Goal: Task Accomplishment & Management: Use online tool/utility

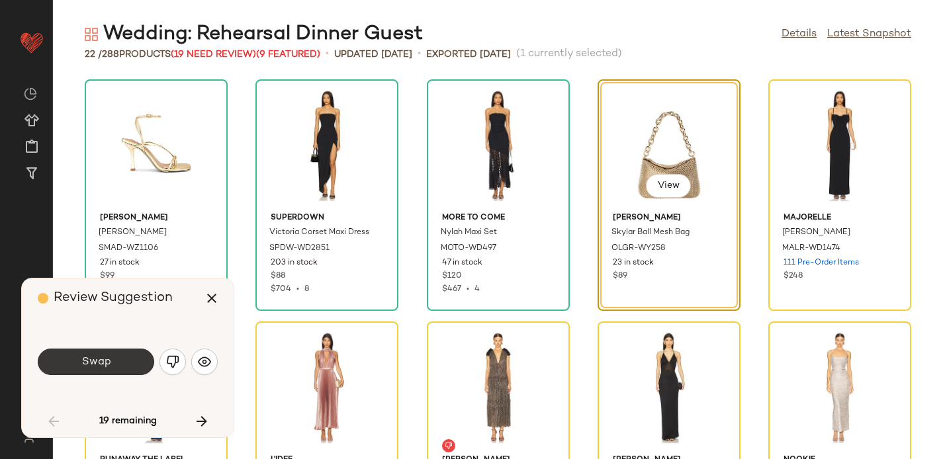
click at [126, 364] on button "Swap" at bounding box center [96, 362] width 117 height 26
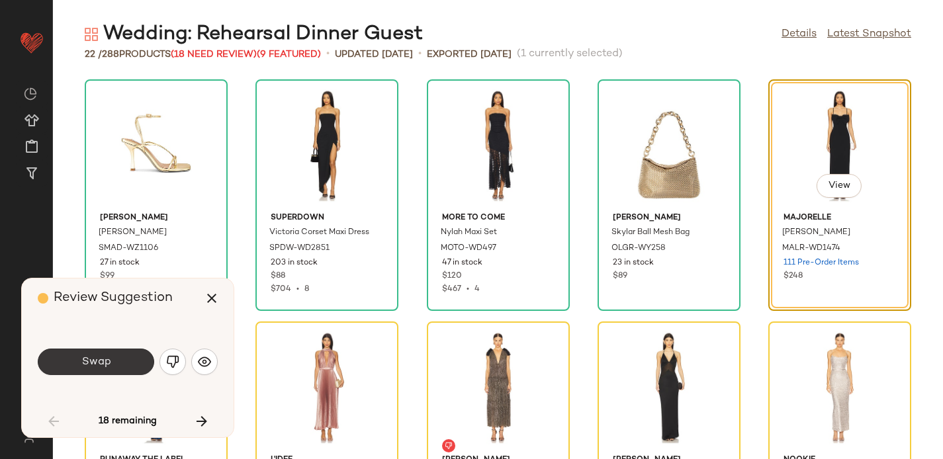
click at [120, 361] on button "Swap" at bounding box center [96, 362] width 117 height 26
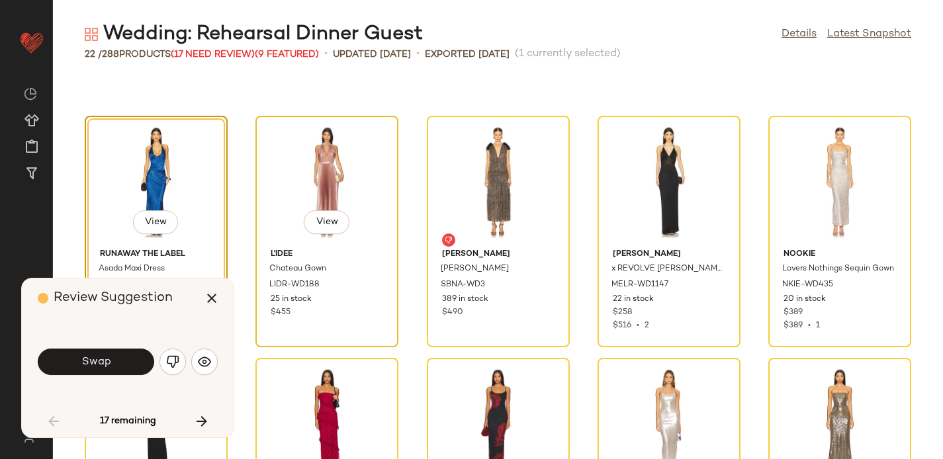
scroll to position [271, 0]
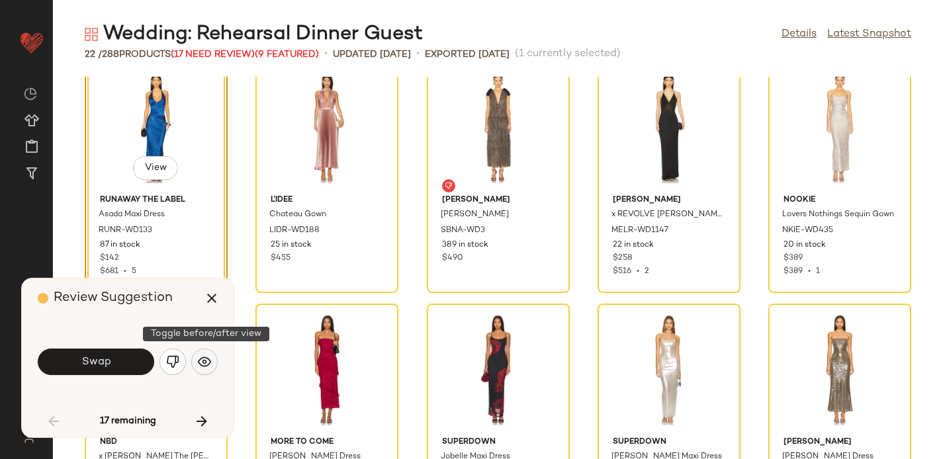
click at [203, 357] on img "button" at bounding box center [204, 362] width 13 height 13
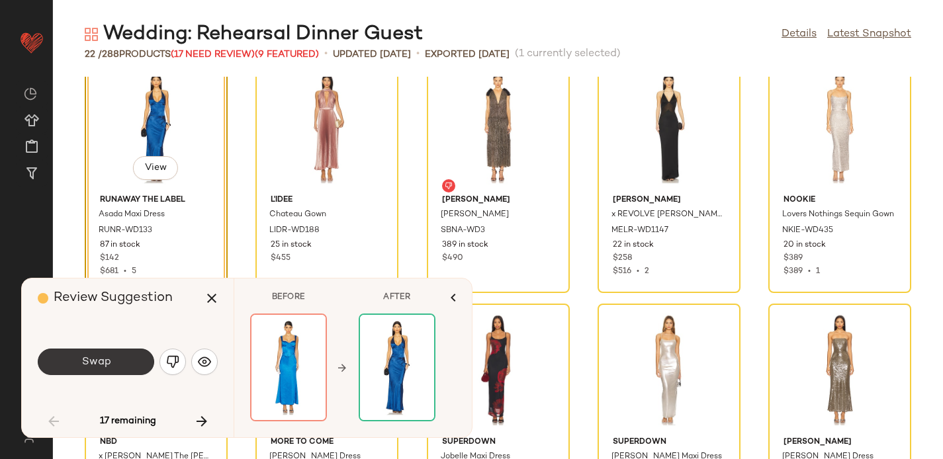
click at [118, 358] on button "Swap" at bounding box center [96, 362] width 117 height 26
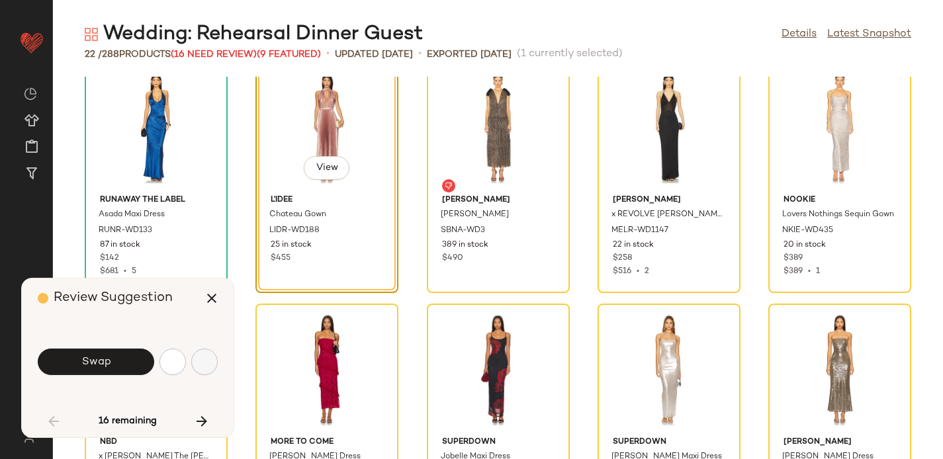
scroll to position [242, 0]
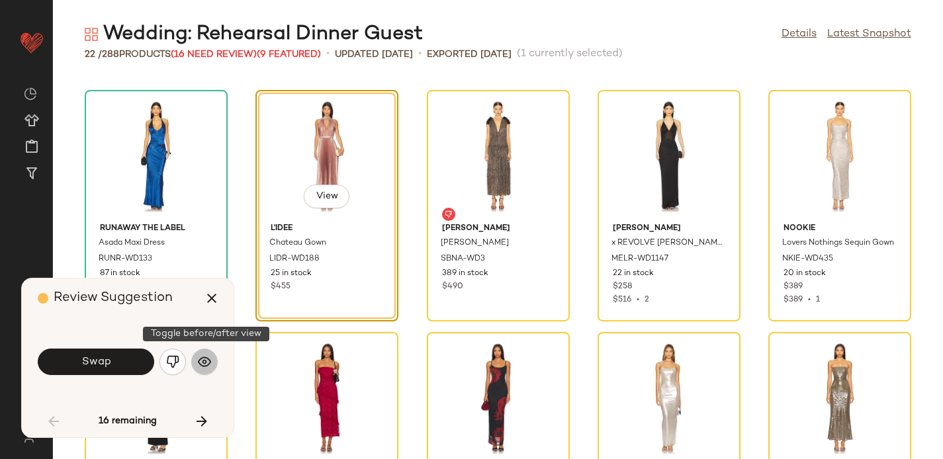
click at [204, 361] on img "button" at bounding box center [204, 362] width 13 height 13
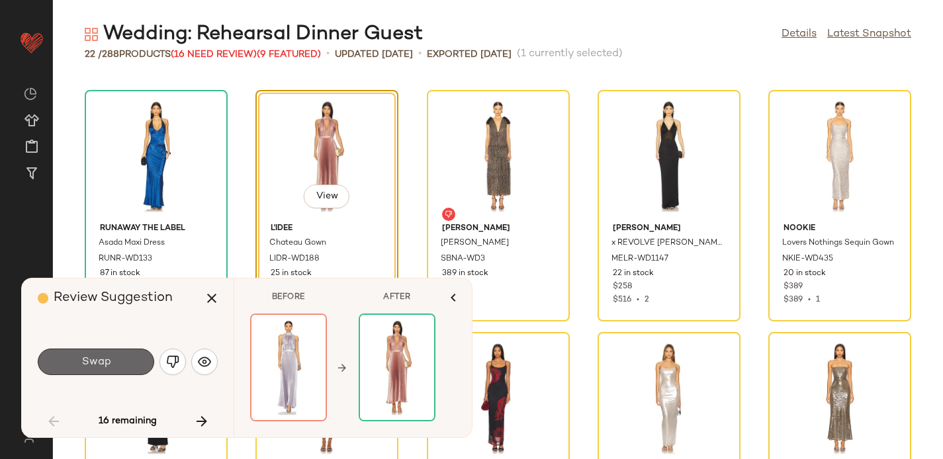
click at [120, 364] on button "Swap" at bounding box center [96, 362] width 117 height 26
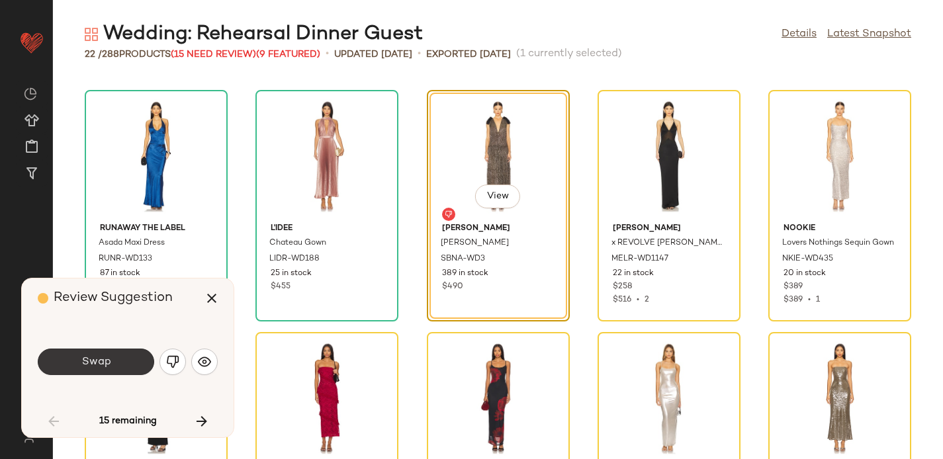
click at [114, 362] on button "Swap" at bounding box center [96, 362] width 117 height 26
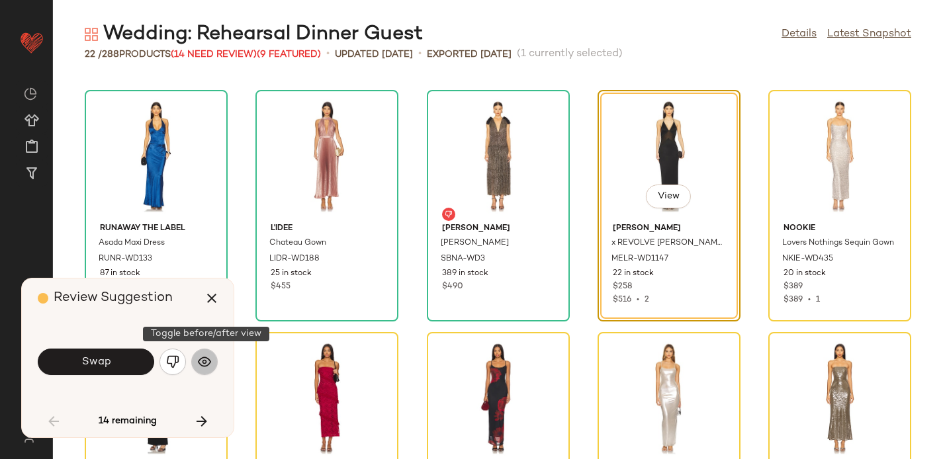
click at [216, 364] on button "button" at bounding box center [204, 362] width 26 height 26
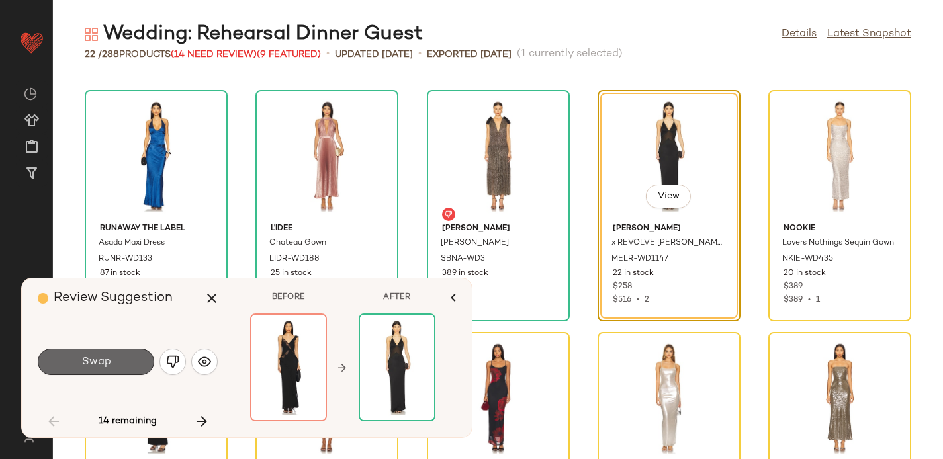
click at [103, 366] on span "Swap" at bounding box center [96, 362] width 30 height 13
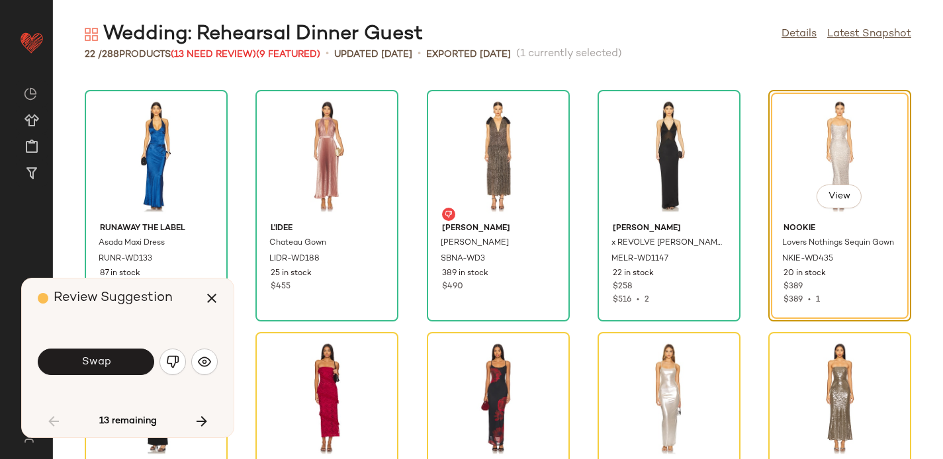
click at [103, 366] on span "Swap" at bounding box center [96, 362] width 30 height 13
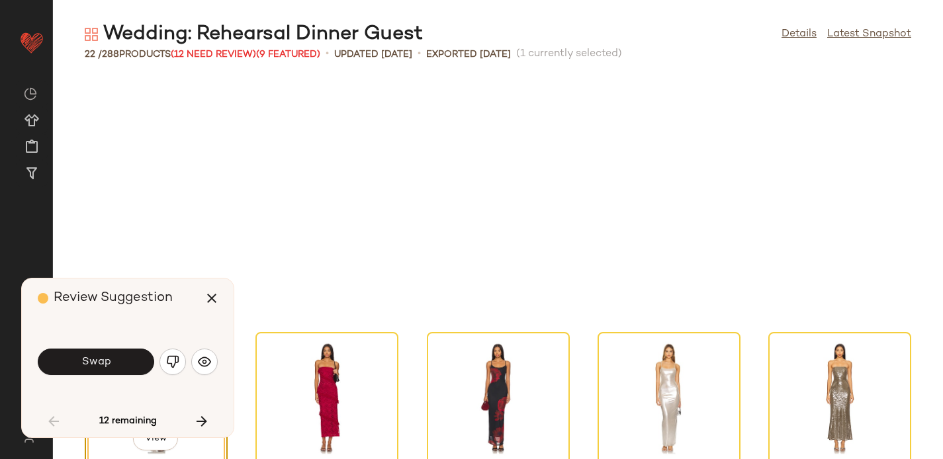
scroll to position [485, 0]
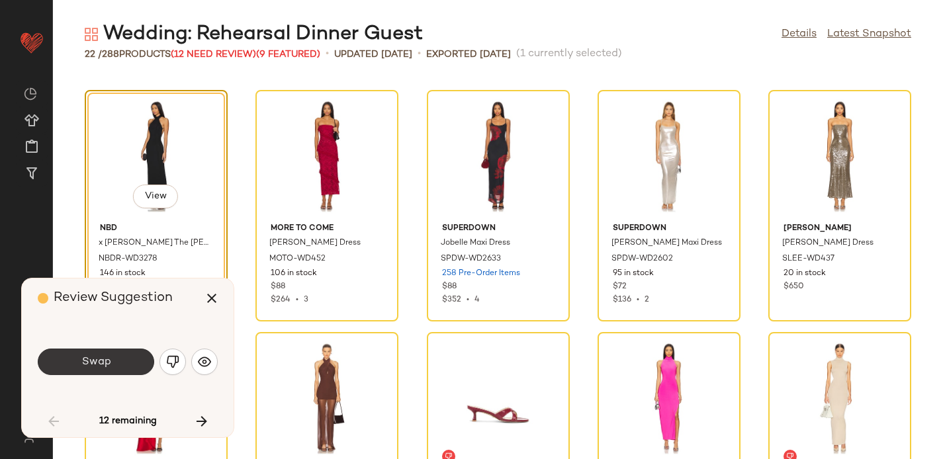
click at [128, 361] on button "Swap" at bounding box center [96, 362] width 117 height 26
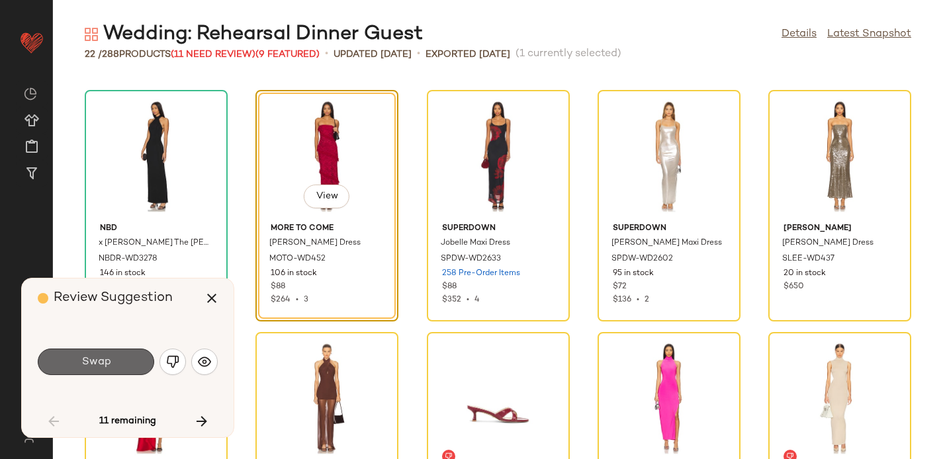
click at [128, 356] on button "Swap" at bounding box center [96, 362] width 117 height 26
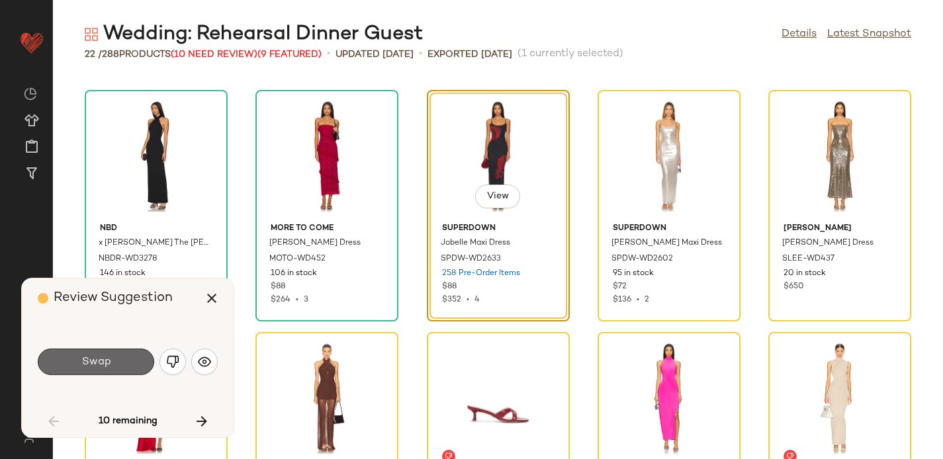
click at [124, 359] on button "Swap" at bounding box center [96, 362] width 117 height 26
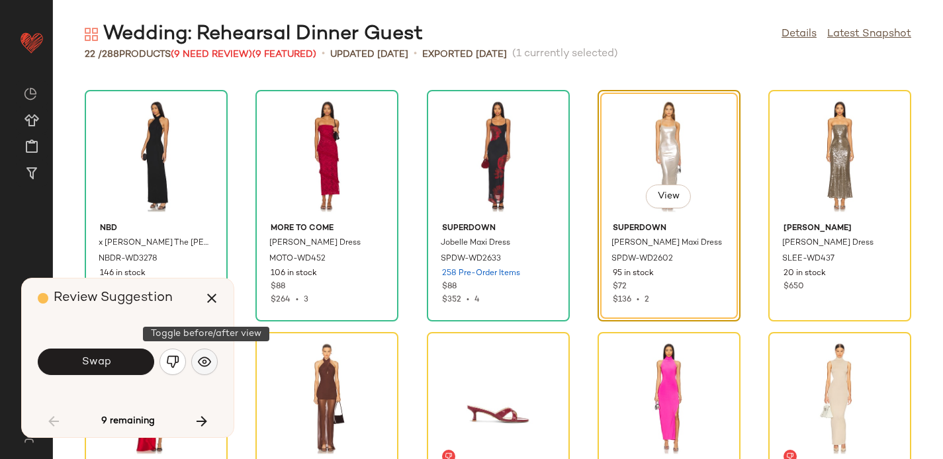
click at [209, 368] on img "button" at bounding box center [204, 362] width 13 height 13
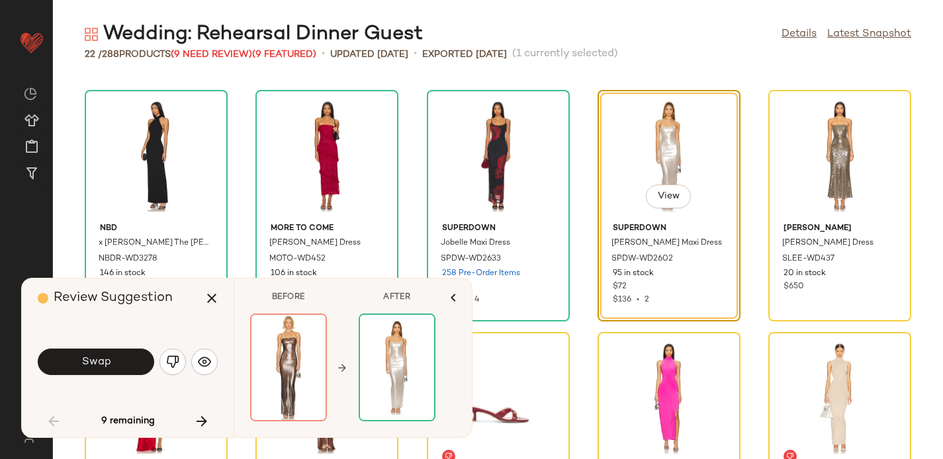
click at [103, 371] on button "Swap" at bounding box center [96, 362] width 117 height 26
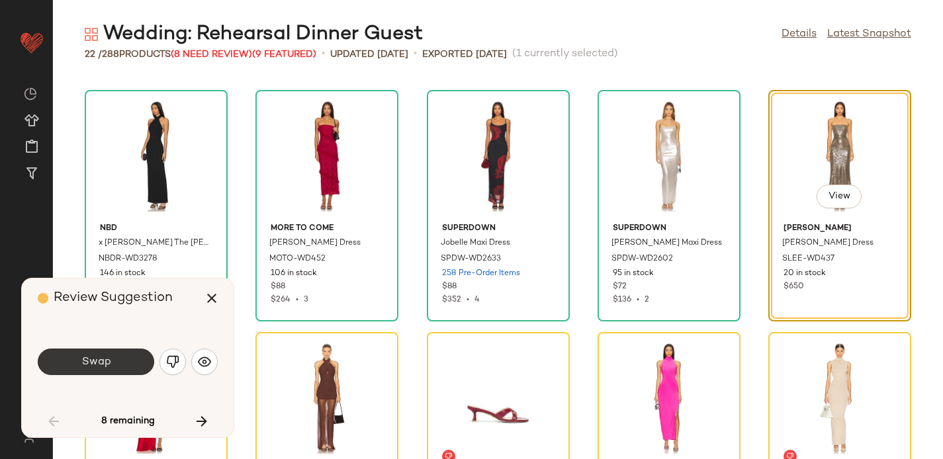
click at [66, 372] on button "Swap" at bounding box center [96, 362] width 117 height 26
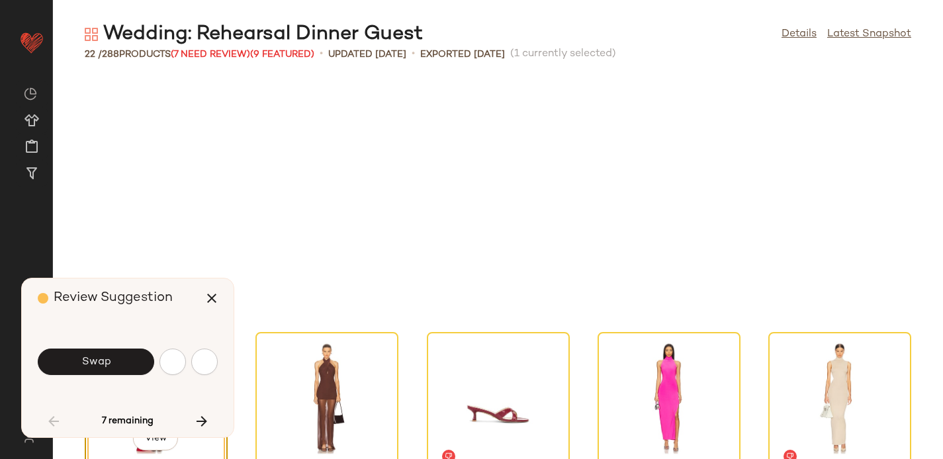
scroll to position [727, 0]
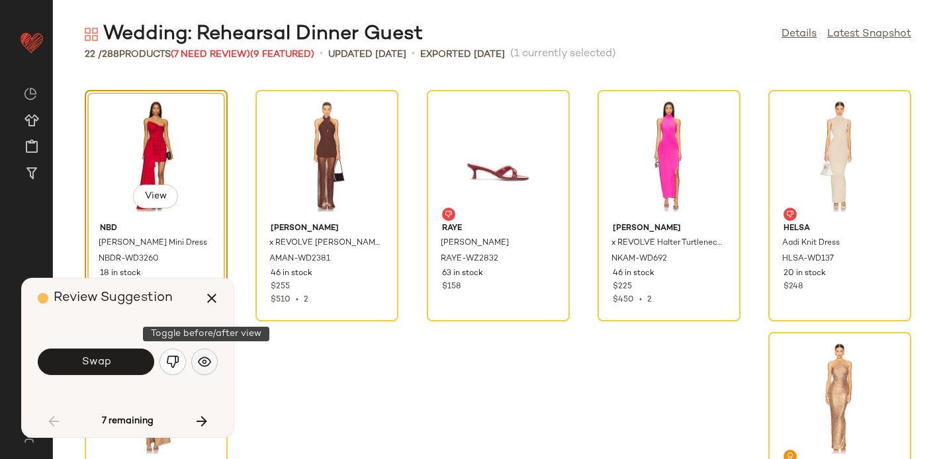
click at [208, 364] on img "button" at bounding box center [204, 362] width 13 height 13
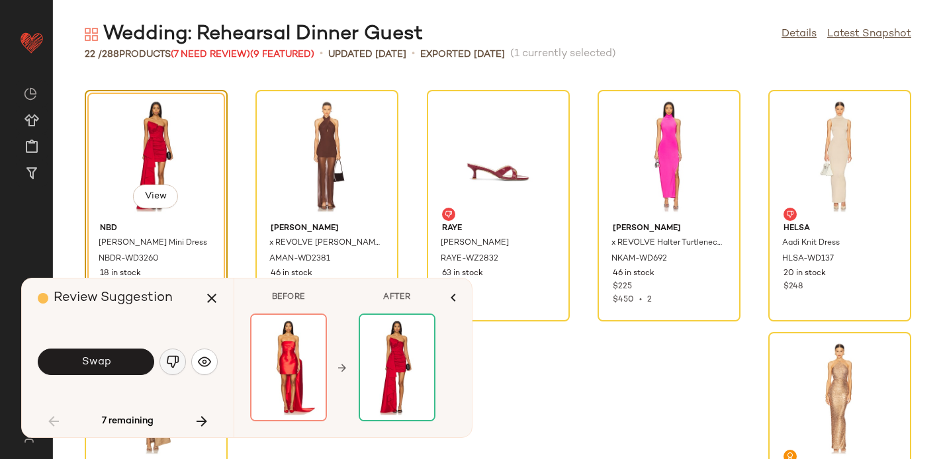
click at [178, 364] on img "button" at bounding box center [172, 362] width 13 height 13
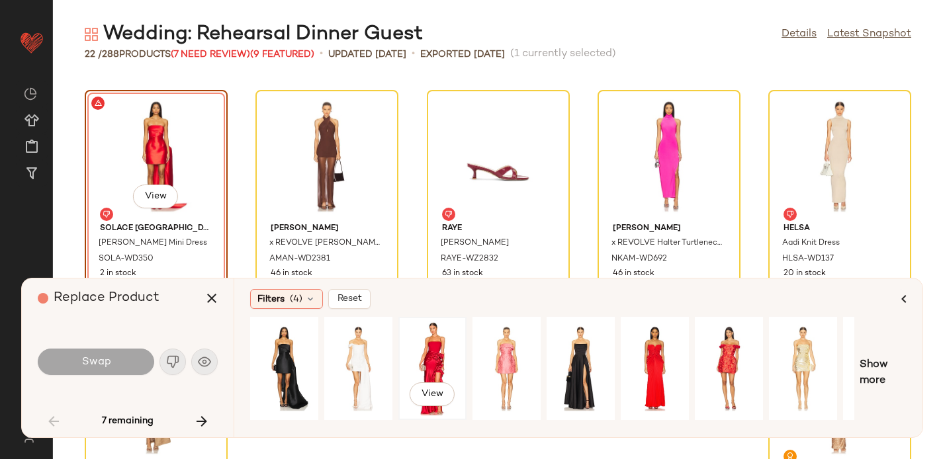
click at [422, 352] on div "View" at bounding box center [432, 369] width 59 height 94
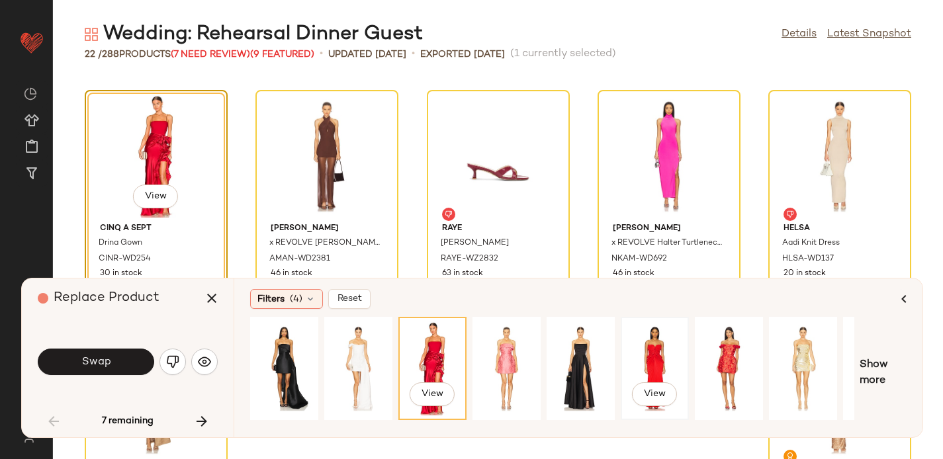
click at [659, 341] on div "View" at bounding box center [655, 369] width 59 height 94
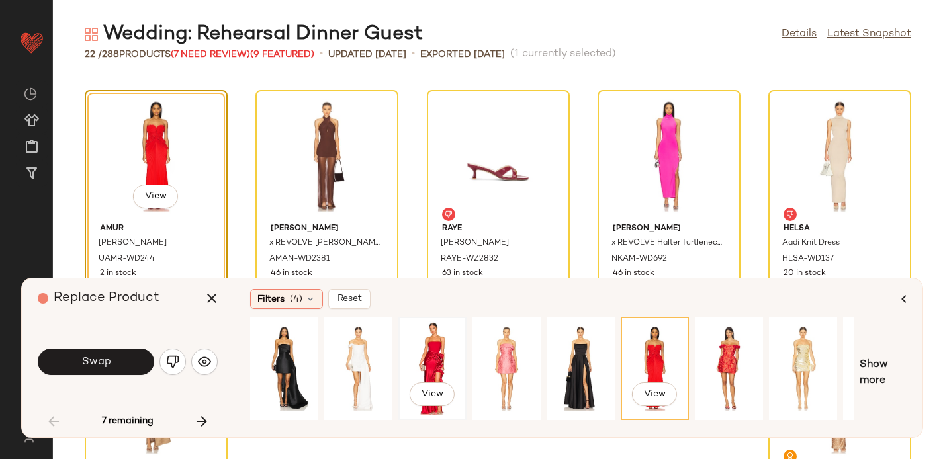
click at [432, 353] on div "View" at bounding box center [432, 369] width 59 height 94
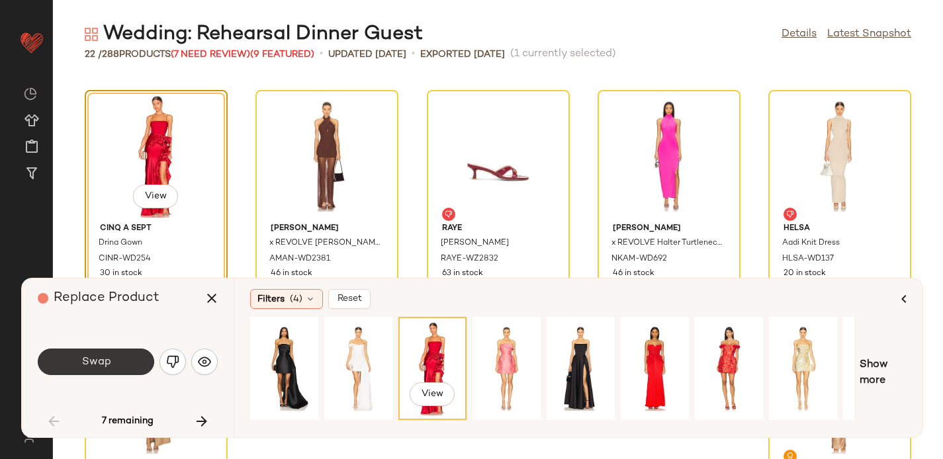
click at [89, 360] on span "Swap" at bounding box center [96, 362] width 30 height 13
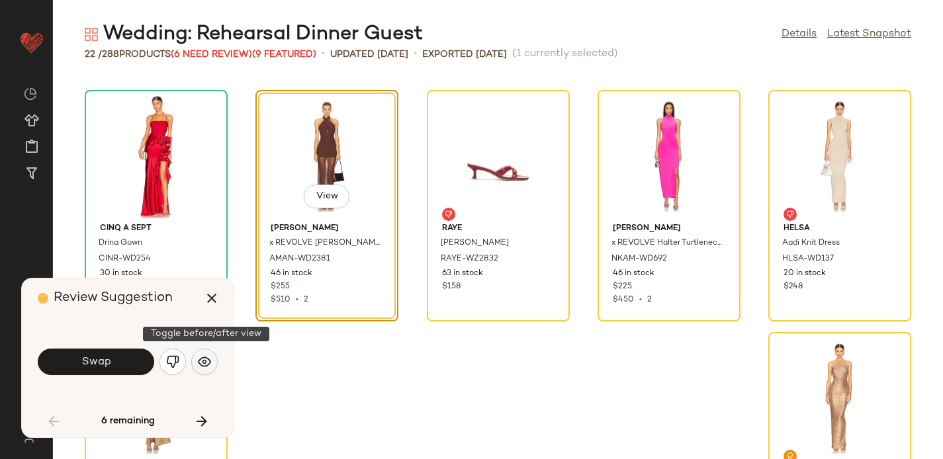
click at [203, 366] on img "button" at bounding box center [204, 362] width 13 height 13
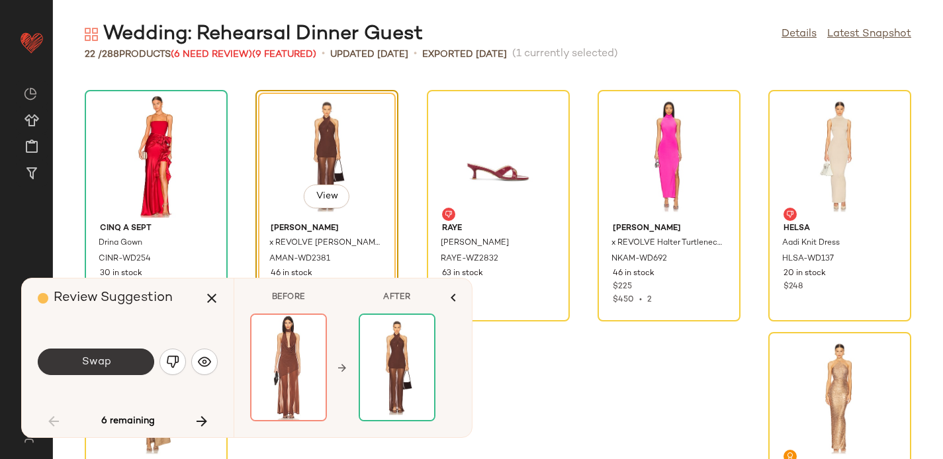
click at [90, 361] on span "Swap" at bounding box center [96, 362] width 30 height 13
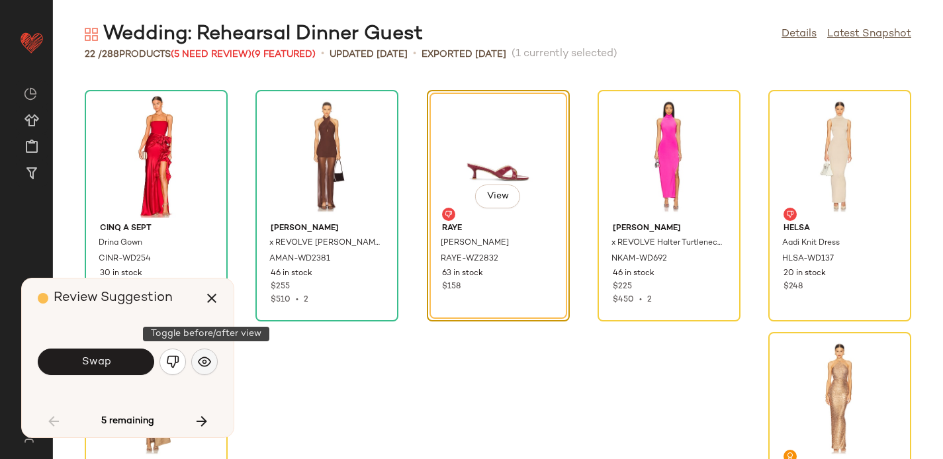
click at [203, 360] on img "button" at bounding box center [204, 362] width 13 height 13
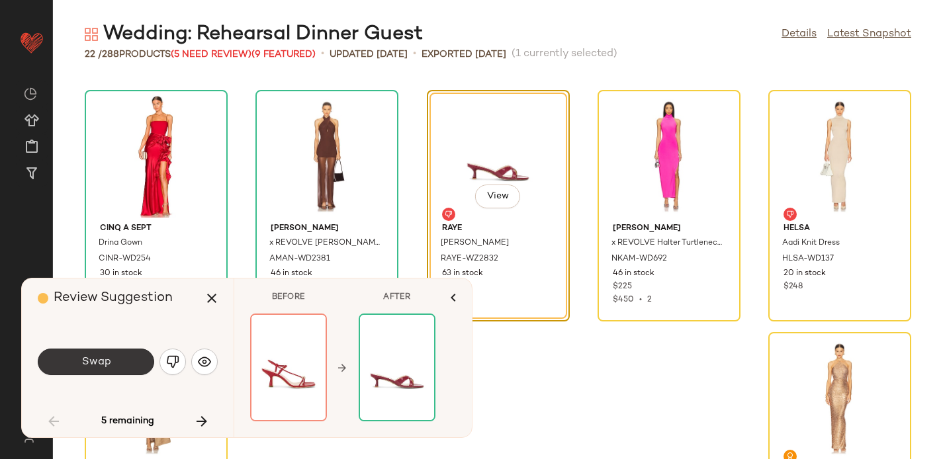
click at [115, 358] on button "Swap" at bounding box center [96, 362] width 117 height 26
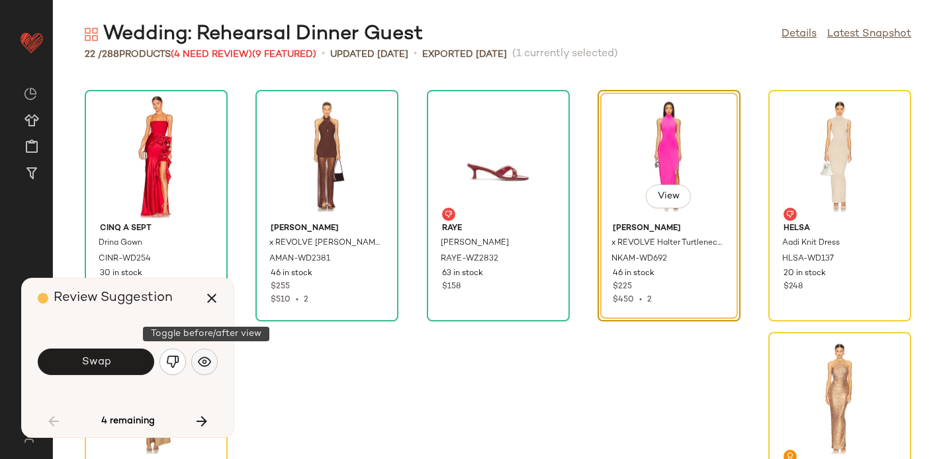
click at [204, 360] on img "button" at bounding box center [204, 362] width 13 height 13
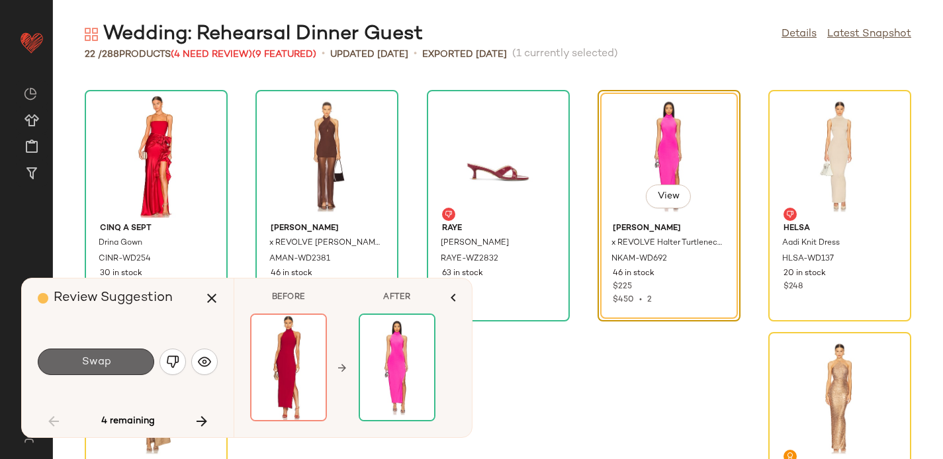
click at [87, 361] on span "Swap" at bounding box center [96, 362] width 30 height 13
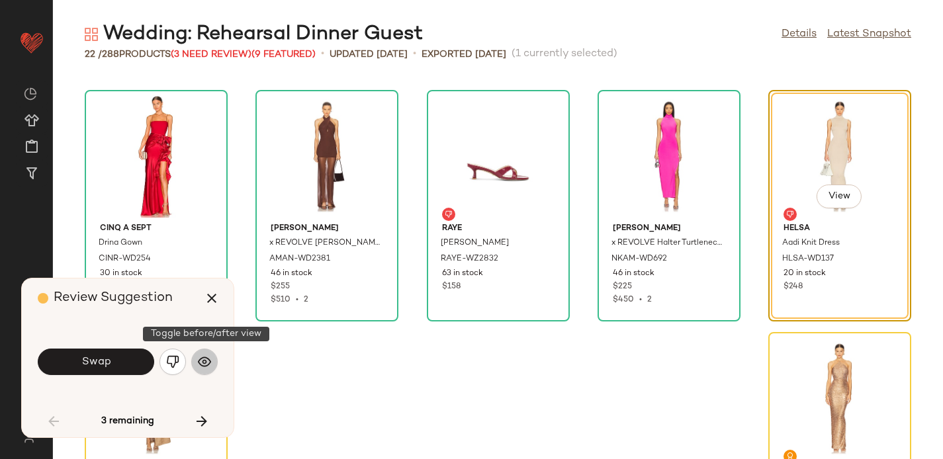
click at [205, 367] on img "button" at bounding box center [204, 362] width 13 height 13
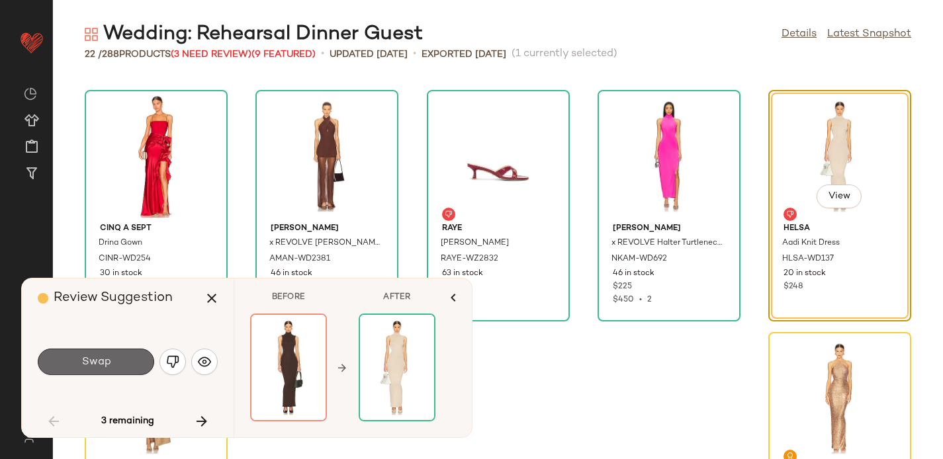
click at [115, 349] on button "Swap" at bounding box center [96, 362] width 117 height 26
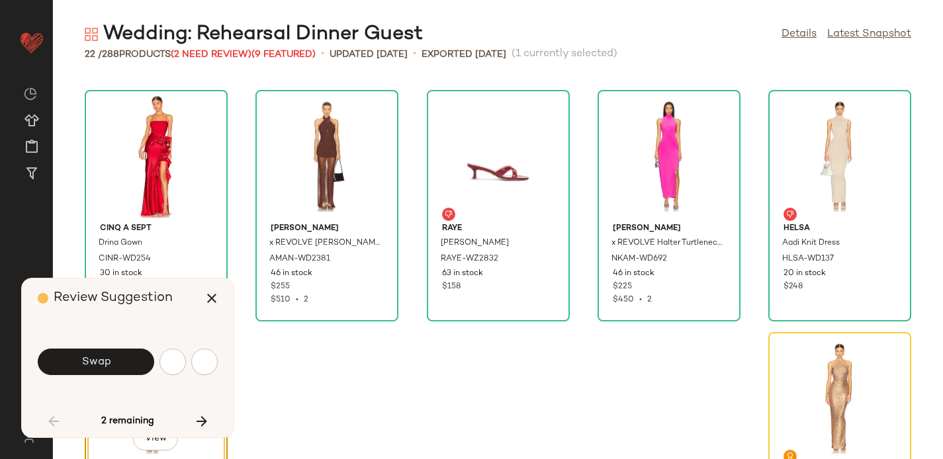
scroll to position [832, 0]
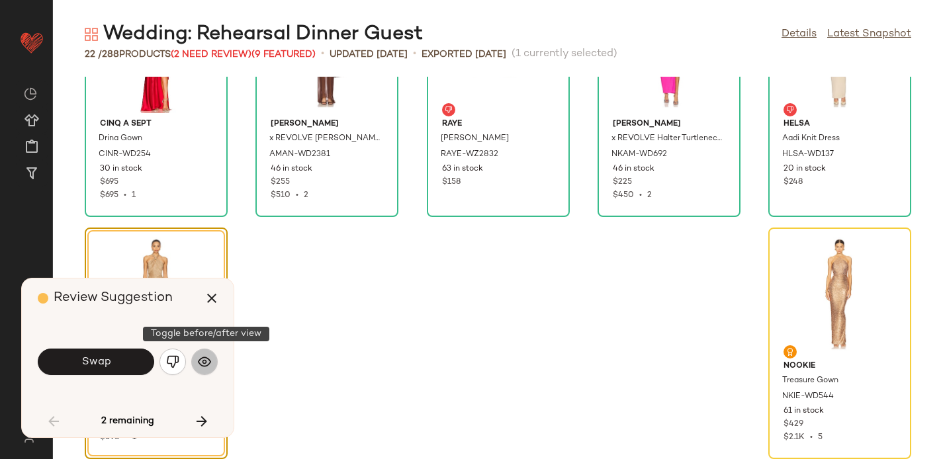
click at [207, 358] on img "button" at bounding box center [204, 362] width 13 height 13
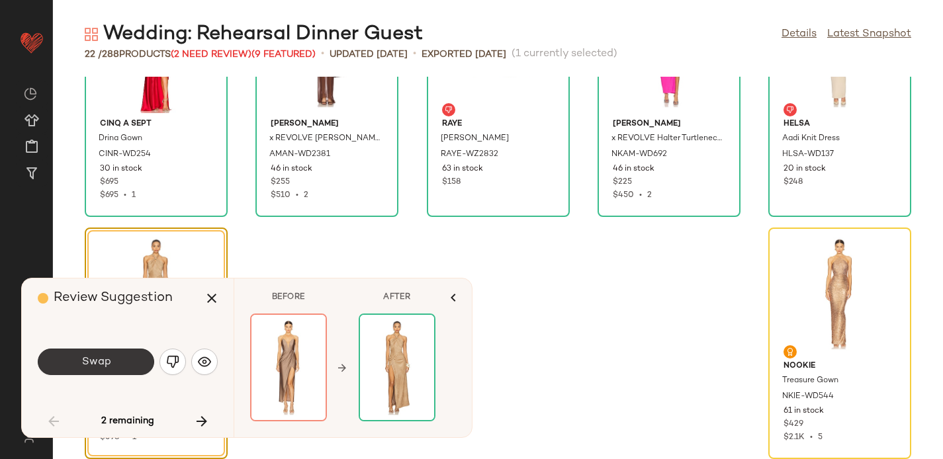
click at [121, 364] on button "Swap" at bounding box center [96, 362] width 117 height 26
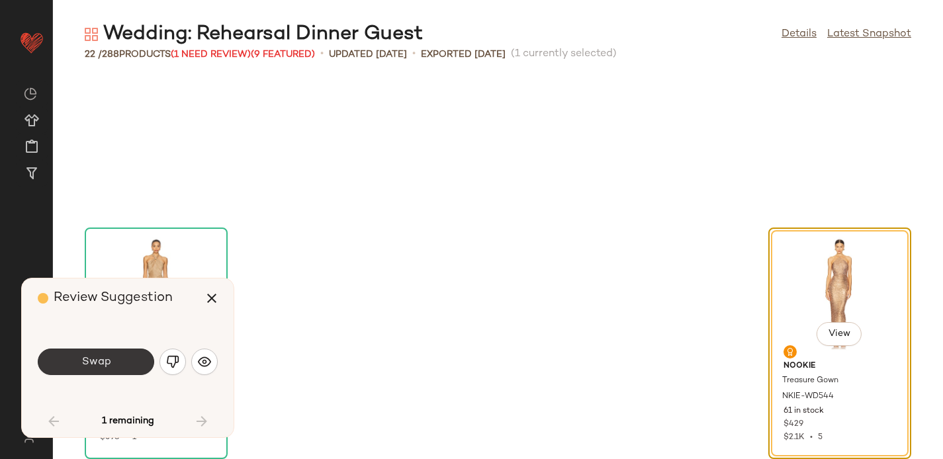
click at [98, 361] on span "Swap" at bounding box center [96, 362] width 30 height 13
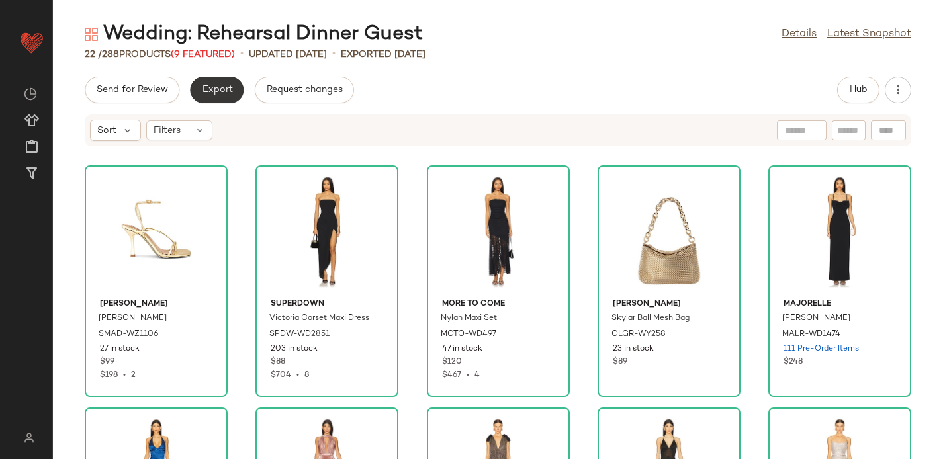
click at [199, 85] on button "Export" at bounding box center [217, 90] width 54 height 26
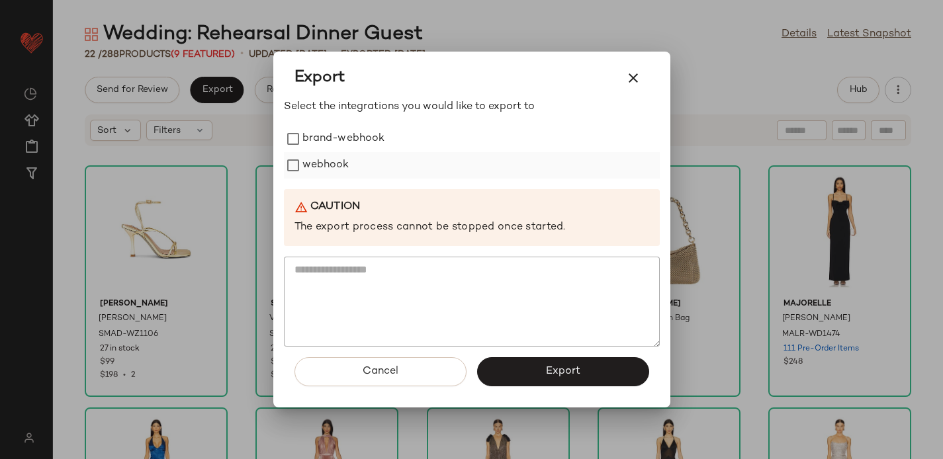
click at [343, 173] on label "webhook" at bounding box center [326, 165] width 47 height 26
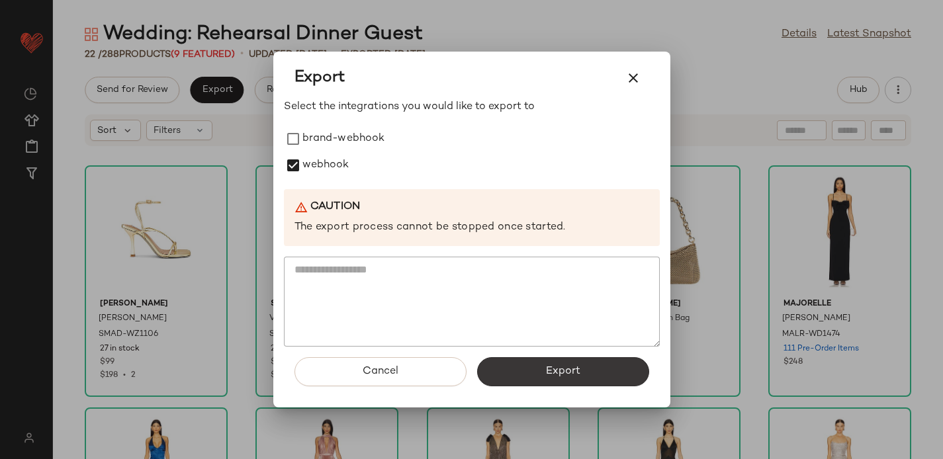
click at [523, 365] on button "Export" at bounding box center [563, 372] width 172 height 29
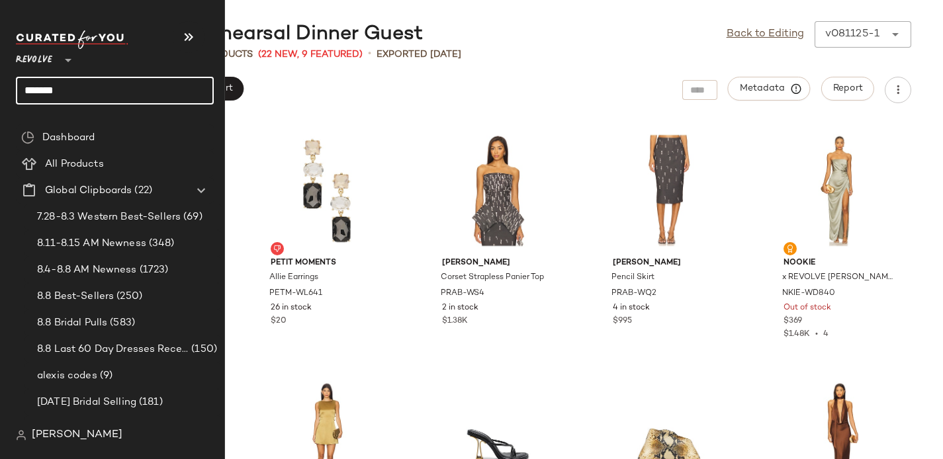
click at [45, 87] on input "*******" at bounding box center [115, 91] width 198 height 28
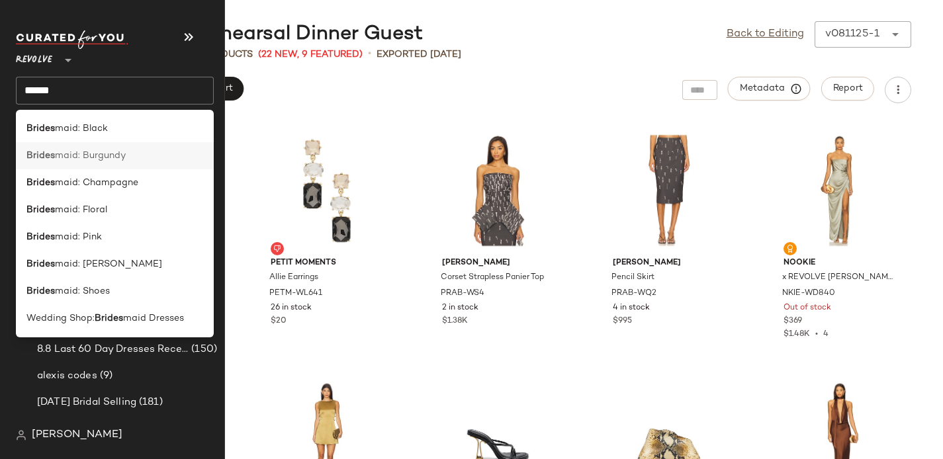
click at [66, 153] on span "maid: Burgundy" at bounding box center [90, 156] width 71 height 14
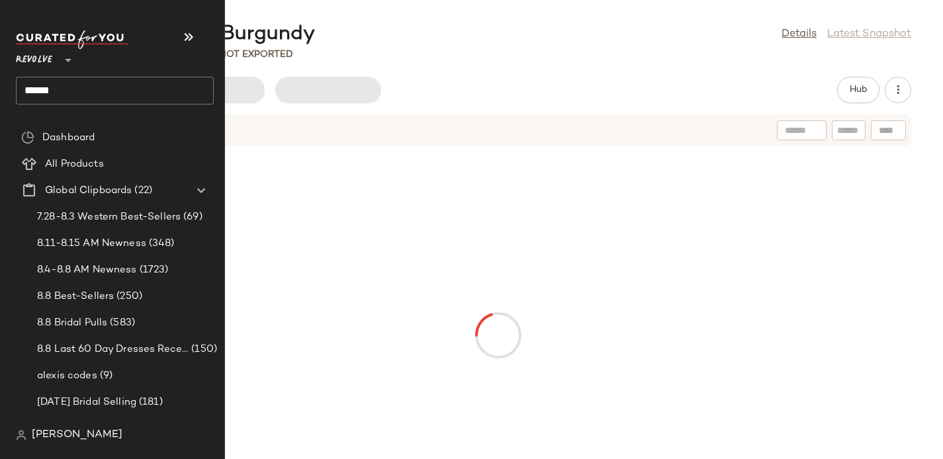
click at [58, 86] on input "******" at bounding box center [115, 91] width 198 height 28
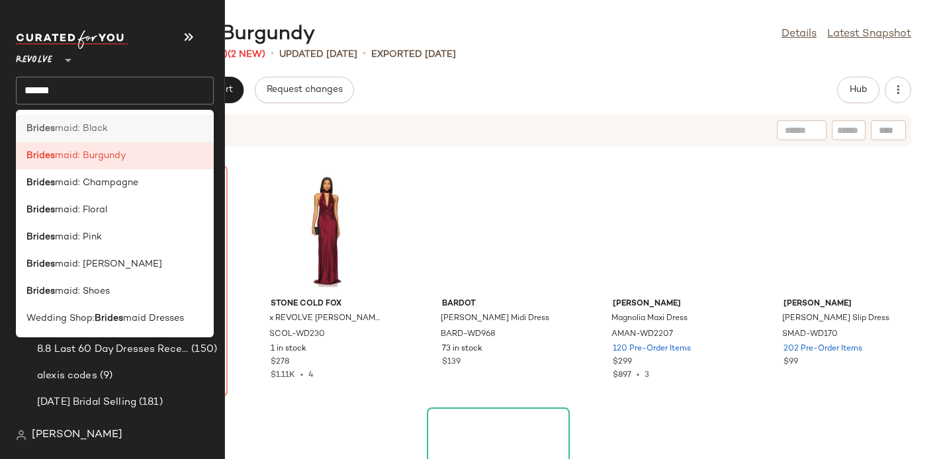
click at [44, 125] on b "Brides" at bounding box center [40, 129] width 28 height 14
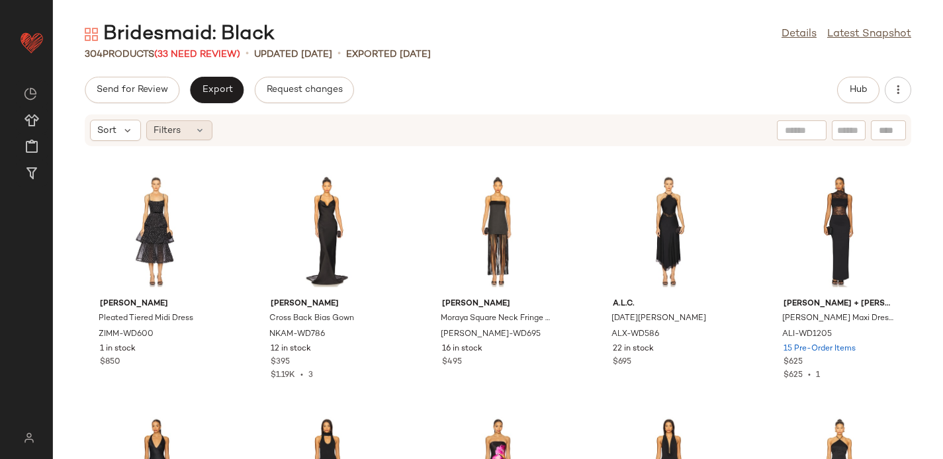
click at [182, 128] on div "Filters" at bounding box center [179, 130] width 66 height 20
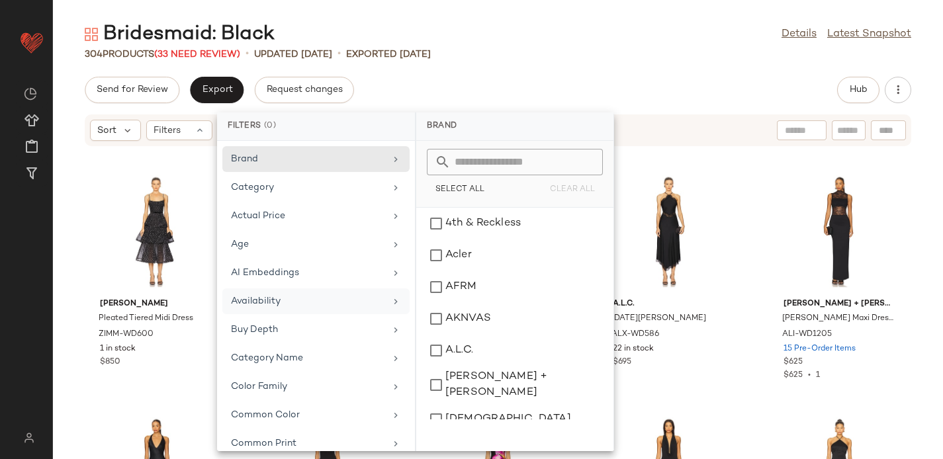
scroll to position [668, 0]
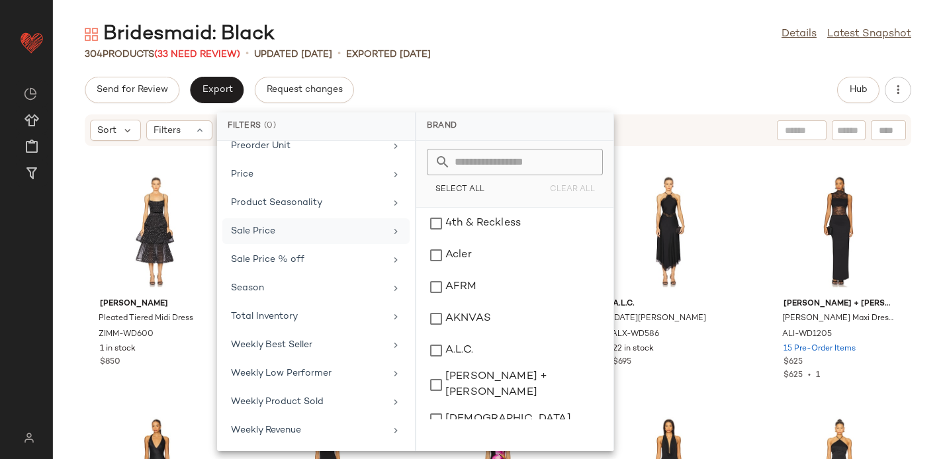
click at [271, 228] on div "Sale Price" at bounding box center [308, 231] width 154 height 14
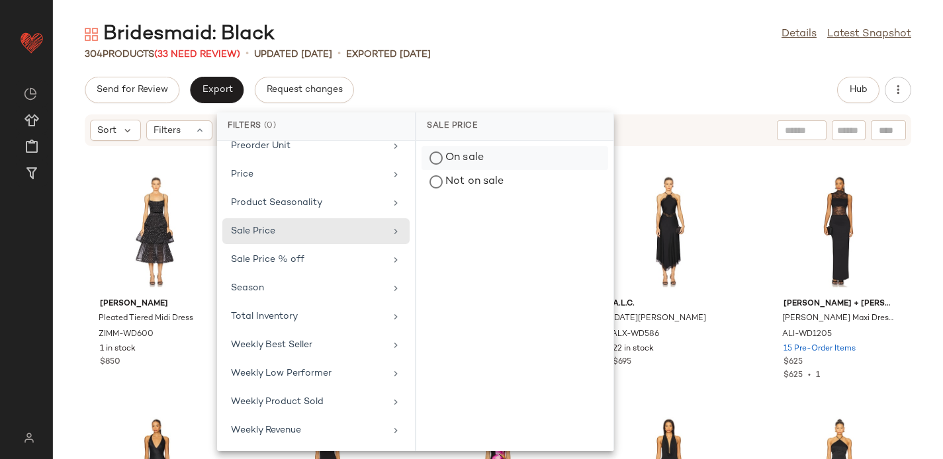
click at [479, 170] on div "On sale" at bounding box center [515, 182] width 187 height 24
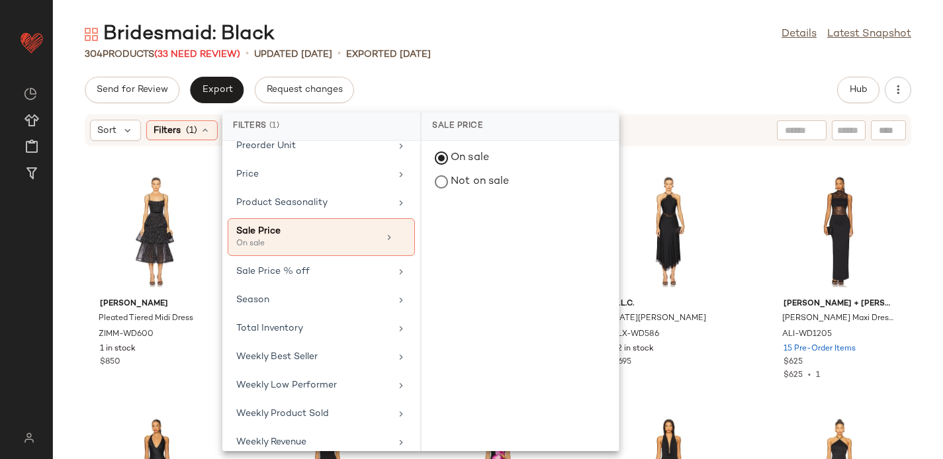
click at [524, 65] on div "Bridesmaid: Black Details Latest Snapshot 304 Products (33 Need Review) • updat…" at bounding box center [498, 240] width 890 height 438
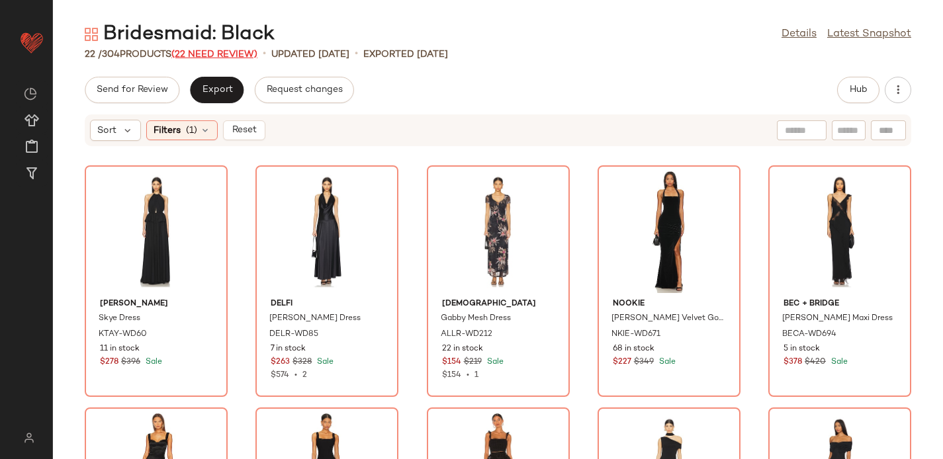
click at [217, 54] on span "(22 Need Review)" at bounding box center [214, 55] width 86 height 10
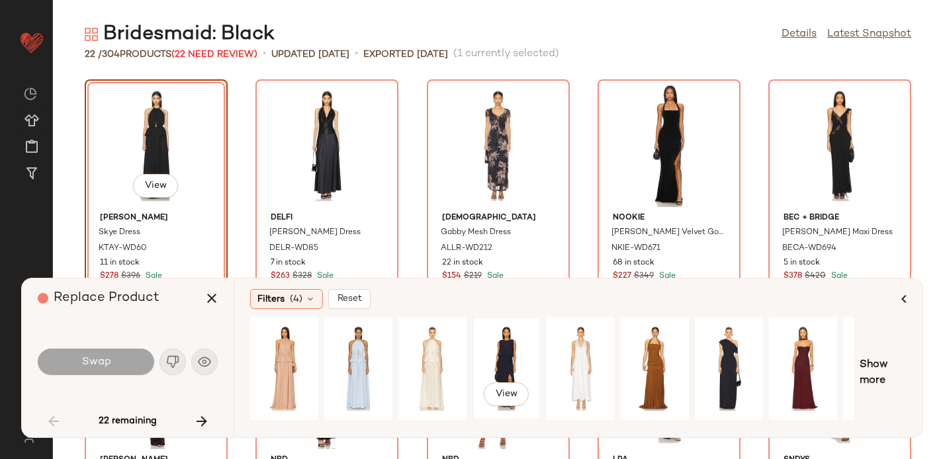
click at [497, 354] on div "View" at bounding box center [506, 369] width 59 height 94
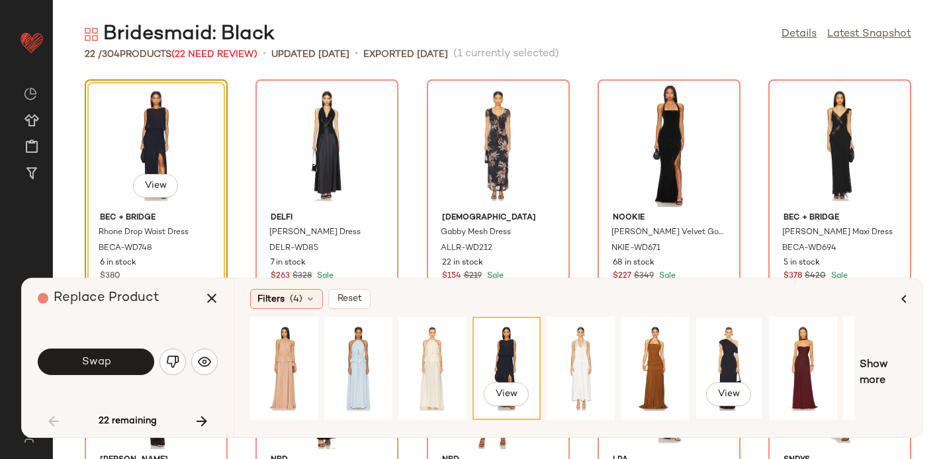
scroll to position [0, 130]
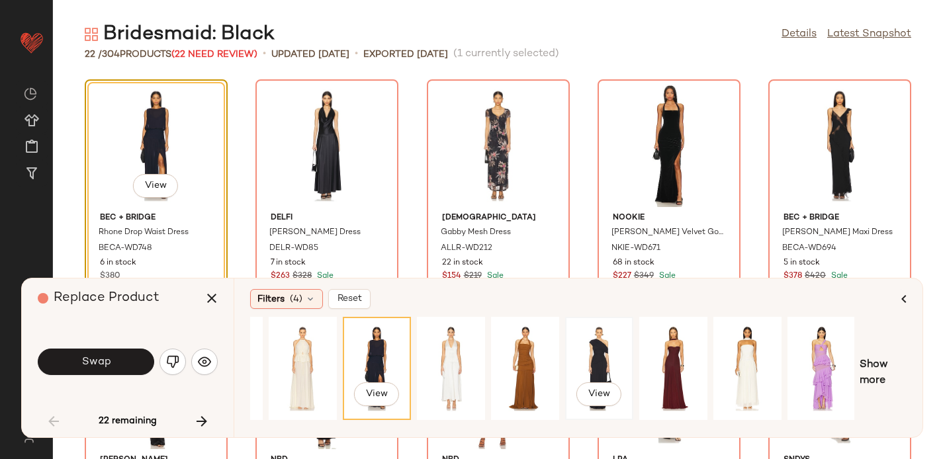
click at [593, 354] on div "View" at bounding box center [599, 369] width 59 height 94
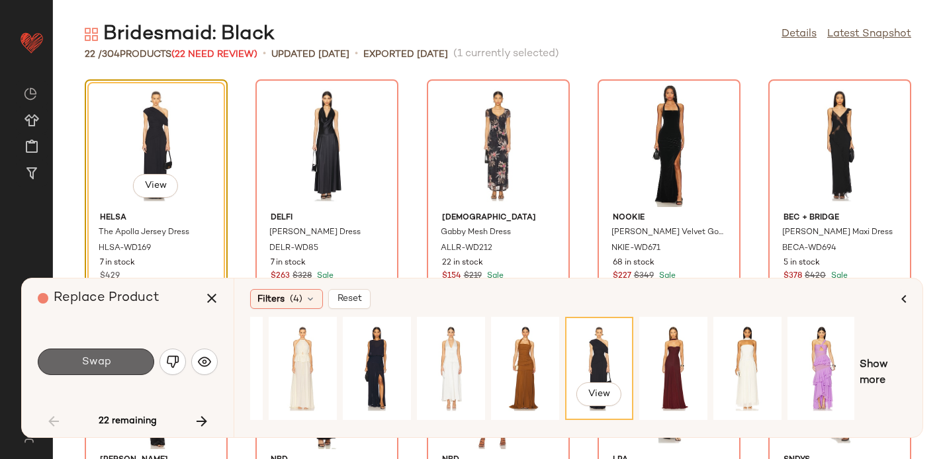
click at [115, 359] on button "Swap" at bounding box center [96, 362] width 117 height 26
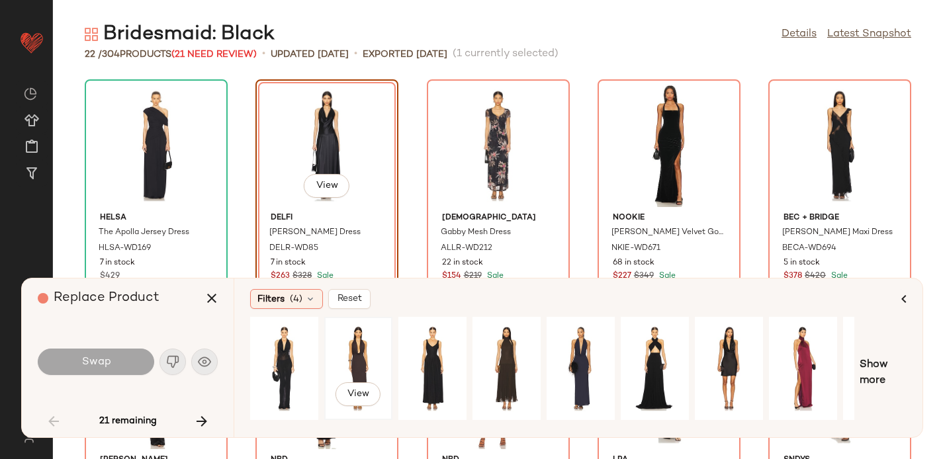
click at [358, 346] on div "View" at bounding box center [358, 369] width 59 height 94
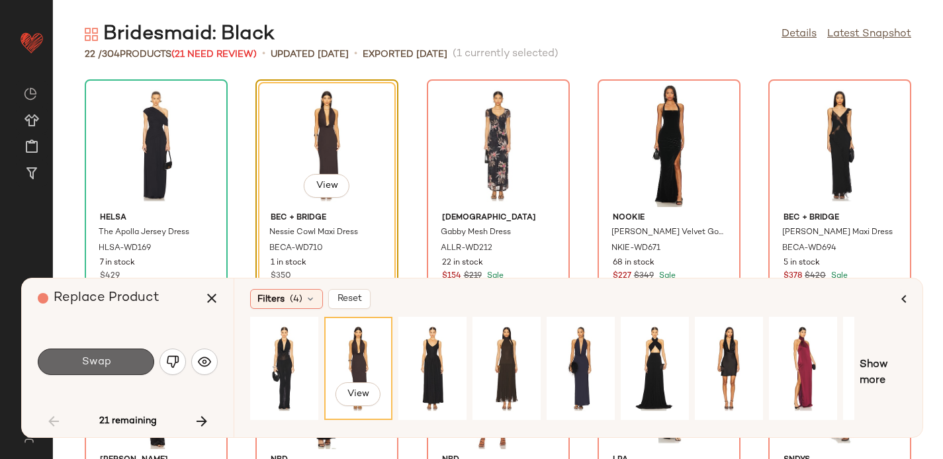
click at [123, 355] on button "Swap" at bounding box center [96, 362] width 117 height 26
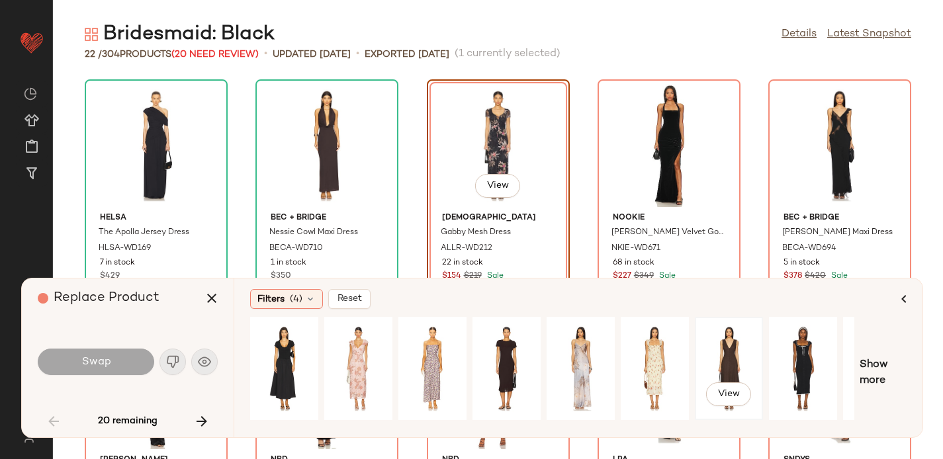
click at [724, 354] on div "View" at bounding box center [729, 369] width 59 height 94
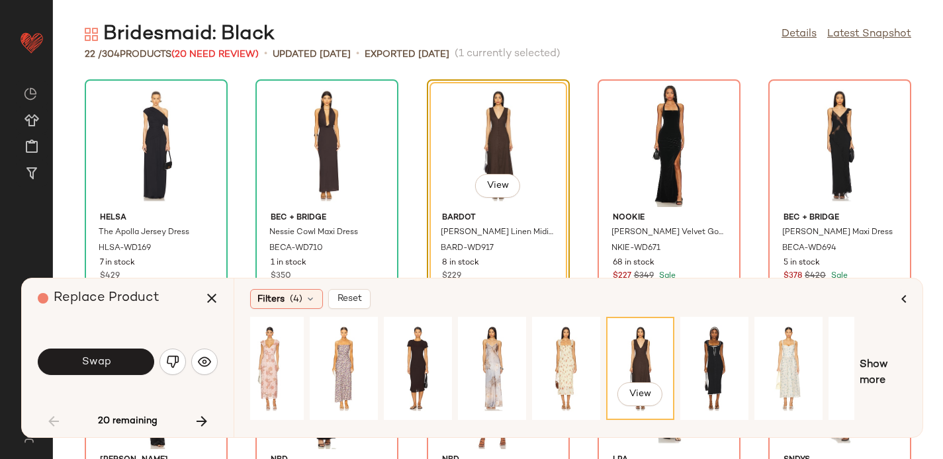
scroll to position [0, 130]
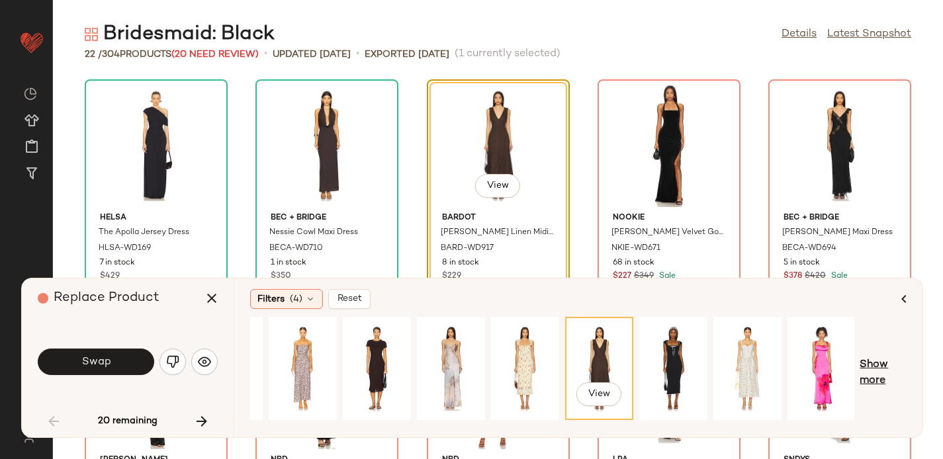
click at [875, 363] on span "Show more" at bounding box center [883, 374] width 47 height 32
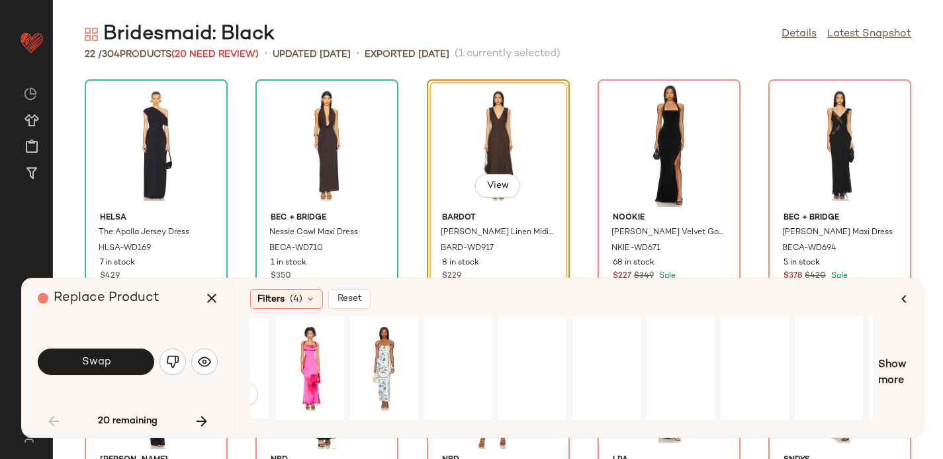
scroll to position [0, 853]
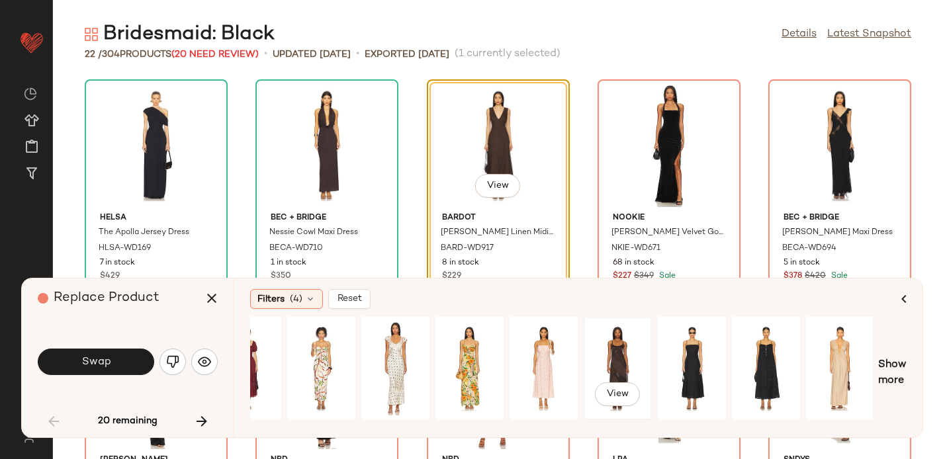
click at [619, 357] on div "View" at bounding box center [618, 369] width 59 height 94
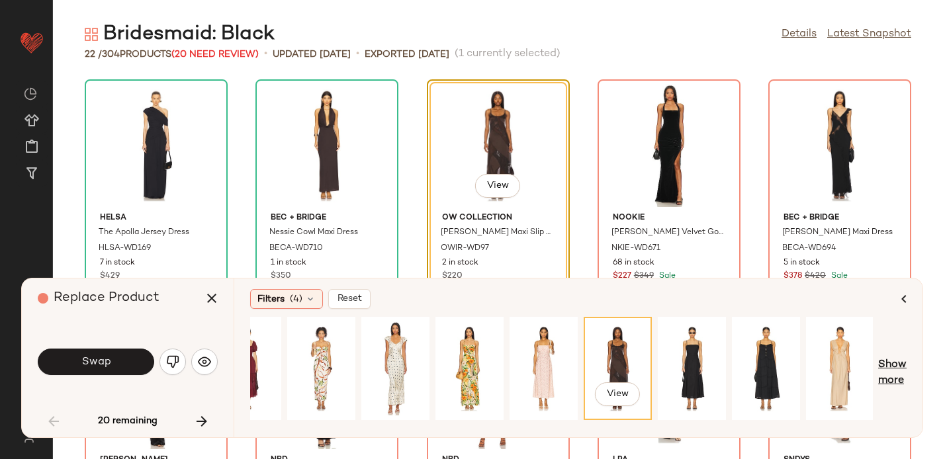
click at [885, 373] on span "Show more" at bounding box center [893, 374] width 28 height 32
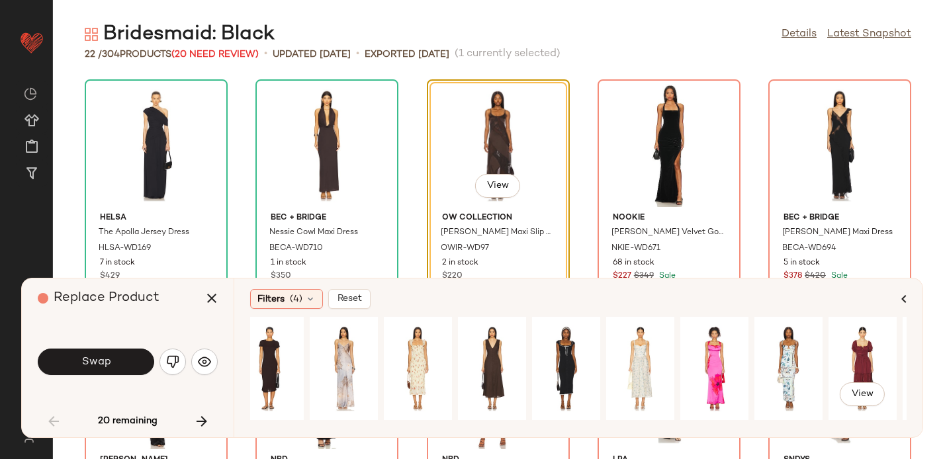
scroll to position [0, 0]
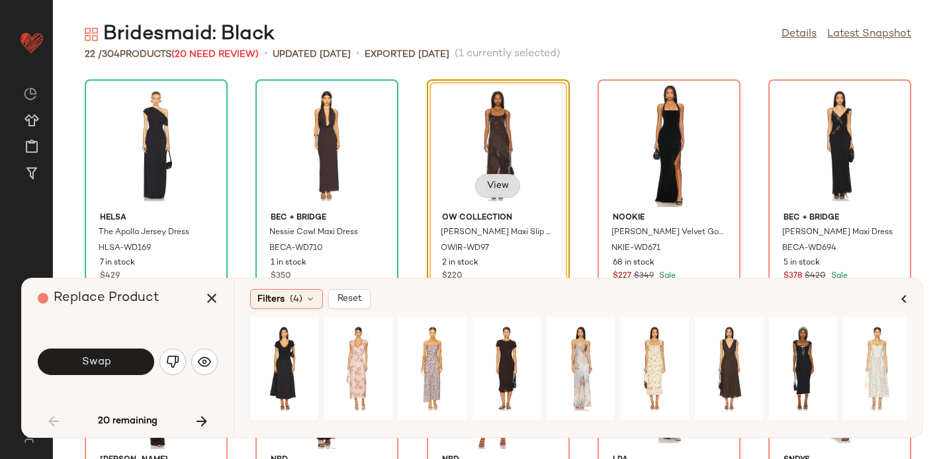
click at [494, 179] on button "View" at bounding box center [497, 186] width 45 height 24
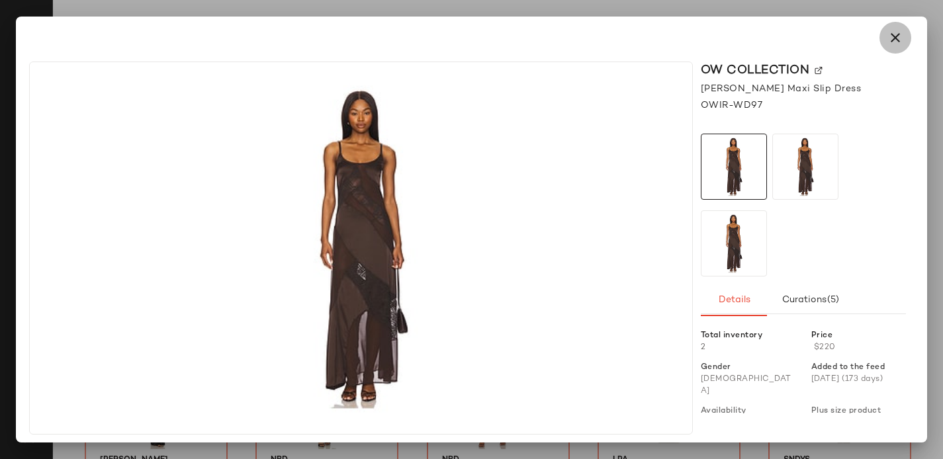
click at [892, 35] on icon "button" at bounding box center [896, 38] width 16 height 16
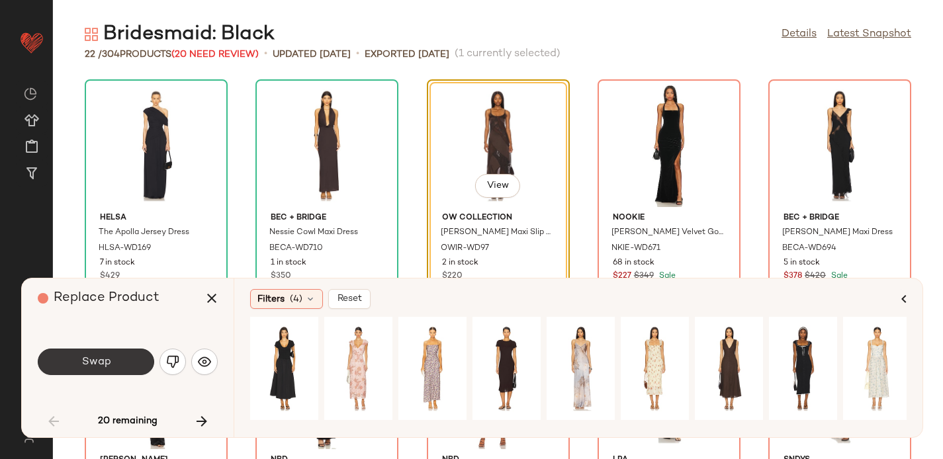
click at [96, 363] on span "Swap" at bounding box center [96, 362] width 30 height 13
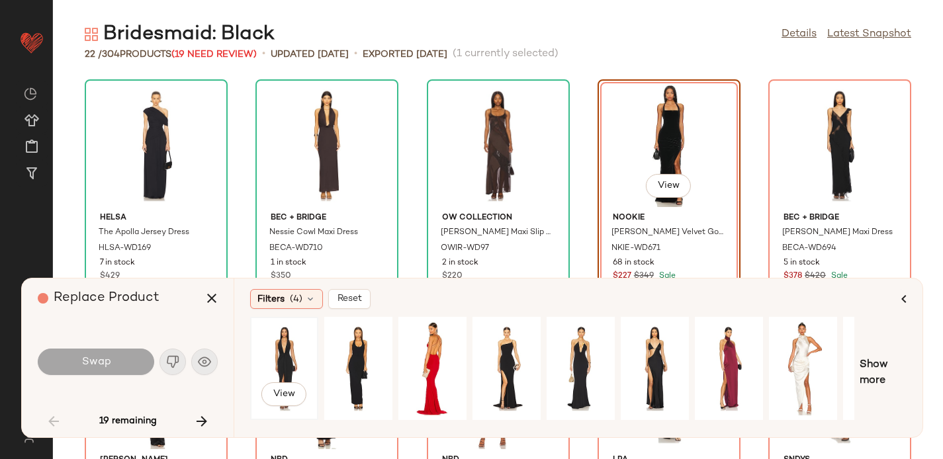
click at [285, 334] on div "View" at bounding box center [284, 369] width 59 height 94
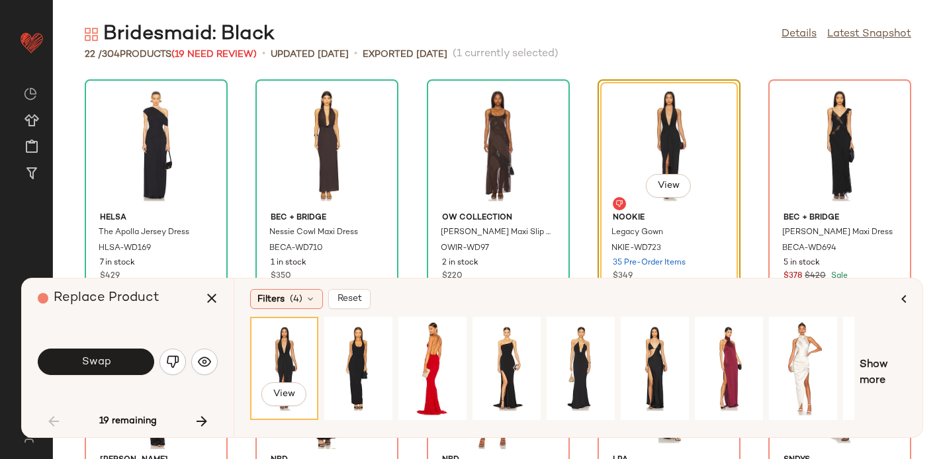
click at [105, 377] on div "Swap" at bounding box center [128, 362] width 180 height 32
click at [94, 358] on span "Swap" at bounding box center [96, 362] width 30 height 13
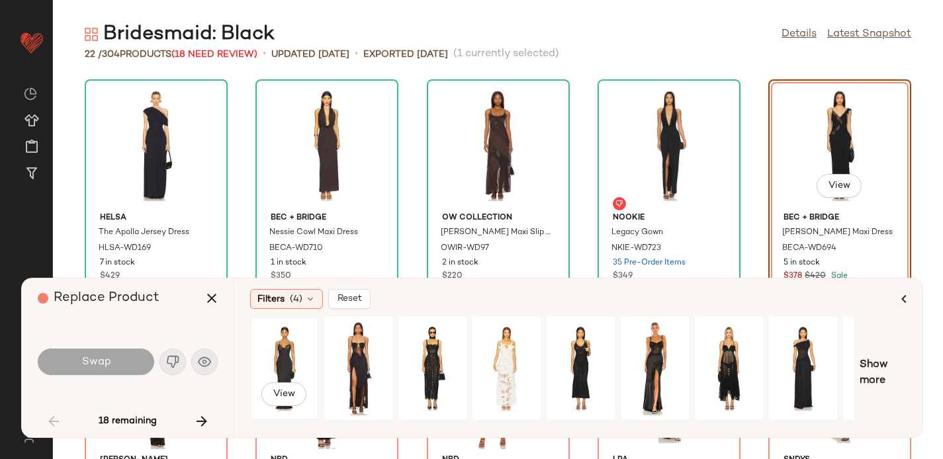
click at [295, 350] on div "View" at bounding box center [284, 369] width 59 height 94
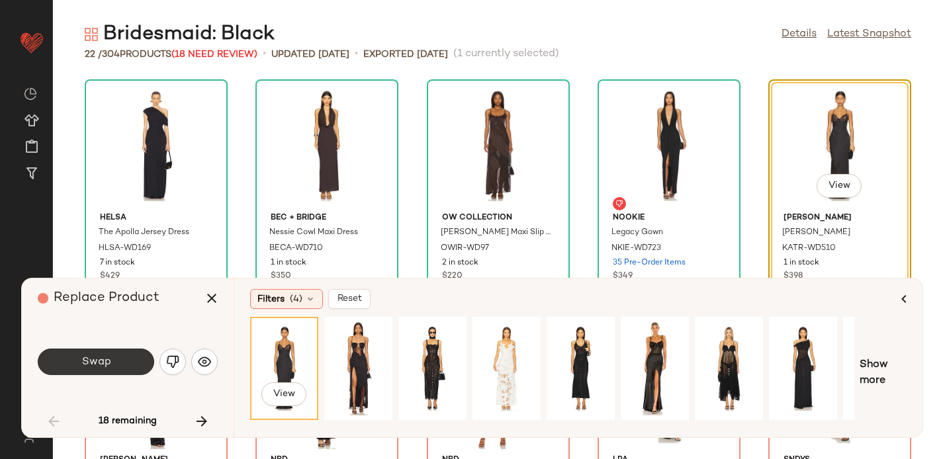
click at [99, 358] on span "Swap" at bounding box center [96, 362] width 30 height 13
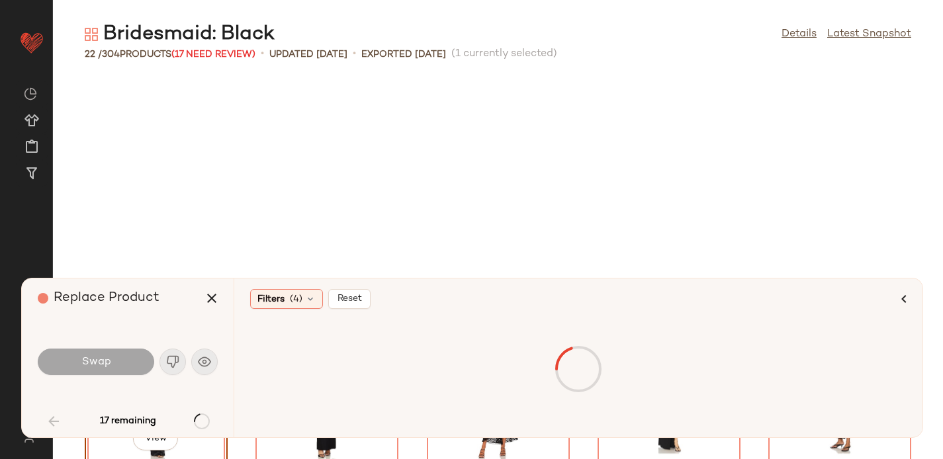
scroll to position [253, 0]
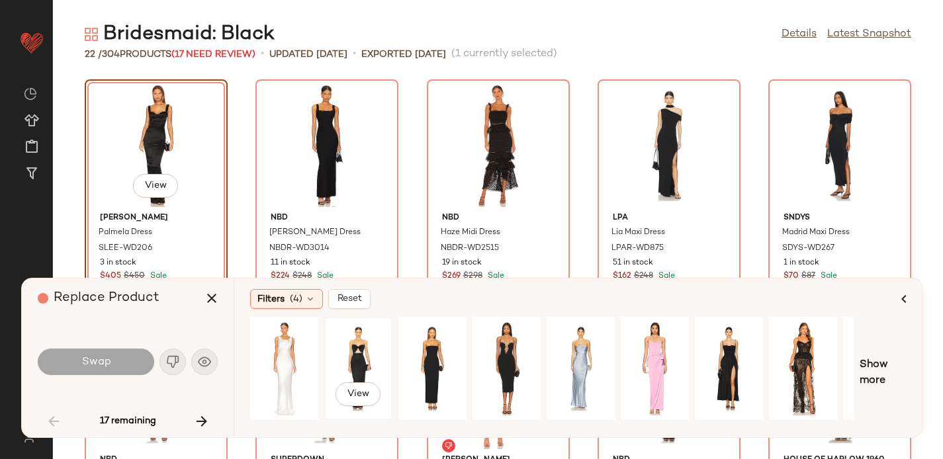
click at [352, 339] on div "View" at bounding box center [358, 369] width 59 height 94
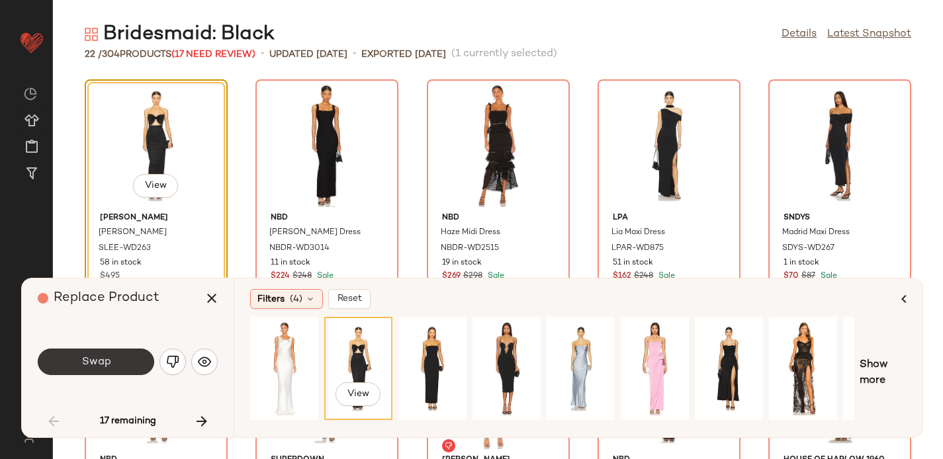
click at [113, 366] on button "Swap" at bounding box center [96, 362] width 117 height 26
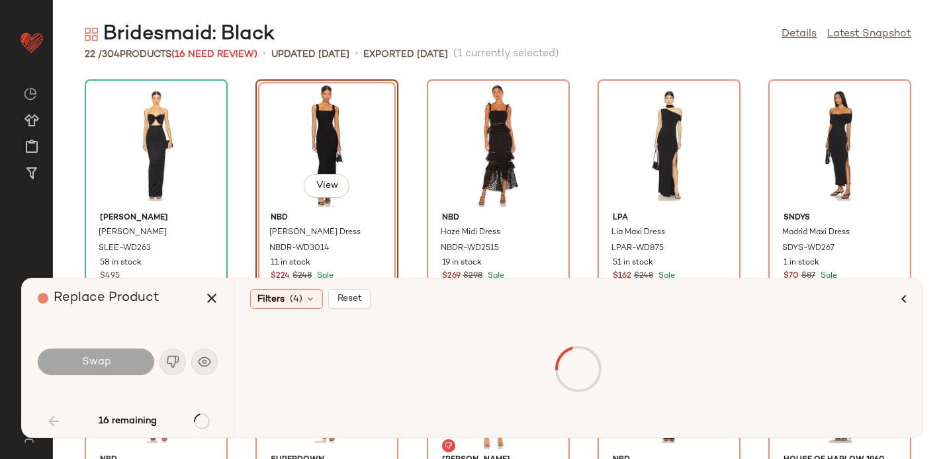
scroll to position [242, 0]
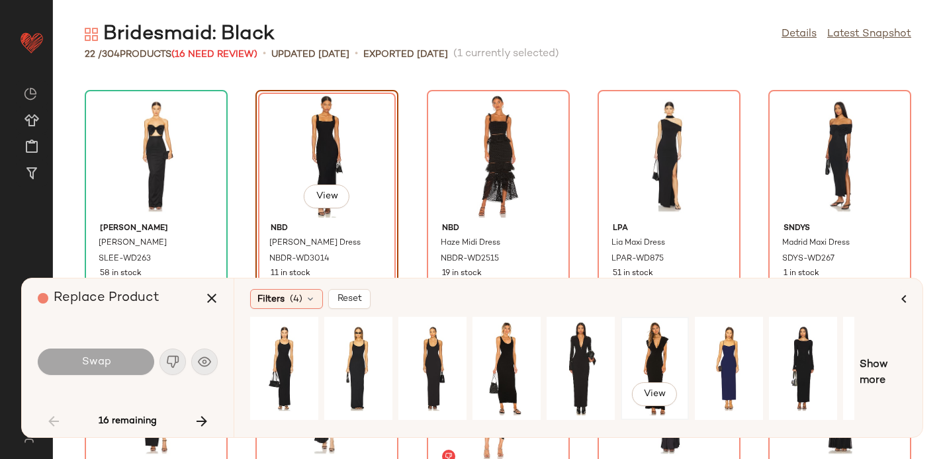
click at [662, 356] on div "View" at bounding box center [655, 369] width 59 height 94
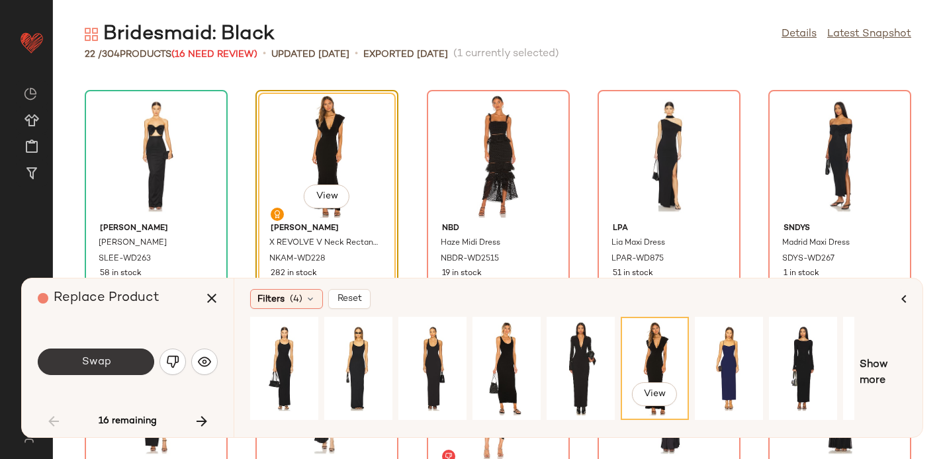
click at [93, 355] on button "Swap" at bounding box center [96, 362] width 117 height 26
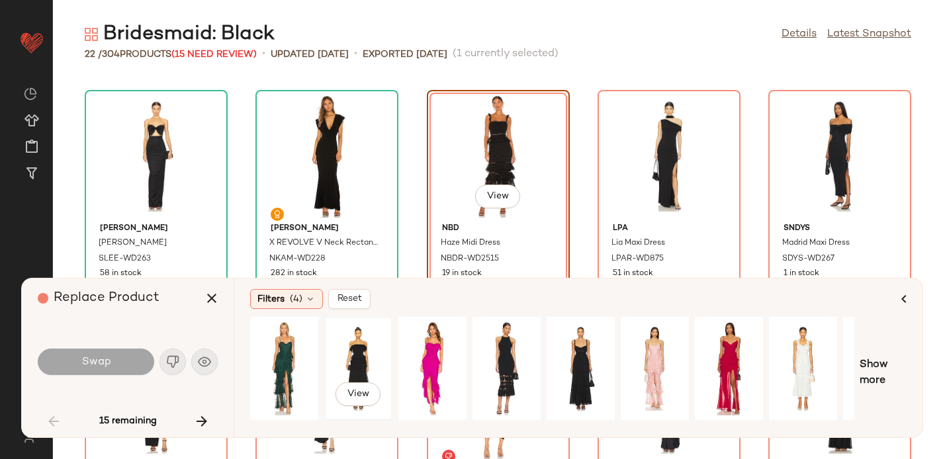
click at [353, 345] on div "View" at bounding box center [358, 369] width 59 height 94
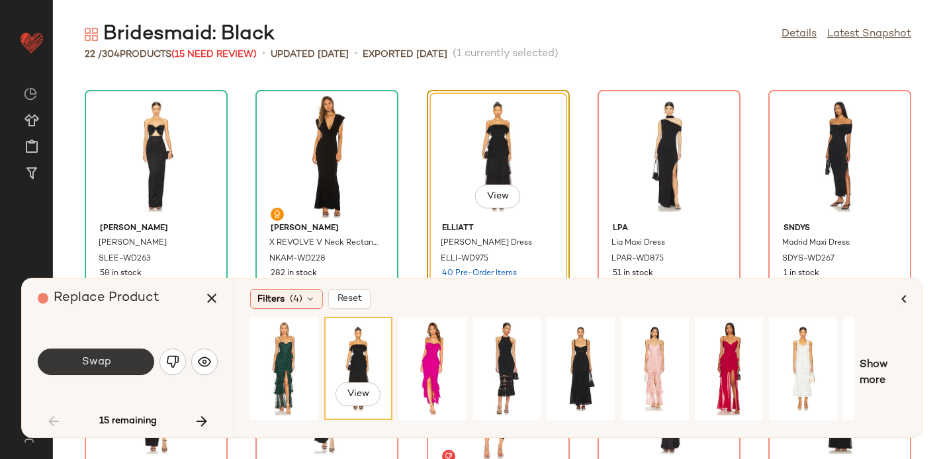
click at [89, 349] on button "Swap" at bounding box center [96, 362] width 117 height 26
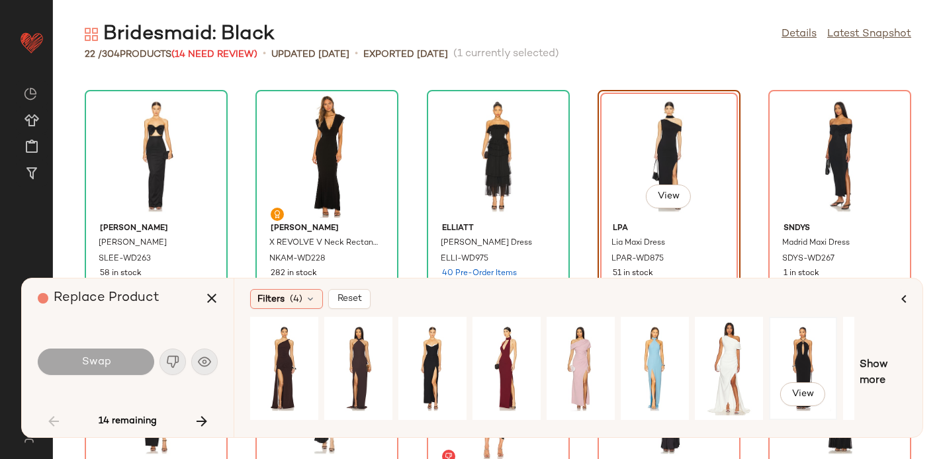
click at [800, 348] on div "View" at bounding box center [803, 369] width 59 height 94
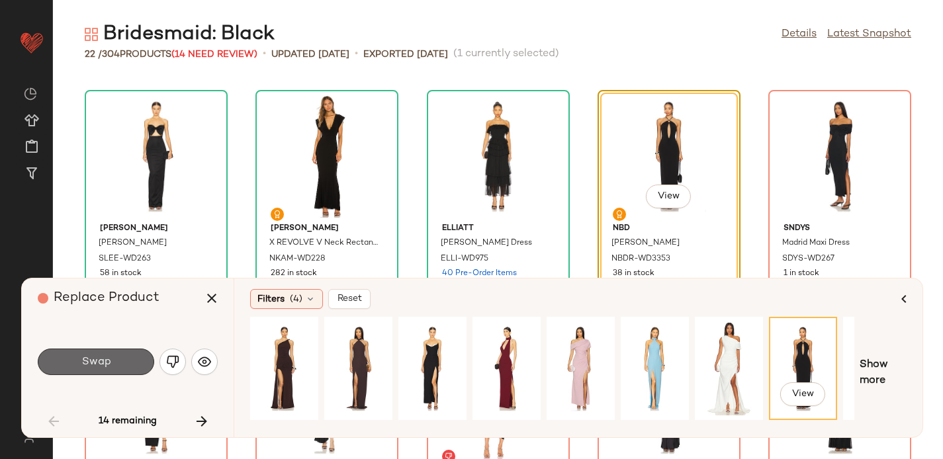
click at [92, 357] on span "Swap" at bounding box center [96, 362] width 30 height 13
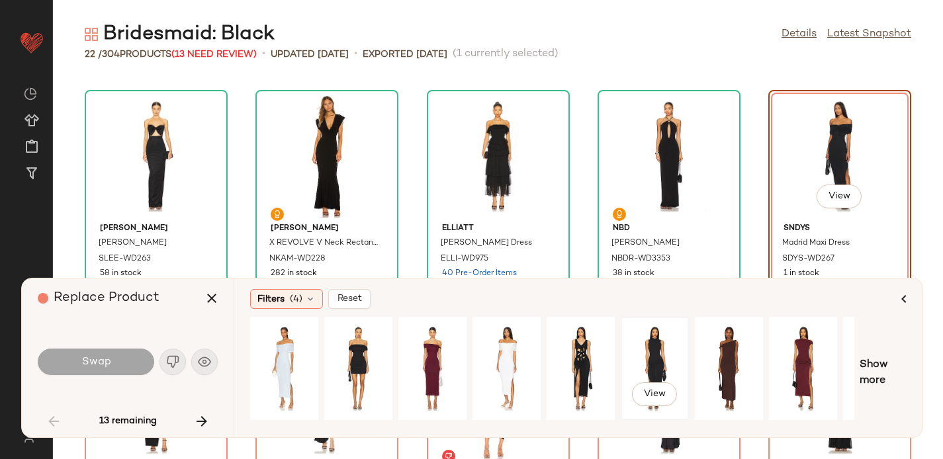
scroll to position [0, 130]
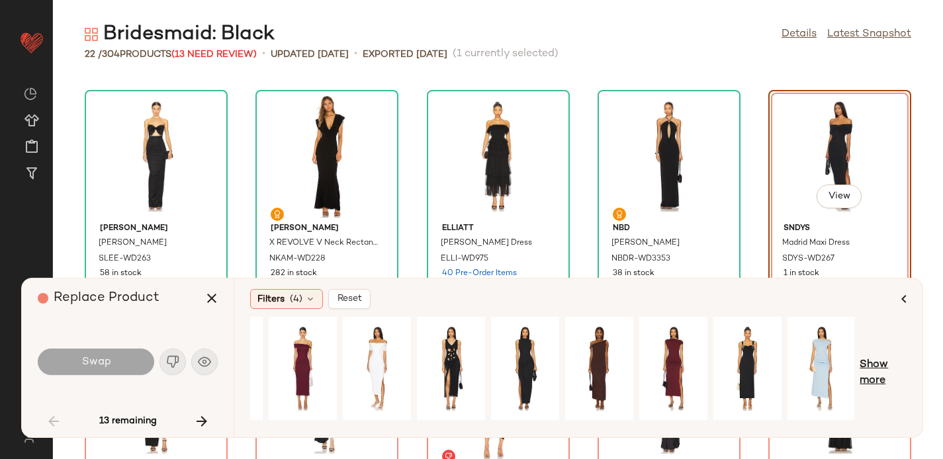
click at [888, 369] on span "Show more" at bounding box center [883, 374] width 47 height 32
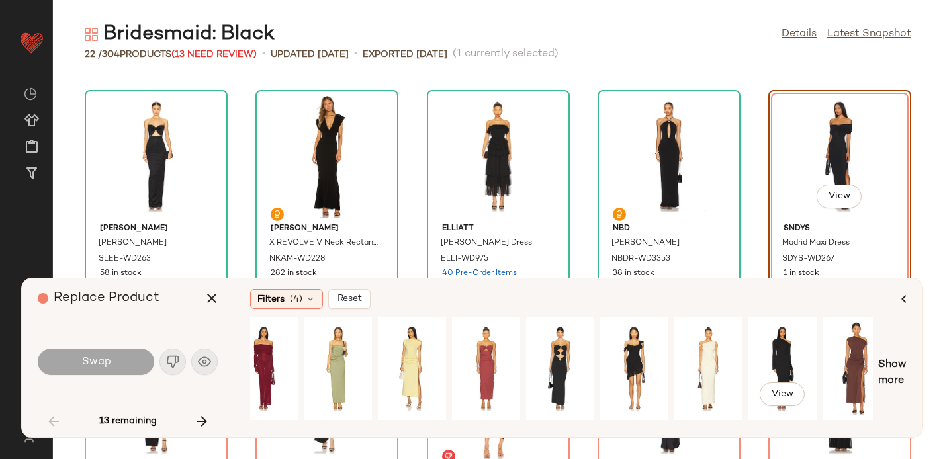
scroll to position [0, 853]
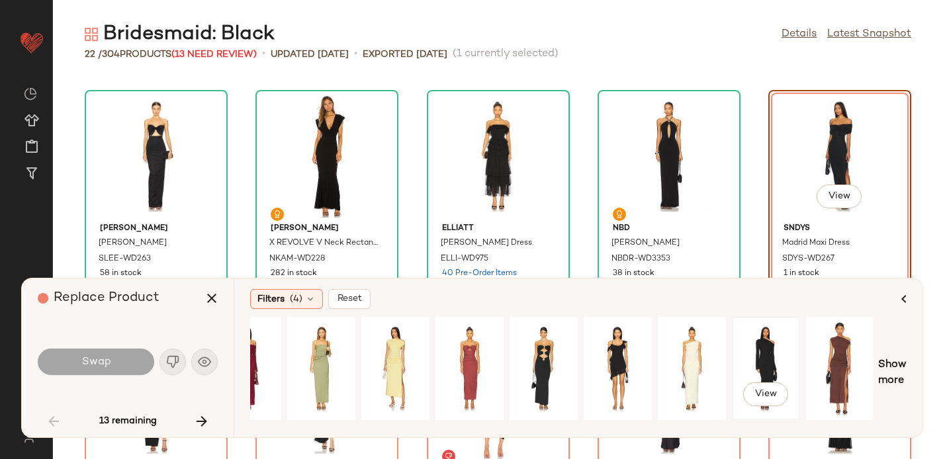
click at [761, 346] on div "View" at bounding box center [766, 369] width 59 height 94
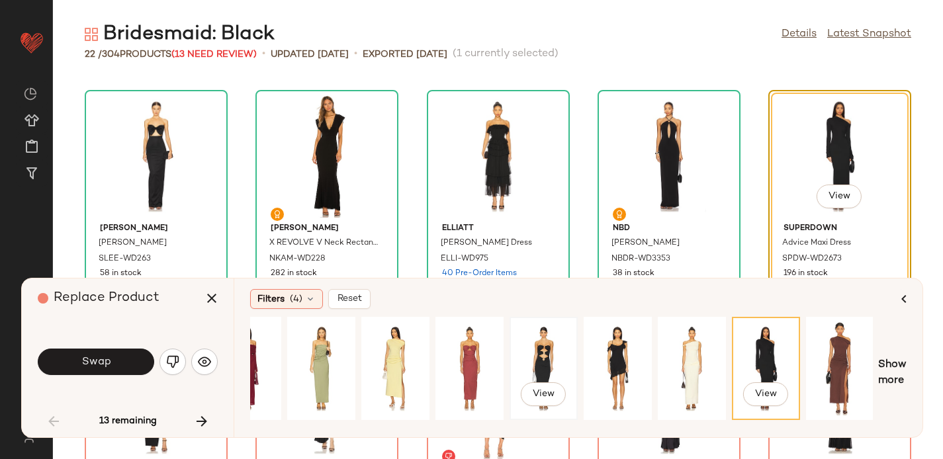
click at [548, 356] on div "View" at bounding box center [543, 369] width 59 height 94
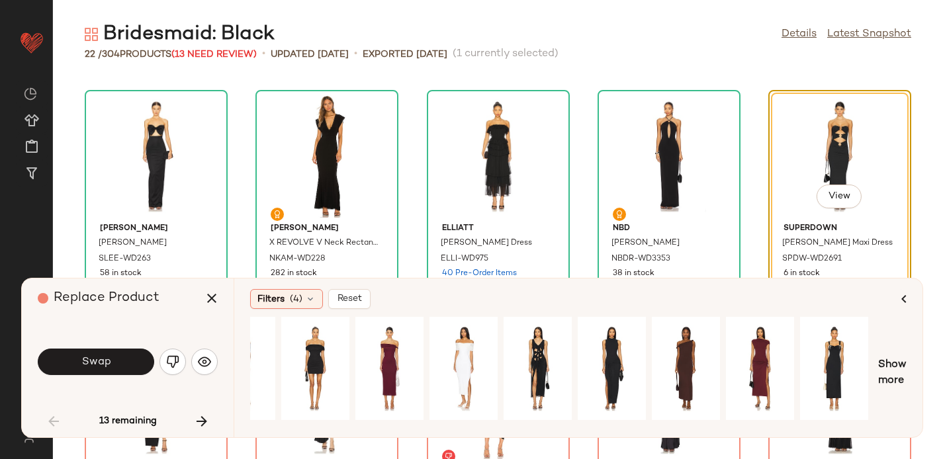
scroll to position [0, 0]
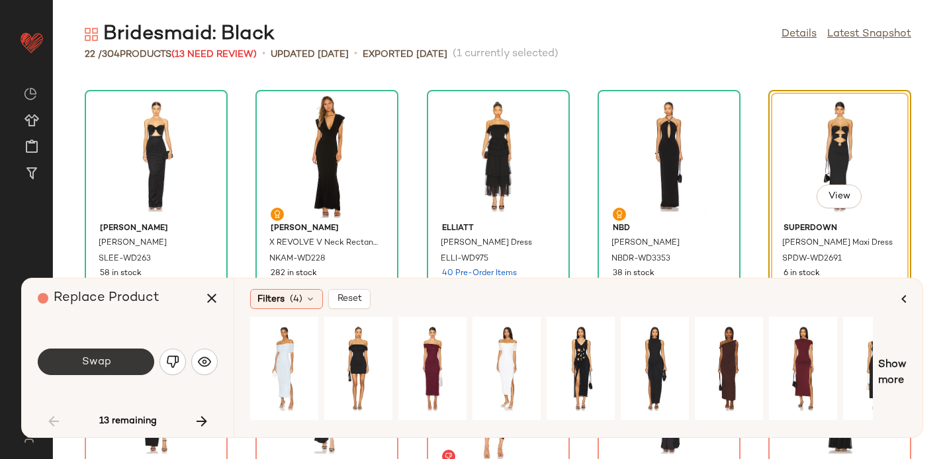
click at [97, 365] on span "Swap" at bounding box center [96, 362] width 30 height 13
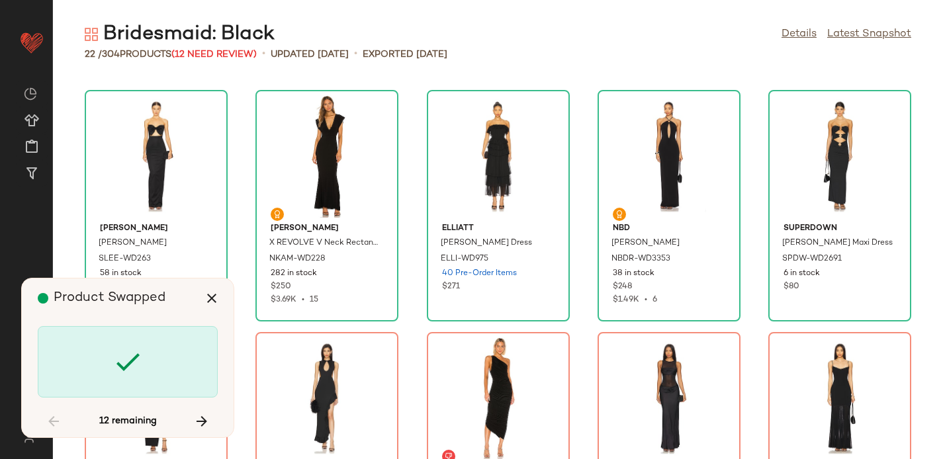
scroll to position [485, 0]
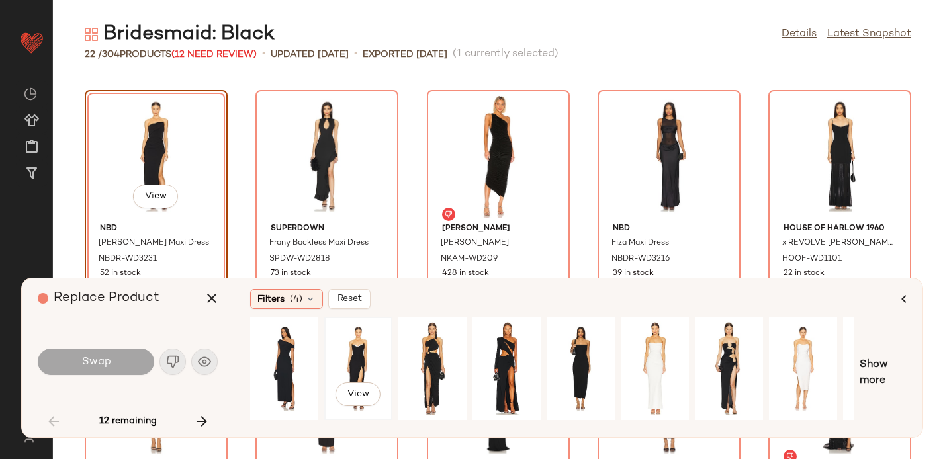
click at [366, 344] on div "View" at bounding box center [358, 369] width 59 height 94
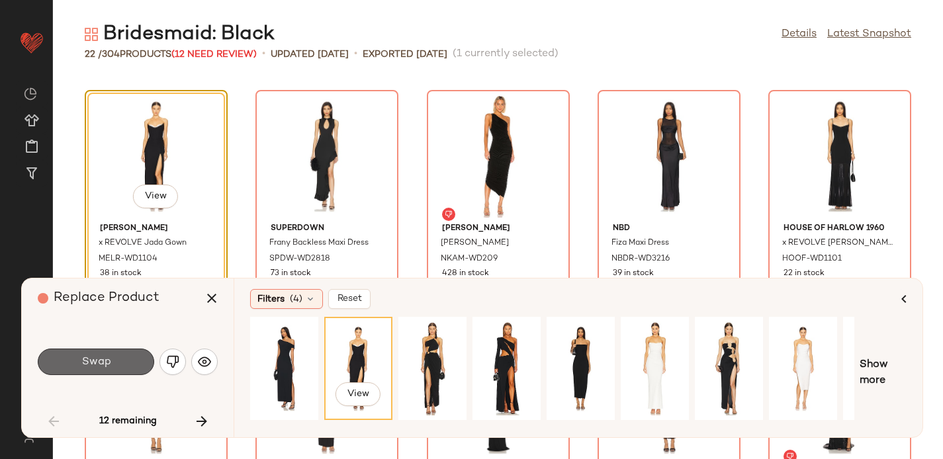
click at [103, 353] on button "Swap" at bounding box center [96, 362] width 117 height 26
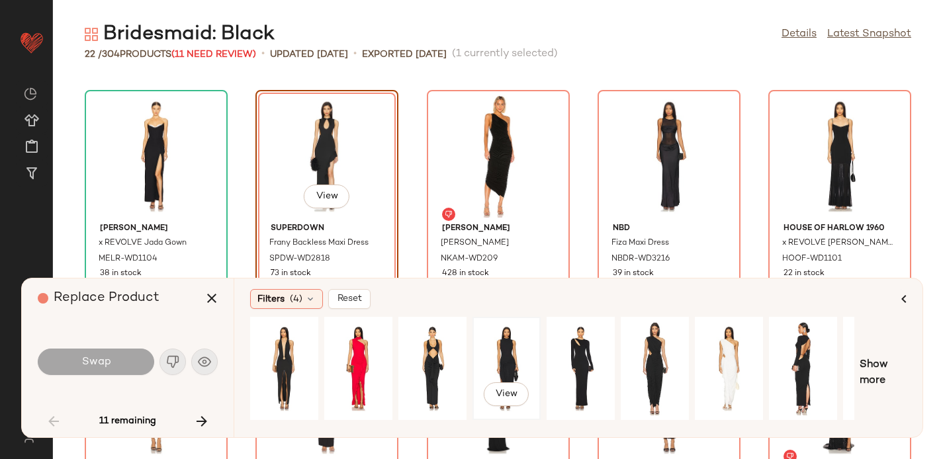
click at [506, 363] on div "View" at bounding box center [506, 369] width 59 height 94
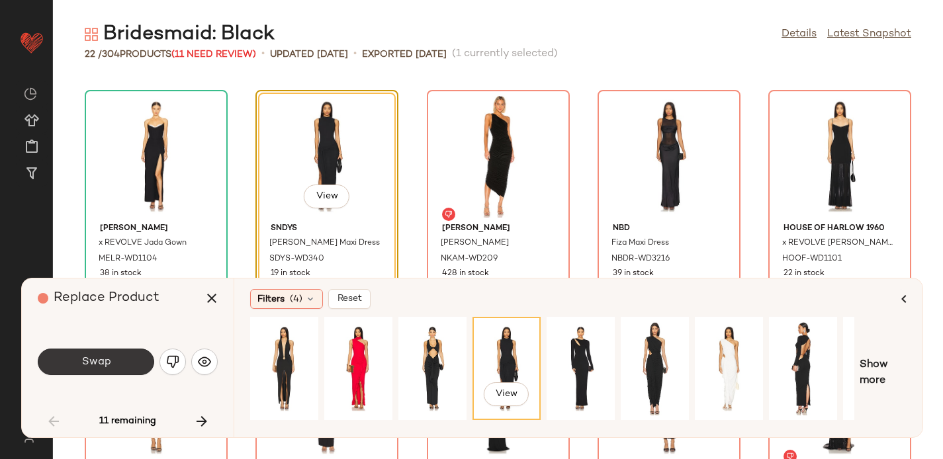
click at [77, 355] on button "Swap" at bounding box center [96, 362] width 117 height 26
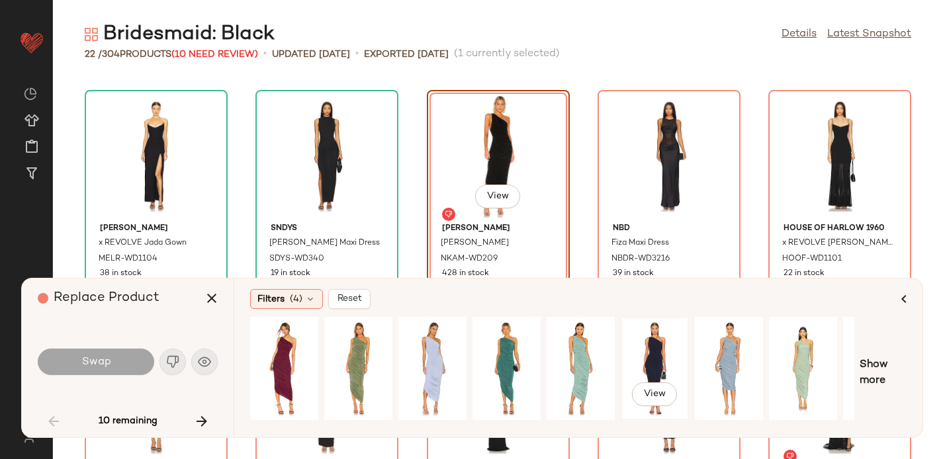
scroll to position [0, 130]
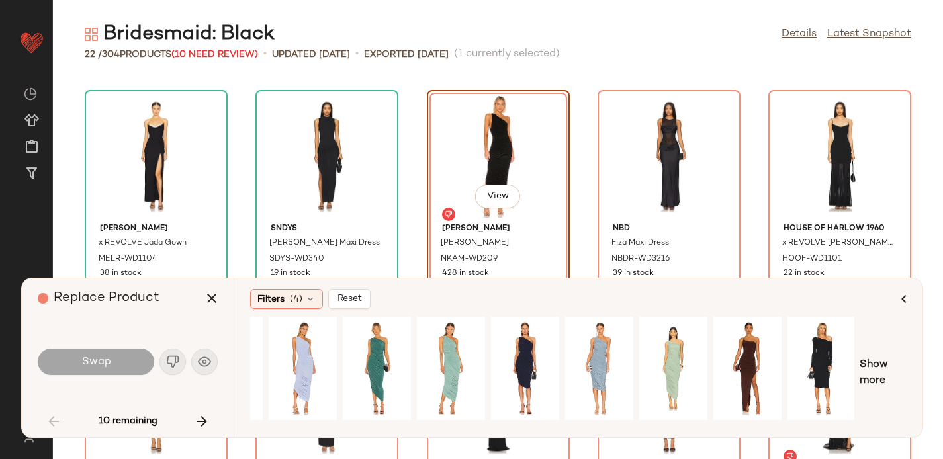
click at [870, 372] on span "Show more" at bounding box center [883, 374] width 47 height 32
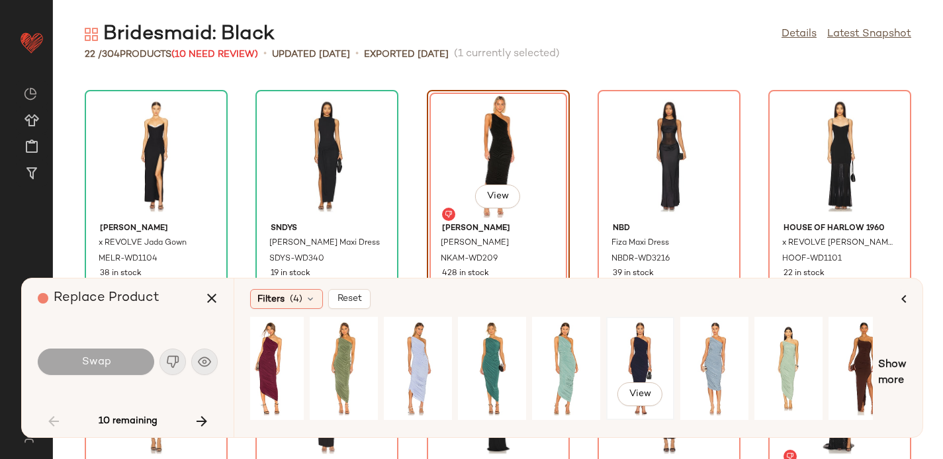
scroll to position [0, 0]
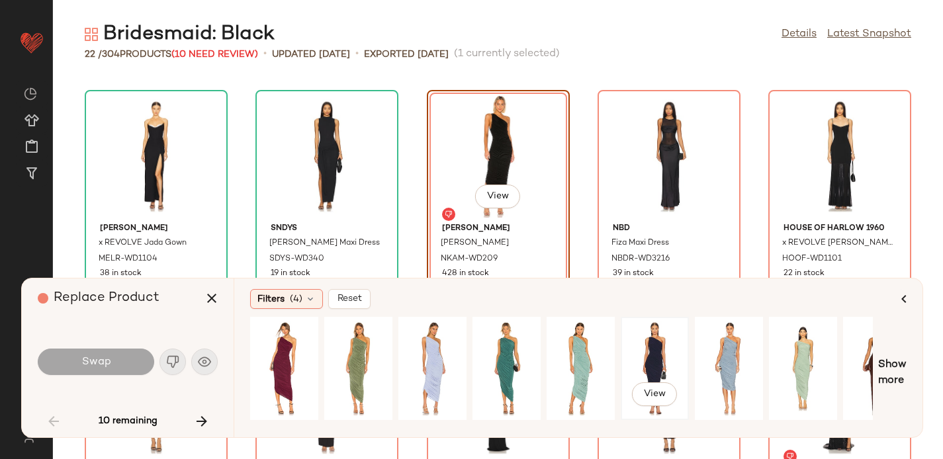
click at [651, 342] on div "View" at bounding box center [655, 369] width 59 height 94
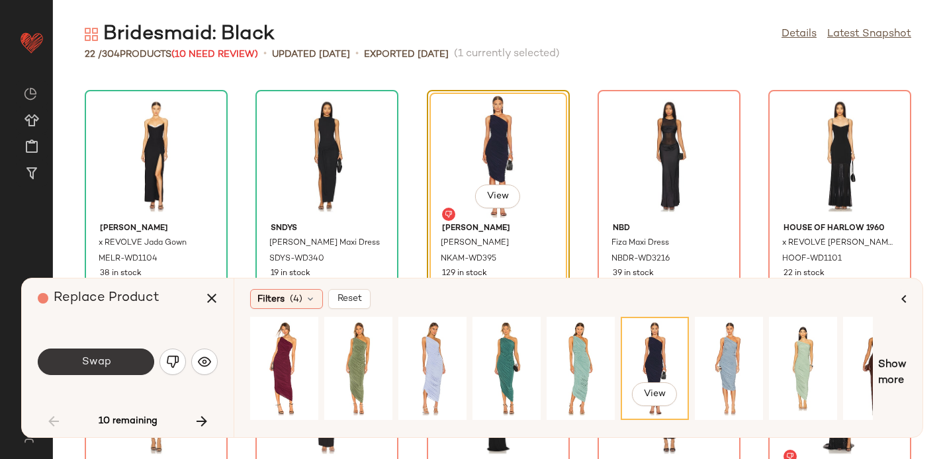
click at [76, 365] on button "Swap" at bounding box center [96, 362] width 117 height 26
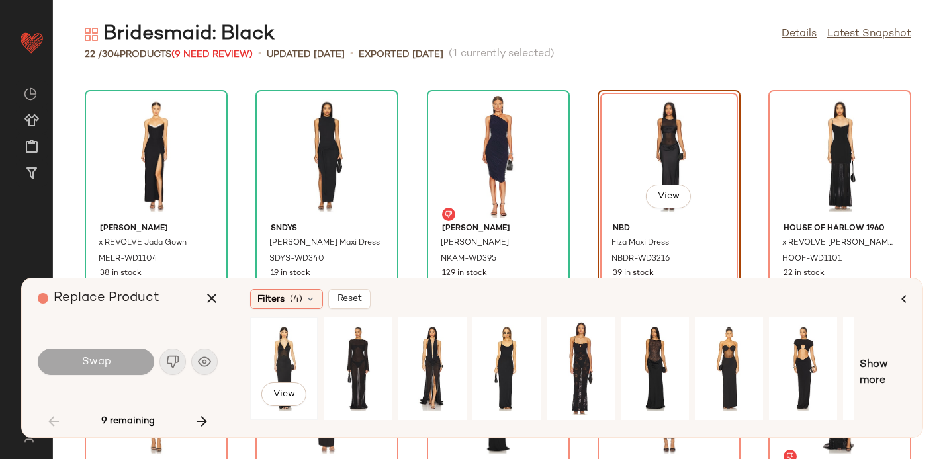
click at [280, 358] on div "View" at bounding box center [284, 369] width 59 height 94
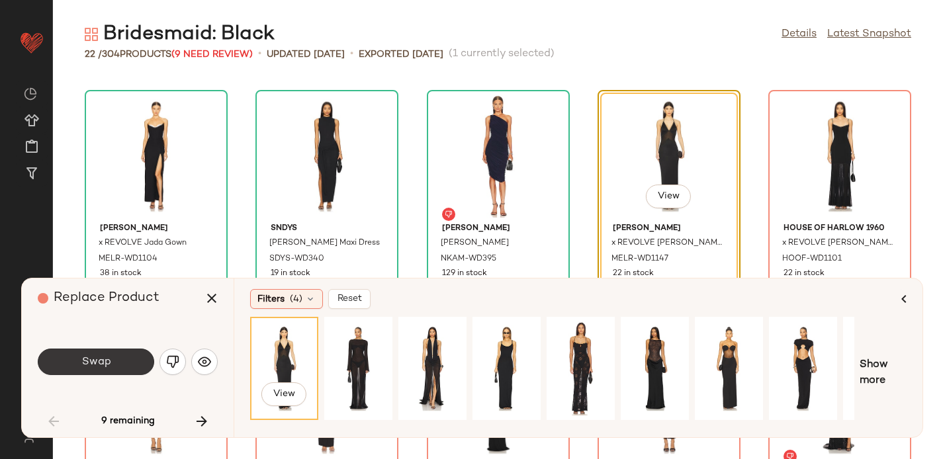
click at [139, 358] on button "Swap" at bounding box center [96, 362] width 117 height 26
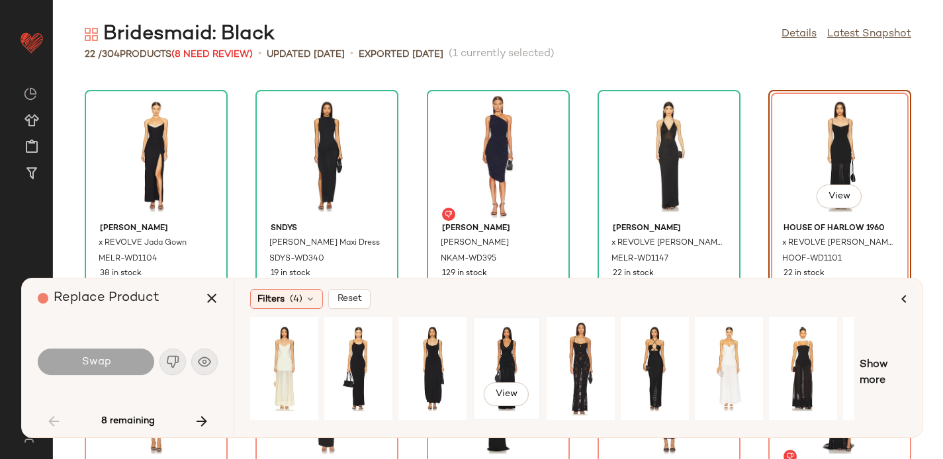
click at [512, 342] on div "View" at bounding box center [506, 369] width 59 height 94
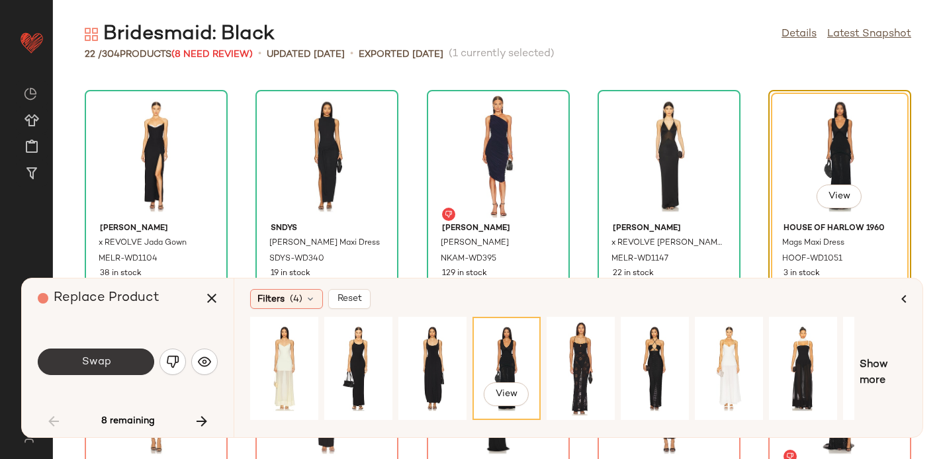
click at [114, 371] on button "Swap" at bounding box center [96, 362] width 117 height 26
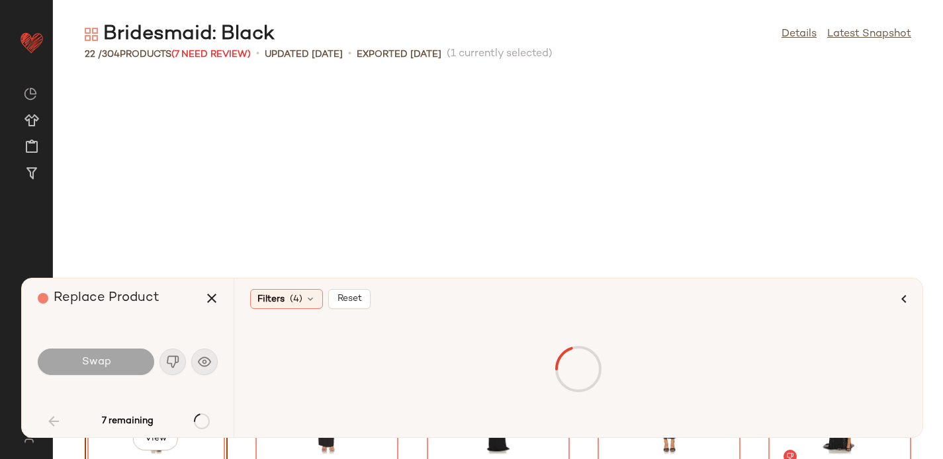
scroll to position [727, 0]
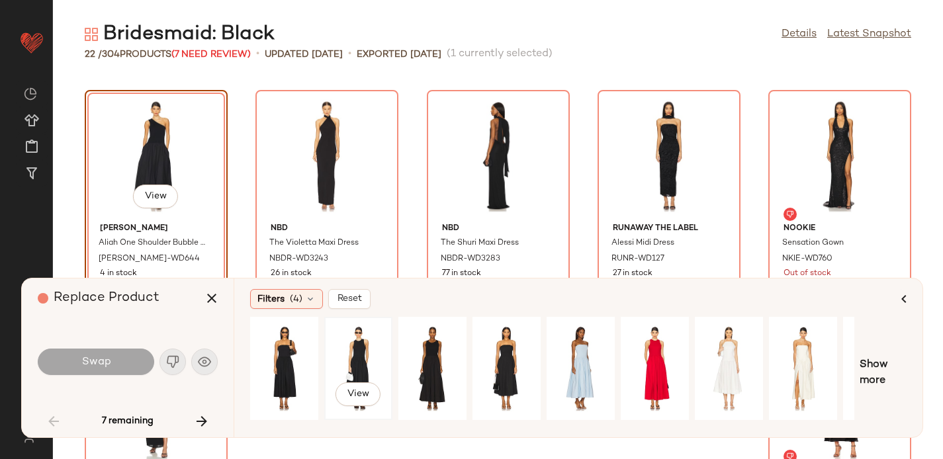
click at [350, 363] on div "View" at bounding box center [358, 369] width 59 height 94
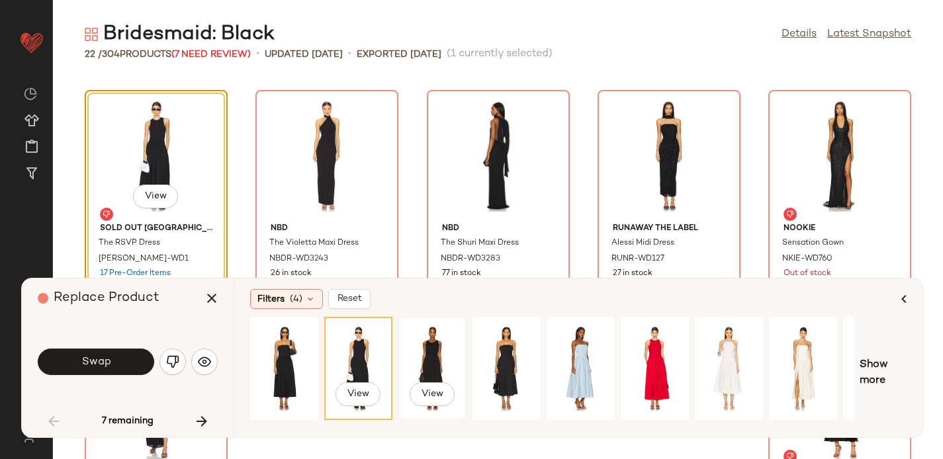
click at [432, 344] on div "View" at bounding box center [432, 369] width 59 height 94
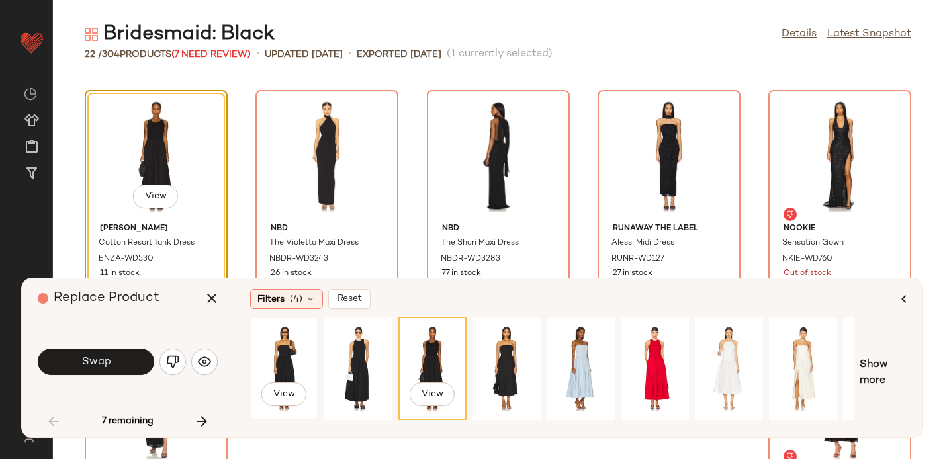
click at [293, 340] on div "View" at bounding box center [284, 369] width 59 height 94
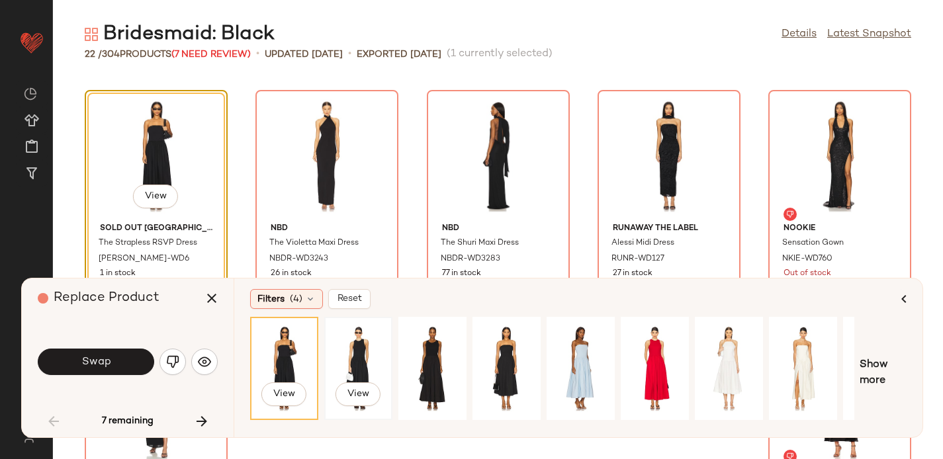
click at [356, 348] on div "View" at bounding box center [358, 369] width 59 height 94
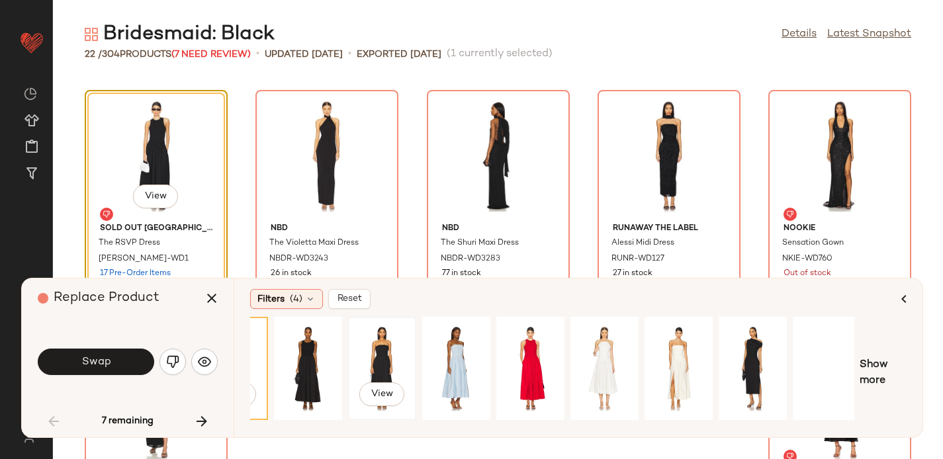
scroll to position [0, 130]
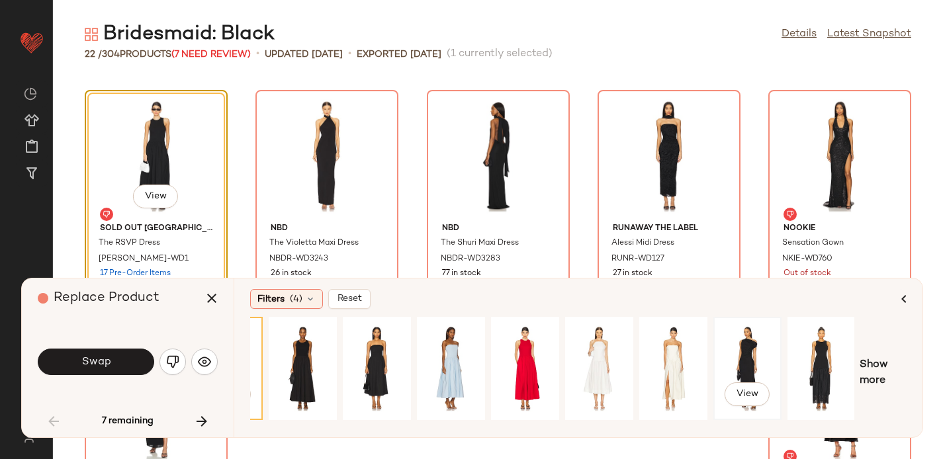
click at [759, 356] on div "View" at bounding box center [747, 369] width 59 height 94
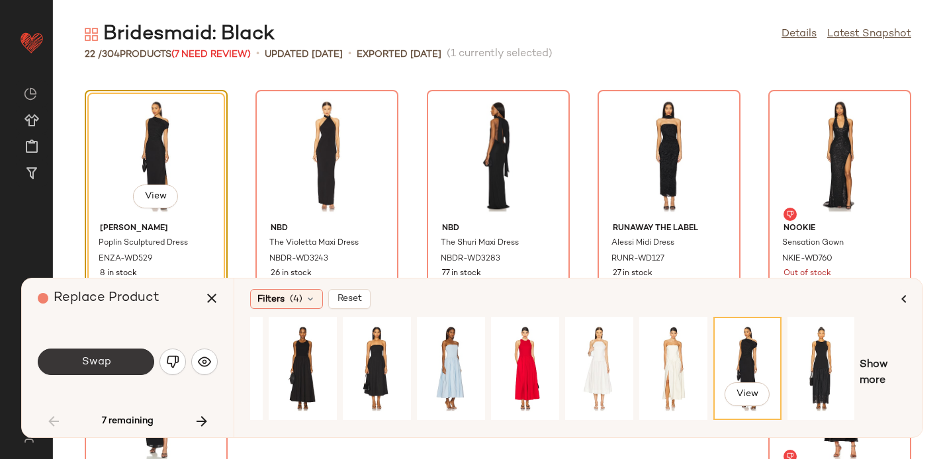
click at [120, 367] on button "Swap" at bounding box center [96, 362] width 117 height 26
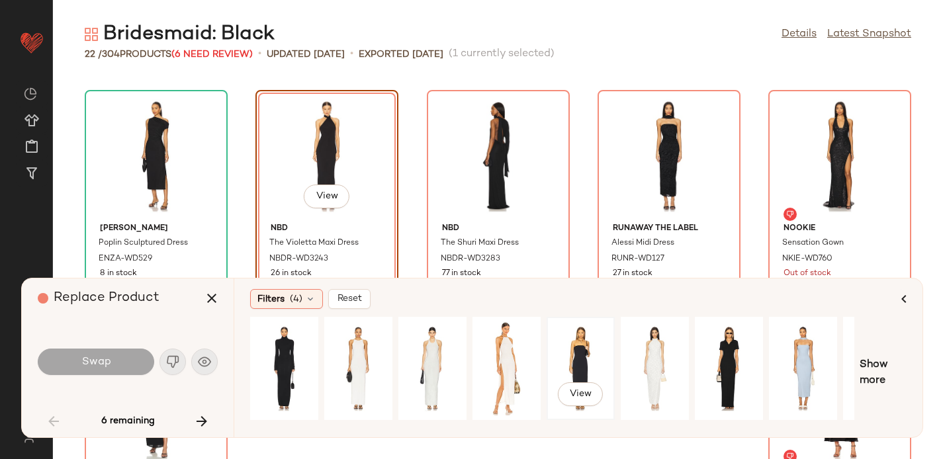
click at [571, 356] on div "View" at bounding box center [581, 369] width 59 height 94
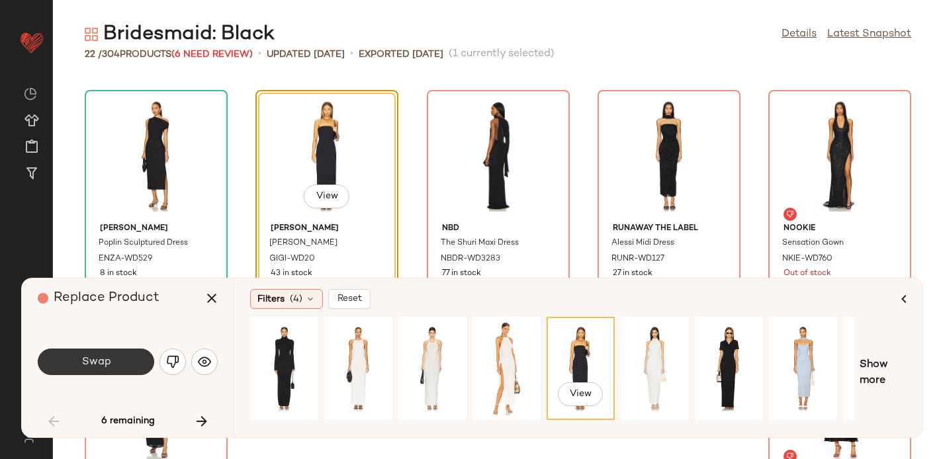
click at [101, 358] on span "Swap" at bounding box center [96, 362] width 30 height 13
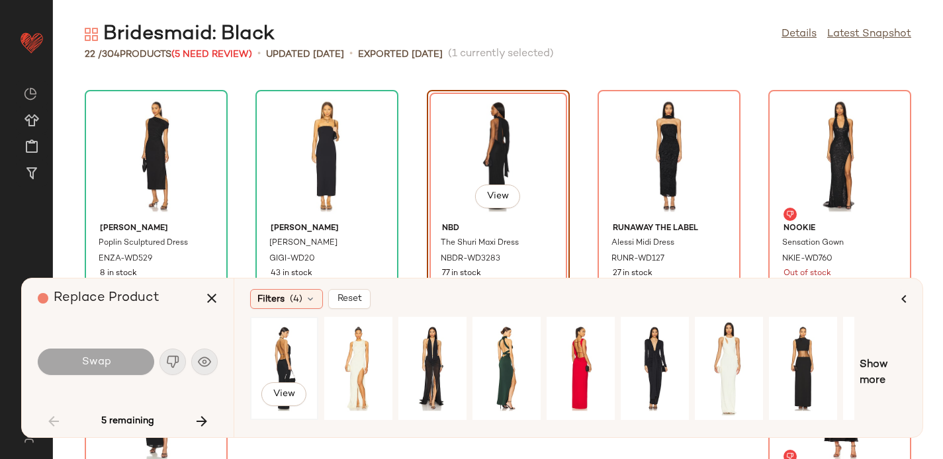
click at [270, 347] on div "View" at bounding box center [284, 369] width 59 height 94
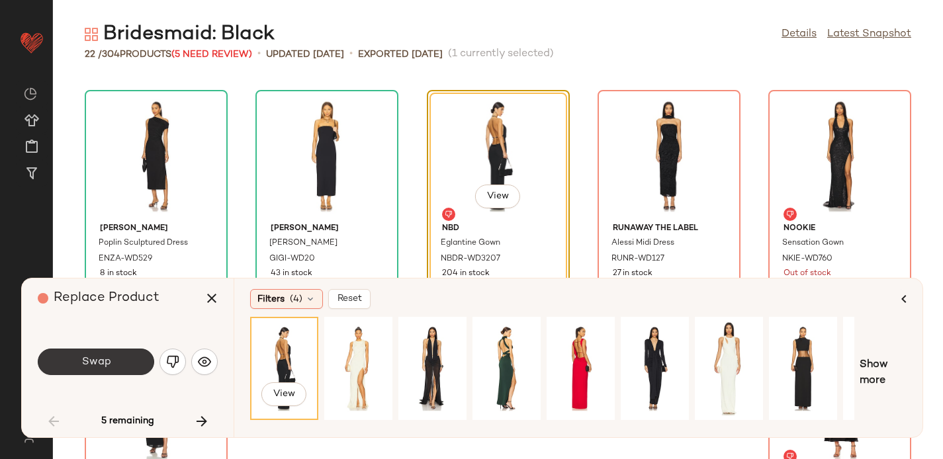
click at [102, 365] on span "Swap" at bounding box center [96, 362] width 30 height 13
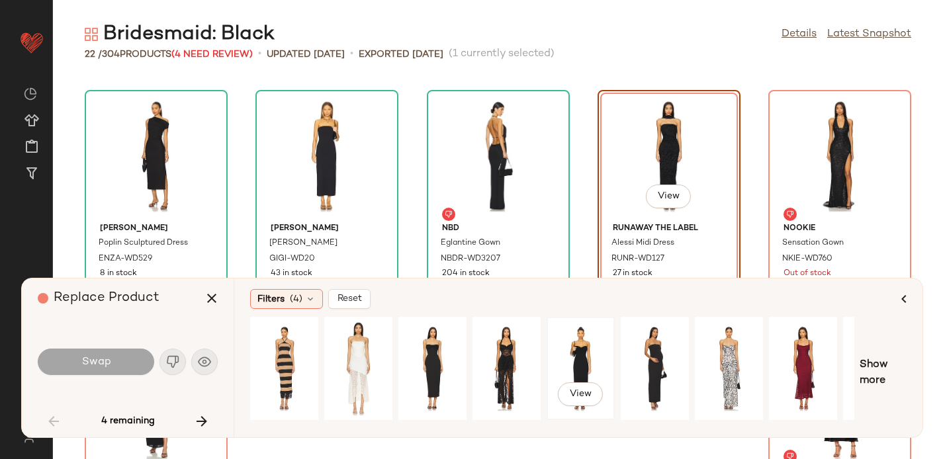
click at [587, 358] on div "View" at bounding box center [581, 369] width 59 height 94
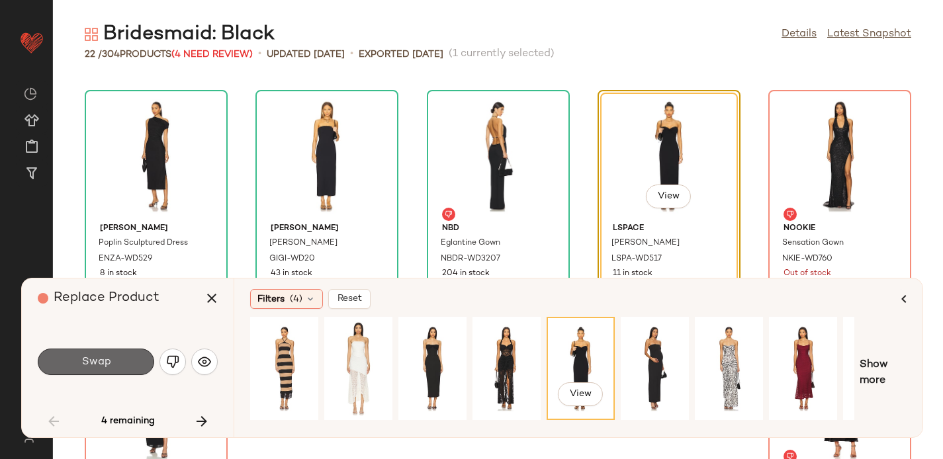
click at [86, 356] on span "Swap" at bounding box center [96, 362] width 30 height 13
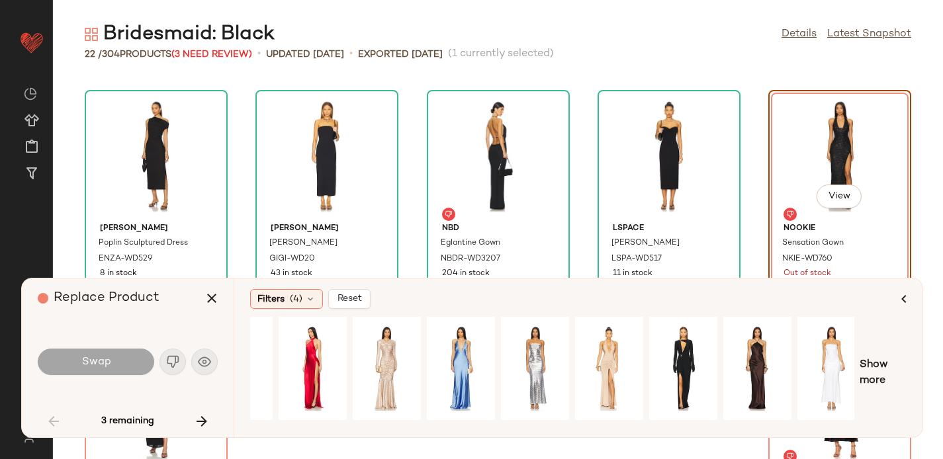
scroll to position [0, 130]
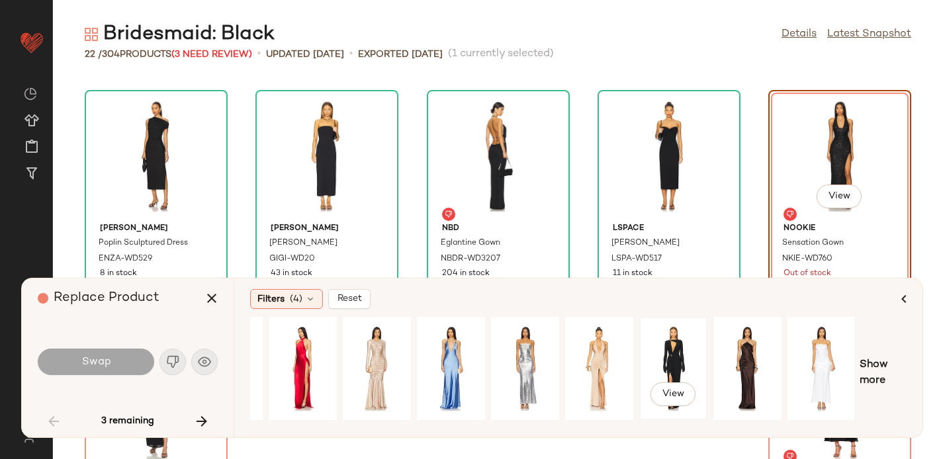
click at [674, 360] on div "View" at bounding box center [673, 369] width 59 height 94
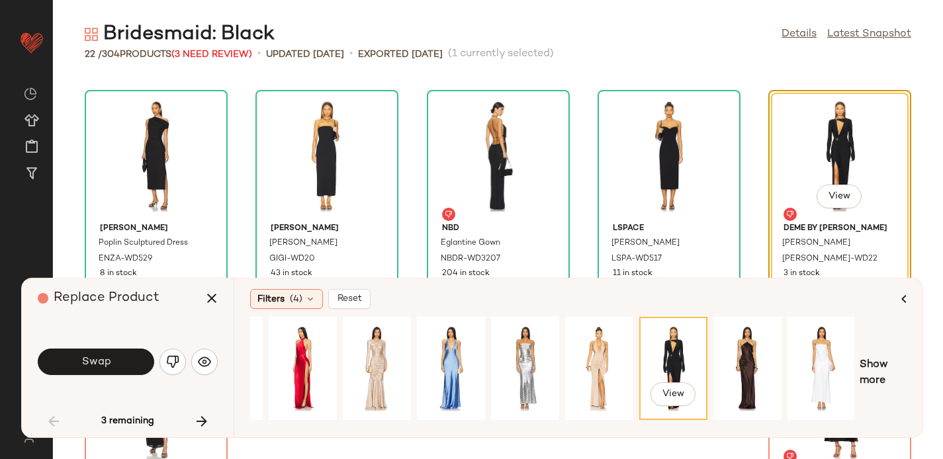
click at [855, 371] on div "View Show more" at bounding box center [578, 373] width 657 height 113
click at [865, 370] on span "Show more" at bounding box center [883, 374] width 47 height 32
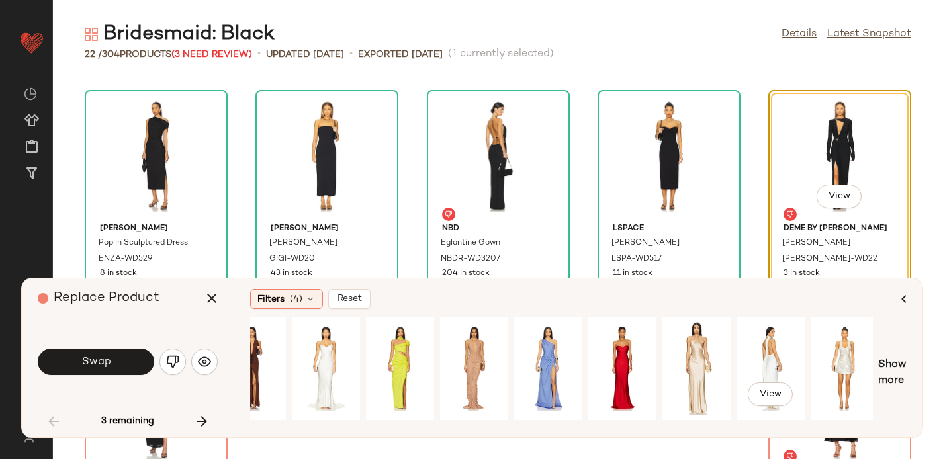
scroll to position [0, 853]
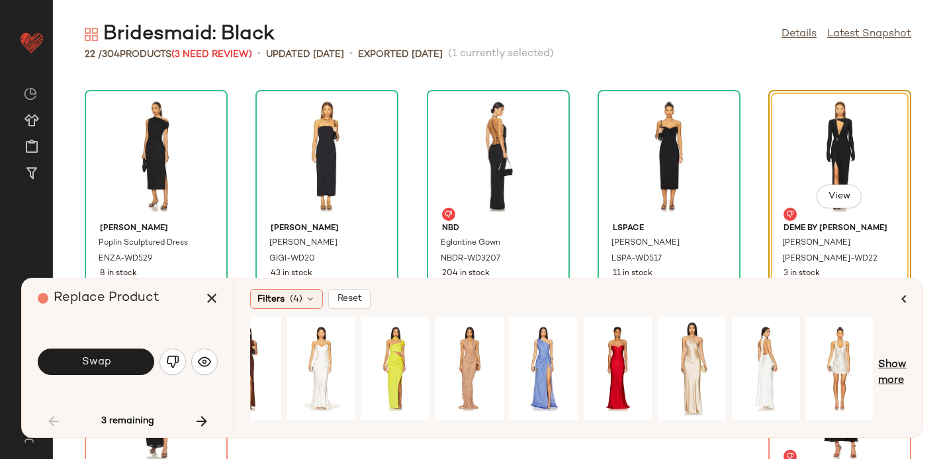
click at [898, 363] on span "Show more" at bounding box center [893, 374] width 28 height 32
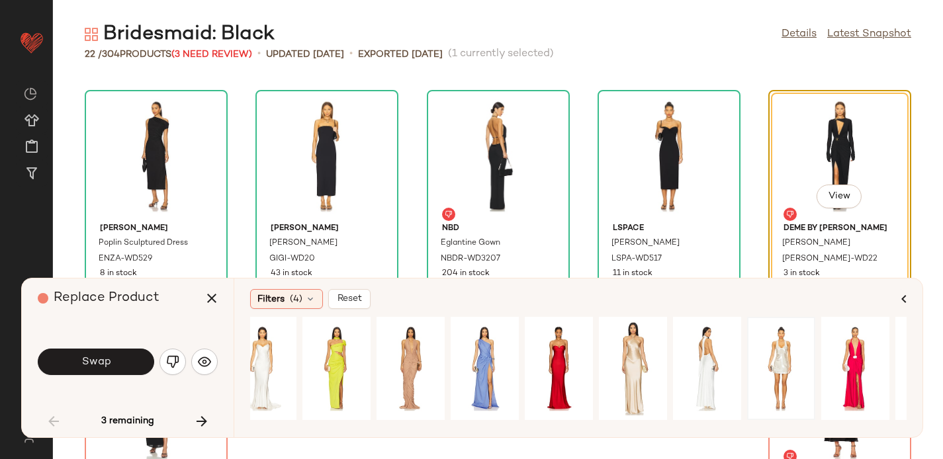
scroll to position [0, 1191]
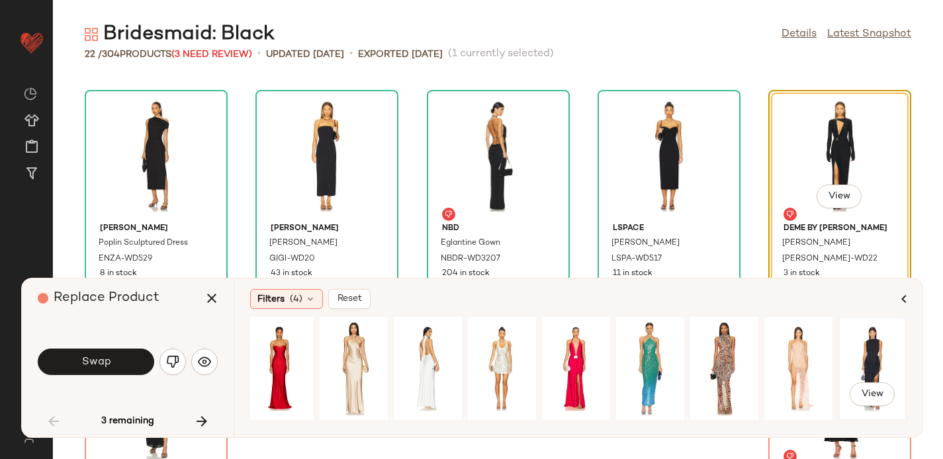
click at [863, 345] on div "View" at bounding box center [872, 369] width 59 height 94
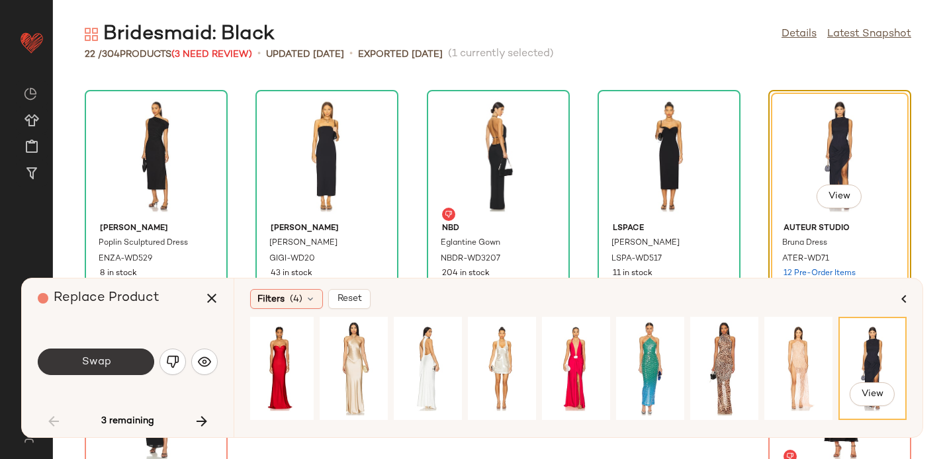
click at [109, 365] on span "Swap" at bounding box center [96, 362] width 30 height 13
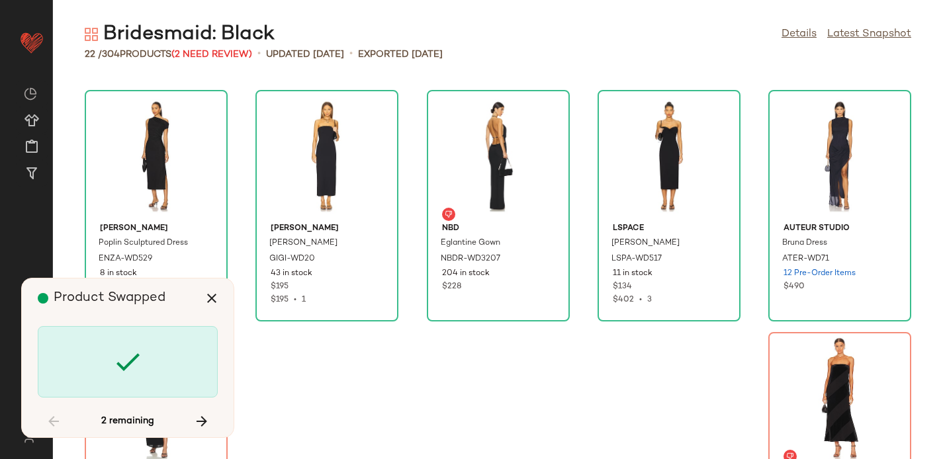
scroll to position [832, 0]
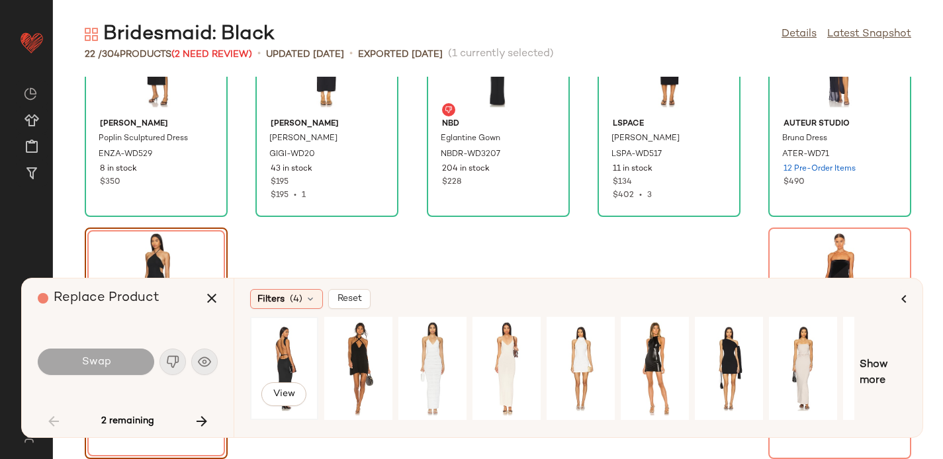
click at [284, 336] on div "View" at bounding box center [284, 369] width 59 height 94
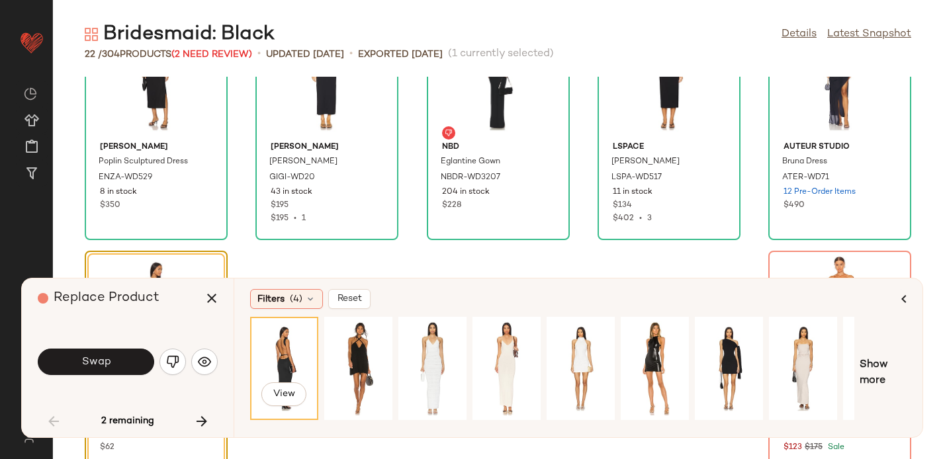
scroll to position [810, 0]
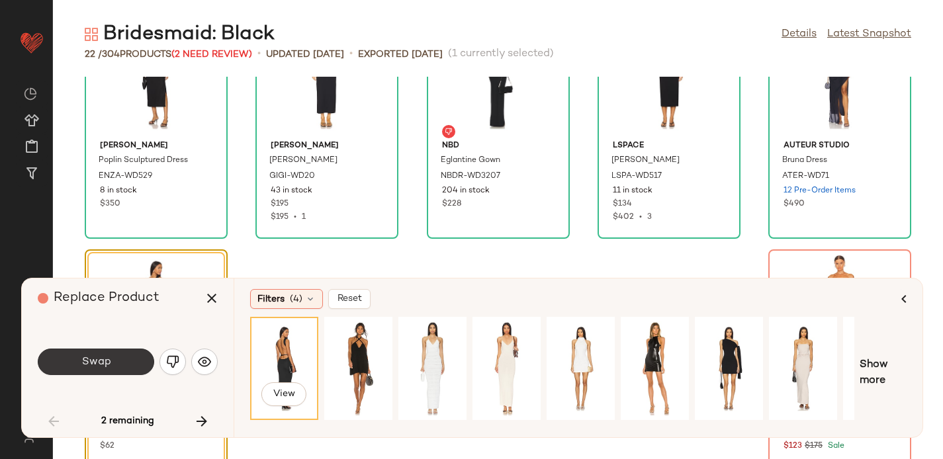
click at [128, 360] on button "Swap" at bounding box center [96, 362] width 117 height 26
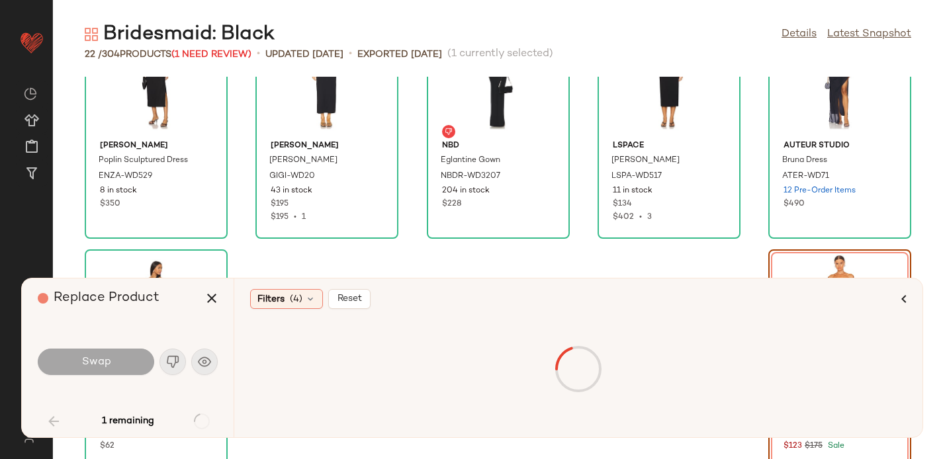
scroll to position [832, 0]
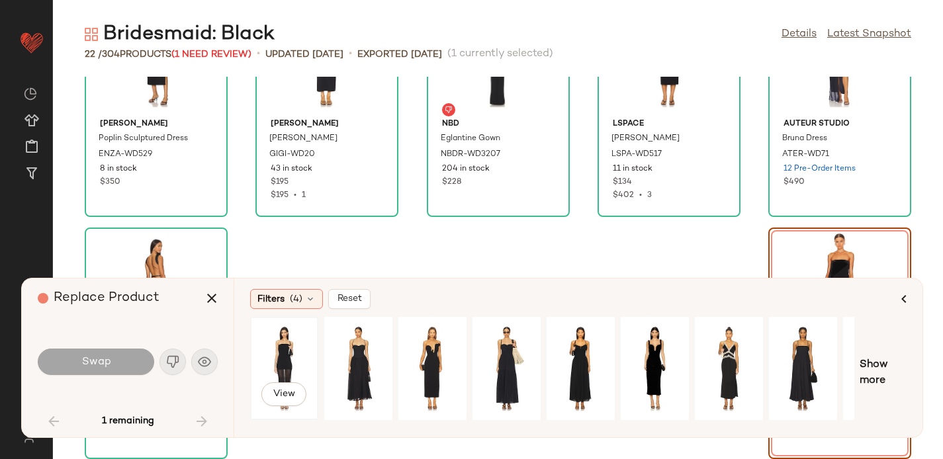
click at [291, 346] on div "View" at bounding box center [284, 369] width 59 height 94
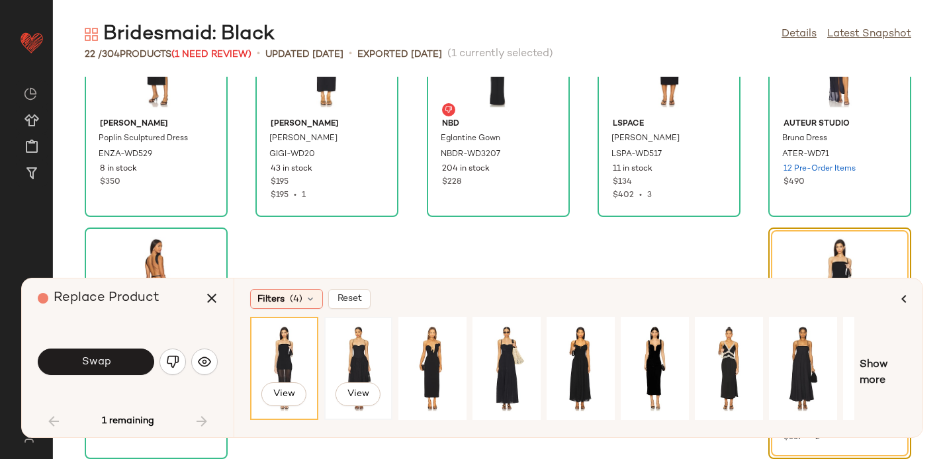
click at [356, 351] on div "View" at bounding box center [358, 369] width 59 height 94
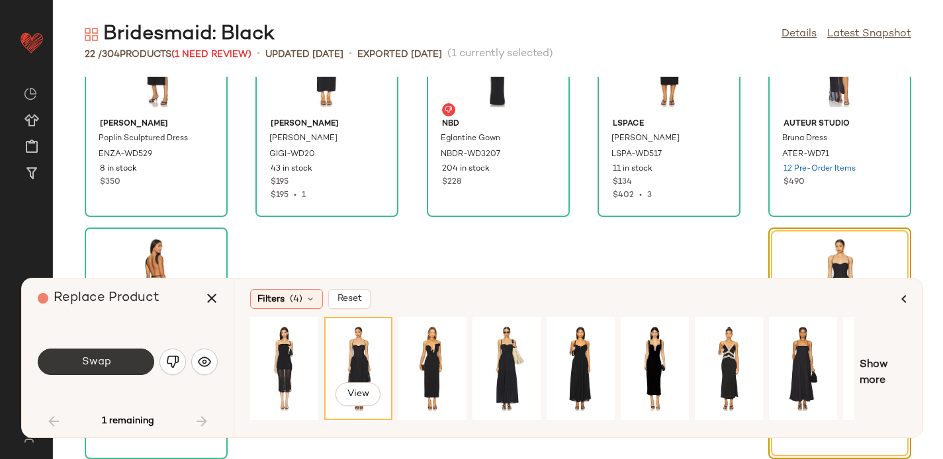
click at [101, 360] on span "Swap" at bounding box center [96, 362] width 30 height 13
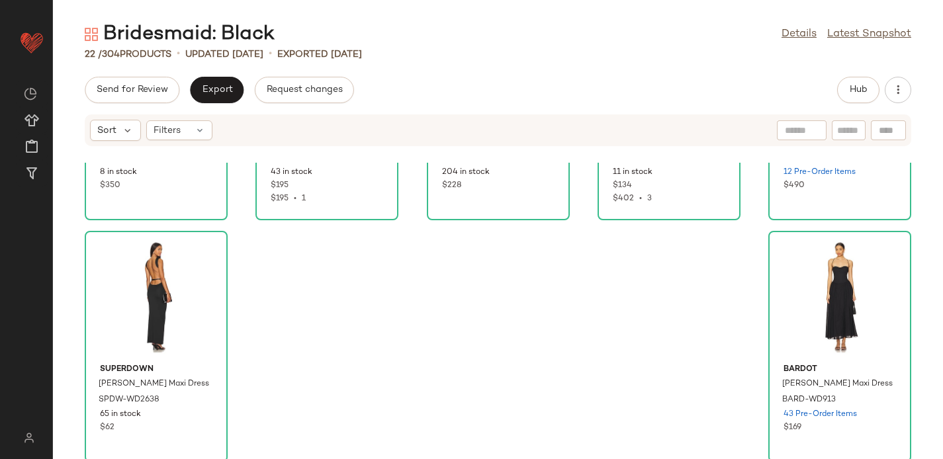
scroll to position [918, 0]
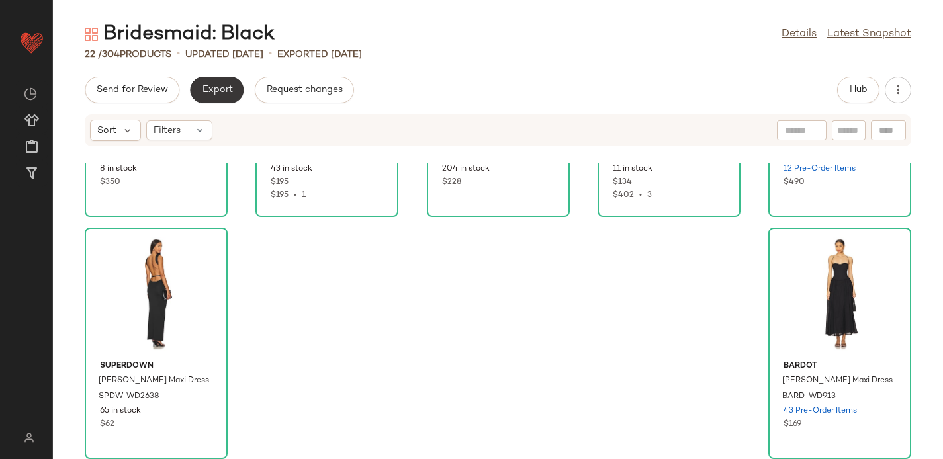
click at [203, 90] on span "Export" at bounding box center [216, 90] width 31 height 11
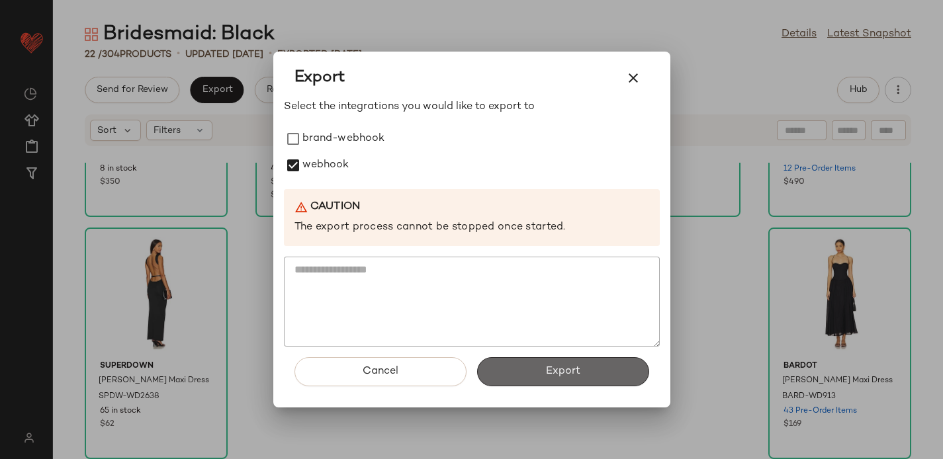
click at [518, 367] on button "Export" at bounding box center [563, 372] width 172 height 29
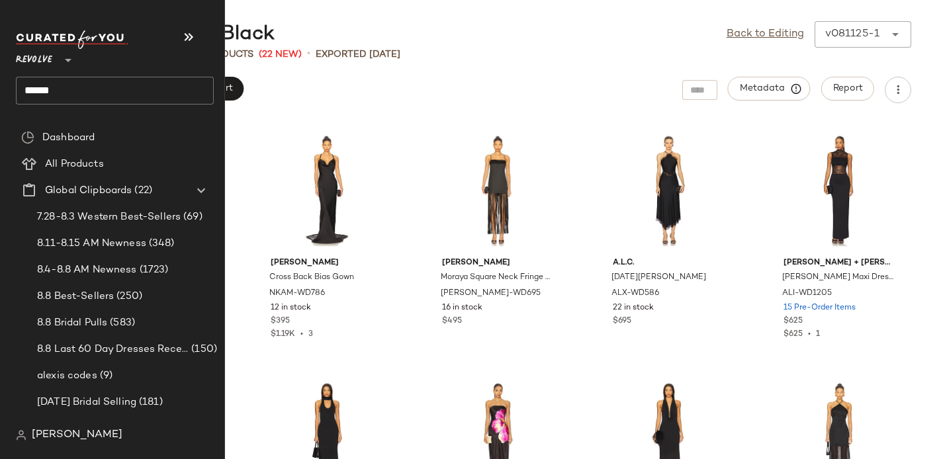
click at [36, 93] on input "******" at bounding box center [115, 91] width 198 height 28
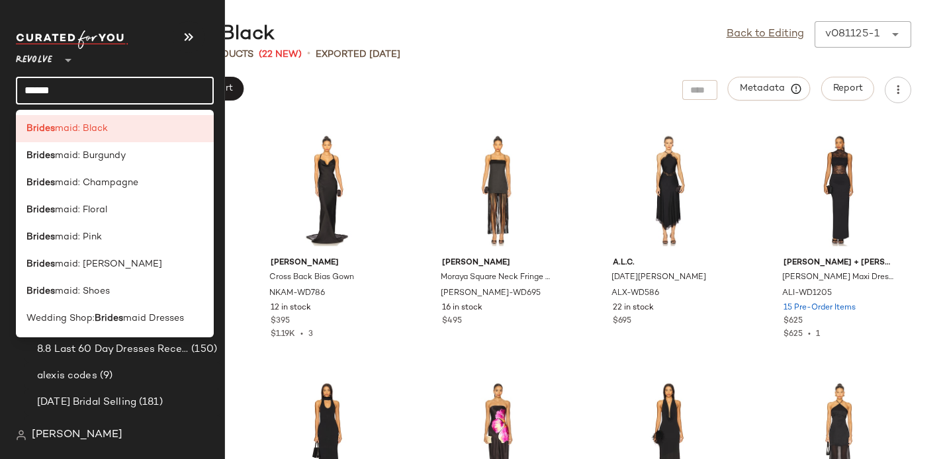
click at [36, 93] on input "******" at bounding box center [115, 91] width 198 height 28
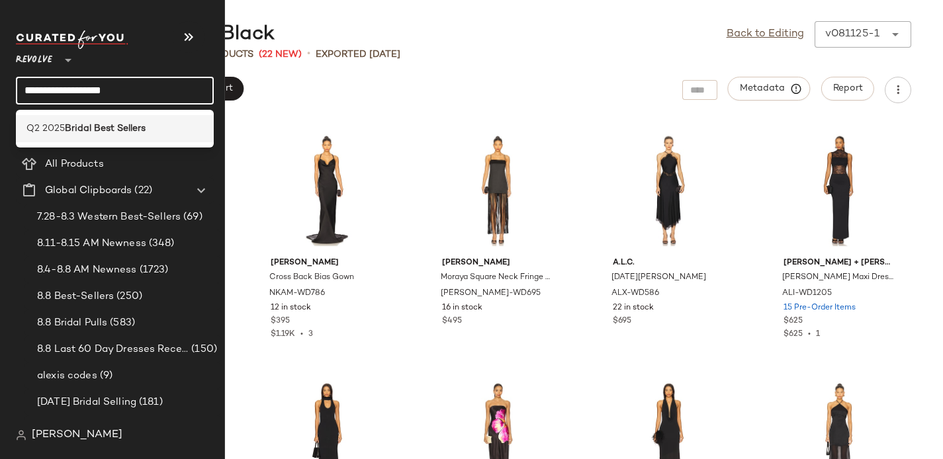
click at [85, 128] on b "Bridal Best Sellers" at bounding box center [105, 129] width 81 height 14
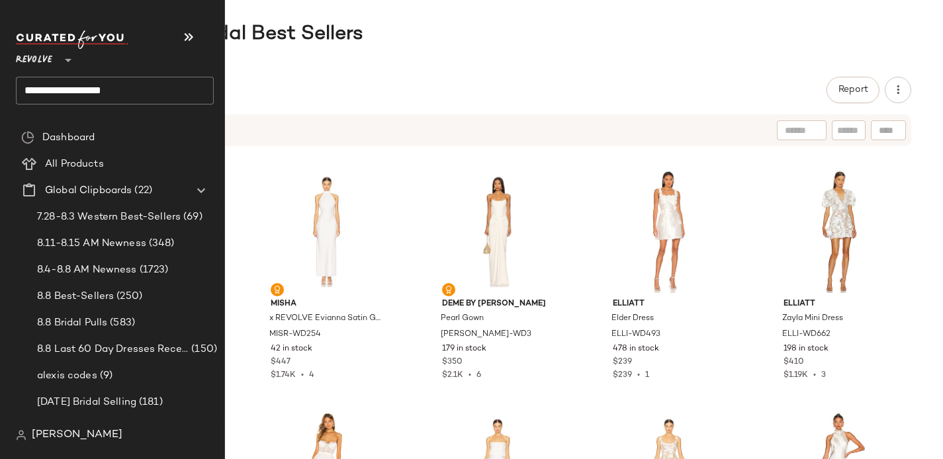
click at [87, 89] on input "**********" at bounding box center [115, 91] width 198 height 28
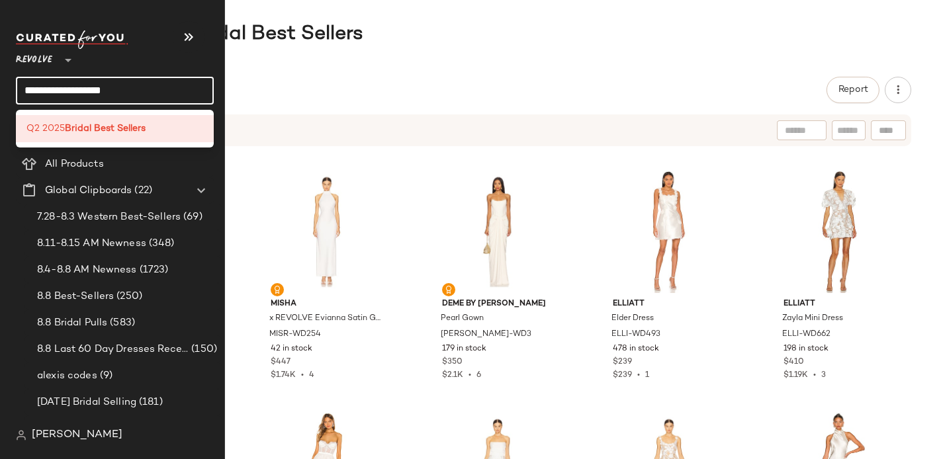
click at [87, 90] on input "**********" at bounding box center [115, 91] width 198 height 28
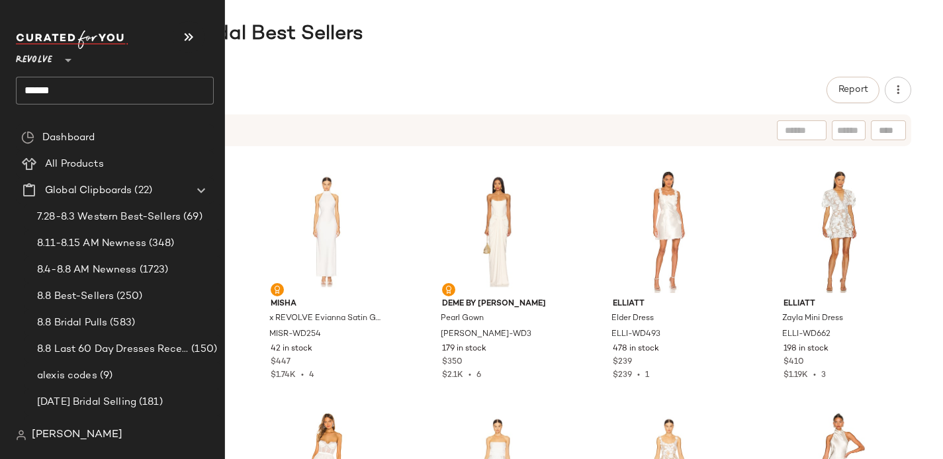
click at [55, 94] on input "******" at bounding box center [115, 91] width 198 height 28
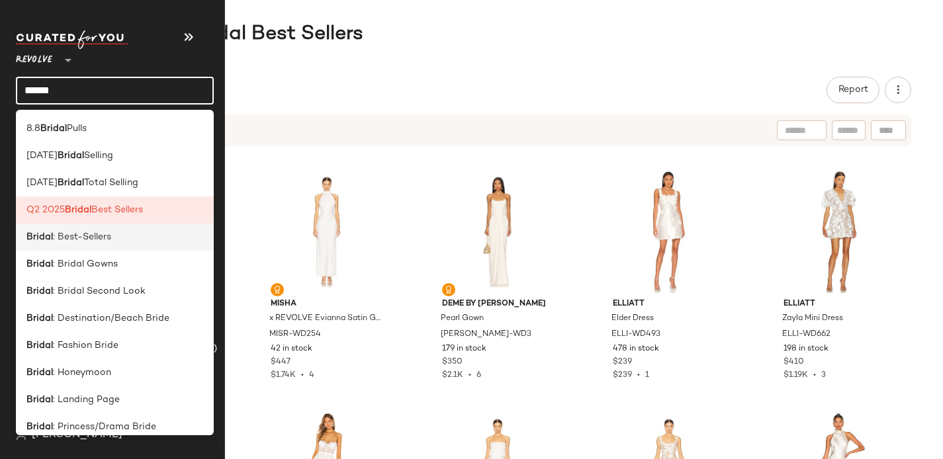
click at [66, 236] on span ": Best-Sellers" at bounding box center [82, 237] width 58 height 14
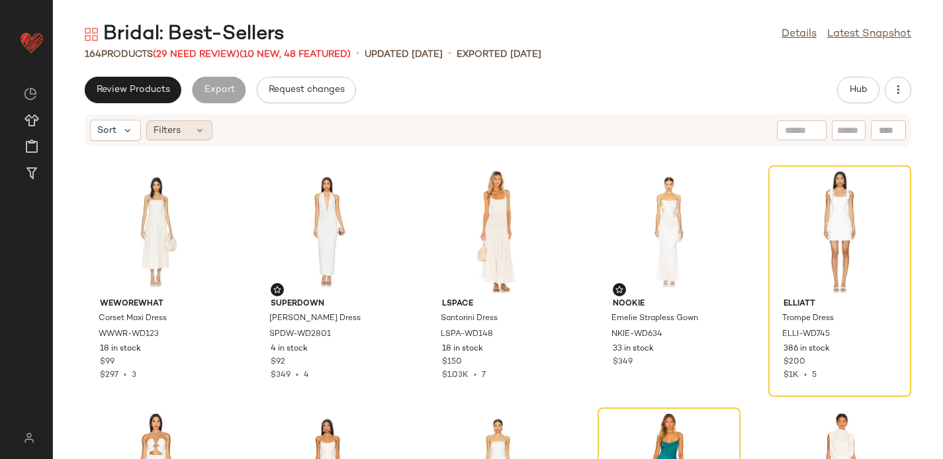
click at [193, 134] on div "Filters" at bounding box center [179, 130] width 66 height 20
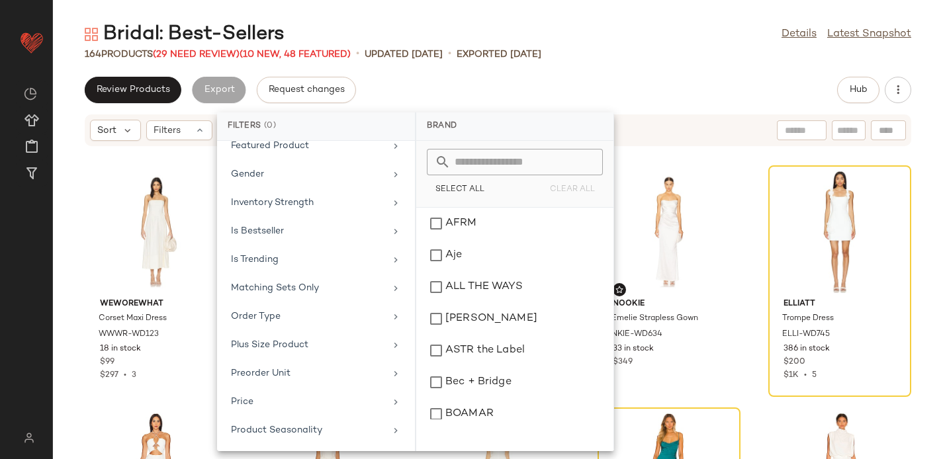
scroll to position [668, 0]
click at [275, 237] on div "Sale Price" at bounding box center [308, 231] width 154 height 14
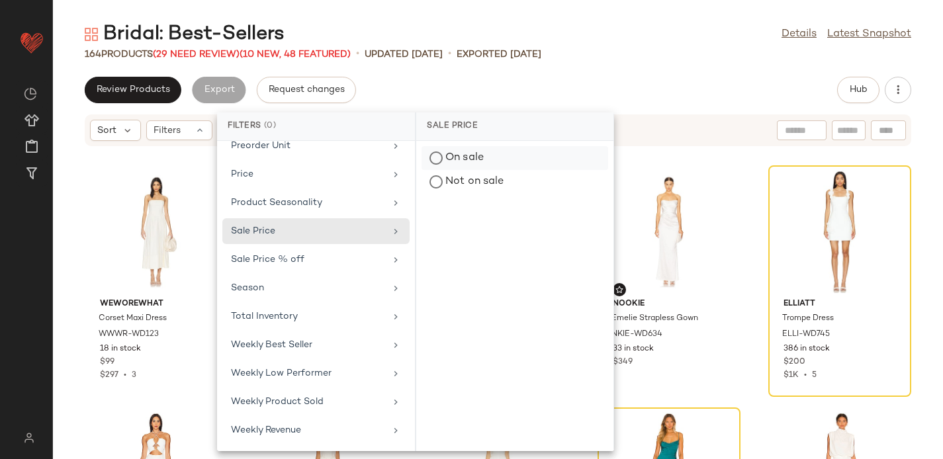
click at [440, 170] on div "On sale" at bounding box center [515, 182] width 187 height 24
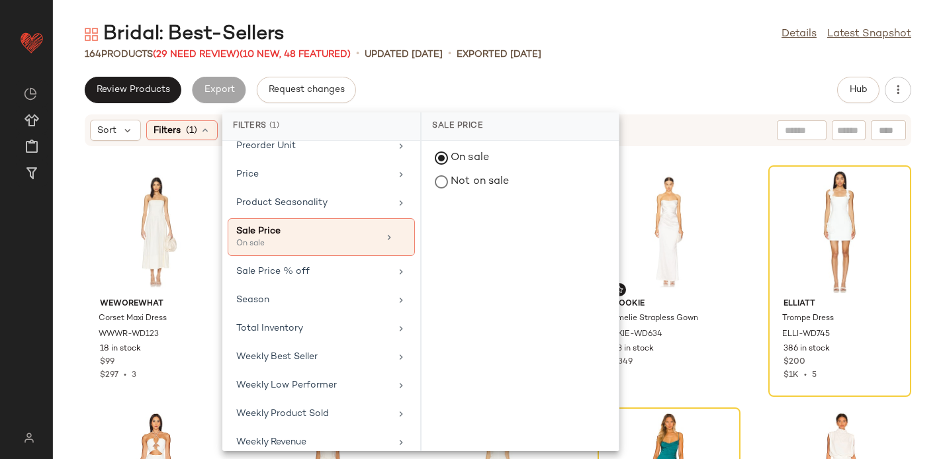
click at [434, 97] on div "Review Products Export Request changes Hub" at bounding box center [498, 90] width 890 height 26
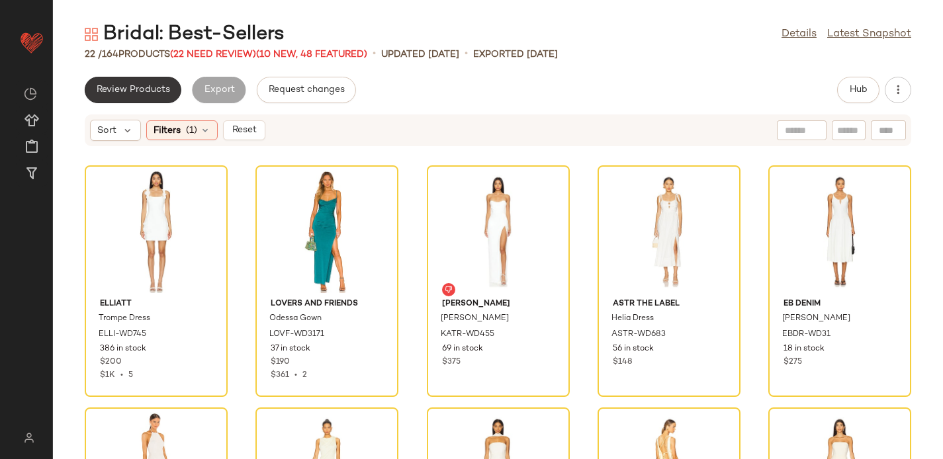
click at [136, 93] on span "Review Products" at bounding box center [133, 90] width 74 height 11
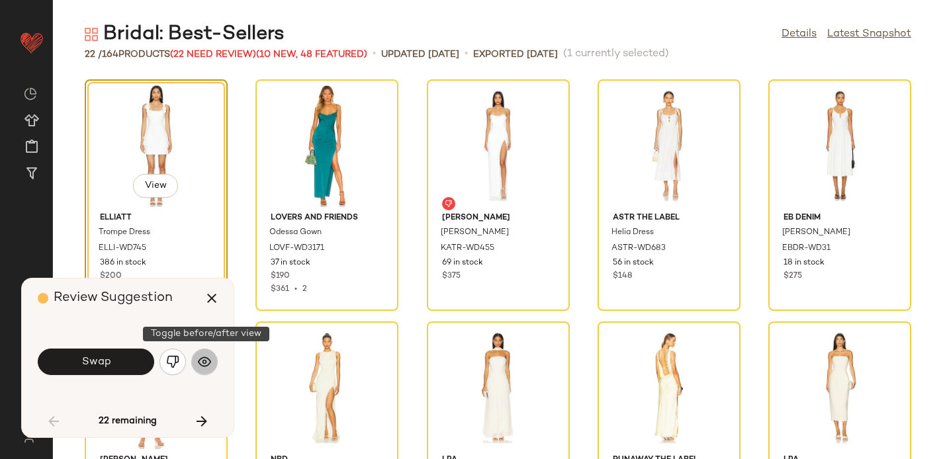
click at [207, 363] on img "button" at bounding box center [204, 362] width 13 height 13
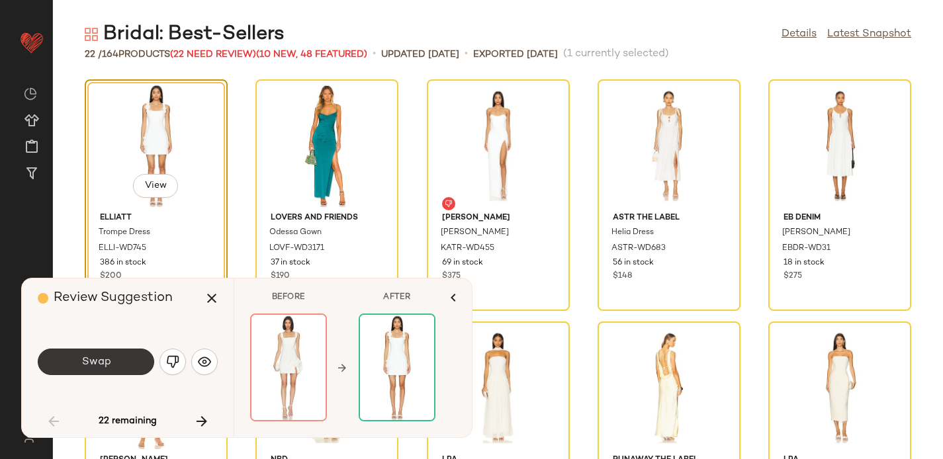
click at [117, 365] on button "Swap" at bounding box center [96, 362] width 117 height 26
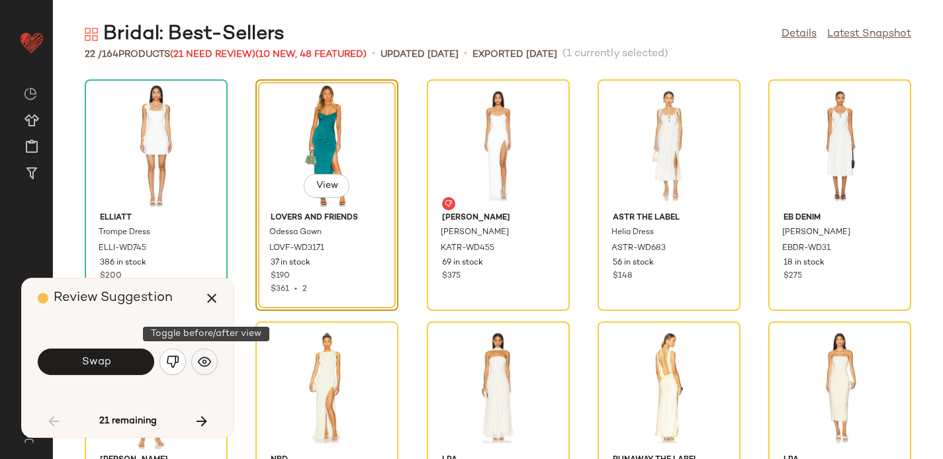
click at [203, 366] on img "button" at bounding box center [204, 362] width 13 height 13
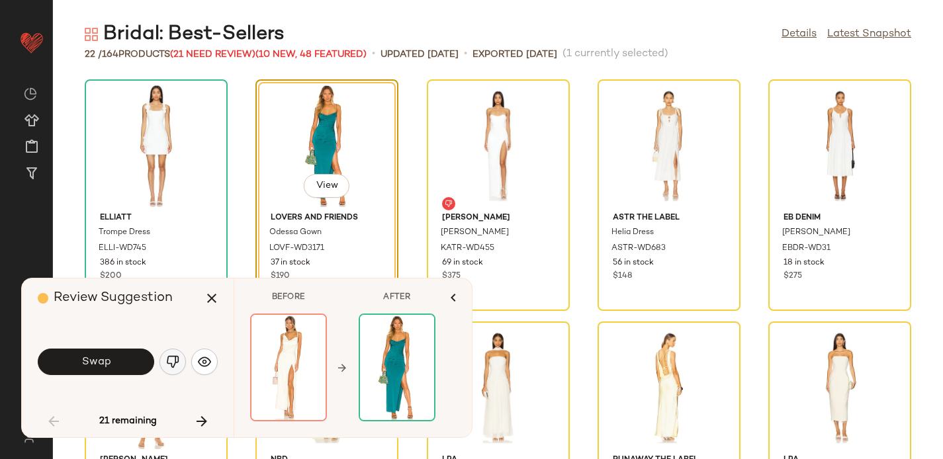
click at [167, 366] on img "button" at bounding box center [172, 362] width 13 height 13
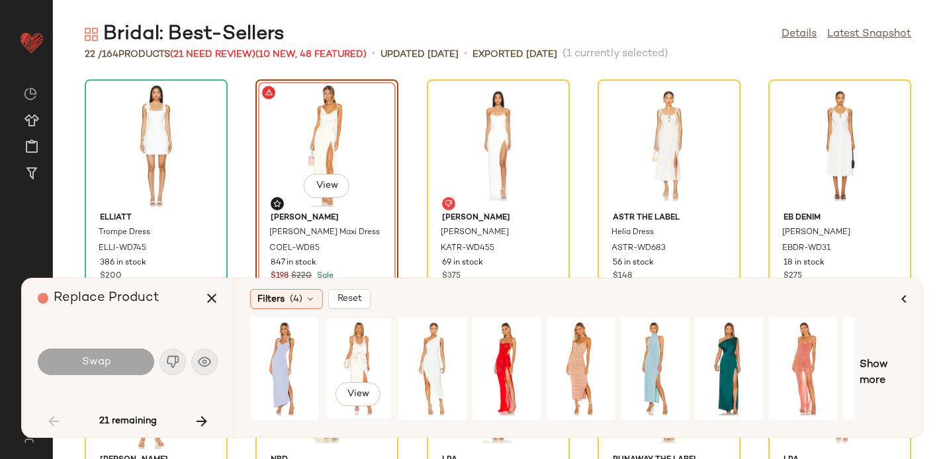
click at [345, 350] on div "View" at bounding box center [358, 369] width 59 height 94
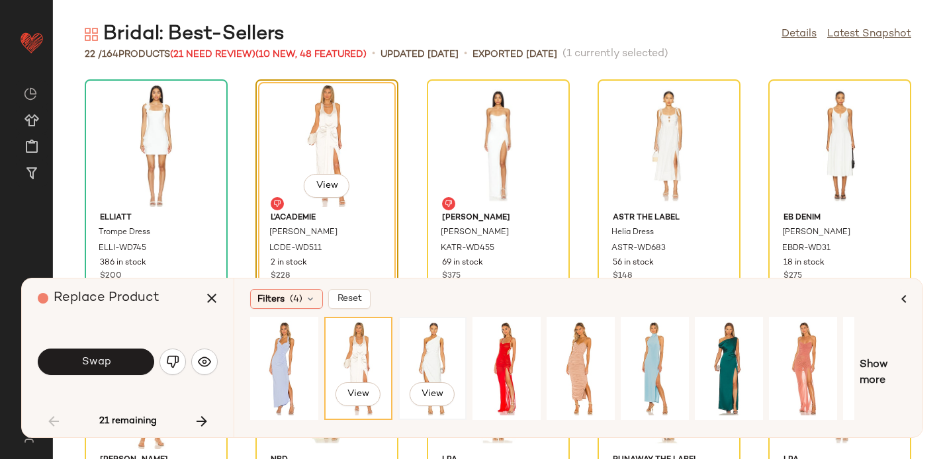
click at [420, 361] on div "View" at bounding box center [432, 369] width 59 height 94
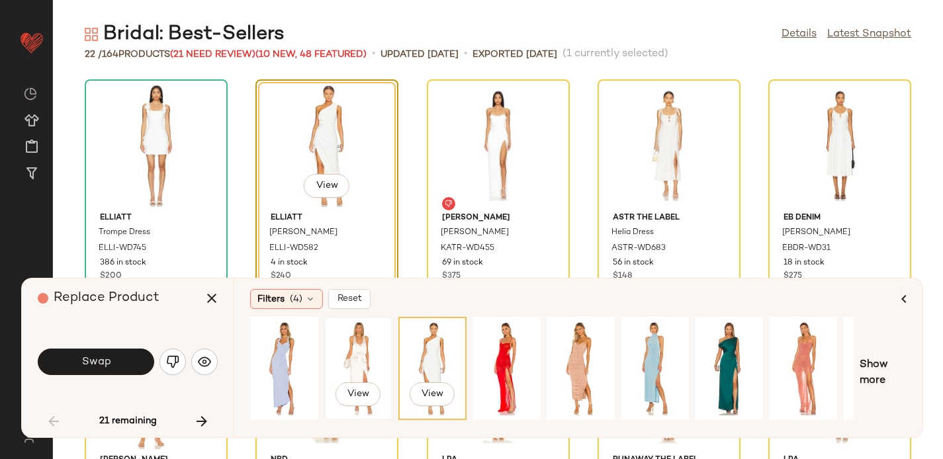
click at [371, 352] on div "View" at bounding box center [358, 369] width 59 height 94
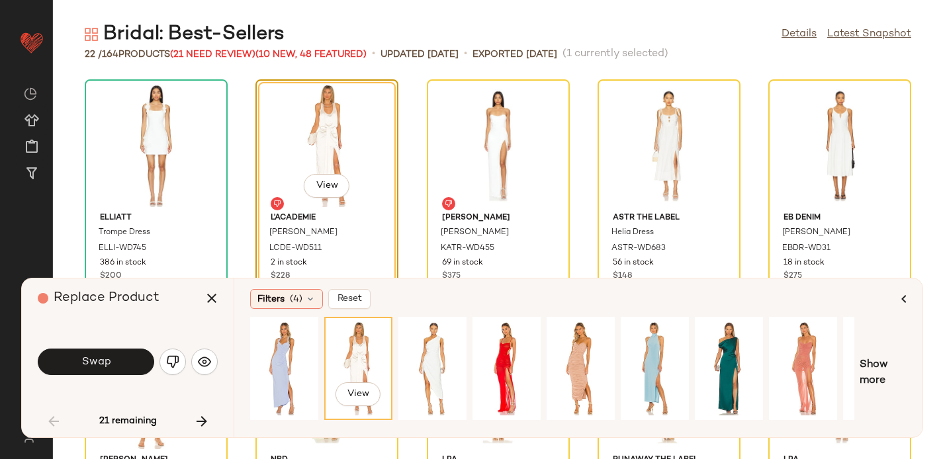
scroll to position [0, 130]
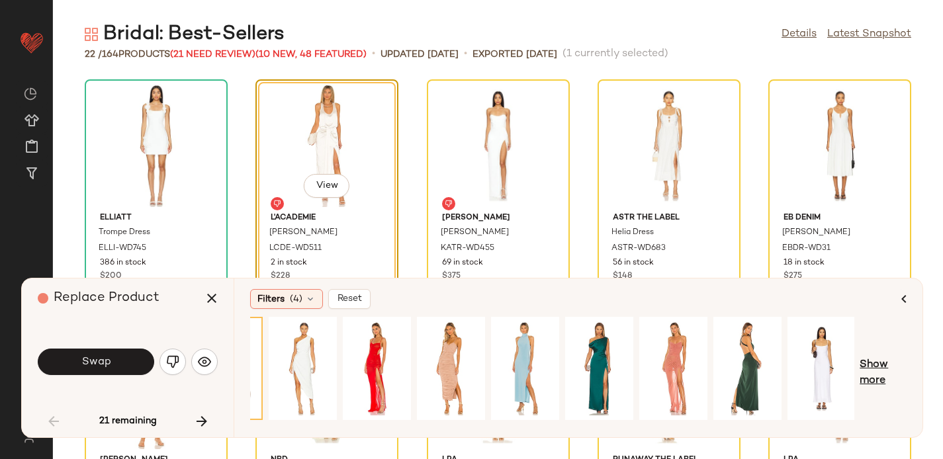
click at [863, 365] on span "Show more" at bounding box center [883, 374] width 47 height 32
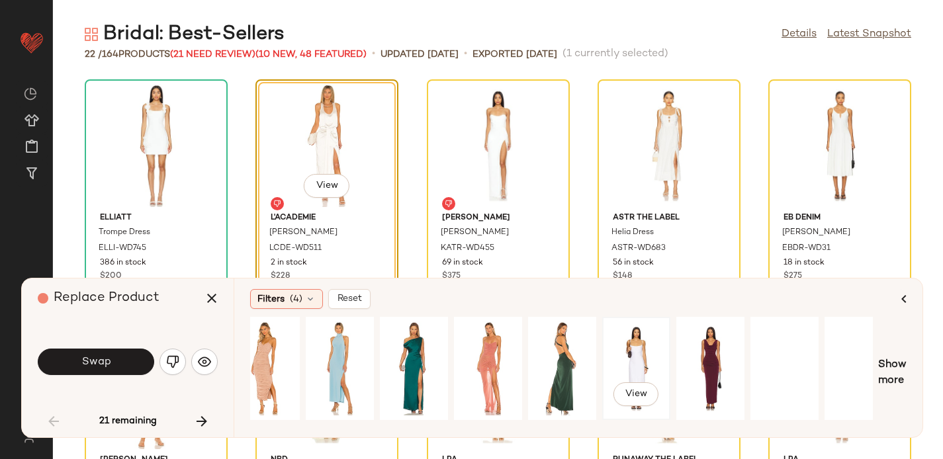
scroll to position [0, 335]
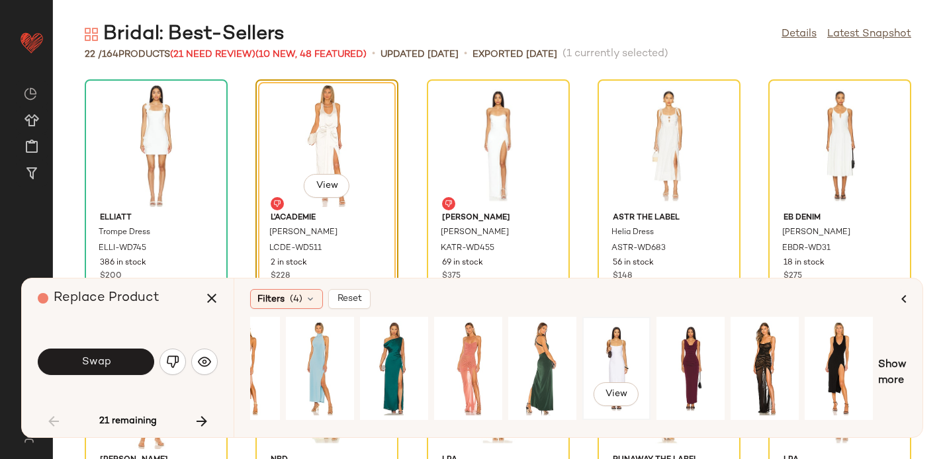
click at [615, 354] on div "View" at bounding box center [616, 369] width 59 height 94
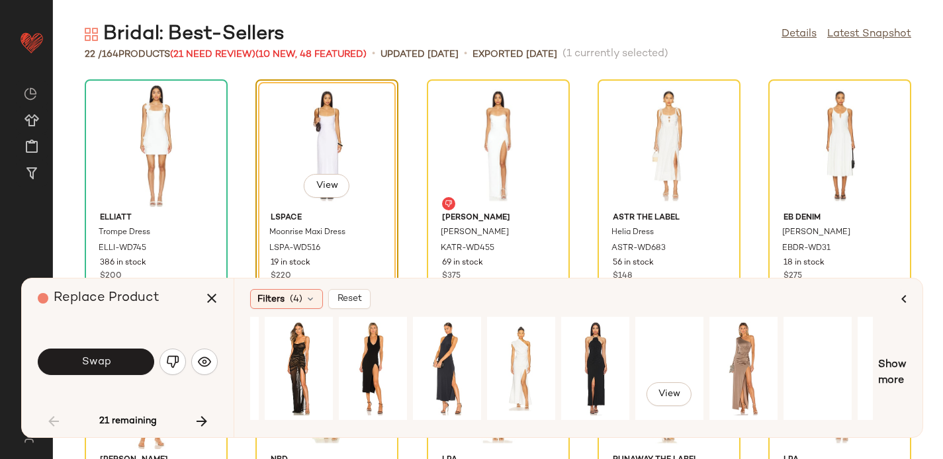
scroll to position [0, 853]
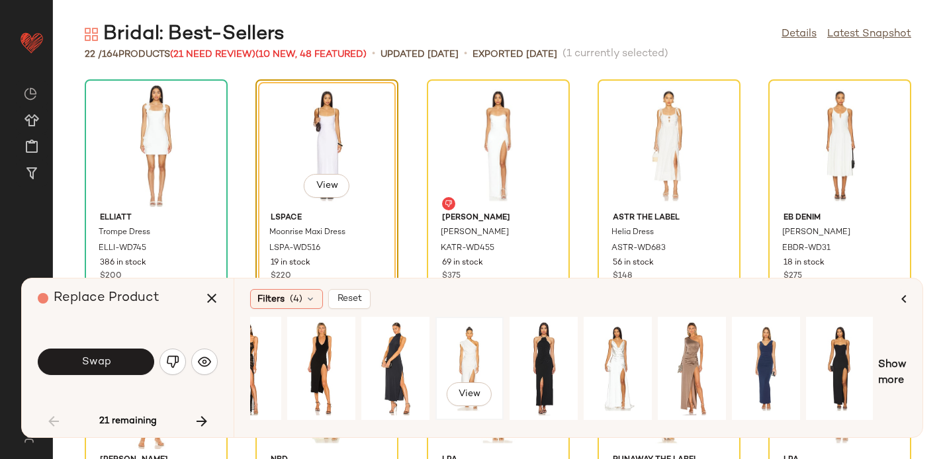
click at [475, 350] on div "View" at bounding box center [469, 369] width 59 height 94
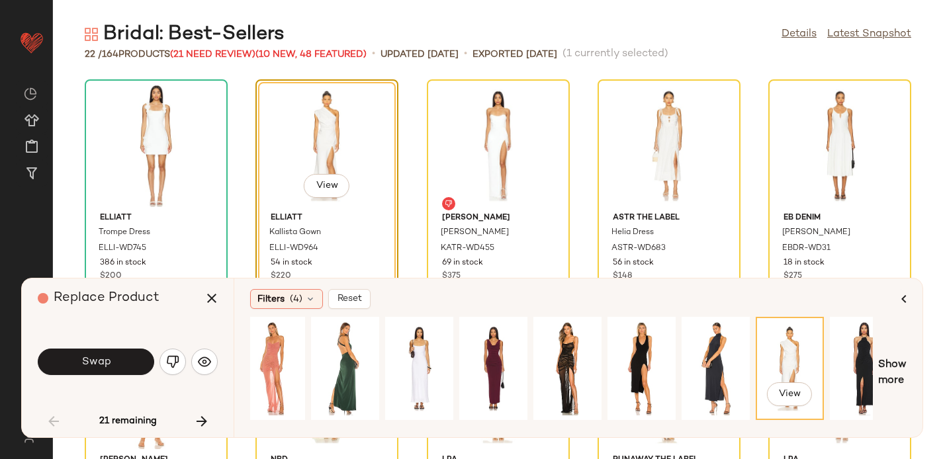
scroll to position [0, 0]
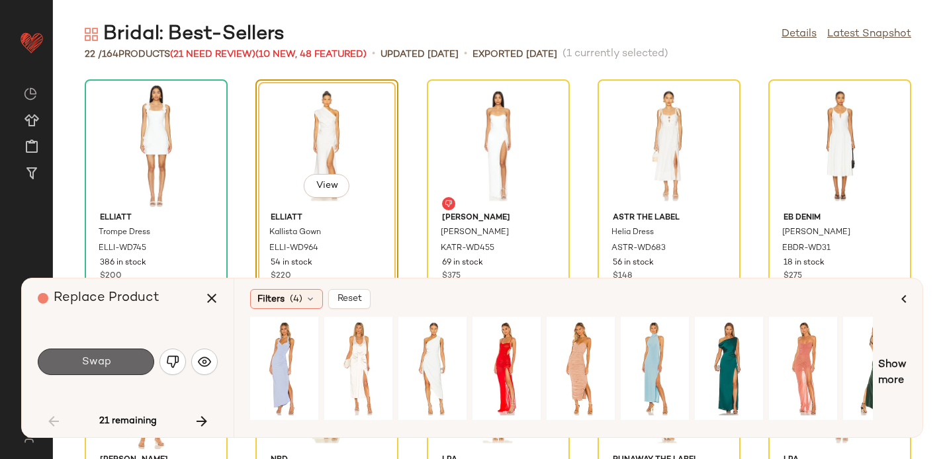
click at [107, 360] on span "Swap" at bounding box center [96, 362] width 30 height 13
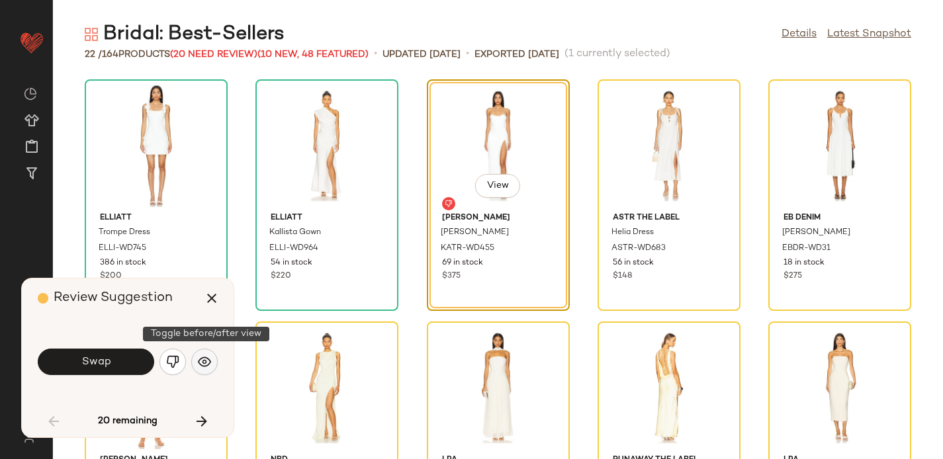
click at [202, 360] on img "button" at bounding box center [204, 362] width 13 height 13
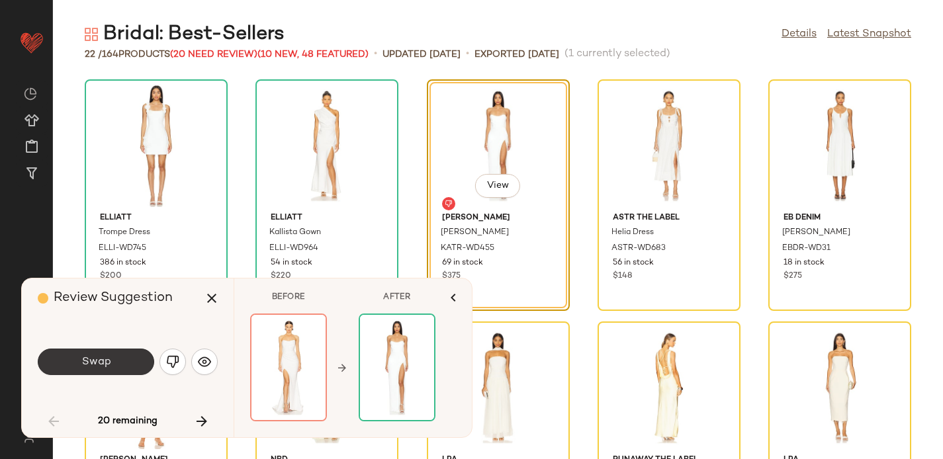
click at [83, 360] on span "Swap" at bounding box center [96, 362] width 30 height 13
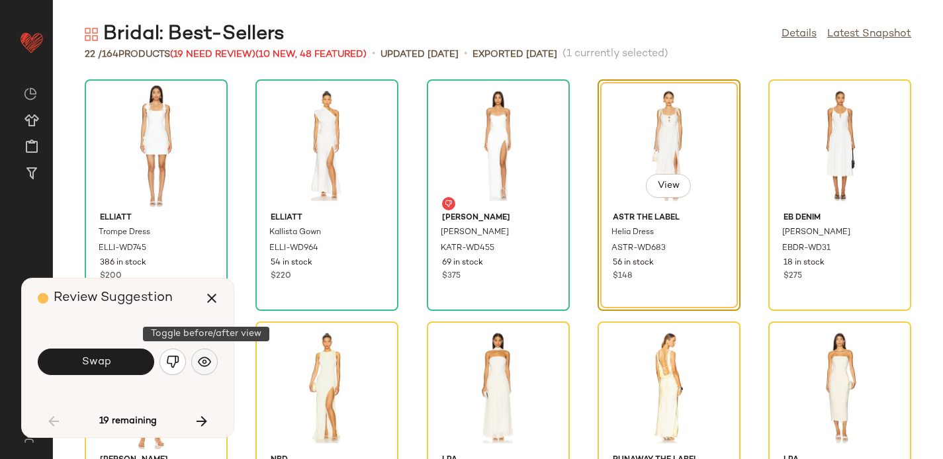
click at [203, 361] on img "button" at bounding box center [204, 362] width 13 height 13
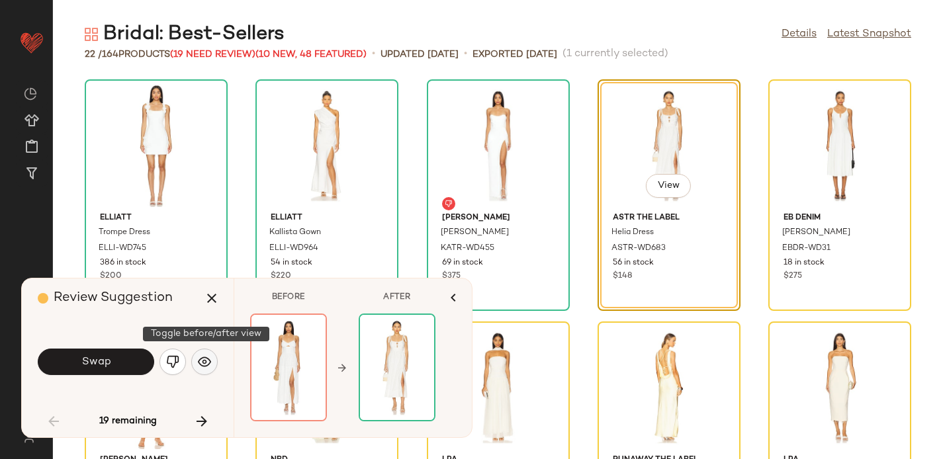
click at [203, 363] on img "button" at bounding box center [204, 362] width 13 height 13
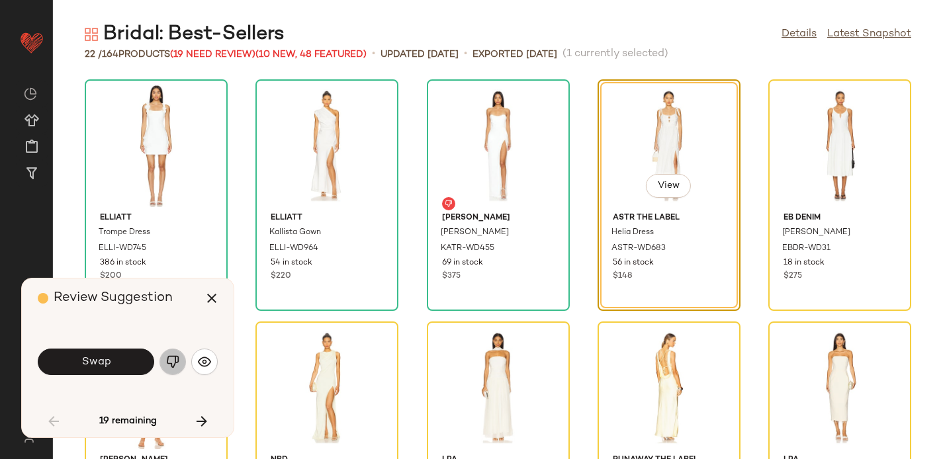
click at [176, 362] on img "button" at bounding box center [172, 362] width 13 height 13
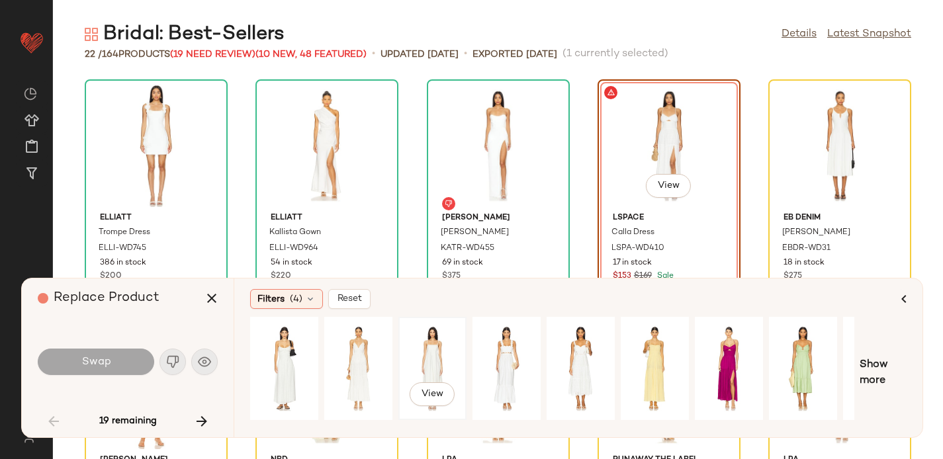
click at [441, 356] on div "View" at bounding box center [432, 369] width 59 height 94
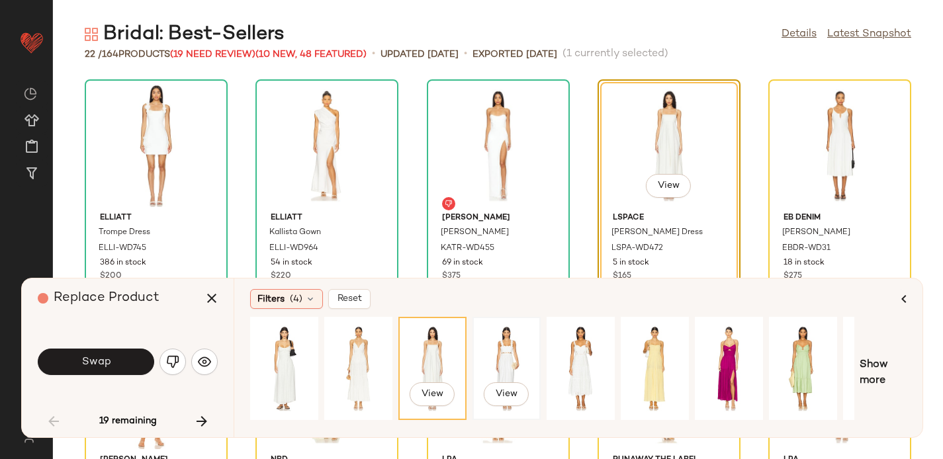
click at [510, 345] on div "View" at bounding box center [506, 369] width 59 height 94
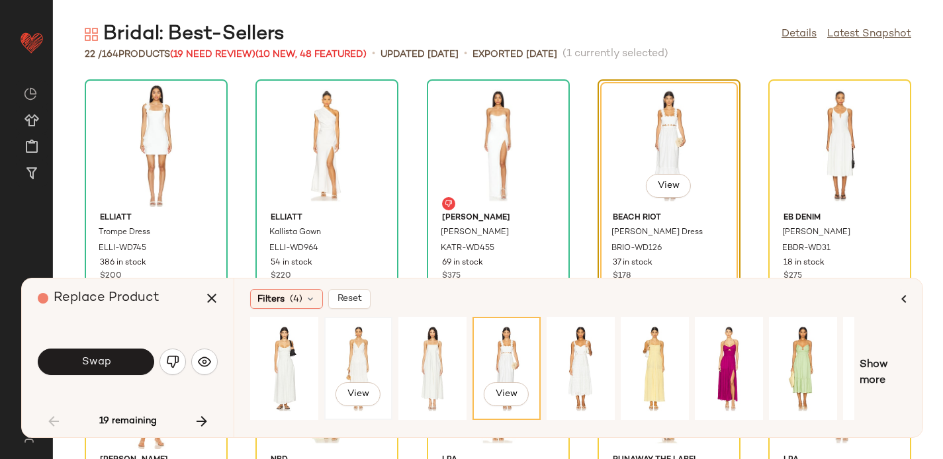
click at [366, 349] on div "View" at bounding box center [358, 369] width 59 height 94
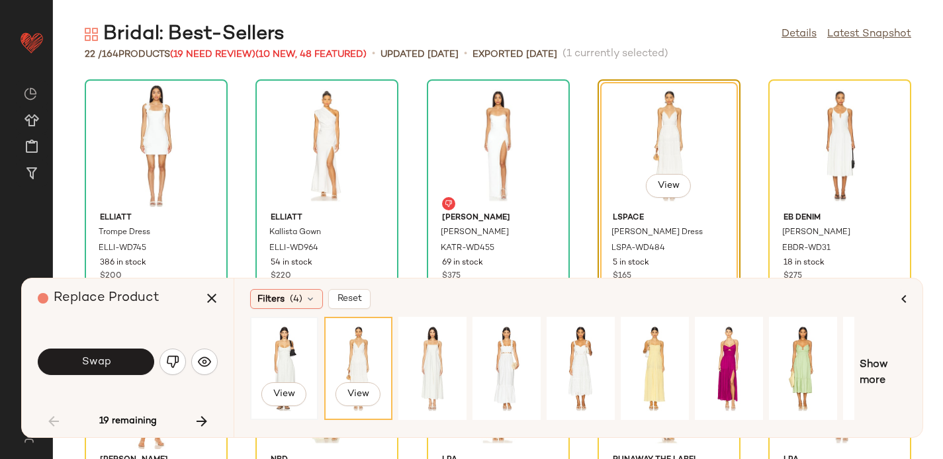
click at [283, 353] on div "View" at bounding box center [284, 369] width 59 height 94
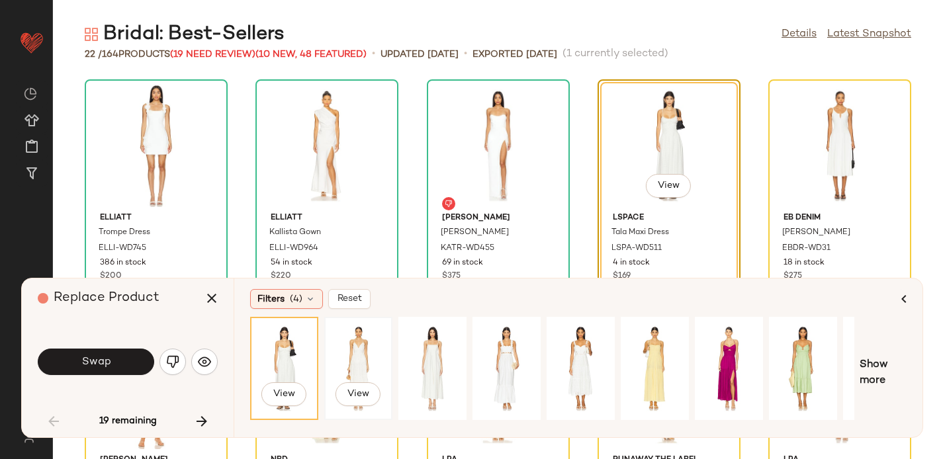
click at [354, 354] on div "View" at bounding box center [358, 369] width 59 height 94
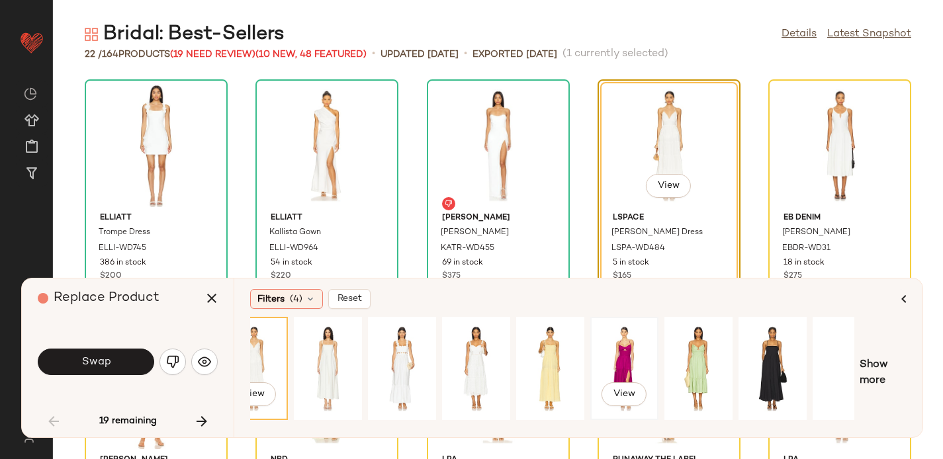
scroll to position [0, 130]
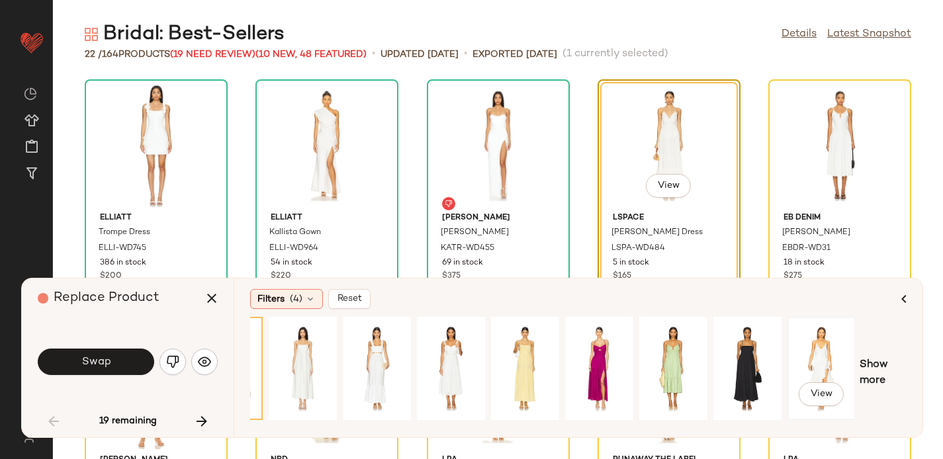
click at [834, 356] on div "View" at bounding box center [821, 369] width 59 height 94
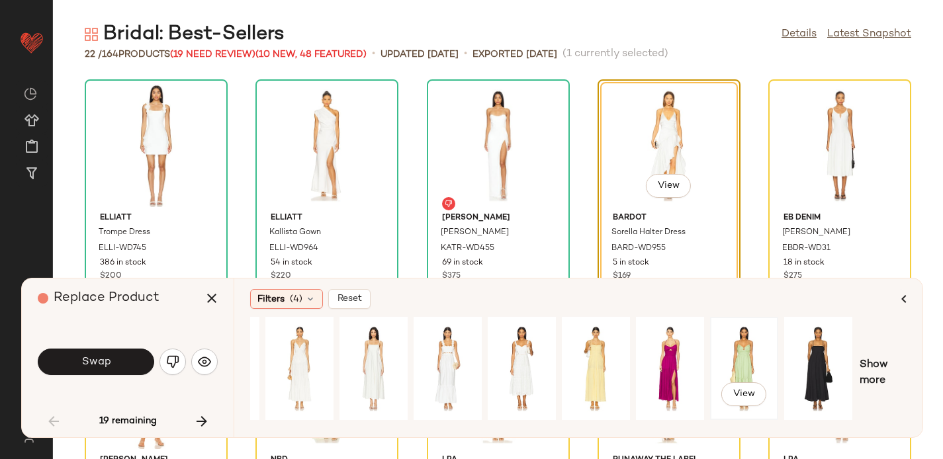
scroll to position [0, 0]
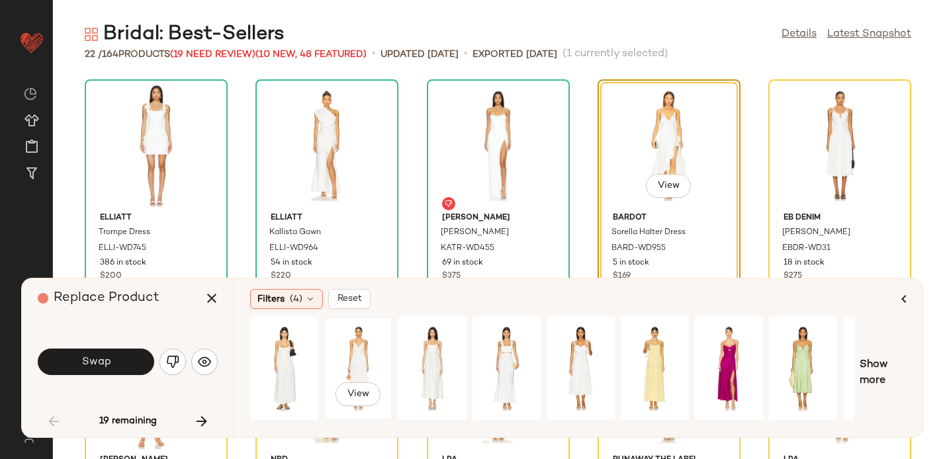
click at [367, 347] on div "View" at bounding box center [358, 369] width 59 height 94
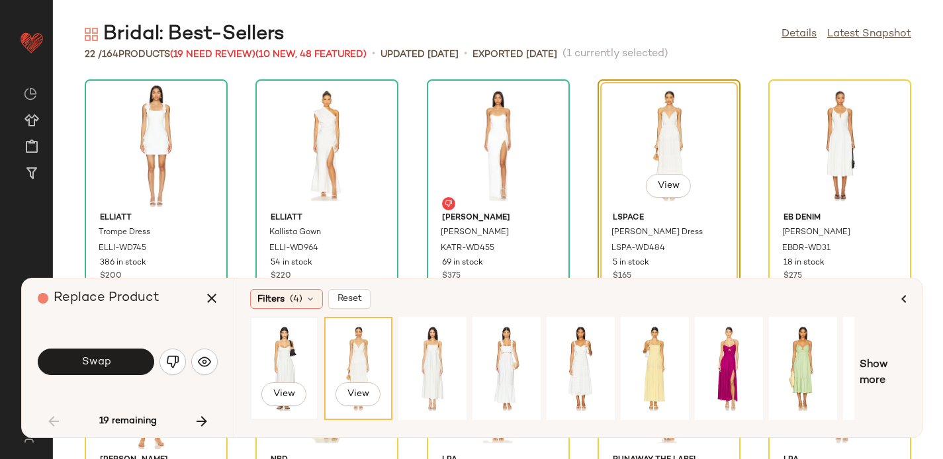
click at [287, 352] on div "View" at bounding box center [284, 369] width 59 height 94
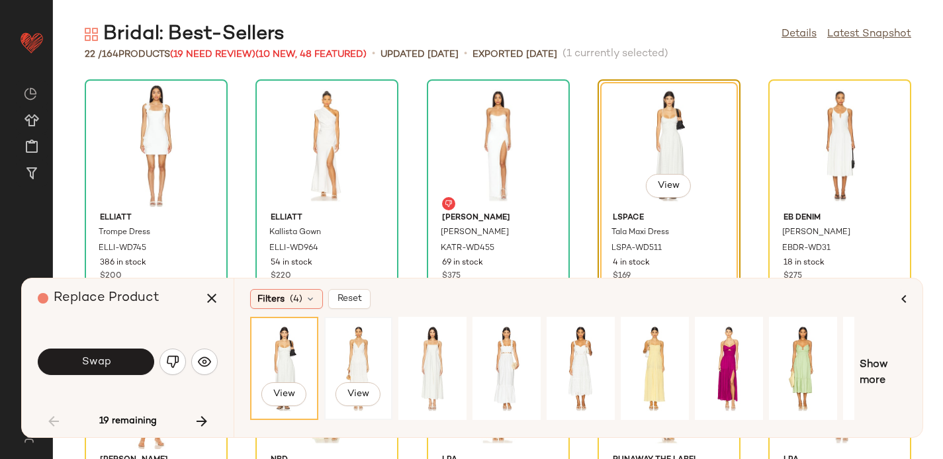
click at [355, 350] on div "View" at bounding box center [358, 369] width 59 height 94
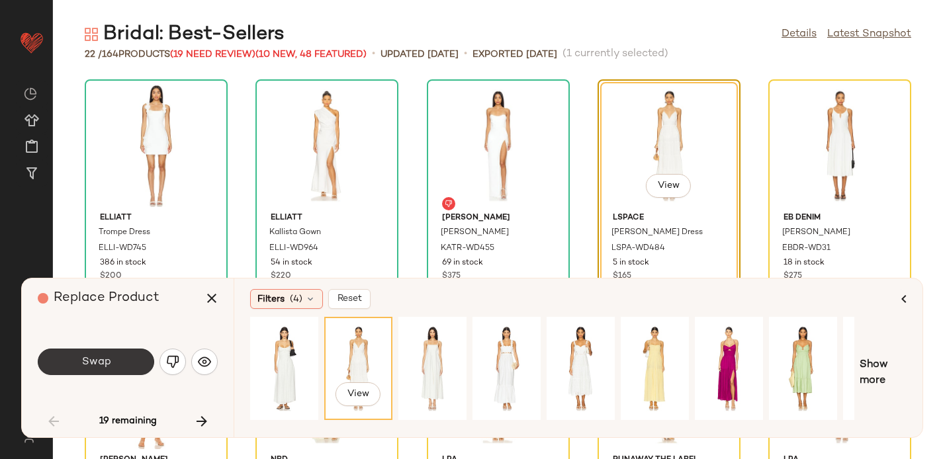
click at [85, 361] on span "Swap" at bounding box center [96, 362] width 30 height 13
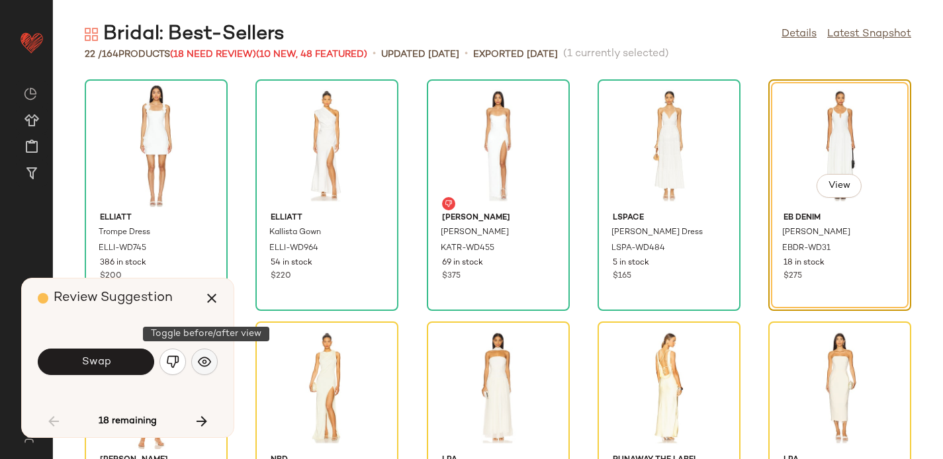
click at [211, 360] on img "button" at bounding box center [204, 362] width 13 height 13
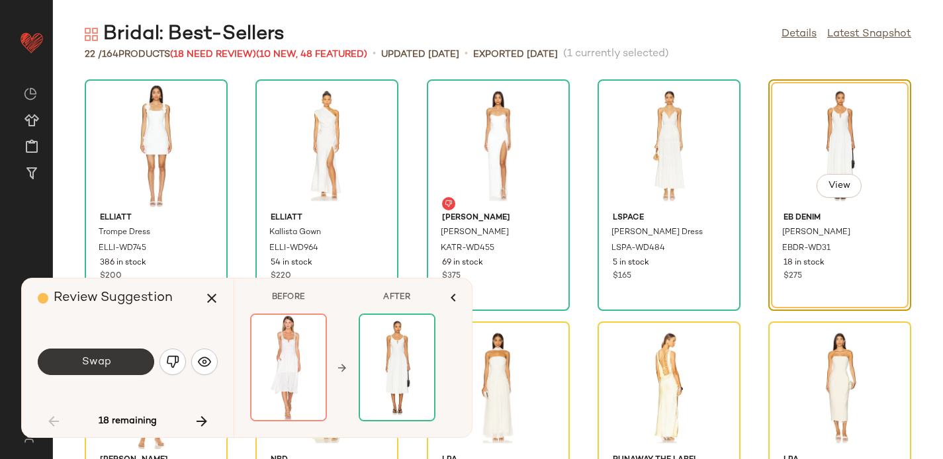
click at [81, 363] on button "Swap" at bounding box center [96, 362] width 117 height 26
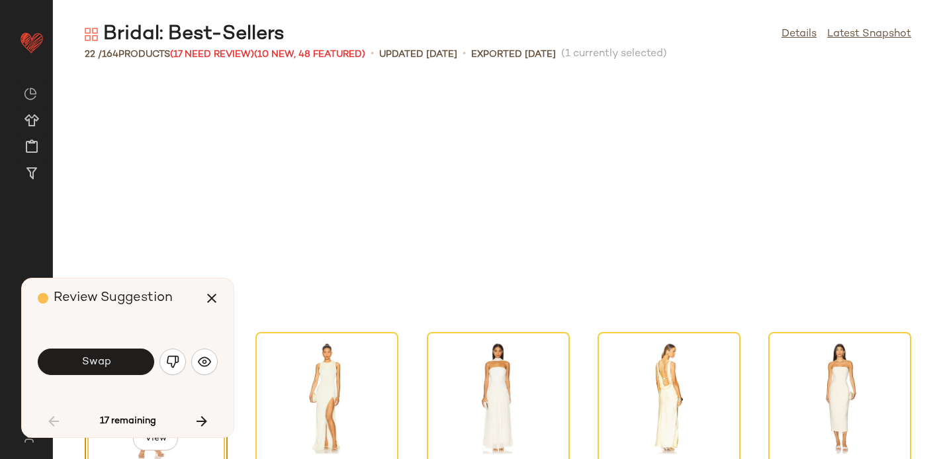
scroll to position [253, 0]
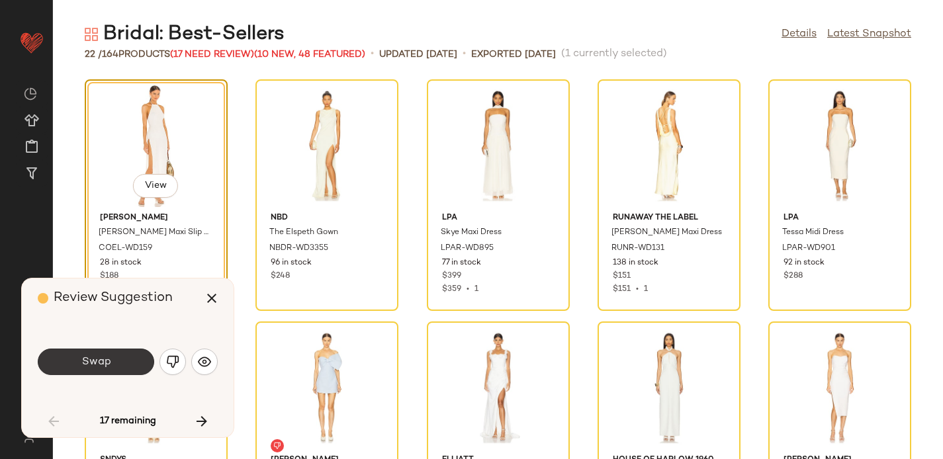
click at [105, 360] on span "Swap" at bounding box center [96, 362] width 30 height 13
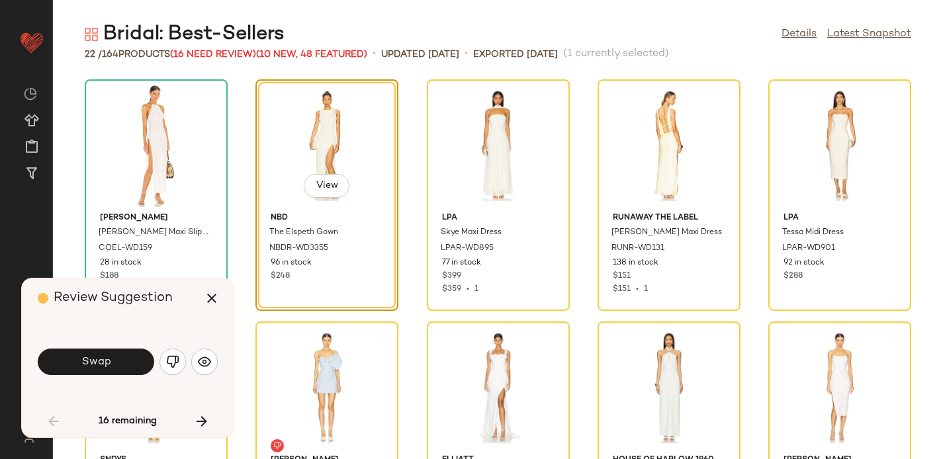
scroll to position [242, 0]
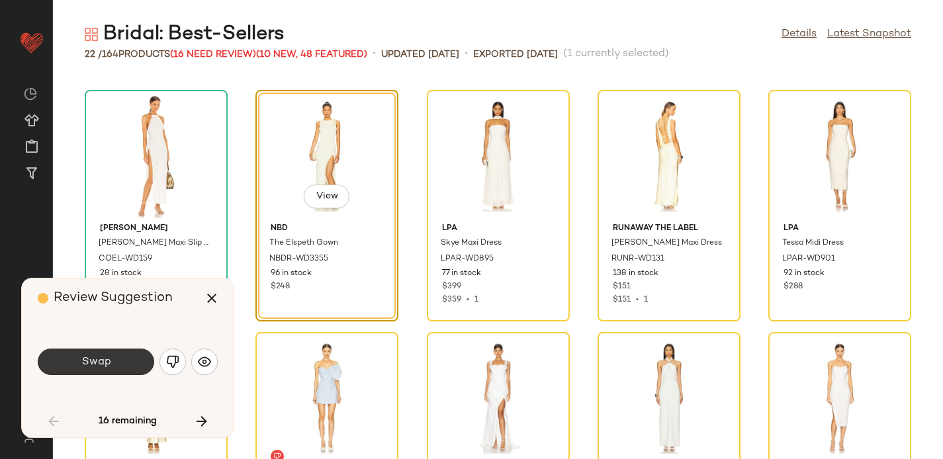
click at [118, 356] on button "Swap" at bounding box center [96, 362] width 117 height 26
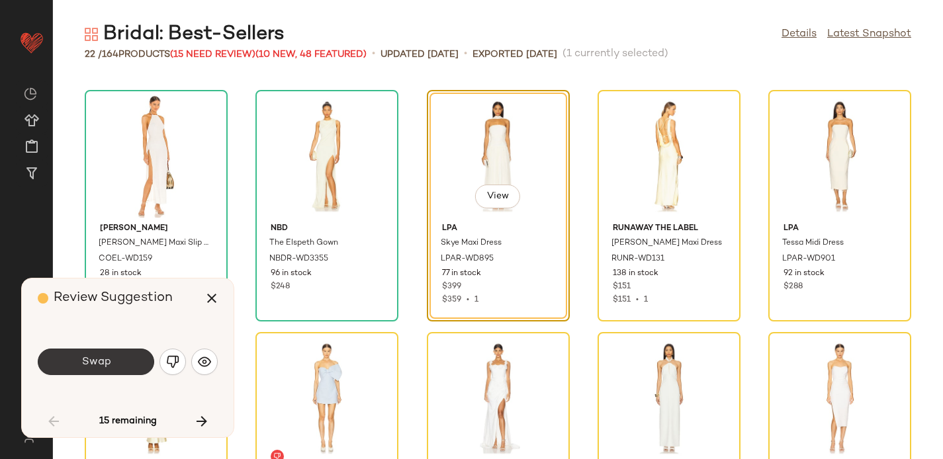
click at [127, 361] on button "Swap" at bounding box center [96, 362] width 117 height 26
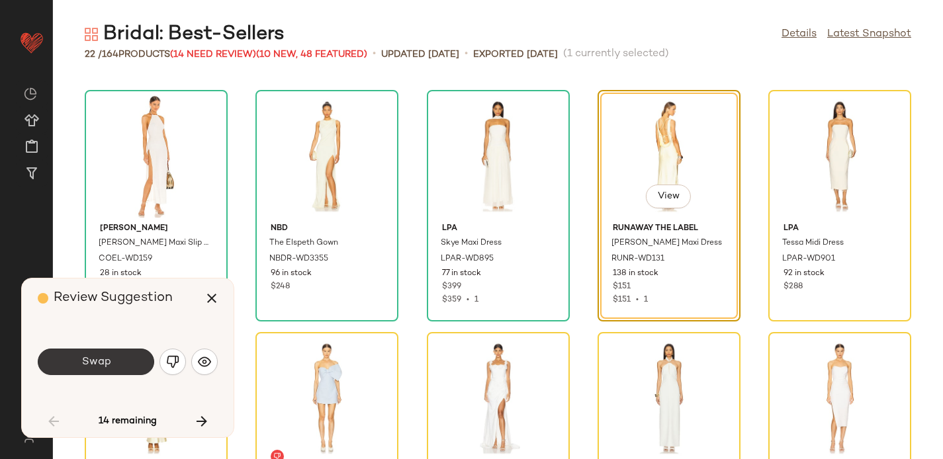
click at [119, 371] on button "Swap" at bounding box center [96, 362] width 117 height 26
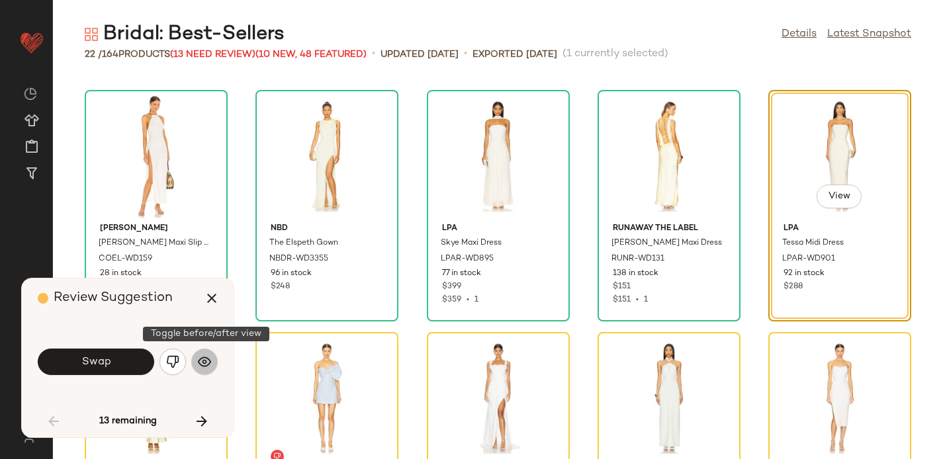
click at [206, 365] on img "button" at bounding box center [204, 362] width 13 height 13
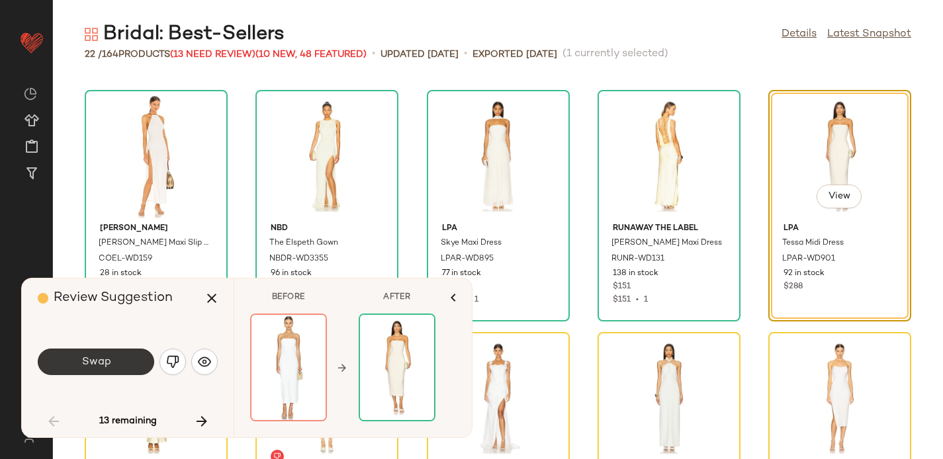
click at [109, 362] on span "Swap" at bounding box center [96, 362] width 30 height 13
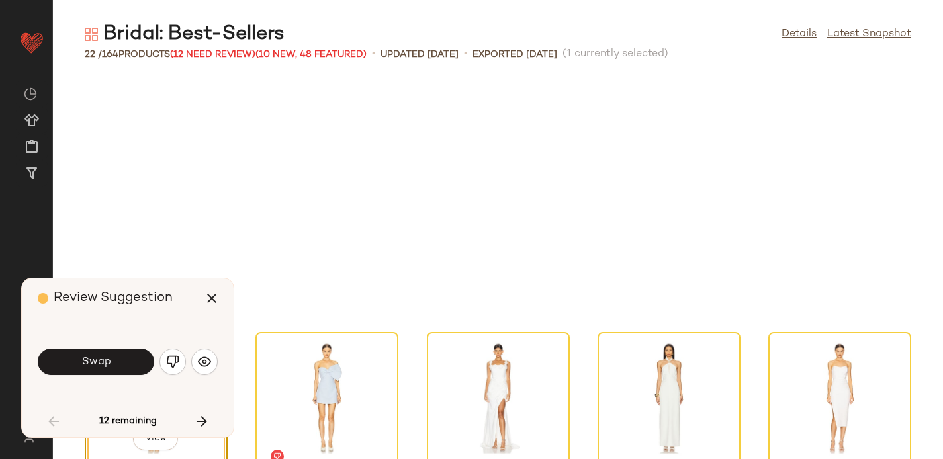
scroll to position [485, 0]
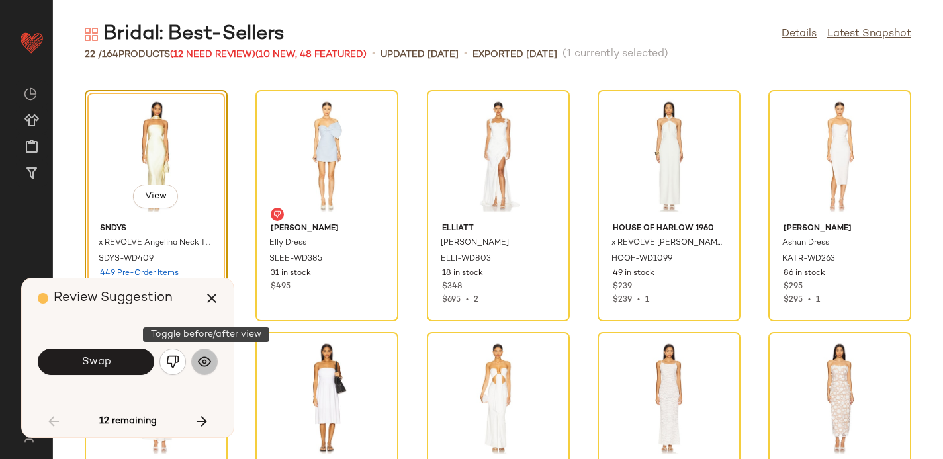
click at [205, 364] on img "button" at bounding box center [204, 362] width 13 height 13
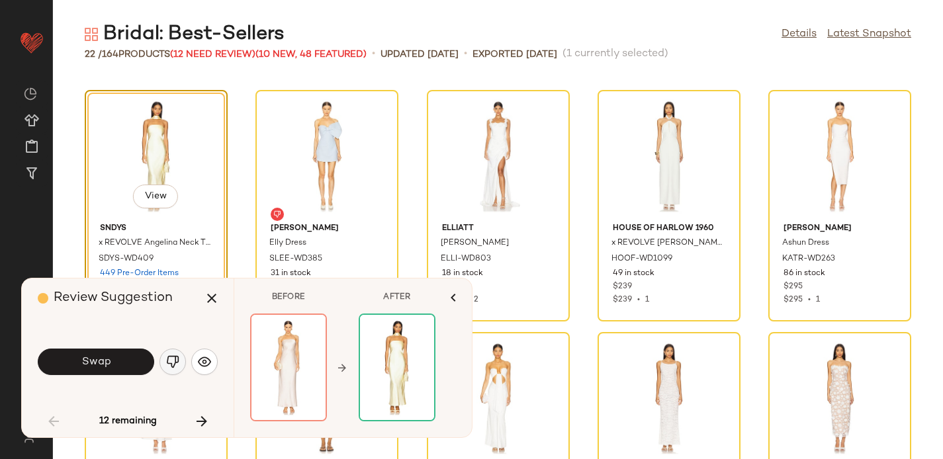
click at [174, 365] on img "button" at bounding box center [172, 362] width 13 height 13
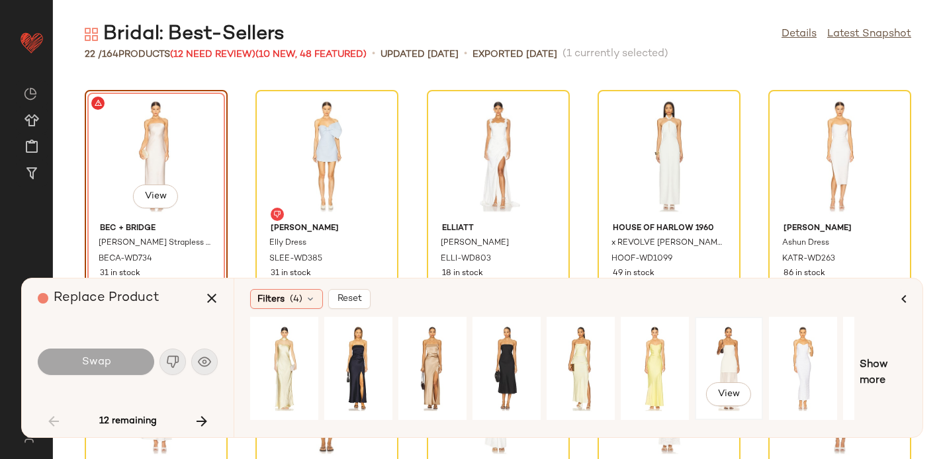
click at [730, 358] on div "View" at bounding box center [729, 369] width 59 height 94
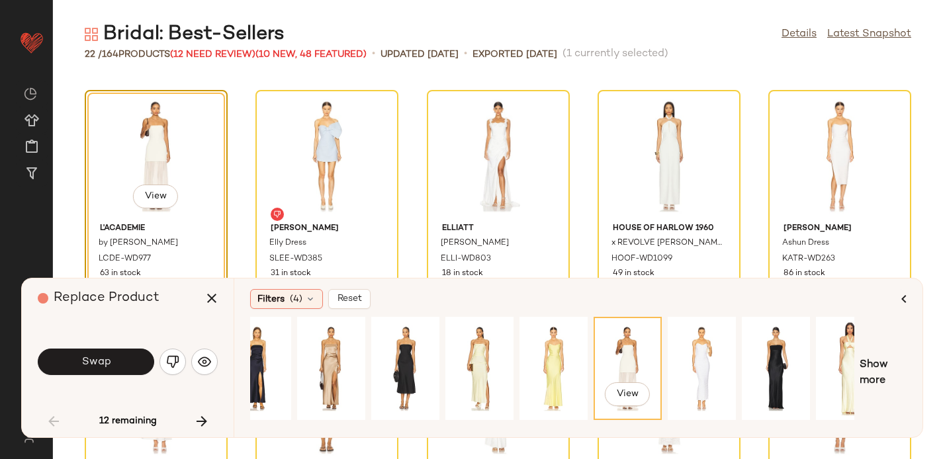
scroll to position [0, 111]
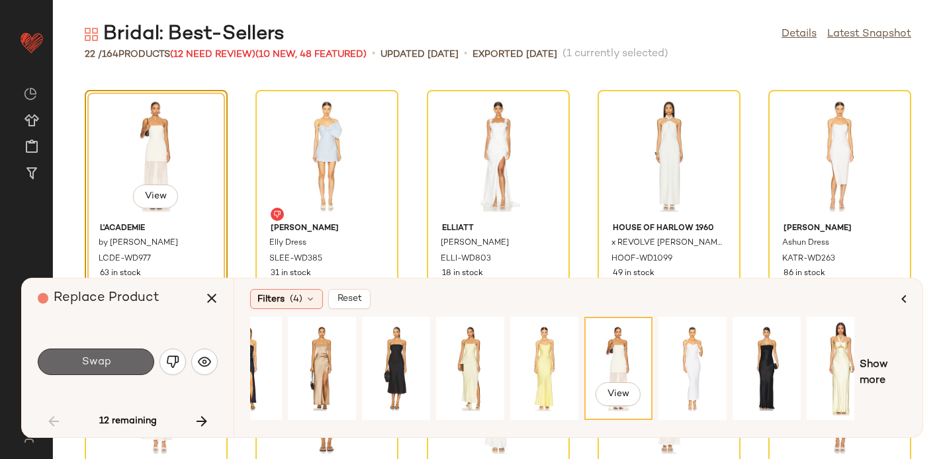
click at [99, 360] on span "Swap" at bounding box center [96, 362] width 30 height 13
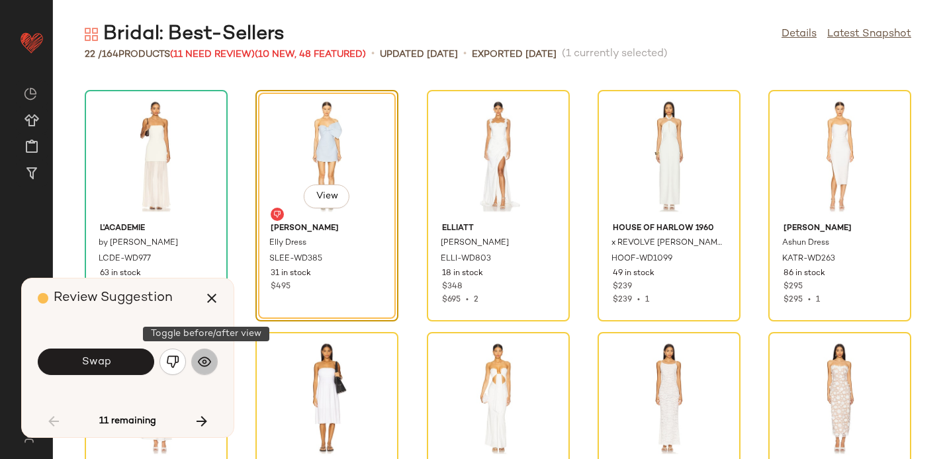
click at [207, 361] on img "button" at bounding box center [204, 362] width 13 height 13
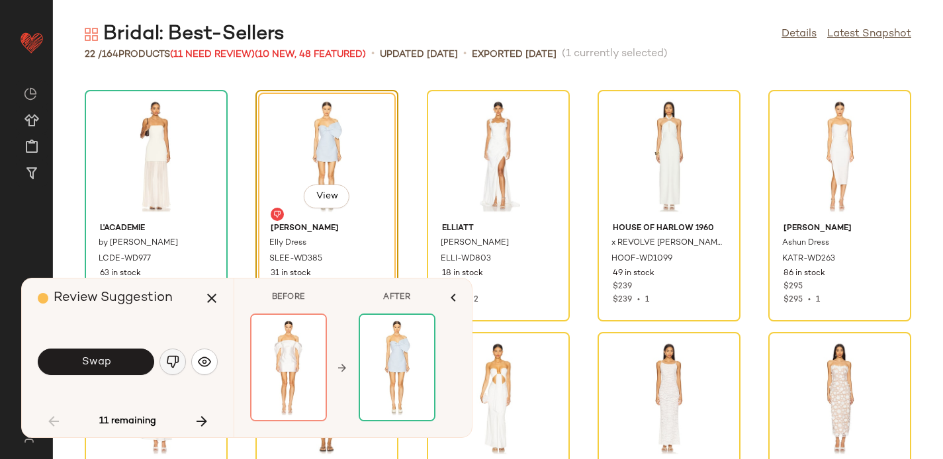
click at [172, 360] on img "button" at bounding box center [172, 362] width 13 height 13
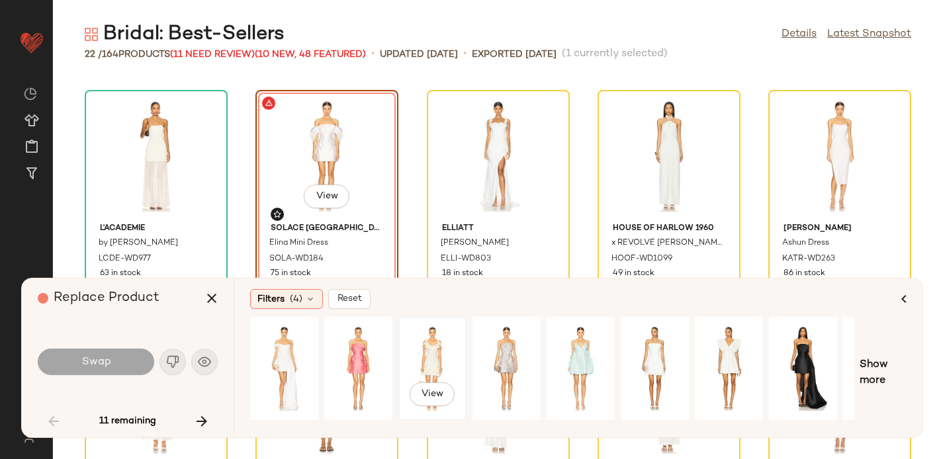
click at [438, 354] on div "View" at bounding box center [432, 369] width 59 height 94
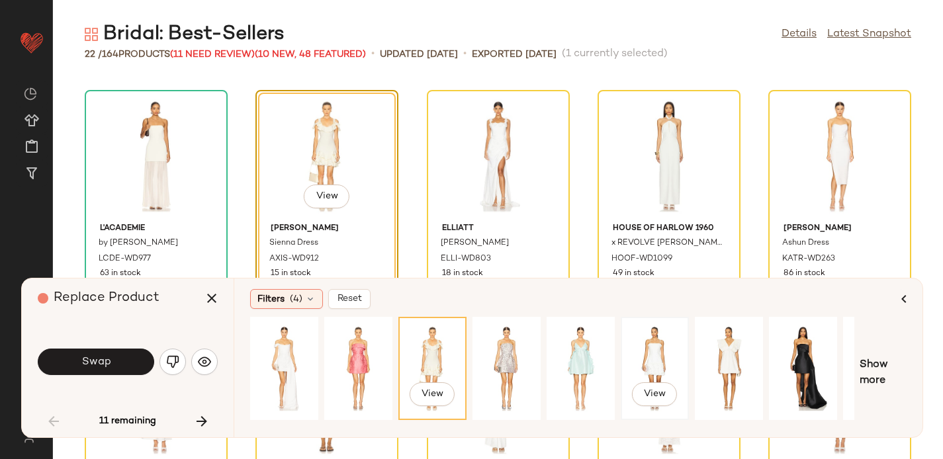
click at [653, 354] on div "View" at bounding box center [655, 369] width 59 height 94
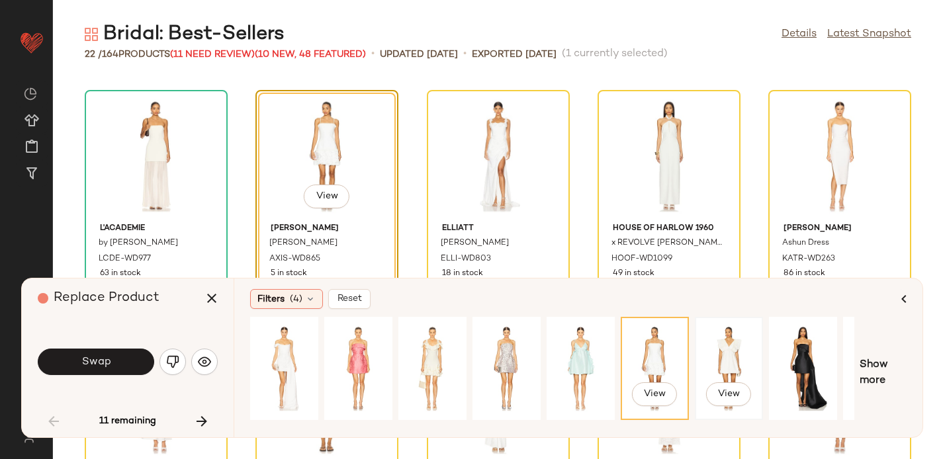
click at [740, 344] on div "View" at bounding box center [729, 369] width 59 height 94
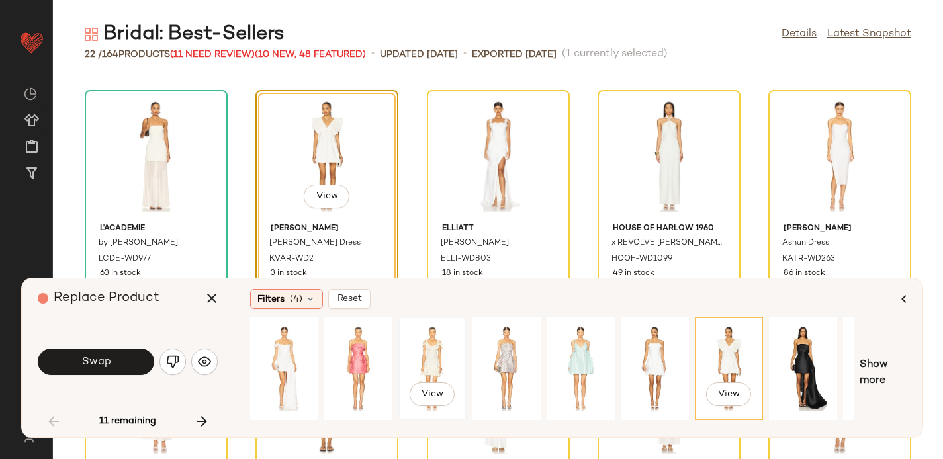
click at [442, 356] on div "View" at bounding box center [432, 369] width 59 height 94
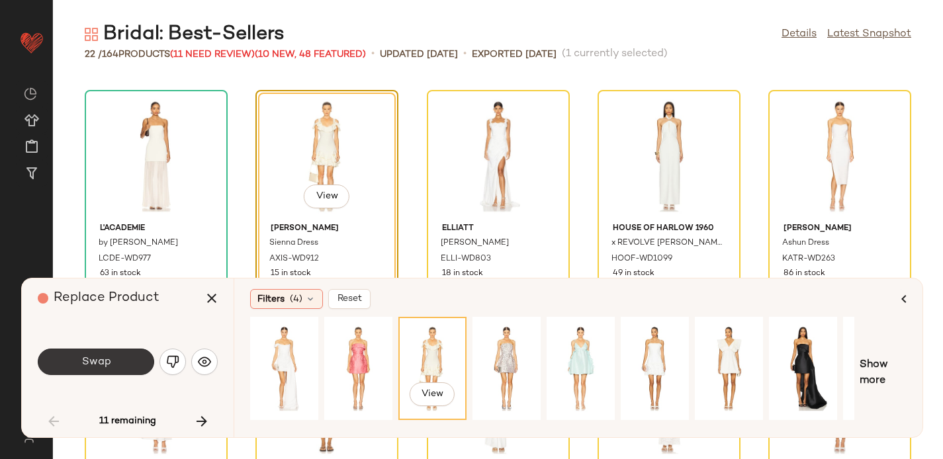
click at [94, 363] on span "Swap" at bounding box center [96, 362] width 30 height 13
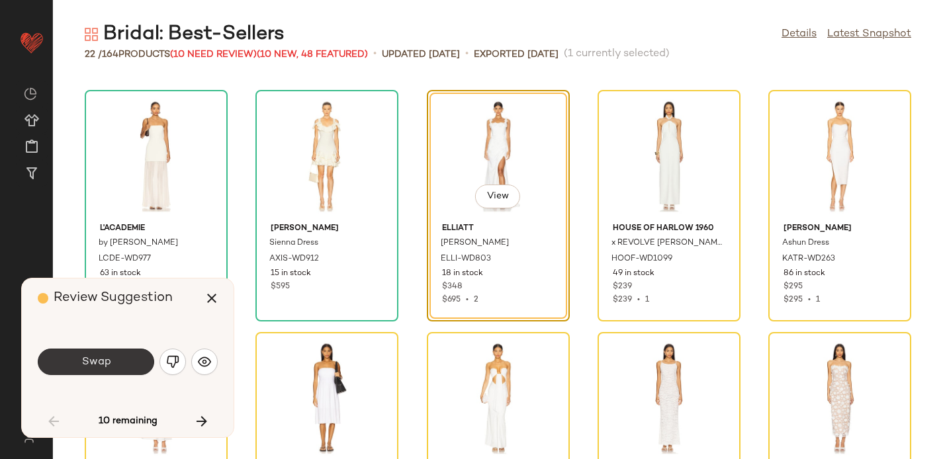
click at [99, 365] on span "Swap" at bounding box center [96, 362] width 30 height 13
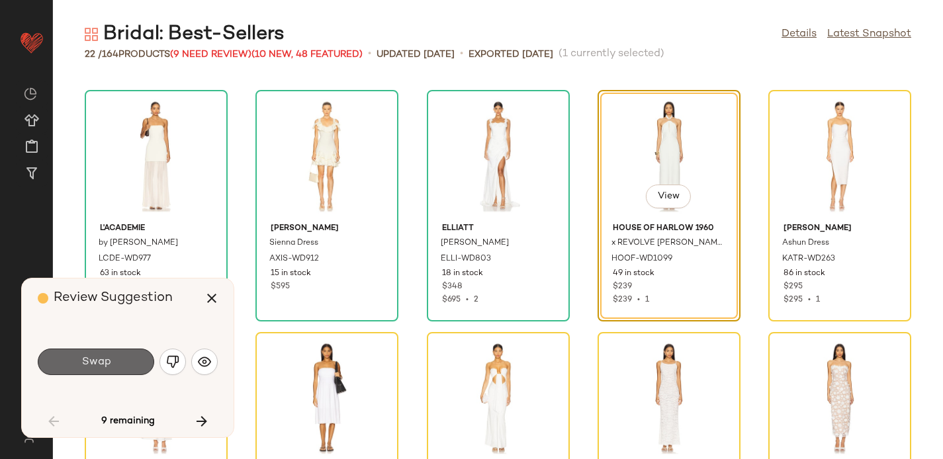
click at [136, 363] on button "Swap" at bounding box center [96, 362] width 117 height 26
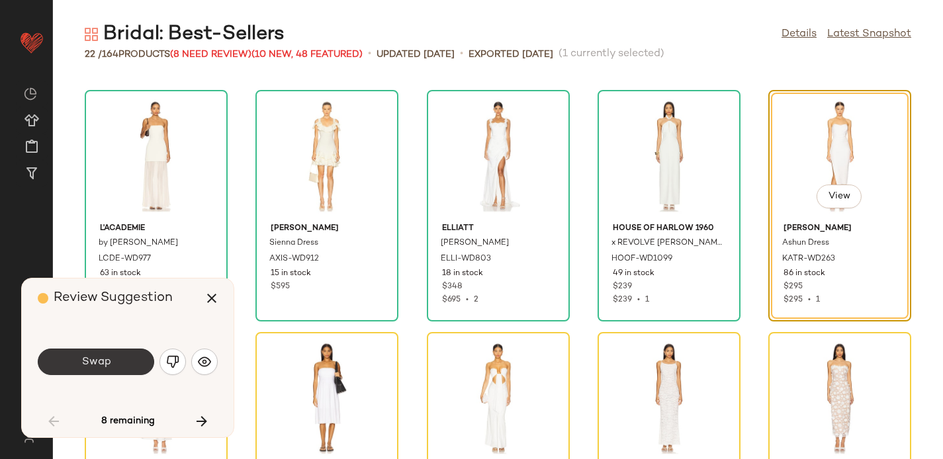
click at [120, 356] on button "Swap" at bounding box center [96, 362] width 117 height 26
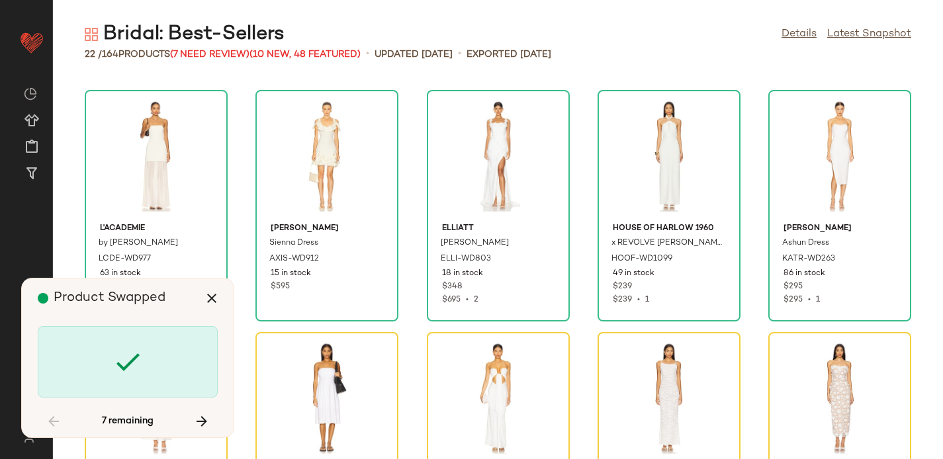
scroll to position [727, 0]
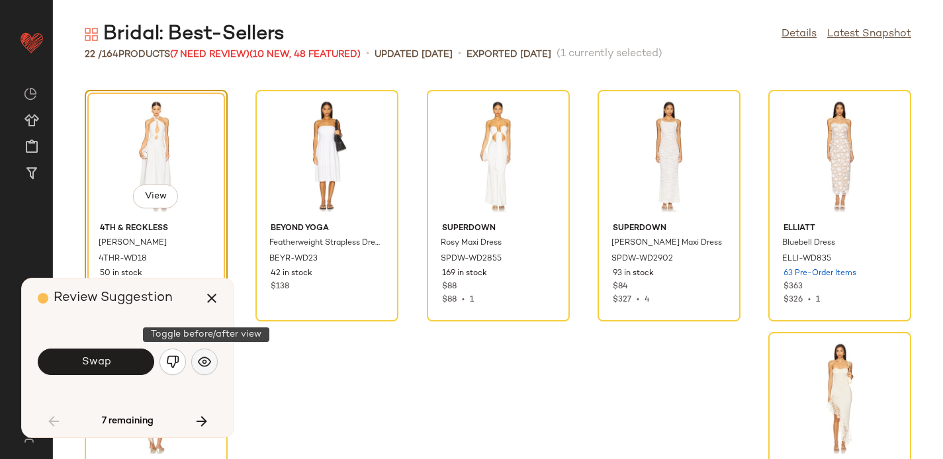
click at [205, 364] on img "button" at bounding box center [204, 362] width 13 height 13
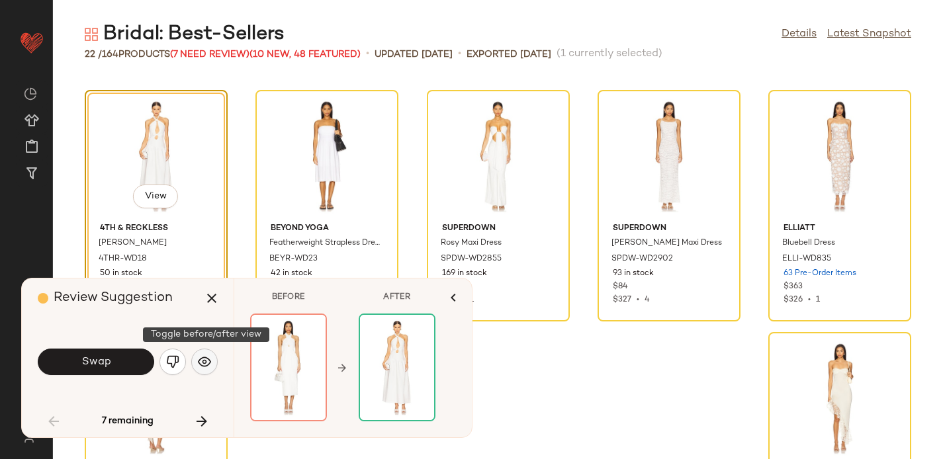
click at [206, 365] on img "button" at bounding box center [204, 362] width 13 height 13
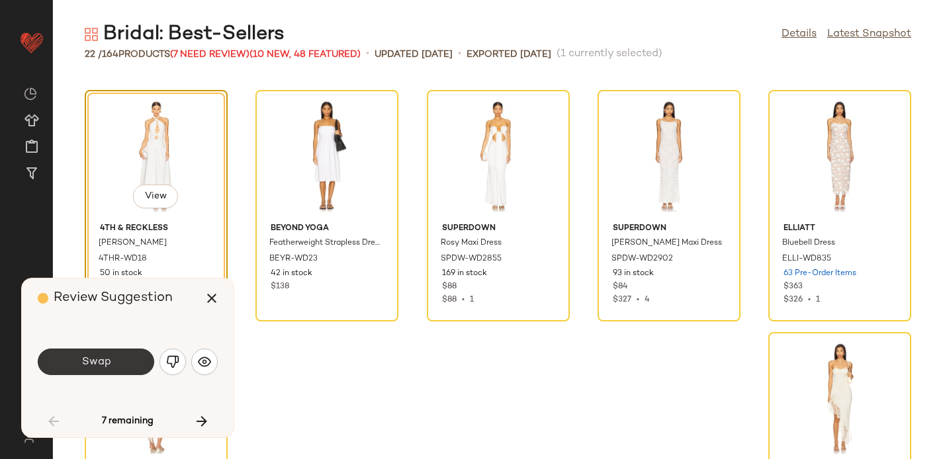
click at [134, 363] on button "Swap" at bounding box center [96, 362] width 117 height 26
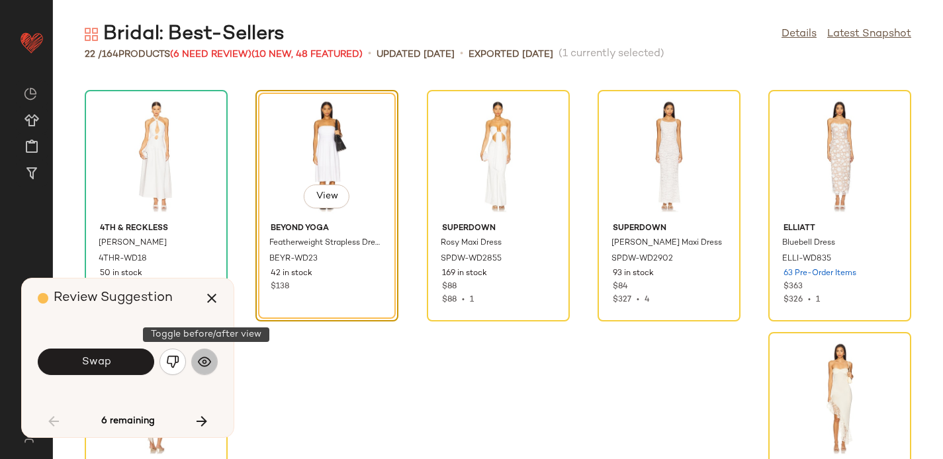
click at [209, 363] on img "button" at bounding box center [204, 362] width 13 height 13
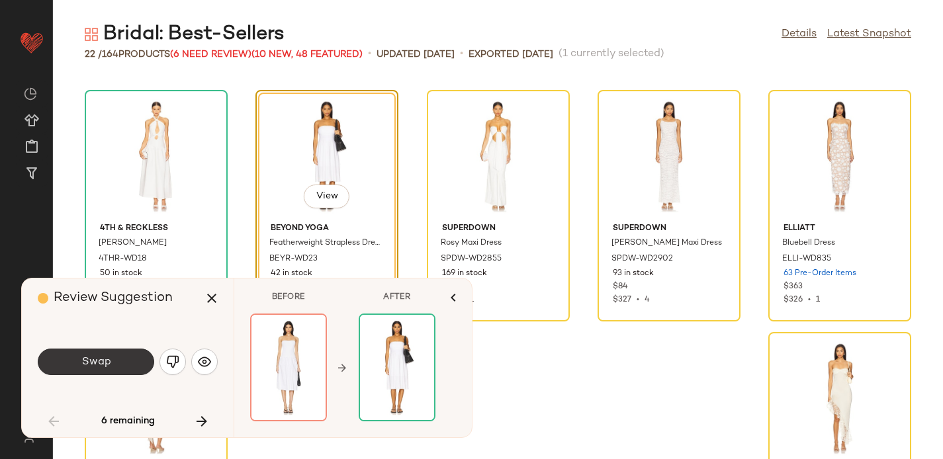
click at [130, 364] on button "Swap" at bounding box center [96, 362] width 117 height 26
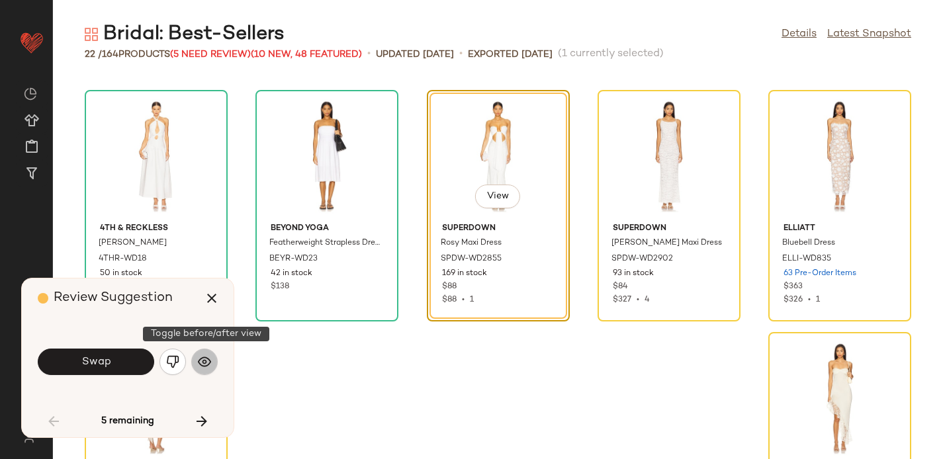
click at [205, 363] on img "button" at bounding box center [204, 362] width 13 height 13
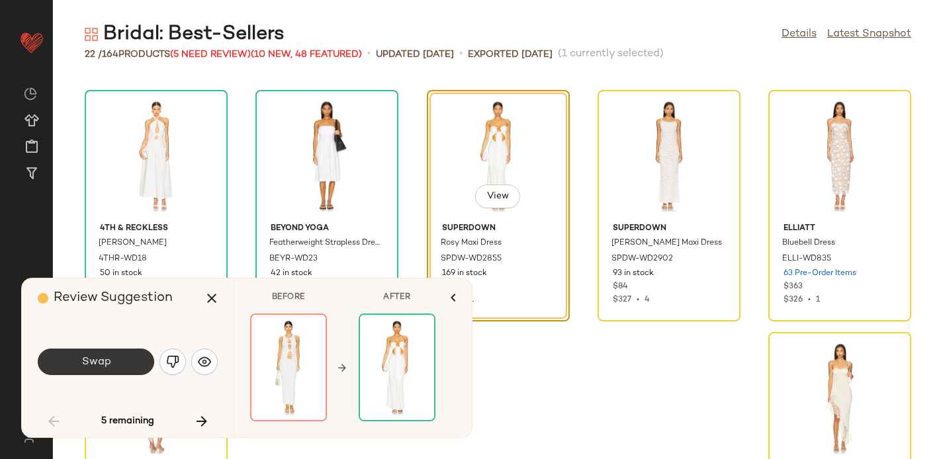
click at [132, 361] on button "Swap" at bounding box center [96, 362] width 117 height 26
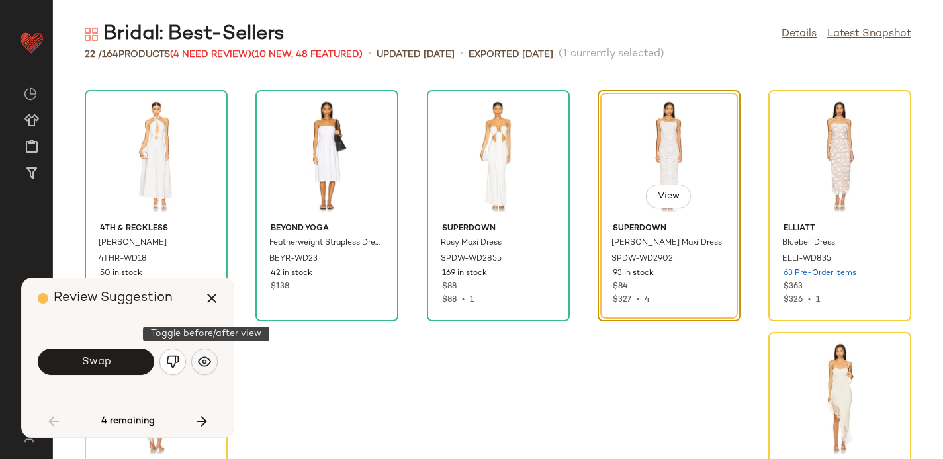
click at [206, 363] on img "button" at bounding box center [204, 362] width 13 height 13
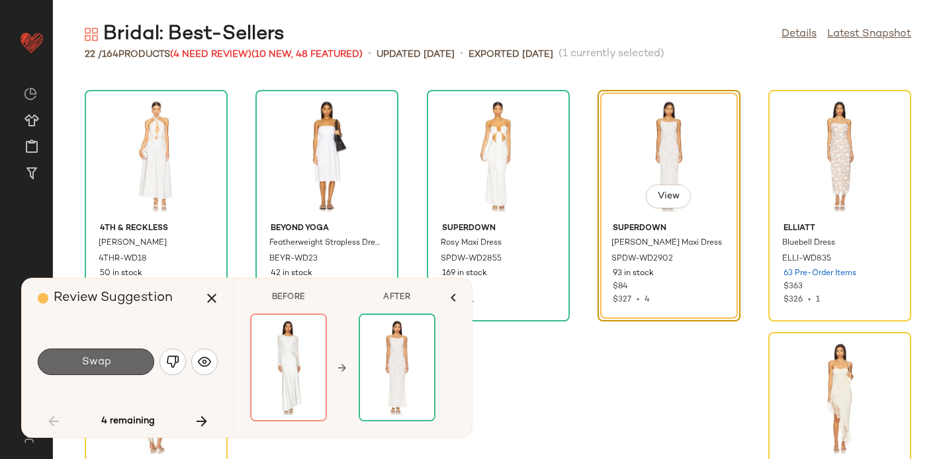
click at [138, 365] on button "Swap" at bounding box center [96, 362] width 117 height 26
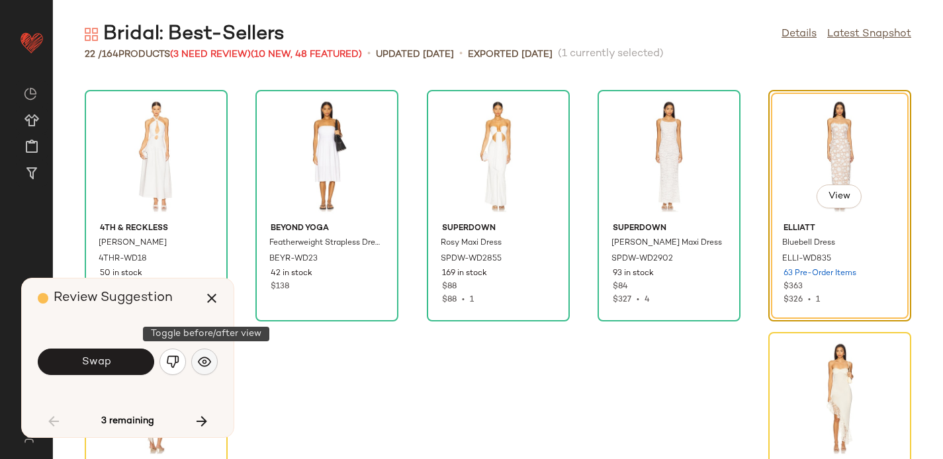
click at [199, 366] on img "button" at bounding box center [204, 362] width 13 height 13
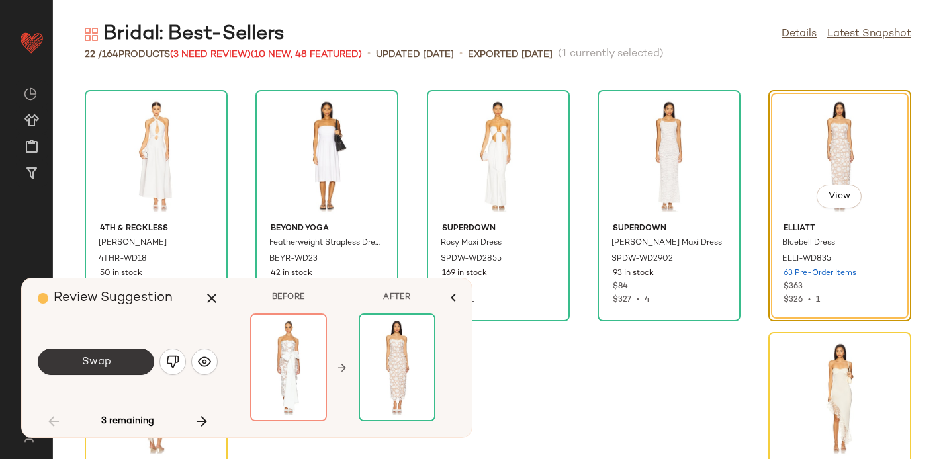
click at [125, 365] on button "Swap" at bounding box center [96, 362] width 117 height 26
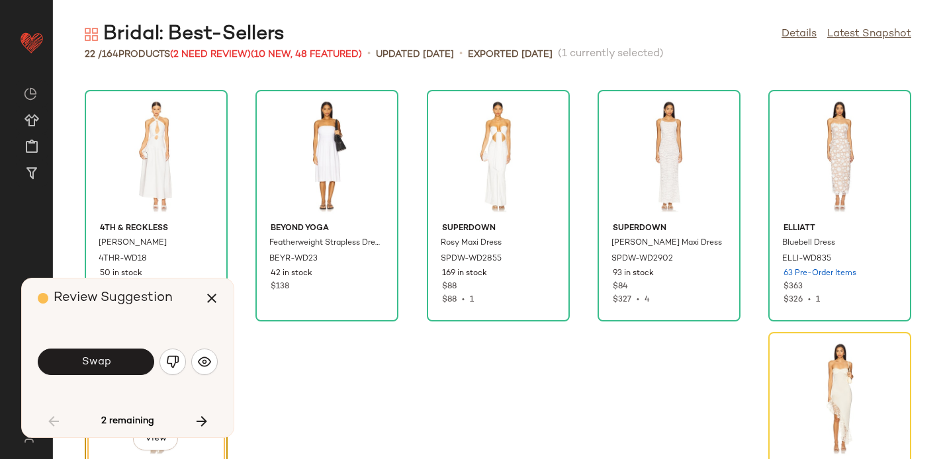
scroll to position [832, 0]
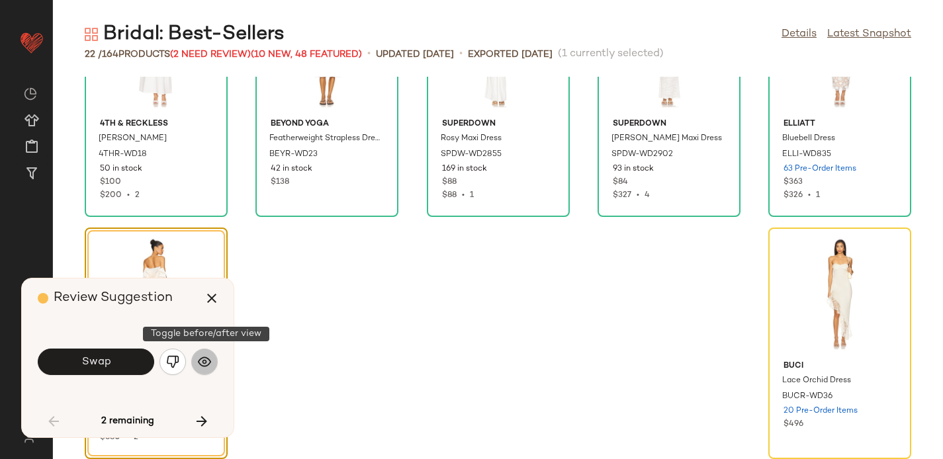
click at [203, 358] on img "button" at bounding box center [204, 362] width 13 height 13
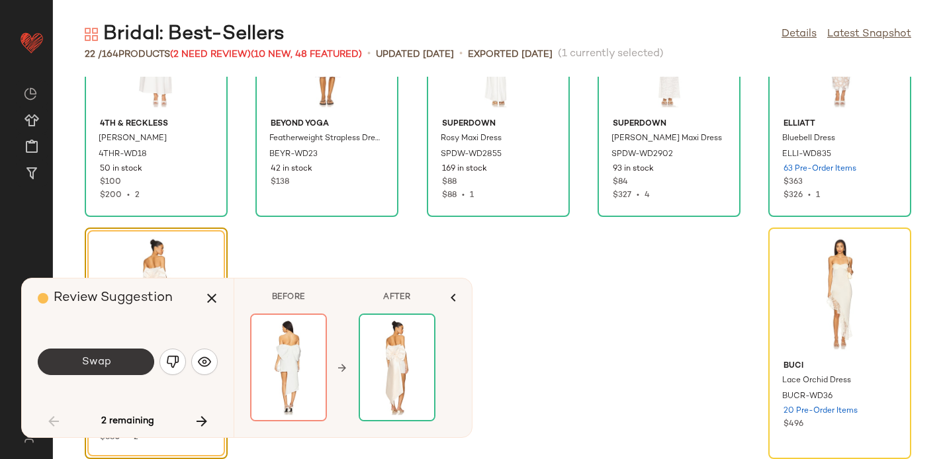
click at [128, 365] on button "Swap" at bounding box center [96, 362] width 117 height 26
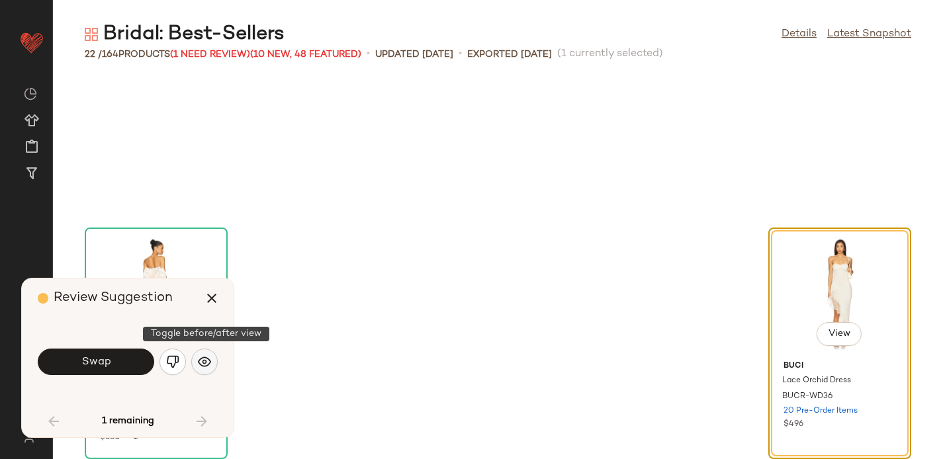
click at [209, 363] on img "button" at bounding box center [204, 362] width 13 height 13
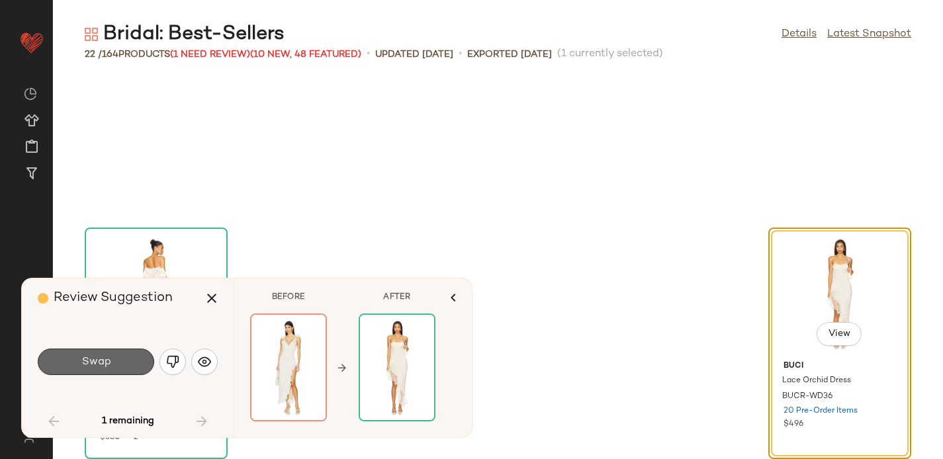
click at [117, 363] on button "Swap" at bounding box center [96, 362] width 117 height 26
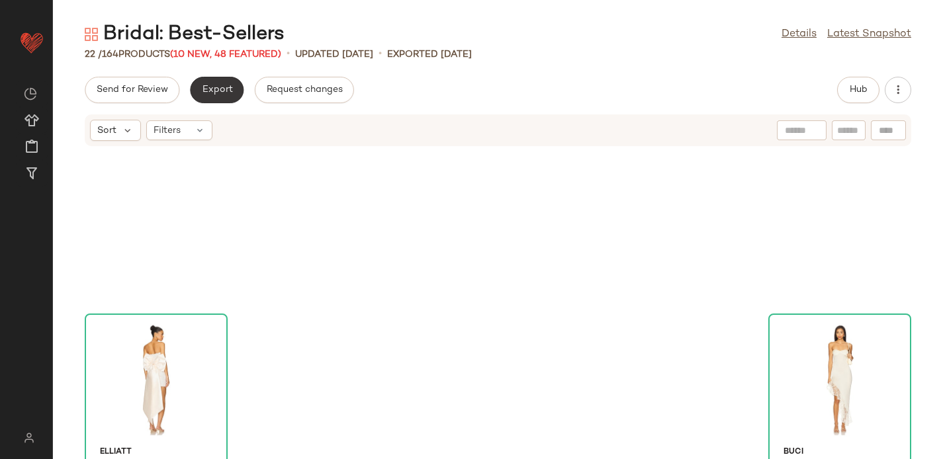
click at [225, 88] on span "Export" at bounding box center [216, 90] width 31 height 11
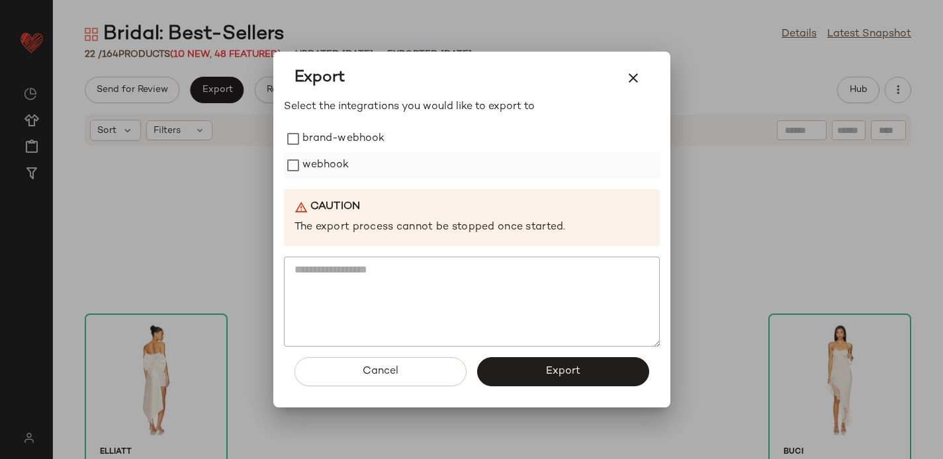
click at [321, 165] on label "webhook" at bounding box center [326, 165] width 47 height 26
click at [516, 373] on button "Export" at bounding box center [563, 372] width 172 height 29
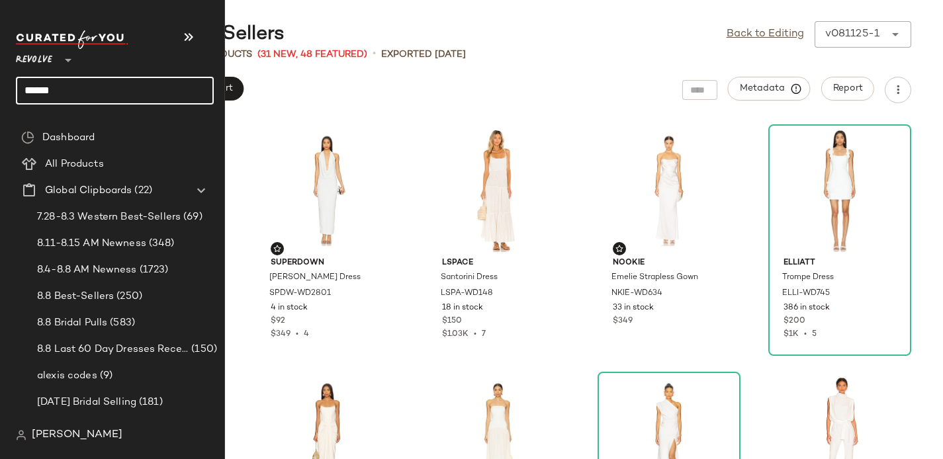
click at [50, 93] on input "******" at bounding box center [115, 91] width 198 height 28
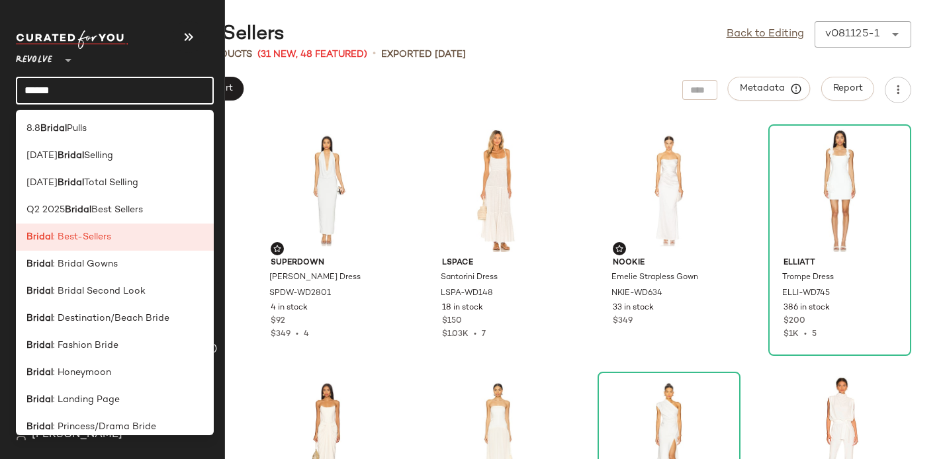
click at [50, 93] on input "******" at bounding box center [115, 91] width 198 height 28
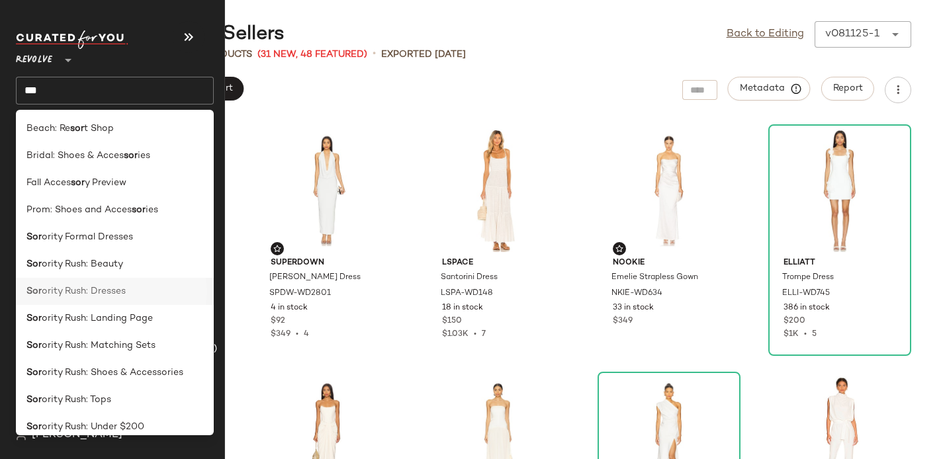
click at [80, 294] on span "ority Rush: Dresses" at bounding box center [84, 292] width 84 height 14
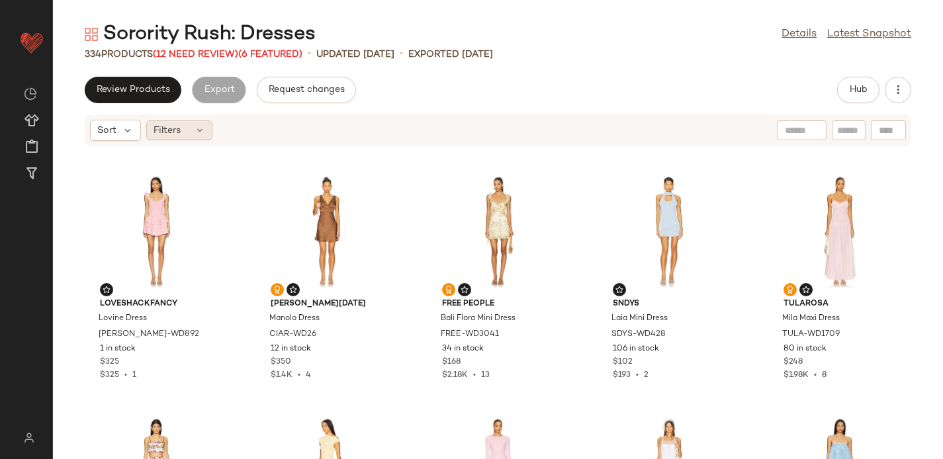
click at [176, 129] on span "Filters" at bounding box center [167, 131] width 27 height 14
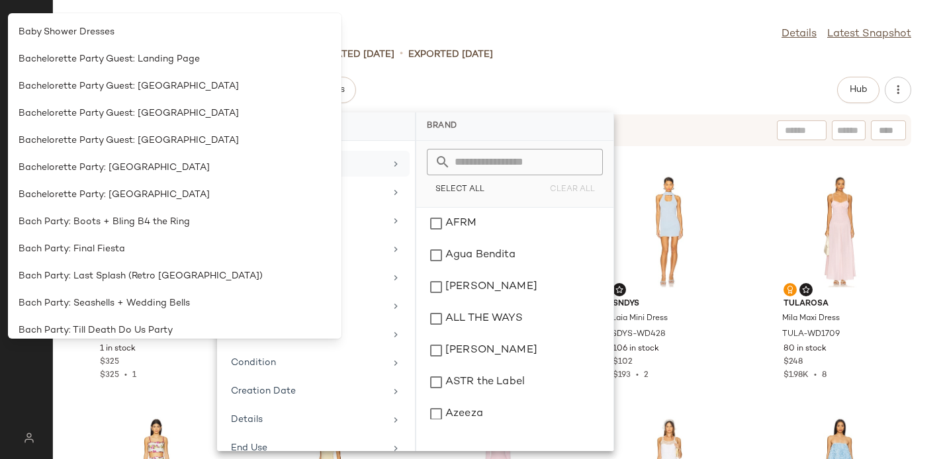
scroll to position [611, 0]
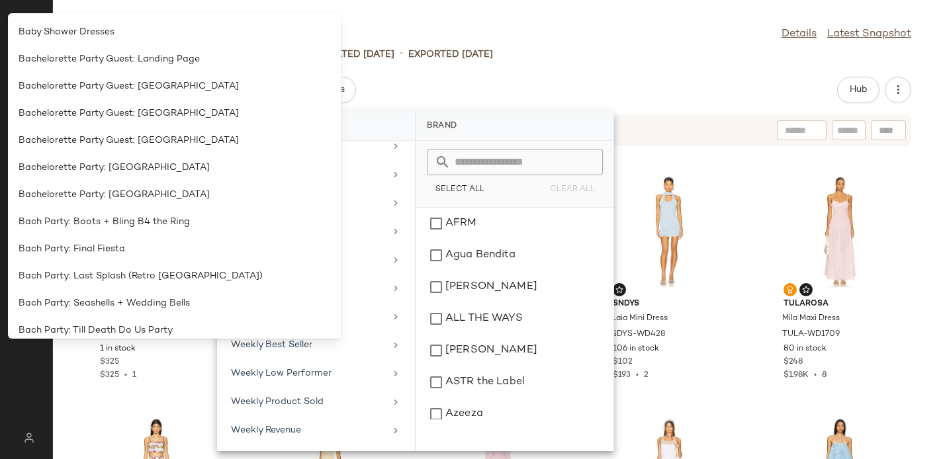
click at [431, 85] on div "Review Products Export Request changes Hub" at bounding box center [498, 90] width 890 height 26
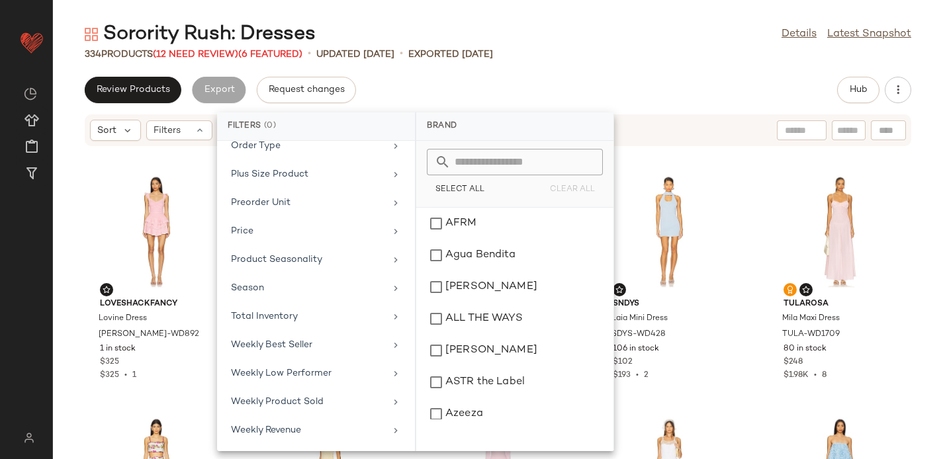
click at [420, 81] on div "Review Products Export Request changes Hub" at bounding box center [498, 90] width 890 height 26
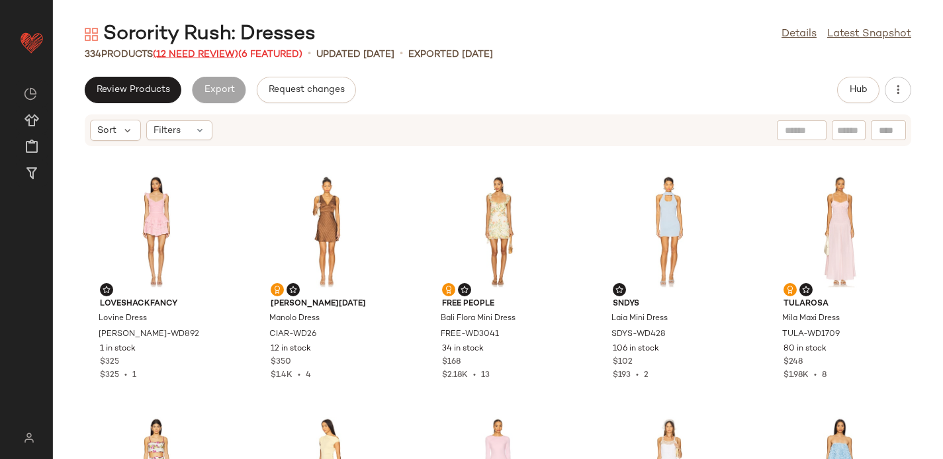
click at [205, 52] on span "(12 Need Review)" at bounding box center [195, 55] width 85 height 10
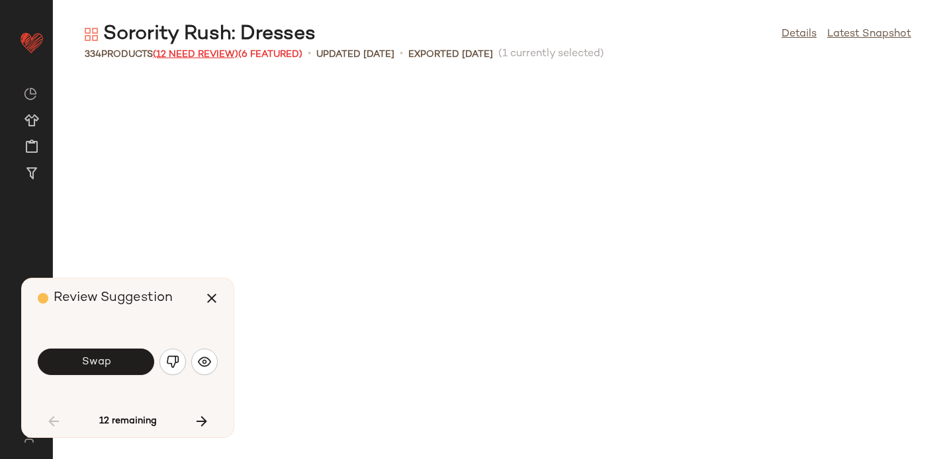
scroll to position [738, 0]
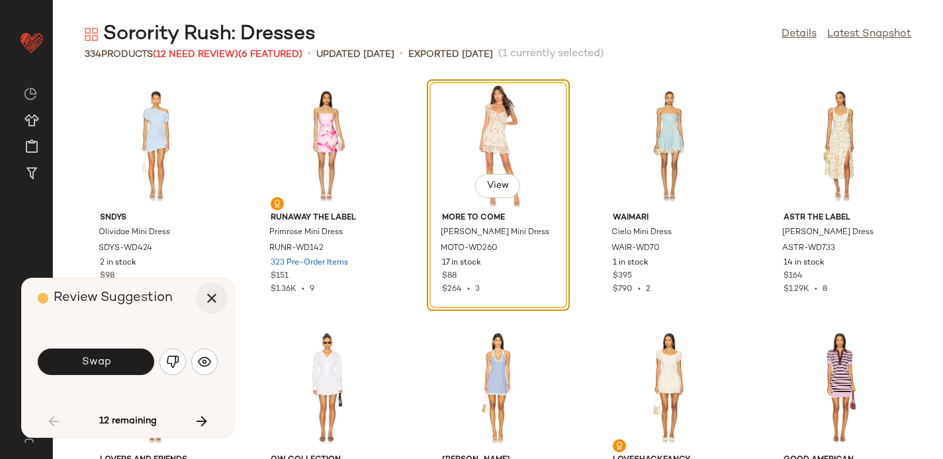
click at [211, 299] on icon "button" at bounding box center [212, 299] width 16 height 16
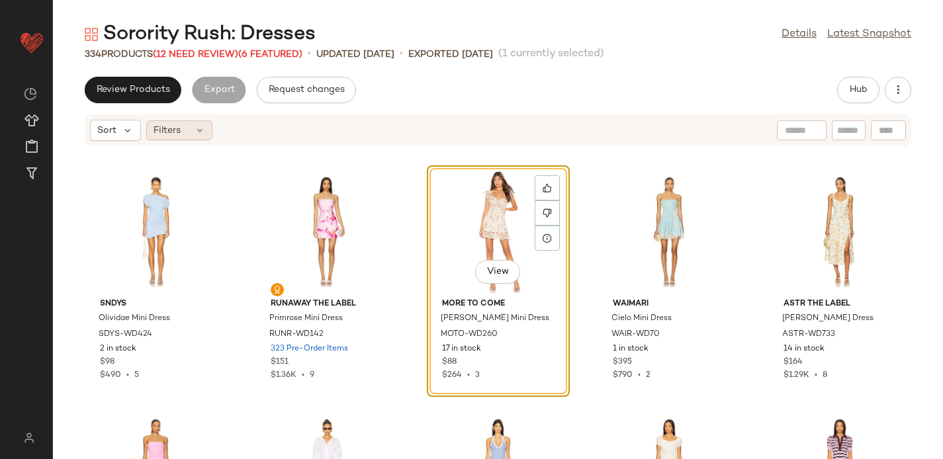
click at [193, 130] on div "Filters" at bounding box center [179, 130] width 66 height 20
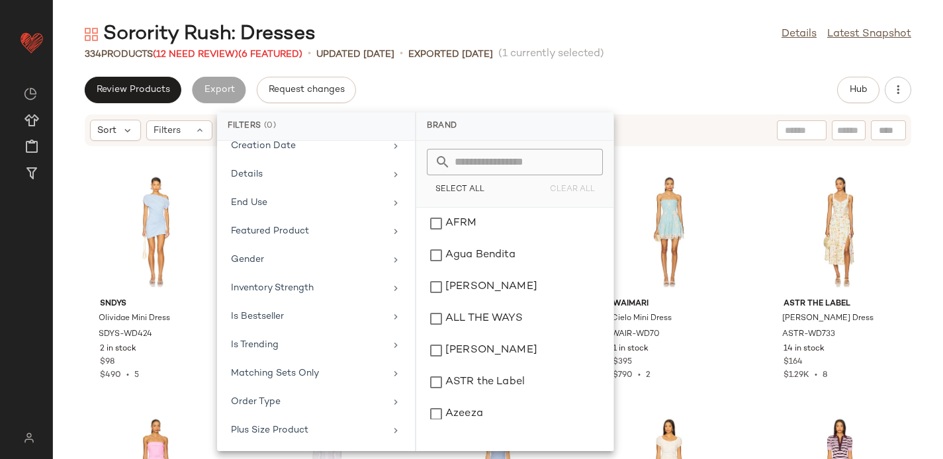
scroll to position [611, 0]
click at [295, 314] on div "Total Inventory" at bounding box center [308, 317] width 154 height 14
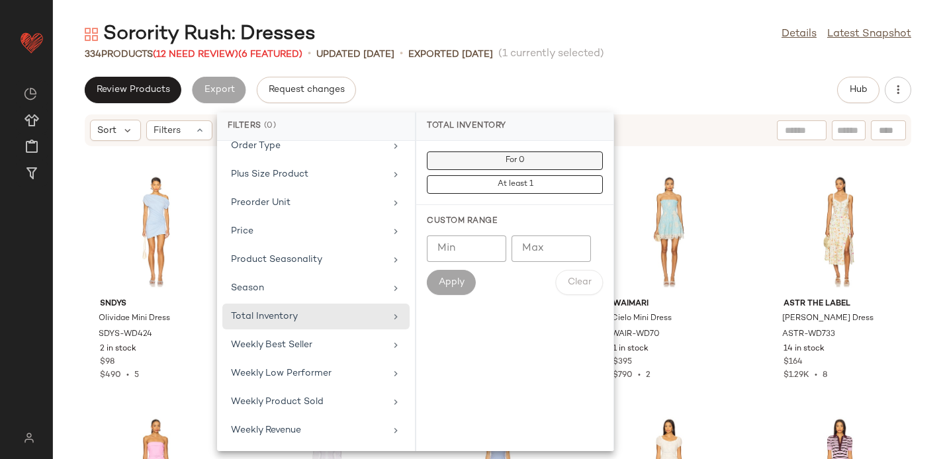
click at [493, 175] on button "For 0" at bounding box center [515, 184] width 176 height 19
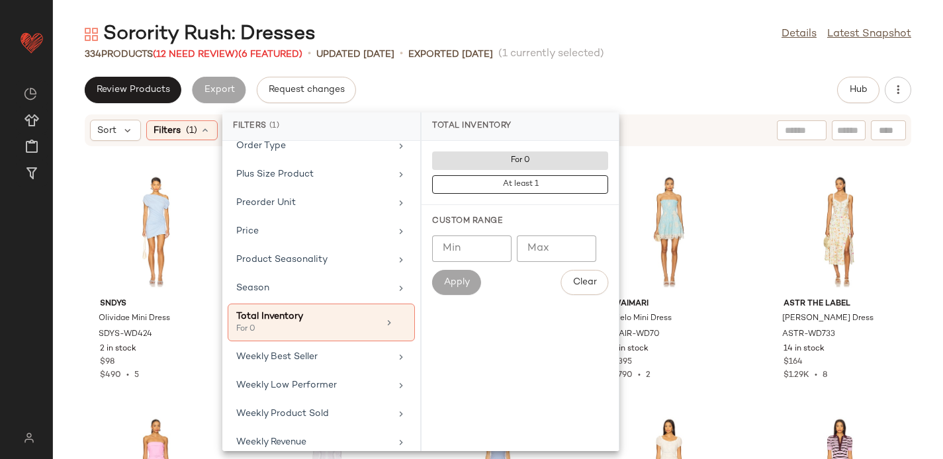
click at [469, 89] on div "Review Products Export Request changes Hub" at bounding box center [498, 90] width 890 height 26
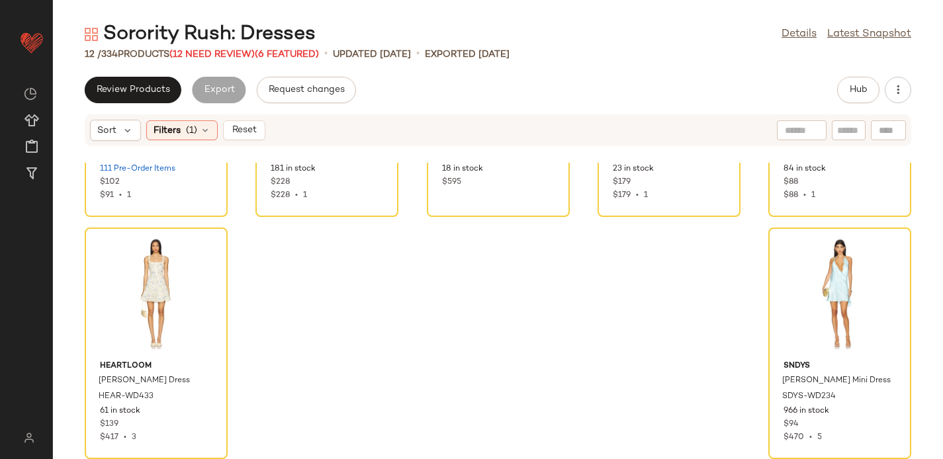
scroll to position [0, 0]
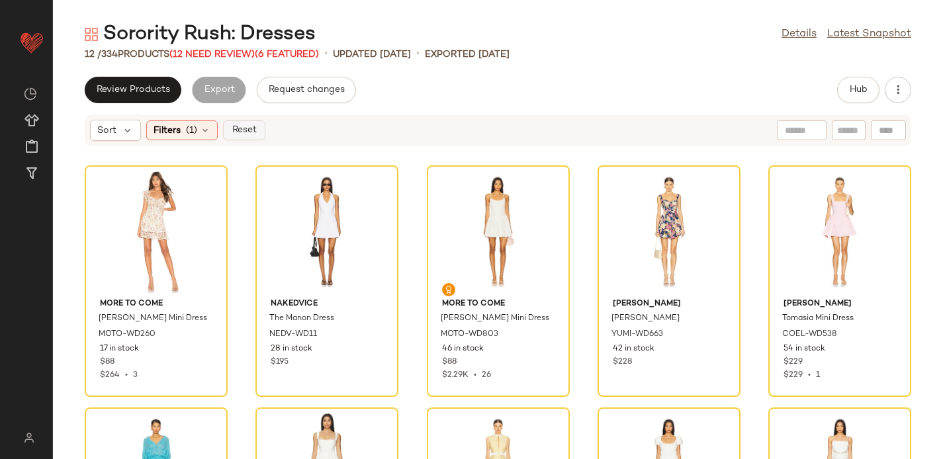
click at [246, 124] on button "Reset" at bounding box center [244, 130] width 42 height 20
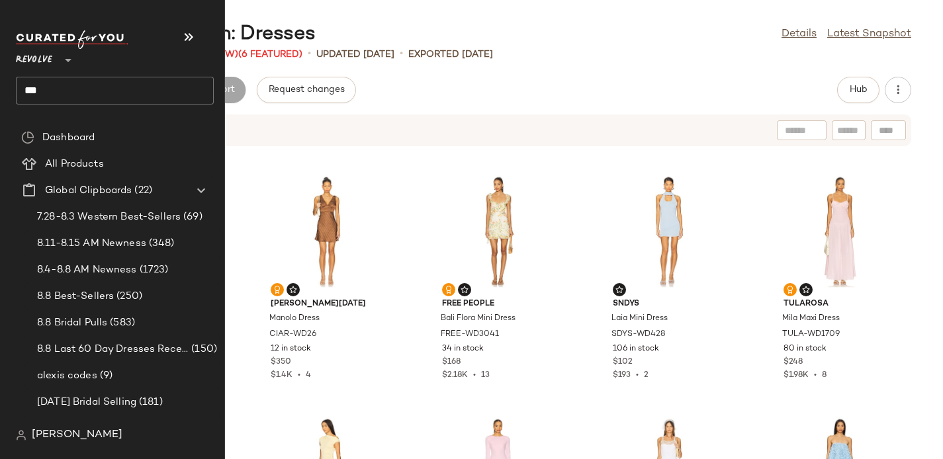
click at [52, 87] on input "***" at bounding box center [115, 91] width 198 height 28
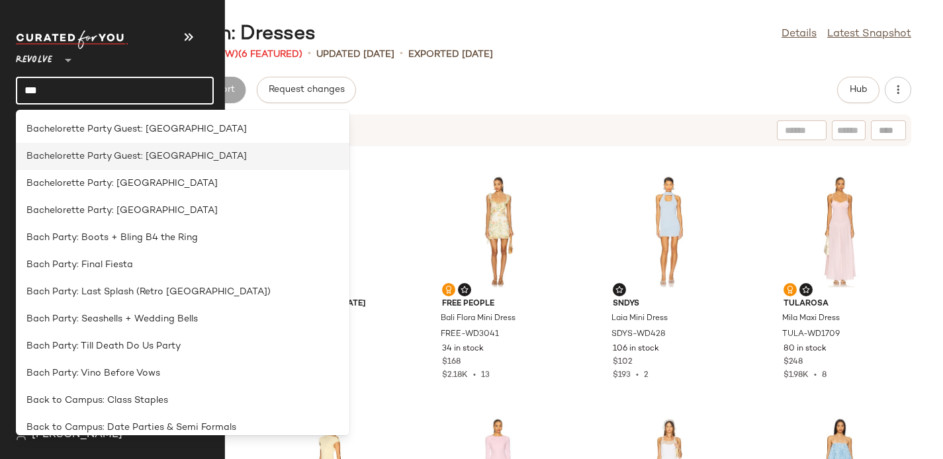
scroll to position [90, 0]
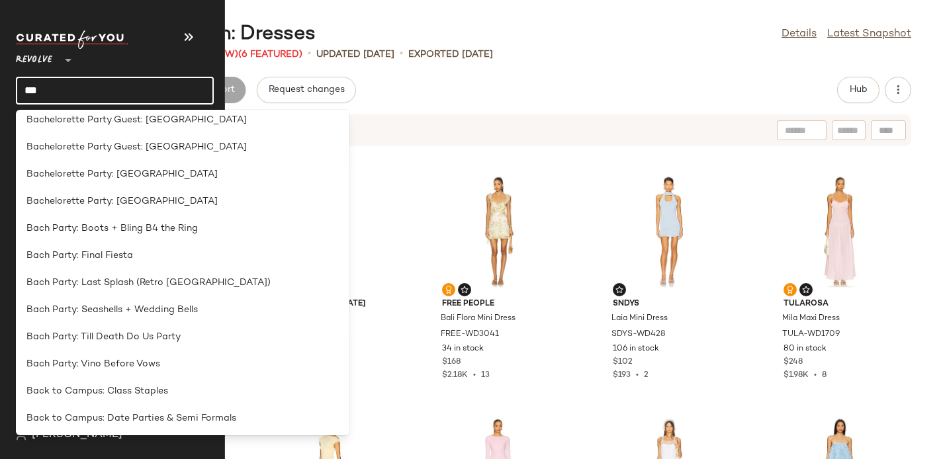
click at [65, 84] on input "***" at bounding box center [115, 91] width 198 height 28
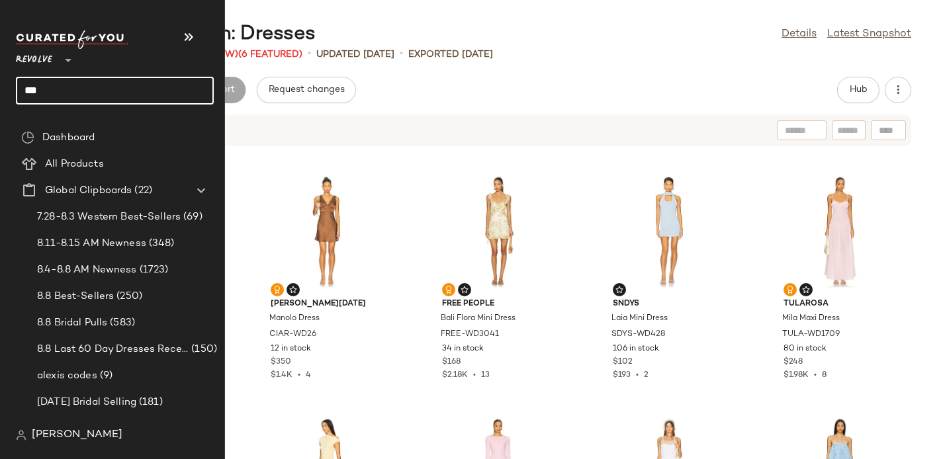
click at [62, 88] on input "***" at bounding box center [115, 91] width 198 height 28
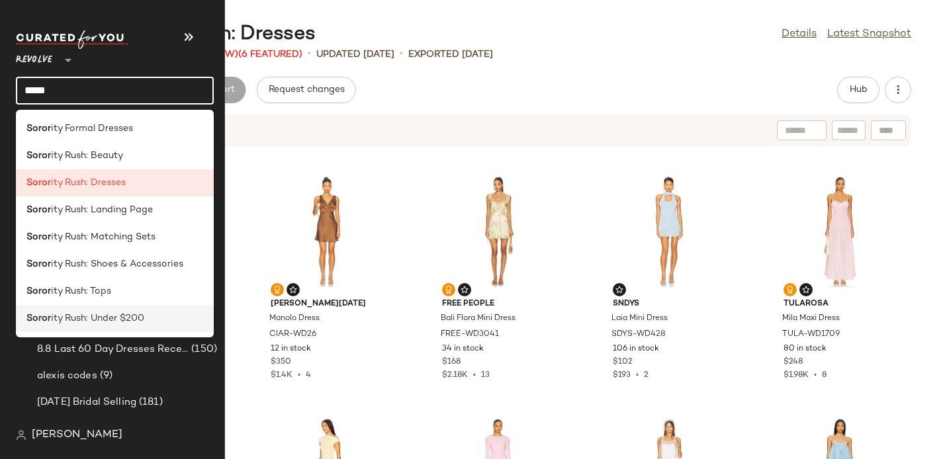
type input "*****"
click at [97, 323] on span "ity Rush: Under $200" at bounding box center [97, 319] width 93 height 14
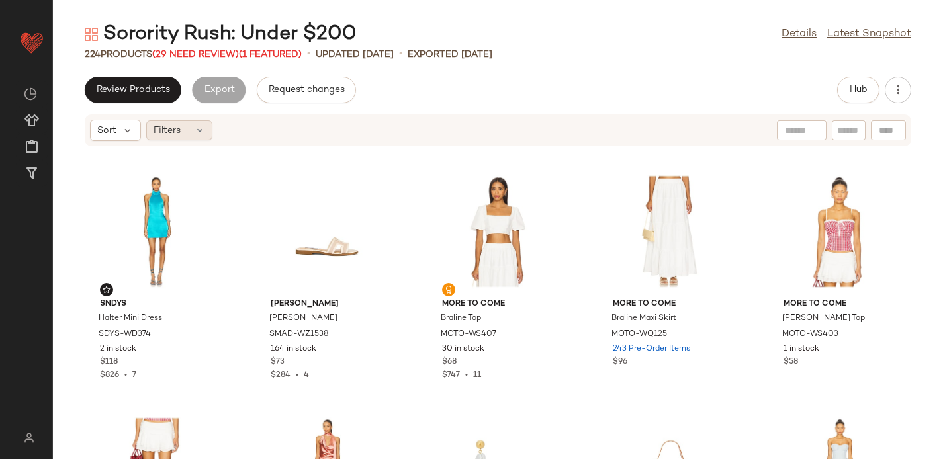
click at [196, 128] on icon at bounding box center [200, 130] width 11 height 11
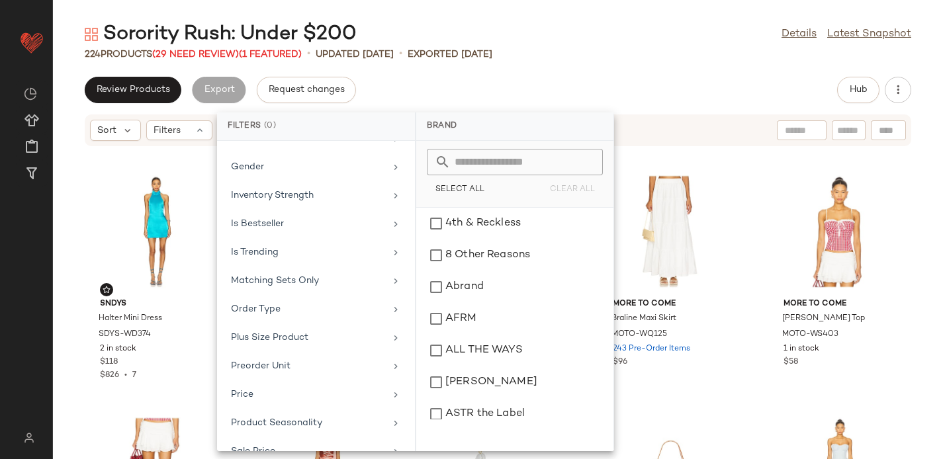
scroll to position [668, 0]
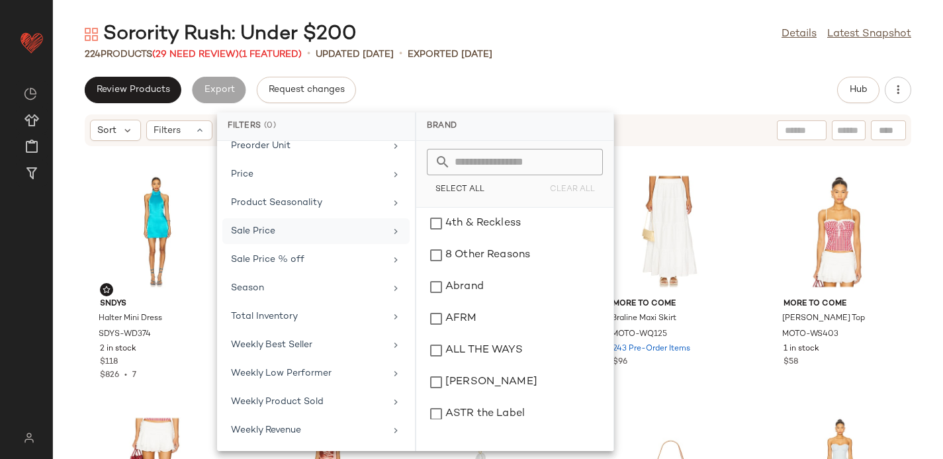
click at [283, 231] on div "Sale Price" at bounding box center [308, 231] width 154 height 14
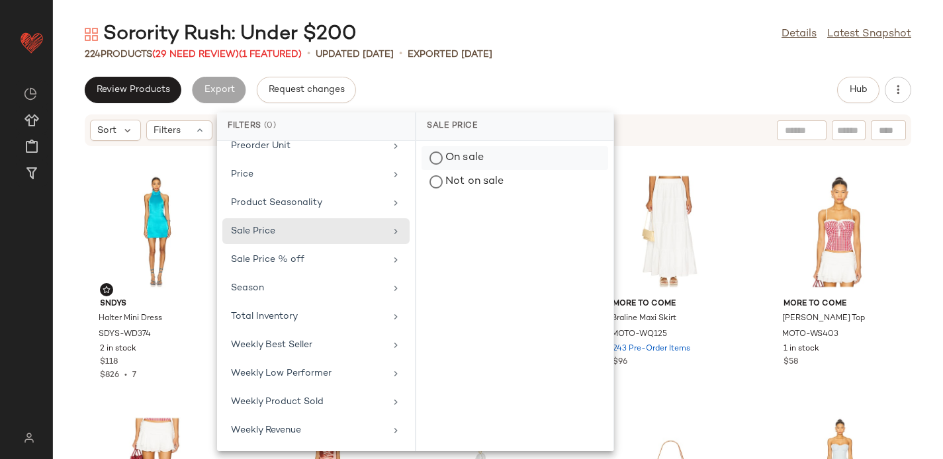
click at [459, 170] on div "On sale" at bounding box center [515, 182] width 187 height 24
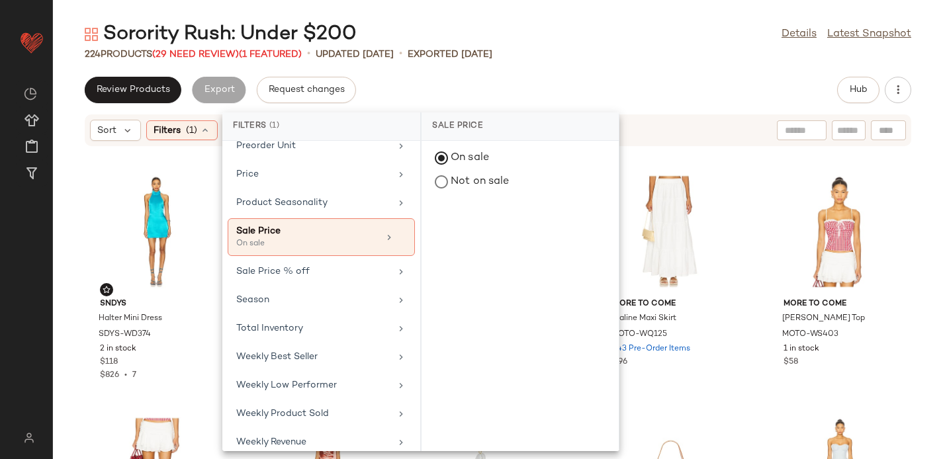
click at [450, 100] on div "Review Products Export Request changes Hub" at bounding box center [498, 90] width 890 height 26
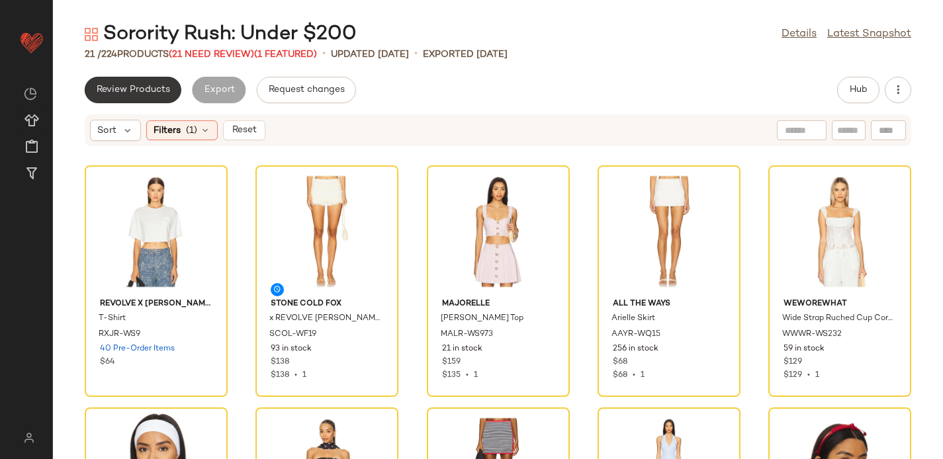
click at [139, 92] on span "Review Products" at bounding box center [133, 90] width 74 height 11
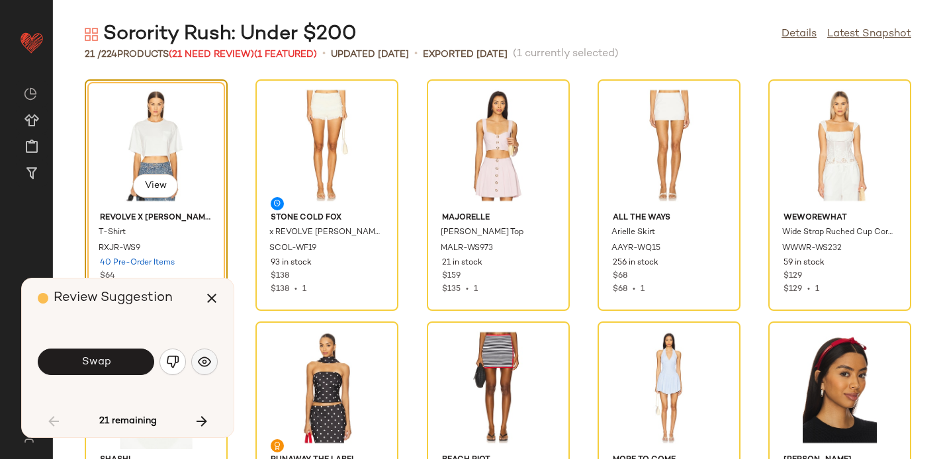
click at [208, 361] on img "button" at bounding box center [204, 362] width 13 height 13
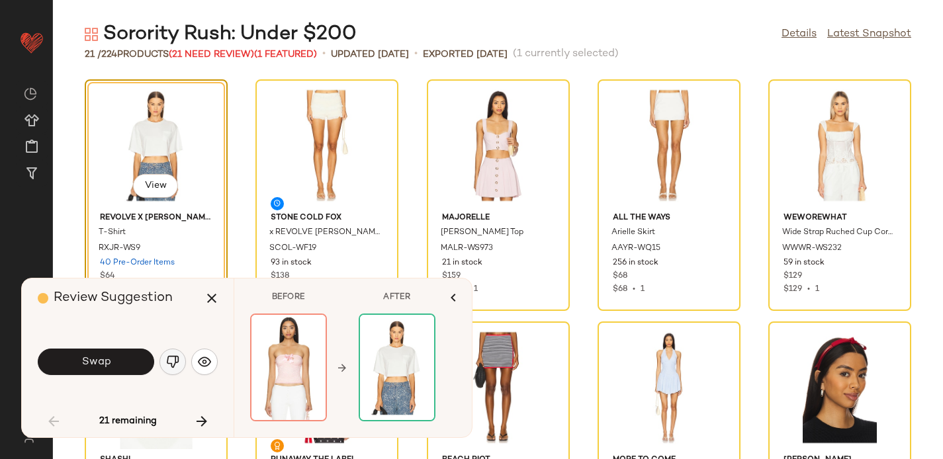
click at [171, 361] on img "button" at bounding box center [172, 362] width 13 height 13
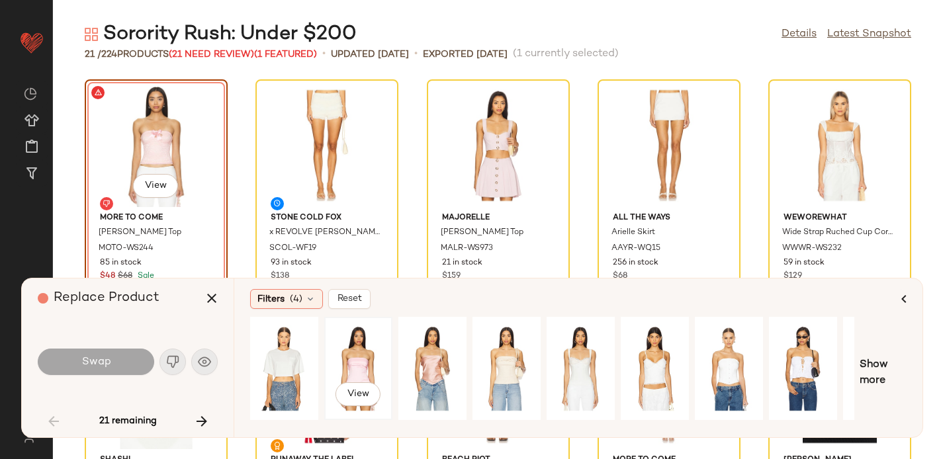
click at [344, 356] on div "View" at bounding box center [358, 369] width 59 height 94
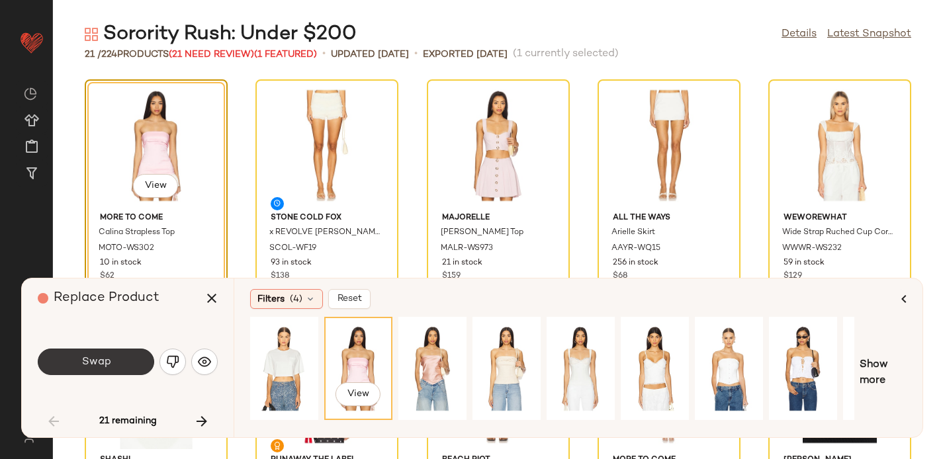
click at [115, 361] on button "Swap" at bounding box center [96, 362] width 117 height 26
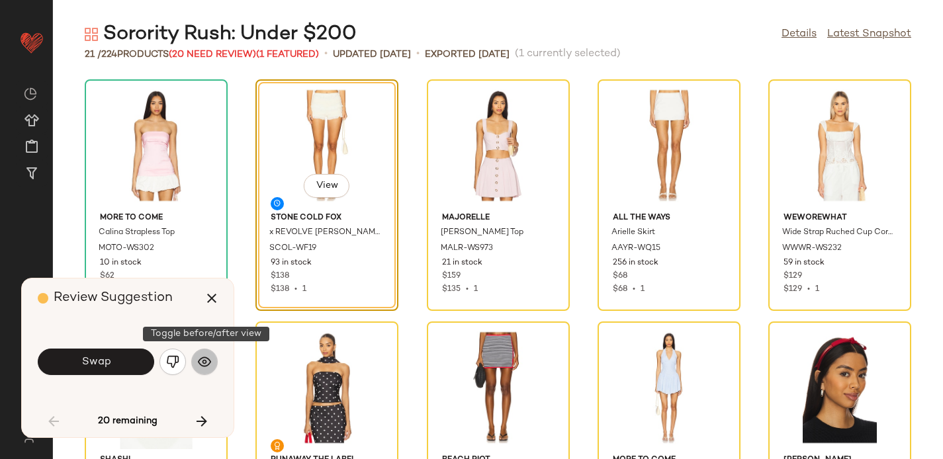
click at [207, 359] on img "button" at bounding box center [204, 362] width 13 height 13
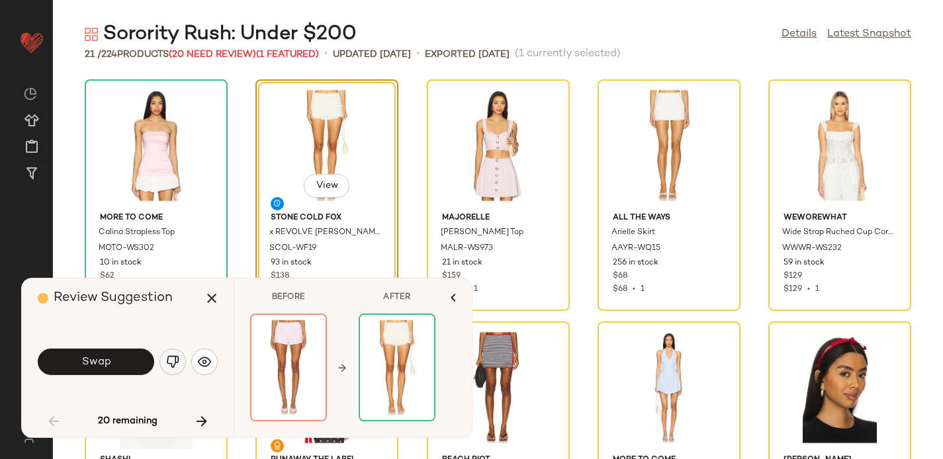
click at [160, 359] on button "button" at bounding box center [173, 362] width 26 height 26
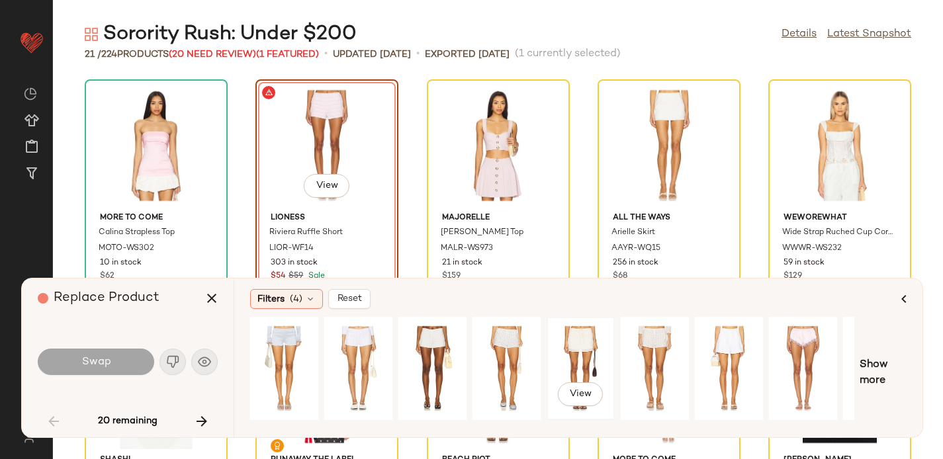
click at [566, 345] on div "View" at bounding box center [581, 369] width 59 height 94
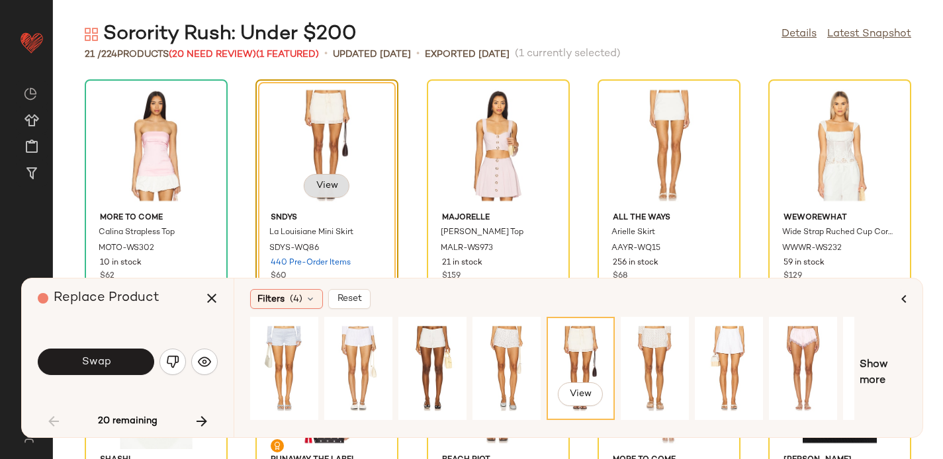
click at [321, 183] on span "View" at bounding box center [326, 186] width 23 height 11
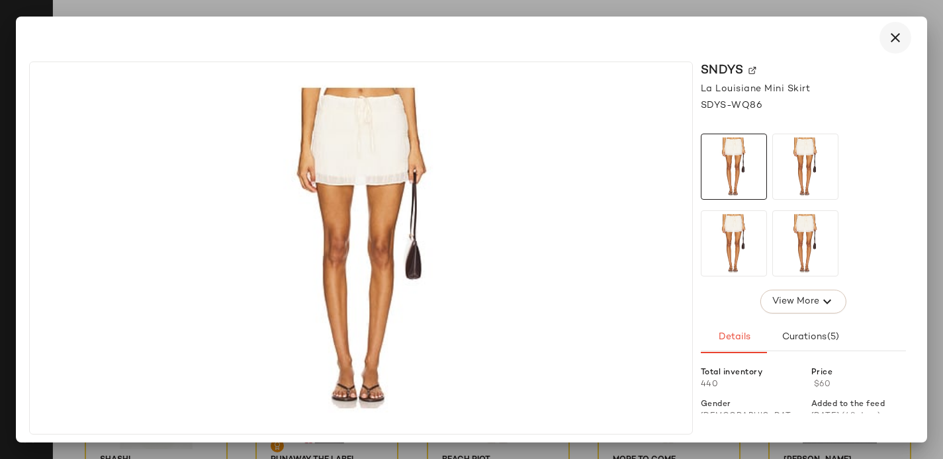
click at [898, 36] on icon "button" at bounding box center [896, 38] width 16 height 16
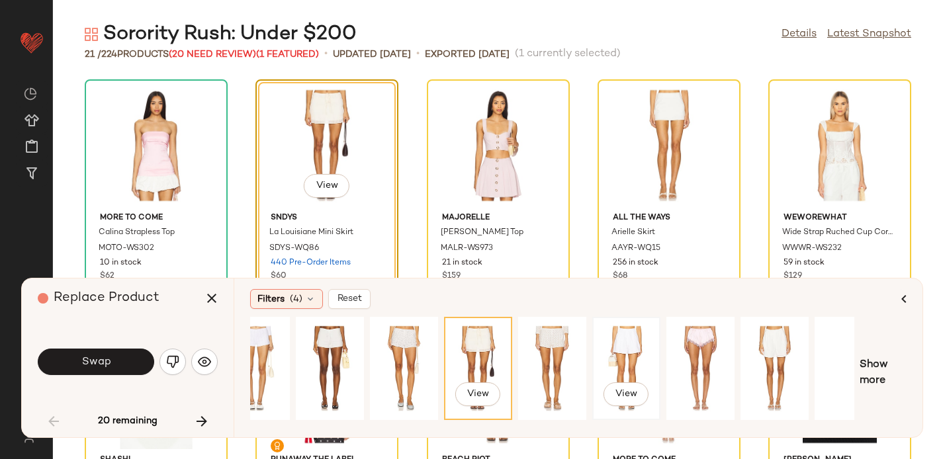
scroll to position [0, 130]
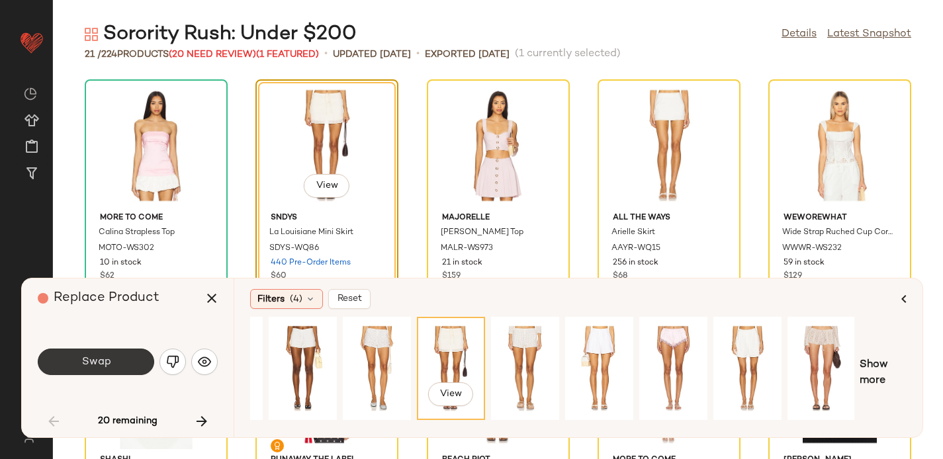
click at [120, 362] on button "Swap" at bounding box center [96, 362] width 117 height 26
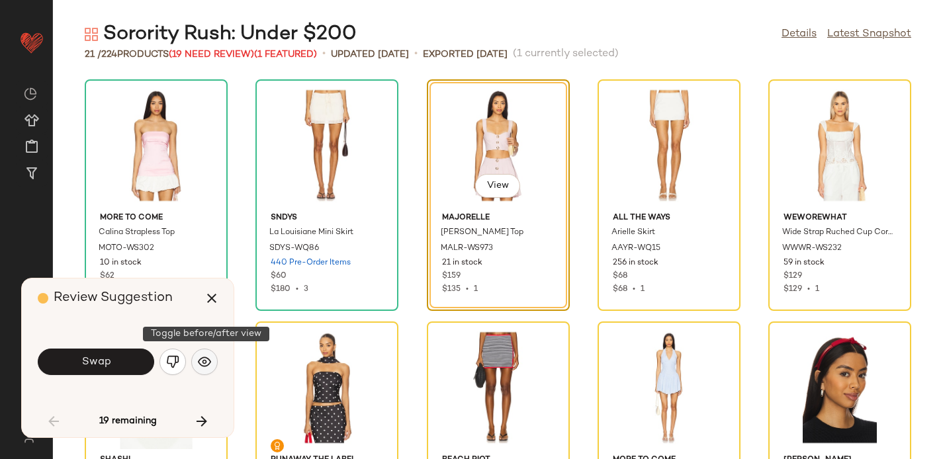
click at [210, 355] on button "button" at bounding box center [204, 362] width 26 height 26
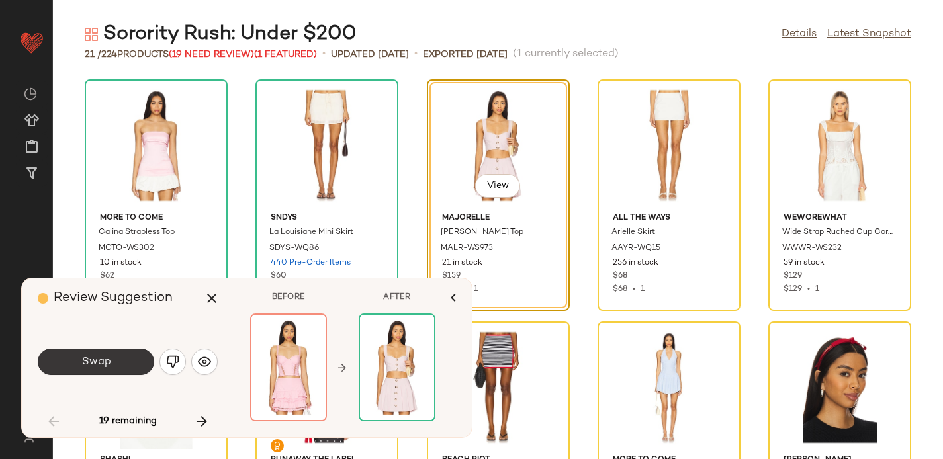
click at [107, 360] on span "Swap" at bounding box center [96, 362] width 30 height 13
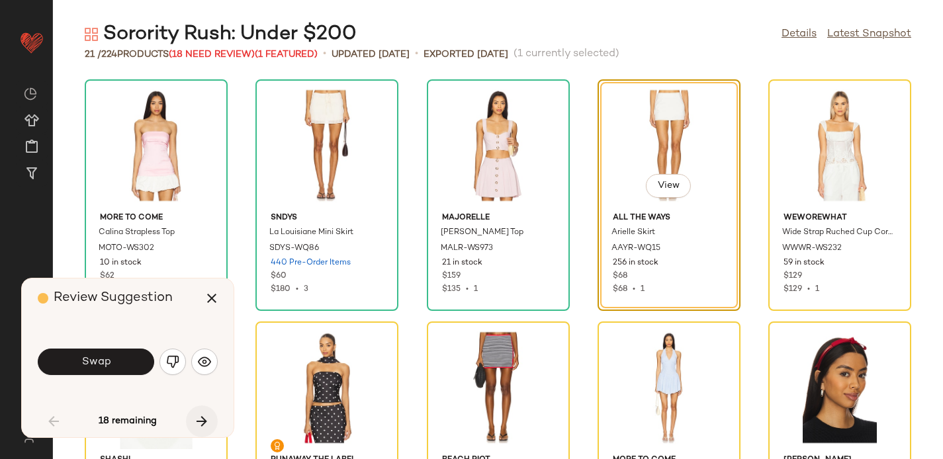
click at [201, 423] on icon "button" at bounding box center [202, 422] width 16 height 16
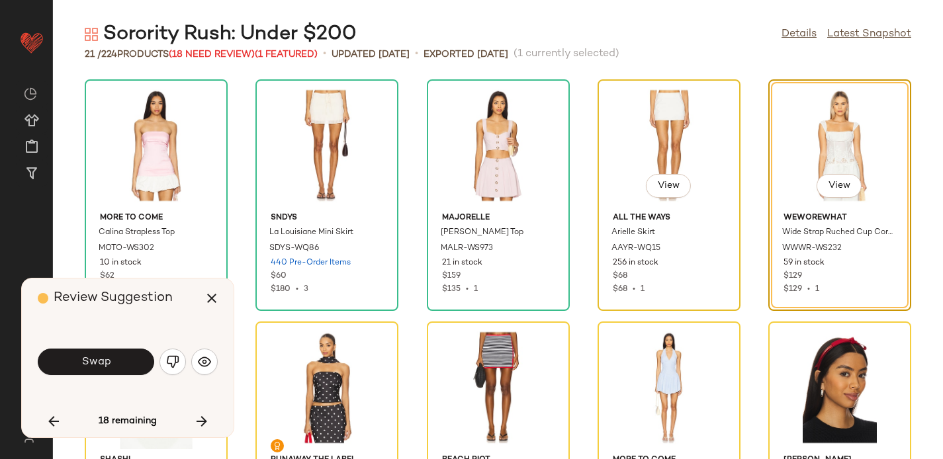
click at [624, 134] on div "View" at bounding box center [669, 145] width 134 height 123
click at [56, 416] on icon "button" at bounding box center [54, 422] width 16 height 16
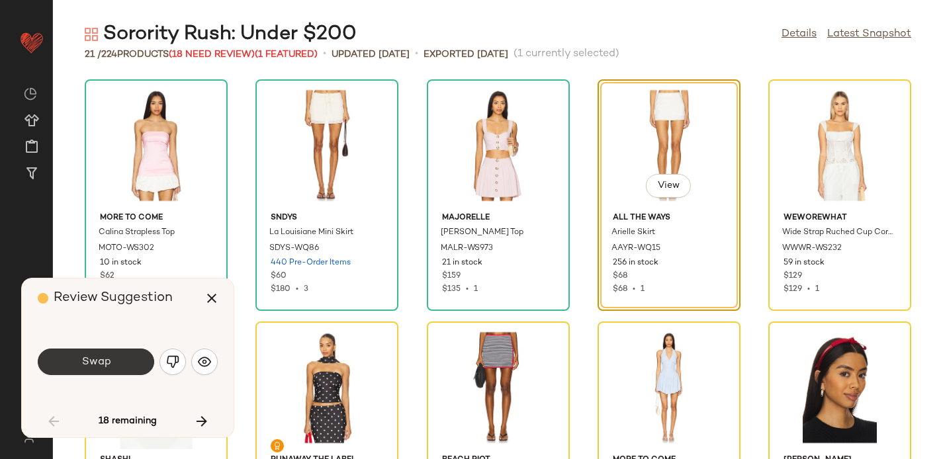
click at [93, 353] on button "Swap" at bounding box center [96, 362] width 117 height 26
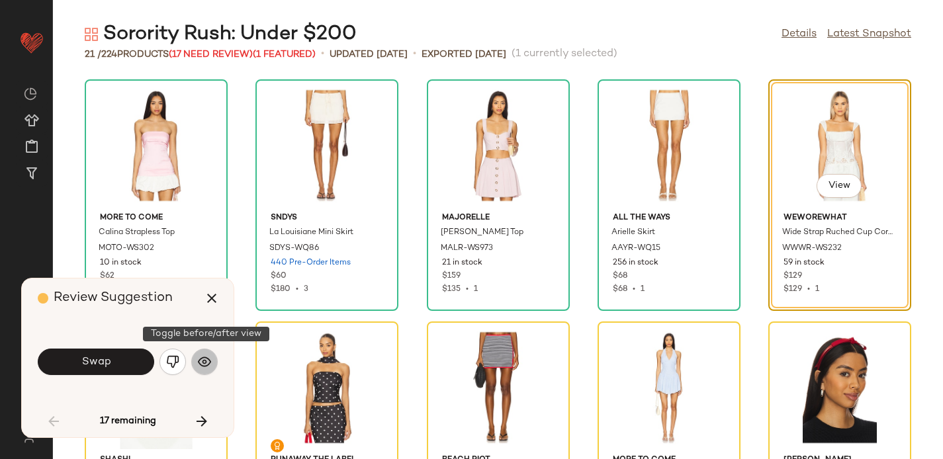
click at [207, 357] on img "button" at bounding box center [204, 362] width 13 height 13
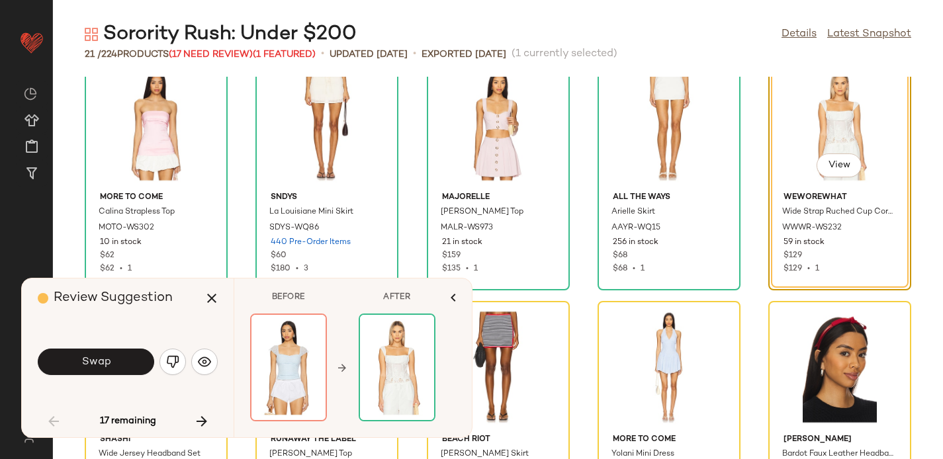
scroll to position [15, 0]
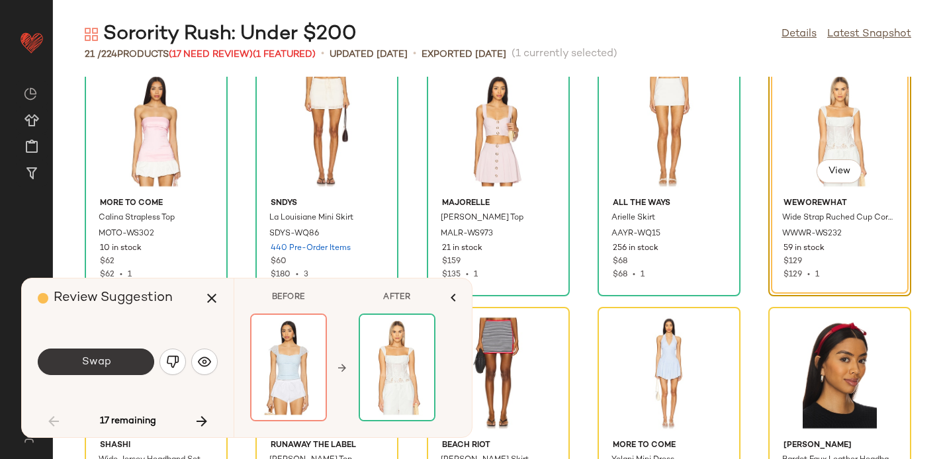
click at [92, 356] on span "Swap" at bounding box center [96, 362] width 30 height 13
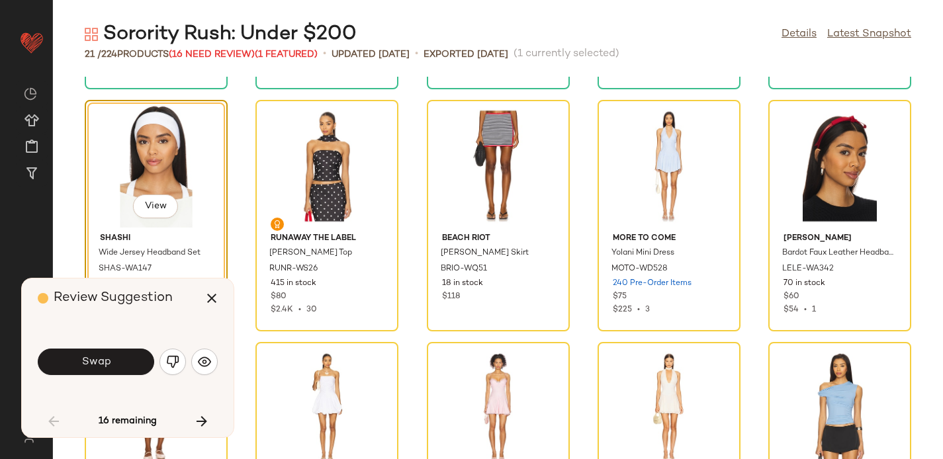
scroll to position [232, 0]
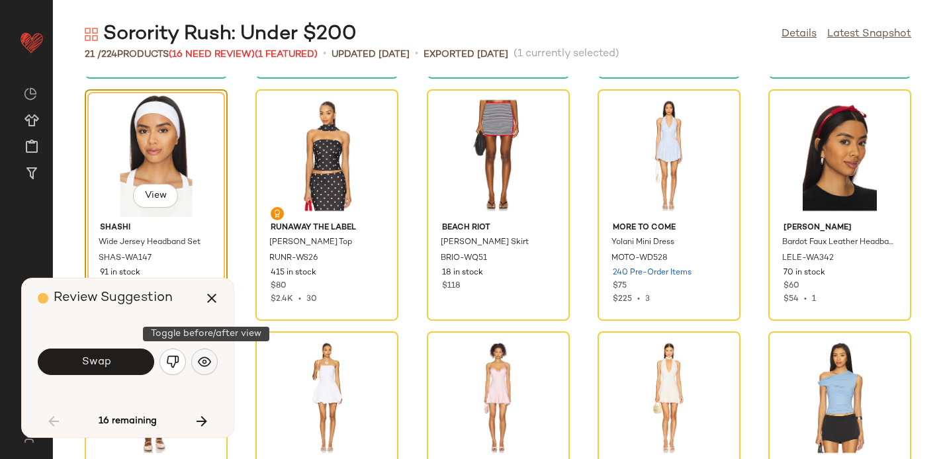
click at [201, 356] on img "button" at bounding box center [204, 362] width 13 height 13
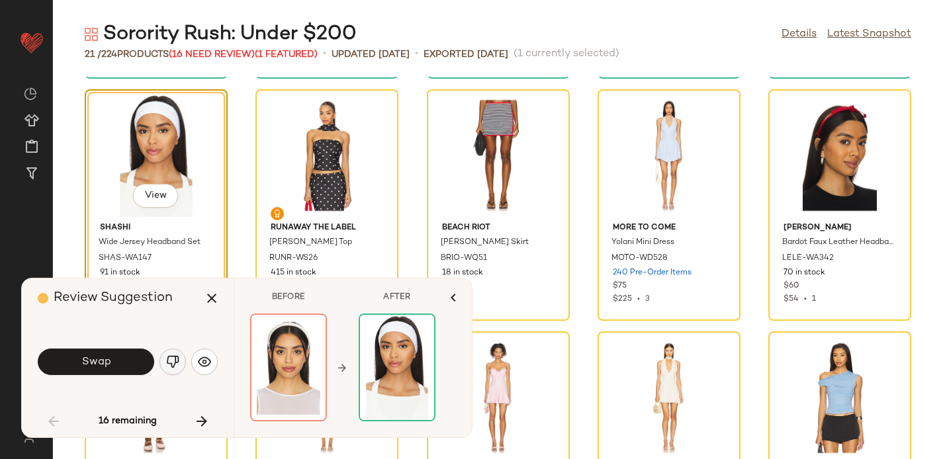
click at [175, 356] on img "button" at bounding box center [172, 362] width 13 height 13
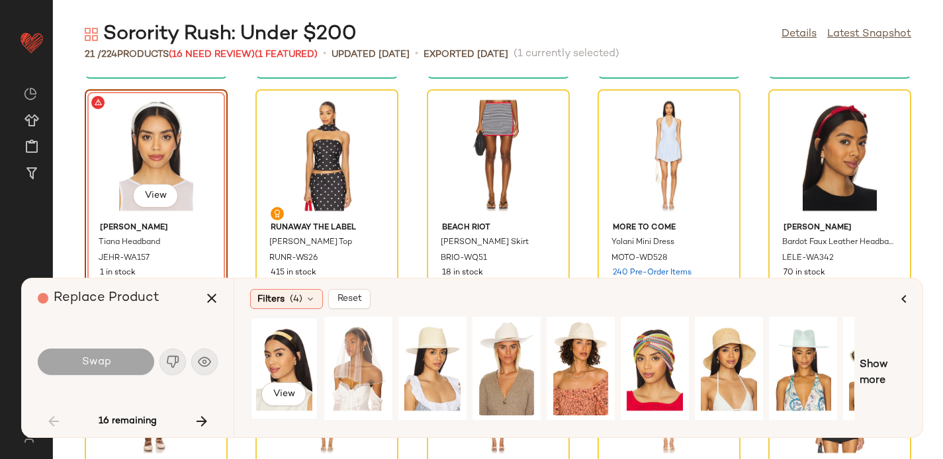
click at [275, 334] on div "View" at bounding box center [284, 369] width 59 height 94
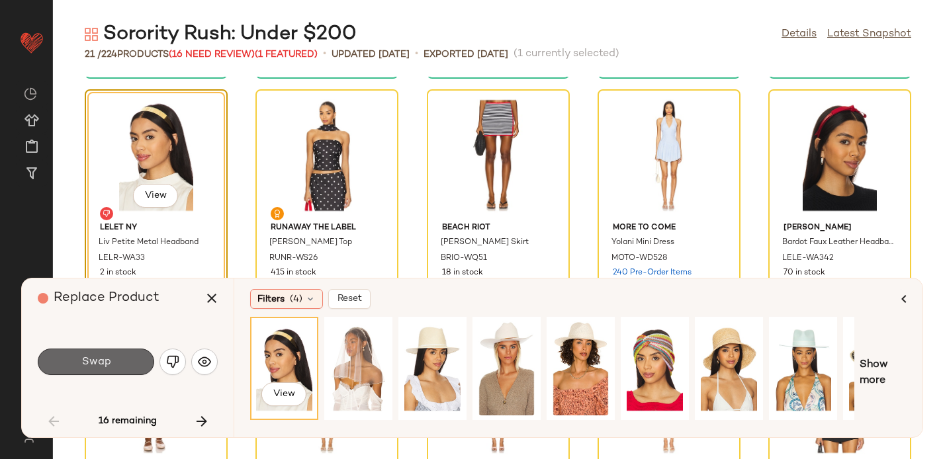
click at [101, 363] on span "Swap" at bounding box center [96, 362] width 30 height 13
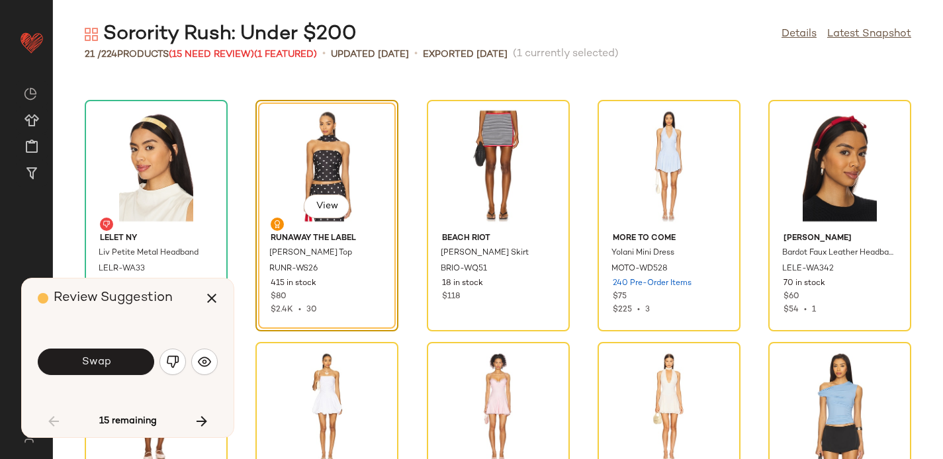
scroll to position [253, 0]
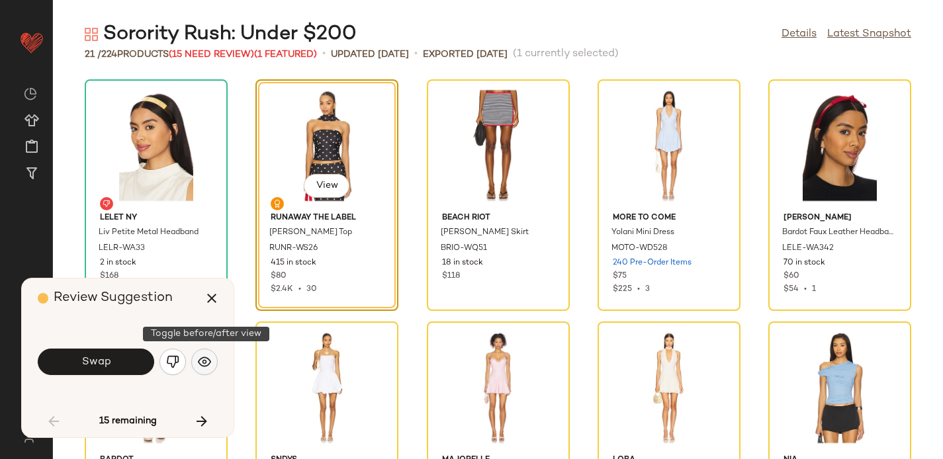
click at [207, 363] on img "button" at bounding box center [204, 362] width 13 height 13
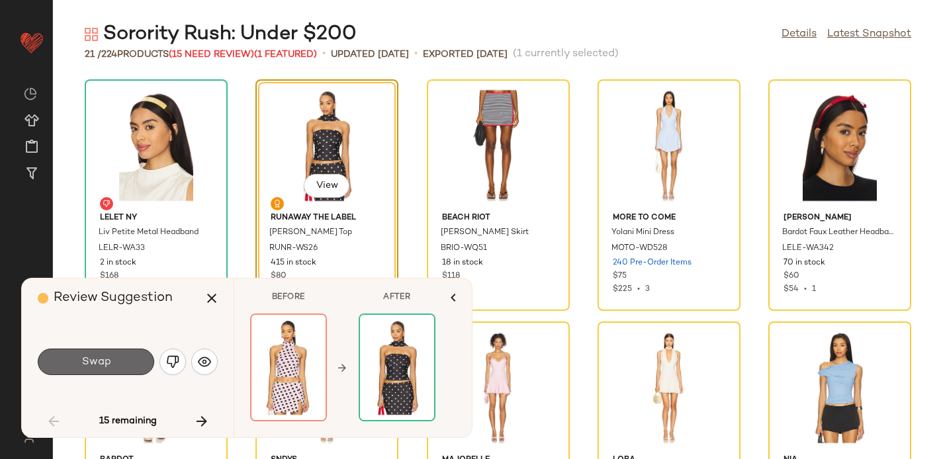
click at [118, 363] on button "Swap" at bounding box center [96, 362] width 117 height 26
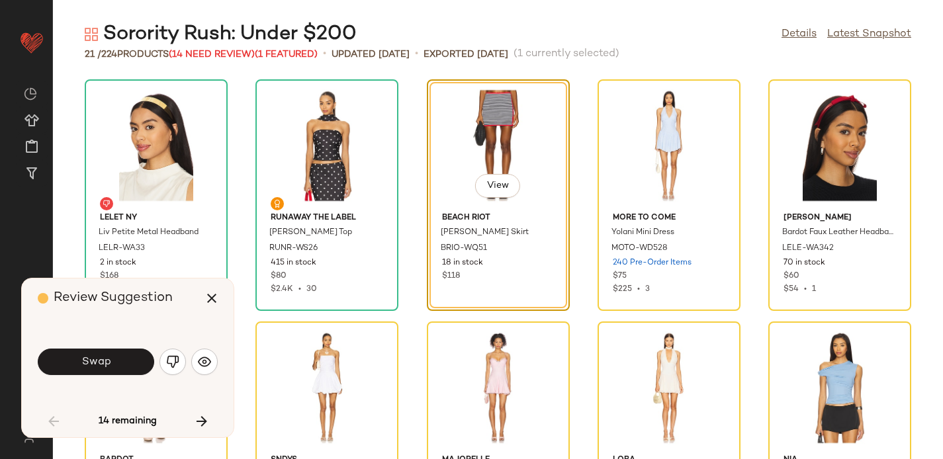
scroll to position [242, 0]
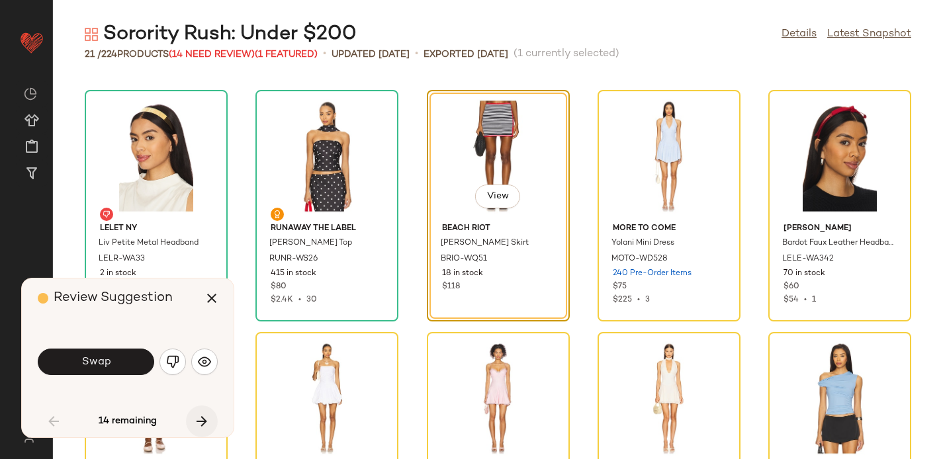
click at [199, 417] on icon "button" at bounding box center [202, 422] width 16 height 16
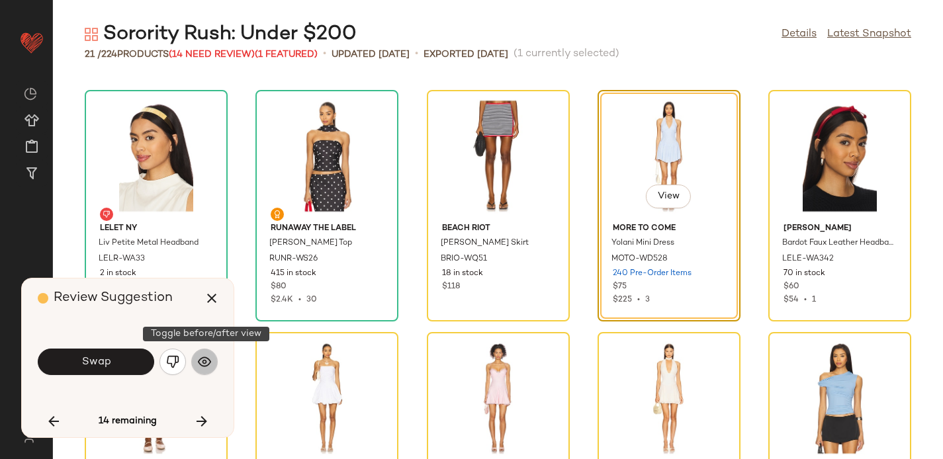
click at [201, 361] on img "button" at bounding box center [204, 362] width 13 height 13
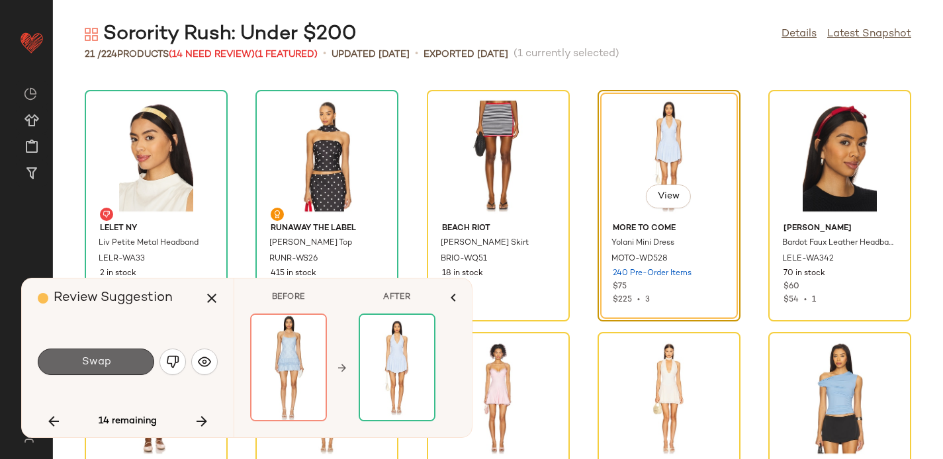
click at [96, 361] on span "Swap" at bounding box center [96, 362] width 30 height 13
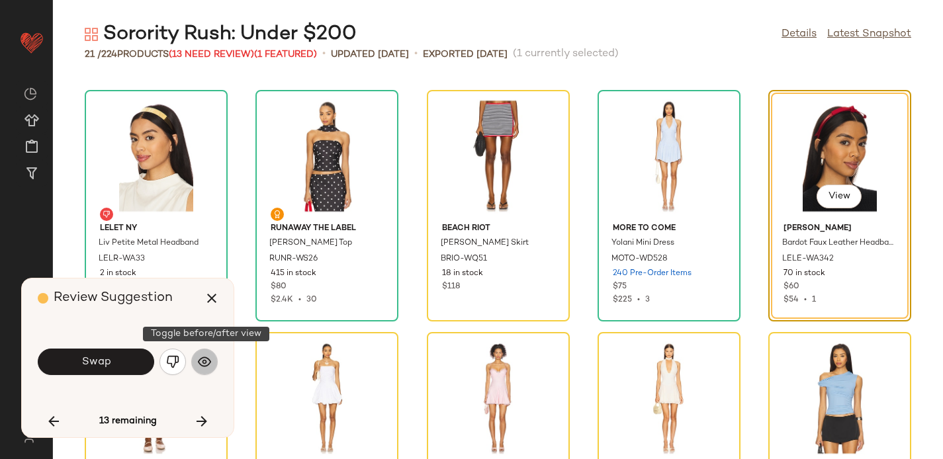
click at [209, 363] on img "button" at bounding box center [204, 362] width 13 height 13
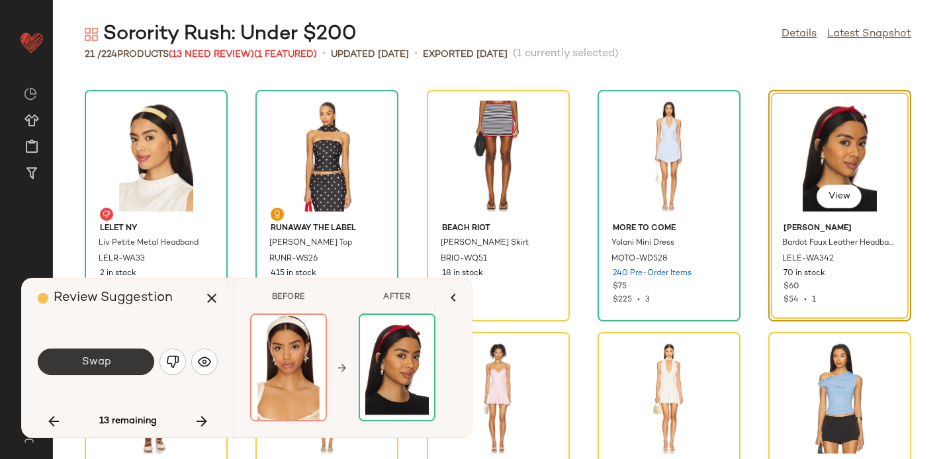
click at [110, 359] on span "Swap" at bounding box center [96, 362] width 30 height 13
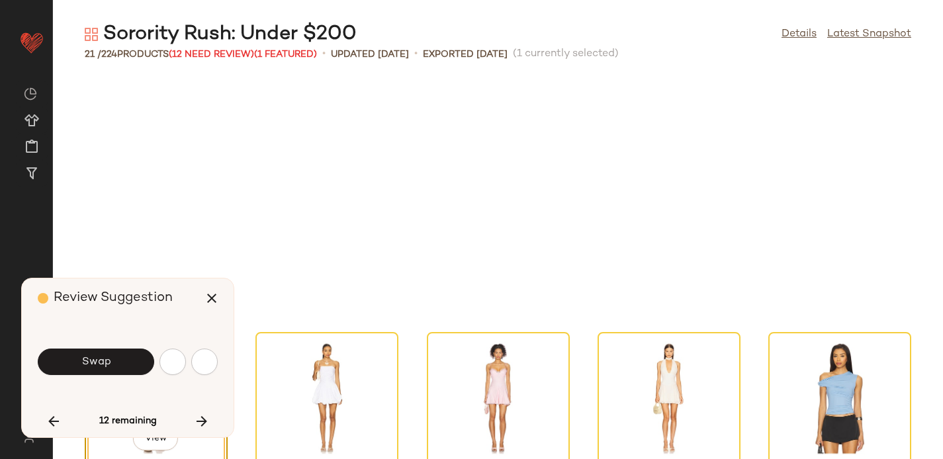
scroll to position [485, 0]
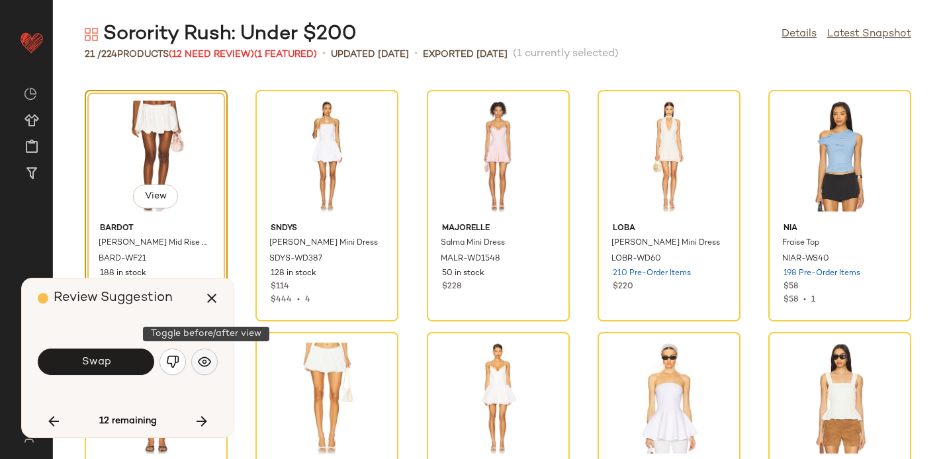
click at [205, 367] on img "button" at bounding box center [204, 362] width 13 height 13
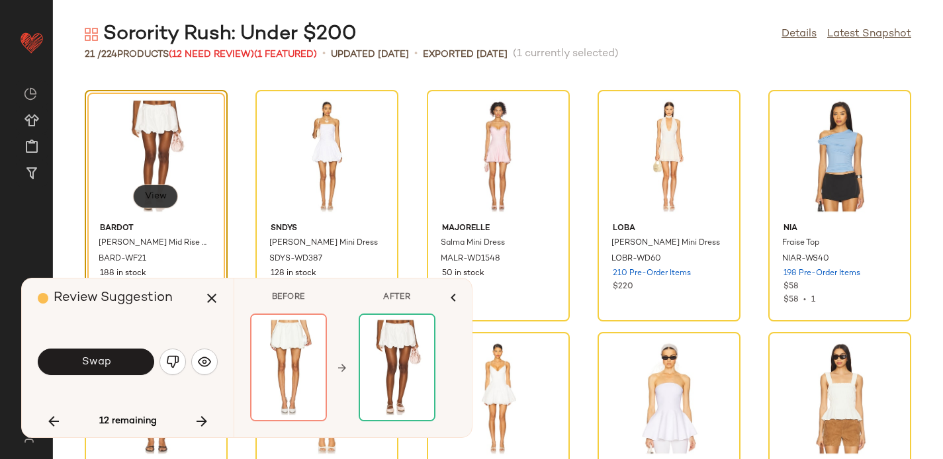
click at [161, 191] on span "View" at bounding box center [155, 196] width 23 height 11
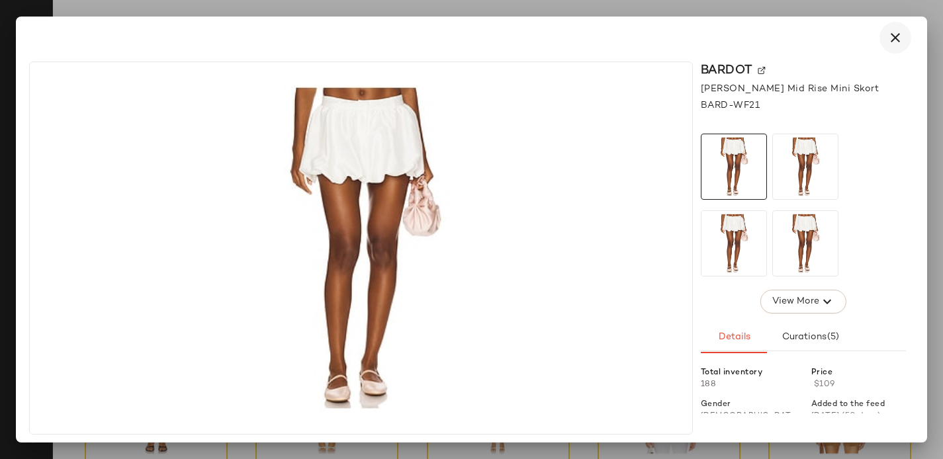
click at [898, 32] on icon "button" at bounding box center [896, 38] width 16 height 16
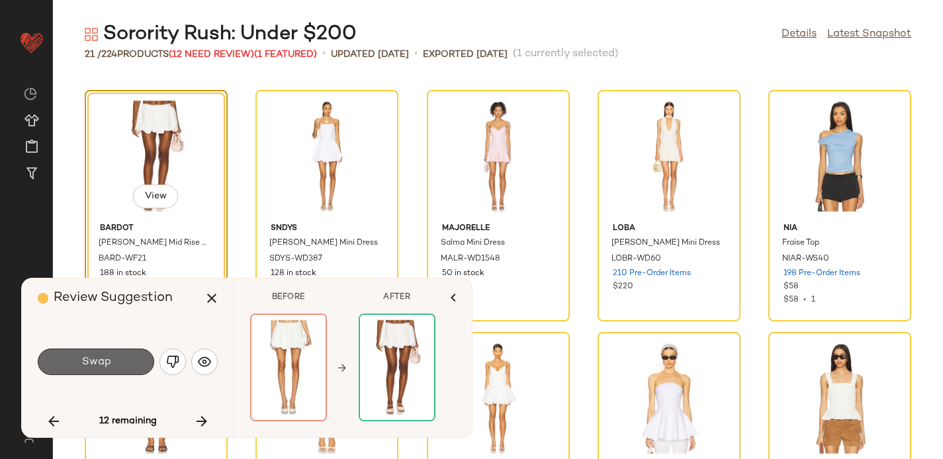
click at [122, 362] on button "Swap" at bounding box center [96, 362] width 117 height 26
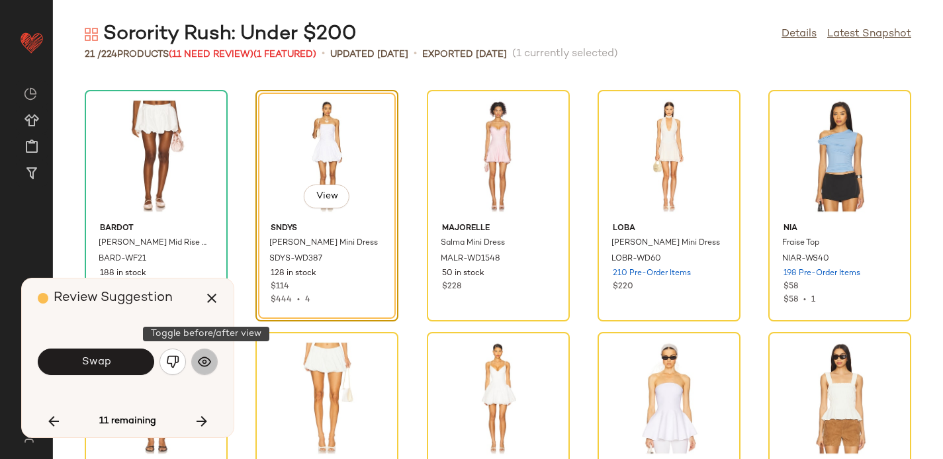
click at [202, 359] on img "button" at bounding box center [204, 362] width 13 height 13
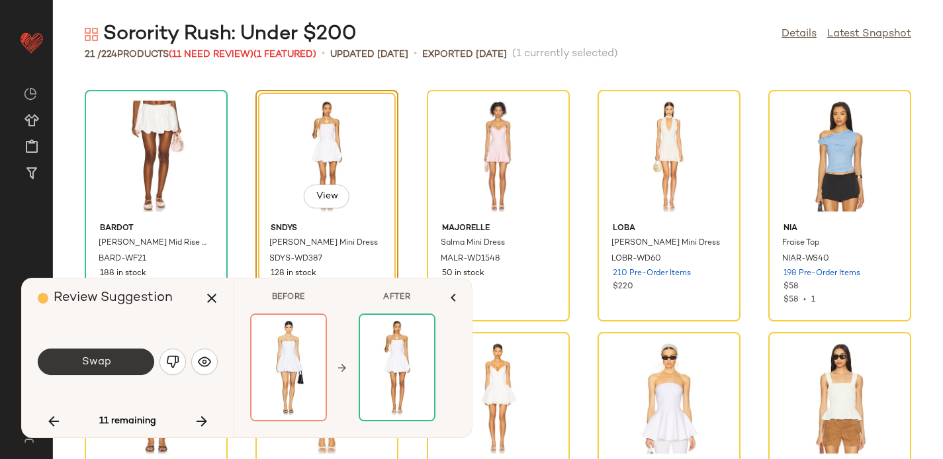
click at [105, 361] on span "Swap" at bounding box center [96, 362] width 30 height 13
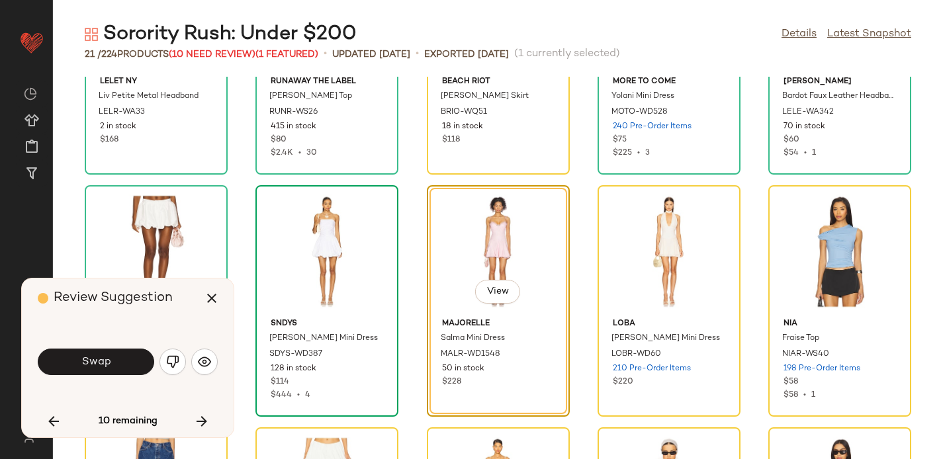
scroll to position [392, 0]
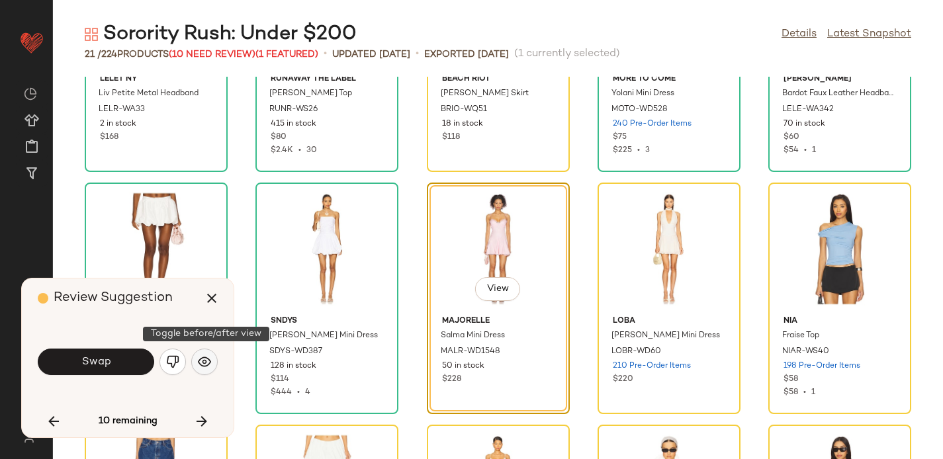
click at [209, 358] on img "button" at bounding box center [204, 362] width 13 height 13
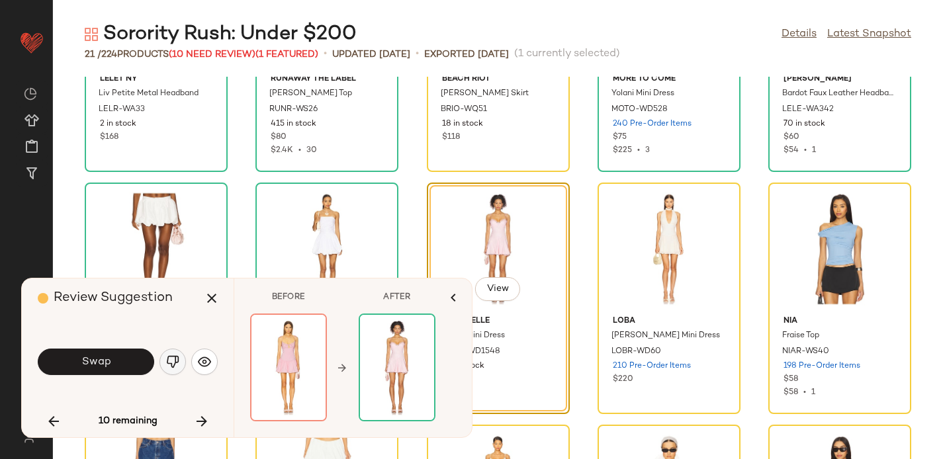
click at [176, 356] on img "button" at bounding box center [172, 362] width 13 height 13
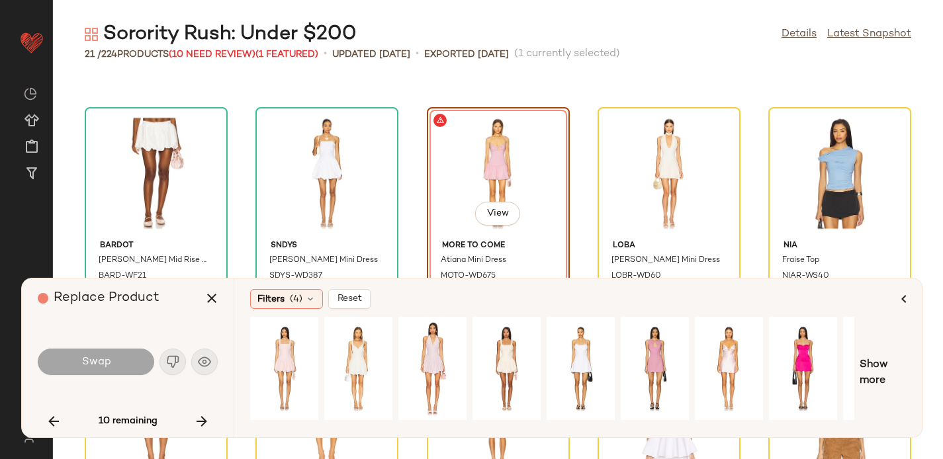
scroll to position [465, 0]
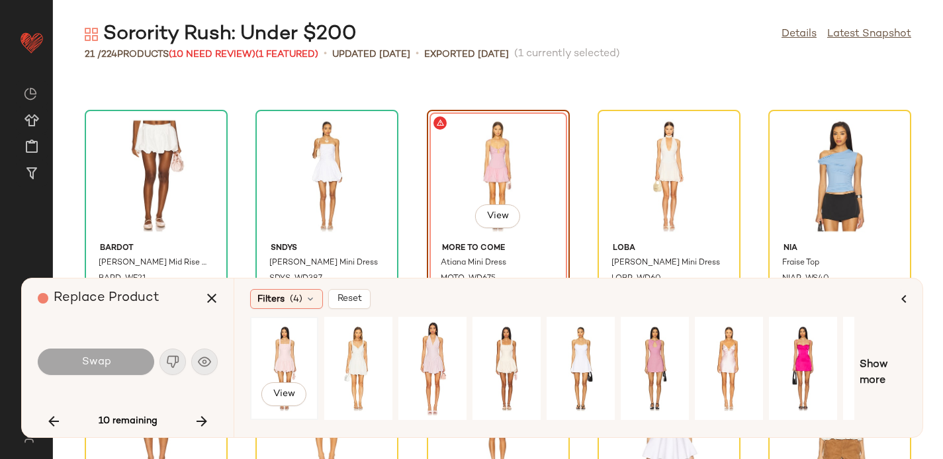
click at [283, 360] on div "View" at bounding box center [284, 369] width 59 height 94
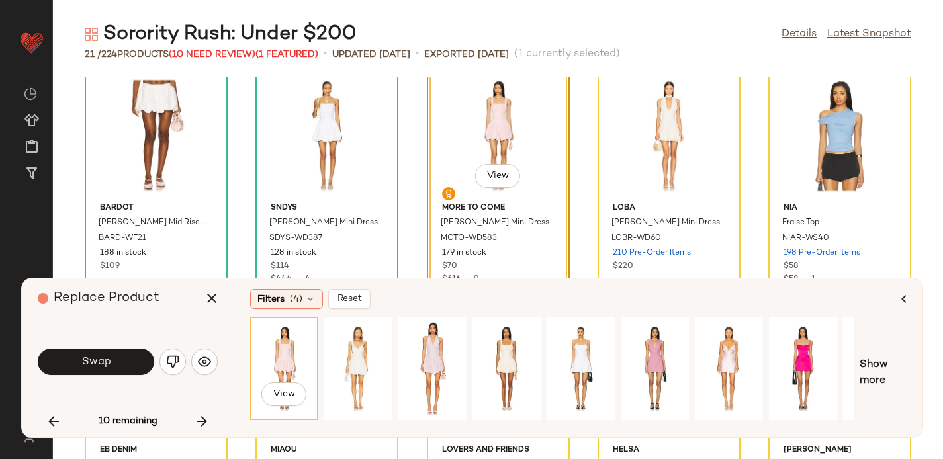
scroll to position [504, 0]
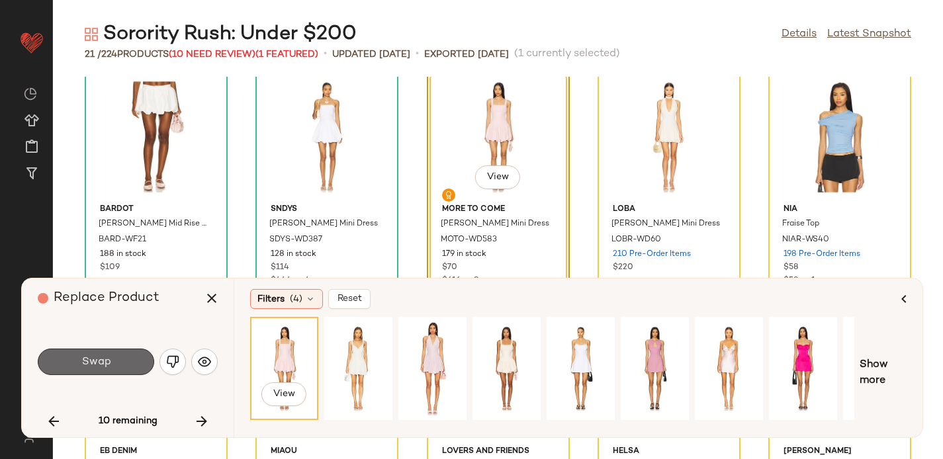
click at [99, 358] on span "Swap" at bounding box center [96, 362] width 30 height 13
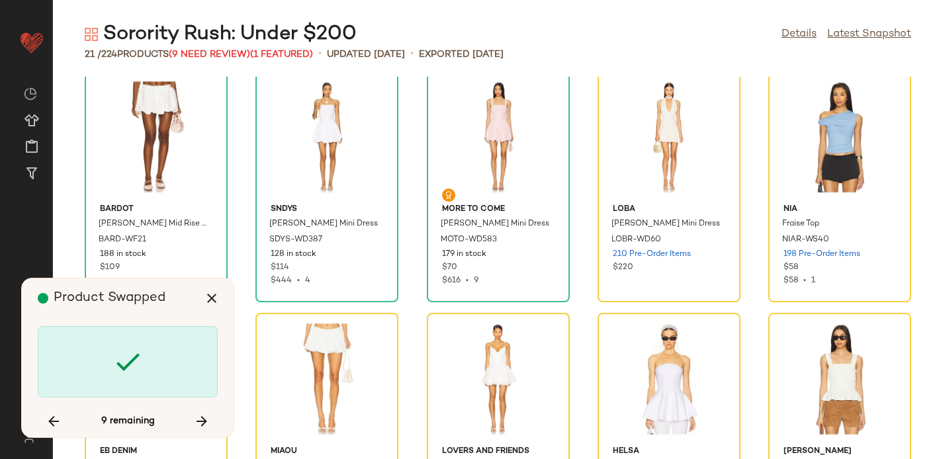
scroll to position [485, 0]
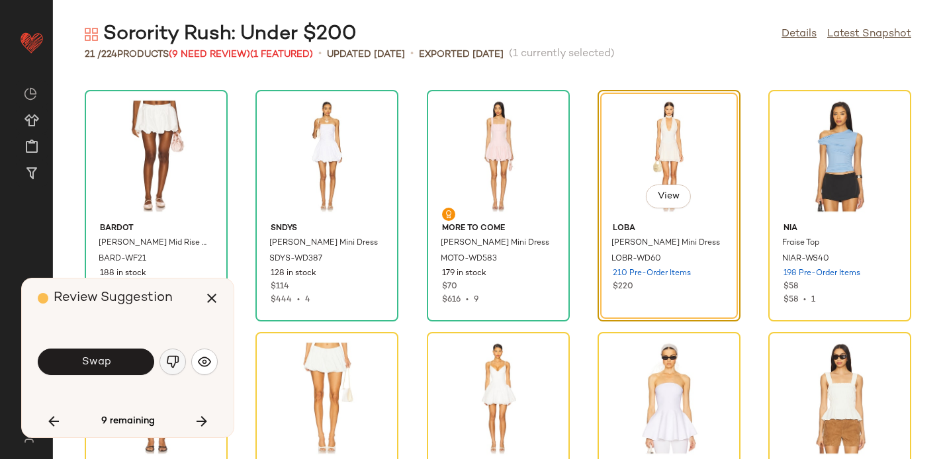
click at [174, 359] on img "button" at bounding box center [172, 362] width 13 height 13
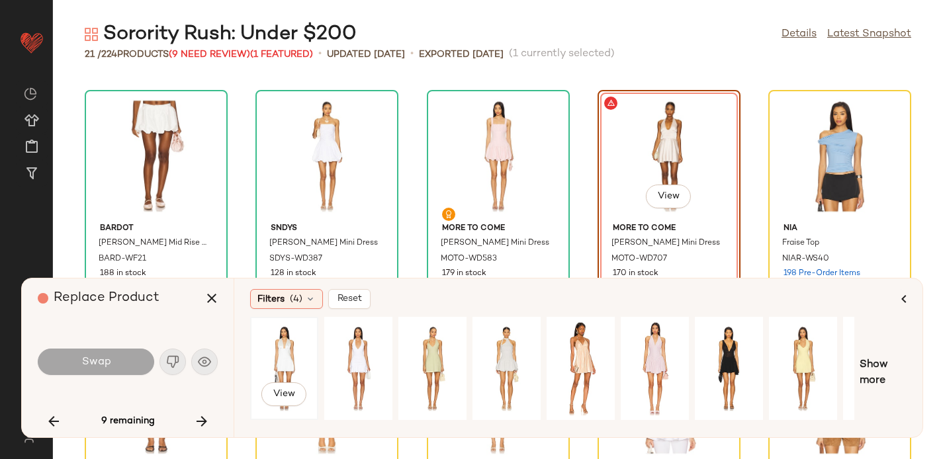
click at [290, 349] on div "View" at bounding box center [284, 369] width 59 height 94
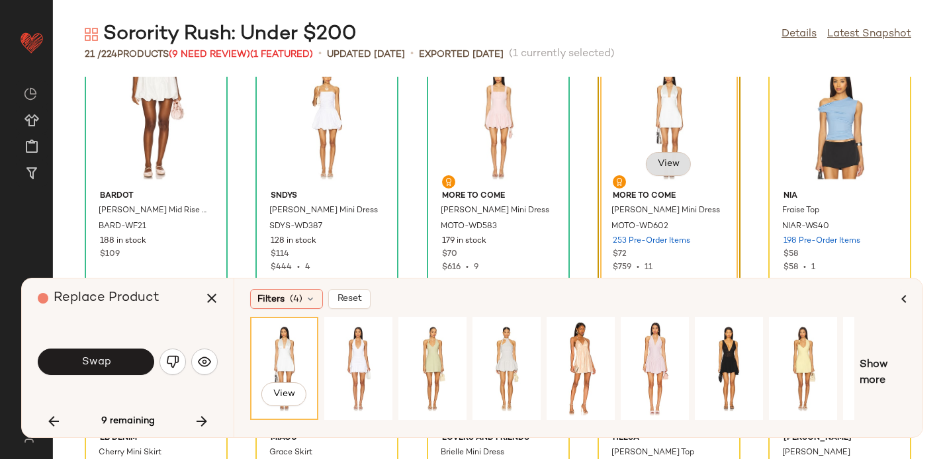
scroll to position [518, 0]
click at [93, 356] on span "Swap" at bounding box center [96, 362] width 30 height 13
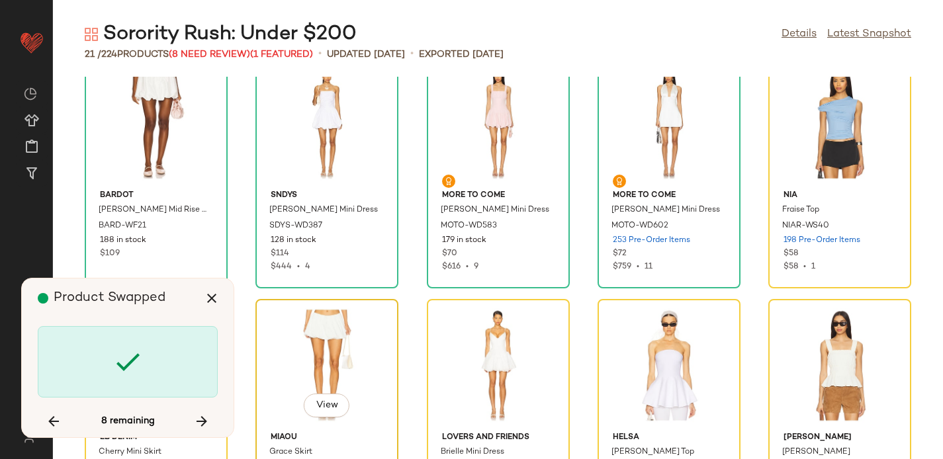
scroll to position [485, 0]
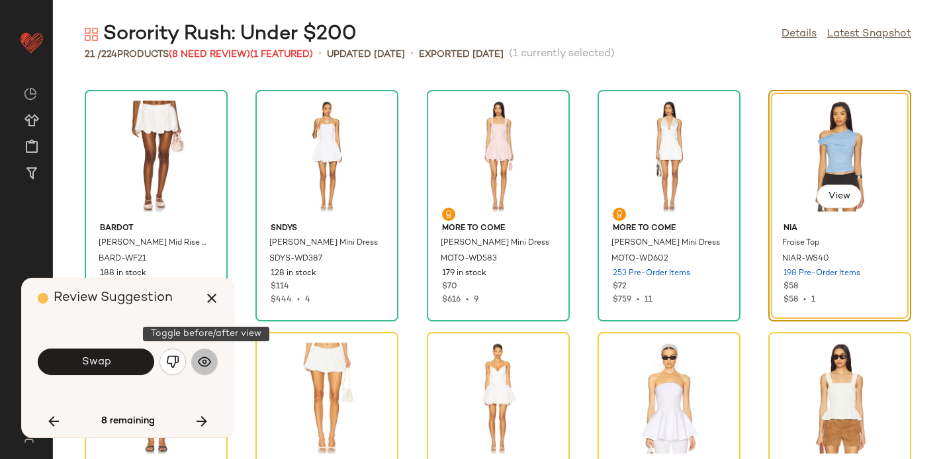
click at [205, 362] on img "button" at bounding box center [204, 362] width 13 height 13
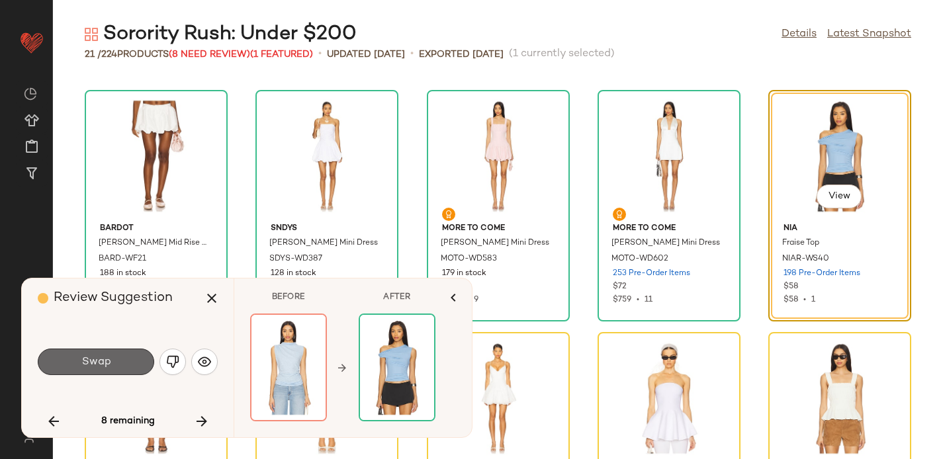
click at [67, 358] on button "Swap" at bounding box center [96, 362] width 117 height 26
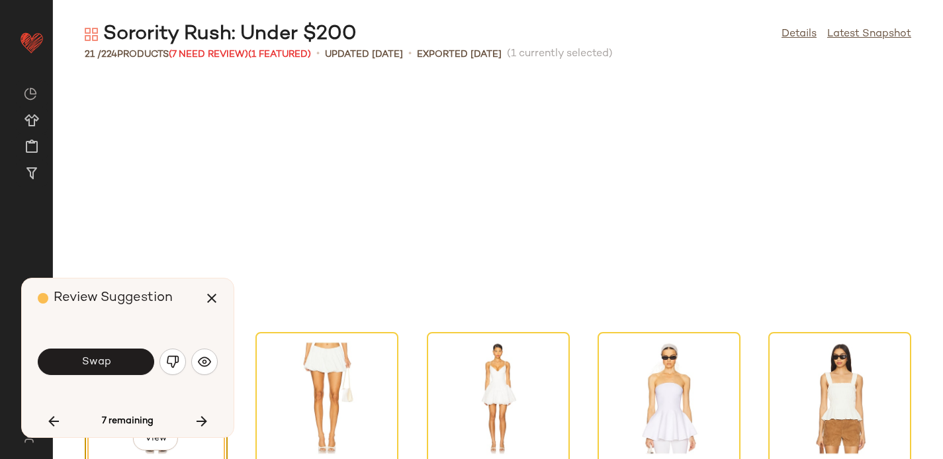
scroll to position [727, 0]
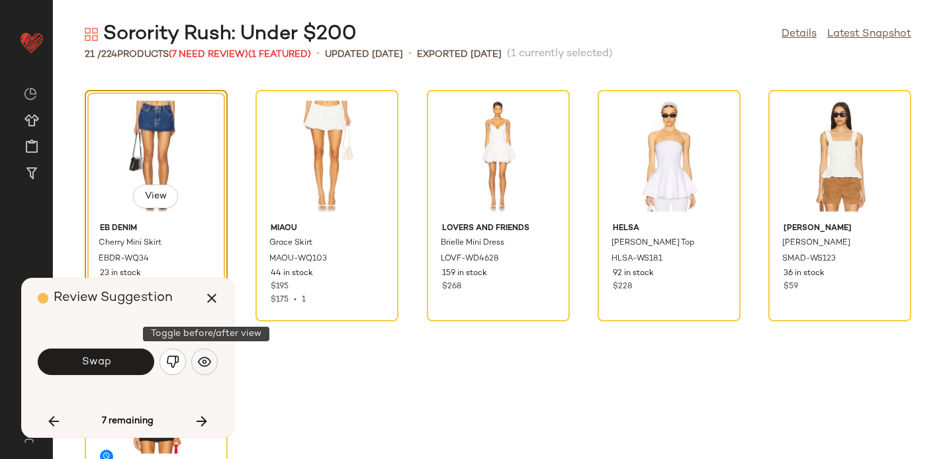
click at [204, 360] on img "button" at bounding box center [204, 362] width 13 height 13
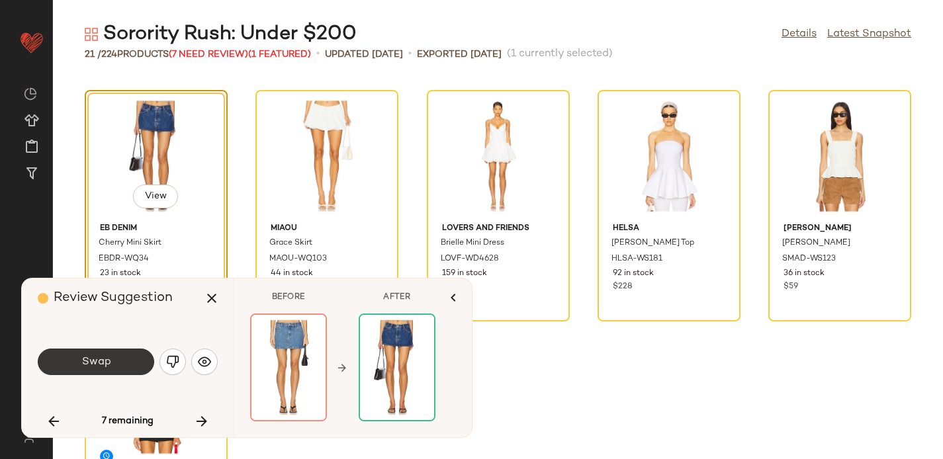
click at [91, 358] on span "Swap" at bounding box center [96, 362] width 30 height 13
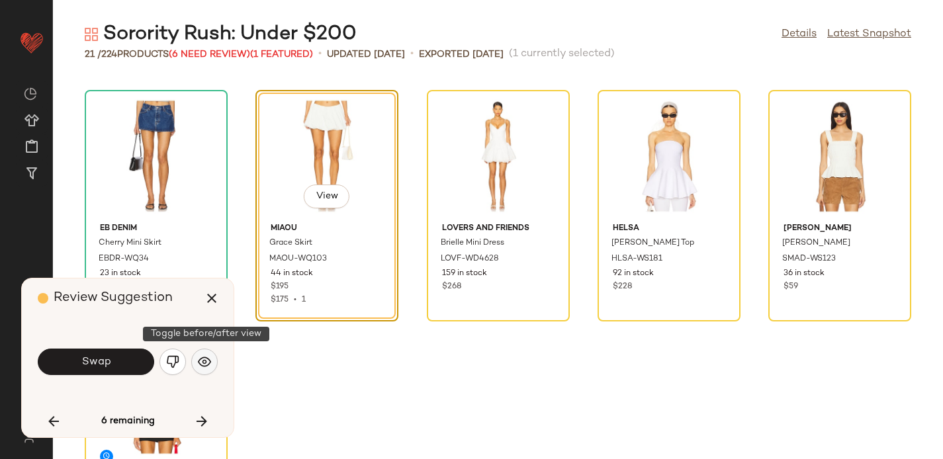
click at [206, 360] on img "button" at bounding box center [204, 362] width 13 height 13
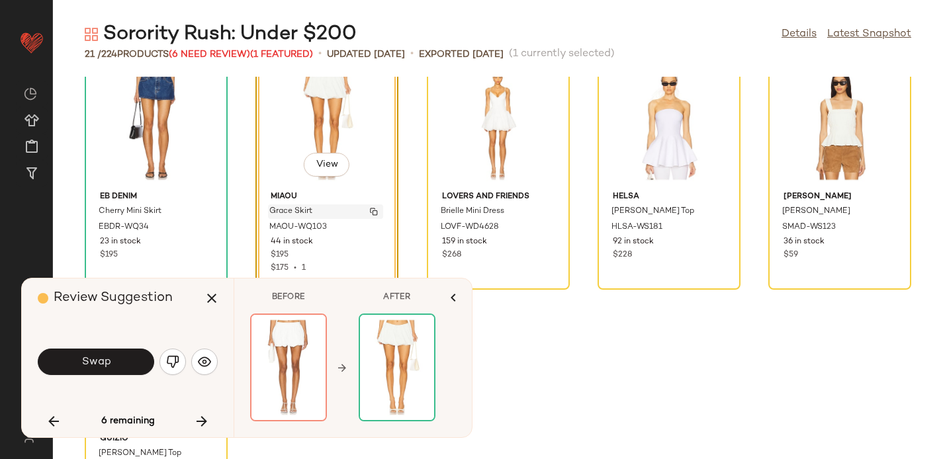
scroll to position [760, 0]
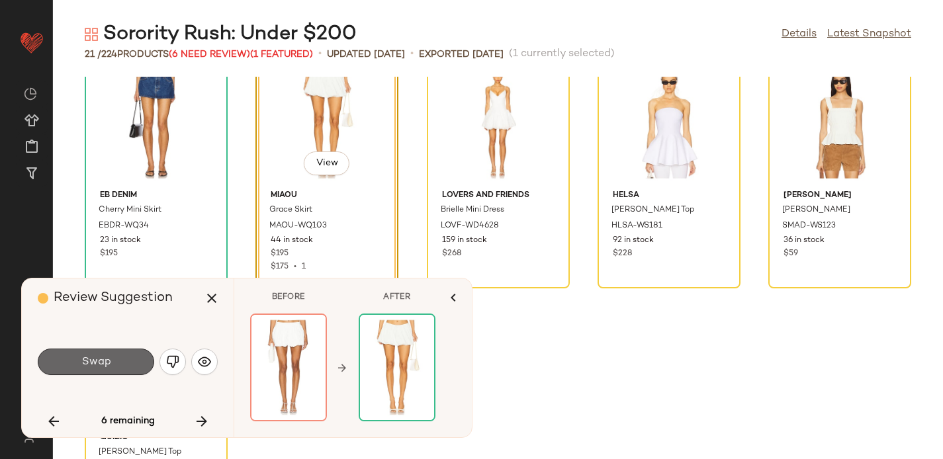
click at [108, 360] on span "Swap" at bounding box center [96, 362] width 30 height 13
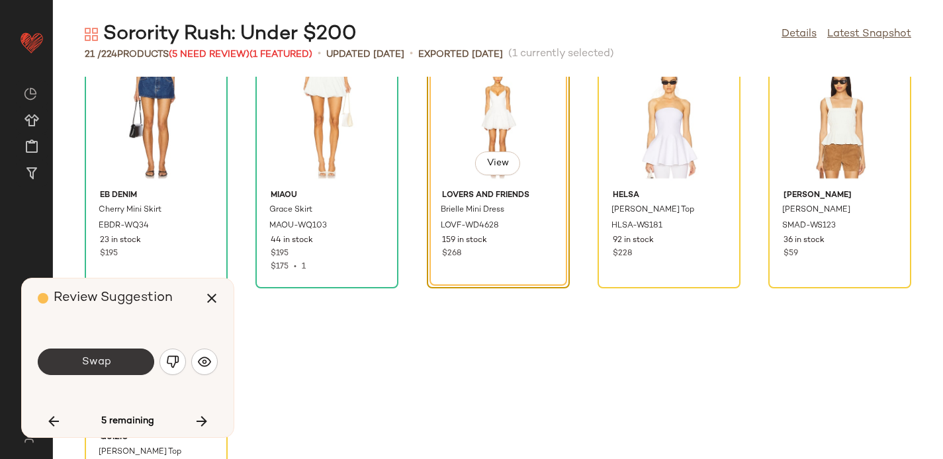
scroll to position [727, 0]
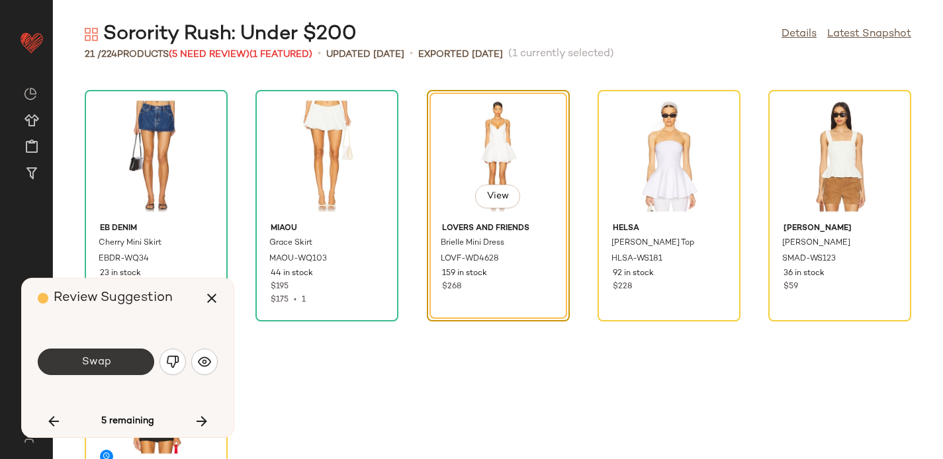
click at [87, 358] on span "Swap" at bounding box center [96, 362] width 30 height 13
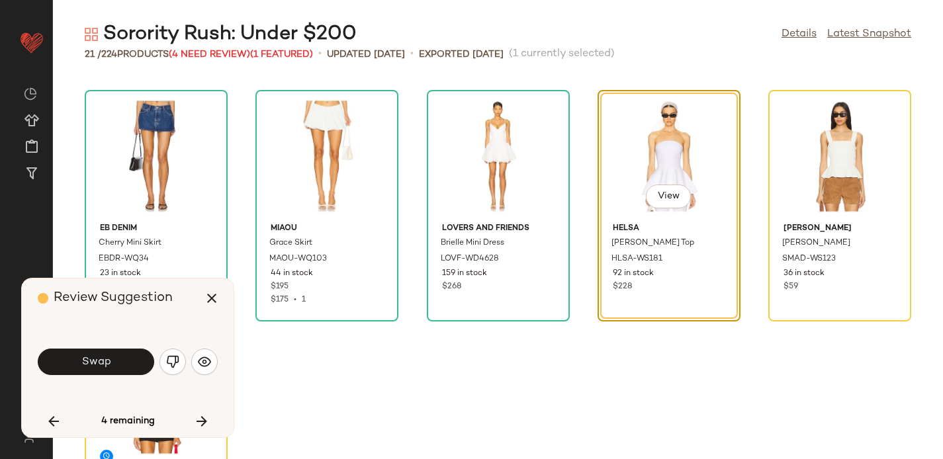
click at [174, 360] on img "button" at bounding box center [172, 362] width 13 height 13
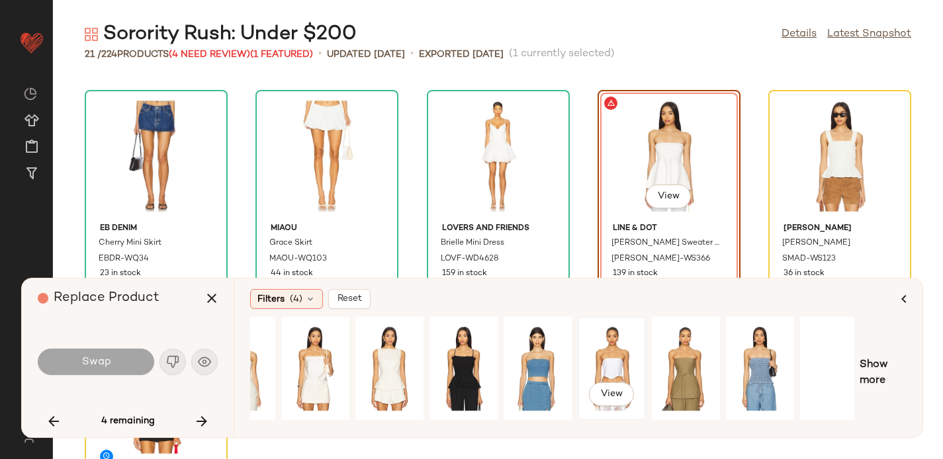
scroll to position [0, 130]
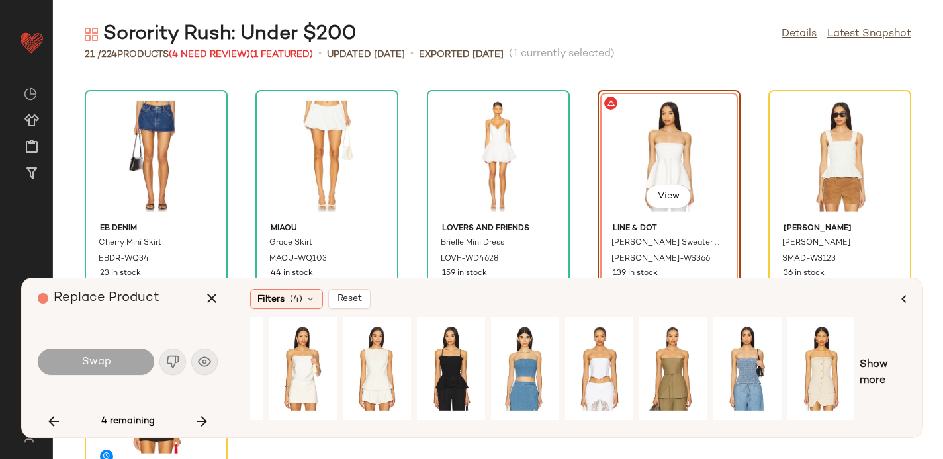
click at [881, 360] on span "Show more" at bounding box center [883, 374] width 47 height 32
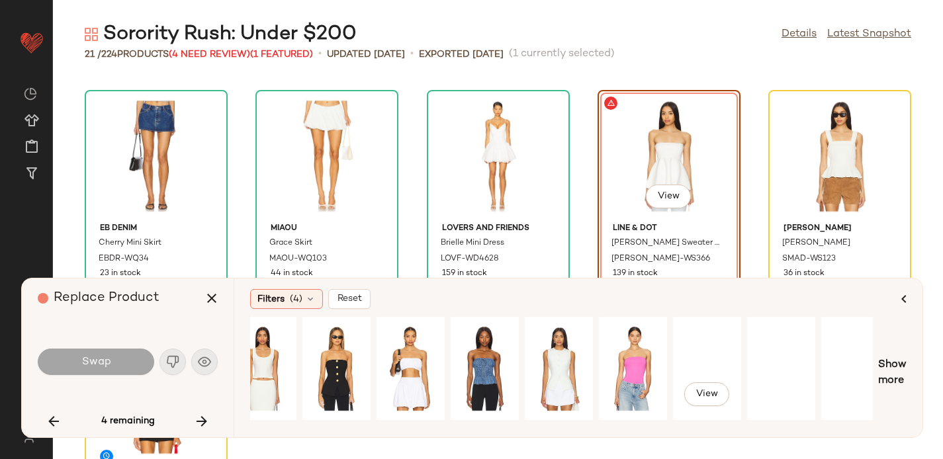
scroll to position [0, 853]
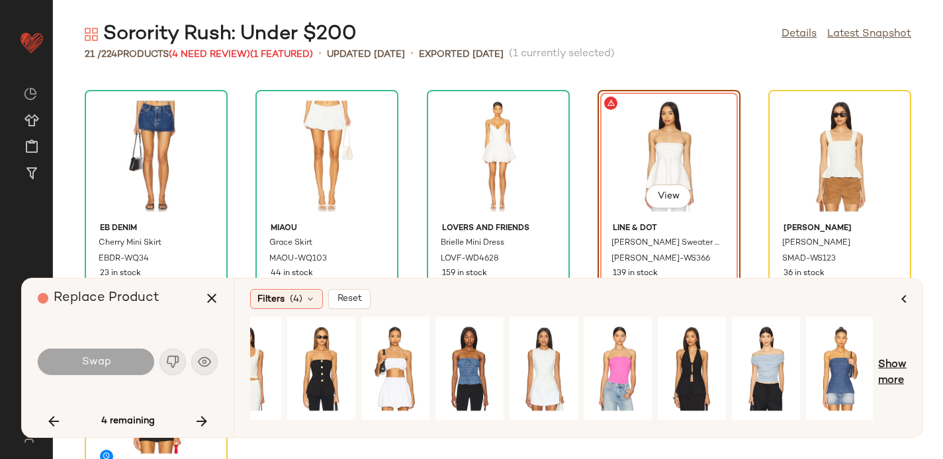
click at [898, 375] on span "Show more" at bounding box center [893, 374] width 28 height 32
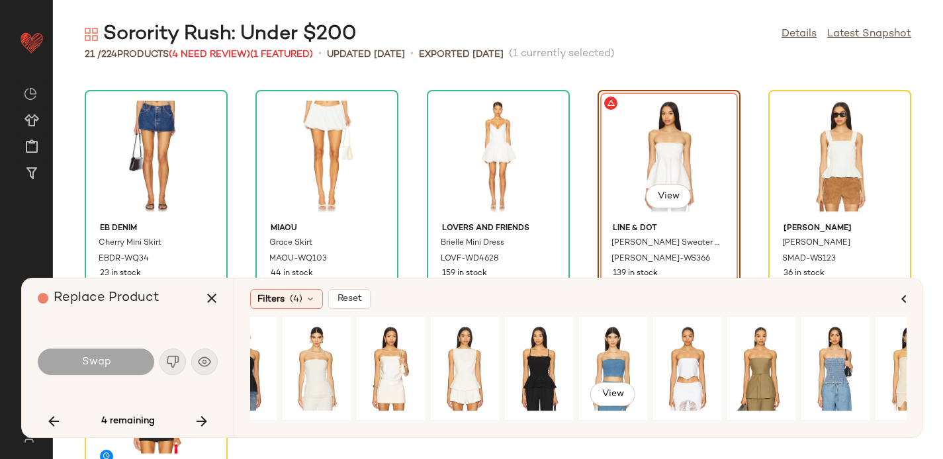
scroll to position [0, 0]
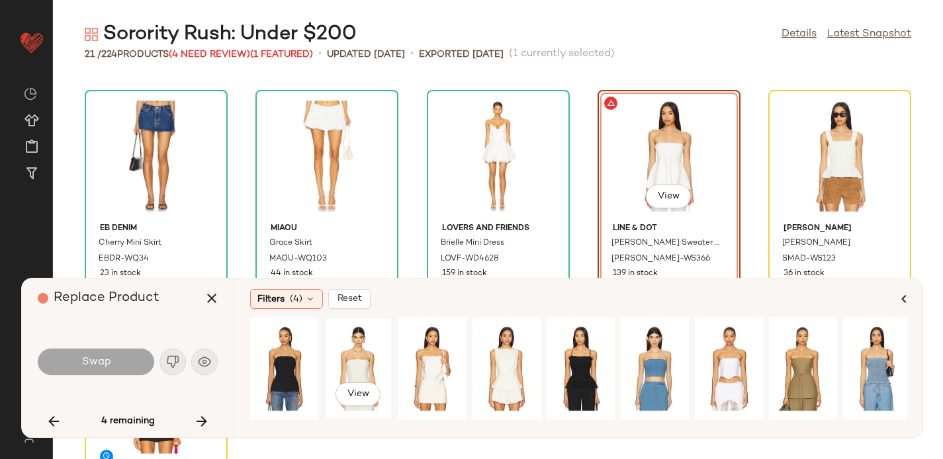
click at [363, 354] on div "View" at bounding box center [358, 369] width 59 height 94
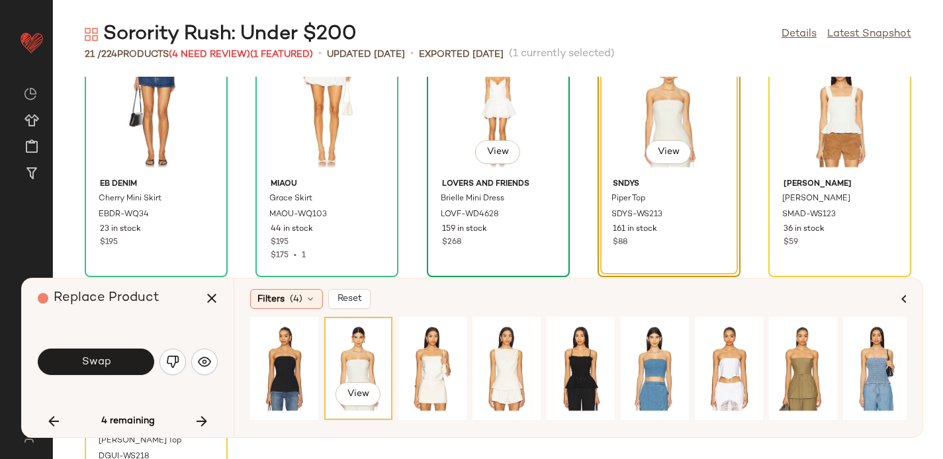
scroll to position [772, 0]
click at [430, 352] on div "View" at bounding box center [432, 369] width 59 height 94
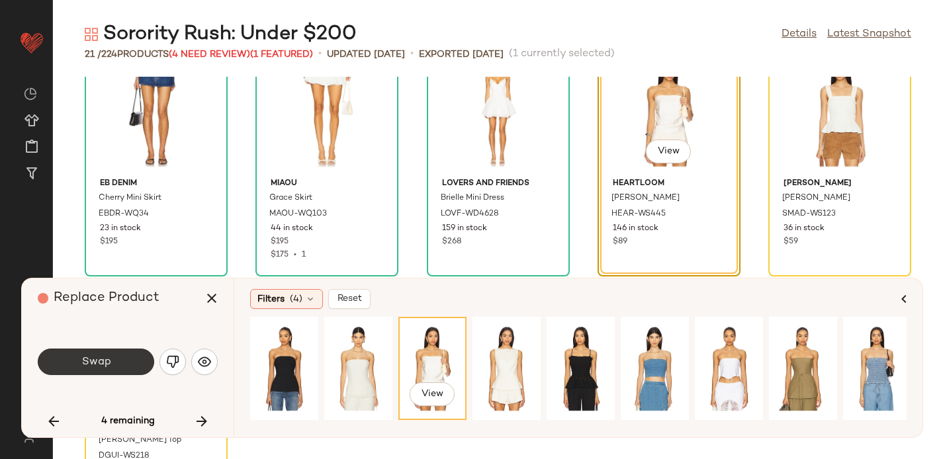
click at [87, 366] on span "Swap" at bounding box center [96, 362] width 30 height 13
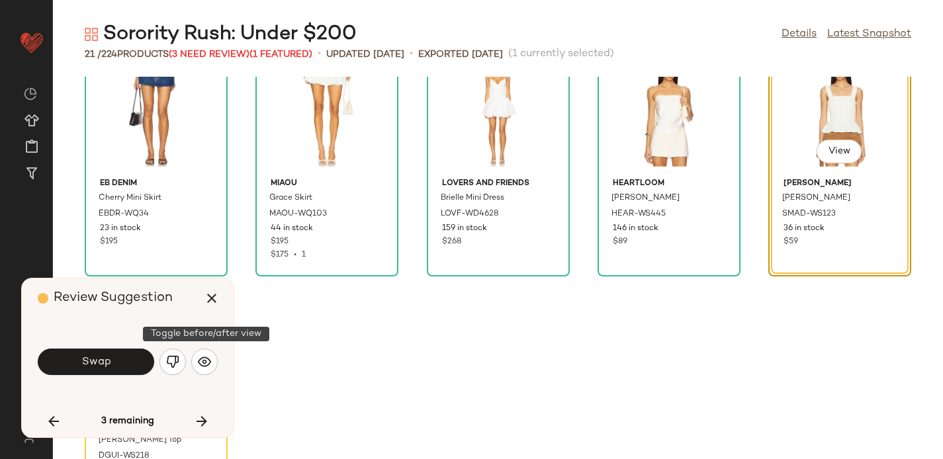
scroll to position [727, 0]
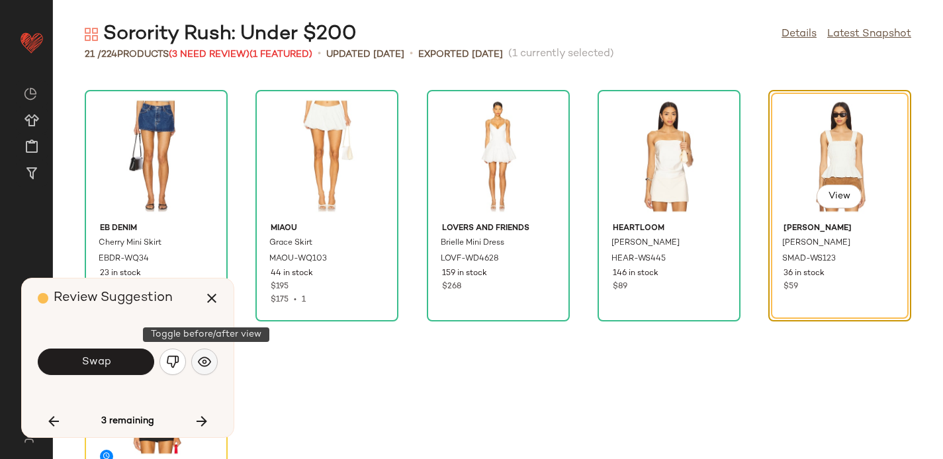
click at [214, 357] on button "button" at bounding box center [204, 362] width 26 height 26
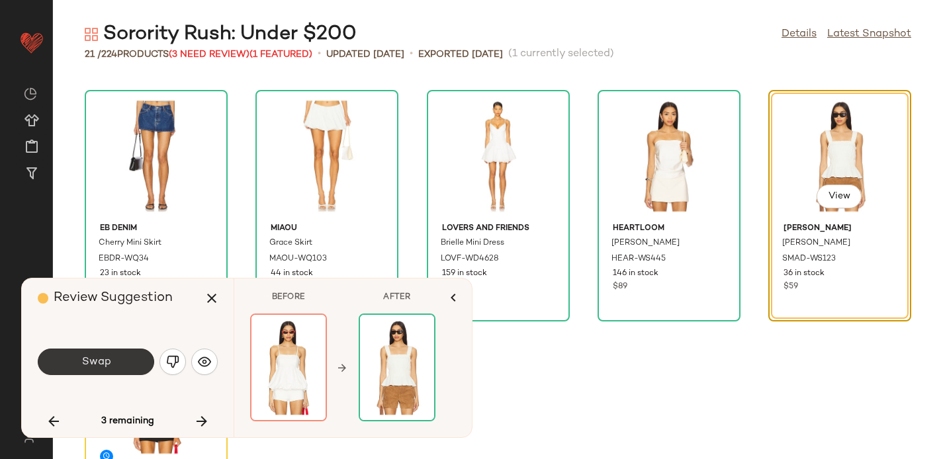
click at [75, 356] on button "Swap" at bounding box center [96, 362] width 117 height 26
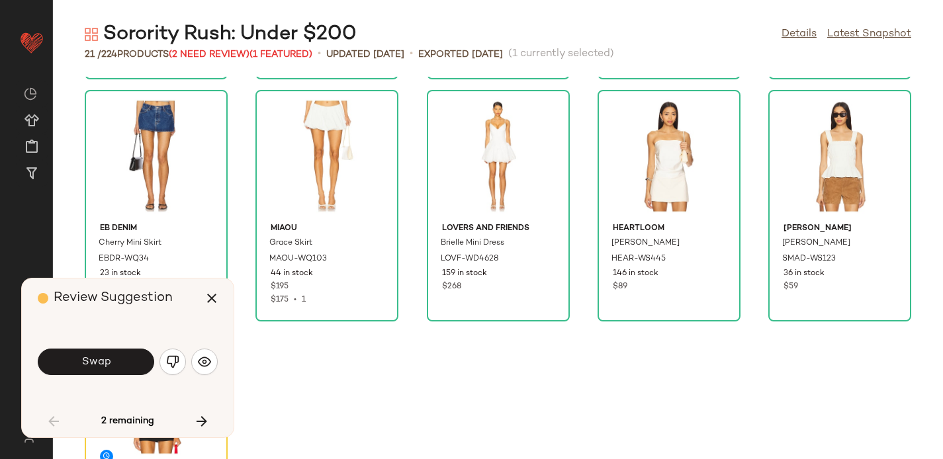
scroll to position [242, 0]
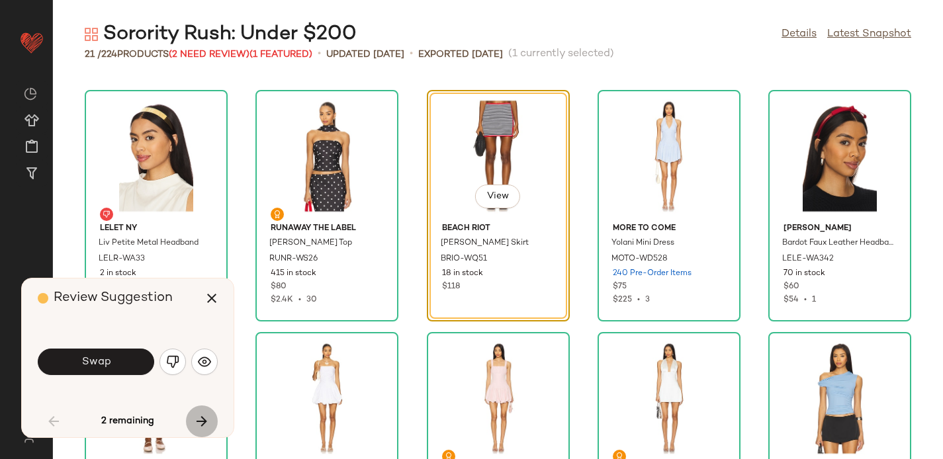
click at [206, 422] on icon "button" at bounding box center [202, 422] width 16 height 16
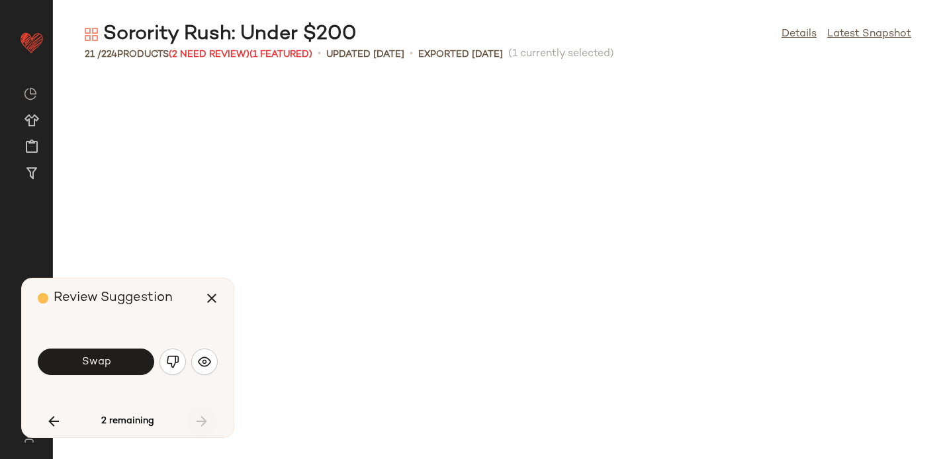
scroll to position [832, 0]
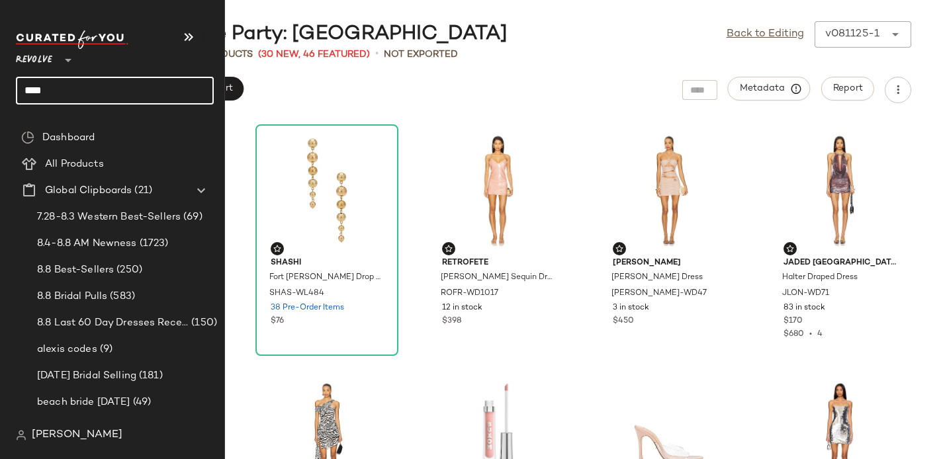
click at [35, 95] on input "****" at bounding box center [115, 91] width 198 height 28
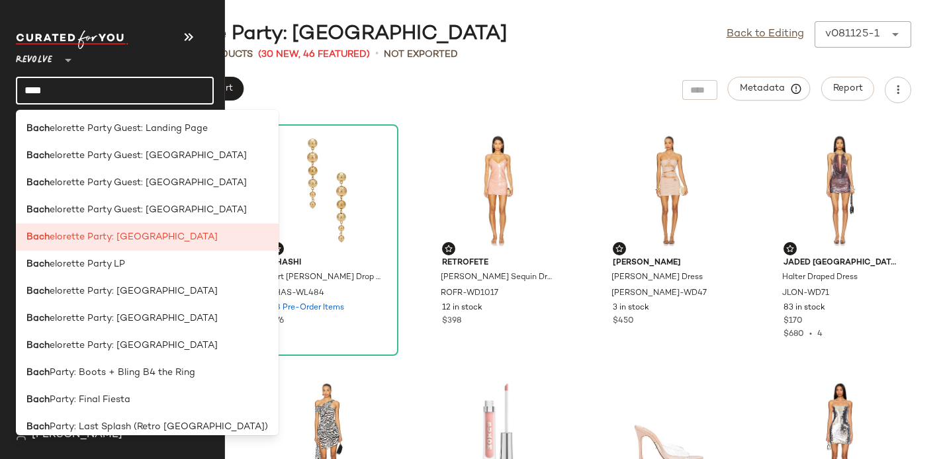
click at [35, 95] on input "****" at bounding box center [115, 91] width 198 height 28
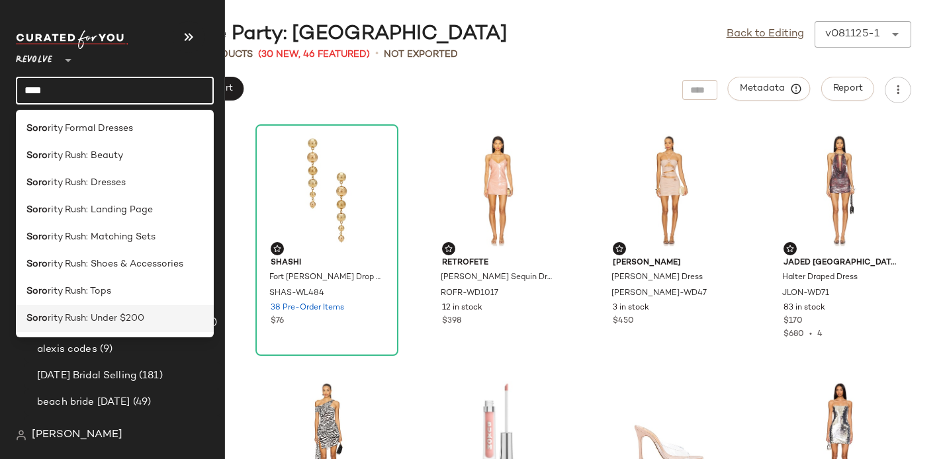
type input "****"
click at [75, 321] on span "rity Rush: Under $200" at bounding box center [96, 319] width 97 height 14
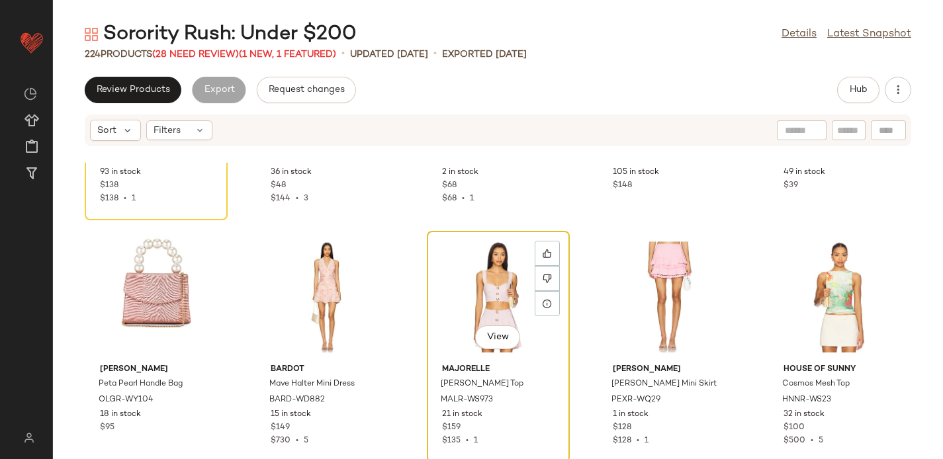
scroll to position [1884, 0]
click at [496, 338] on span "View" at bounding box center [498, 337] width 23 height 11
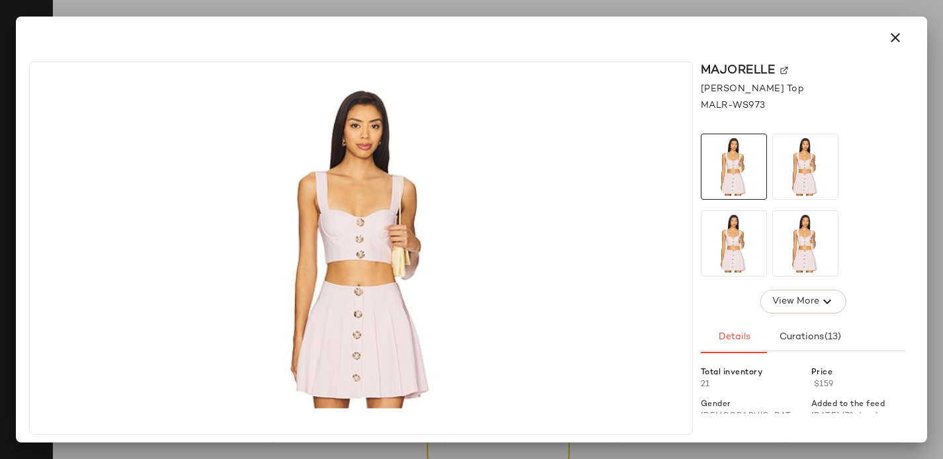
click at [785, 72] on img at bounding box center [785, 71] width 8 height 8
click at [894, 32] on icon "button" at bounding box center [896, 38] width 16 height 16
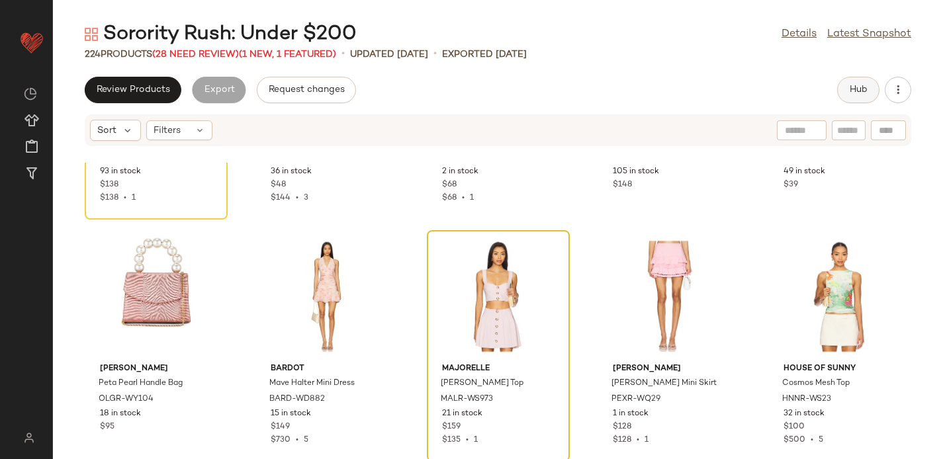
click at [857, 89] on span "Hub" at bounding box center [858, 90] width 19 height 11
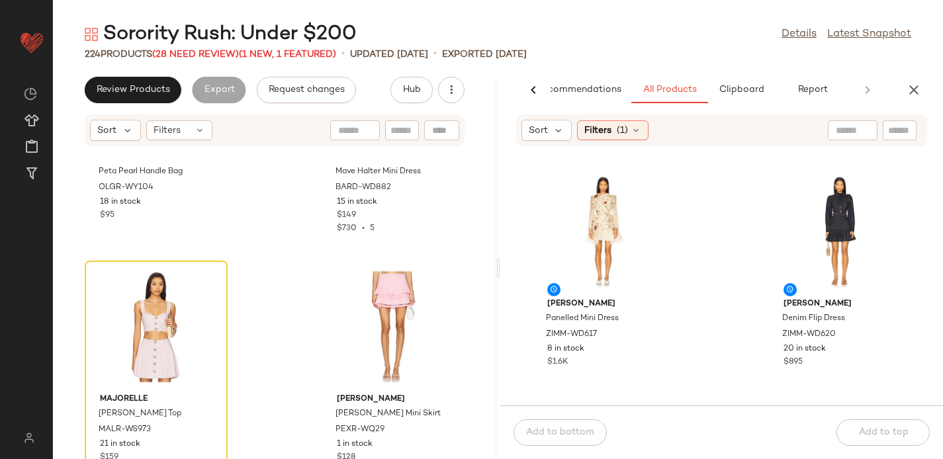
scroll to position [5006, 0]
click at [907, 130] on input "text" at bounding box center [899, 131] width 23 height 14
paste input "**********"
type input "**********"
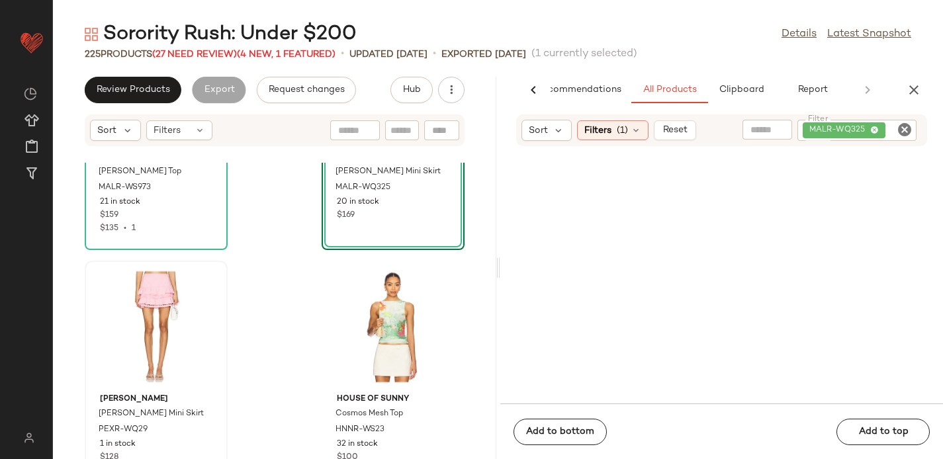
scroll to position [5253, 0]
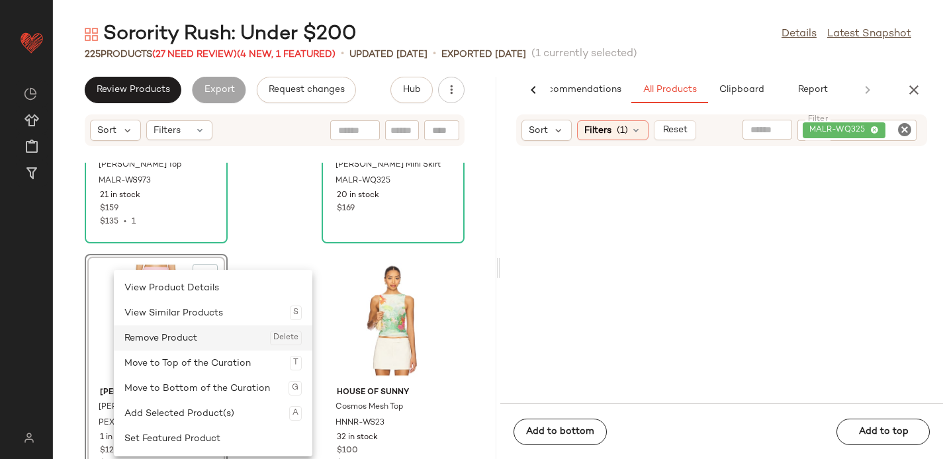
click at [146, 346] on div "Remove Product Delete" at bounding box center [212, 338] width 177 height 25
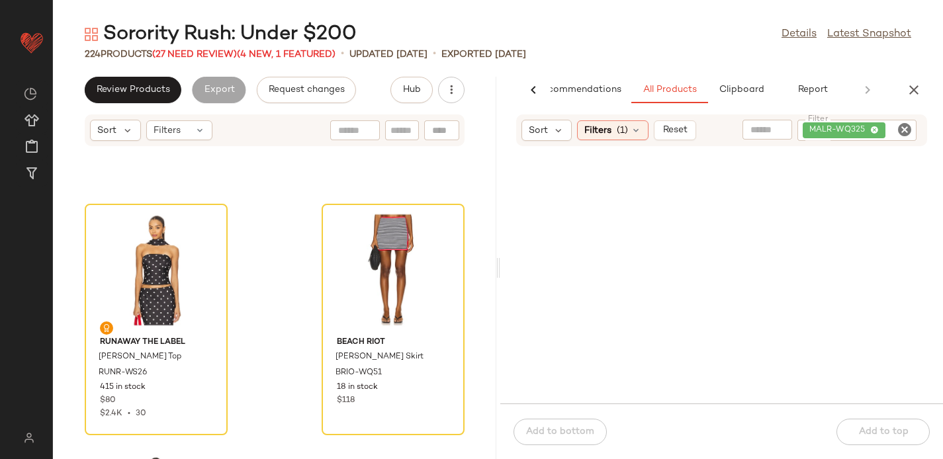
scroll to position [14025, 0]
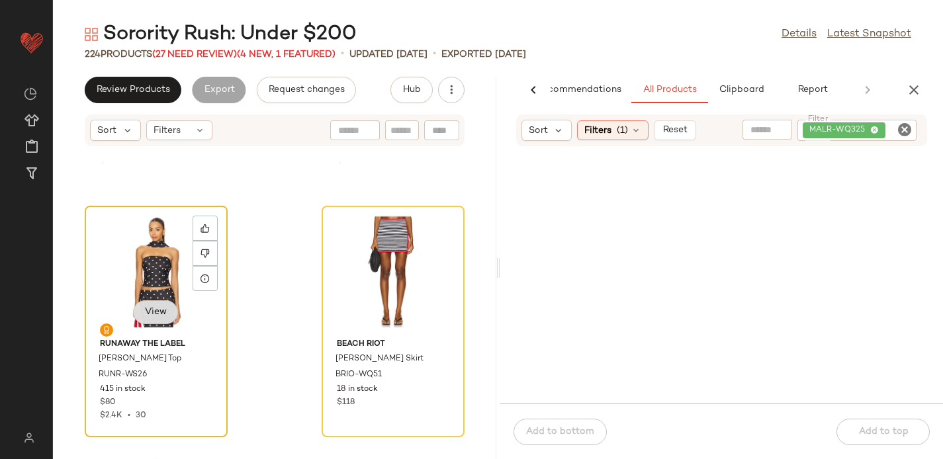
click at [160, 309] on span "View" at bounding box center [155, 312] width 23 height 11
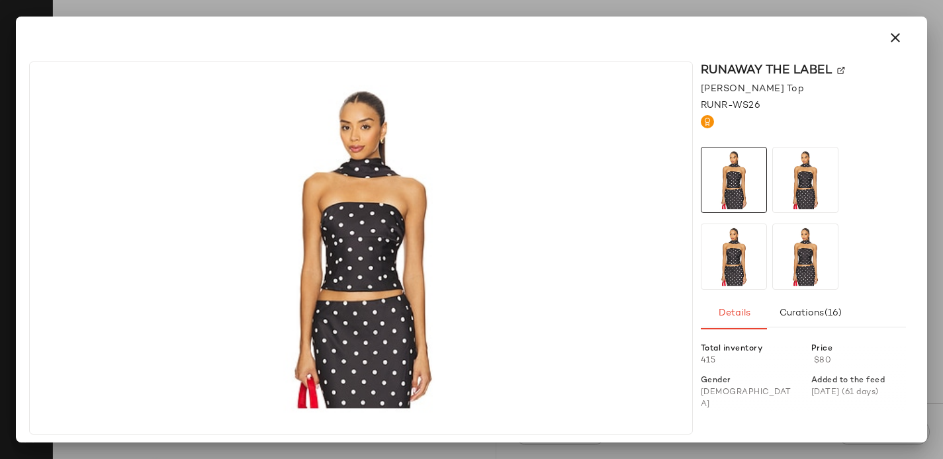
click at [842, 70] on img at bounding box center [842, 71] width 8 height 8
click at [893, 44] on icon "button" at bounding box center [896, 38] width 16 height 16
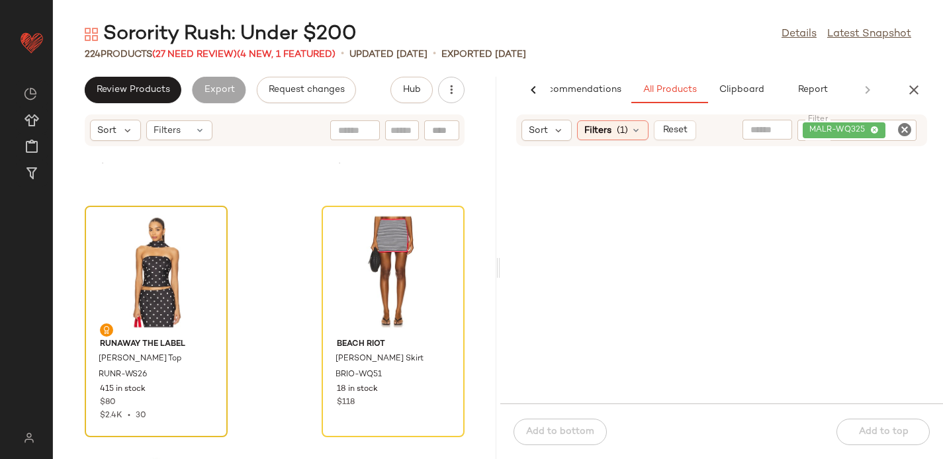
click at [903, 127] on icon "Clear Filter" at bounding box center [905, 130] width 16 height 16
paste input "*********"
type input "*********"
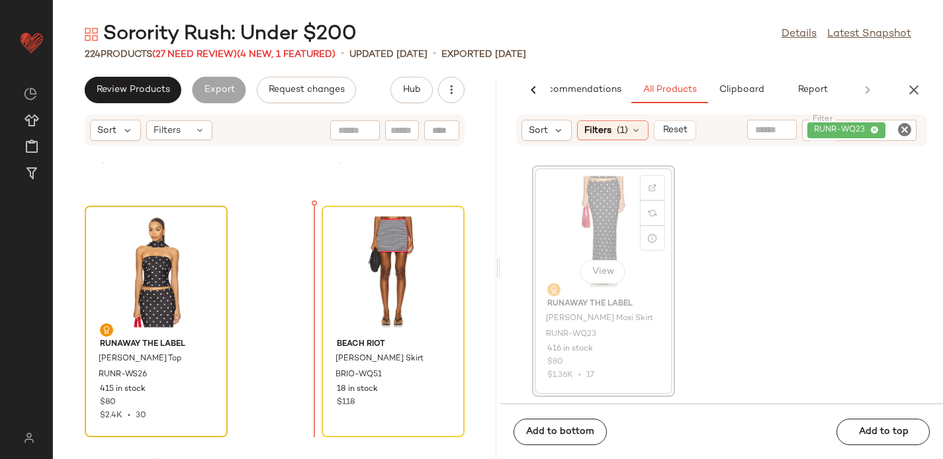
scroll to position [14023, 0]
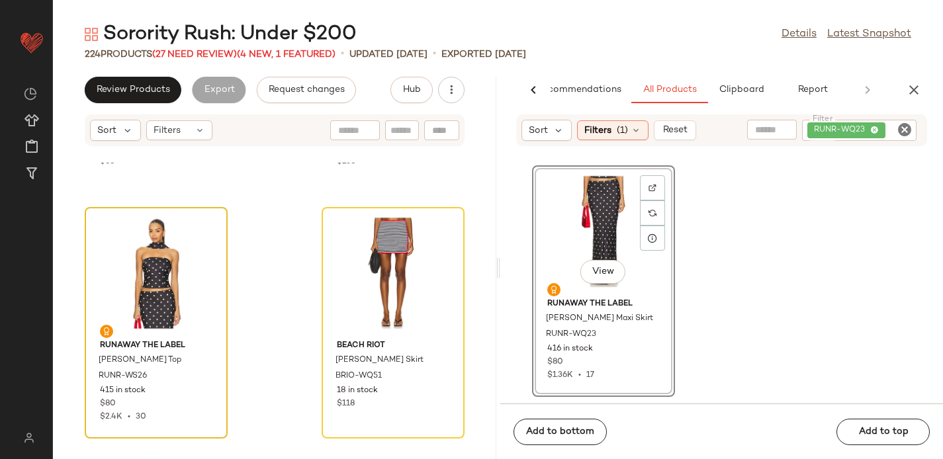
drag, startPoint x: 606, startPoint y: 213, endPoint x: 576, endPoint y: 213, distance: 29.8
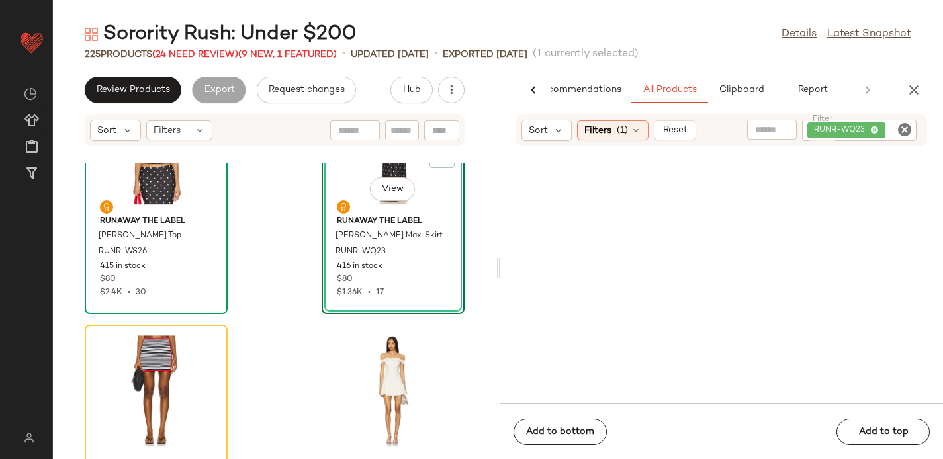
scroll to position [14222, 0]
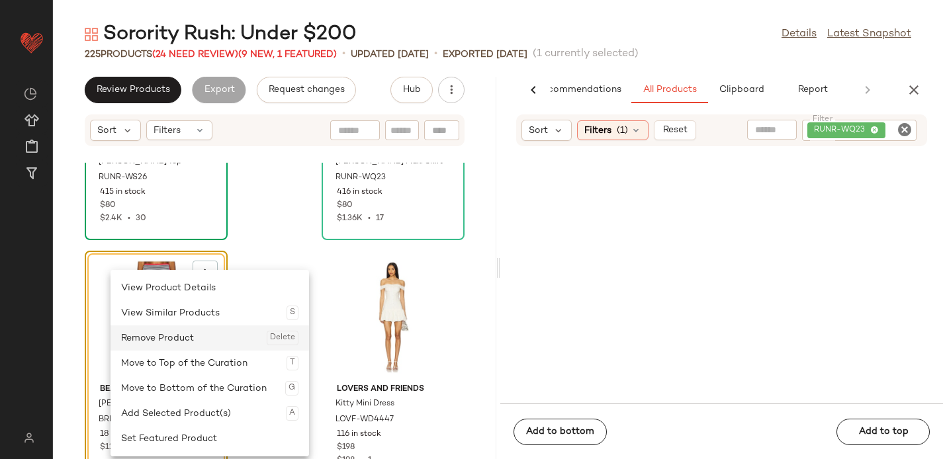
click at [160, 335] on div "Remove Product Delete" at bounding box center [209, 338] width 177 height 25
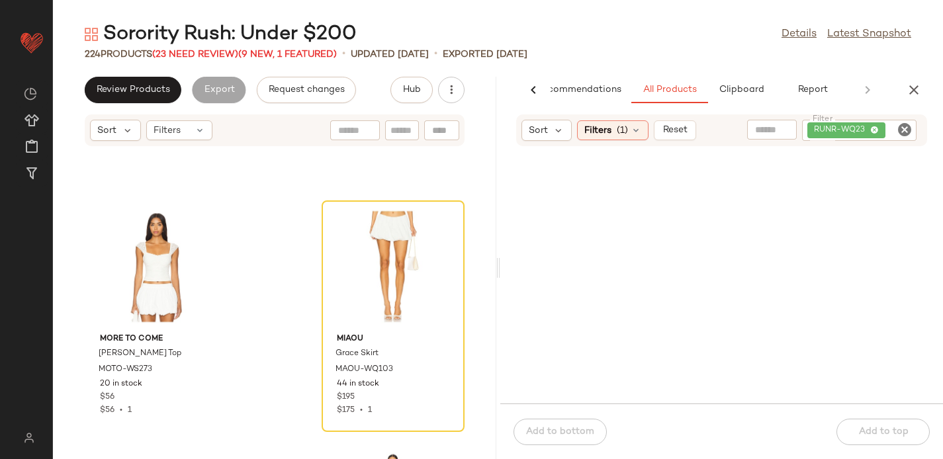
scroll to position [20811, 0]
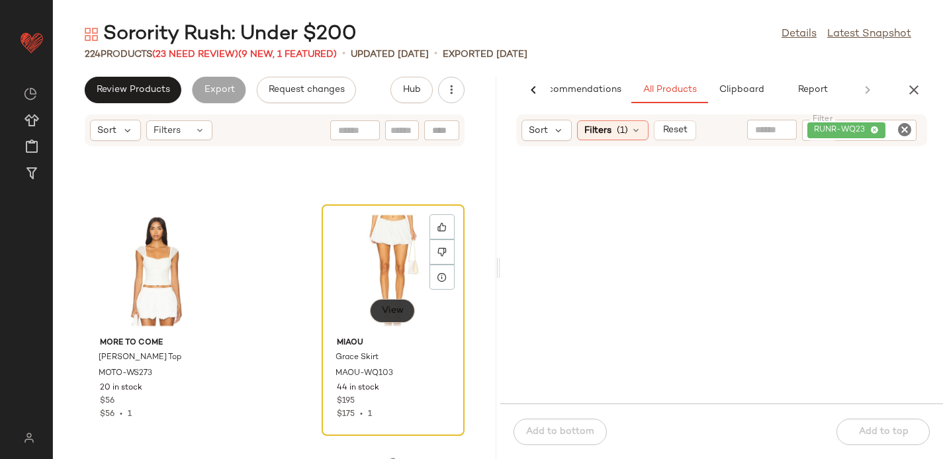
click at [389, 307] on span "View" at bounding box center [392, 311] width 23 height 11
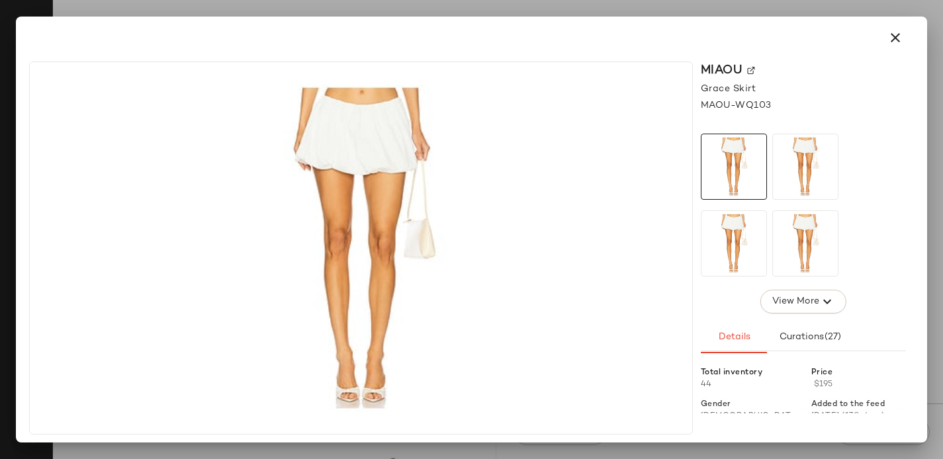
click at [750, 68] on img at bounding box center [751, 71] width 8 height 8
click at [899, 37] on icon "button" at bounding box center [896, 38] width 16 height 16
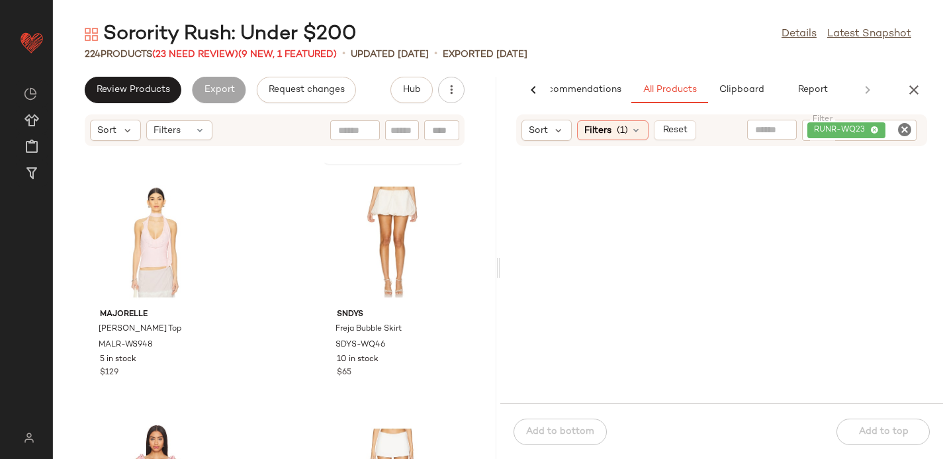
scroll to position [23423, 0]
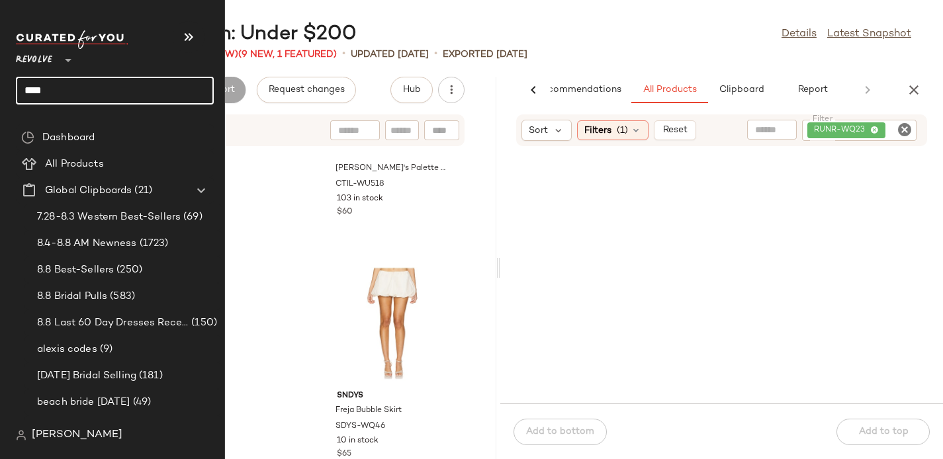
click at [40, 87] on input "****" at bounding box center [115, 91] width 198 height 28
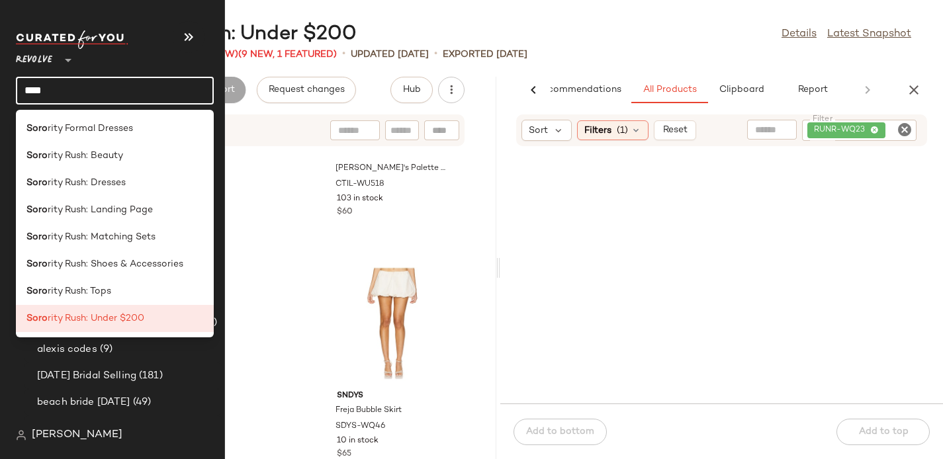
click at [40, 87] on input "****" at bounding box center [115, 91] width 198 height 28
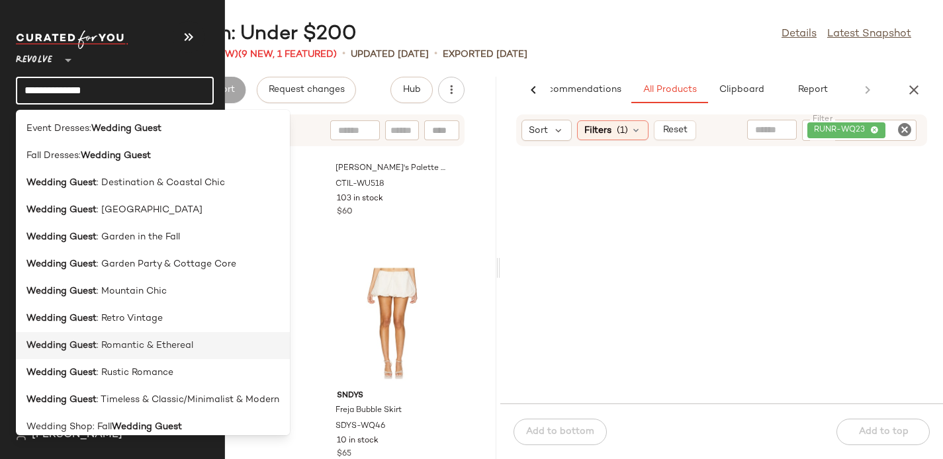
type input "**********"
click at [156, 340] on span ": Romantic & Ethereal" at bounding box center [145, 346] width 97 height 14
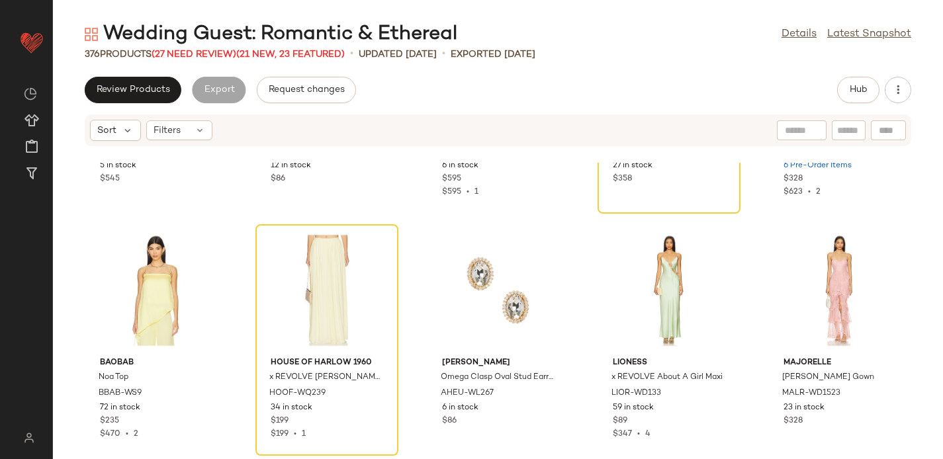
scroll to position [1896, 0]
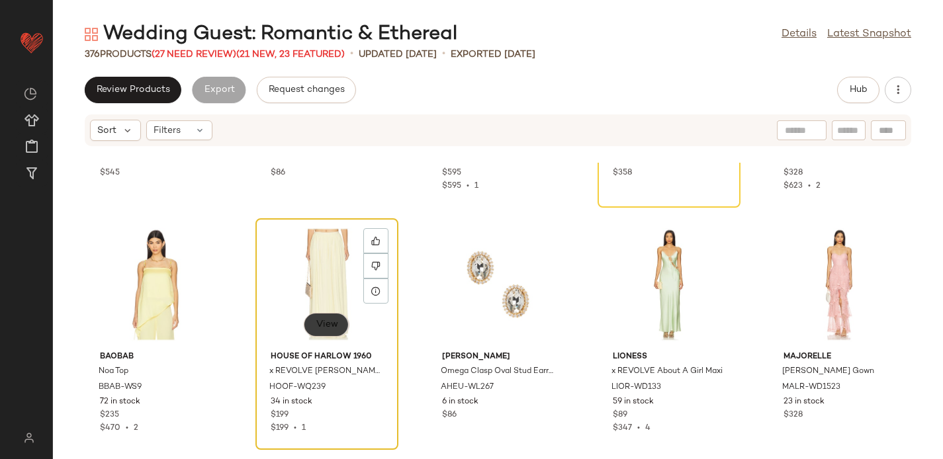
click at [326, 318] on button "View" at bounding box center [326, 325] width 45 height 24
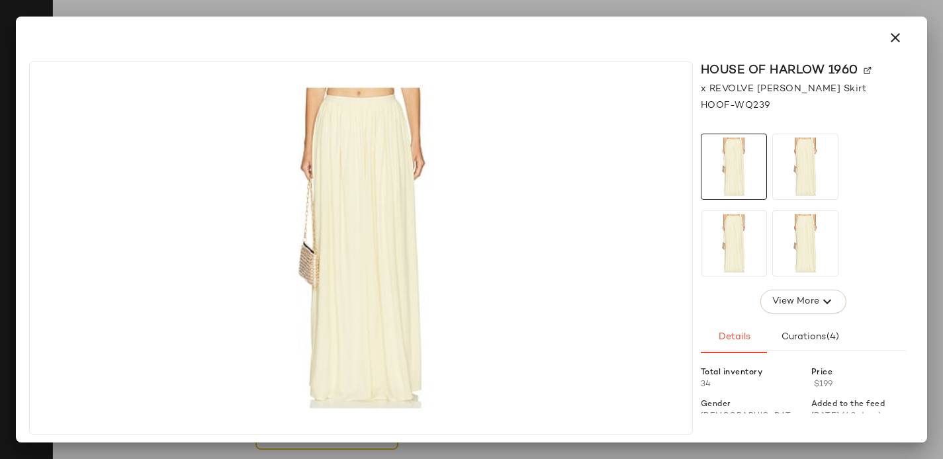
click at [867, 68] on img at bounding box center [868, 71] width 8 height 8
click at [900, 38] on icon "button" at bounding box center [896, 38] width 16 height 16
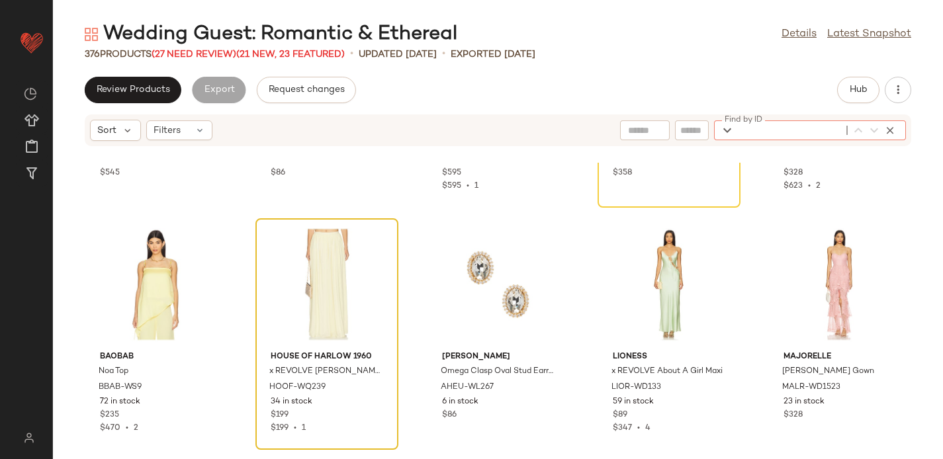
click at [895, 127] on div "Find by ID Find by ID" at bounding box center [810, 130] width 192 height 20
click at [727, 132] on icon "button" at bounding box center [728, 130] width 16 height 16
paste input "**********"
type input "**********"
click at [894, 127] on icon "button" at bounding box center [891, 130] width 12 height 12
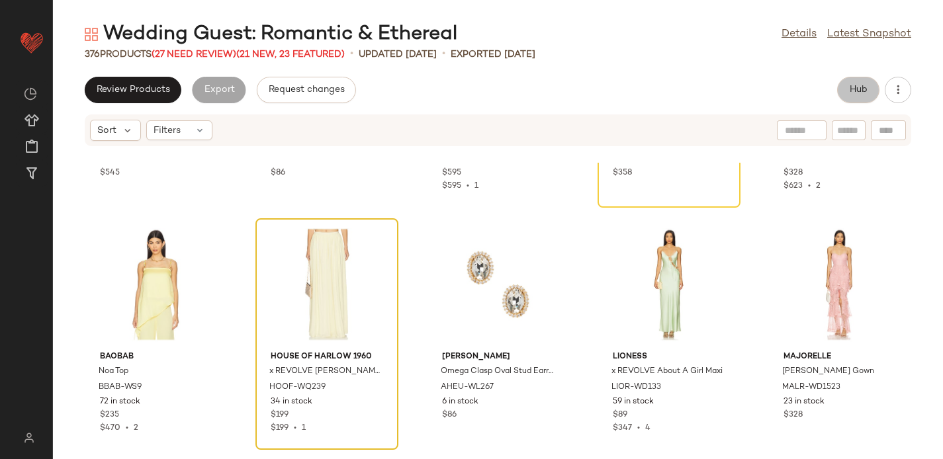
click at [858, 91] on span "Hub" at bounding box center [858, 90] width 19 height 11
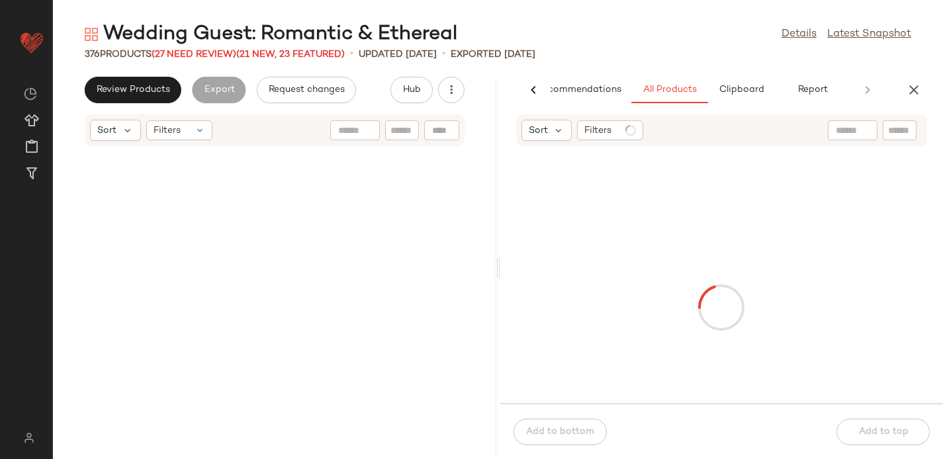
scroll to position [4846, 0]
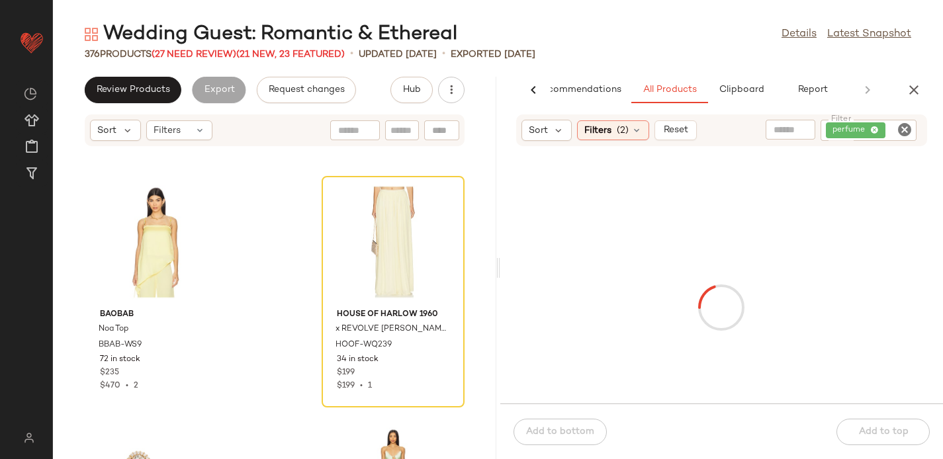
click at [903, 132] on icon "Clear Filter" at bounding box center [905, 130] width 16 height 16
paste input "**********"
type input "**********"
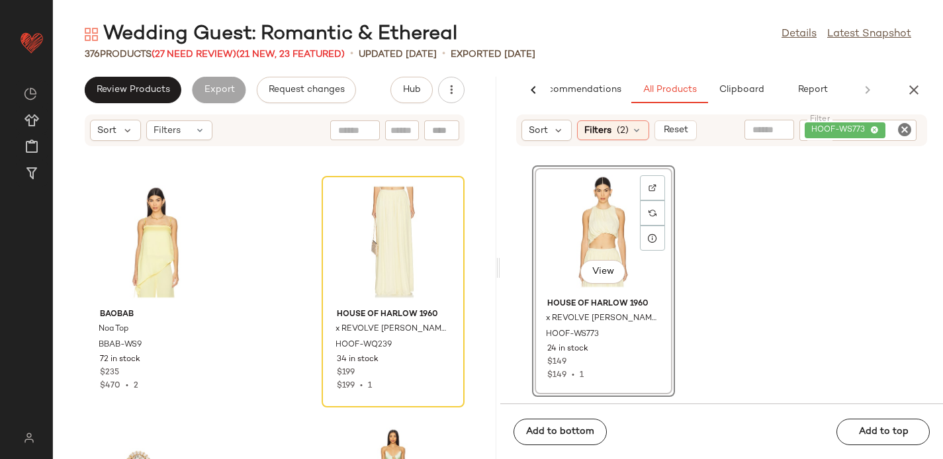
drag, startPoint x: 608, startPoint y: 240, endPoint x: 258, endPoint y: 270, distance: 351.5
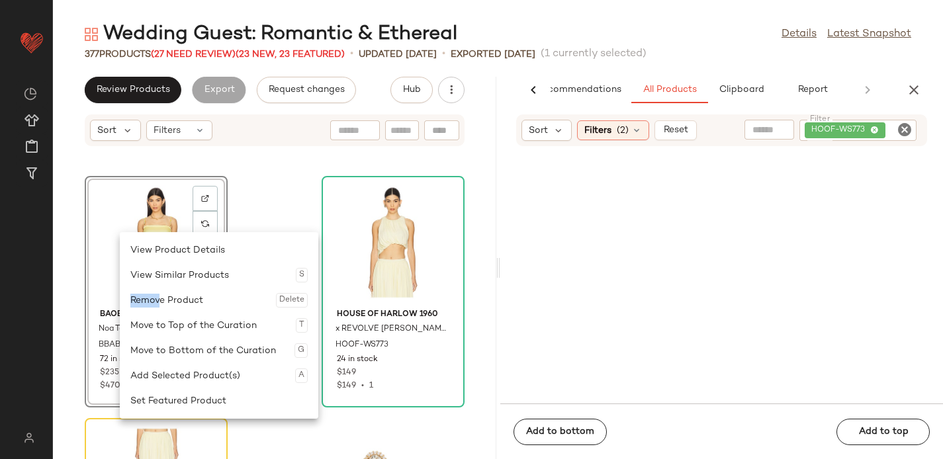
click at [162, 293] on div "Remove Product Delete" at bounding box center [218, 300] width 177 height 25
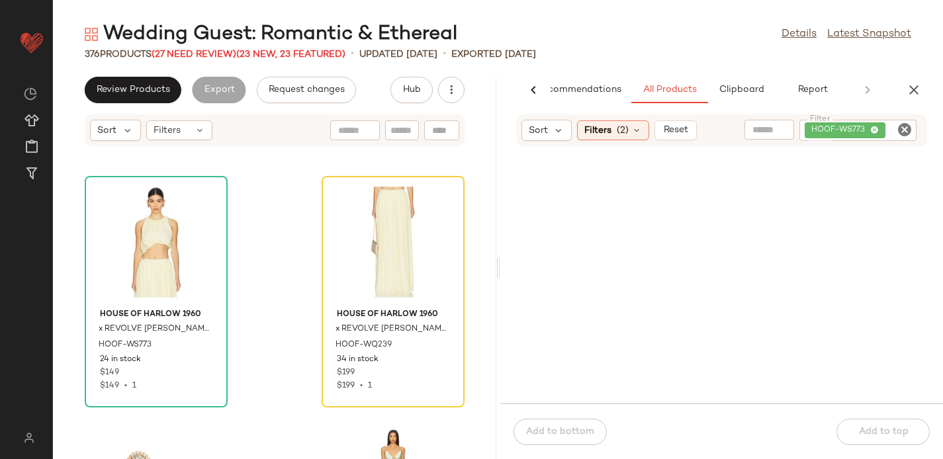
click at [277, 254] on div "House of Harlow 1960 x REVOLVE [PERSON_NAME] Top HOOF-WS773 24 in stock $149 $1…" at bounding box center [275, 311] width 444 height 297
click at [909, 126] on icon "Clear Filter" at bounding box center [905, 130] width 16 height 16
click at [725, 162] on div "Sort Filters (2) Reset Filter Filter" at bounding box center [723, 259] width 444 height 290
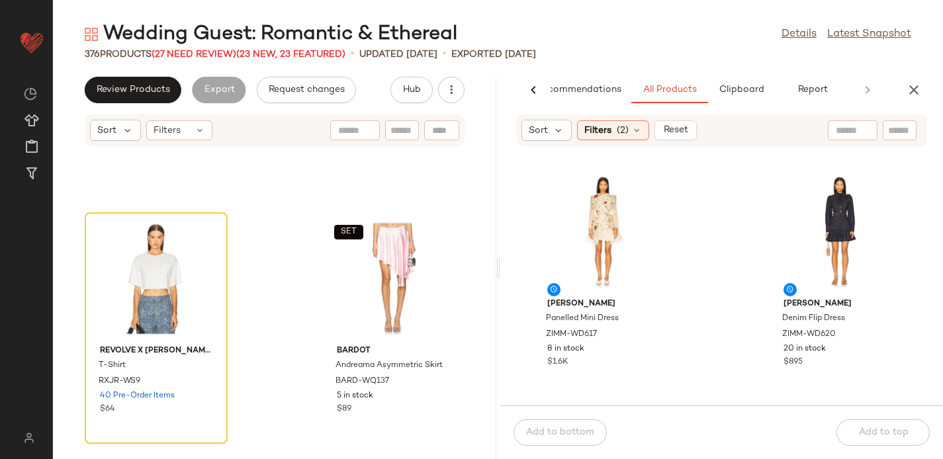
scroll to position [9410, 0]
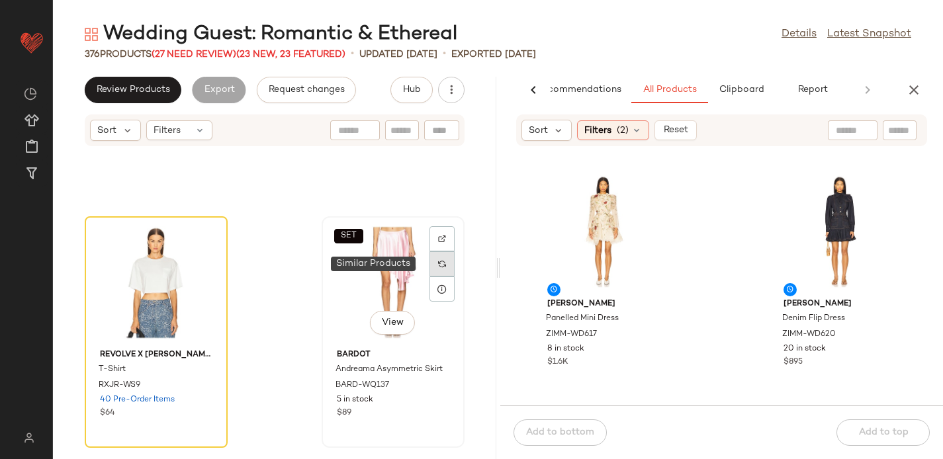
click at [438, 261] on img at bounding box center [442, 264] width 8 height 8
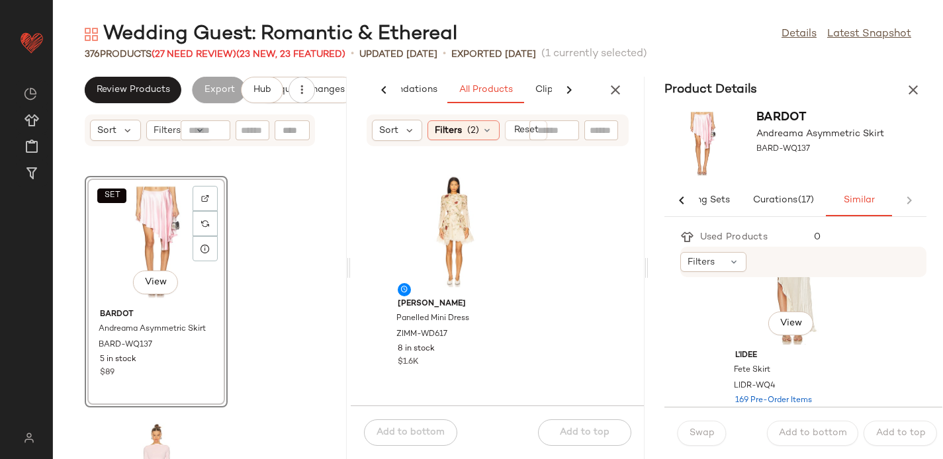
scroll to position [5407, 0]
click at [748, 303] on div "View" at bounding box center [792, 277] width 134 height 123
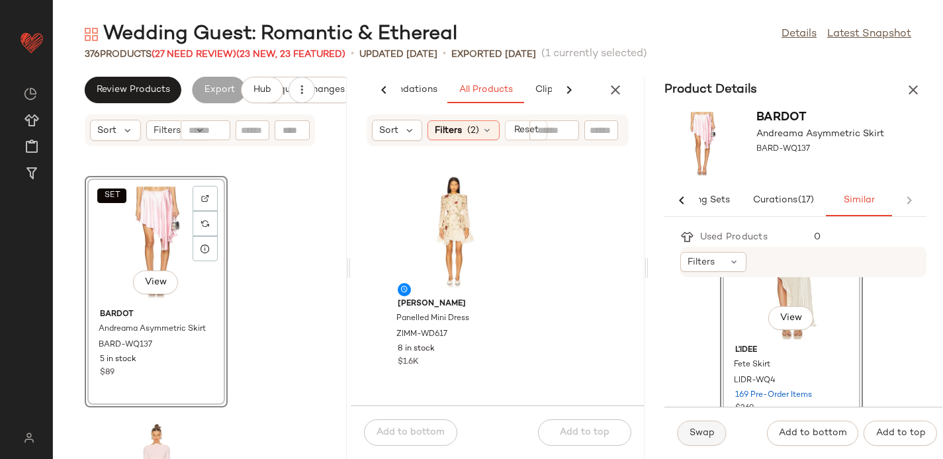
click at [698, 434] on span "Swap" at bounding box center [702, 433] width 26 height 11
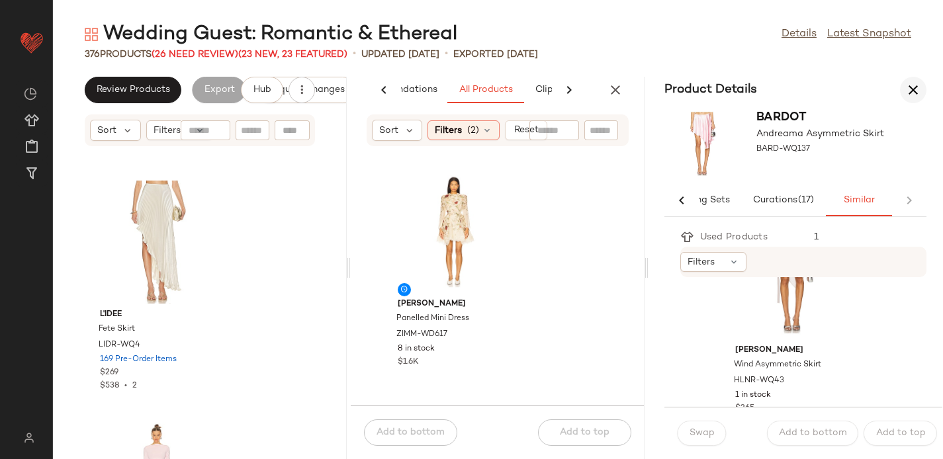
click at [910, 91] on icon "button" at bounding box center [914, 90] width 16 height 16
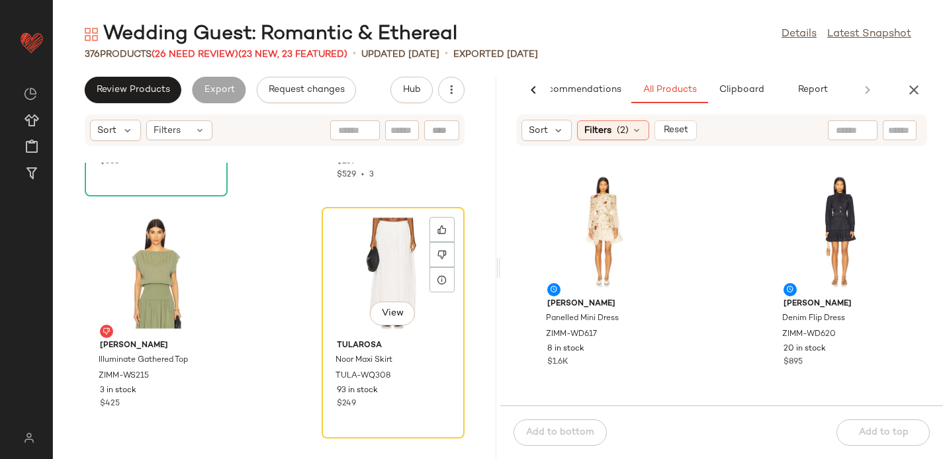
scroll to position [15479, 0]
click at [896, 130] on input "text" at bounding box center [899, 131] width 23 height 14
paste input "********"
type input "********"
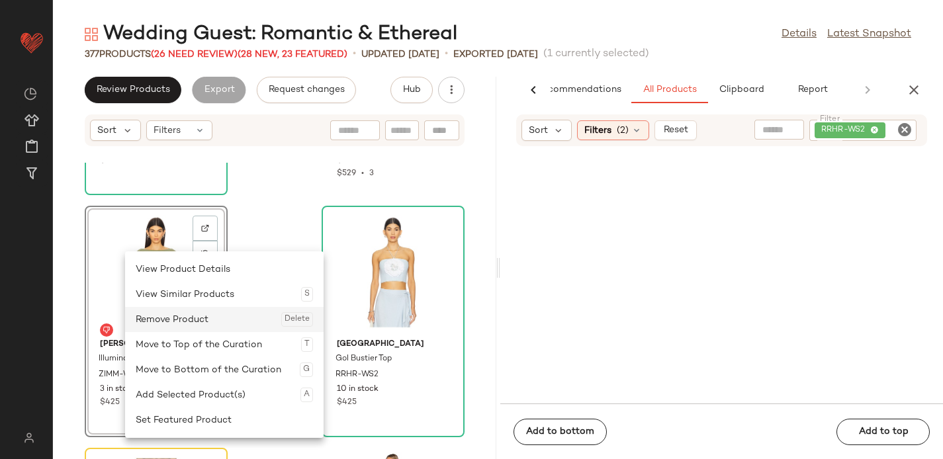
click at [186, 318] on div "Remove Product Delete" at bounding box center [224, 319] width 177 height 25
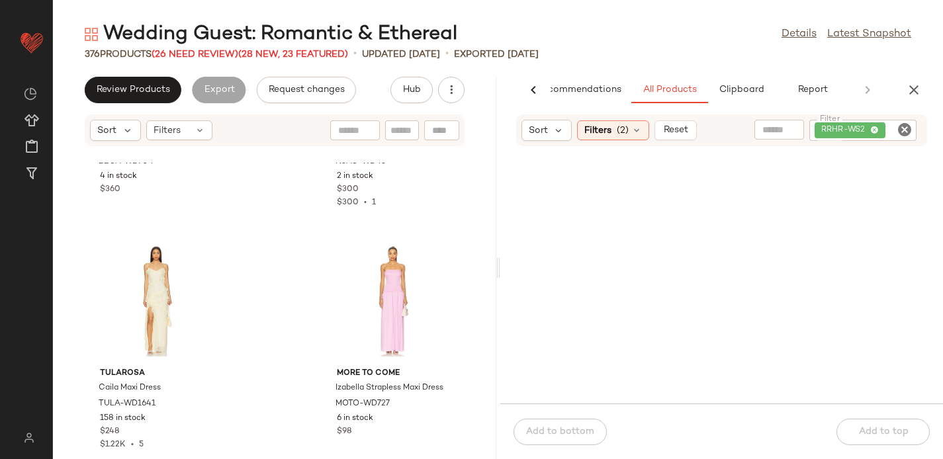
scroll to position [19345, 0]
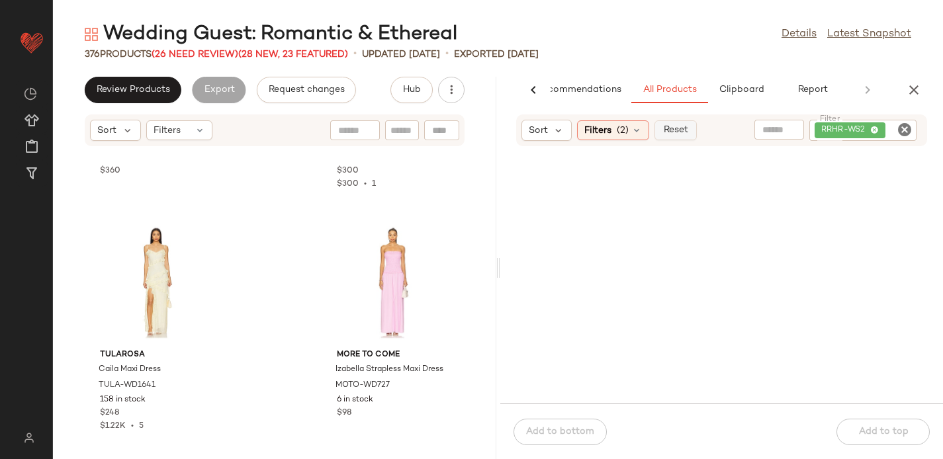
click at [679, 135] on span "Reset" at bounding box center [675, 130] width 25 height 11
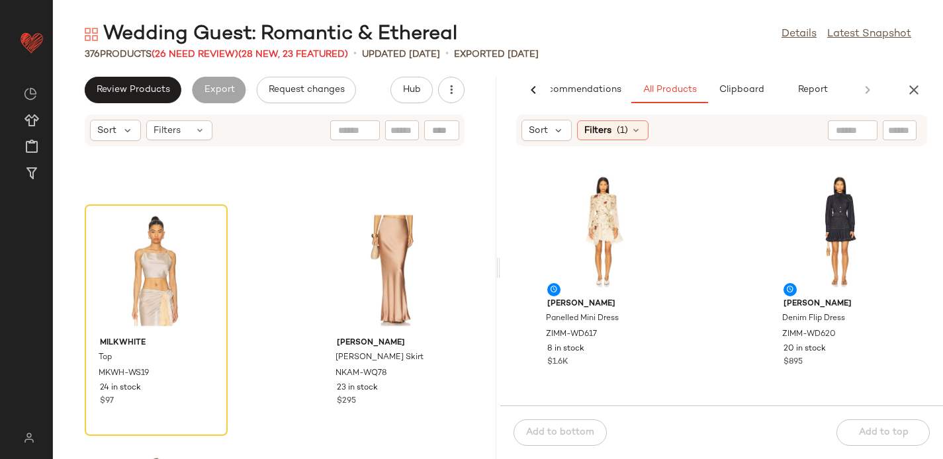
scroll to position [34867, 0]
click at [156, 311] on span "View" at bounding box center [155, 310] width 23 height 11
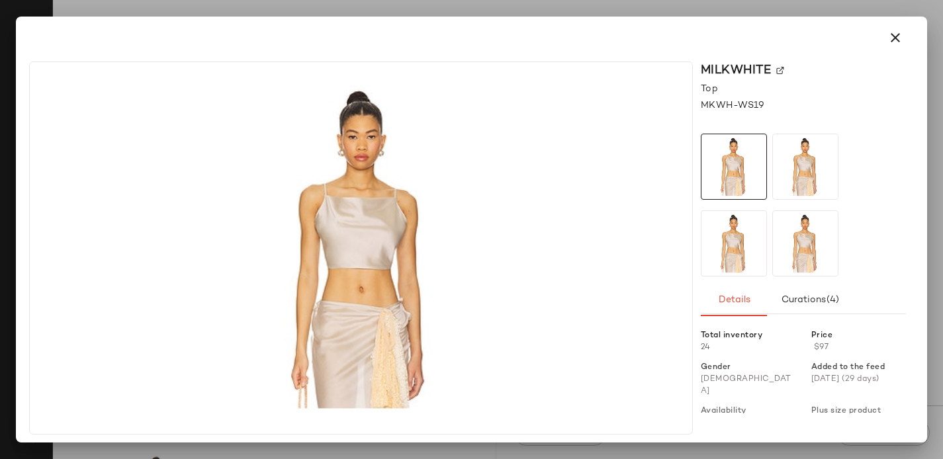
click at [778, 68] on img at bounding box center [781, 71] width 8 height 8
click at [901, 30] on icon "button" at bounding box center [896, 38] width 16 height 16
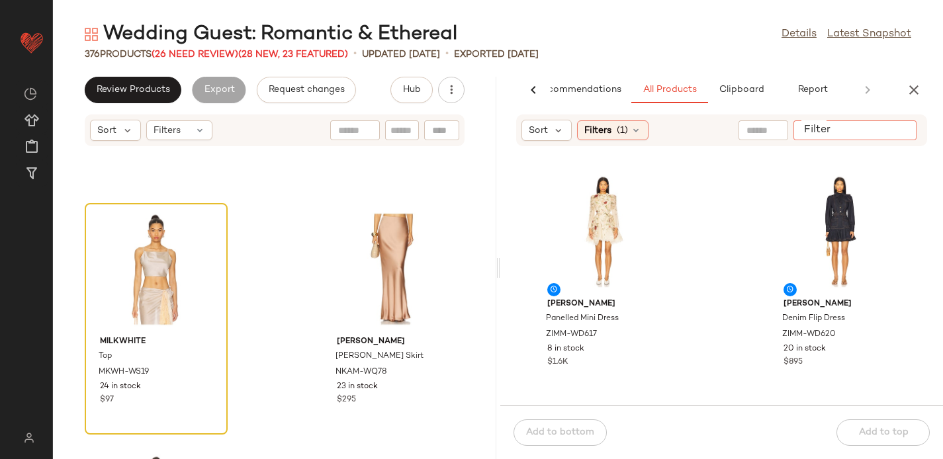
click at [905, 122] on div at bounding box center [855, 130] width 123 height 20
paste input "*********"
type input "*********"
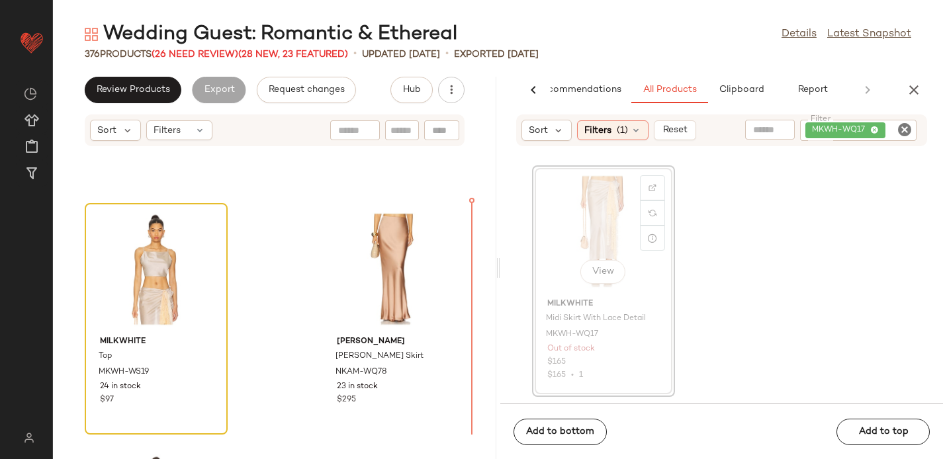
scroll to position [34866, 0]
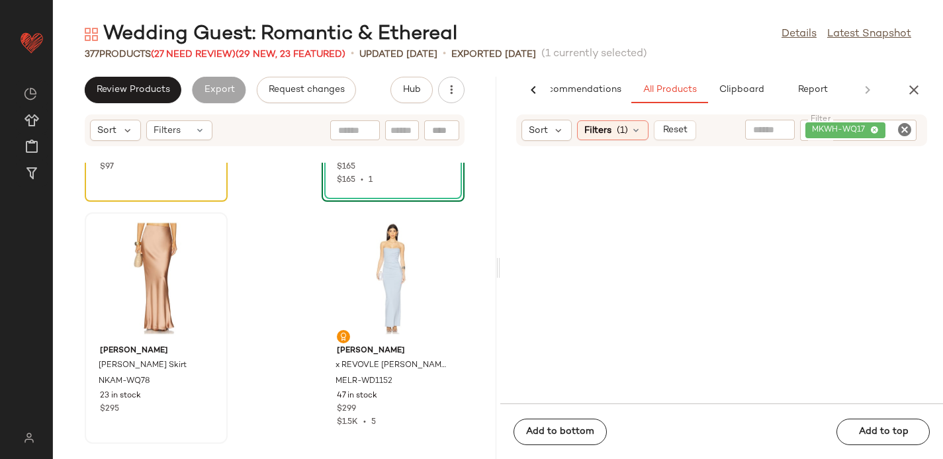
scroll to position [35101, 0]
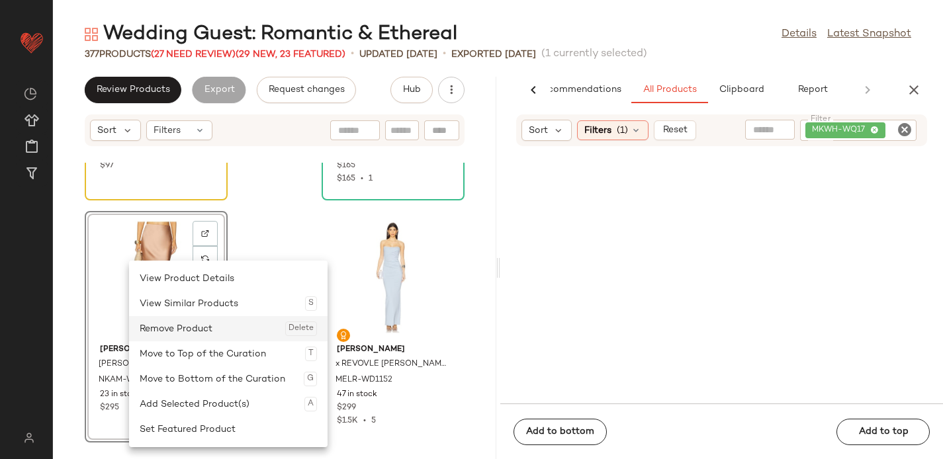
click at [194, 322] on div "Remove Product Delete" at bounding box center [228, 328] width 177 height 25
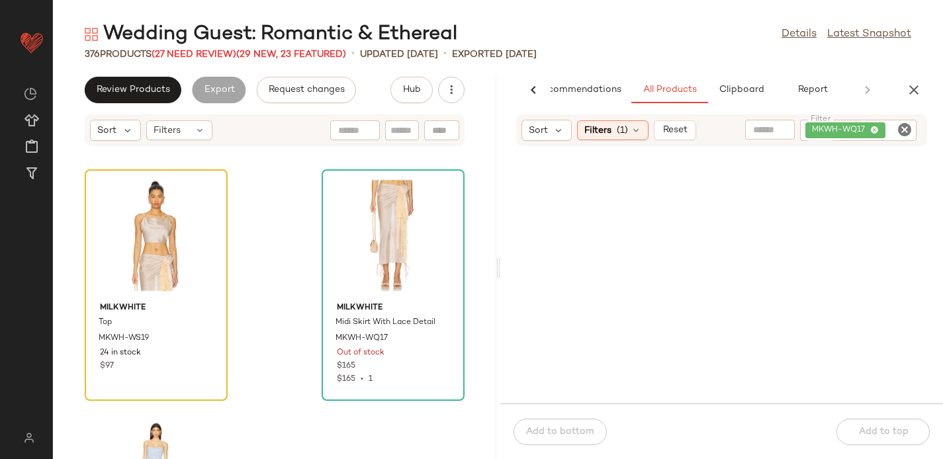
scroll to position [34892, 0]
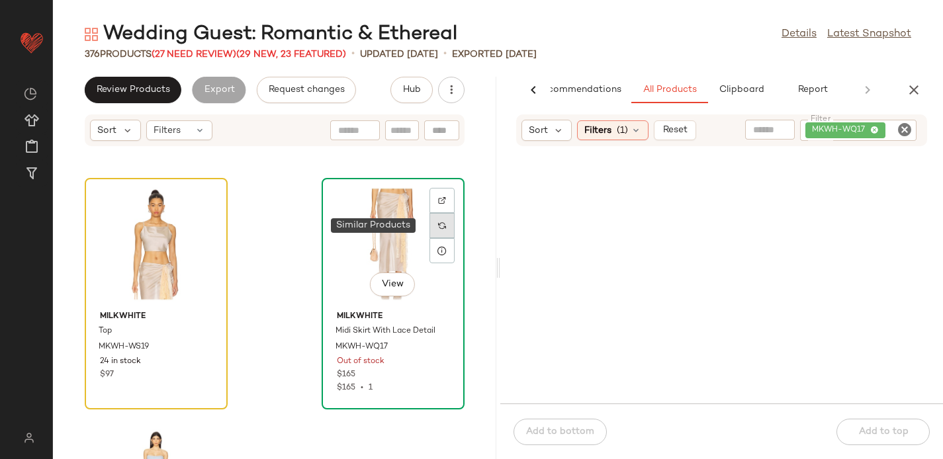
click at [438, 226] on img at bounding box center [442, 226] width 8 height 8
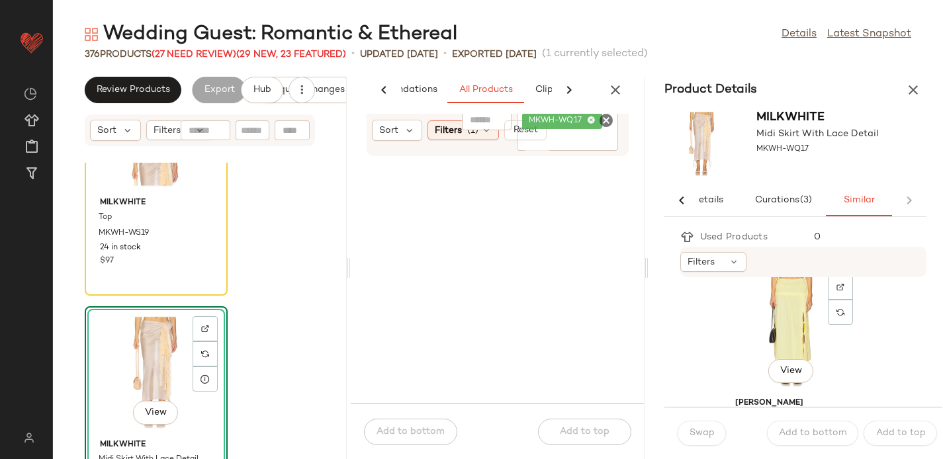
scroll to position [1222, 0]
click at [840, 298] on img at bounding box center [841, 300] width 8 height 8
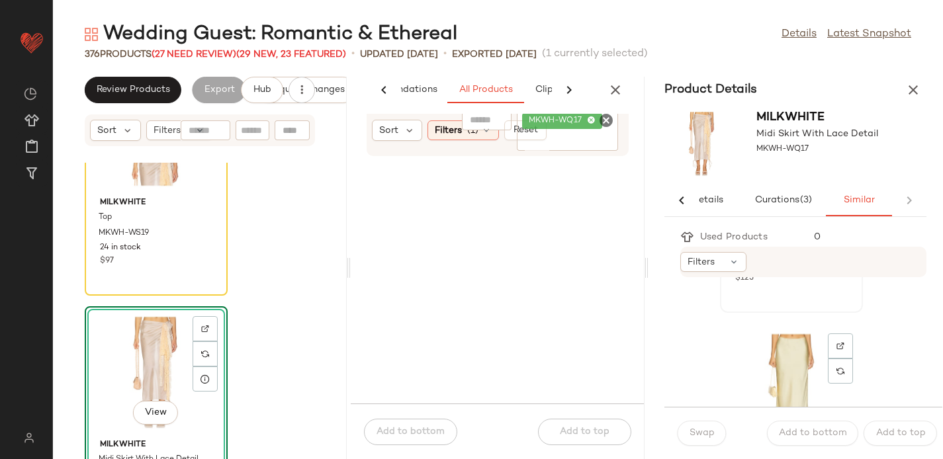
scroll to position [1394, 0]
click at [843, 369] on img at bounding box center [841, 370] width 8 height 8
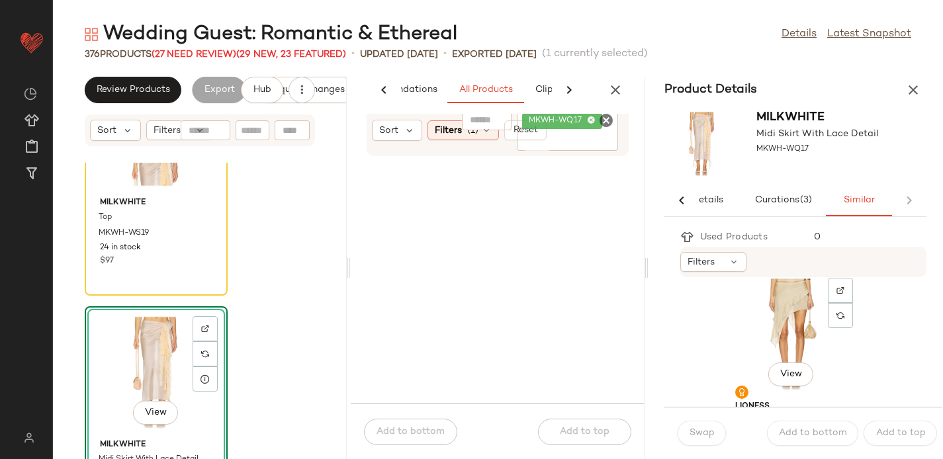
scroll to position [1711, 0]
click at [842, 309] on div at bounding box center [840, 321] width 25 height 25
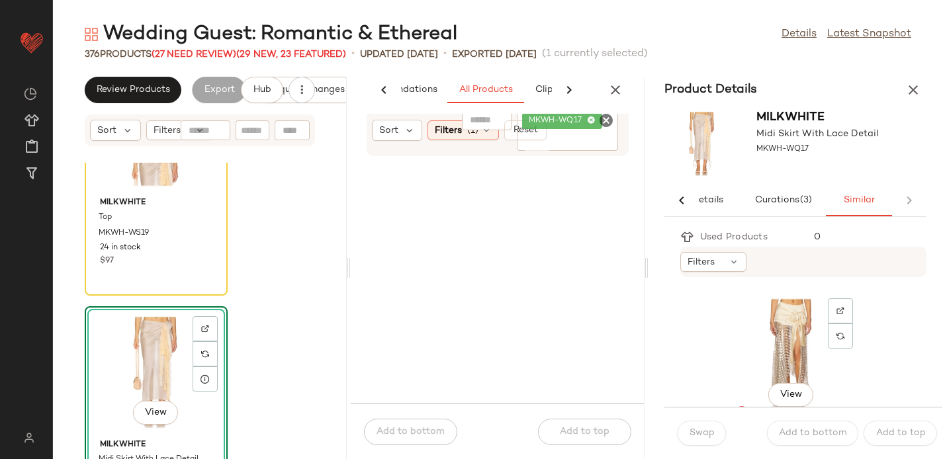
scroll to position [2180, 0]
click at [843, 310] on img at bounding box center [841, 312] width 8 height 8
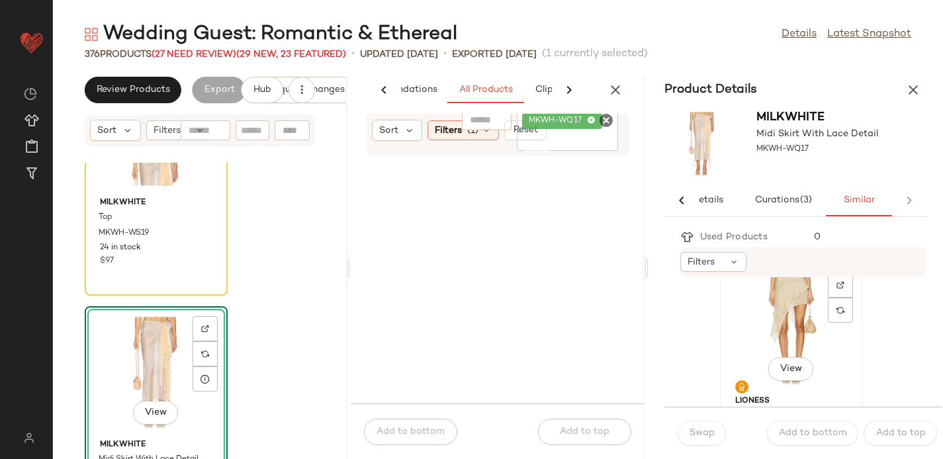
scroll to position [1758, 0]
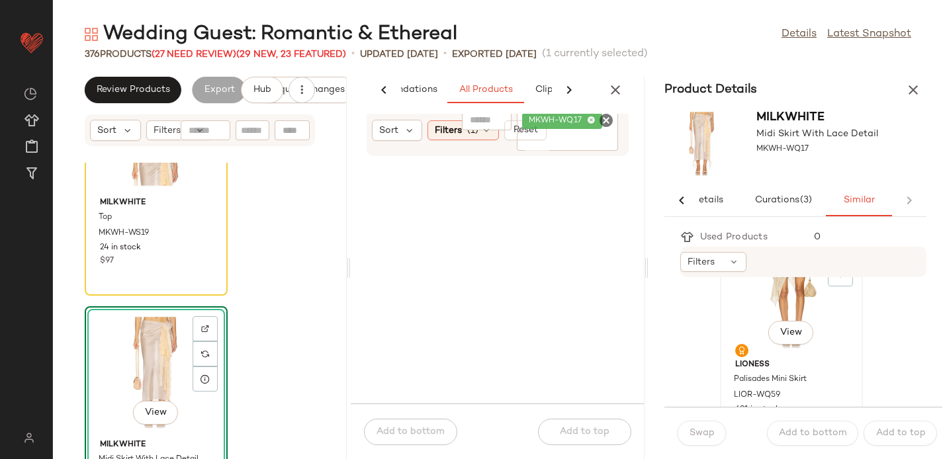
click at [752, 308] on div "View" at bounding box center [792, 292] width 134 height 123
click at [693, 434] on span "Swap" at bounding box center [702, 433] width 26 height 11
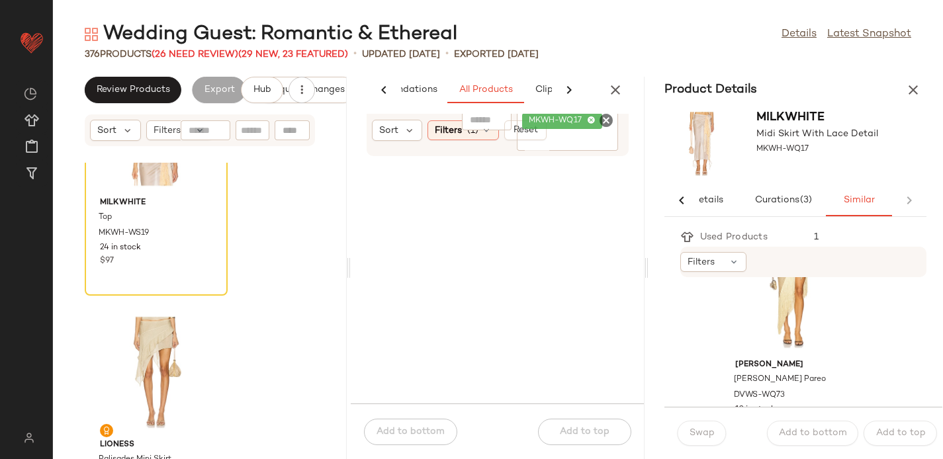
click at [603, 119] on icon "Clear Filter" at bounding box center [607, 121] width 16 height 16
paste input "**********"
type input "**********"
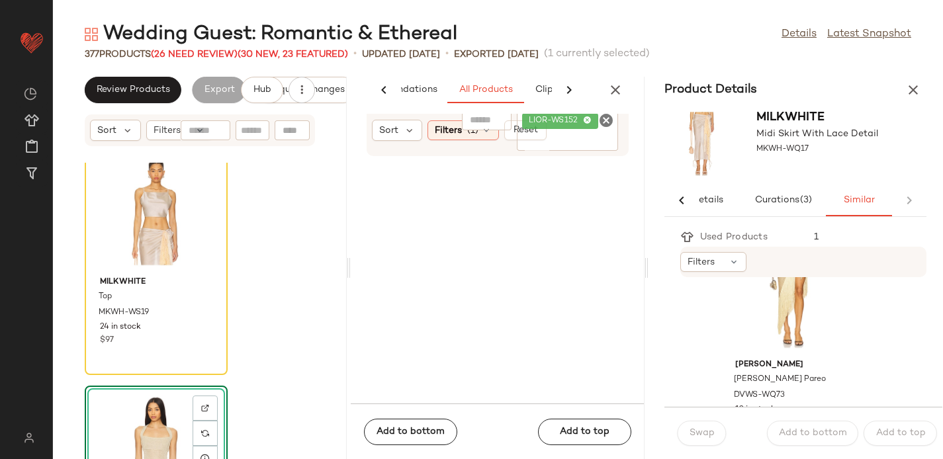
scroll to position [69797, 0]
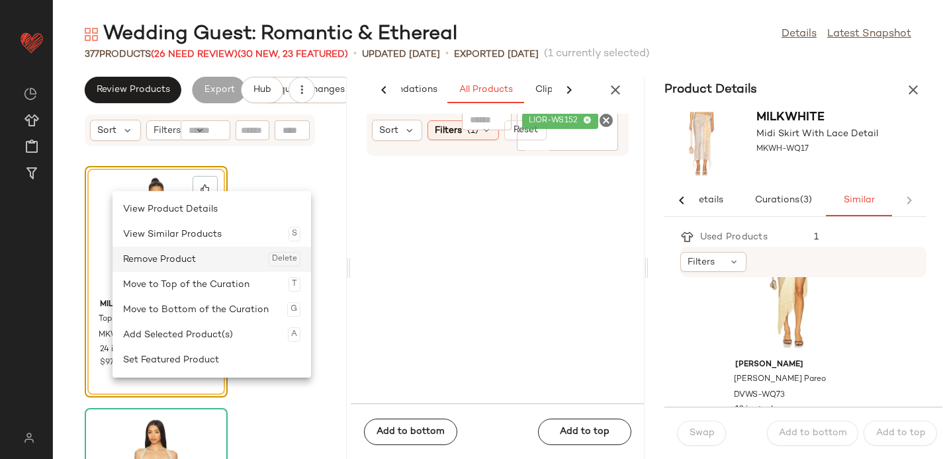
click at [172, 255] on div "Remove Product Delete" at bounding box center [211, 259] width 177 height 25
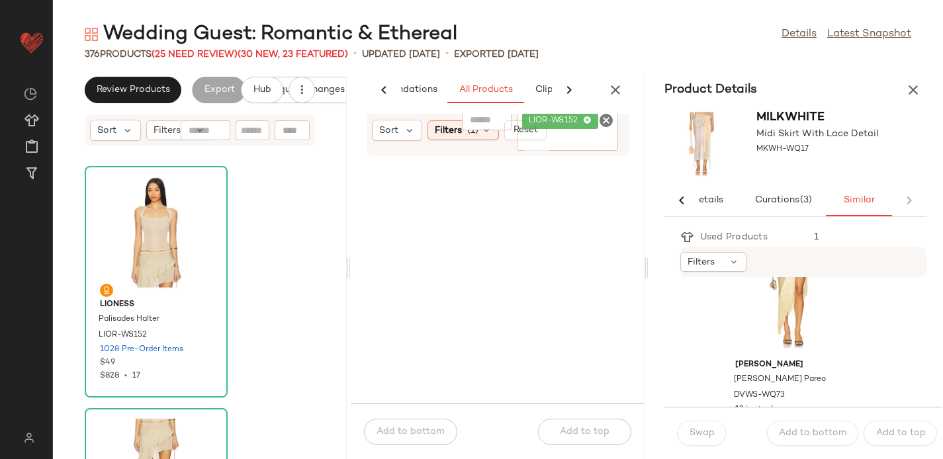
scroll to position [69555, 0]
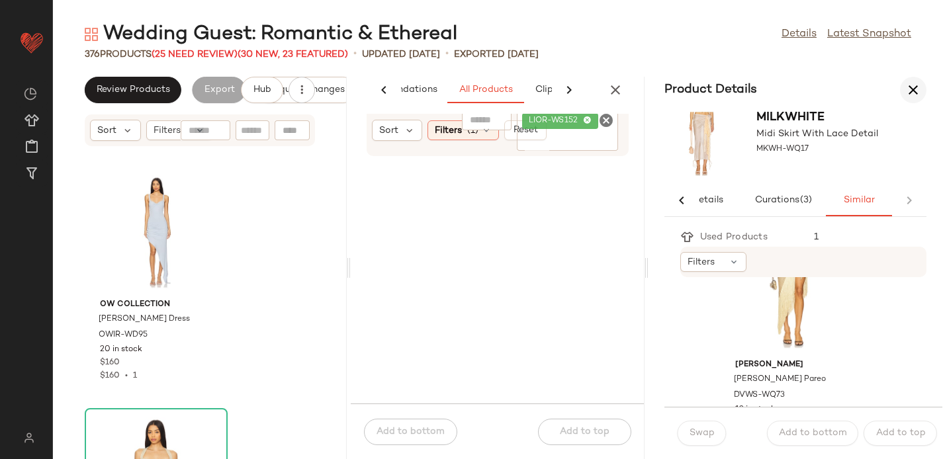
click at [916, 87] on icon "button" at bounding box center [914, 90] width 16 height 16
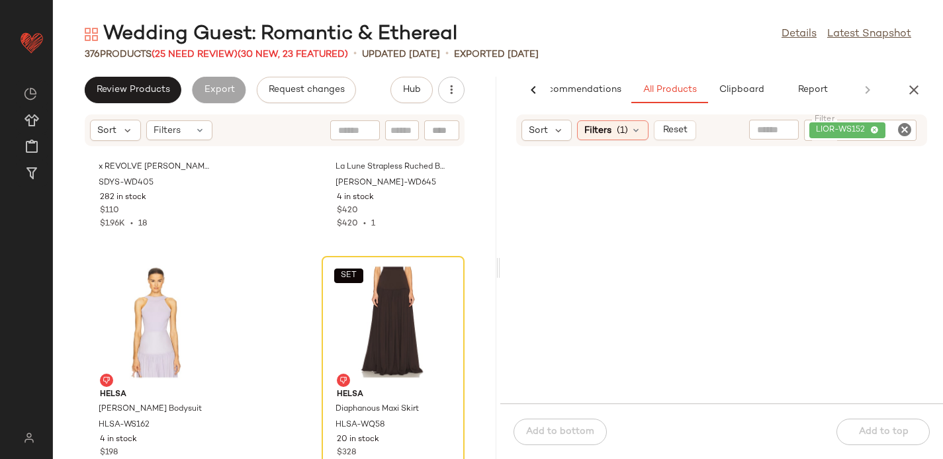
scroll to position [43540, 0]
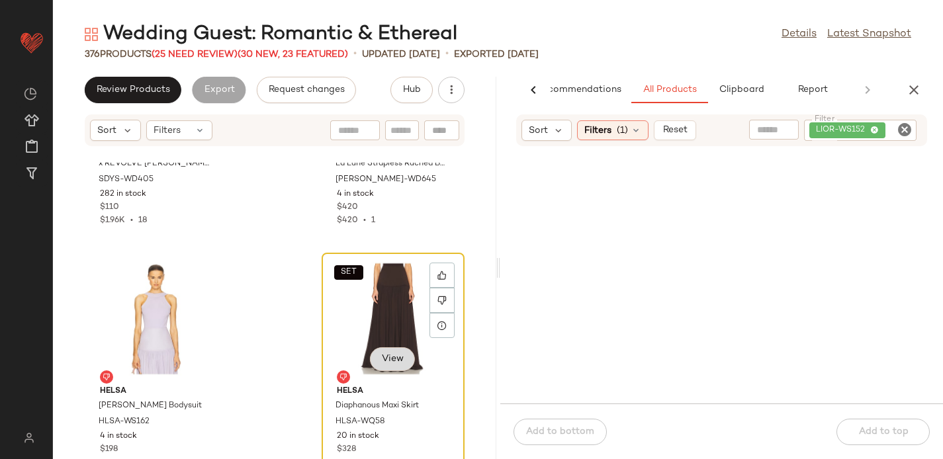
click at [397, 354] on button "View" at bounding box center [392, 360] width 45 height 24
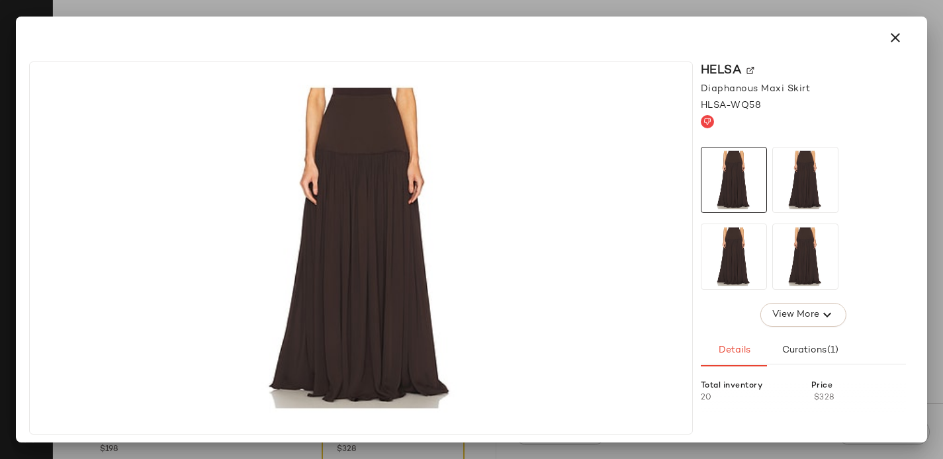
click at [749, 70] on img at bounding box center [751, 71] width 8 height 8
click at [897, 36] on icon "button" at bounding box center [896, 38] width 16 height 16
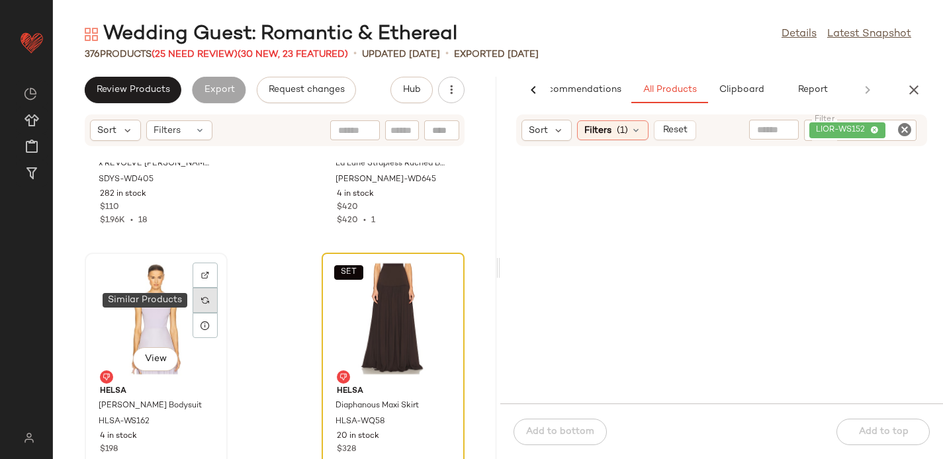
click at [206, 303] on img at bounding box center [205, 301] width 8 height 8
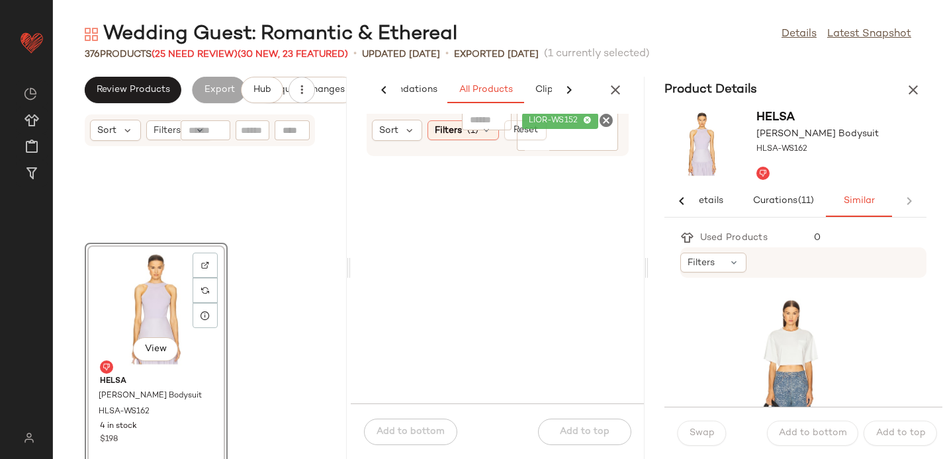
scroll to position [87158, 0]
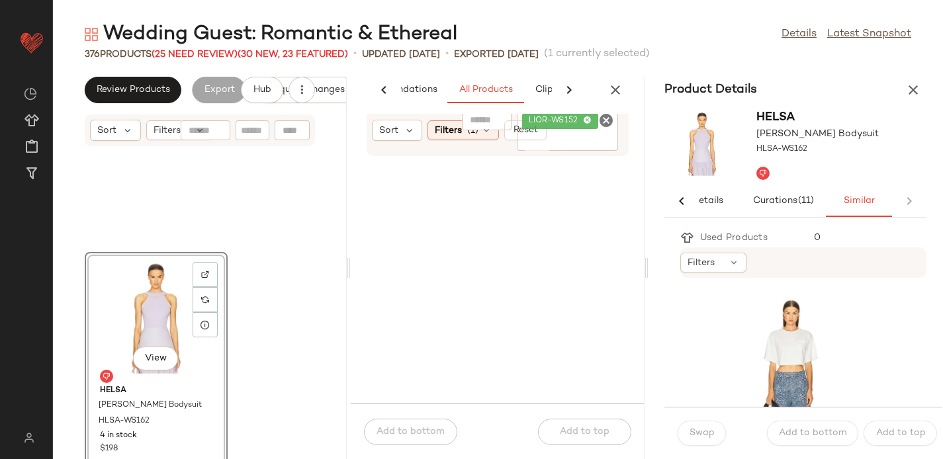
click at [604, 119] on icon "Clear Filter" at bounding box center [607, 121] width 16 height 16
paste input "********"
type input "********"
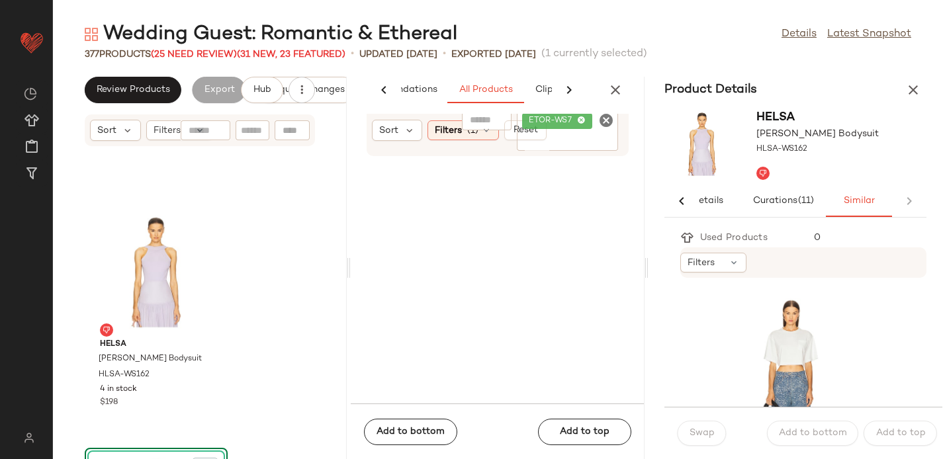
scroll to position [87164, 0]
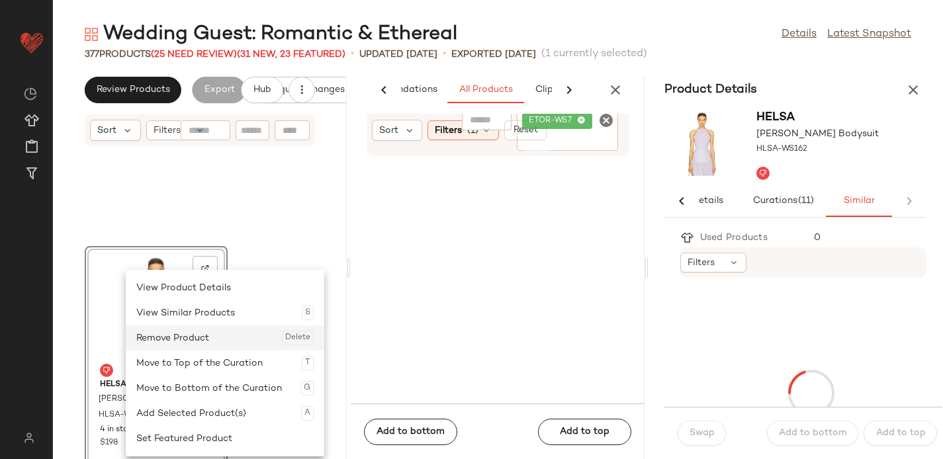
click at [167, 333] on div "Remove Product Delete" at bounding box center [224, 338] width 177 height 25
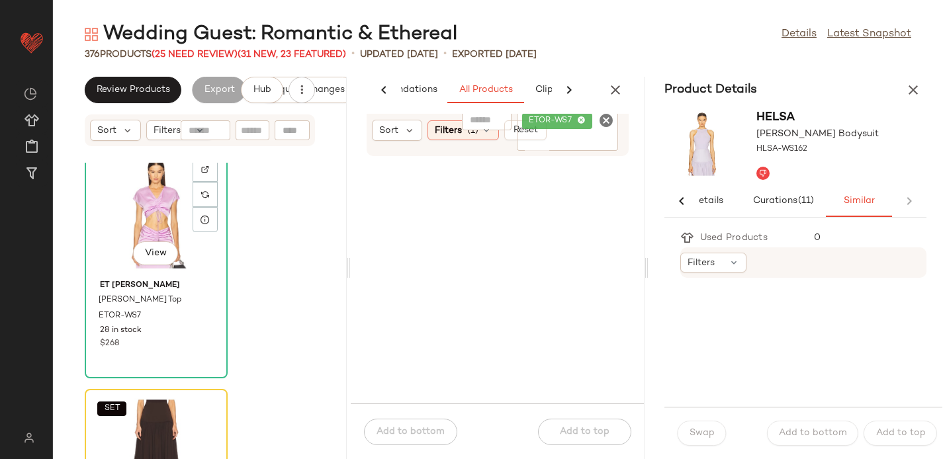
scroll to position [87266, 0]
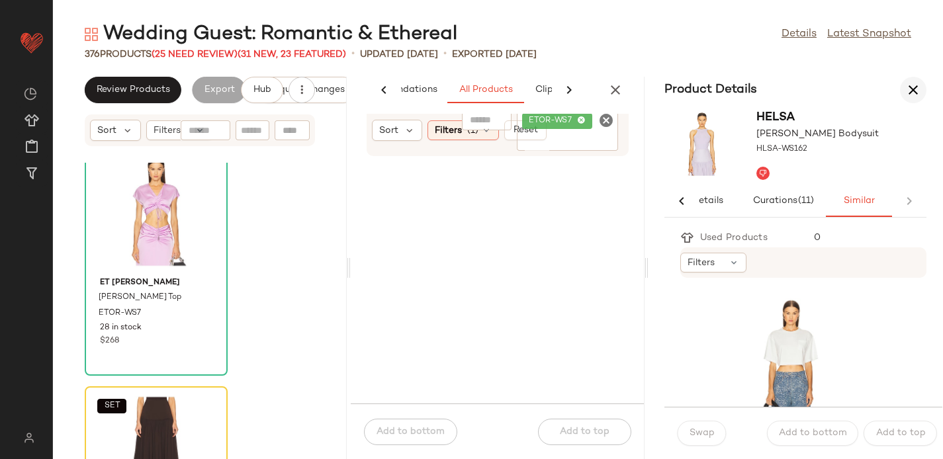
click at [914, 93] on icon "button" at bounding box center [914, 90] width 16 height 16
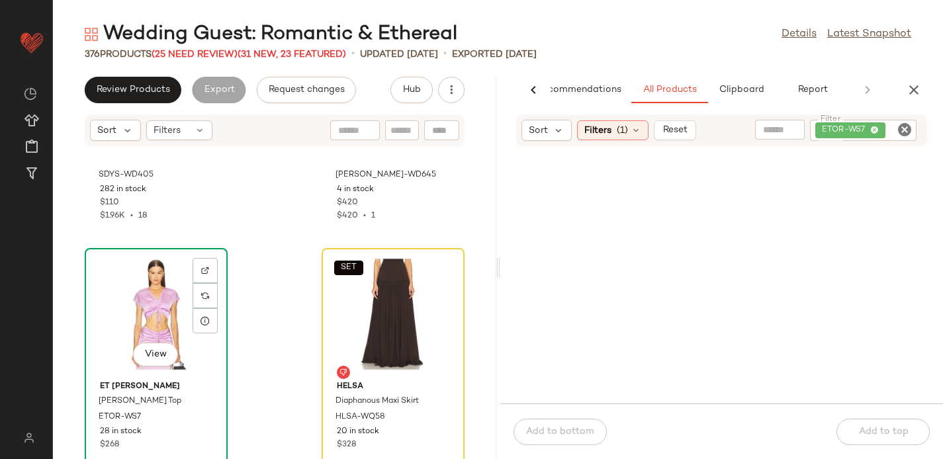
scroll to position [43567, 0]
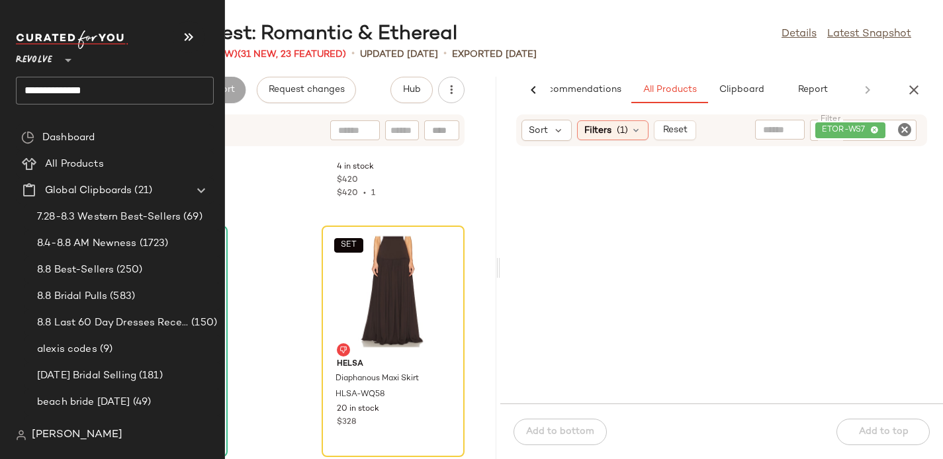
click at [54, 87] on input "**********" at bounding box center [115, 91] width 198 height 28
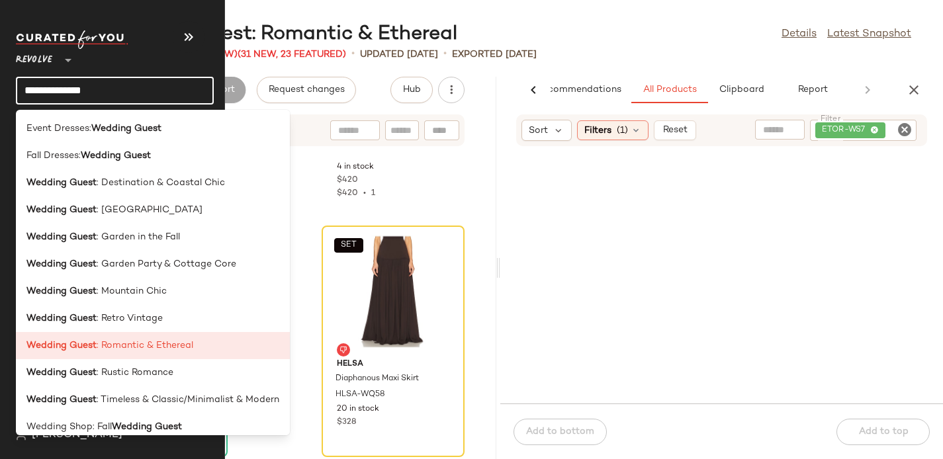
click at [54, 87] on input "**********" at bounding box center [115, 91] width 198 height 28
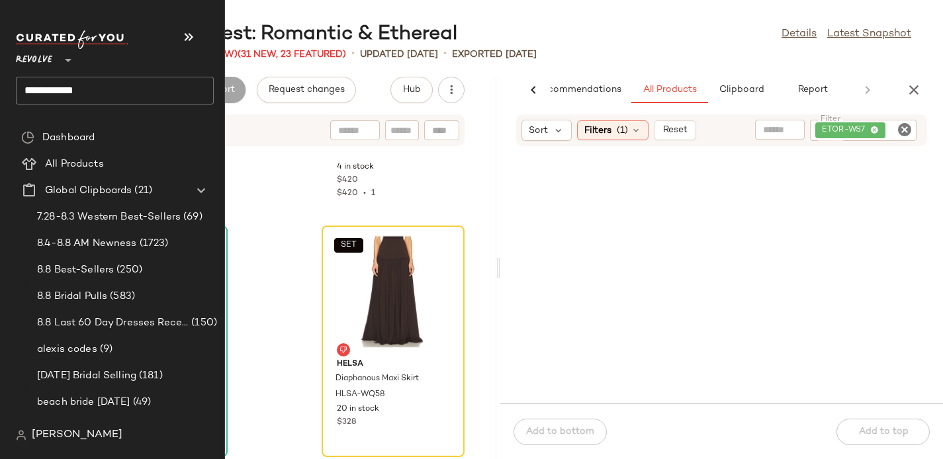
click at [100, 92] on input "**********" at bounding box center [115, 91] width 198 height 28
click at [99, 89] on input "**********" at bounding box center [115, 91] width 198 height 28
click at [77, 89] on input "**********" at bounding box center [115, 91] width 198 height 28
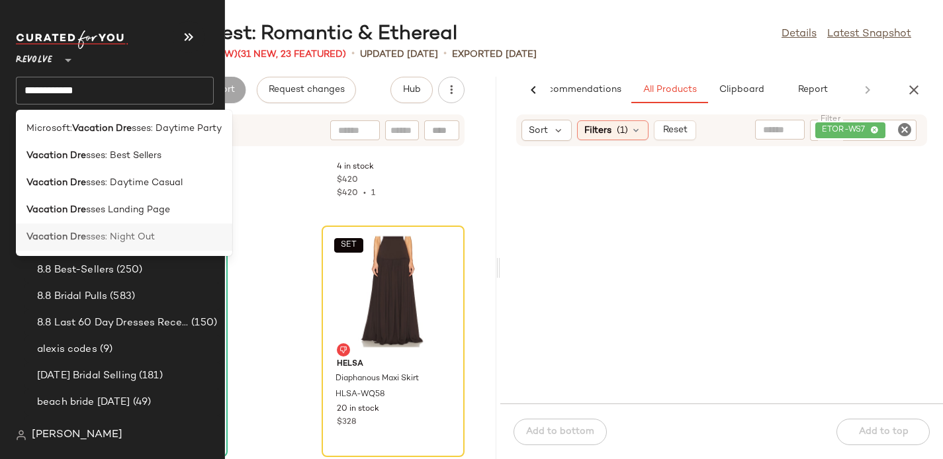
click at [57, 234] on b "Vacation Dre" at bounding box center [56, 237] width 60 height 14
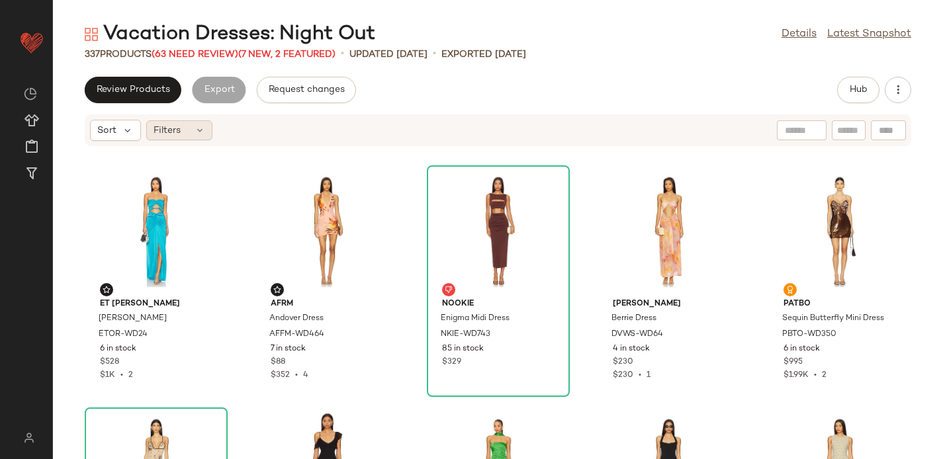
click at [185, 126] on div "Filters" at bounding box center [179, 130] width 66 height 20
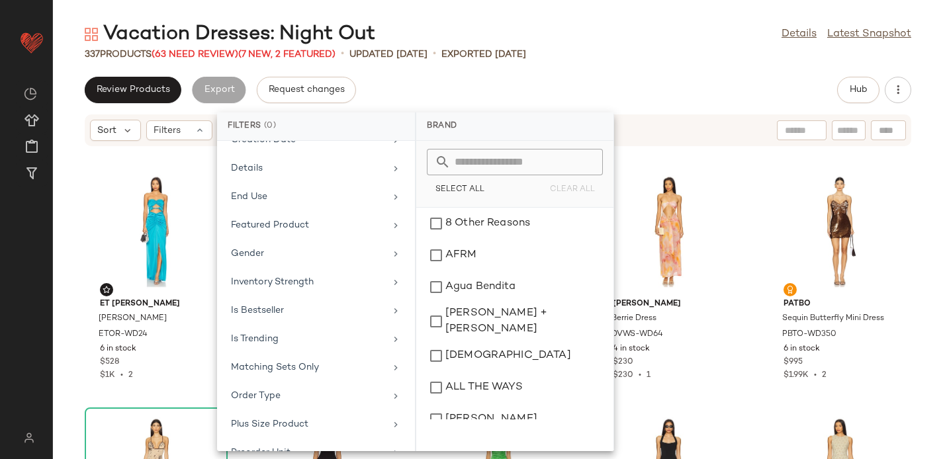
scroll to position [668, 0]
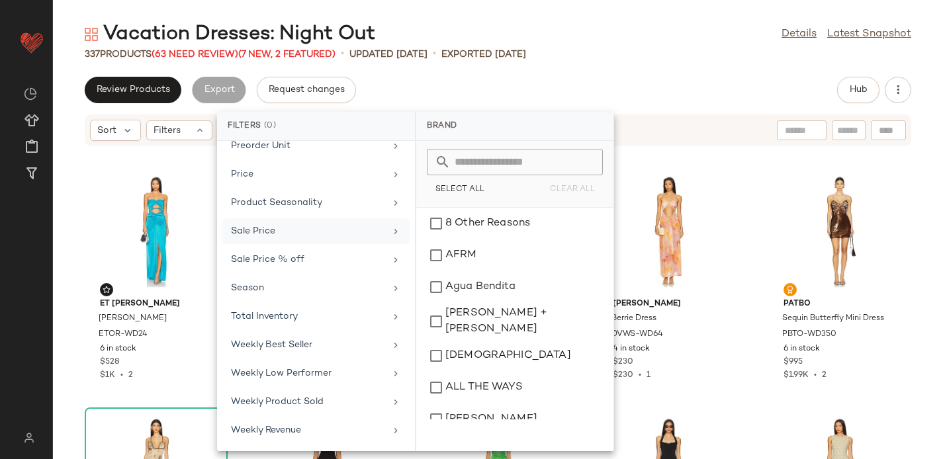
click at [279, 237] on div "Sale Price" at bounding box center [308, 231] width 154 height 14
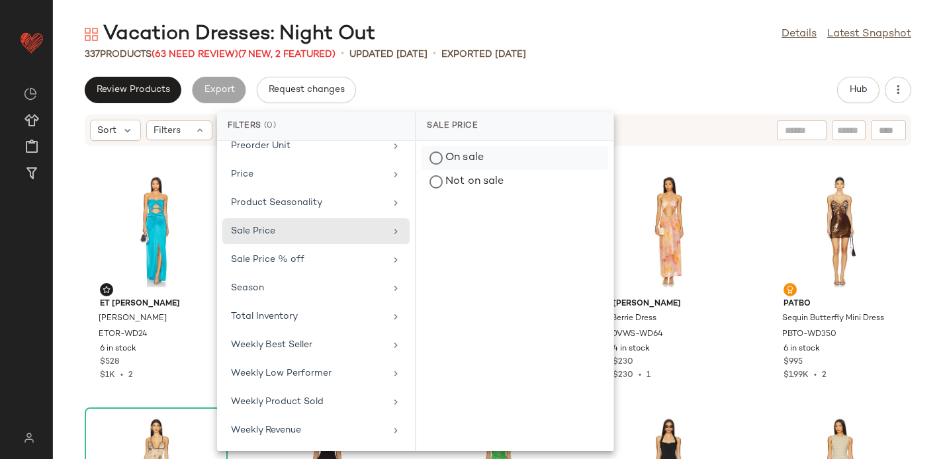
click at [452, 170] on div "On sale" at bounding box center [515, 182] width 187 height 24
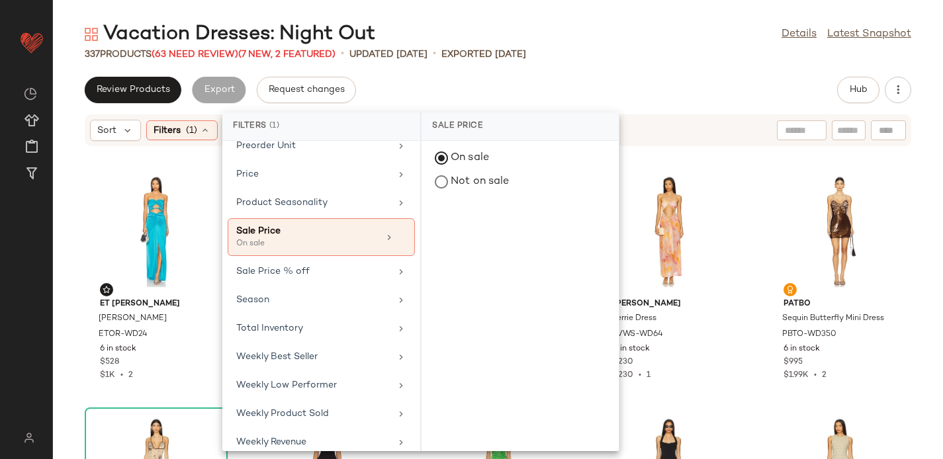
click at [610, 91] on div "Review Products Export Request changes Hub" at bounding box center [498, 90] width 890 height 26
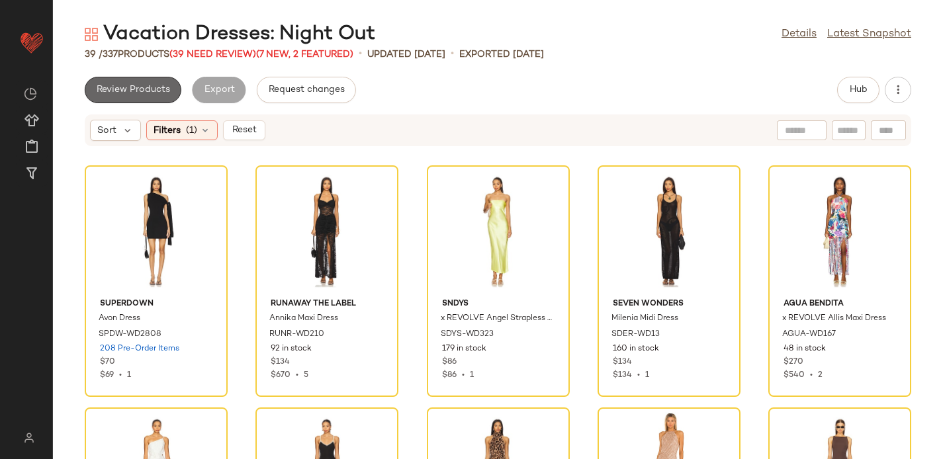
click at [129, 85] on span "Review Products" at bounding box center [133, 90] width 74 height 11
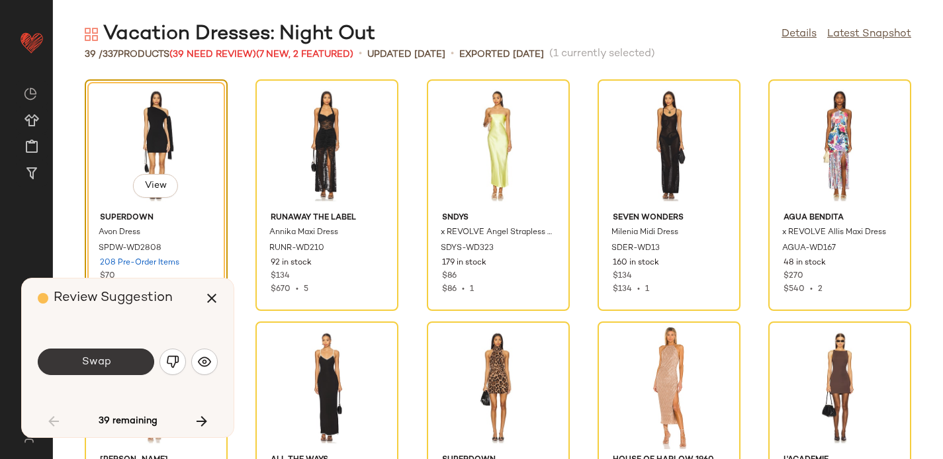
click at [97, 360] on span "Swap" at bounding box center [96, 362] width 30 height 13
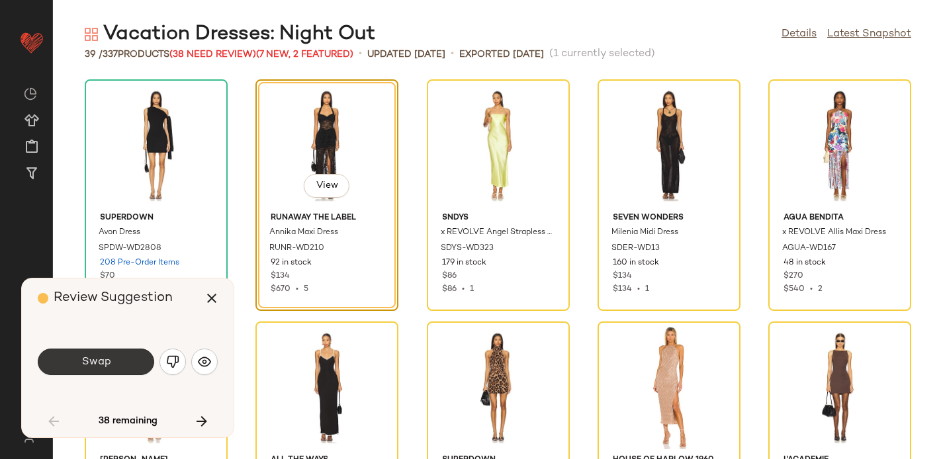
click at [113, 360] on button "Swap" at bounding box center [96, 362] width 117 height 26
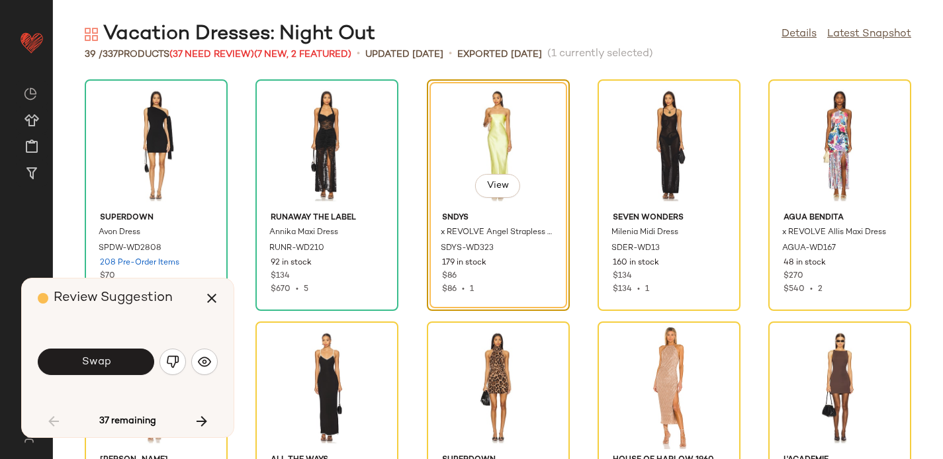
click at [113, 360] on button "Swap" at bounding box center [96, 362] width 117 height 26
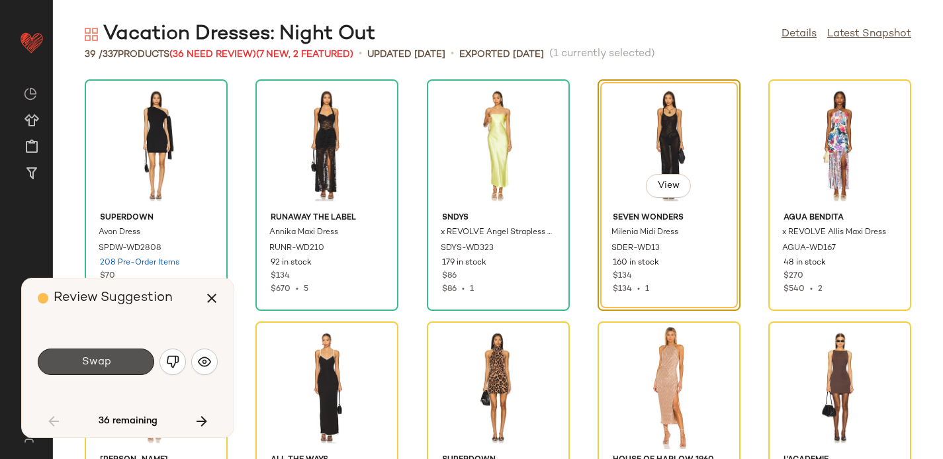
click at [113, 360] on button "Swap" at bounding box center [96, 362] width 117 height 26
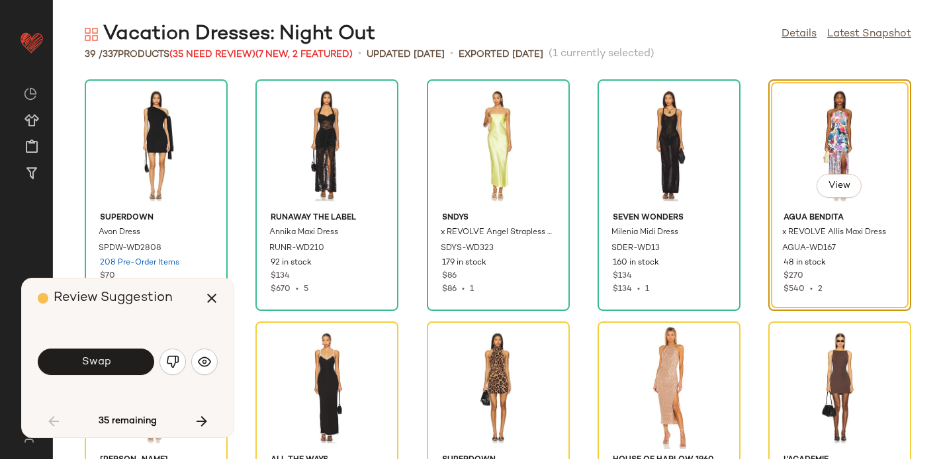
click at [113, 360] on button "Swap" at bounding box center [96, 362] width 117 height 26
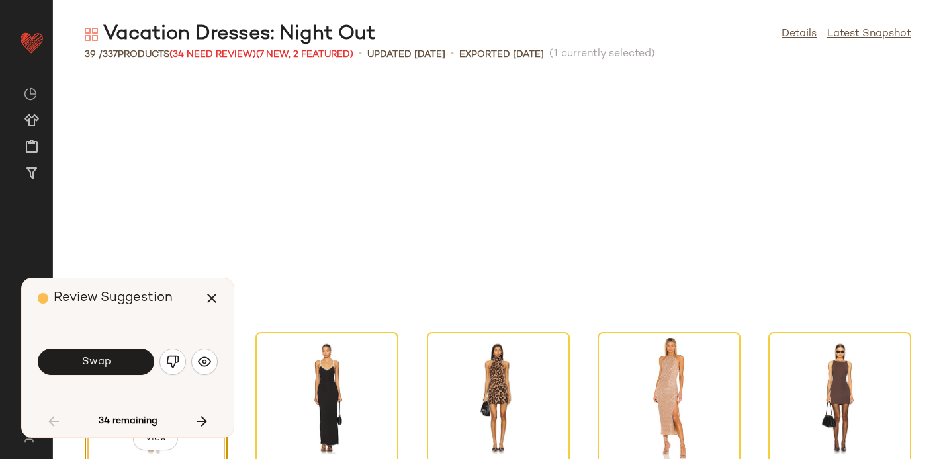
scroll to position [253, 0]
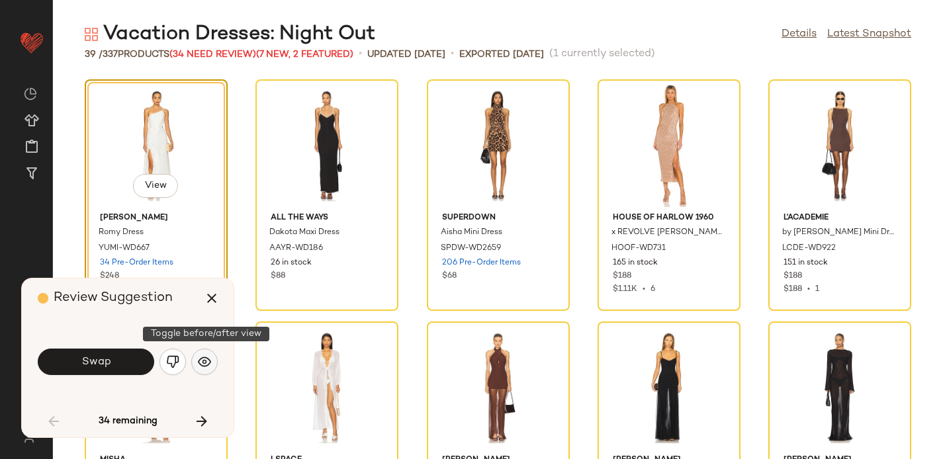
click at [205, 356] on img "button" at bounding box center [204, 362] width 13 height 13
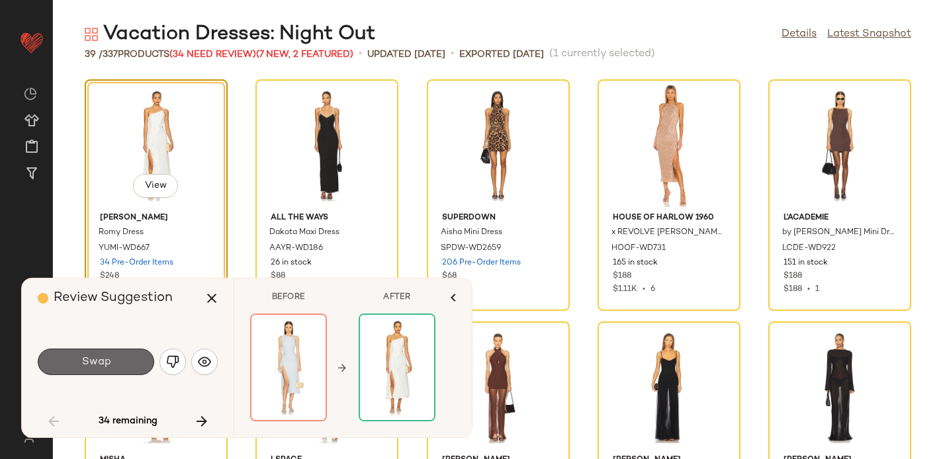
click at [106, 349] on button "Swap" at bounding box center [96, 362] width 117 height 26
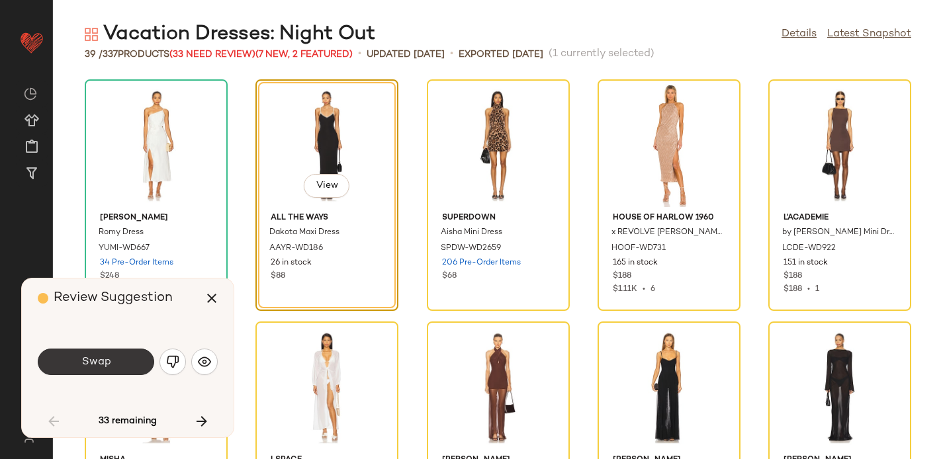
scroll to position [242, 0]
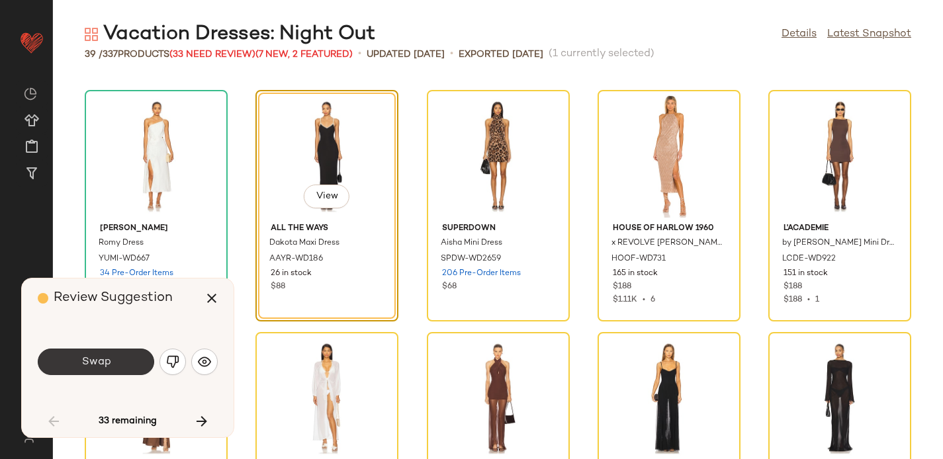
click at [123, 361] on button "Swap" at bounding box center [96, 362] width 117 height 26
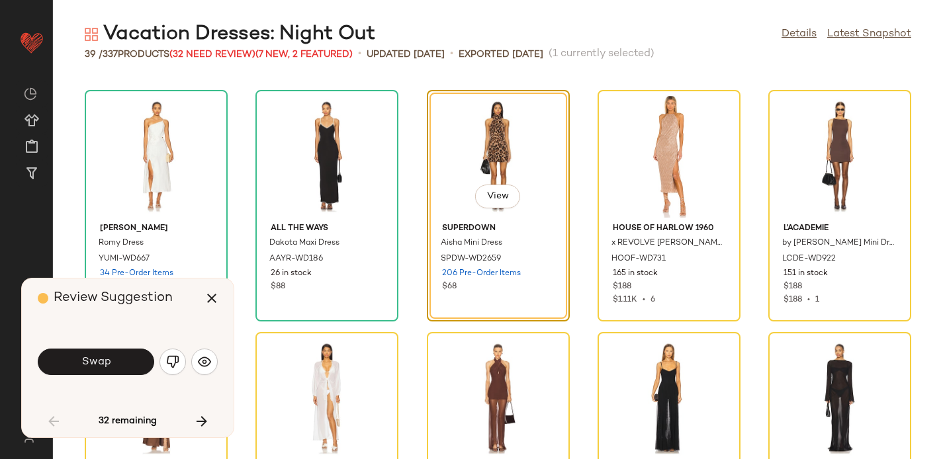
click at [123, 361] on button "Swap" at bounding box center [96, 362] width 117 height 26
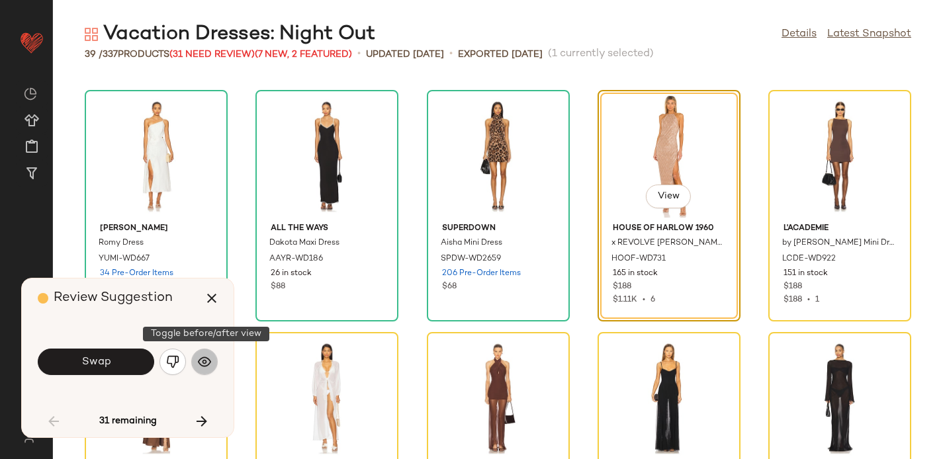
click at [207, 361] on img "button" at bounding box center [204, 362] width 13 height 13
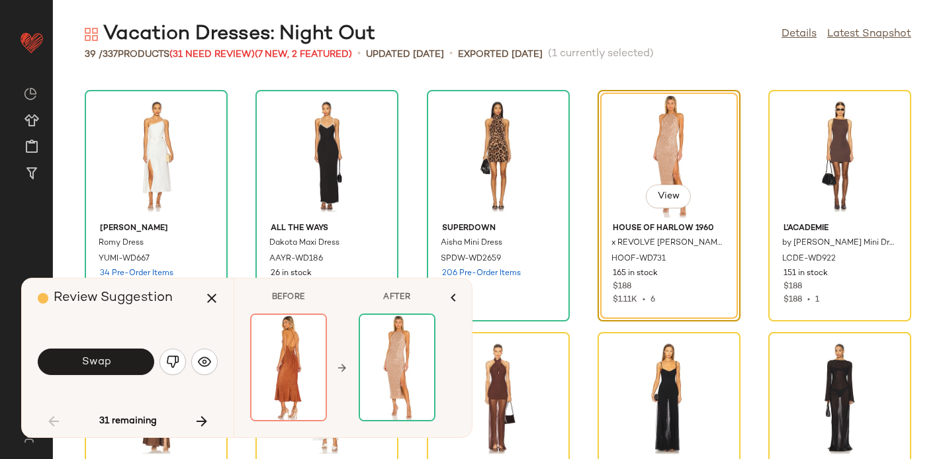
click at [653, 209] on div "View" at bounding box center [668, 198] width 45 height 26
click at [657, 194] on span "View" at bounding box center [668, 196] width 23 height 11
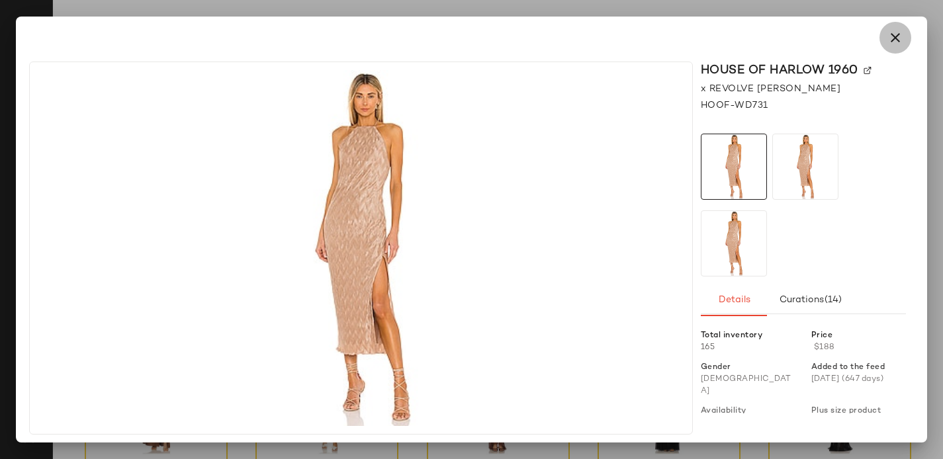
click at [896, 43] on icon "button" at bounding box center [896, 38] width 16 height 16
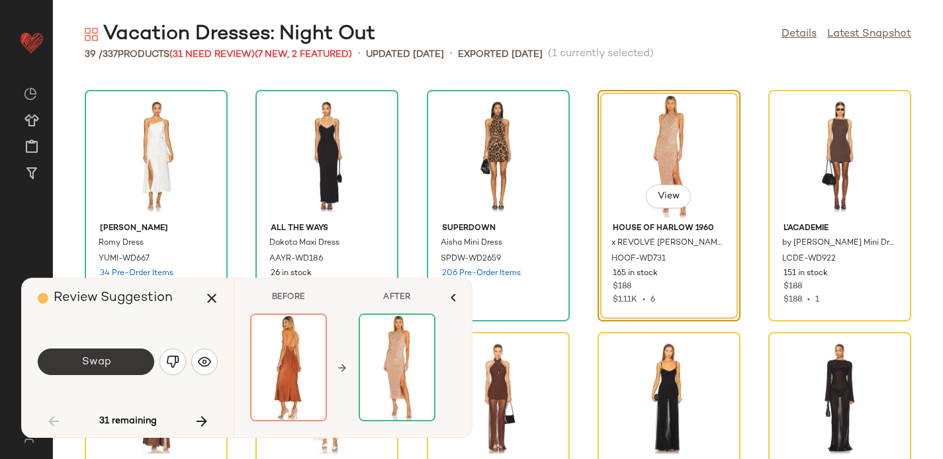
click at [120, 370] on button "Swap" at bounding box center [96, 362] width 117 height 26
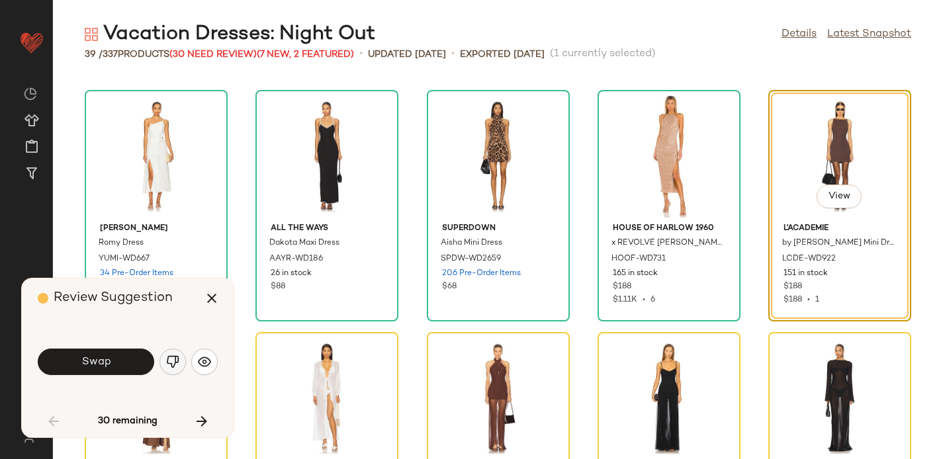
click at [171, 362] on img "button" at bounding box center [172, 362] width 13 height 13
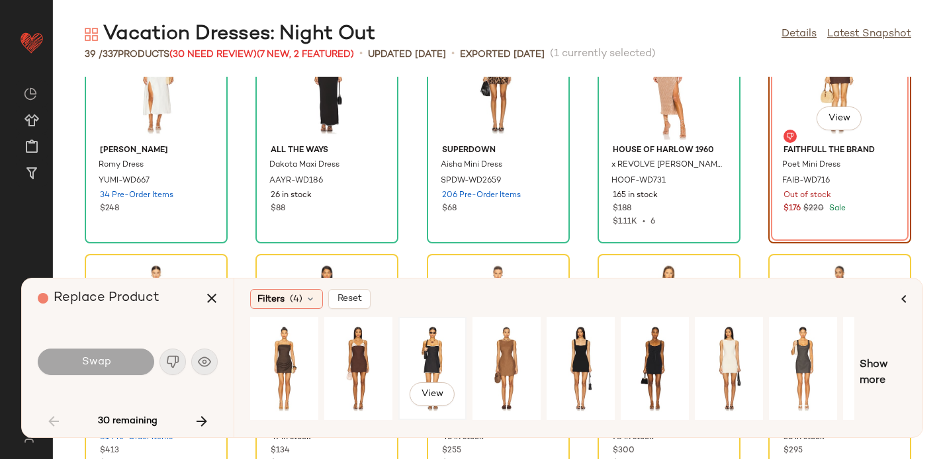
click at [435, 363] on div "View" at bounding box center [432, 369] width 59 height 94
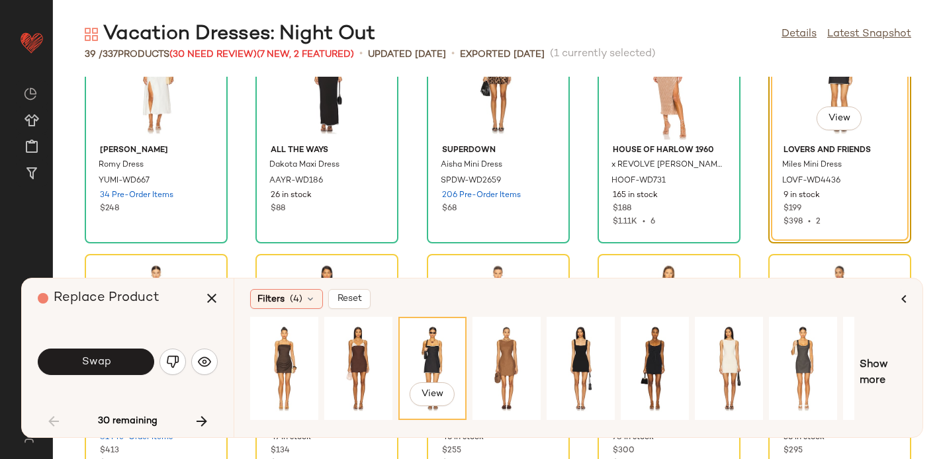
click at [74, 365] on button "Swap" at bounding box center [96, 362] width 117 height 26
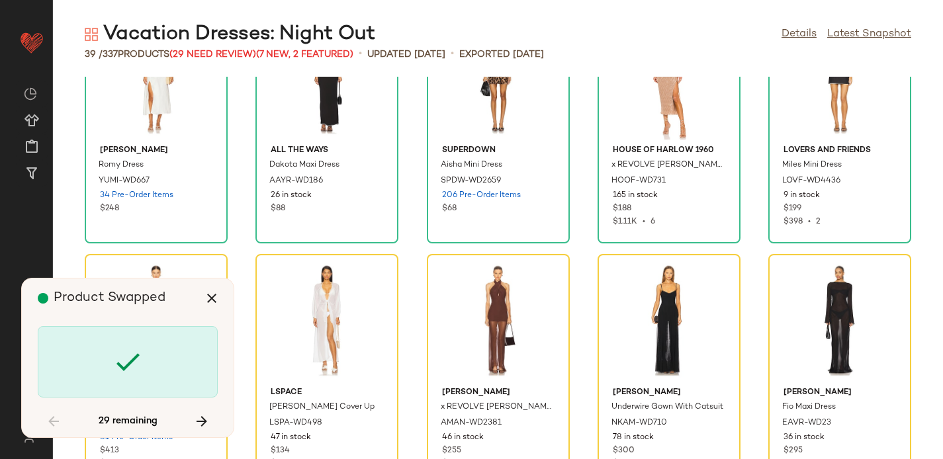
scroll to position [485, 0]
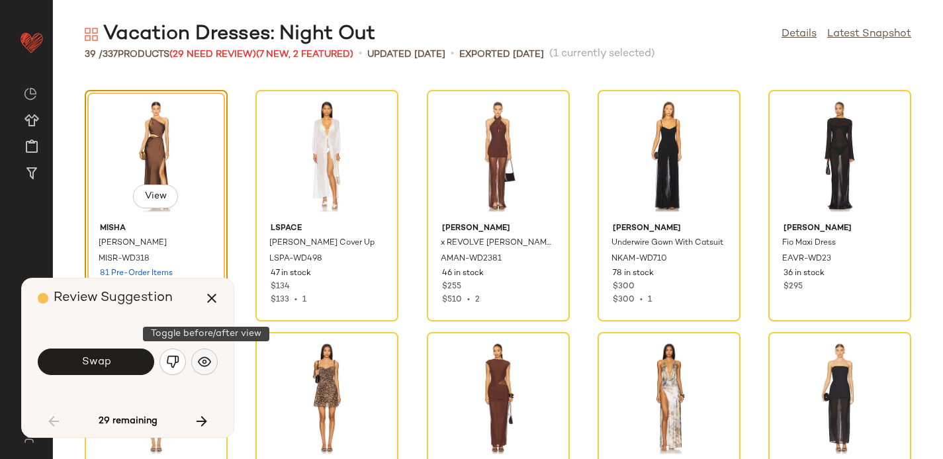
click at [209, 356] on img "button" at bounding box center [204, 362] width 13 height 13
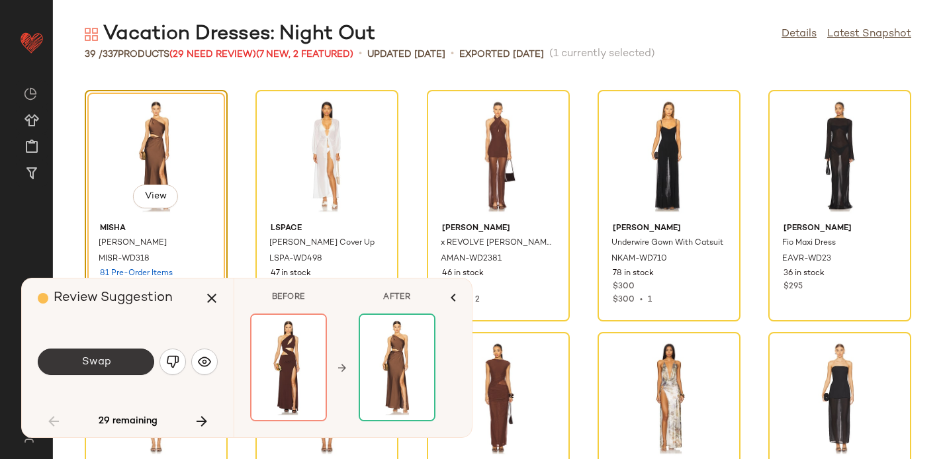
click at [84, 368] on button "Swap" at bounding box center [96, 362] width 117 height 26
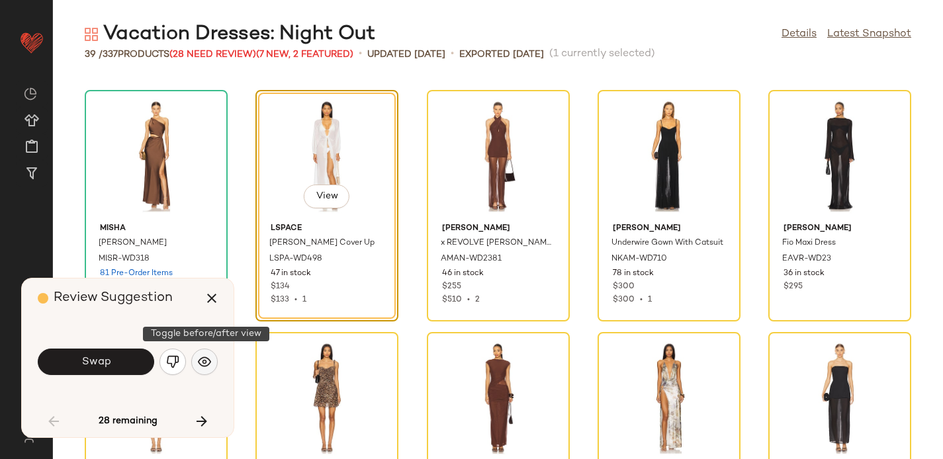
click at [204, 358] on img "button" at bounding box center [204, 362] width 13 height 13
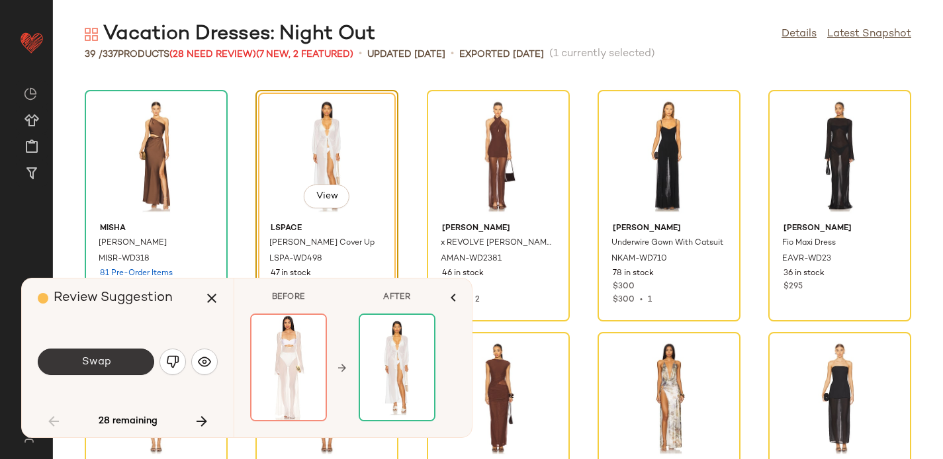
click at [109, 363] on span "Swap" at bounding box center [96, 362] width 30 height 13
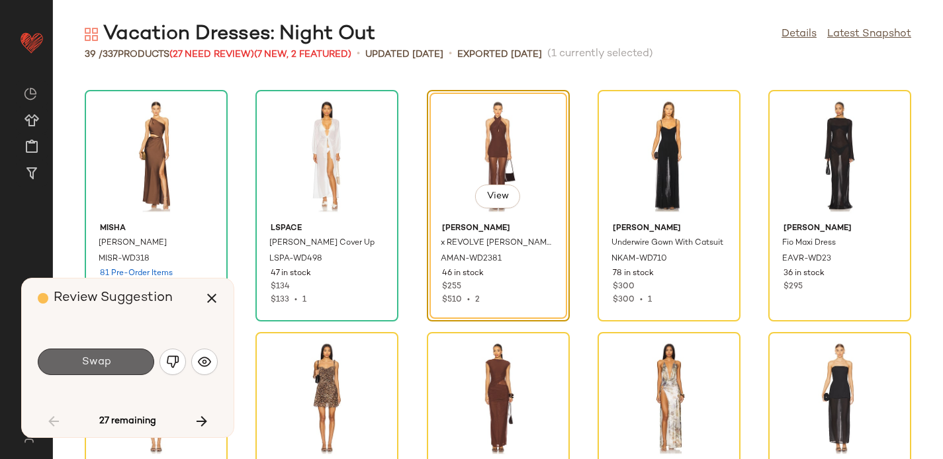
click at [130, 359] on button "Swap" at bounding box center [96, 362] width 117 height 26
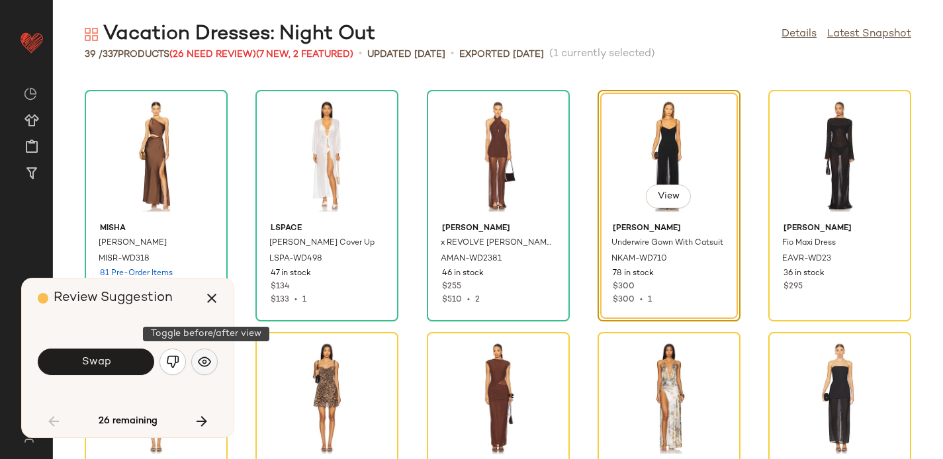
click at [199, 365] on img "button" at bounding box center [204, 362] width 13 height 13
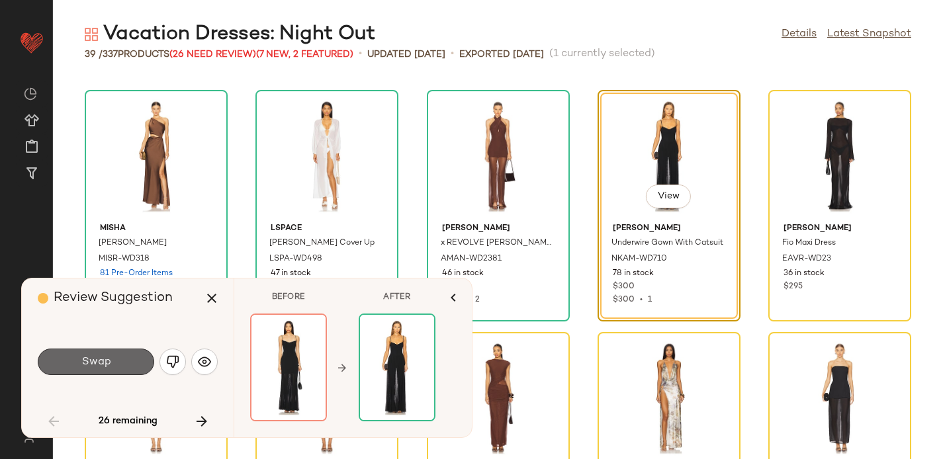
click at [109, 365] on span "Swap" at bounding box center [96, 362] width 30 height 13
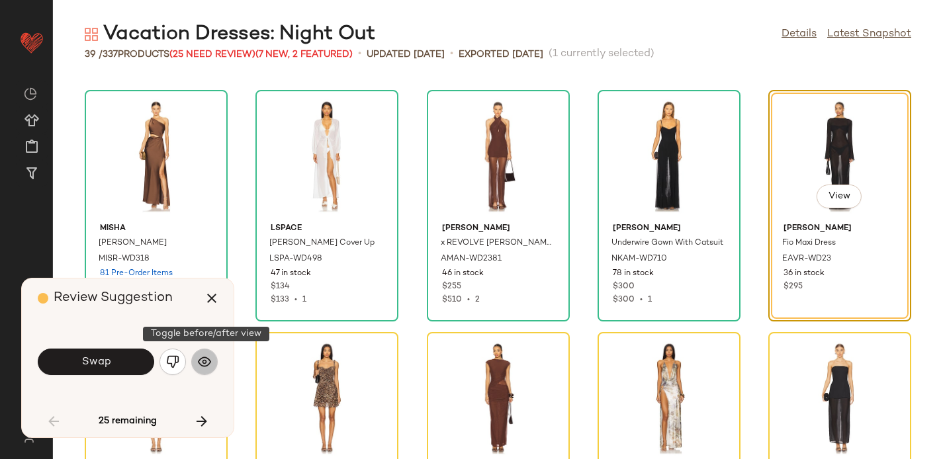
click at [209, 361] on img "button" at bounding box center [204, 362] width 13 height 13
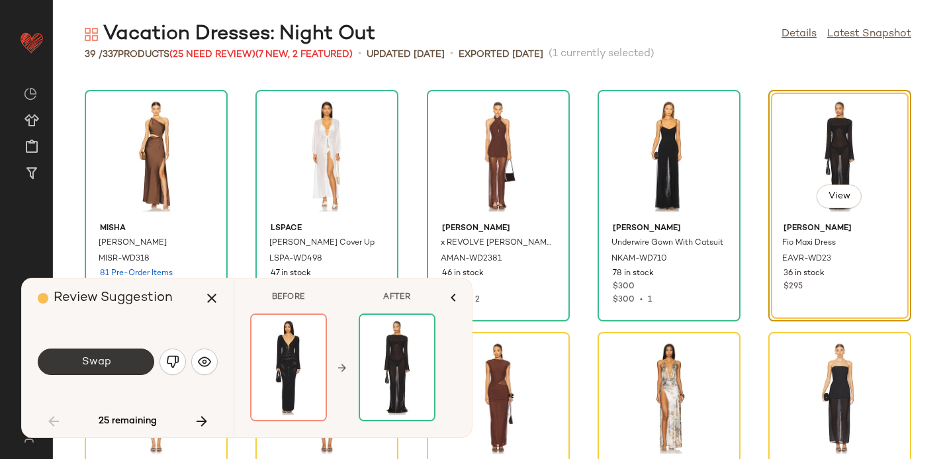
click at [107, 362] on span "Swap" at bounding box center [96, 362] width 30 height 13
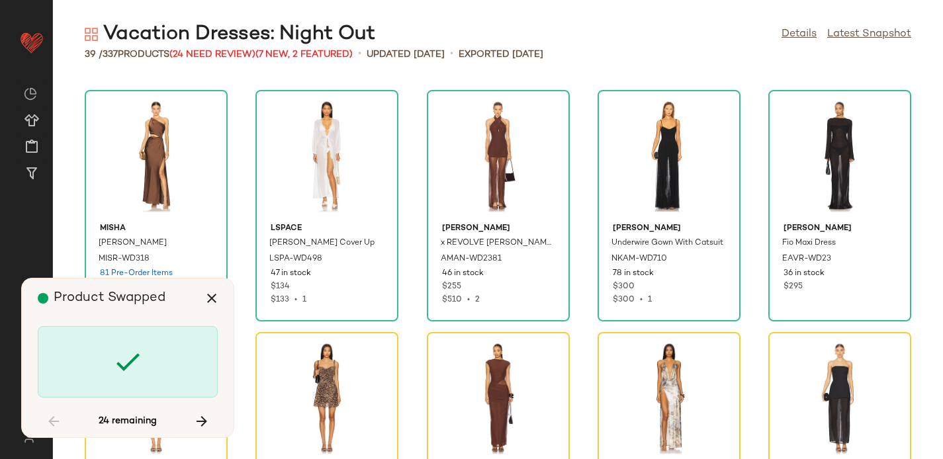
scroll to position [727, 0]
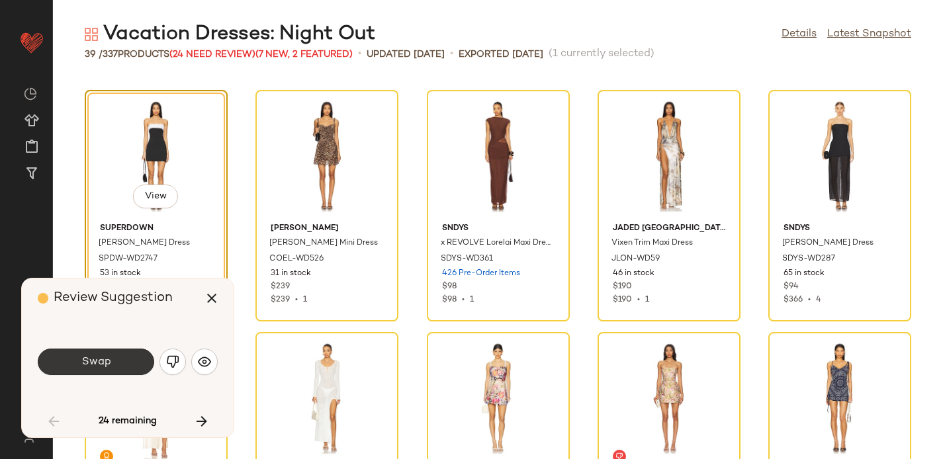
click at [120, 355] on button "Swap" at bounding box center [96, 362] width 117 height 26
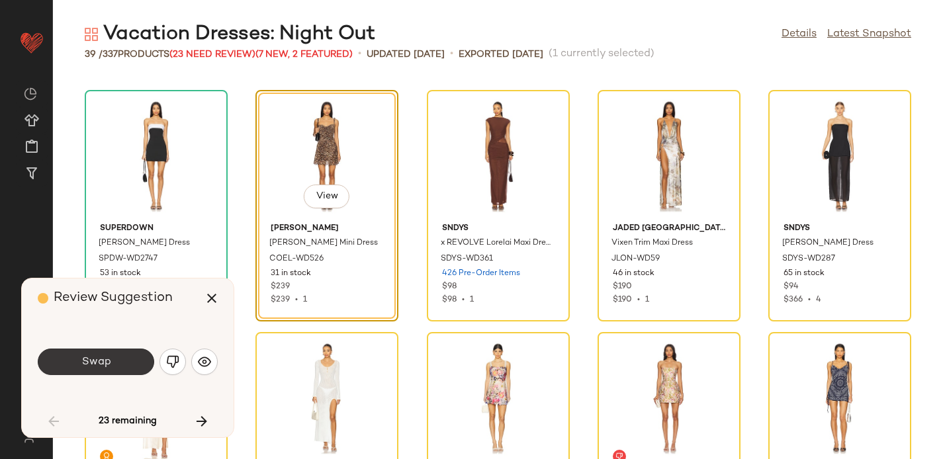
click at [114, 358] on button "Swap" at bounding box center [96, 362] width 117 height 26
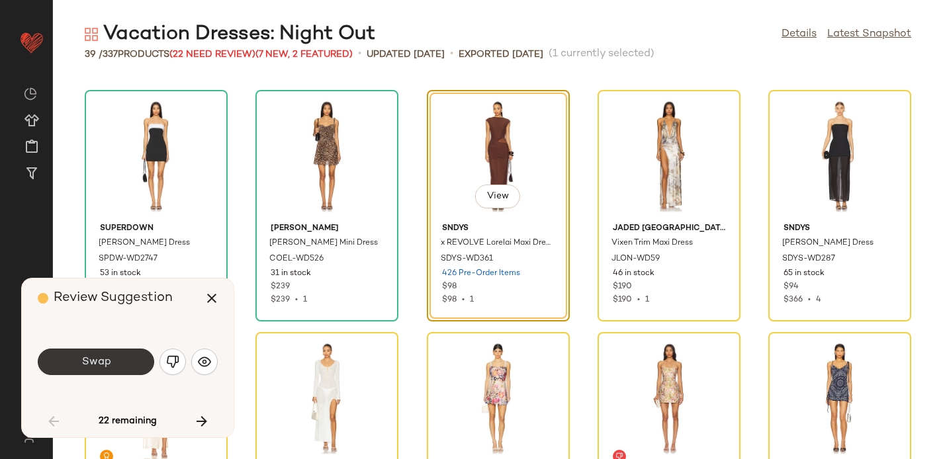
click at [90, 364] on span "Swap" at bounding box center [96, 362] width 30 height 13
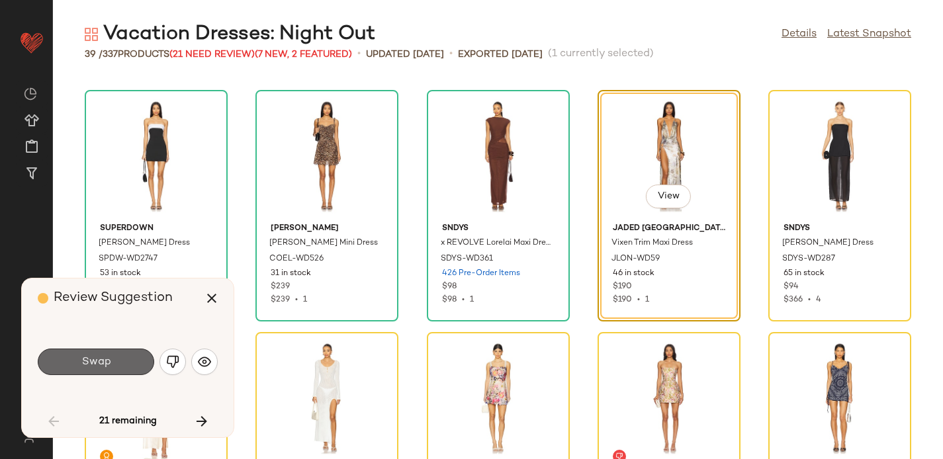
click at [95, 352] on button "Swap" at bounding box center [96, 362] width 117 height 26
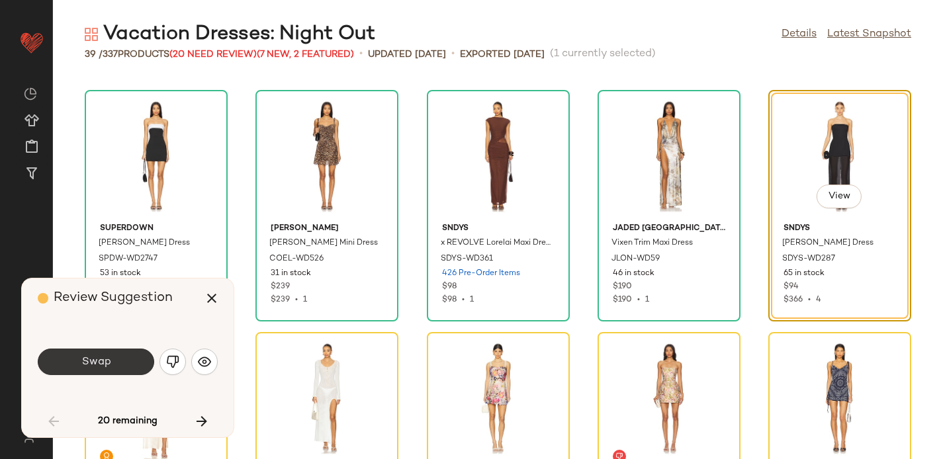
click at [99, 364] on span "Swap" at bounding box center [96, 362] width 30 height 13
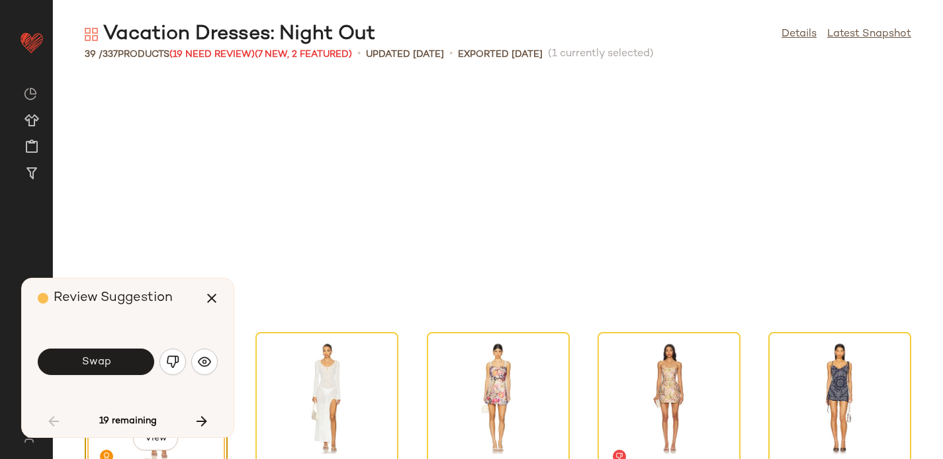
scroll to position [969, 0]
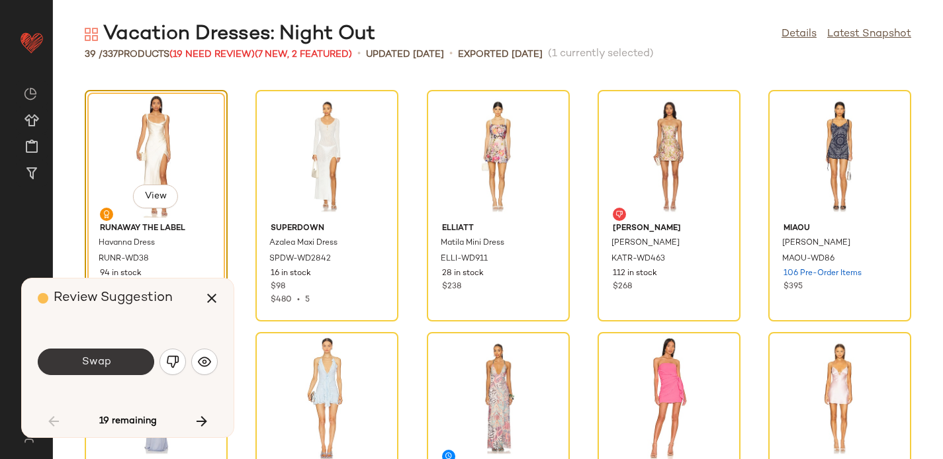
click at [103, 362] on span "Swap" at bounding box center [96, 362] width 30 height 13
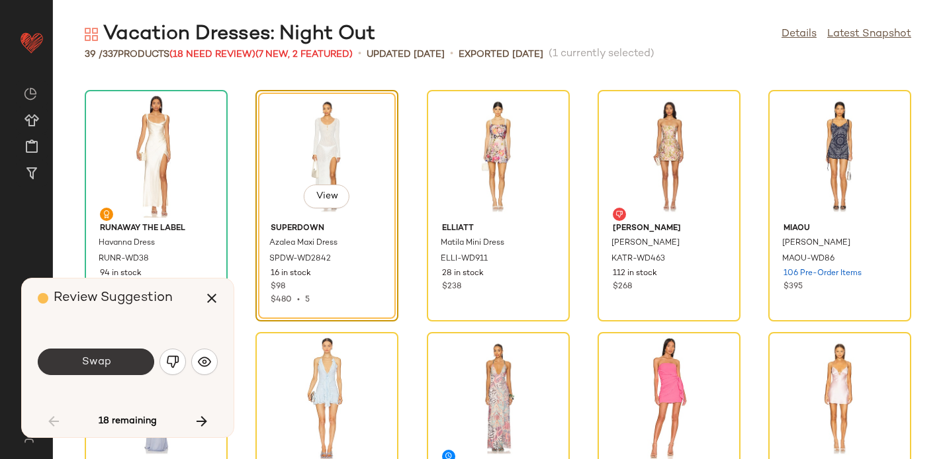
click at [117, 357] on button "Swap" at bounding box center [96, 362] width 117 height 26
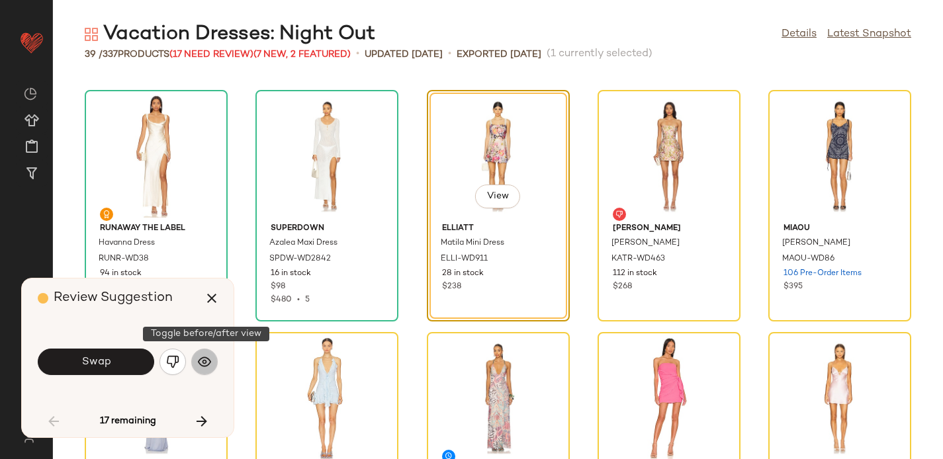
click at [209, 365] on img "button" at bounding box center [204, 362] width 13 height 13
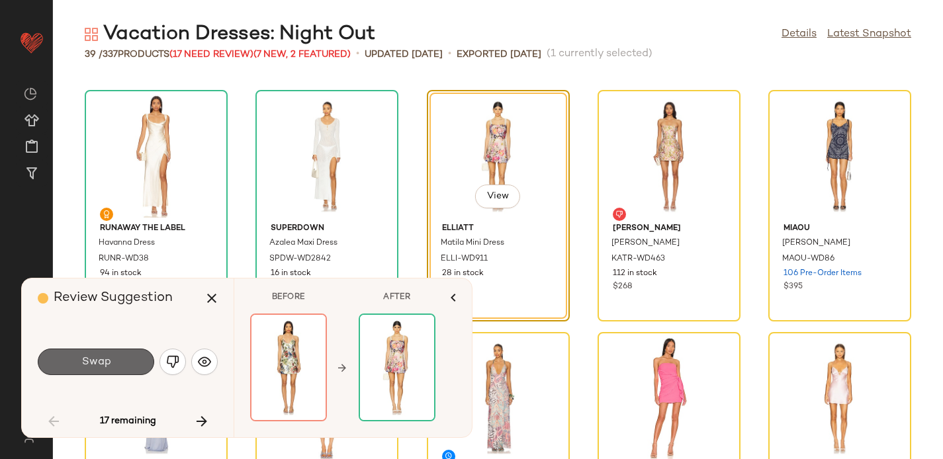
click at [122, 366] on button "Swap" at bounding box center [96, 362] width 117 height 26
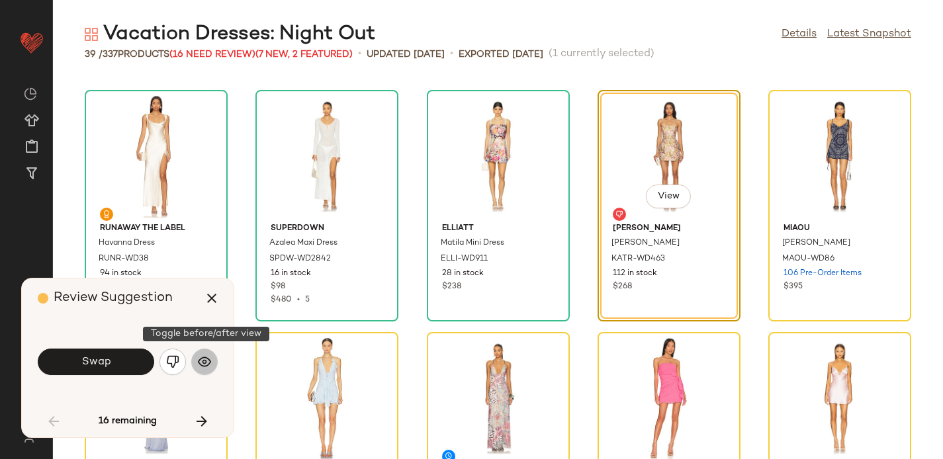
click at [206, 363] on img "button" at bounding box center [204, 362] width 13 height 13
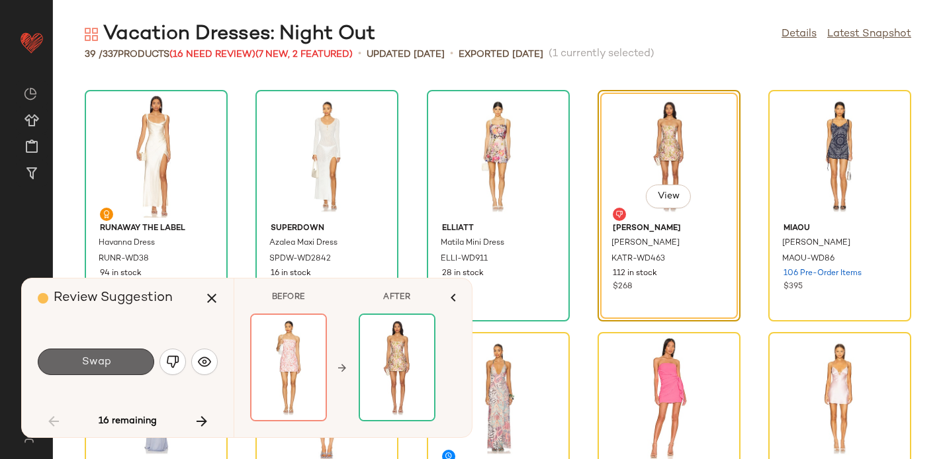
click at [127, 371] on button "Swap" at bounding box center [96, 362] width 117 height 26
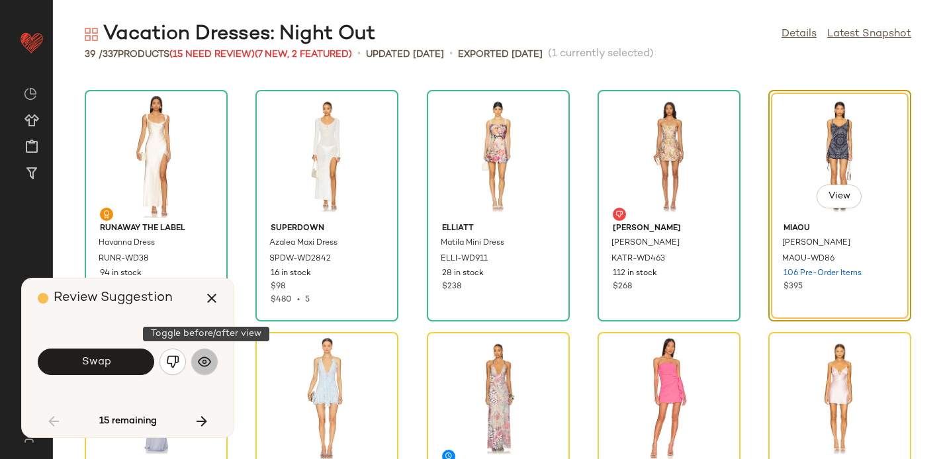
click at [216, 362] on button "button" at bounding box center [204, 362] width 26 height 26
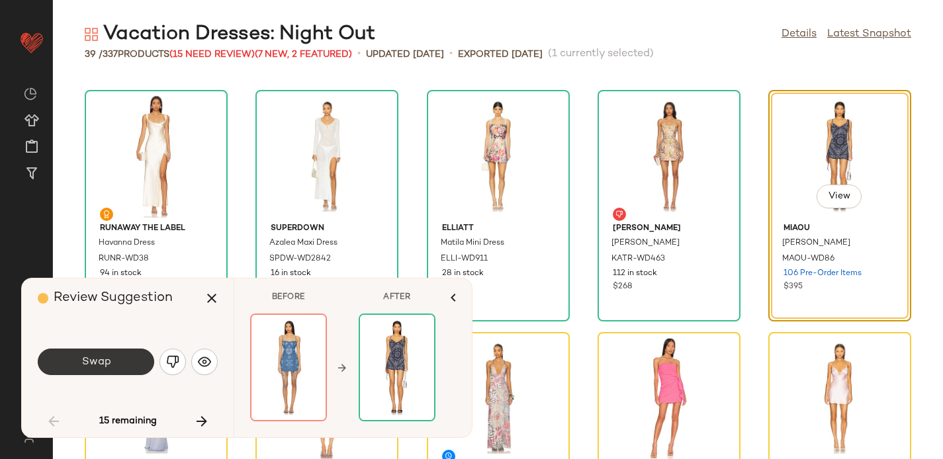
click at [119, 360] on button "Swap" at bounding box center [96, 362] width 117 height 26
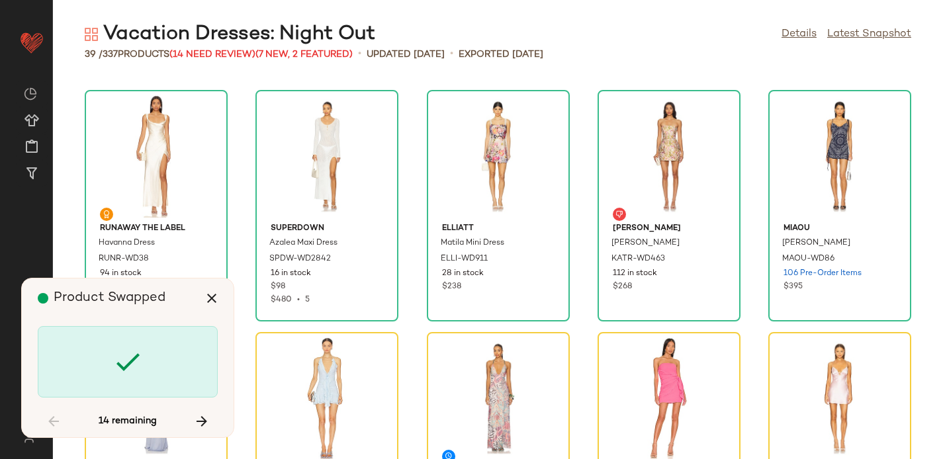
scroll to position [1212, 0]
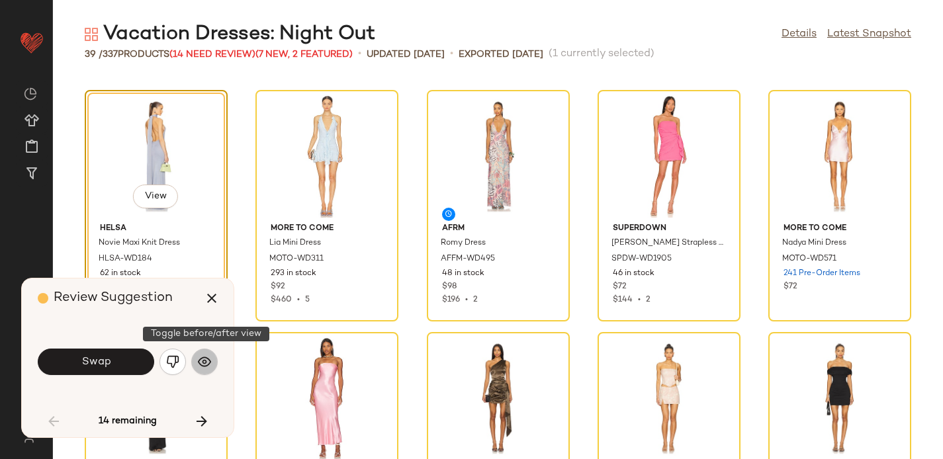
click at [209, 360] on img "button" at bounding box center [204, 362] width 13 height 13
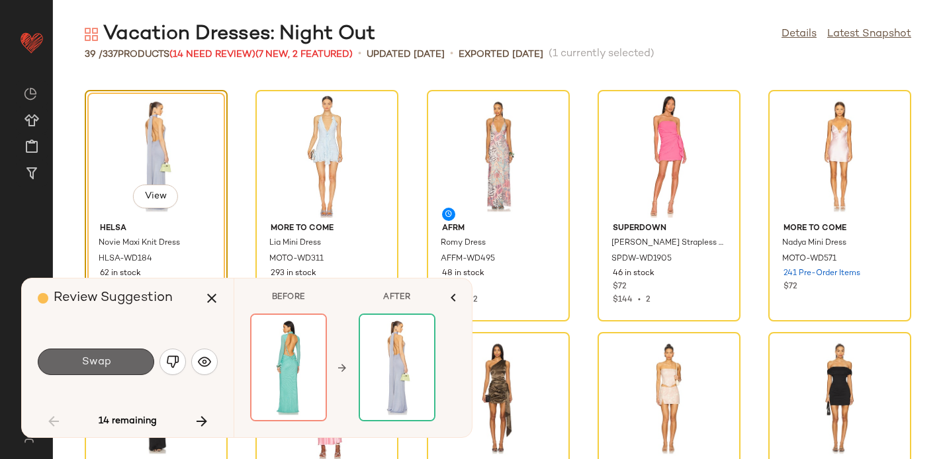
click at [125, 358] on button "Swap" at bounding box center [96, 362] width 117 height 26
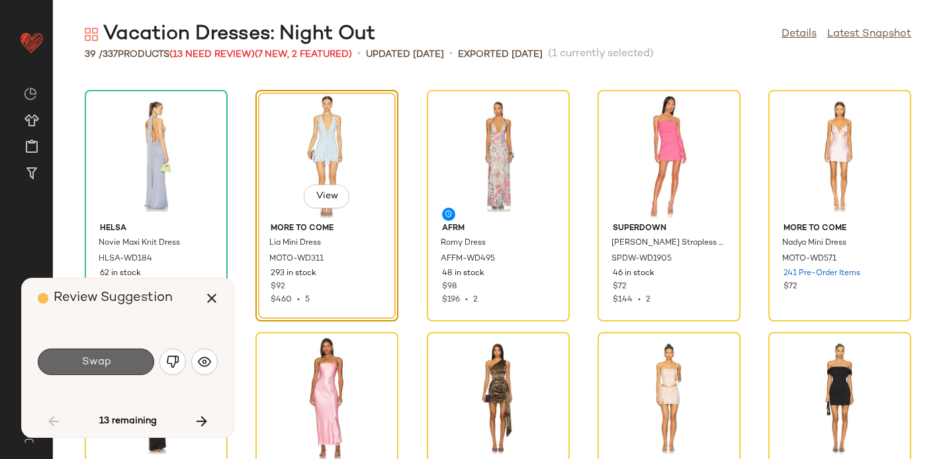
click at [111, 356] on button "Swap" at bounding box center [96, 362] width 117 height 26
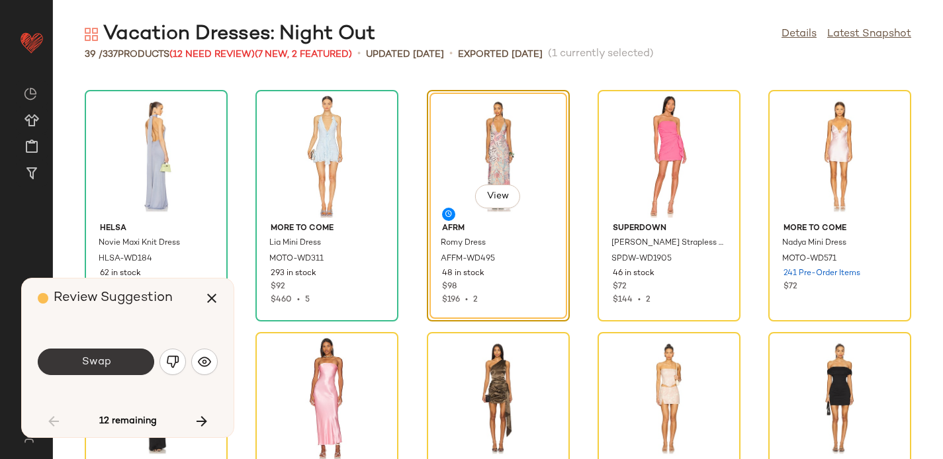
click at [106, 363] on span "Swap" at bounding box center [96, 362] width 30 height 13
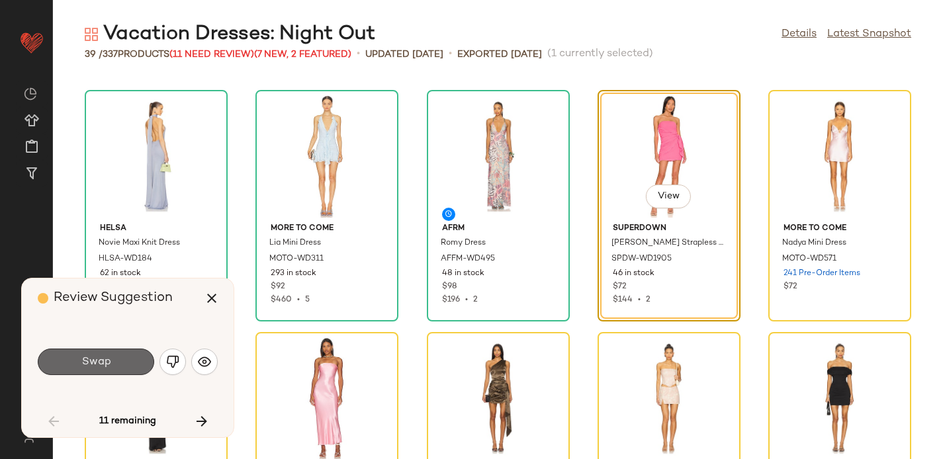
click at [120, 361] on button "Swap" at bounding box center [96, 362] width 117 height 26
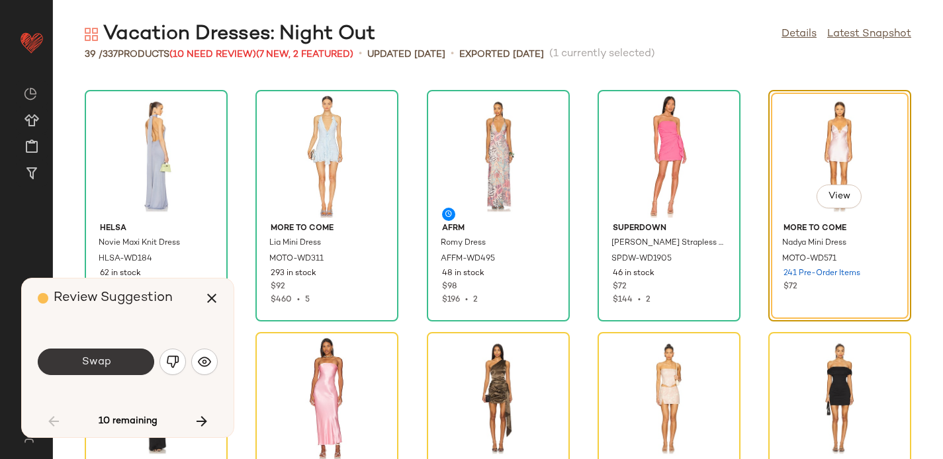
click at [119, 359] on button "Swap" at bounding box center [96, 362] width 117 height 26
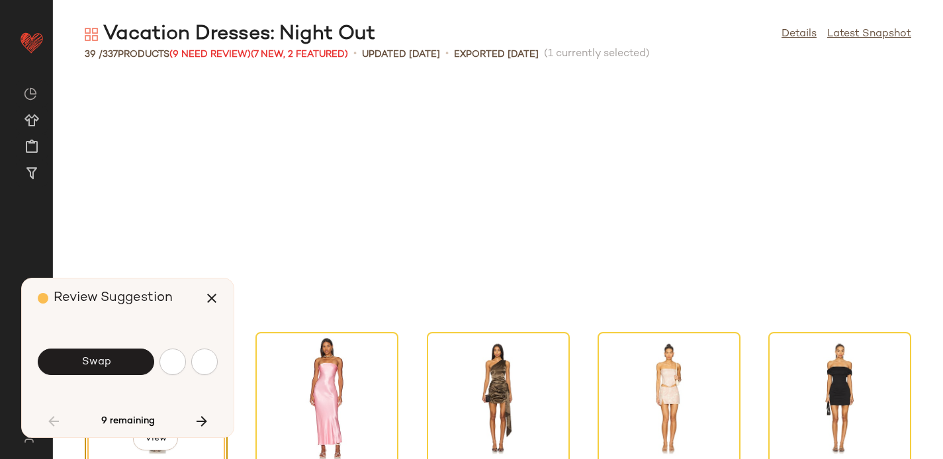
scroll to position [1454, 0]
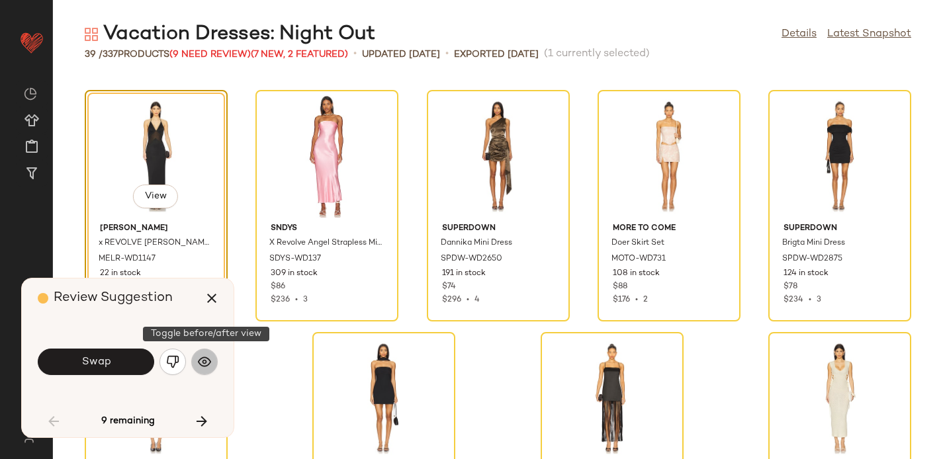
click at [207, 365] on img "button" at bounding box center [204, 362] width 13 height 13
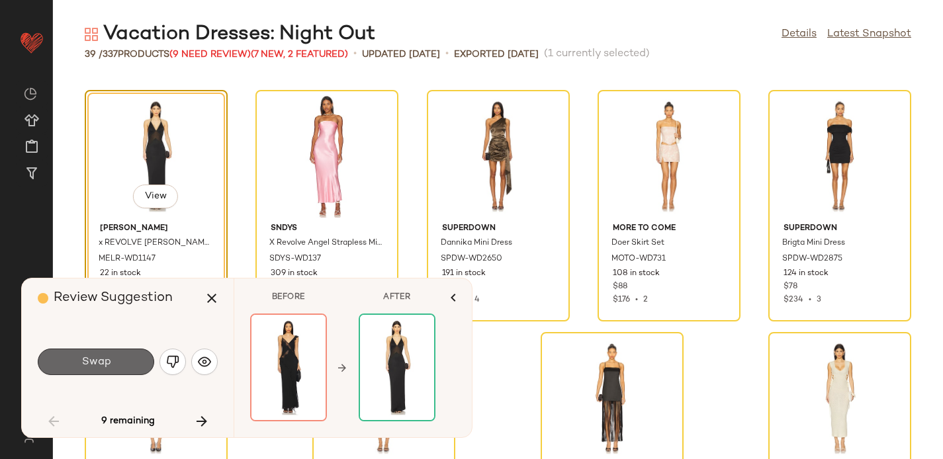
click at [101, 356] on span "Swap" at bounding box center [96, 362] width 30 height 13
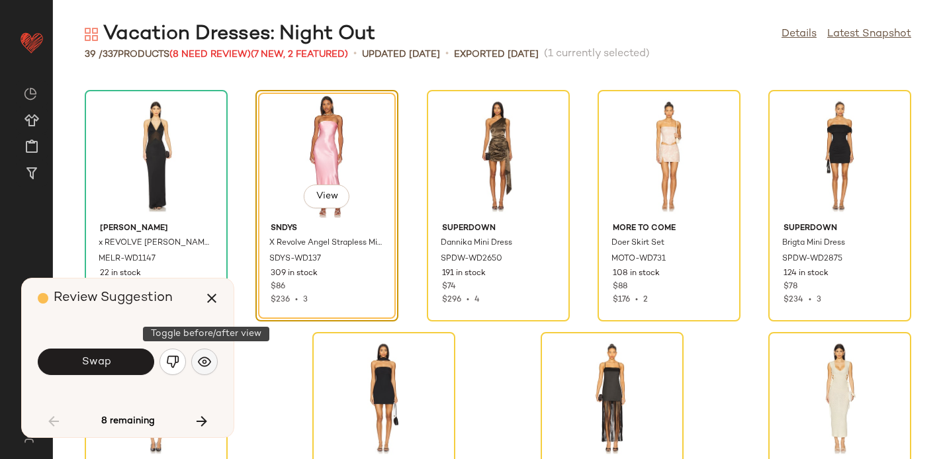
click at [211, 360] on img "button" at bounding box center [204, 362] width 13 height 13
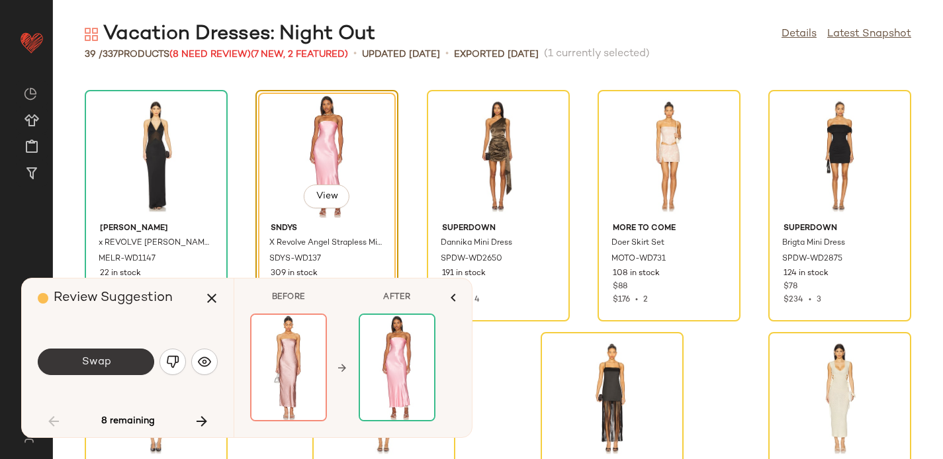
click at [89, 357] on span "Swap" at bounding box center [96, 362] width 30 height 13
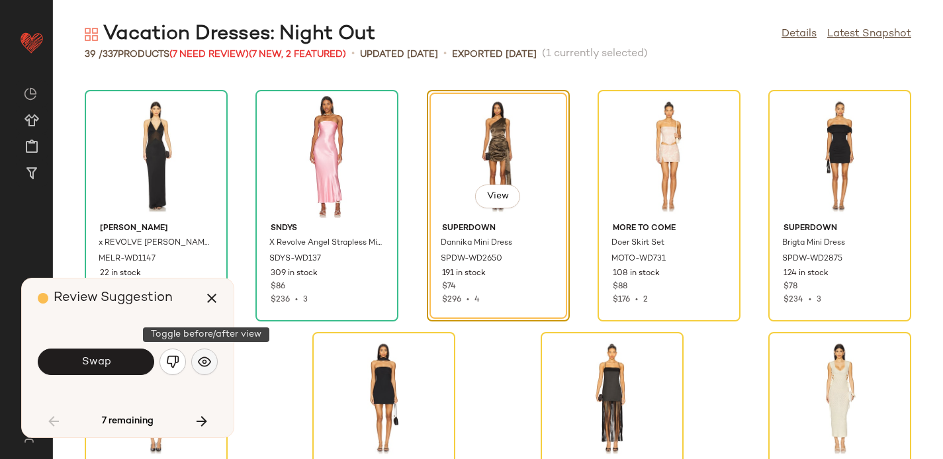
click at [207, 361] on img "button" at bounding box center [204, 362] width 13 height 13
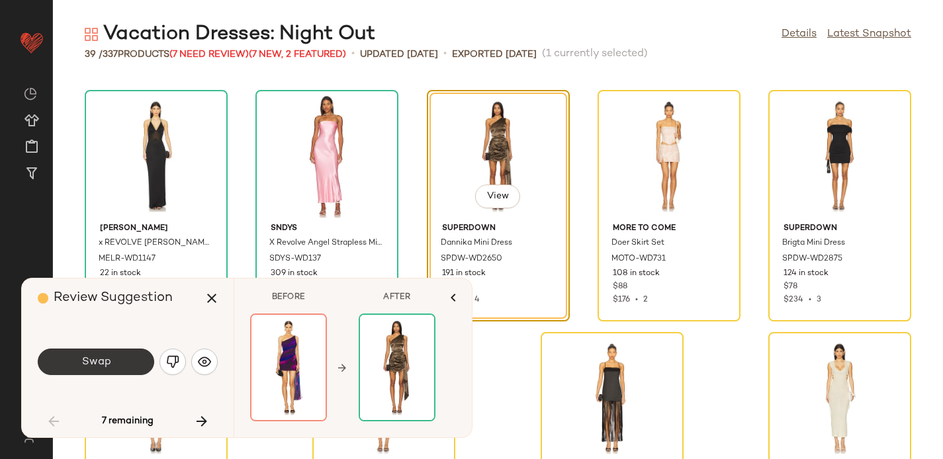
click at [85, 355] on button "Swap" at bounding box center [96, 362] width 117 height 26
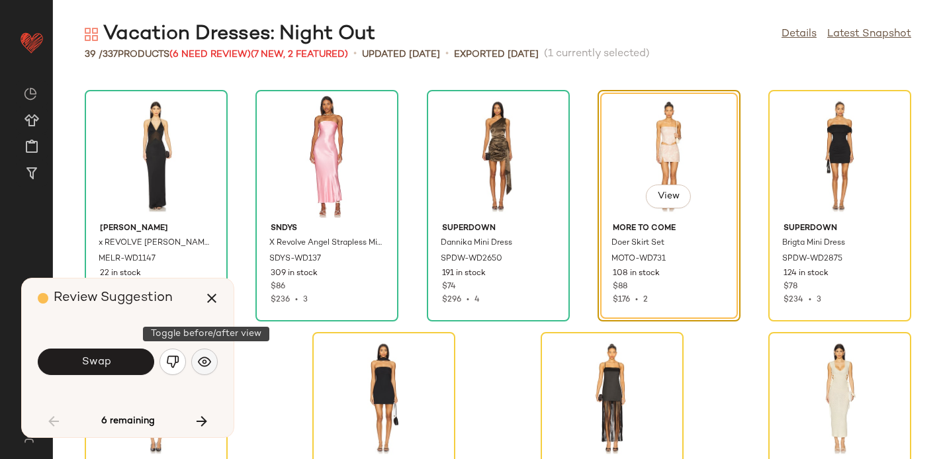
click at [205, 365] on img "button" at bounding box center [204, 362] width 13 height 13
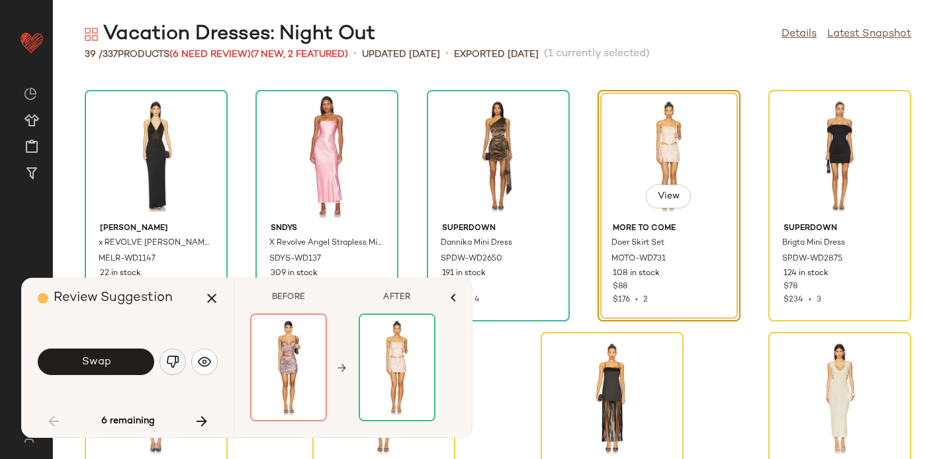
click at [169, 360] on img "button" at bounding box center [172, 362] width 13 height 13
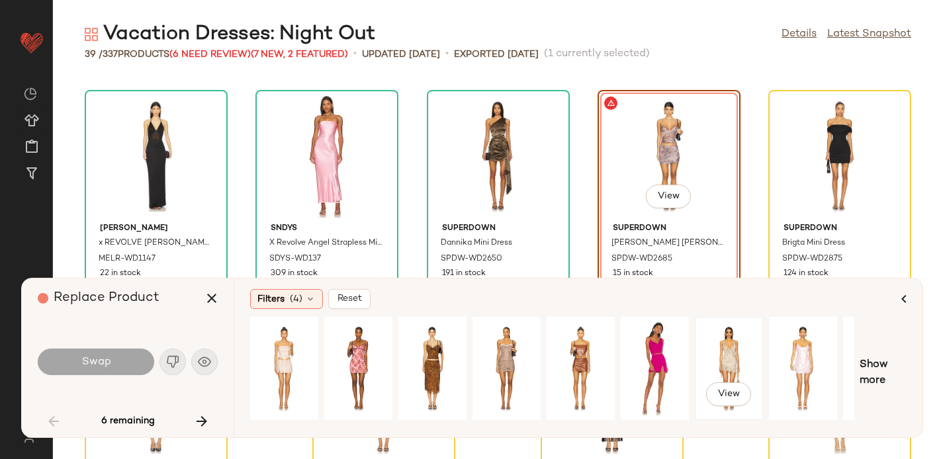
click at [700, 360] on div "View" at bounding box center [729, 369] width 59 height 94
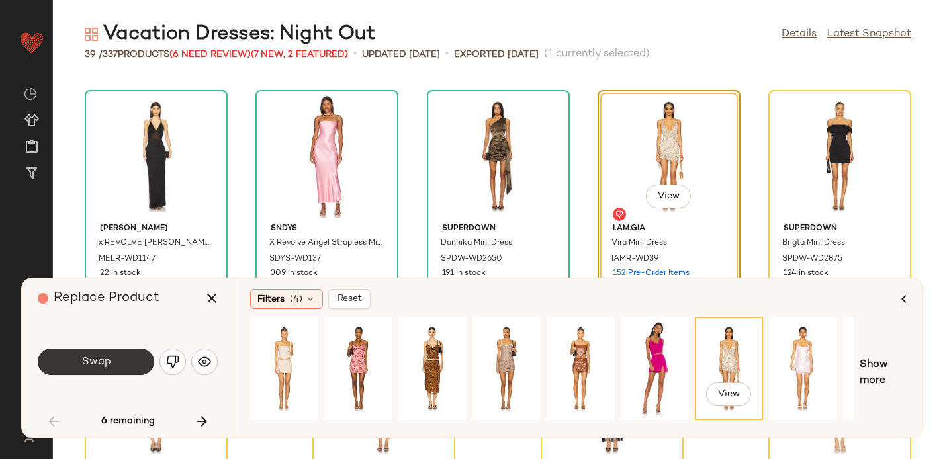
click at [89, 361] on span "Swap" at bounding box center [96, 362] width 30 height 13
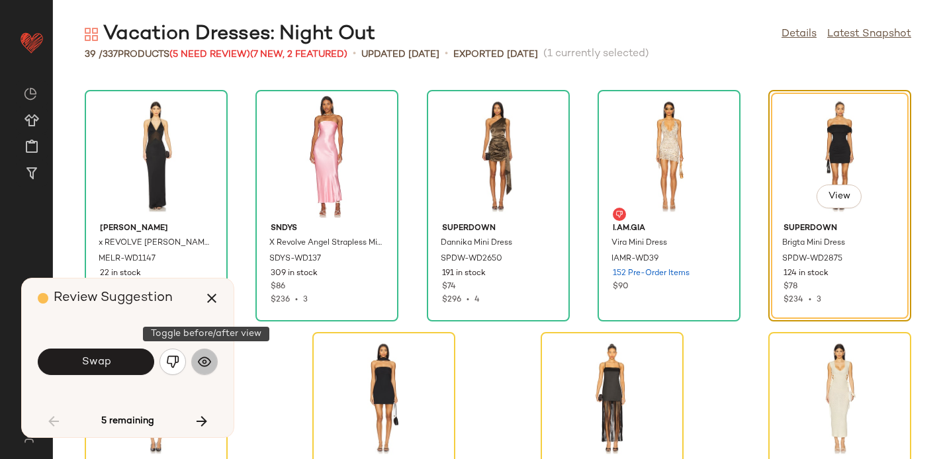
click at [206, 367] on img "button" at bounding box center [204, 362] width 13 height 13
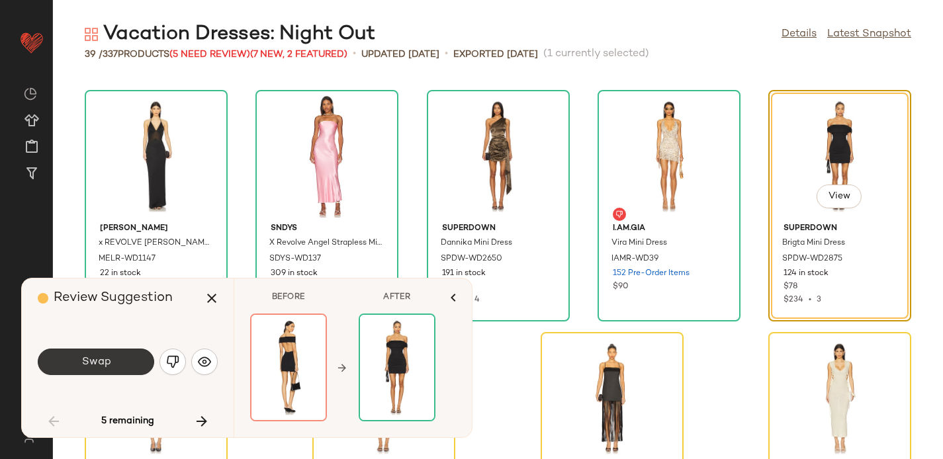
click at [72, 362] on button "Swap" at bounding box center [96, 362] width 117 height 26
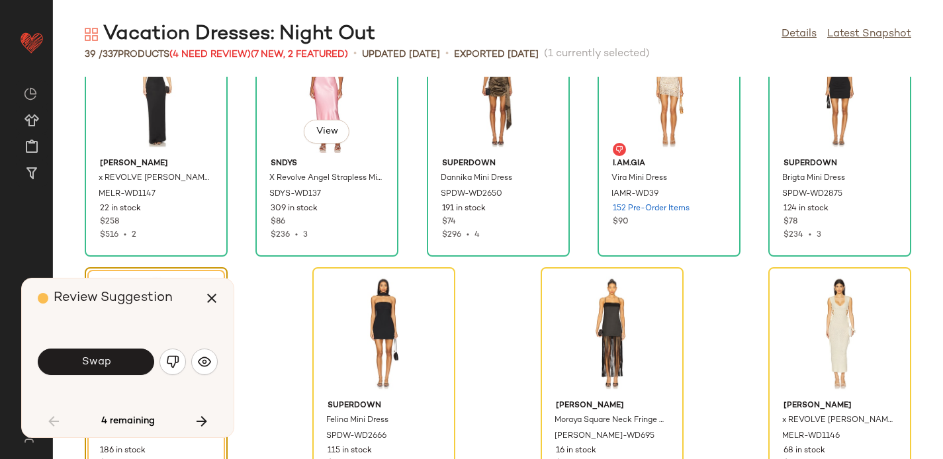
scroll to position [1559, 0]
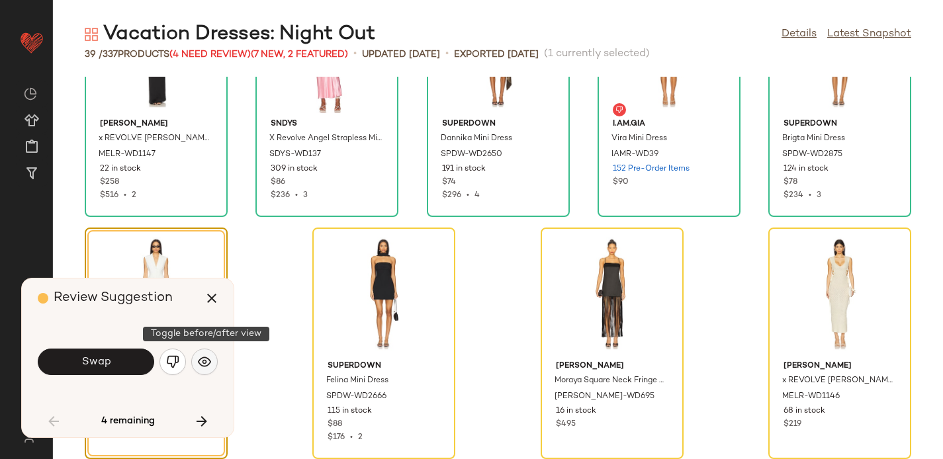
click at [207, 367] on img "button" at bounding box center [204, 362] width 13 height 13
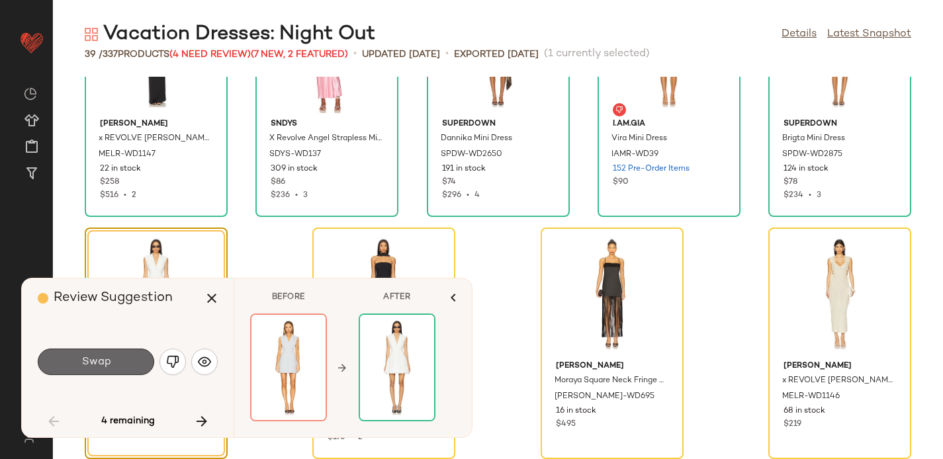
click at [112, 364] on button "Swap" at bounding box center [96, 362] width 117 height 26
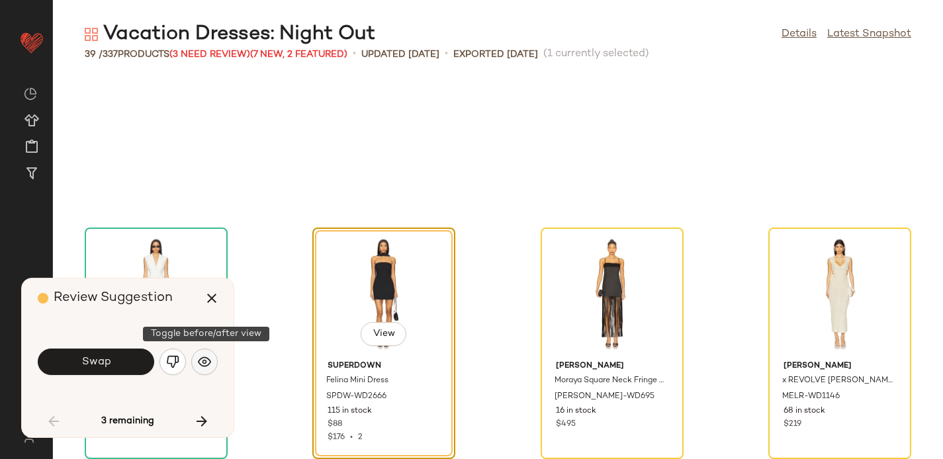
click at [202, 367] on img "button" at bounding box center [204, 362] width 13 height 13
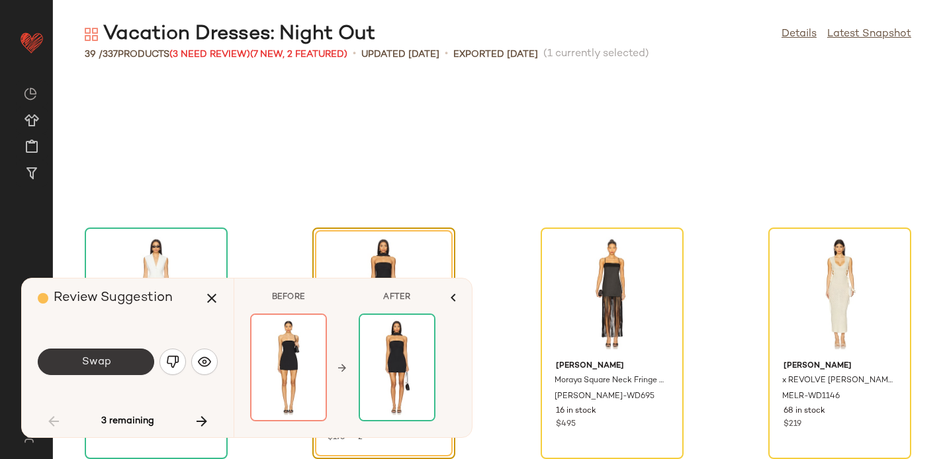
click at [103, 361] on span "Swap" at bounding box center [96, 362] width 30 height 13
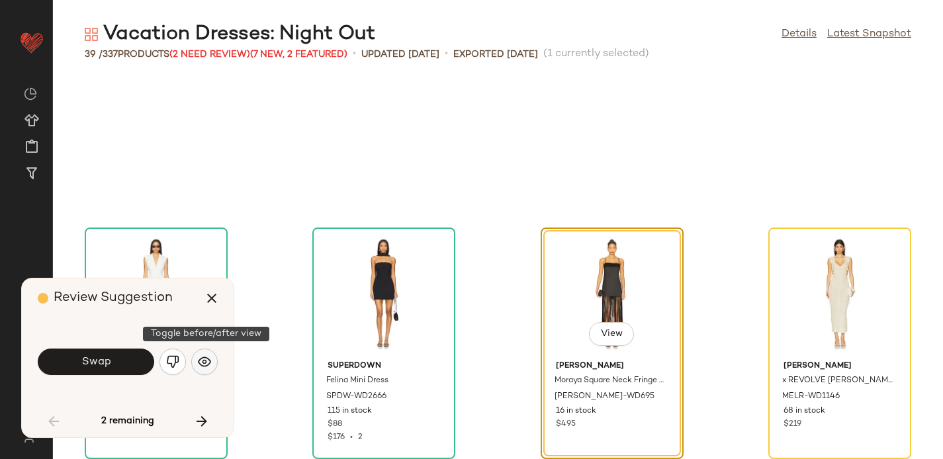
click at [212, 367] on button "button" at bounding box center [204, 362] width 26 height 26
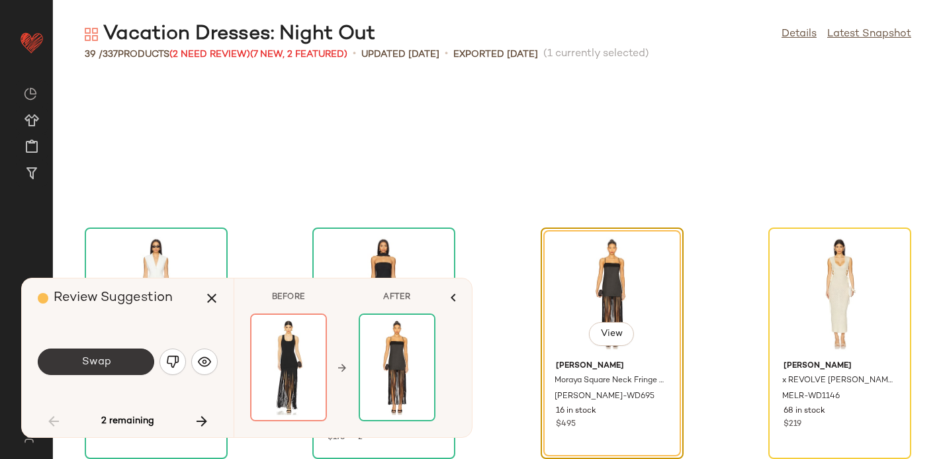
click at [100, 352] on button "Swap" at bounding box center [96, 362] width 117 height 26
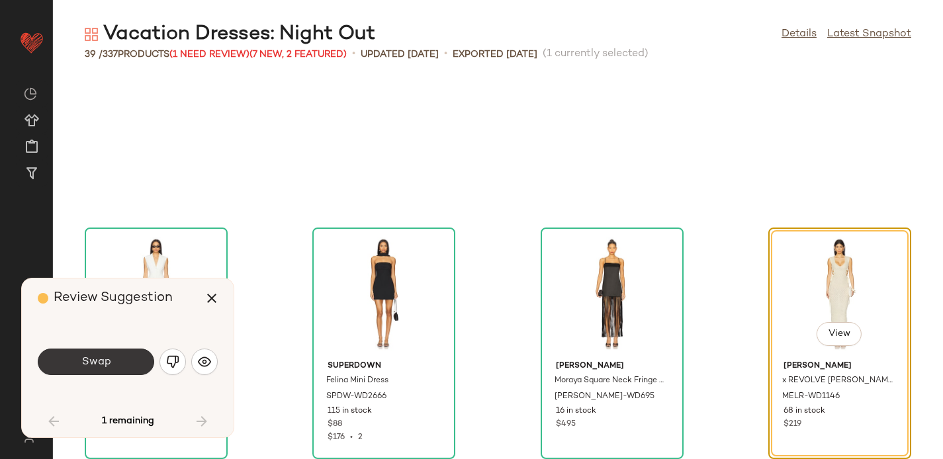
click at [113, 361] on button "Swap" at bounding box center [96, 362] width 117 height 26
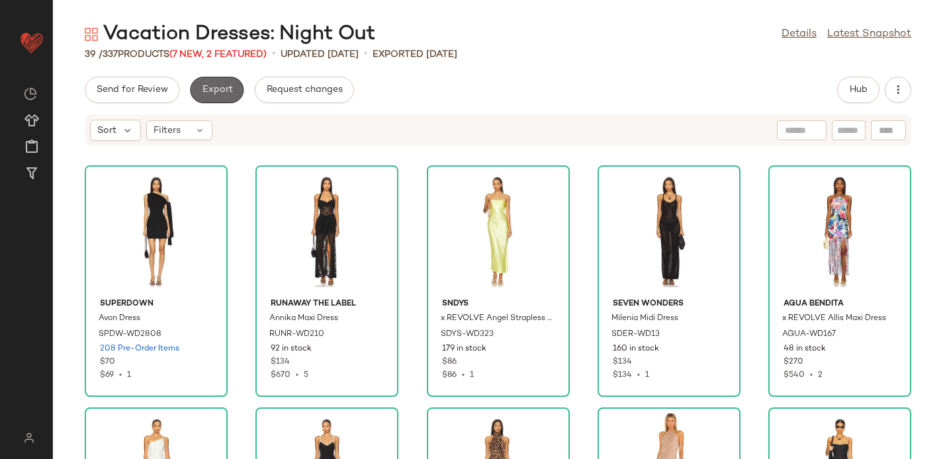
click at [213, 83] on button "Export" at bounding box center [217, 90] width 54 height 26
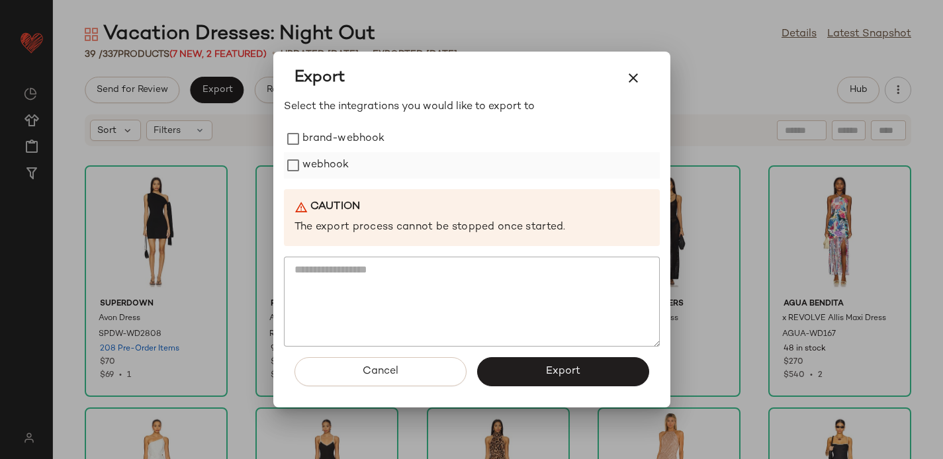
click at [416, 168] on div "webhook" at bounding box center [472, 165] width 376 height 26
click at [329, 170] on label "webhook" at bounding box center [326, 165] width 47 height 26
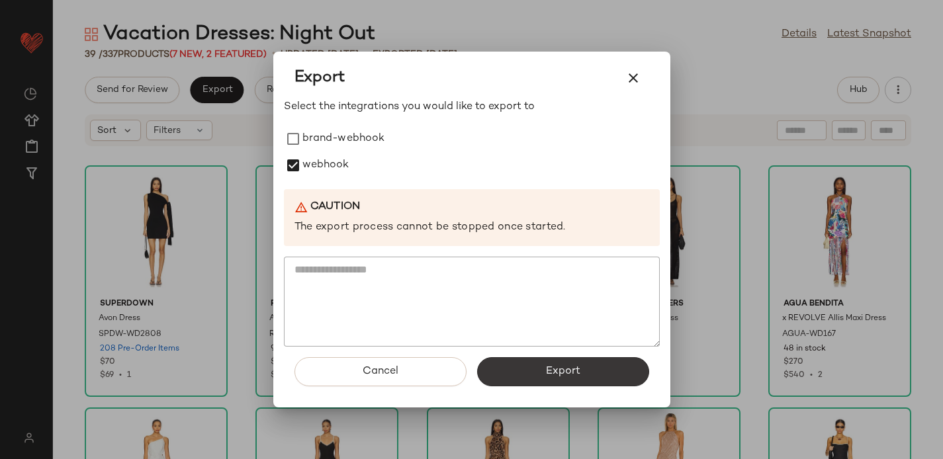
click at [583, 369] on button "Export" at bounding box center [563, 372] width 172 height 29
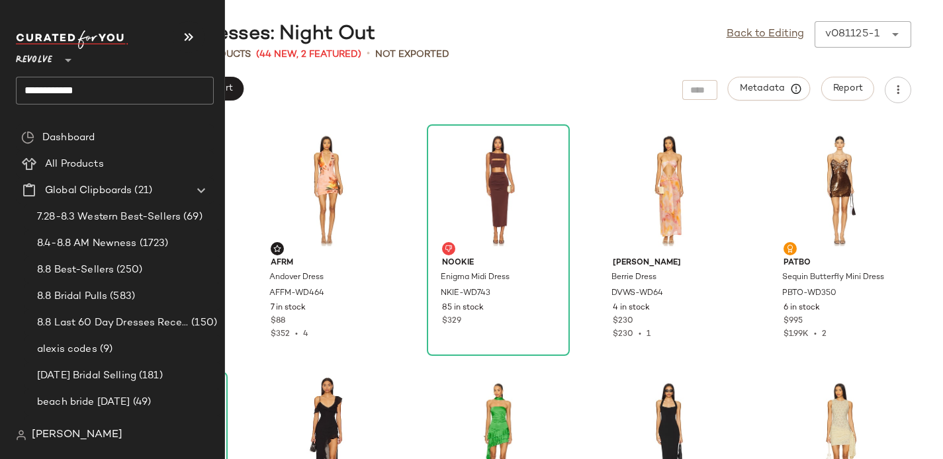
click at [54, 92] on input "**********" at bounding box center [115, 91] width 198 height 28
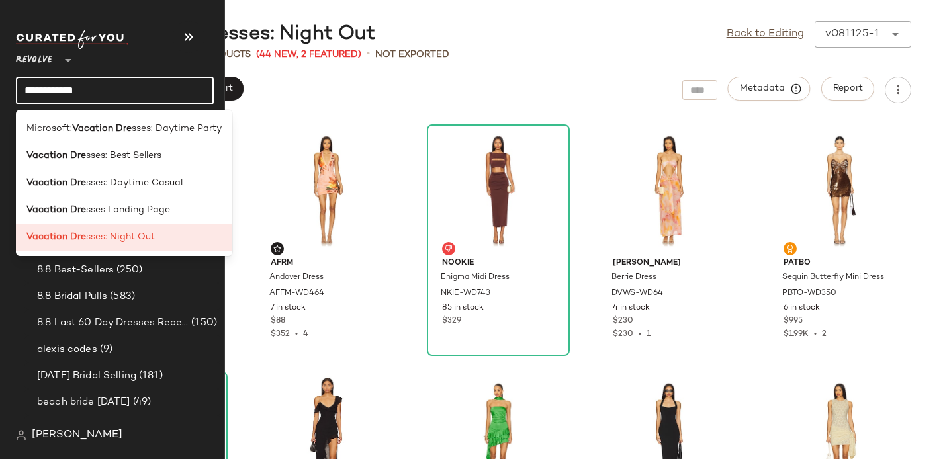
click at [54, 92] on input "**********" at bounding box center [115, 91] width 198 height 28
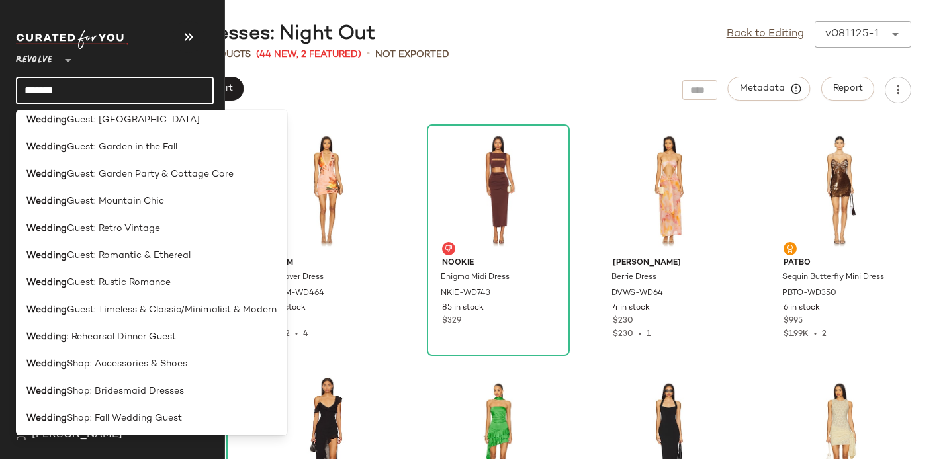
scroll to position [472, 0]
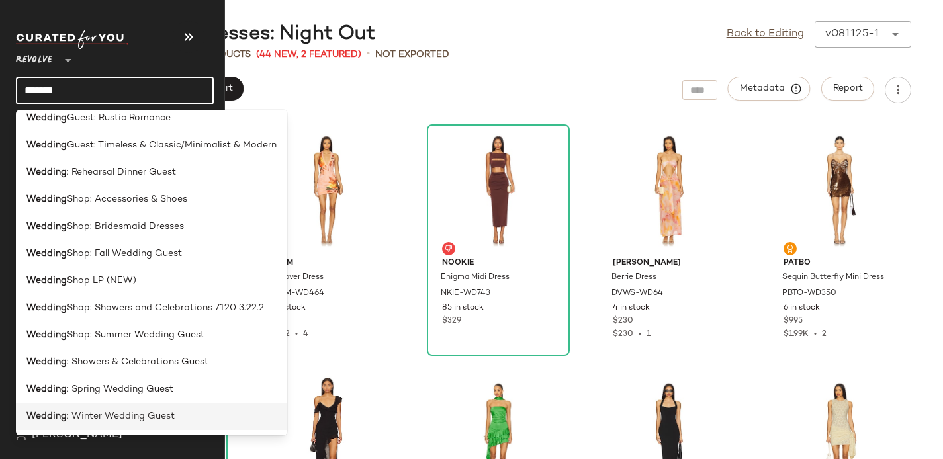
type input "*******"
click at [60, 414] on b "Wedding" at bounding box center [46, 417] width 40 height 14
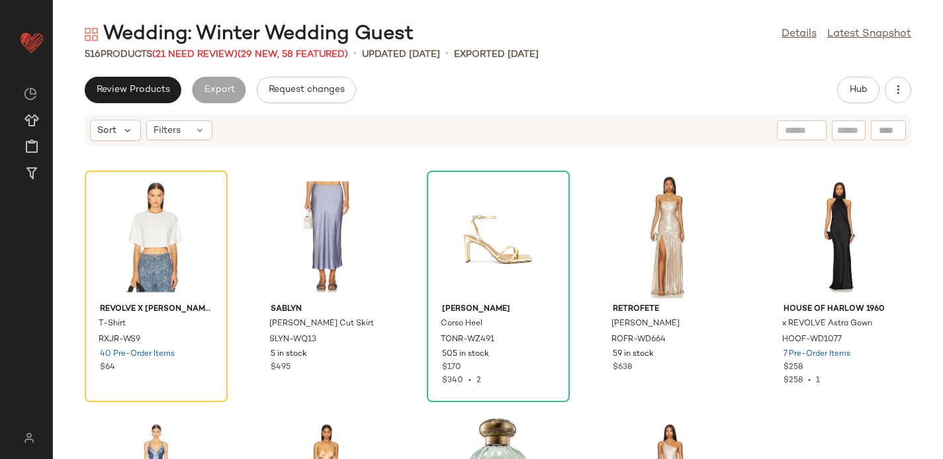
scroll to position [2914, 0]
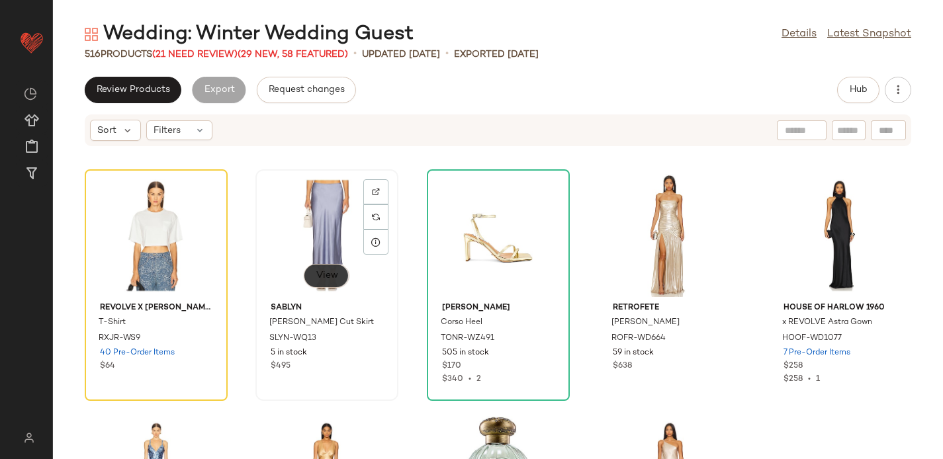
click at [333, 273] on span "View" at bounding box center [326, 276] width 23 height 11
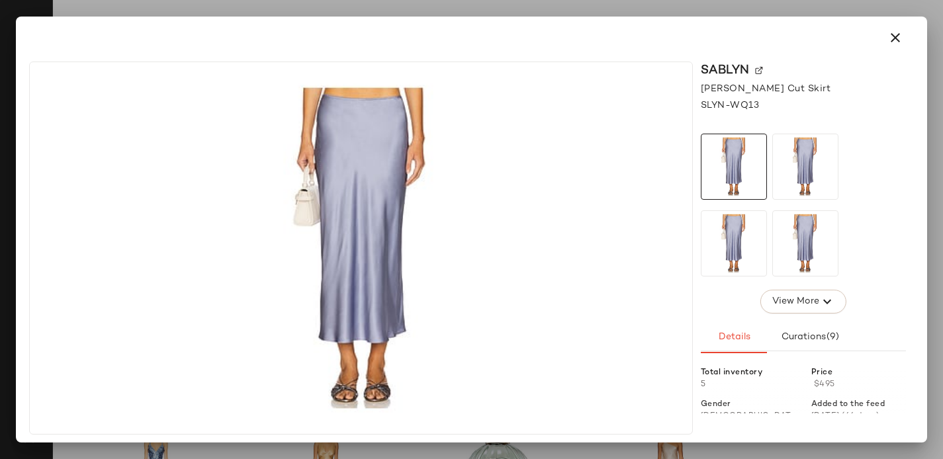
click at [759, 69] on img at bounding box center [759, 71] width 8 height 8
click at [894, 40] on icon "button" at bounding box center [896, 38] width 16 height 16
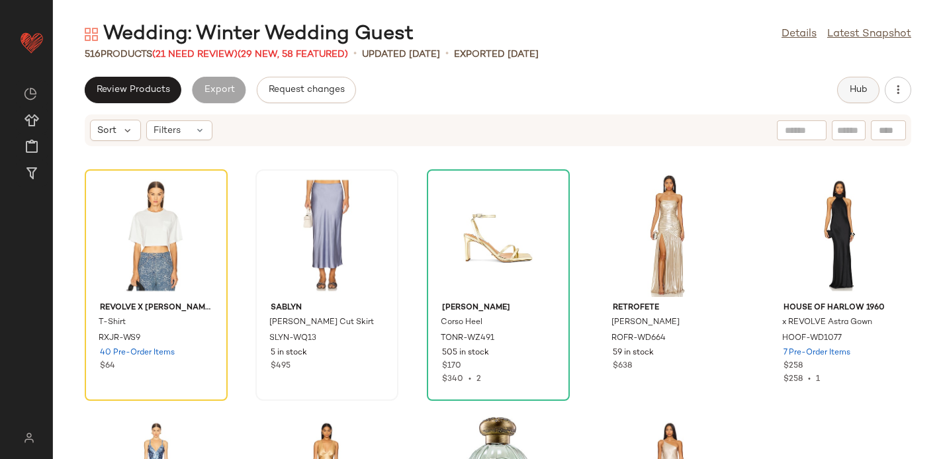
click at [855, 85] on span "Hub" at bounding box center [858, 90] width 19 height 11
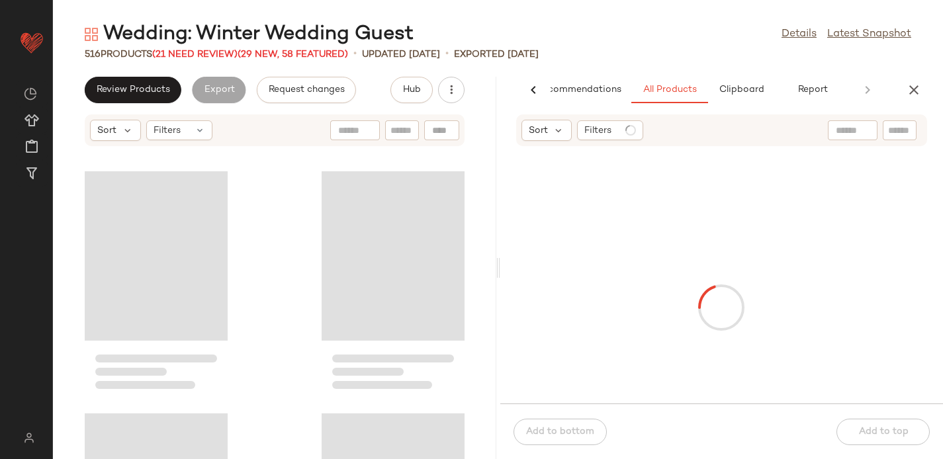
scroll to position [7270, 0]
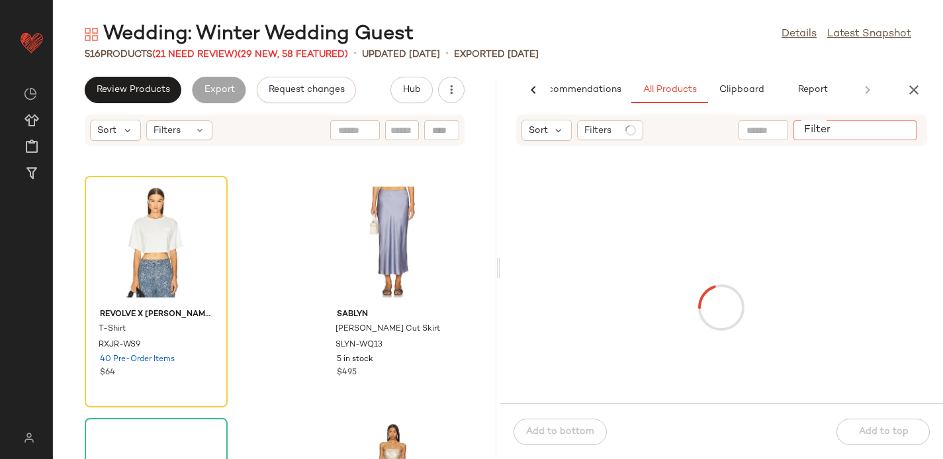
click at [905, 129] on input "Filter" at bounding box center [855, 131] width 113 height 14
paste input "*********"
type input "*********"
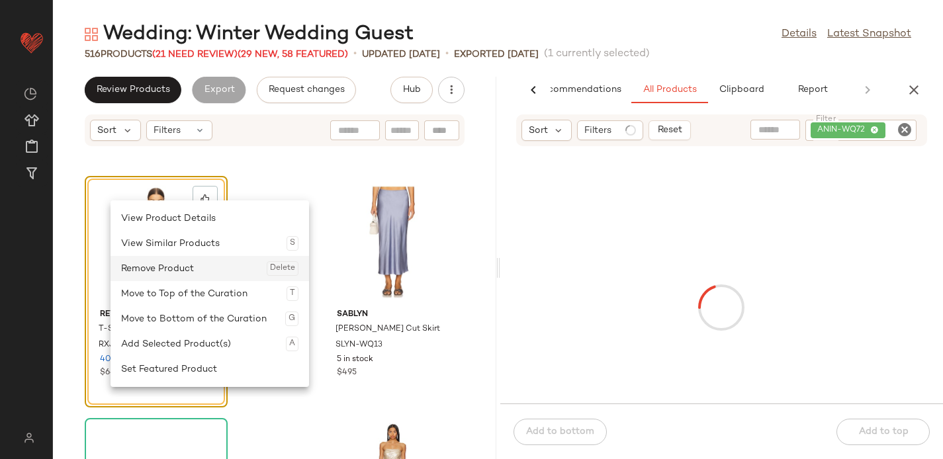
click at [171, 267] on div "Remove Product Delete" at bounding box center [209, 268] width 177 height 25
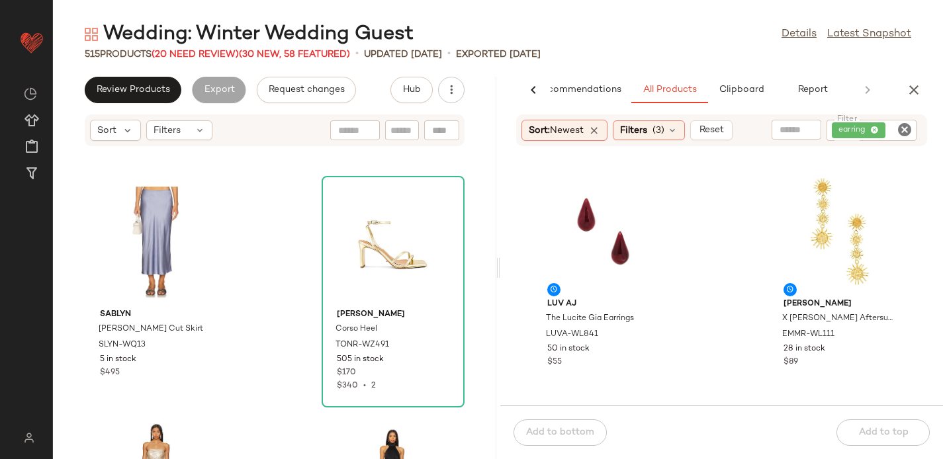
click at [719, 140] on div "Sort: Newest Filters (3) Reset" at bounding box center [628, 130] width 212 height 21
click at [711, 123] on button "Reset" at bounding box center [712, 130] width 42 height 20
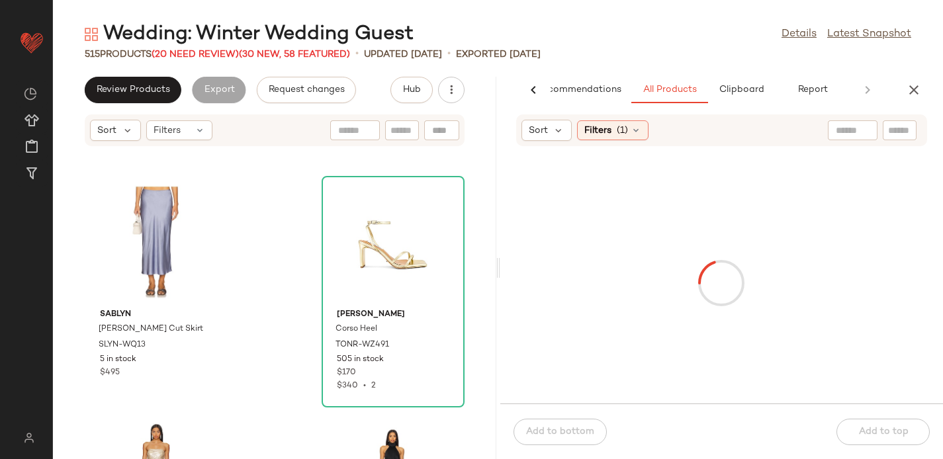
click at [900, 130] on input "text" at bounding box center [899, 131] width 23 height 14
paste input "*********"
type input "*********"
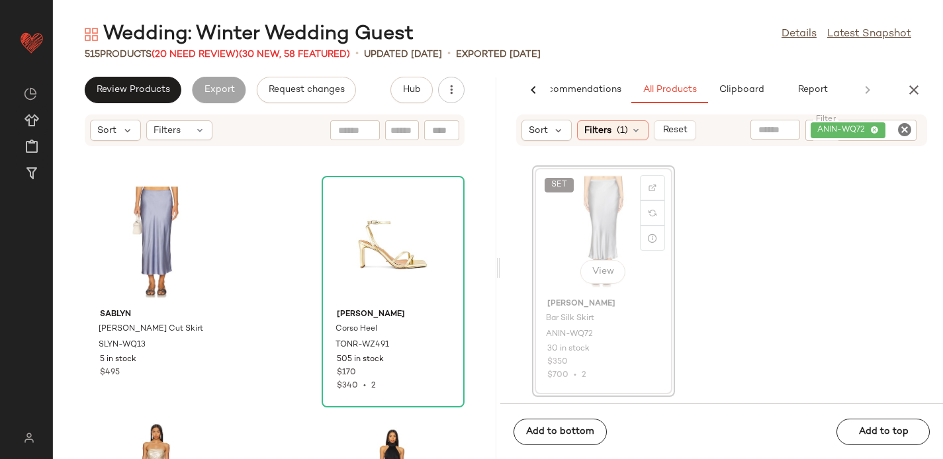
scroll to position [7265, 0]
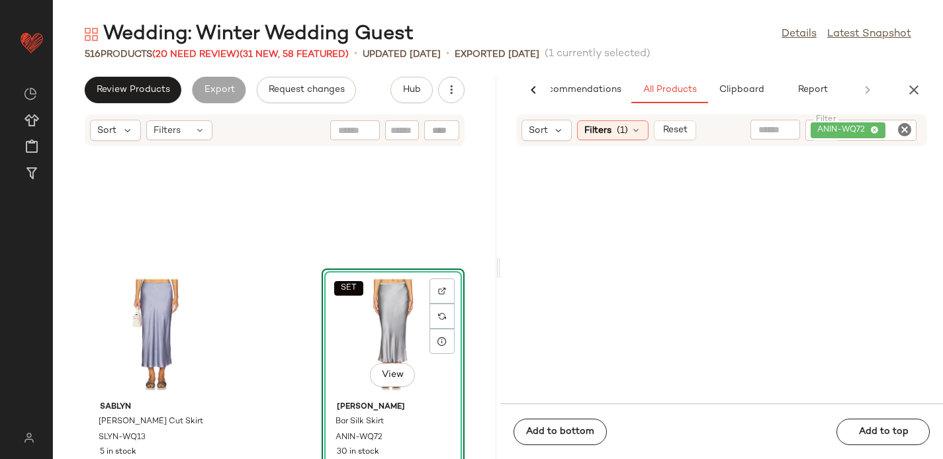
scroll to position [7141, 0]
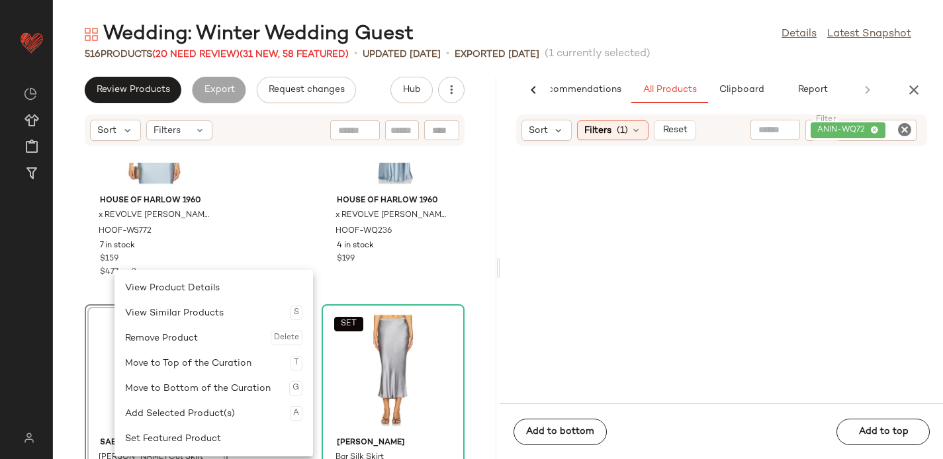
click at [283, 240] on div "House of Harlow 1960 x REVOLVE Charlene Top HOOF-WS772 7 in stock $159 $477 • 3…" at bounding box center [275, 311] width 444 height 297
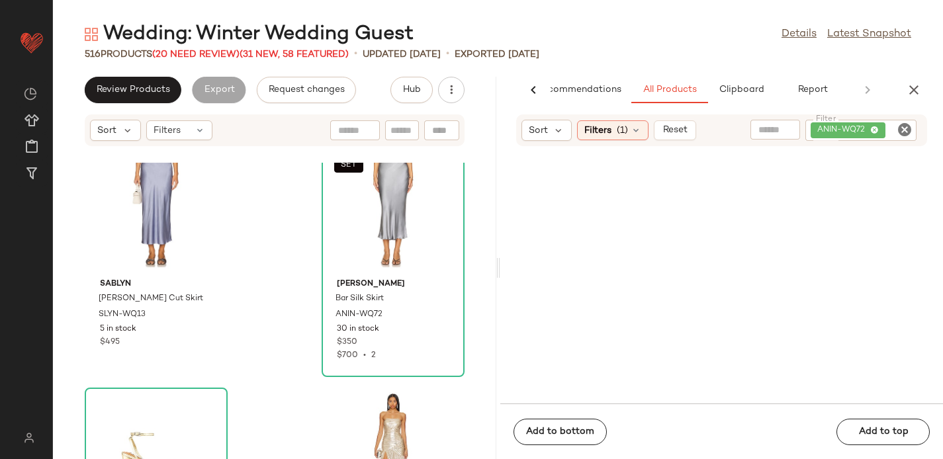
scroll to position [7260, 0]
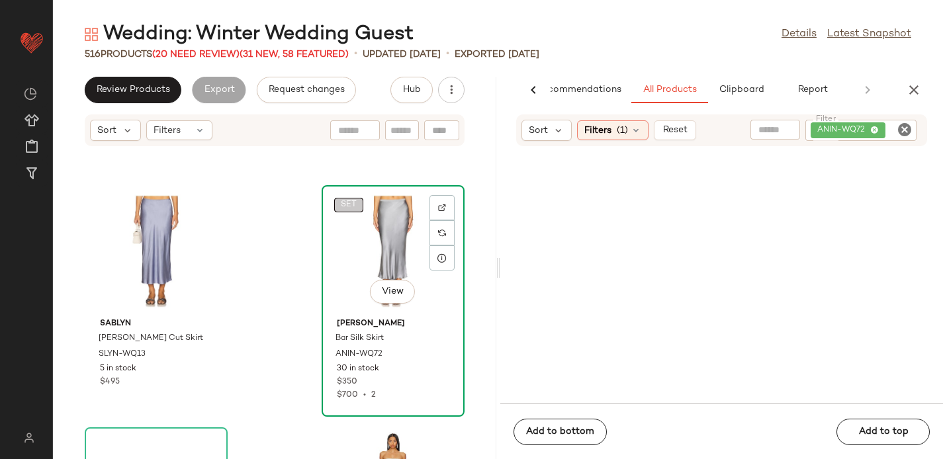
click at [340, 201] on span "SET" at bounding box center [348, 205] width 17 height 9
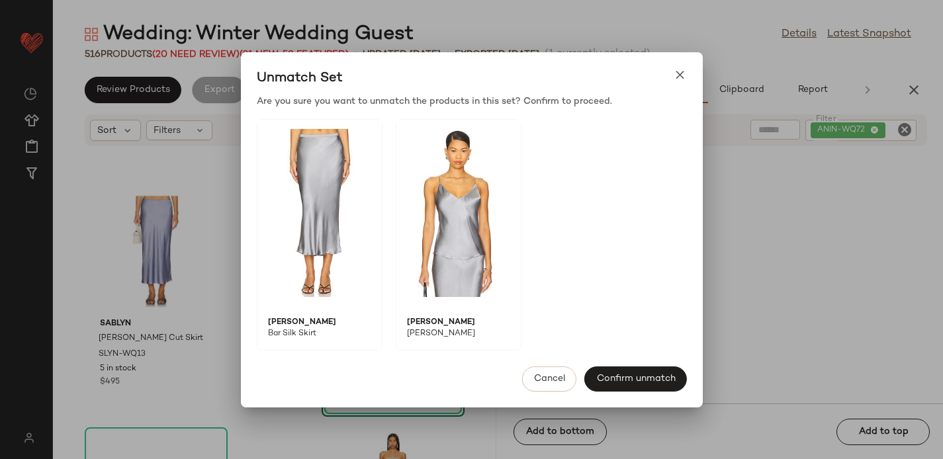
click at [437, 195] on img at bounding box center [459, 213] width 124 height 187
click at [434, 312] on span "ANINE BING" at bounding box center [454, 318] width 115 height 22
click at [553, 374] on span "Cancel" at bounding box center [550, 379] width 32 height 11
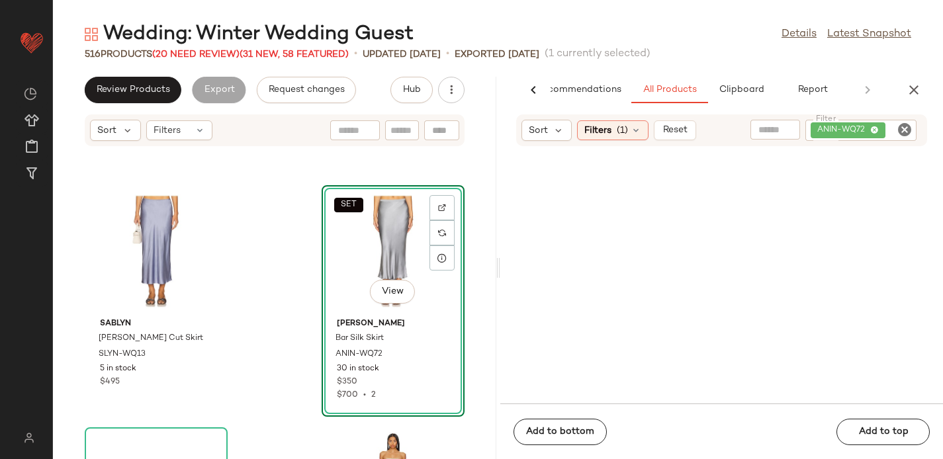
click at [530, 87] on icon at bounding box center [534, 90] width 16 height 16
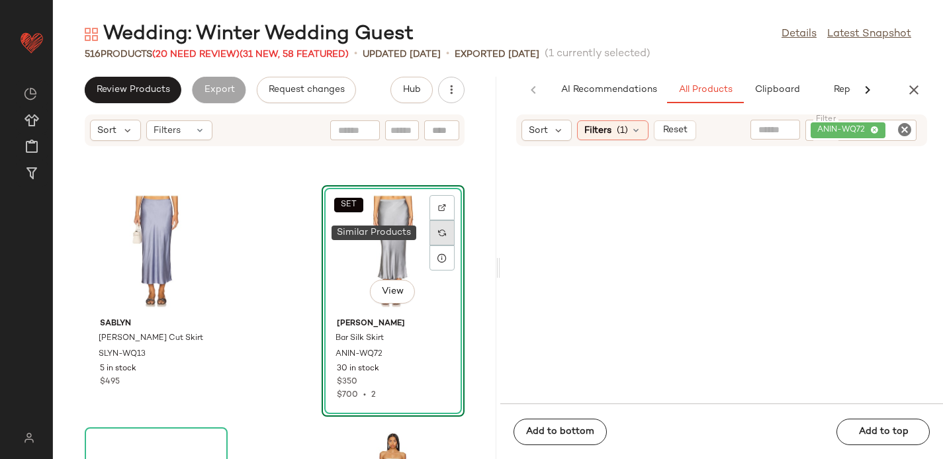
click at [436, 228] on div at bounding box center [442, 232] width 25 height 25
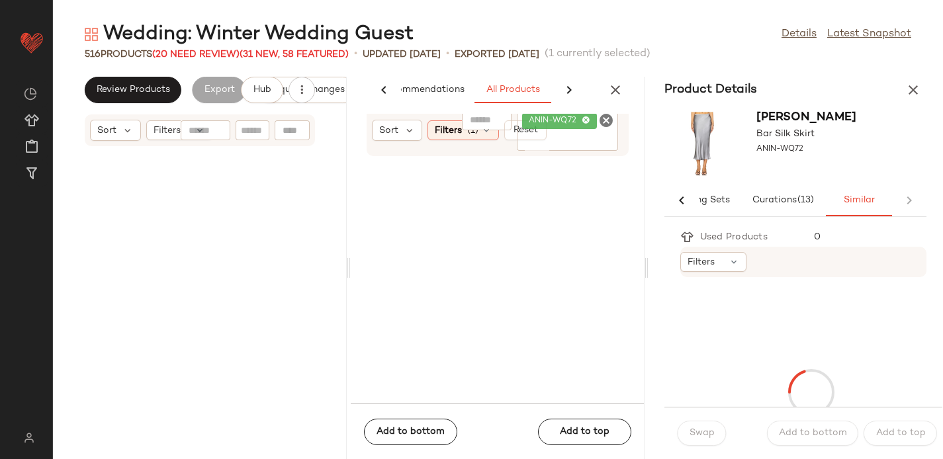
scroll to position [14781, 0]
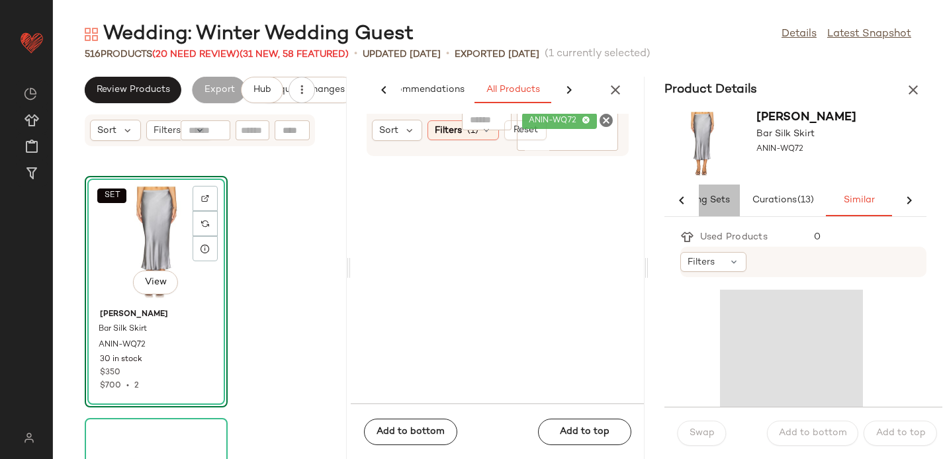
click at [826, 194] on button "Matching Sets" at bounding box center [859, 201] width 66 height 32
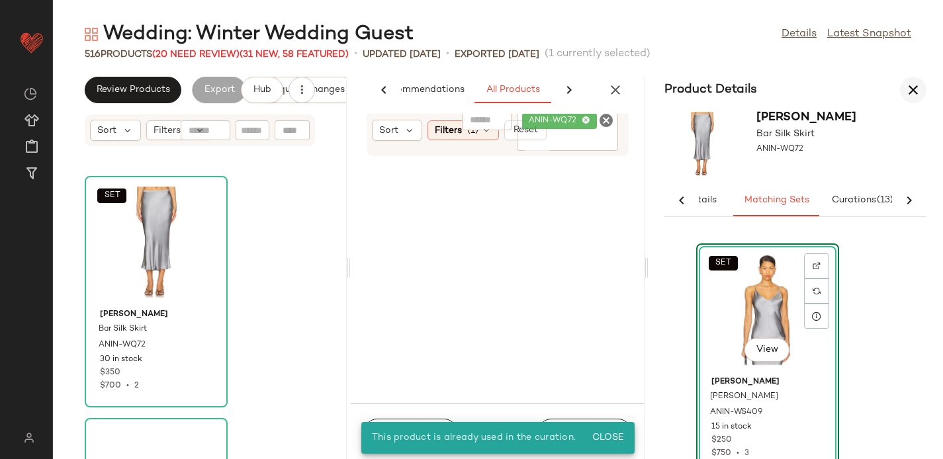
click at [910, 85] on icon "button" at bounding box center [914, 90] width 16 height 16
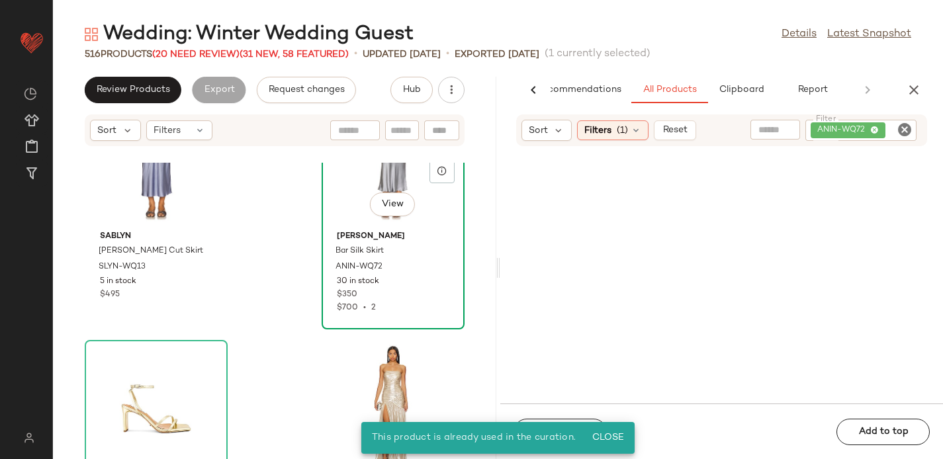
scroll to position [7191, 0]
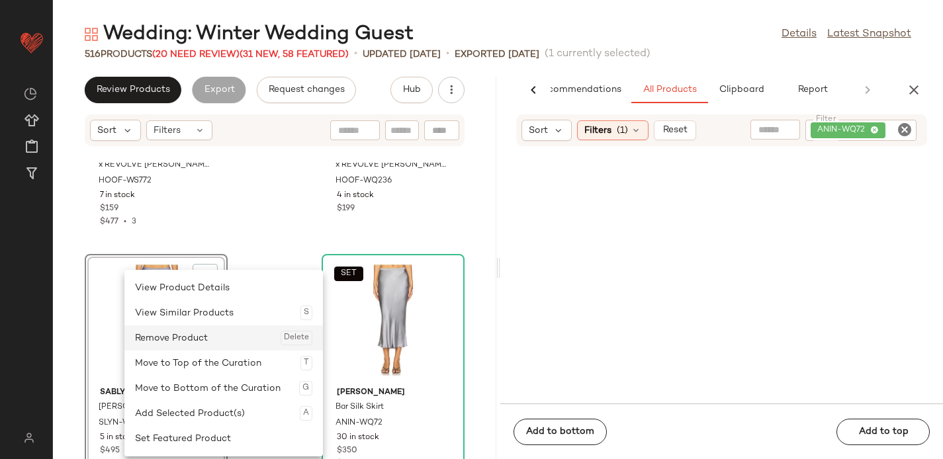
click at [164, 332] on div "Remove Product Delete" at bounding box center [223, 338] width 177 height 25
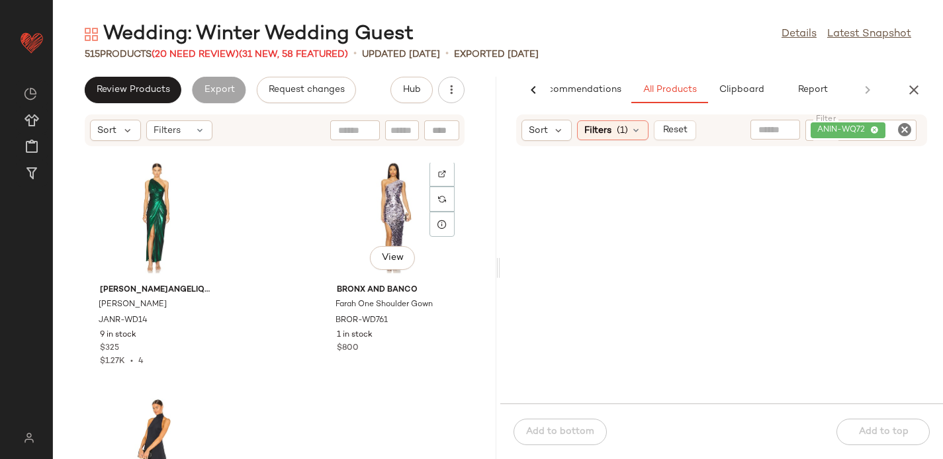
scroll to position [36884, 0]
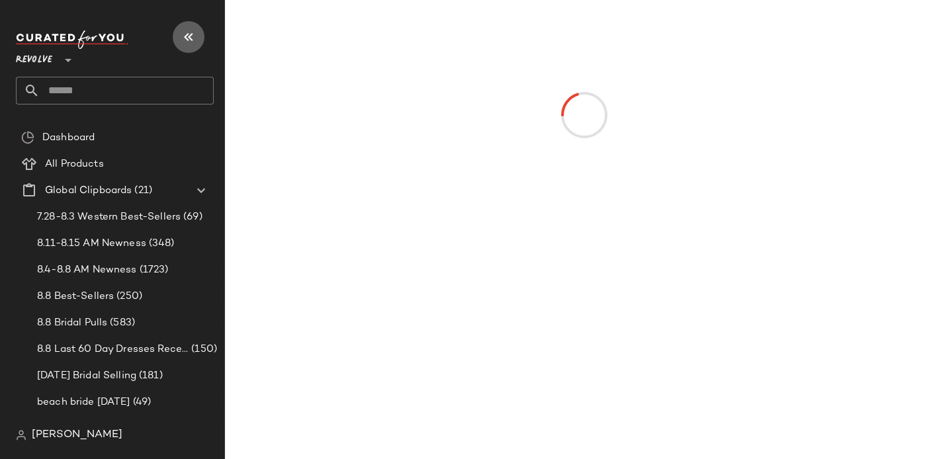
click at [189, 40] on icon "button" at bounding box center [189, 37] width 16 height 16
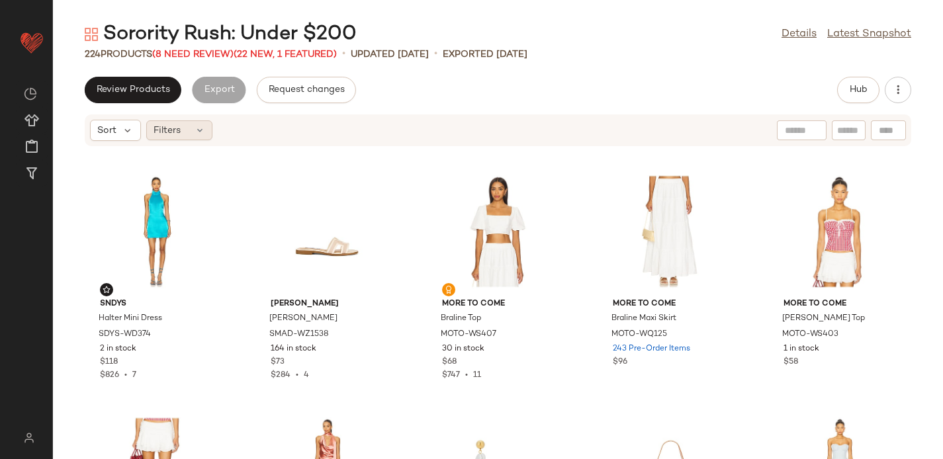
click at [177, 132] on span "Filters" at bounding box center [167, 131] width 27 height 14
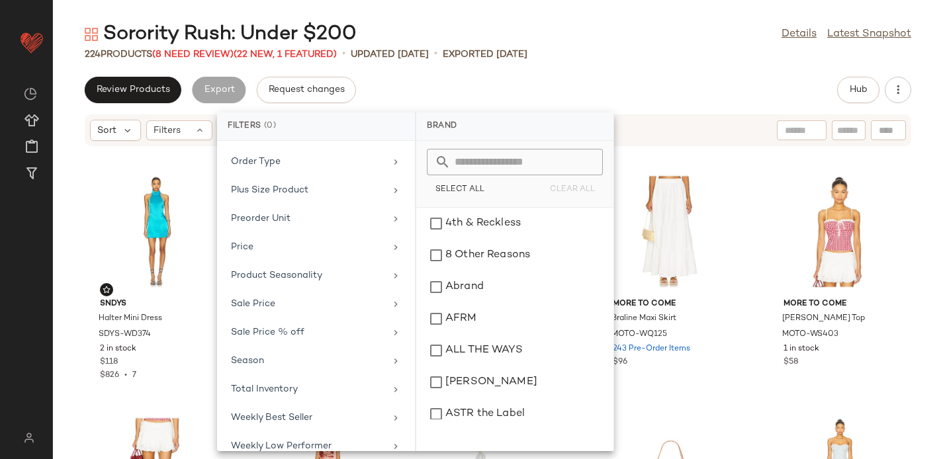
scroll to position [668, 0]
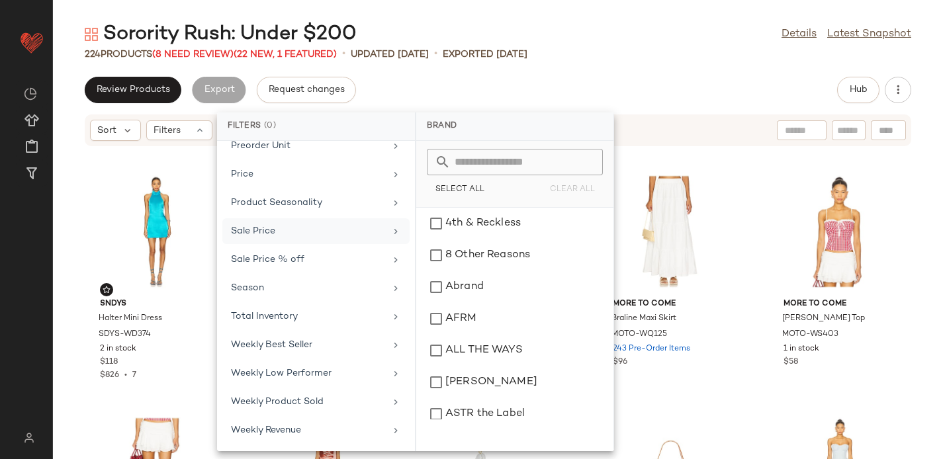
click at [264, 232] on div "Sale Price" at bounding box center [308, 231] width 154 height 14
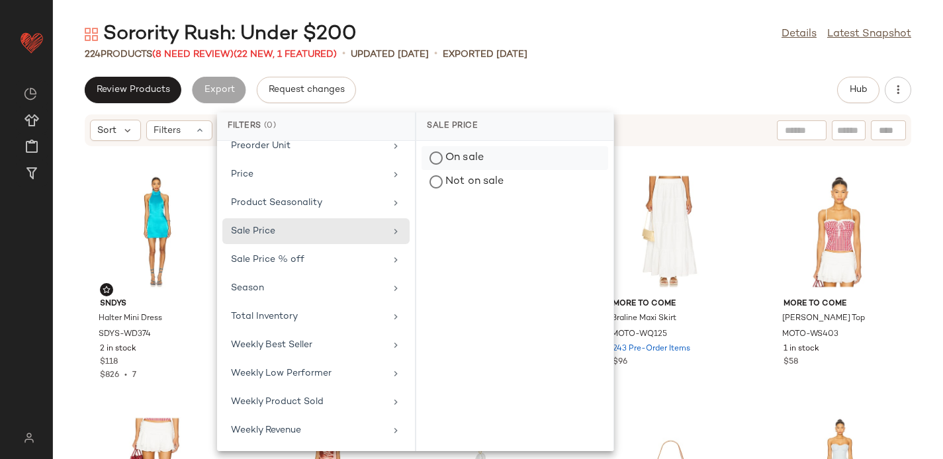
click at [461, 170] on div "On sale" at bounding box center [515, 182] width 187 height 24
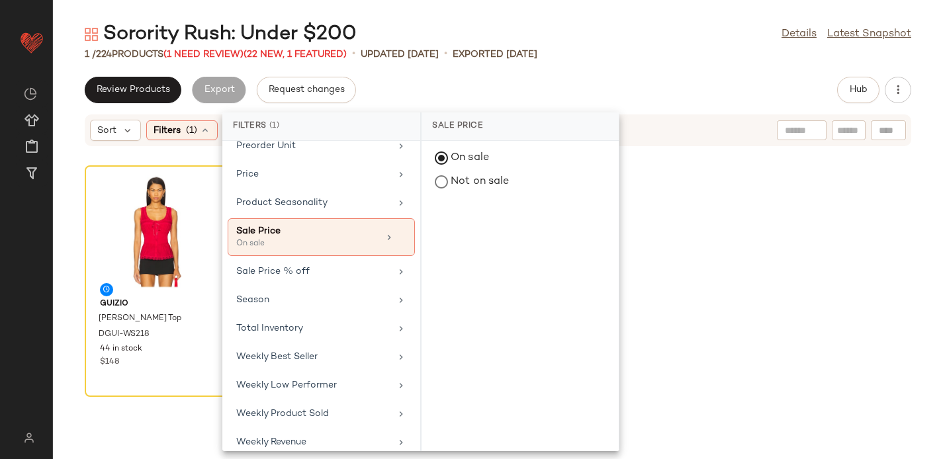
click at [454, 100] on div "Review Products Export Request changes Hub" at bounding box center [498, 90] width 890 height 26
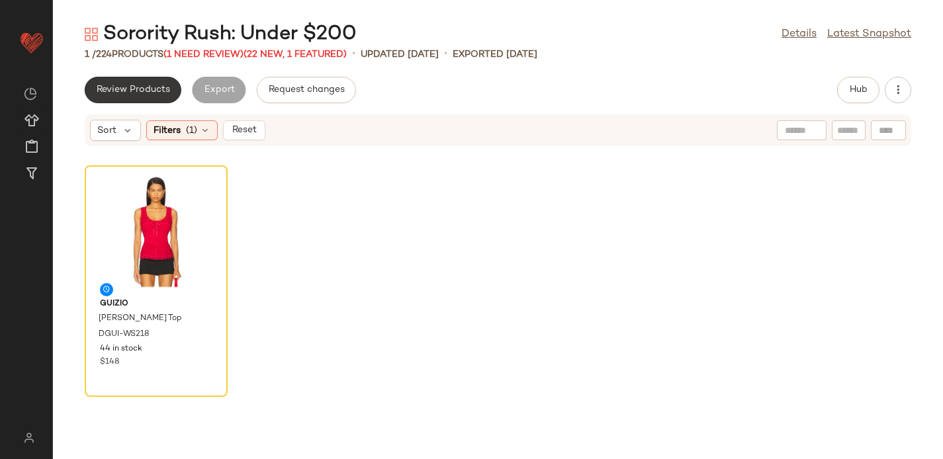
click at [140, 85] on span "Review Products" at bounding box center [133, 90] width 74 height 11
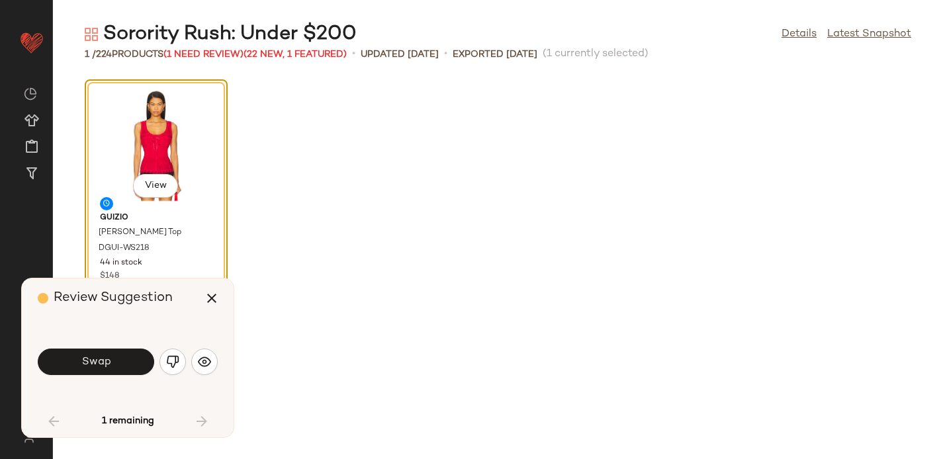
click at [205, 347] on div "Swap" at bounding box center [128, 362] width 180 height 32
click at [209, 368] on img "button" at bounding box center [204, 362] width 13 height 13
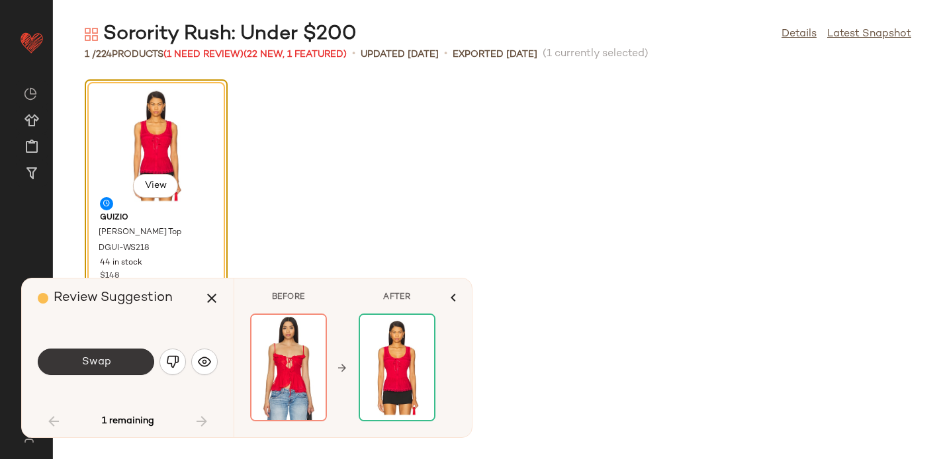
click at [112, 360] on button "Swap" at bounding box center [96, 362] width 117 height 26
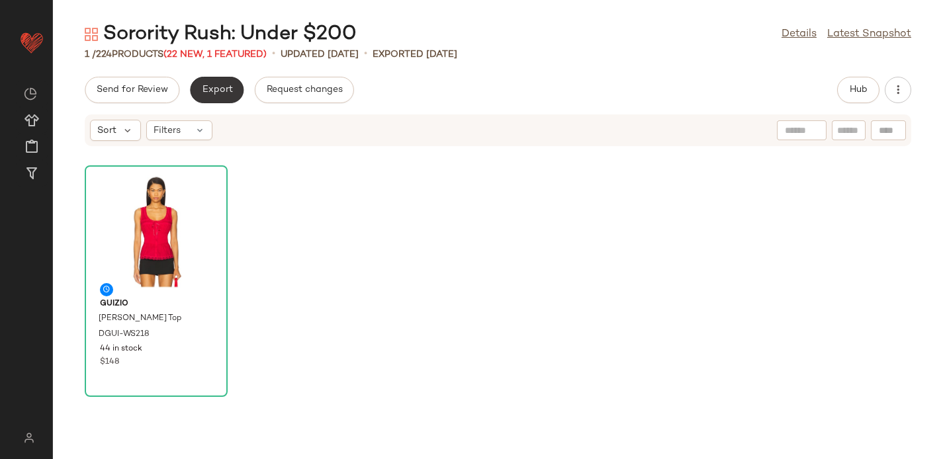
click at [216, 83] on button "Export" at bounding box center [217, 90] width 54 height 26
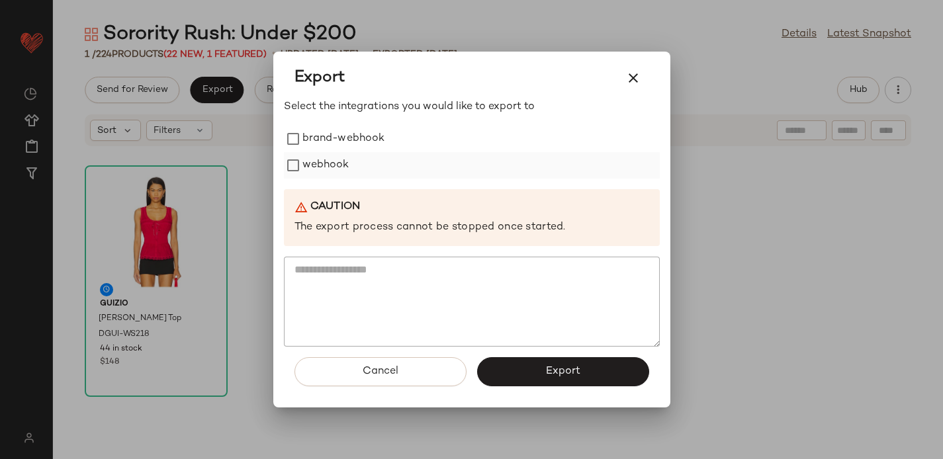
click at [332, 162] on label "webhook" at bounding box center [326, 165] width 47 height 26
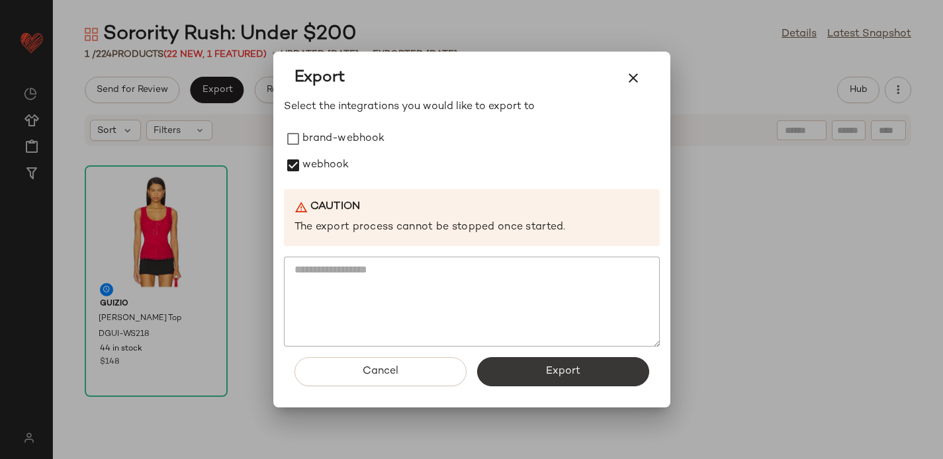
click at [507, 371] on button "Export" at bounding box center [563, 372] width 172 height 29
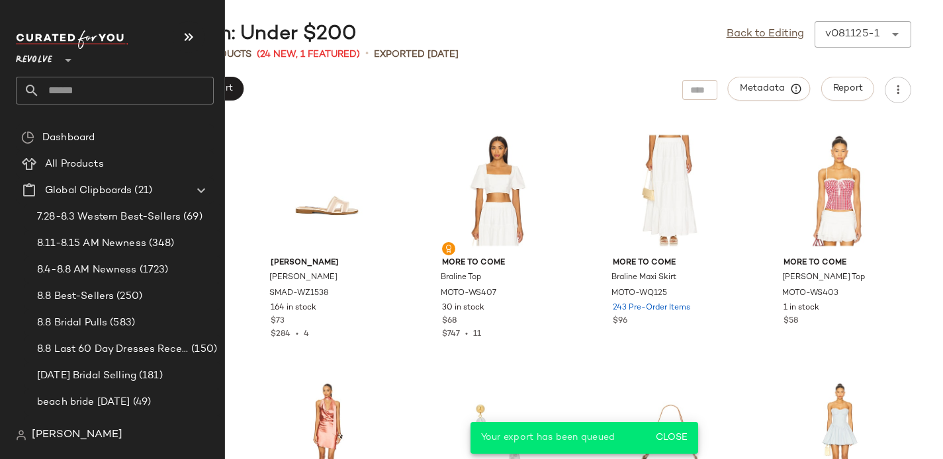
click at [60, 93] on input "text" at bounding box center [127, 91] width 174 height 28
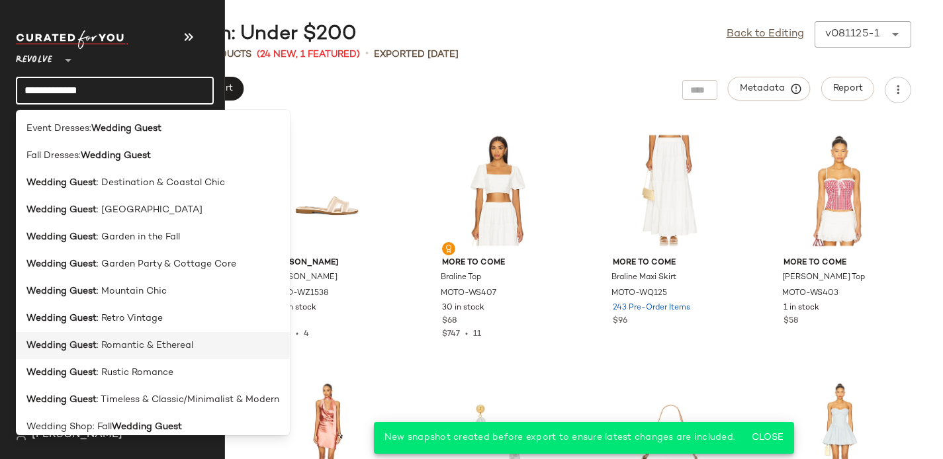
type input "**********"
click at [139, 344] on span ": Romantic & Ethereal" at bounding box center [145, 346] width 97 height 14
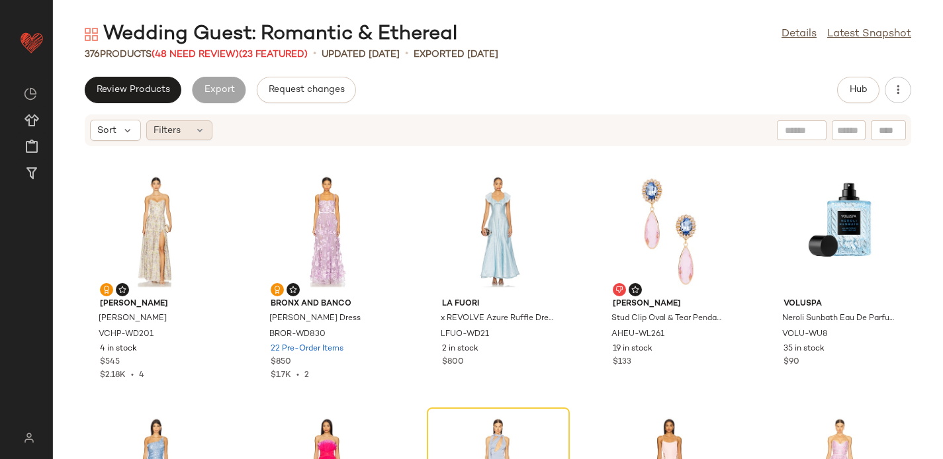
click at [195, 129] on icon at bounding box center [200, 130] width 11 height 11
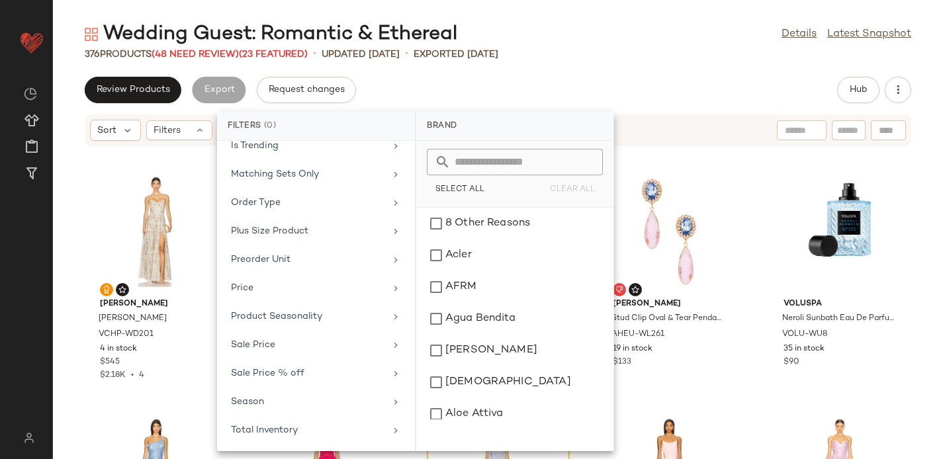
scroll to position [668, 0]
click at [246, 232] on div "Sale Price" at bounding box center [308, 231] width 154 height 14
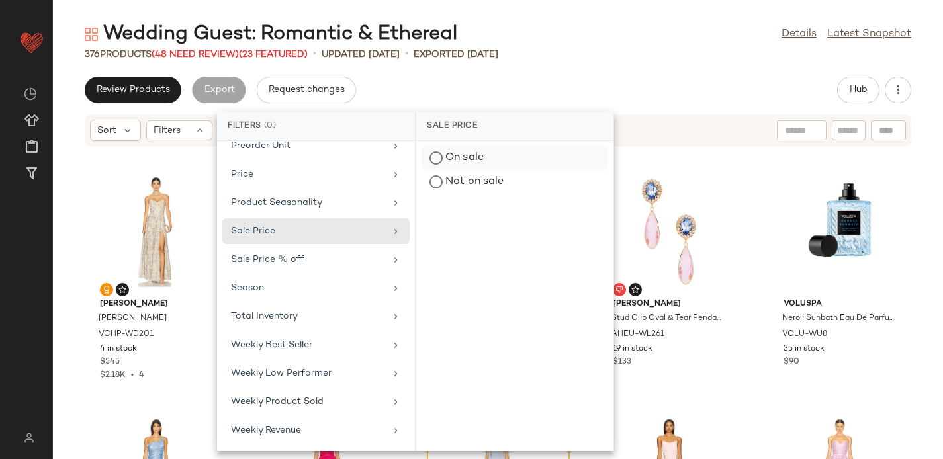
click at [439, 170] on div "On sale" at bounding box center [515, 182] width 187 height 24
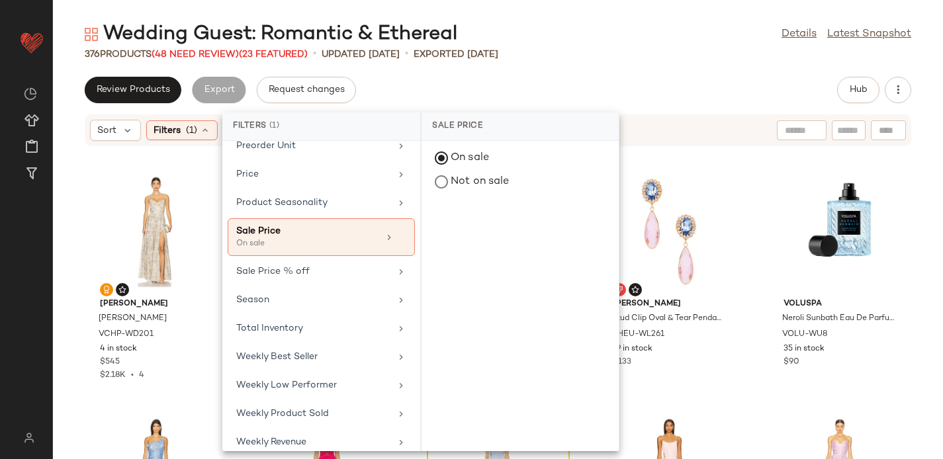
click at [553, 80] on div "Review Products Export Request changes Hub" at bounding box center [498, 90] width 890 height 26
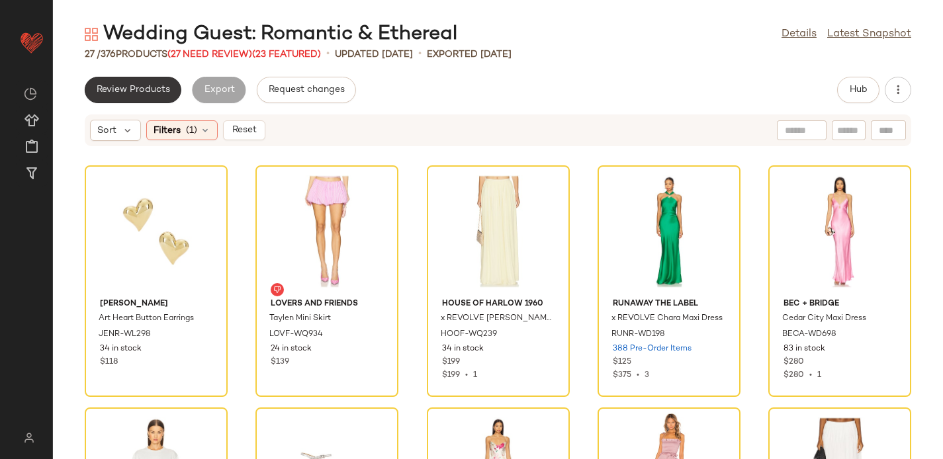
click at [132, 80] on button "Review Products" at bounding box center [133, 90] width 97 height 26
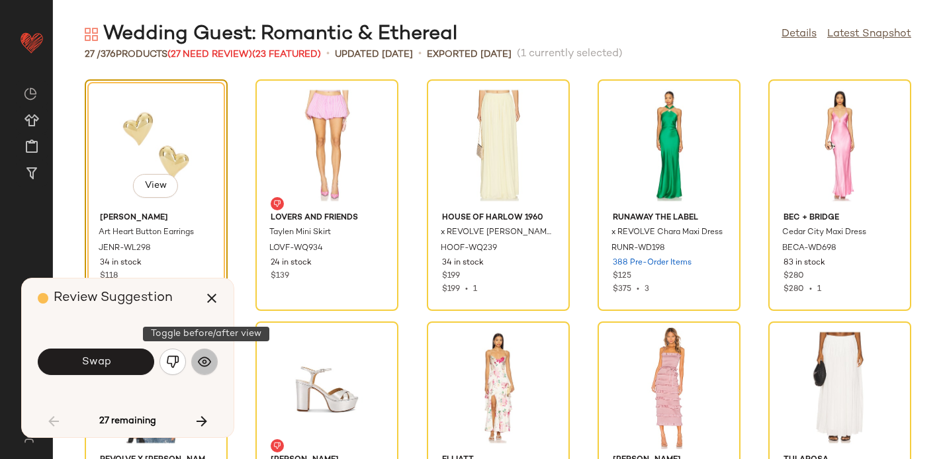
click at [215, 363] on button "button" at bounding box center [204, 362] width 26 height 26
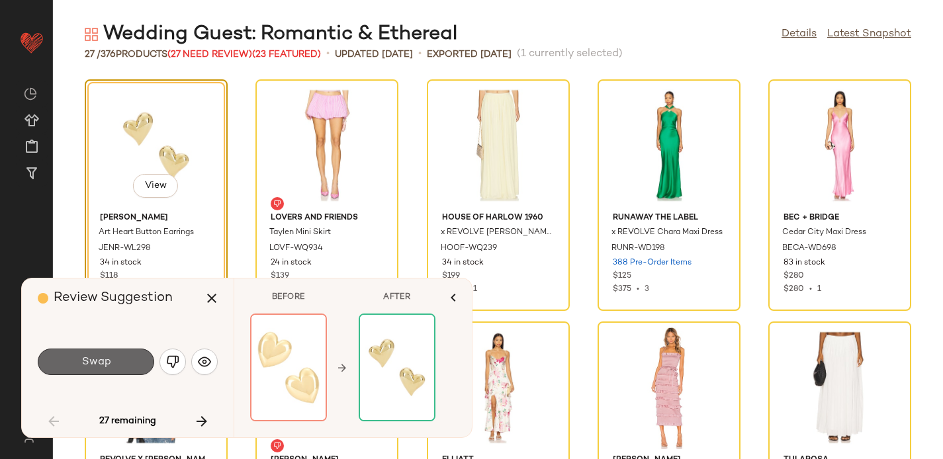
click at [124, 358] on button "Swap" at bounding box center [96, 362] width 117 height 26
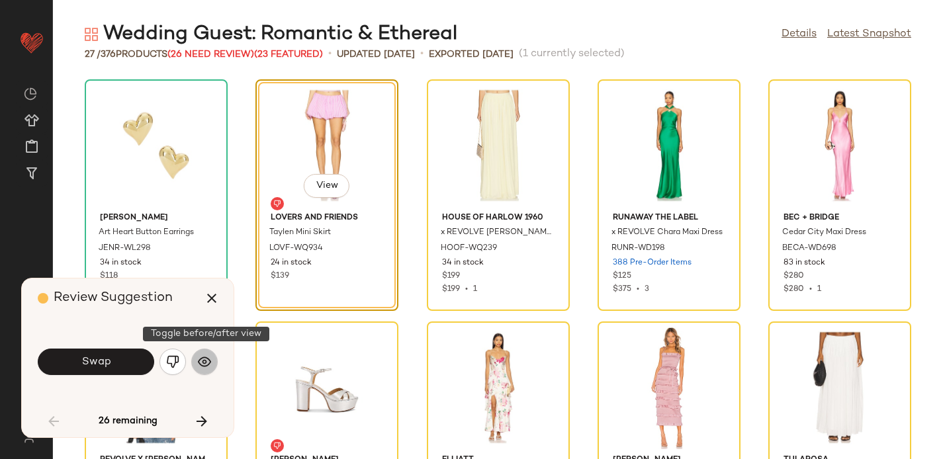
click at [205, 361] on img "button" at bounding box center [204, 362] width 13 height 13
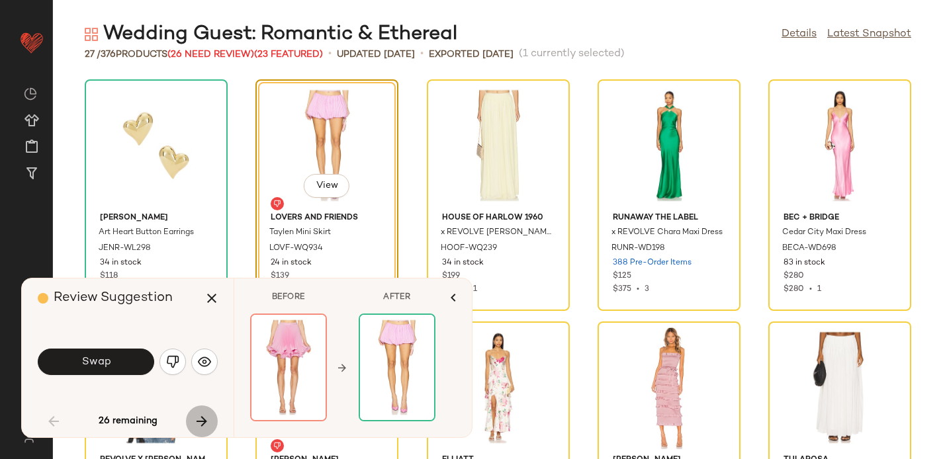
click at [197, 417] on icon "button" at bounding box center [202, 422] width 16 height 16
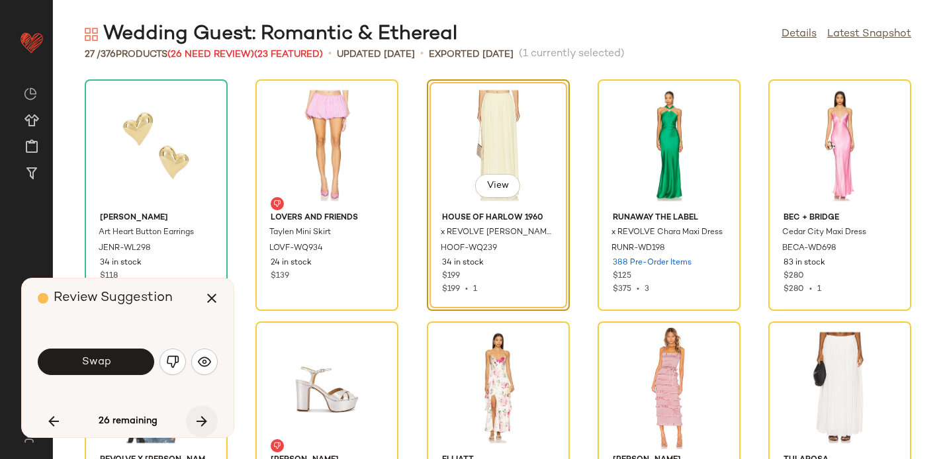
click at [197, 415] on icon "button" at bounding box center [202, 422] width 16 height 16
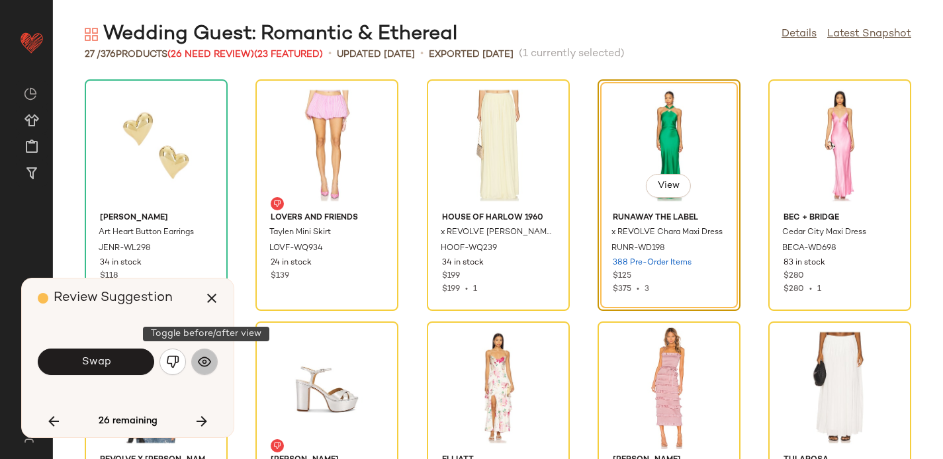
click at [205, 363] on img "button" at bounding box center [204, 362] width 13 height 13
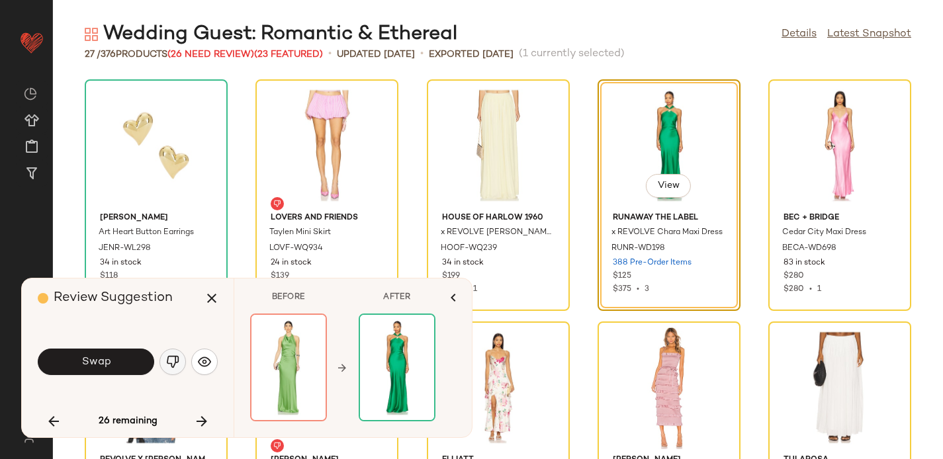
click at [176, 356] on img "button" at bounding box center [172, 362] width 13 height 13
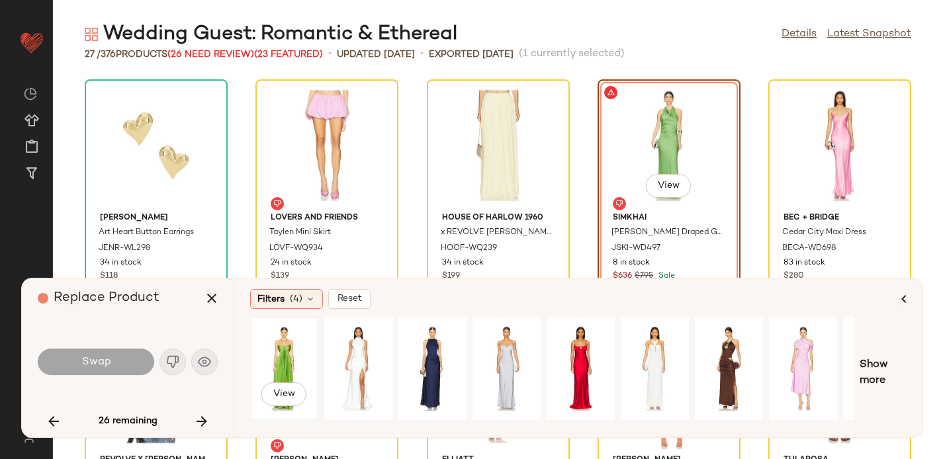
click at [282, 349] on div "View" at bounding box center [284, 369] width 59 height 94
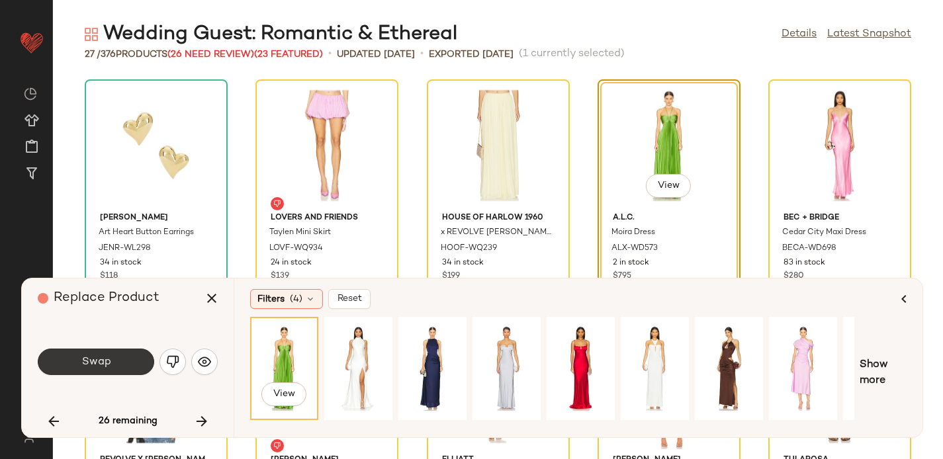
click at [111, 357] on button "Swap" at bounding box center [96, 362] width 117 height 26
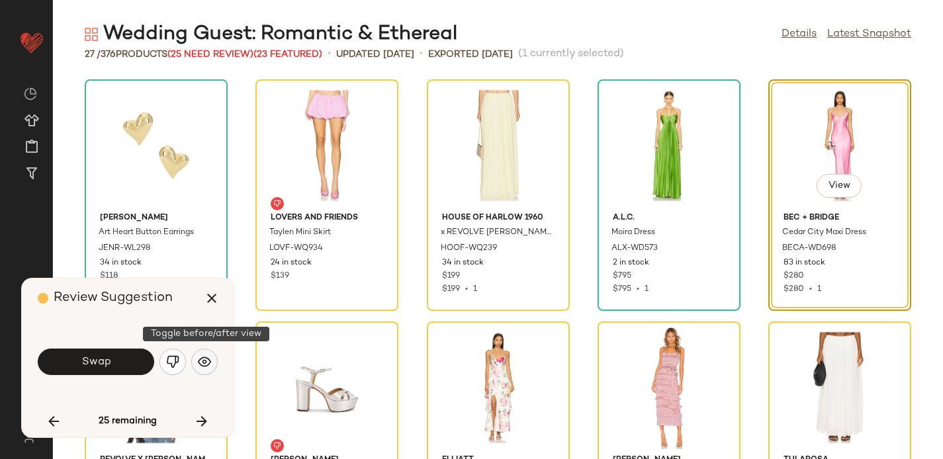
click at [205, 356] on img "button" at bounding box center [204, 362] width 13 height 13
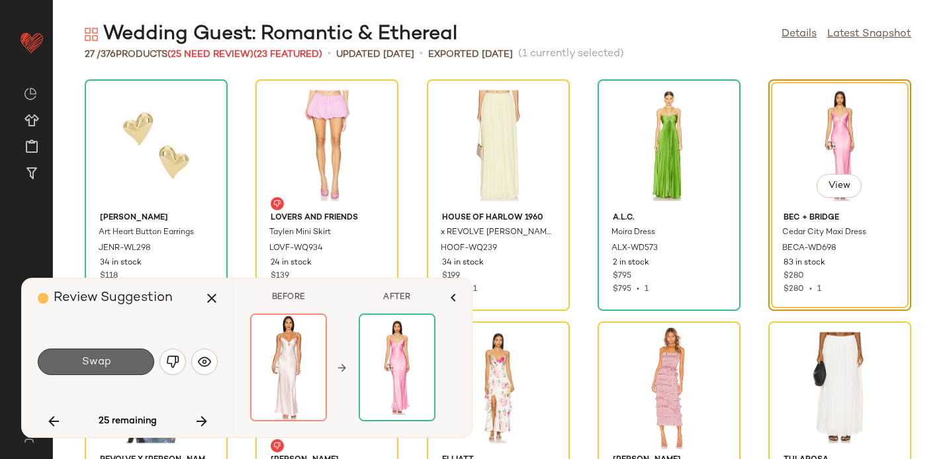
click at [105, 363] on span "Swap" at bounding box center [96, 362] width 30 height 13
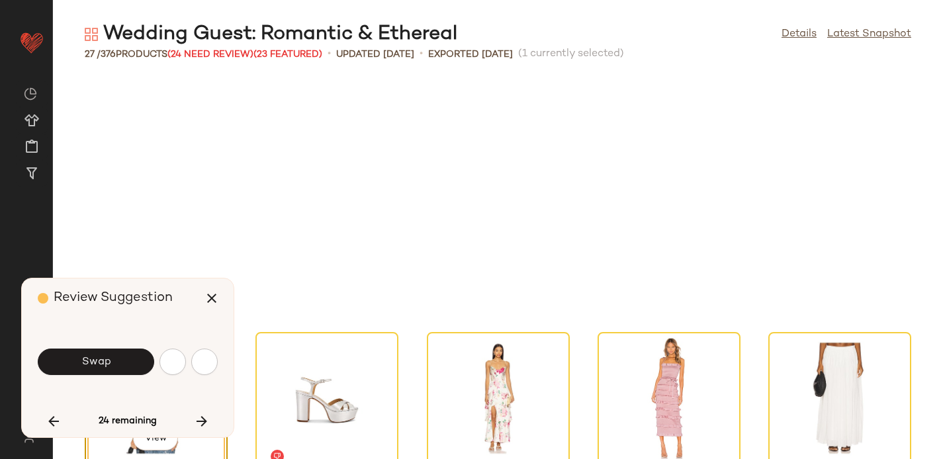
scroll to position [253, 0]
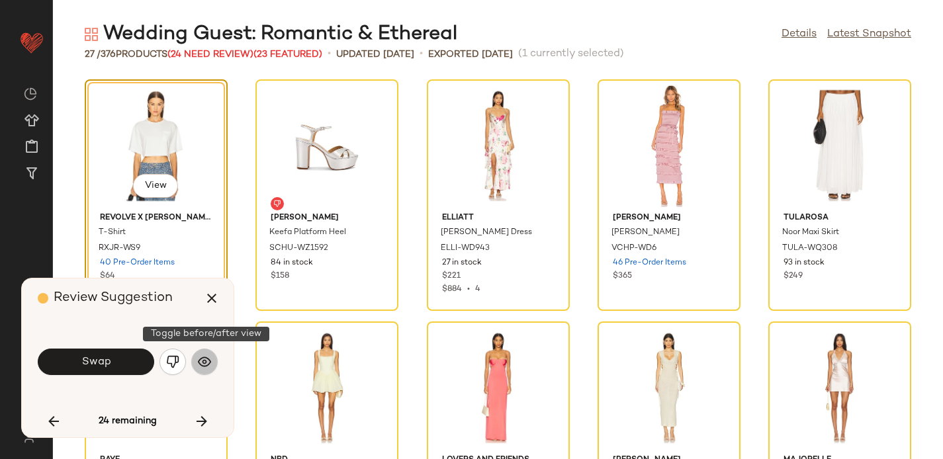
click at [205, 363] on img "button" at bounding box center [204, 362] width 13 height 13
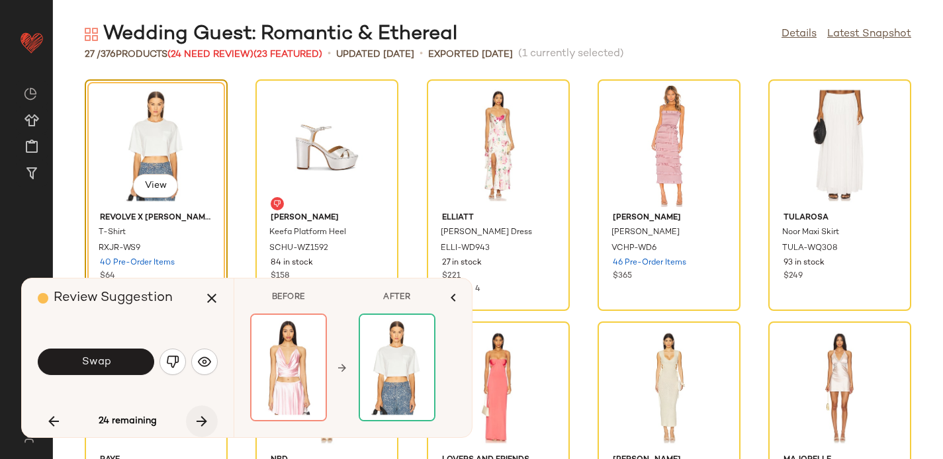
click at [198, 420] on icon "button" at bounding box center [202, 422] width 16 height 16
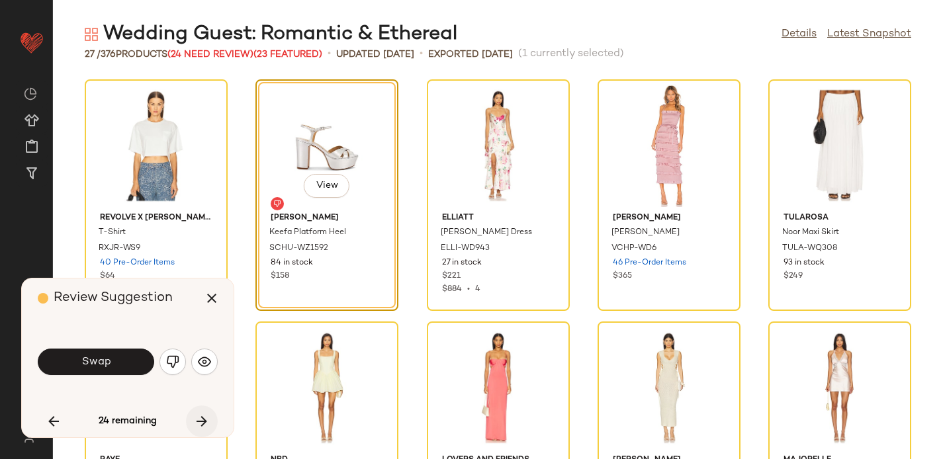
scroll to position [242, 0]
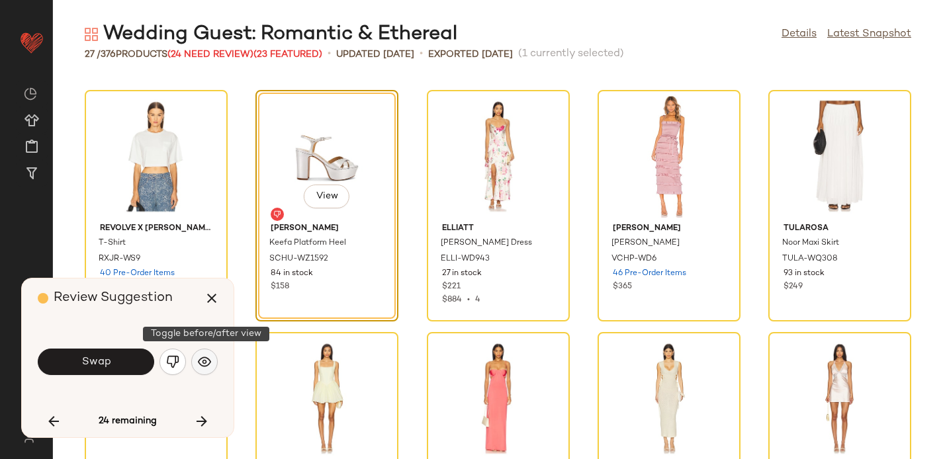
click at [205, 363] on img "button" at bounding box center [204, 362] width 13 height 13
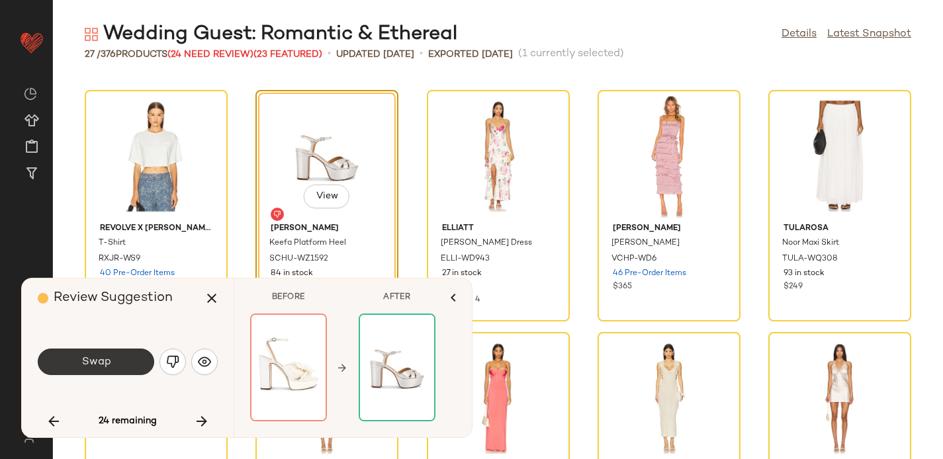
click at [110, 362] on button "Swap" at bounding box center [96, 362] width 117 height 26
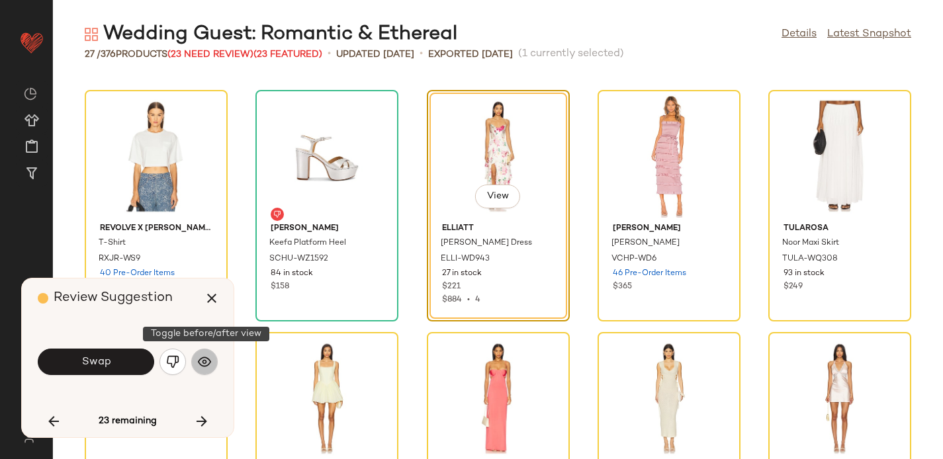
click at [202, 361] on img "button" at bounding box center [204, 362] width 13 height 13
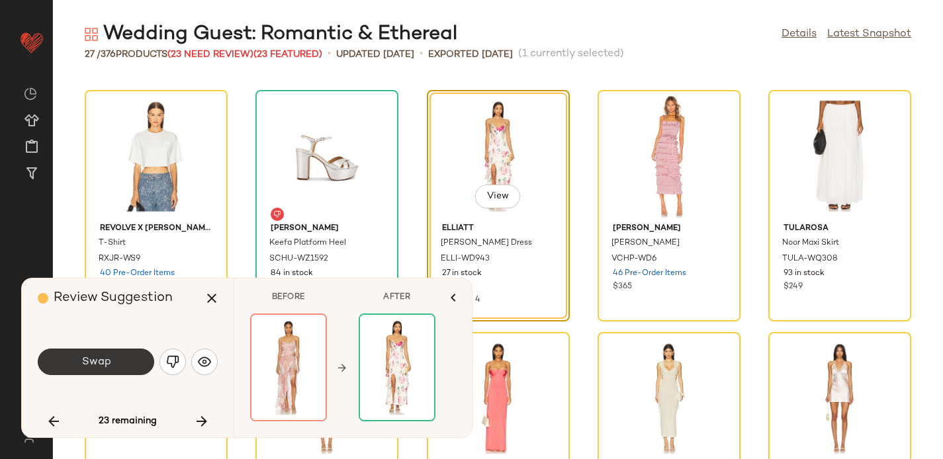
click at [140, 349] on button "Swap" at bounding box center [96, 362] width 117 height 26
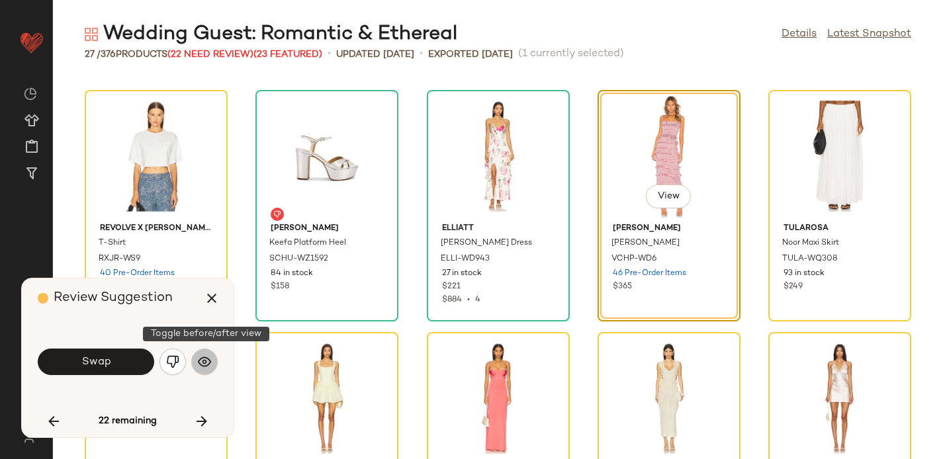
click at [215, 366] on button "button" at bounding box center [204, 362] width 26 height 26
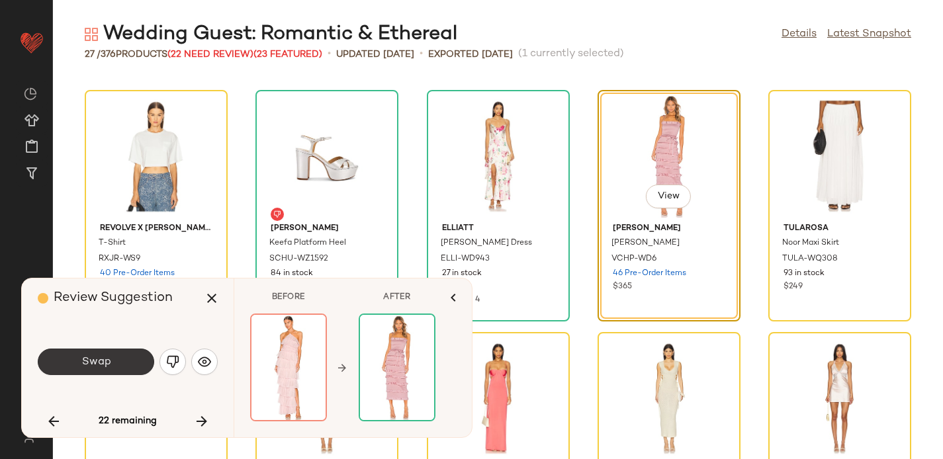
click at [111, 361] on button "Swap" at bounding box center [96, 362] width 117 height 26
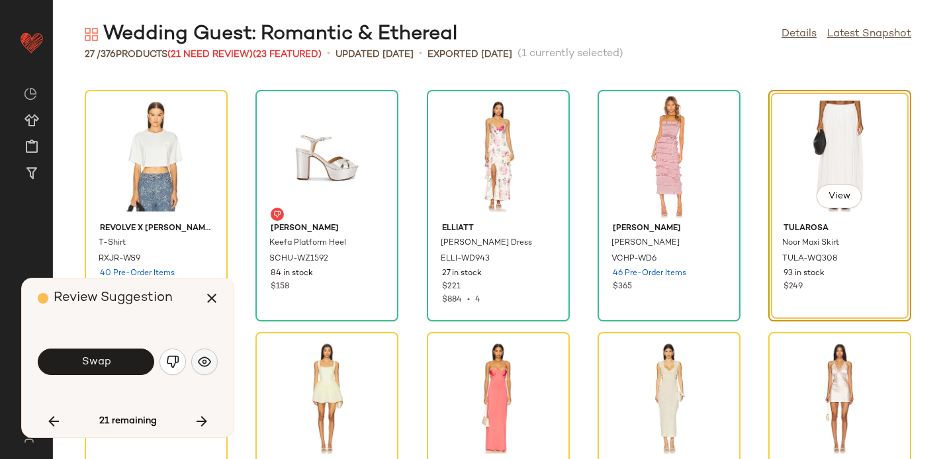
click at [207, 356] on img "button" at bounding box center [204, 362] width 13 height 13
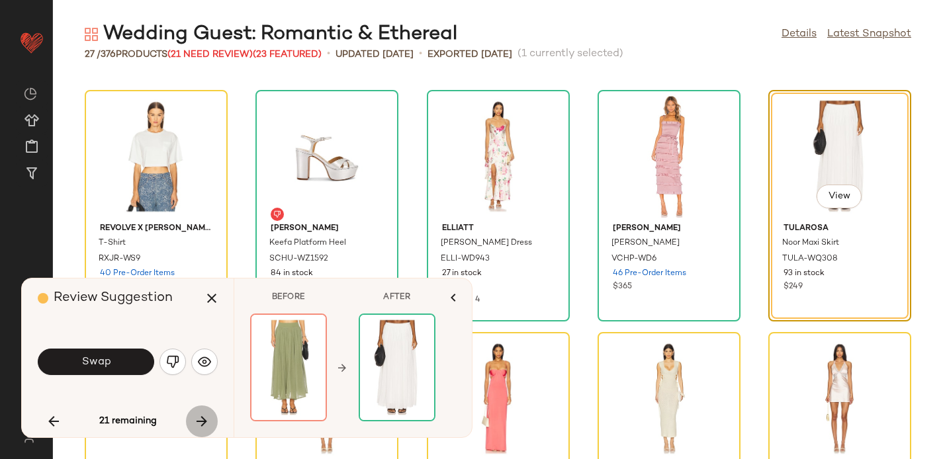
click at [204, 416] on icon "button" at bounding box center [202, 422] width 16 height 16
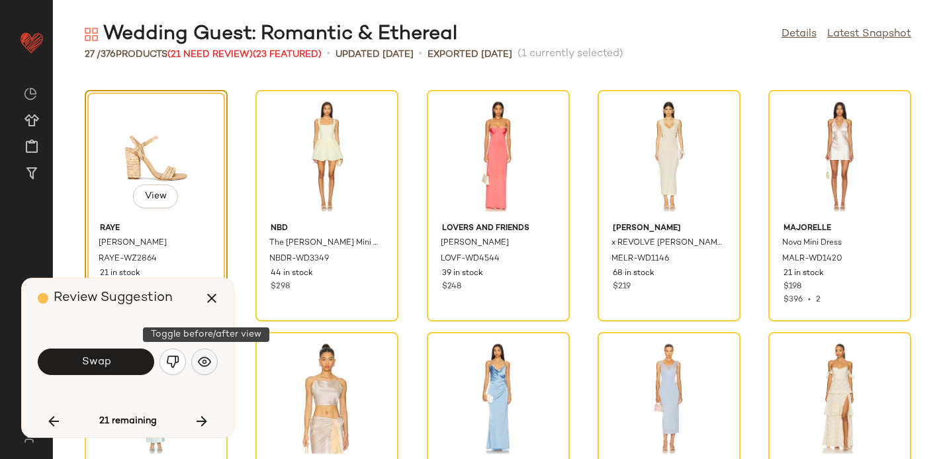
click at [201, 362] on img "button" at bounding box center [204, 362] width 13 height 13
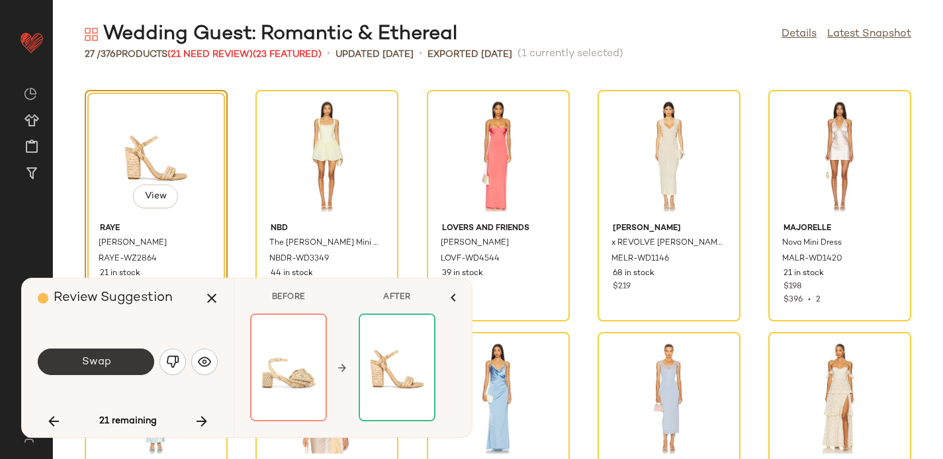
click at [93, 356] on button "Swap" at bounding box center [96, 362] width 117 height 26
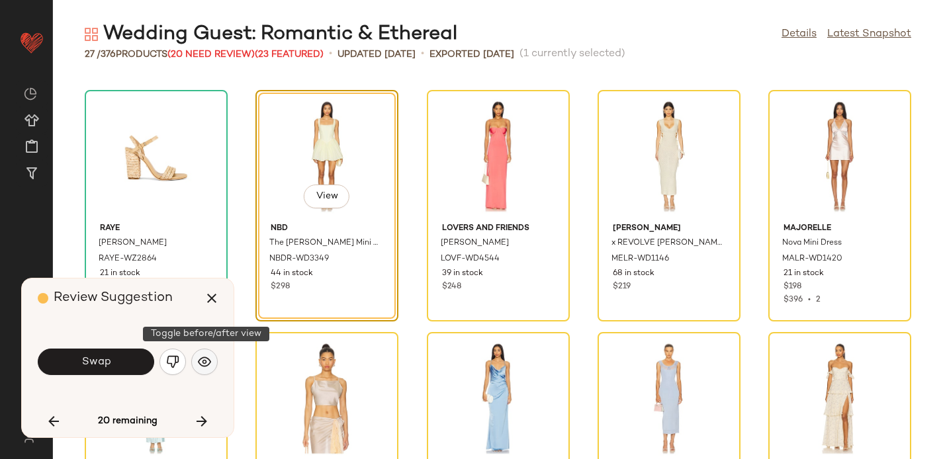
click at [212, 355] on button "button" at bounding box center [204, 362] width 26 height 26
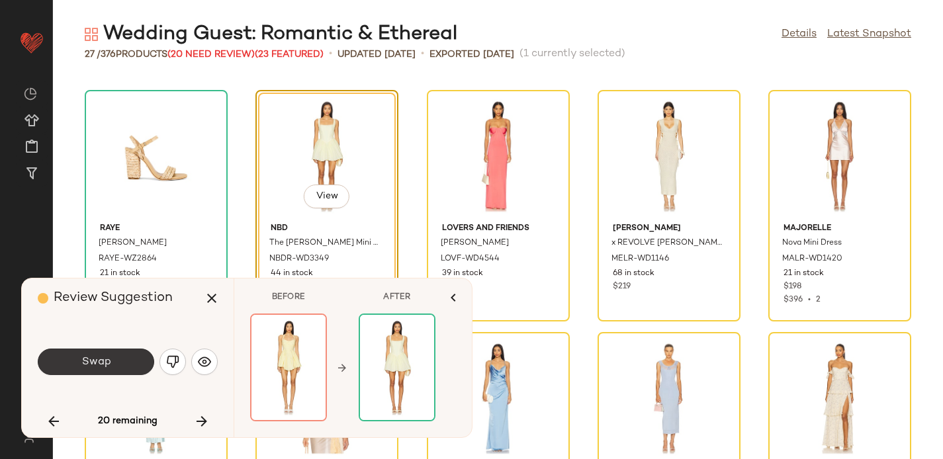
click at [56, 361] on button "Swap" at bounding box center [96, 362] width 117 height 26
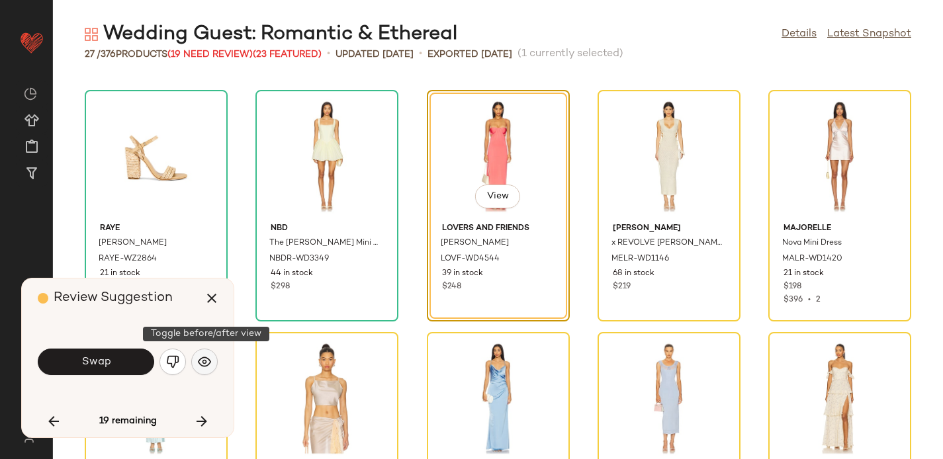
click at [211, 358] on button "button" at bounding box center [204, 362] width 26 height 26
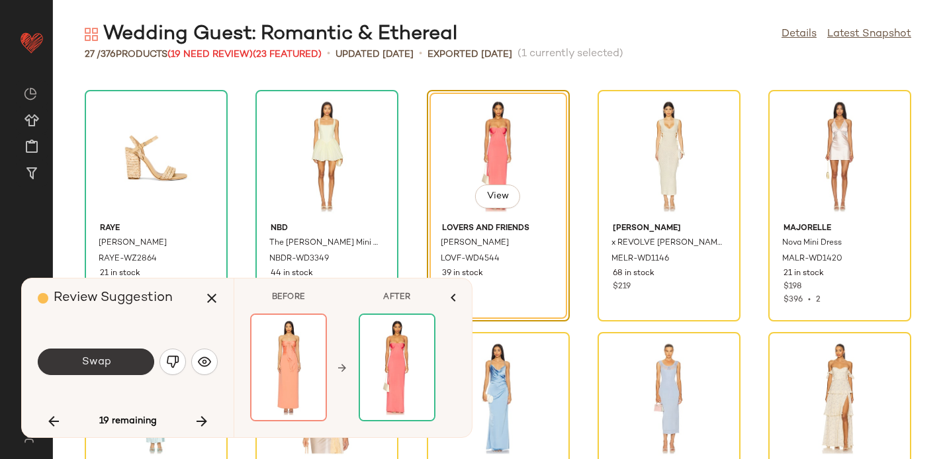
click at [124, 355] on button "Swap" at bounding box center [96, 362] width 117 height 26
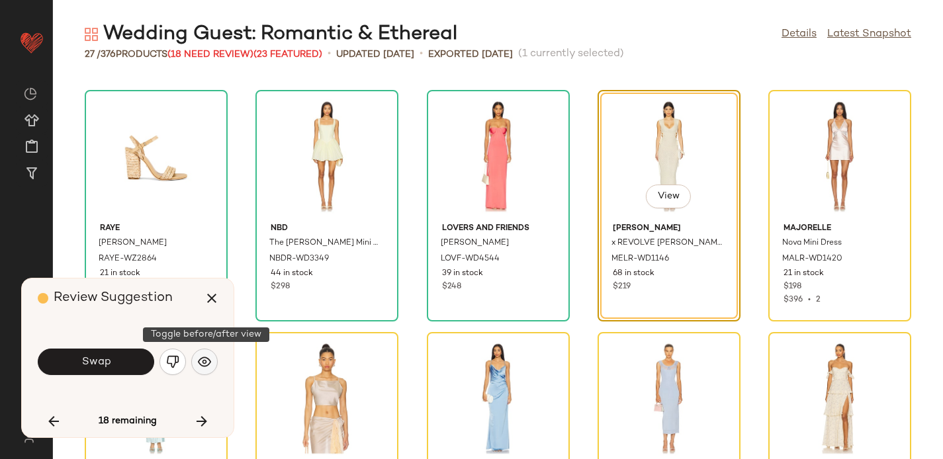
click at [199, 364] on img "button" at bounding box center [204, 362] width 13 height 13
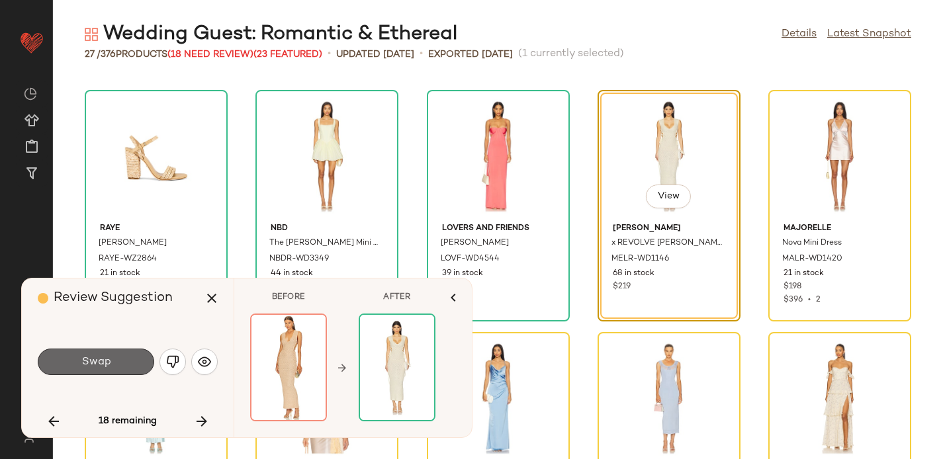
click at [126, 358] on button "Swap" at bounding box center [96, 362] width 117 height 26
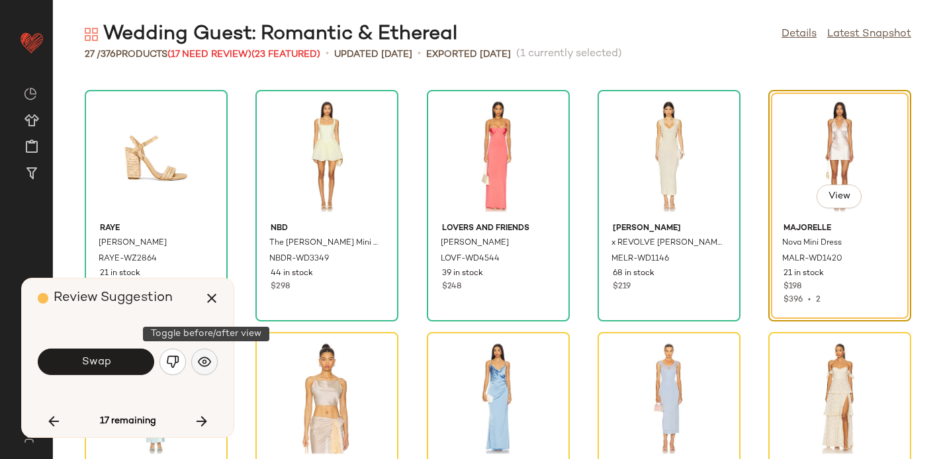
click at [195, 359] on button "button" at bounding box center [204, 362] width 26 height 26
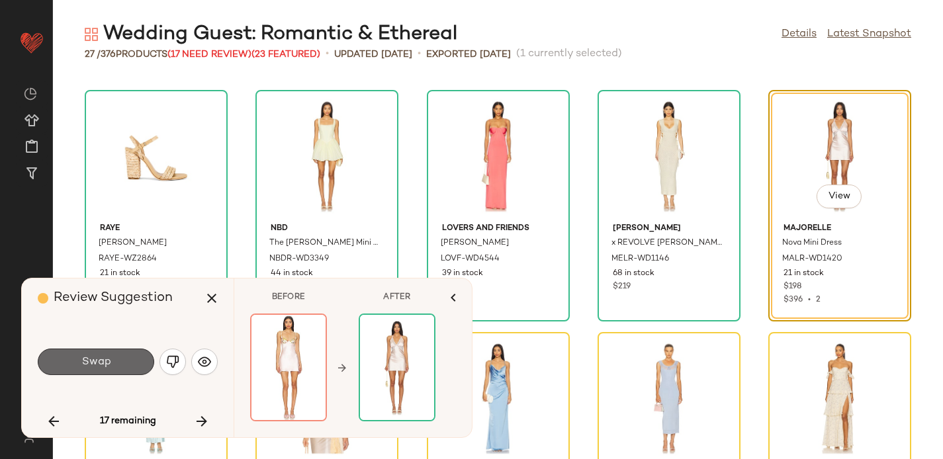
click at [119, 358] on button "Swap" at bounding box center [96, 362] width 117 height 26
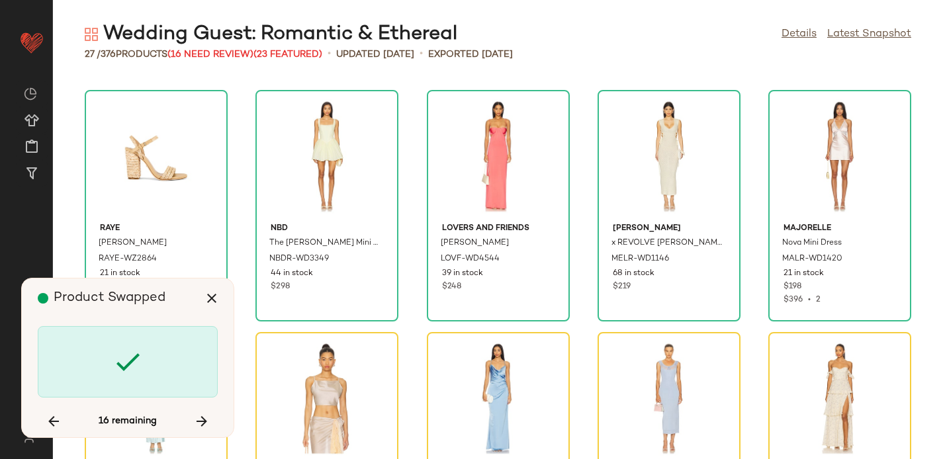
scroll to position [727, 0]
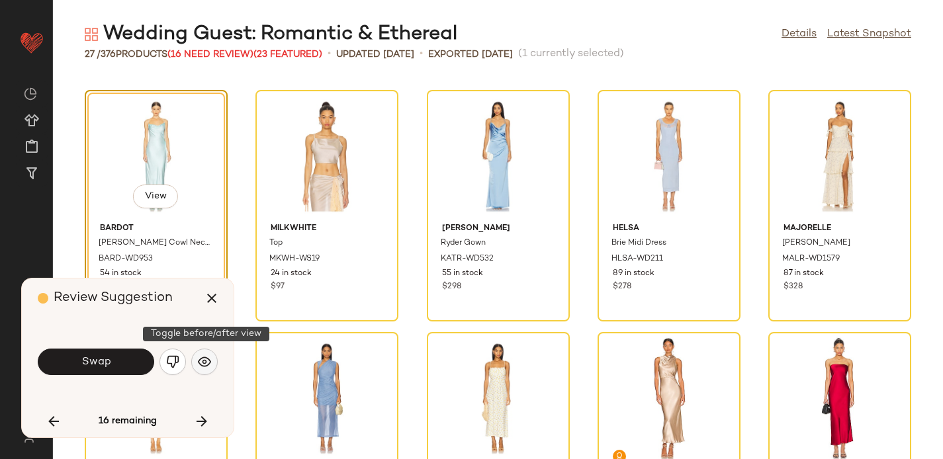
click at [207, 358] on img "button" at bounding box center [204, 362] width 13 height 13
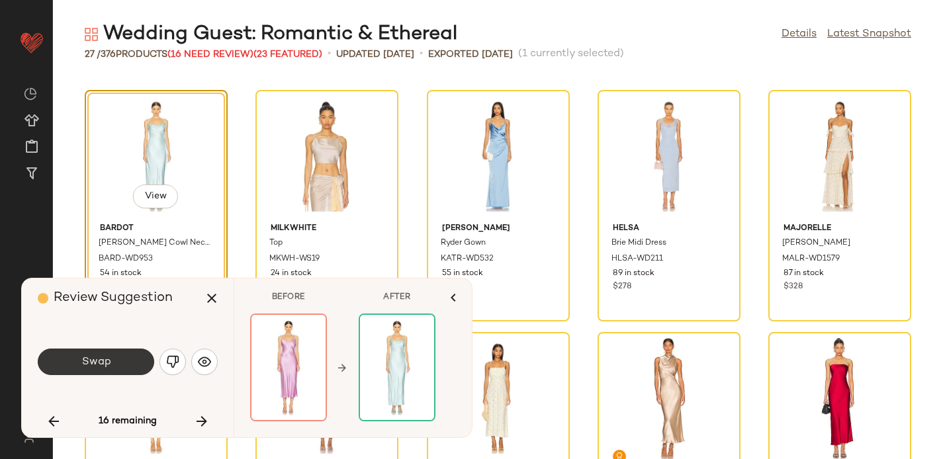
click at [123, 350] on button "Swap" at bounding box center [96, 362] width 117 height 26
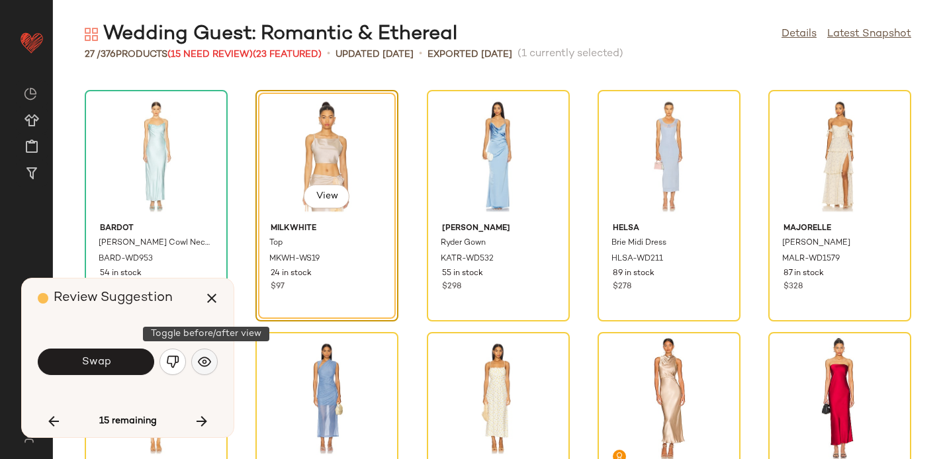
click at [200, 362] on img "button" at bounding box center [204, 362] width 13 height 13
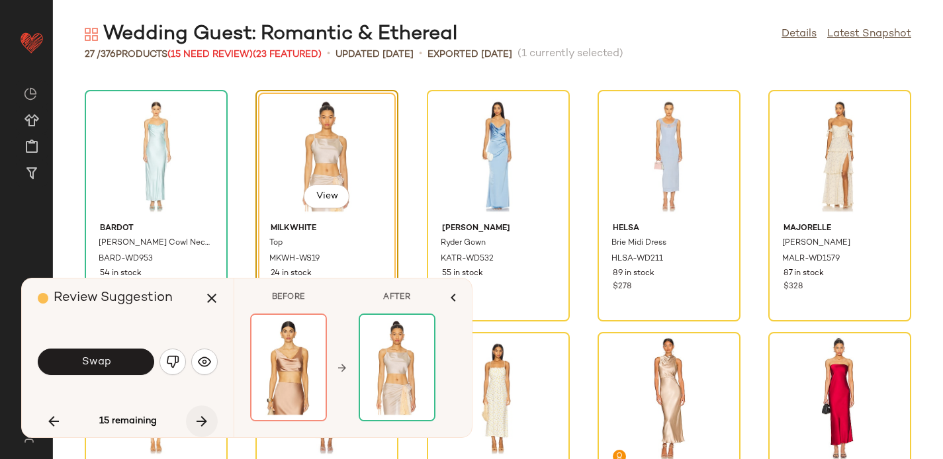
click at [199, 415] on icon "button" at bounding box center [202, 422] width 16 height 16
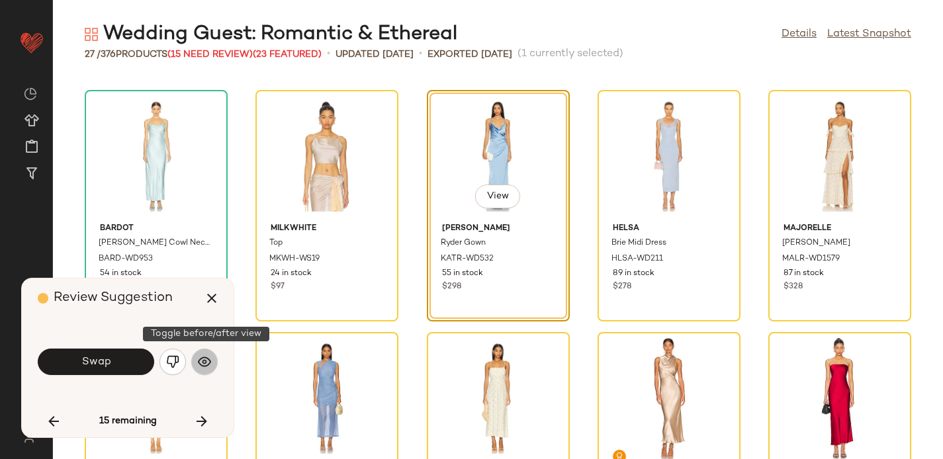
click at [197, 360] on button "button" at bounding box center [204, 362] width 26 height 26
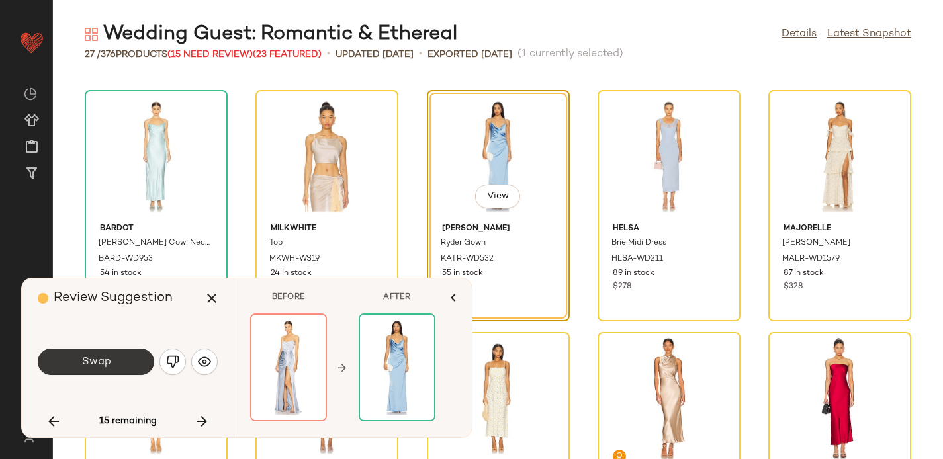
click at [110, 361] on span "Swap" at bounding box center [96, 362] width 30 height 13
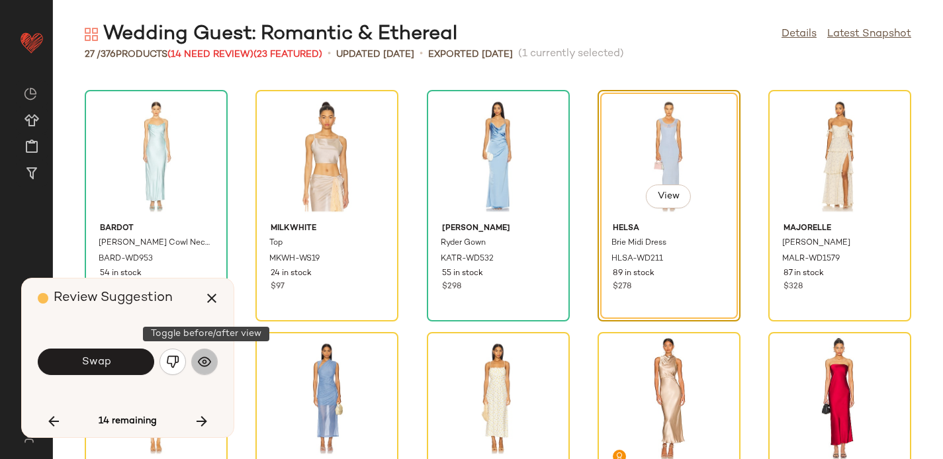
click at [203, 365] on img "button" at bounding box center [204, 362] width 13 height 13
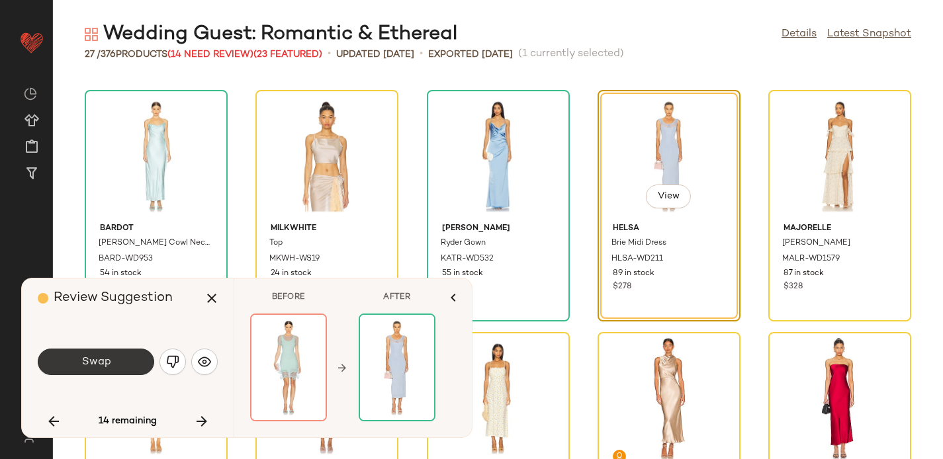
click at [105, 358] on span "Swap" at bounding box center [96, 362] width 30 height 13
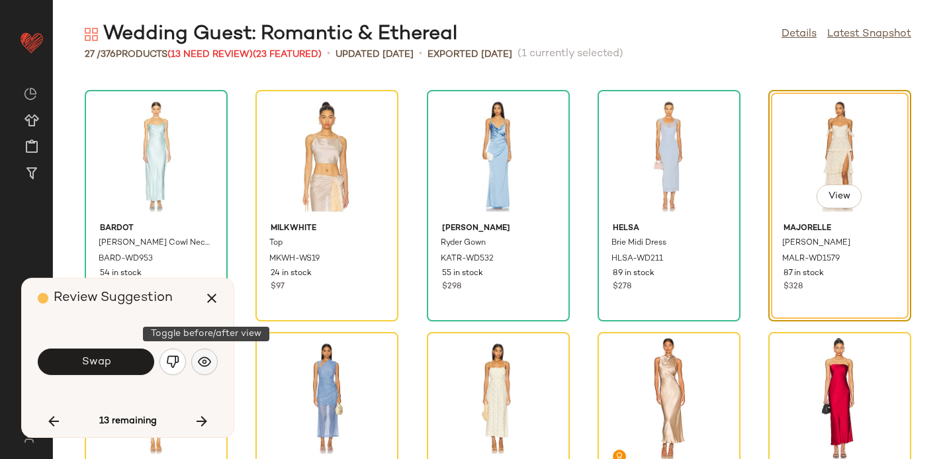
click at [203, 360] on img "button" at bounding box center [204, 362] width 13 height 13
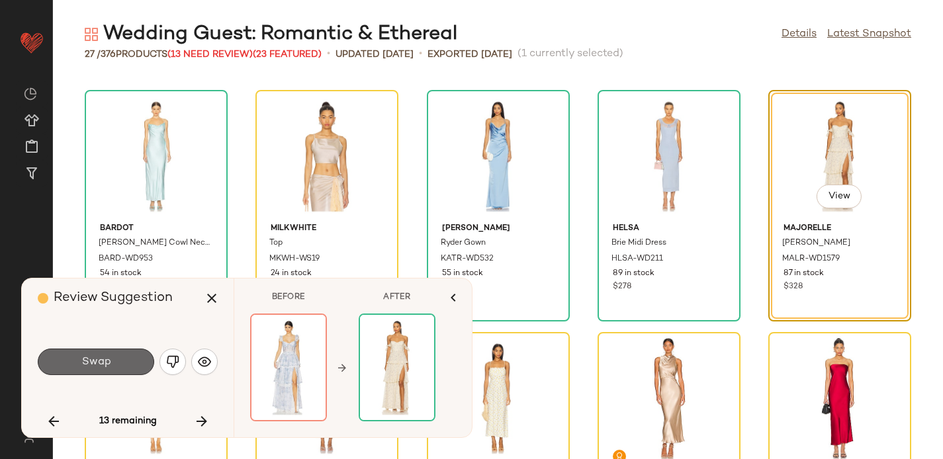
click at [95, 366] on span "Swap" at bounding box center [96, 362] width 30 height 13
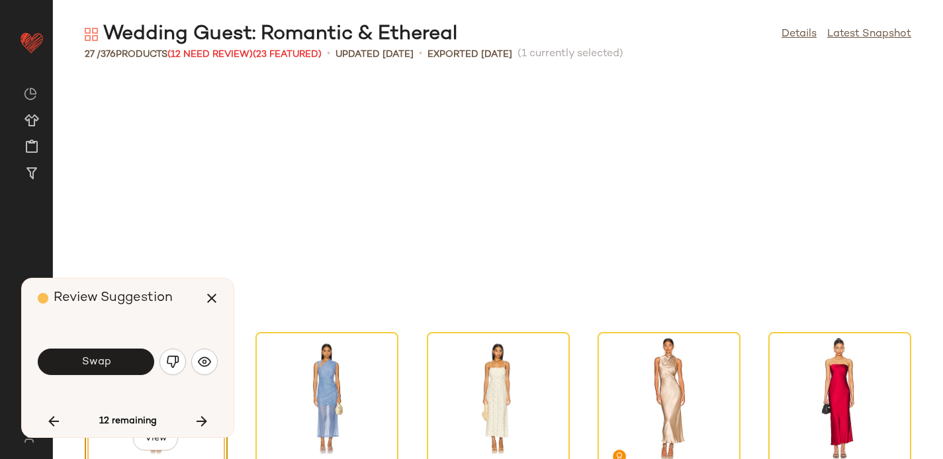
scroll to position [969, 0]
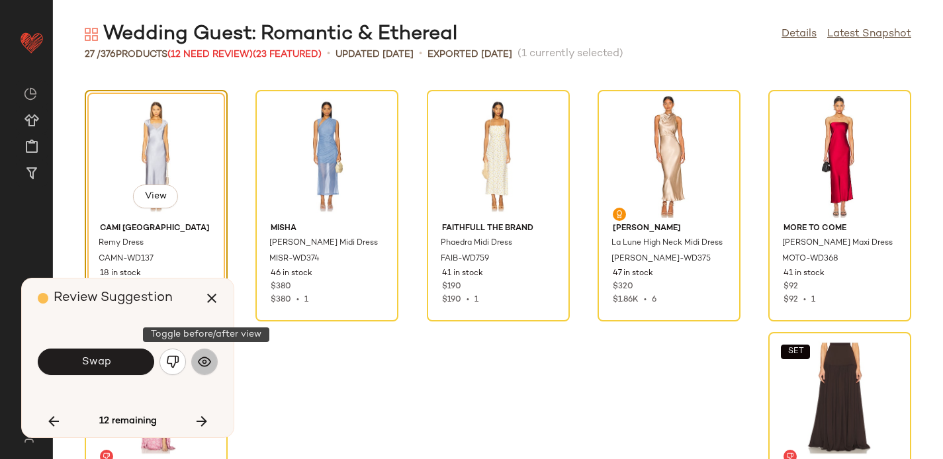
click at [197, 360] on button "button" at bounding box center [204, 362] width 26 height 26
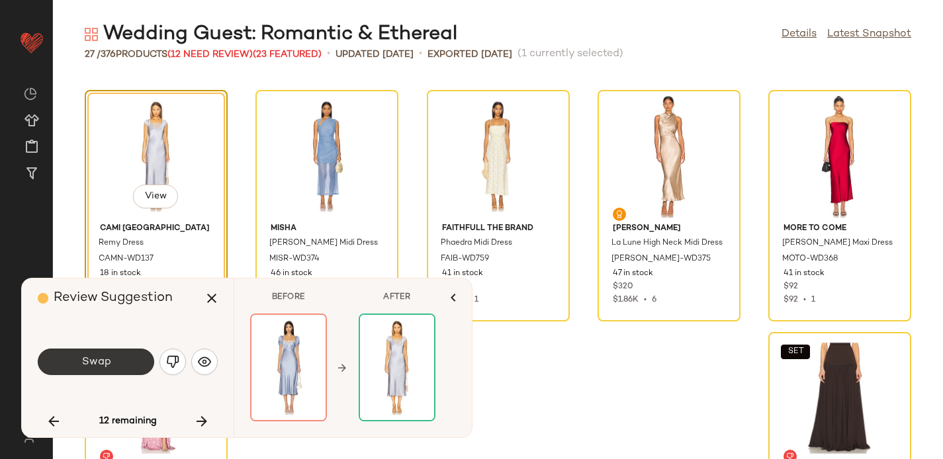
click at [137, 360] on button "Swap" at bounding box center [96, 362] width 117 height 26
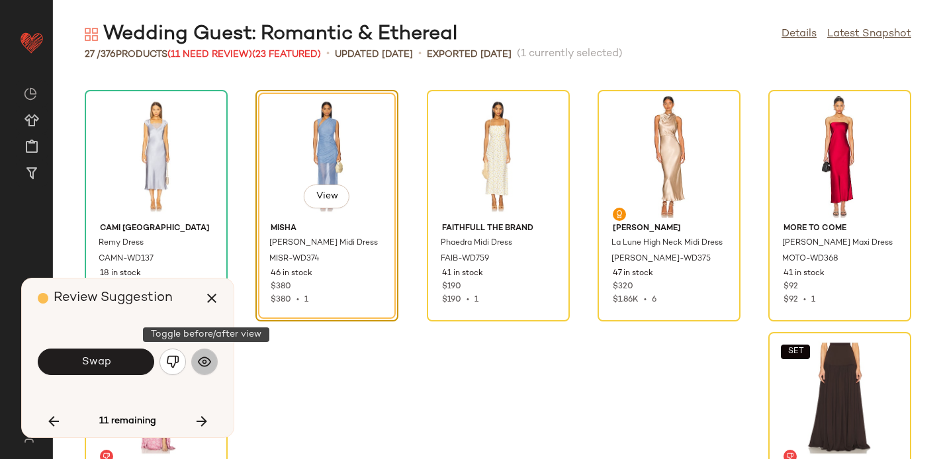
click at [201, 359] on img "button" at bounding box center [204, 362] width 13 height 13
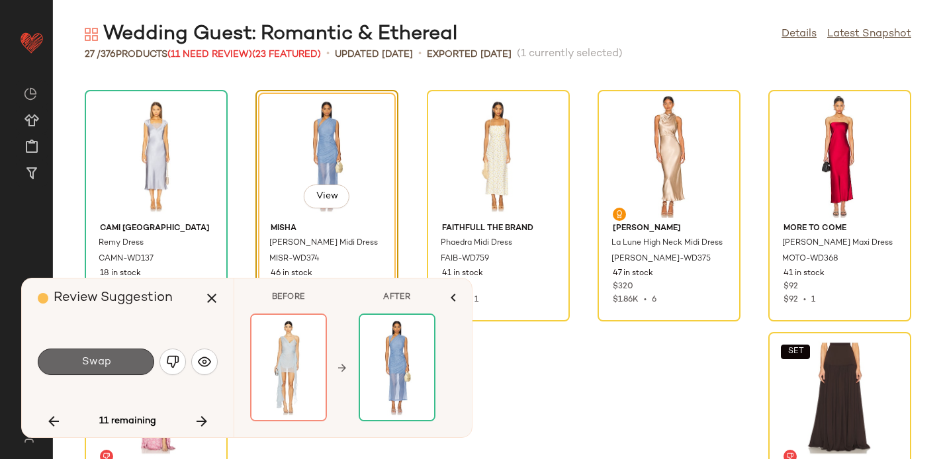
click at [125, 358] on button "Swap" at bounding box center [96, 362] width 117 height 26
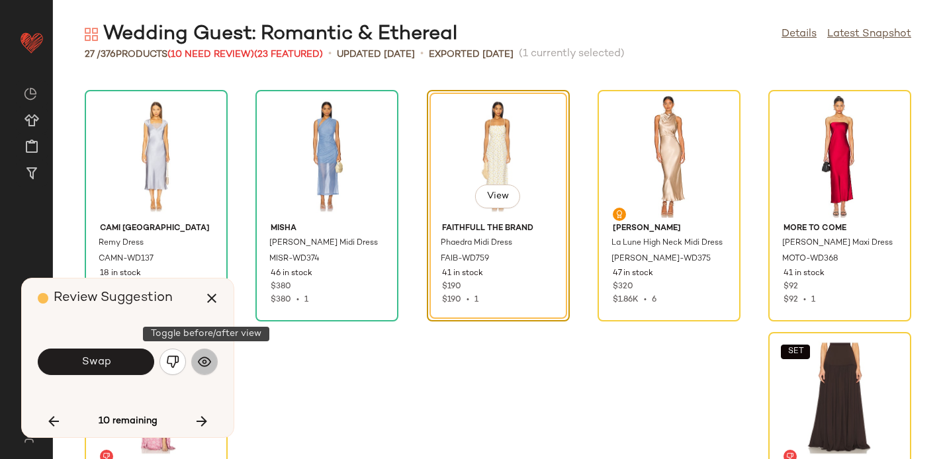
click at [207, 361] on img "button" at bounding box center [204, 362] width 13 height 13
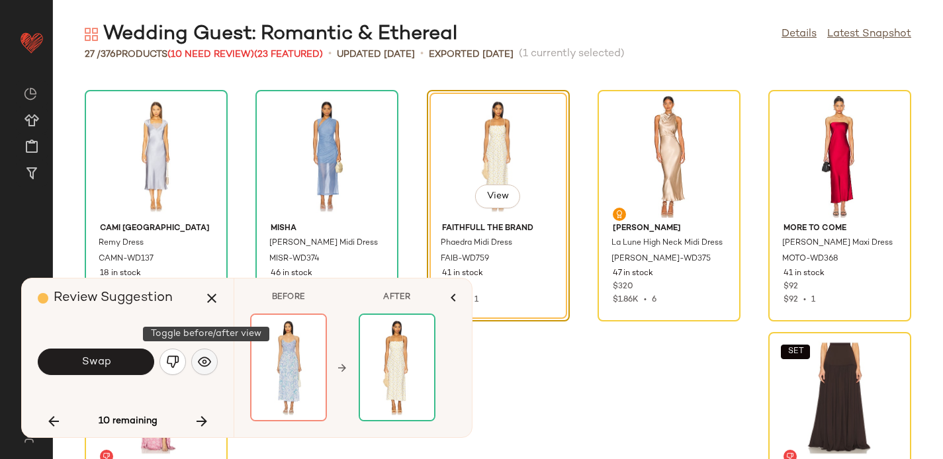
click at [205, 360] on img "button" at bounding box center [204, 362] width 13 height 13
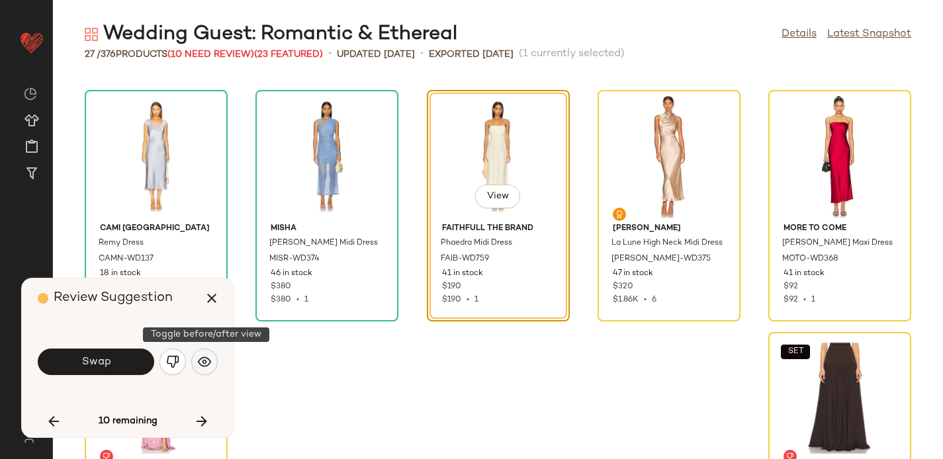
click at [209, 365] on img "button" at bounding box center [204, 362] width 13 height 13
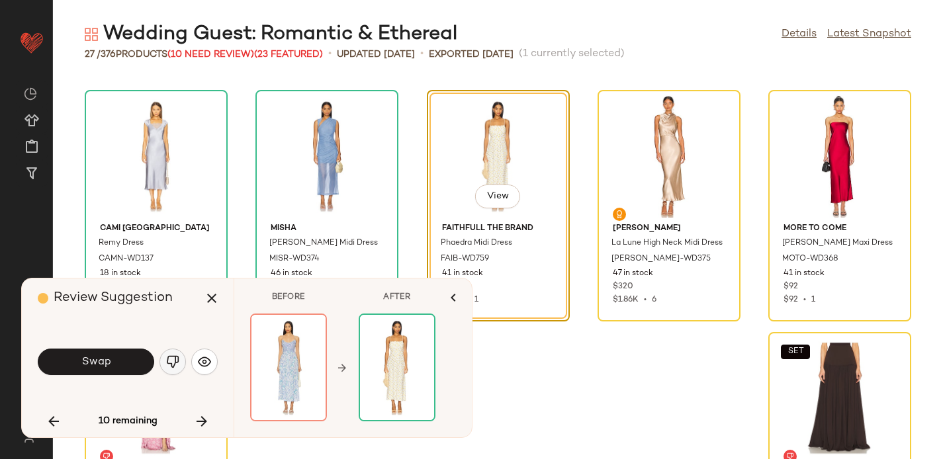
click at [175, 358] on img "button" at bounding box center [172, 362] width 13 height 13
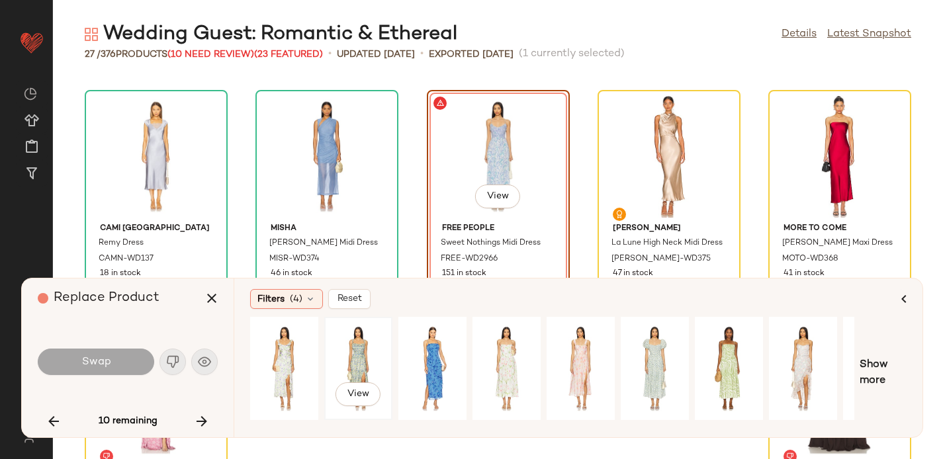
click at [357, 352] on div "View" at bounding box center [358, 369] width 59 height 94
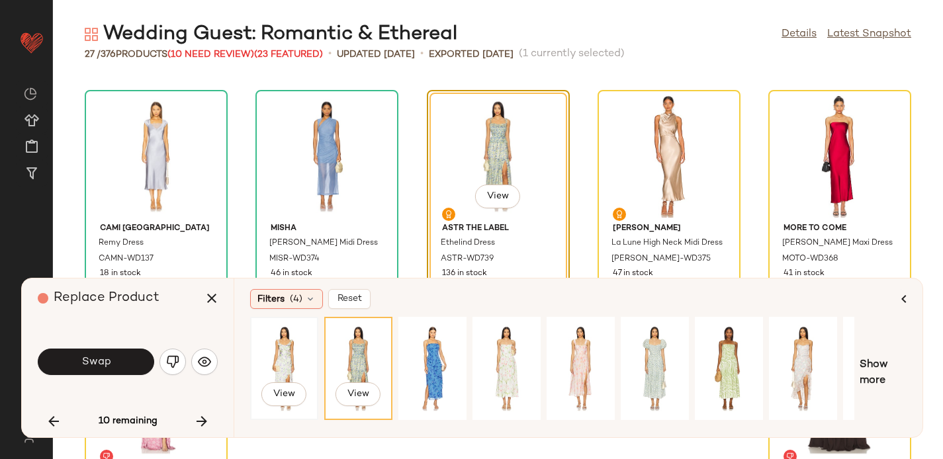
click at [297, 342] on div "View" at bounding box center [284, 369] width 59 height 94
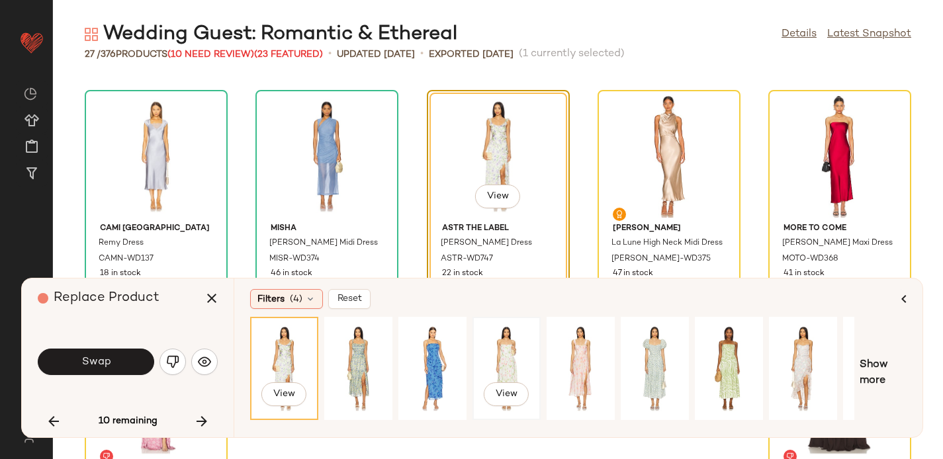
click at [525, 352] on div "View" at bounding box center [506, 369] width 59 height 94
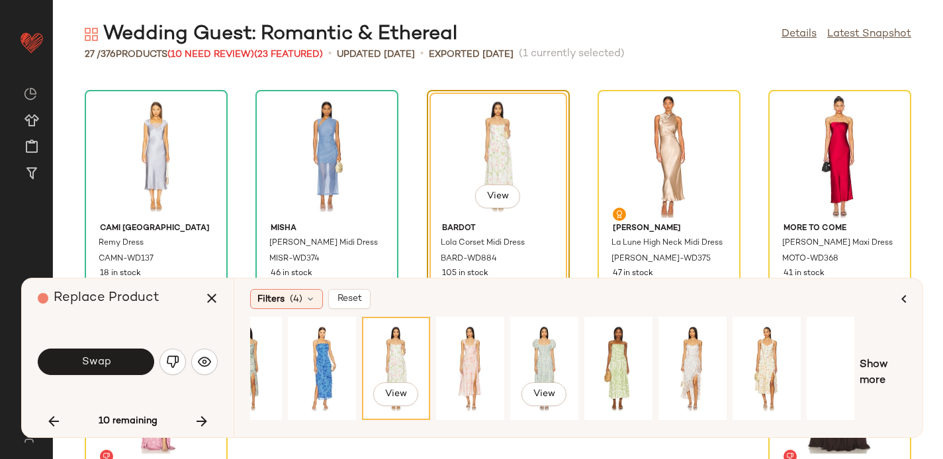
scroll to position [0, 115]
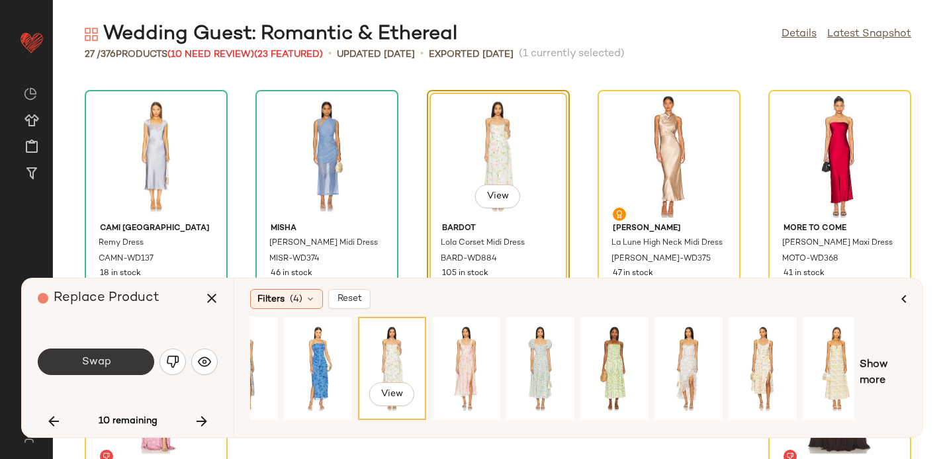
click at [91, 361] on span "Swap" at bounding box center [96, 362] width 30 height 13
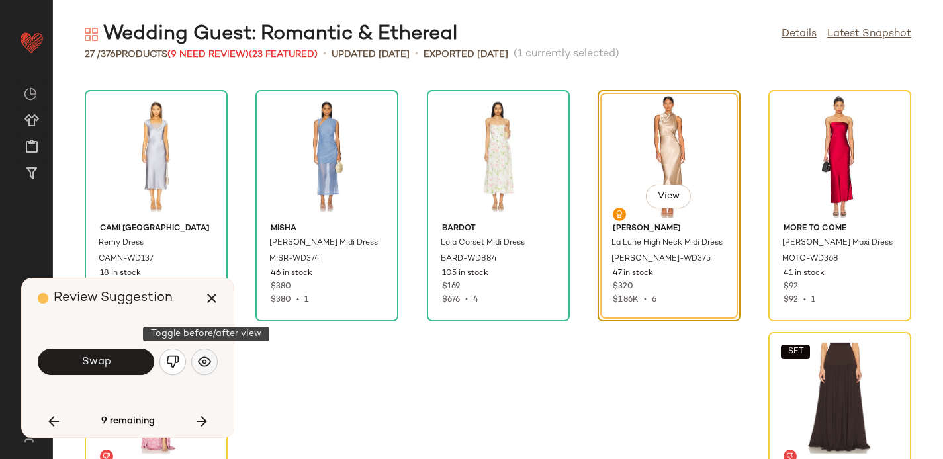
click at [201, 350] on button "button" at bounding box center [204, 362] width 26 height 26
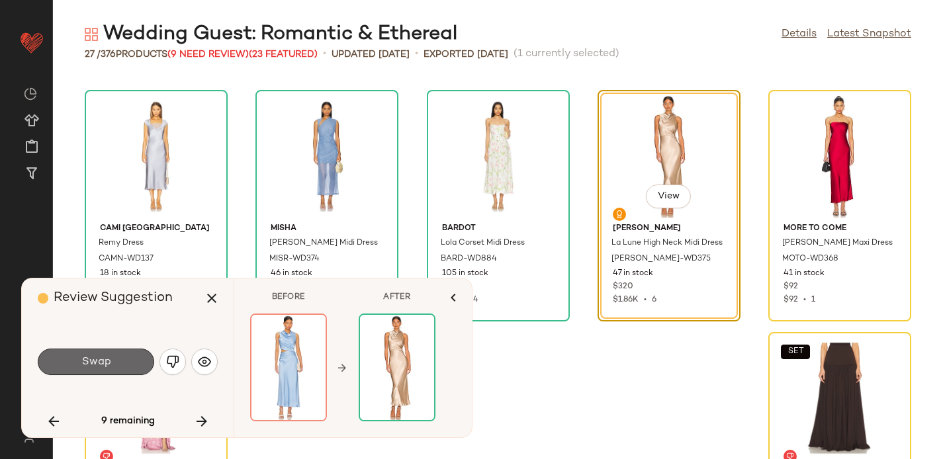
click at [120, 358] on button "Swap" at bounding box center [96, 362] width 117 height 26
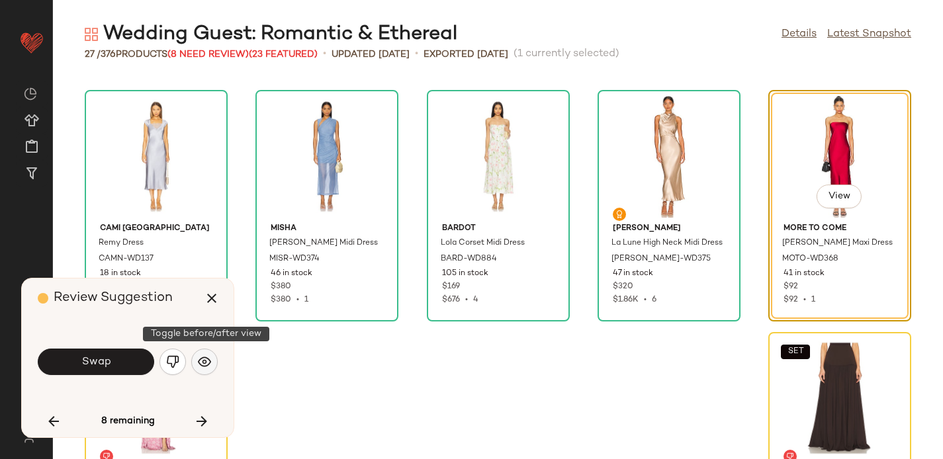
click at [199, 361] on img "button" at bounding box center [204, 362] width 13 height 13
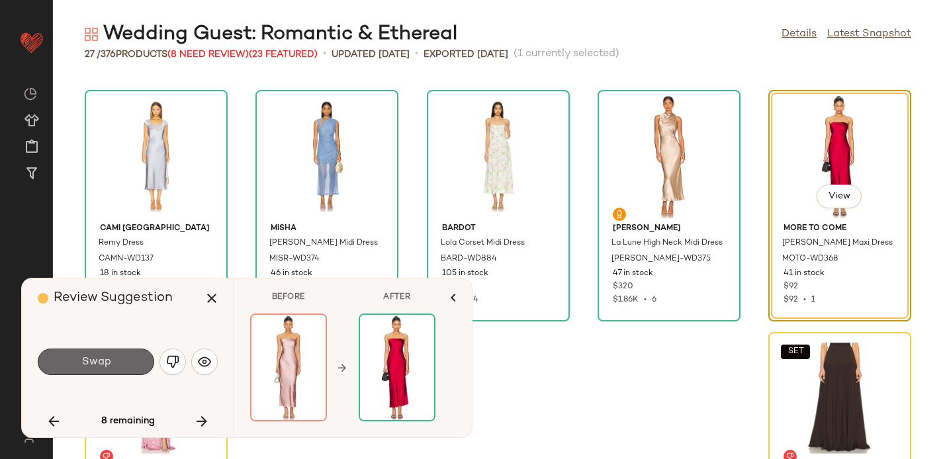
click at [116, 360] on button "Swap" at bounding box center [96, 362] width 117 height 26
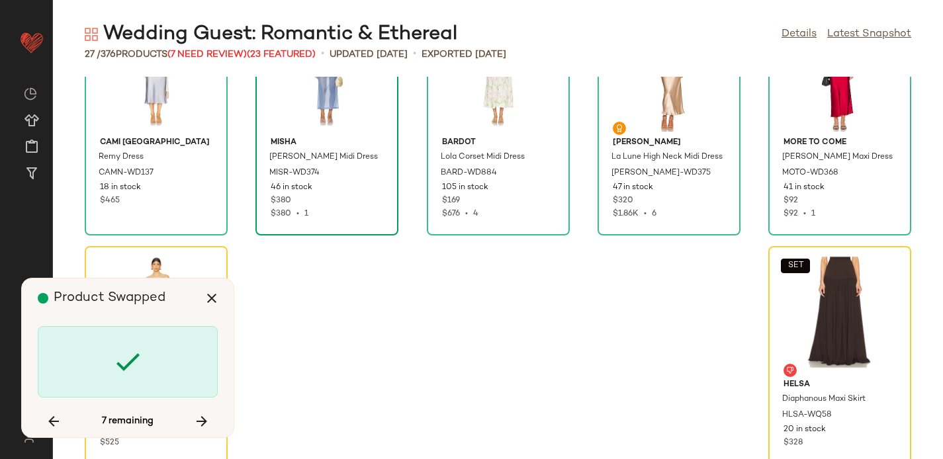
scroll to position [1074, 0]
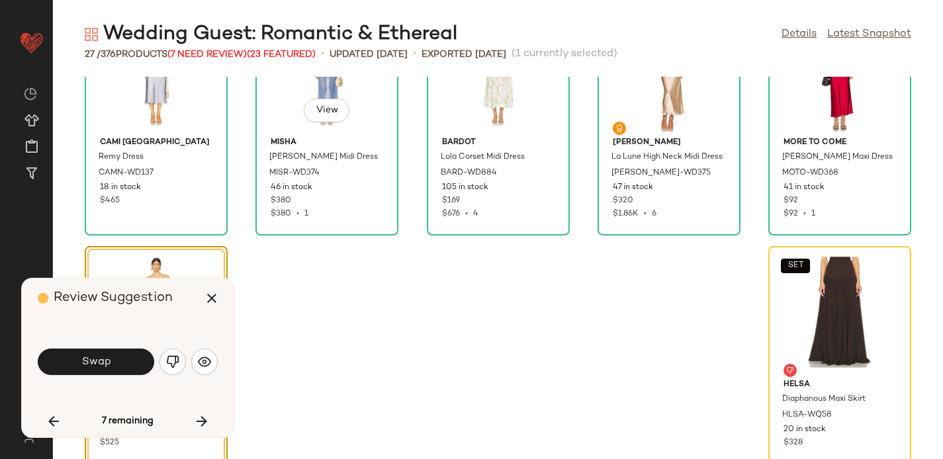
scroll to position [1074, 0]
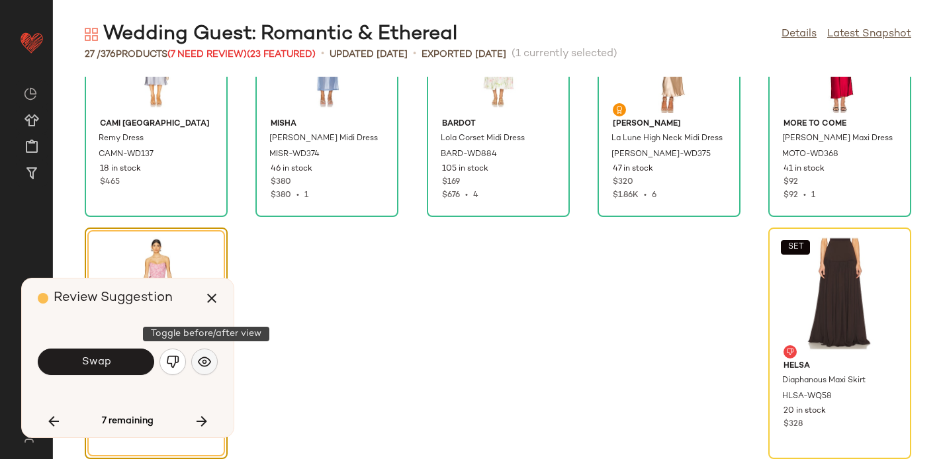
click at [203, 363] on img "button" at bounding box center [204, 362] width 13 height 13
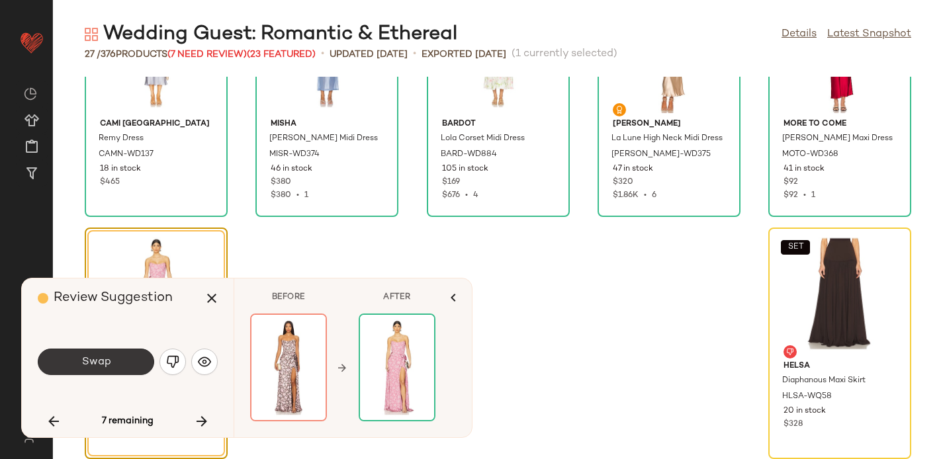
click at [98, 360] on span "Swap" at bounding box center [96, 362] width 30 height 13
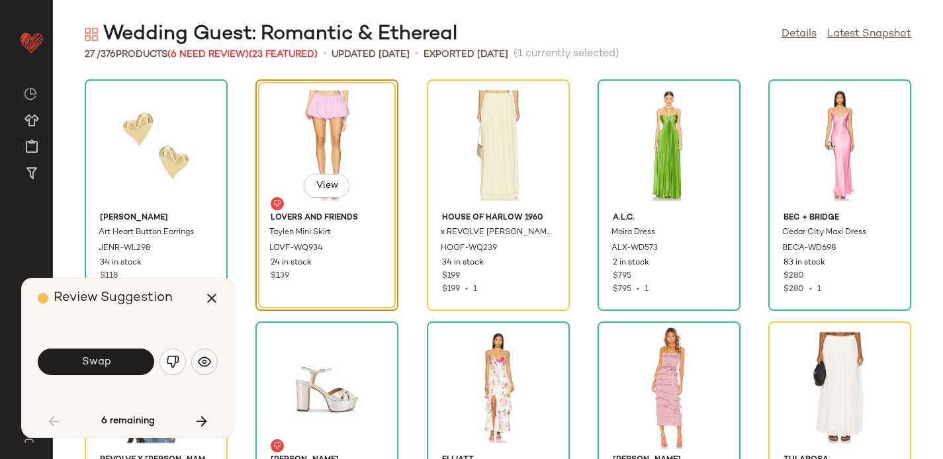
click at [209, 355] on button "button" at bounding box center [204, 362] width 26 height 26
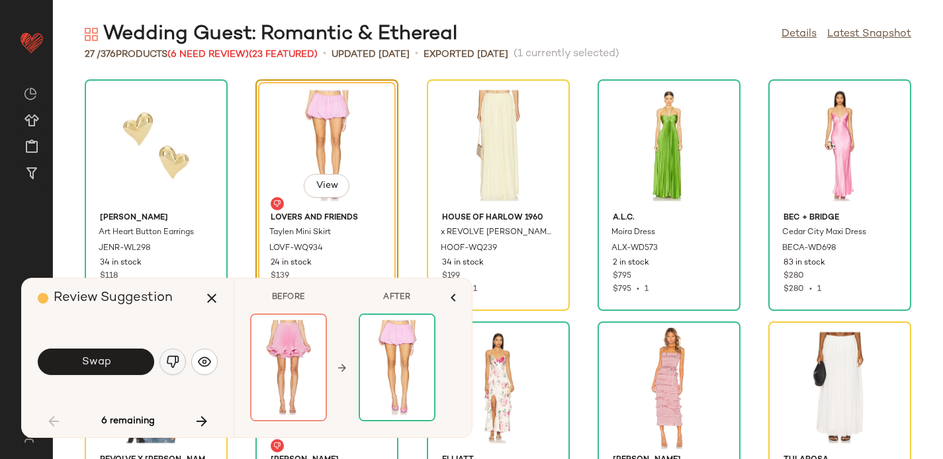
click at [172, 356] on img "button" at bounding box center [172, 362] width 13 height 13
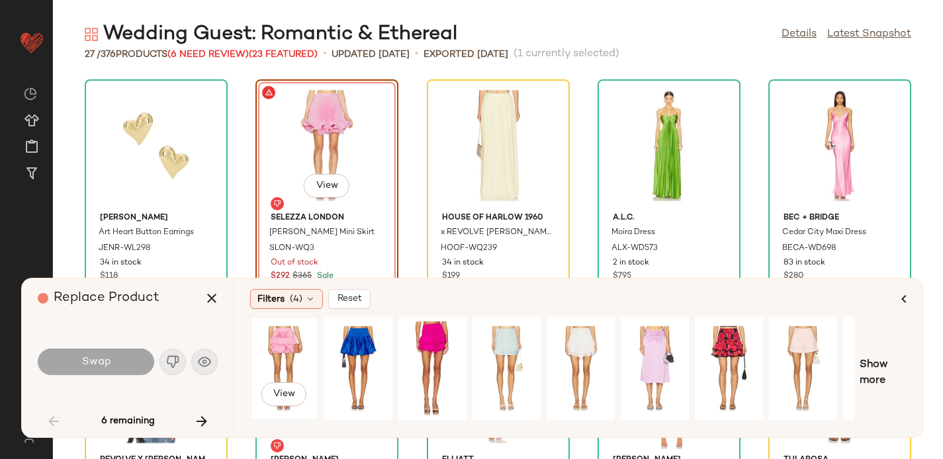
click at [281, 344] on div "View" at bounding box center [284, 369] width 59 height 94
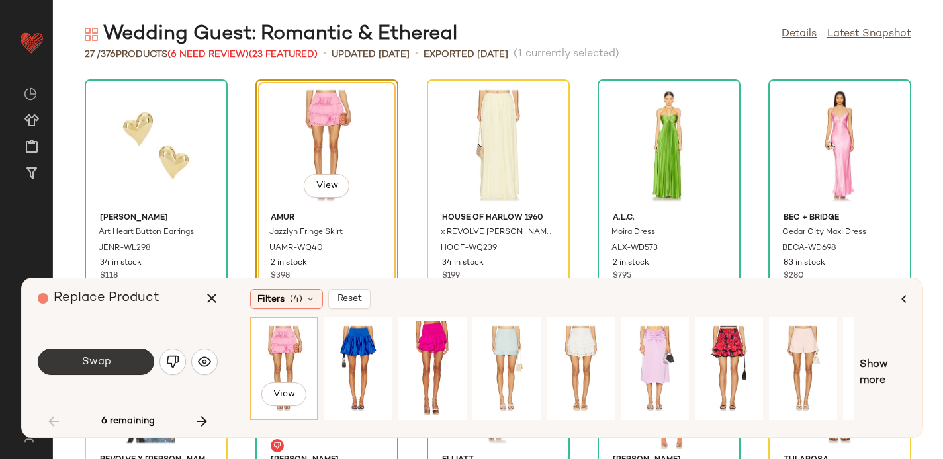
click at [103, 359] on span "Swap" at bounding box center [96, 362] width 30 height 13
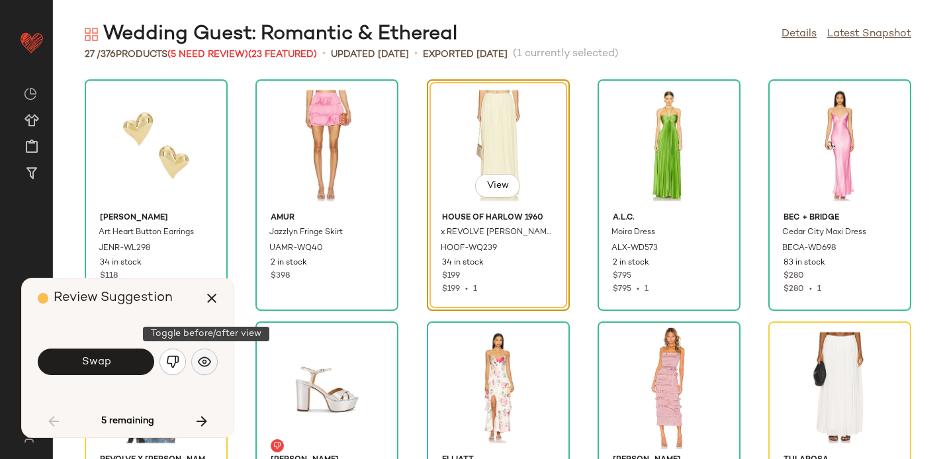
click at [206, 364] on img "button" at bounding box center [204, 362] width 13 height 13
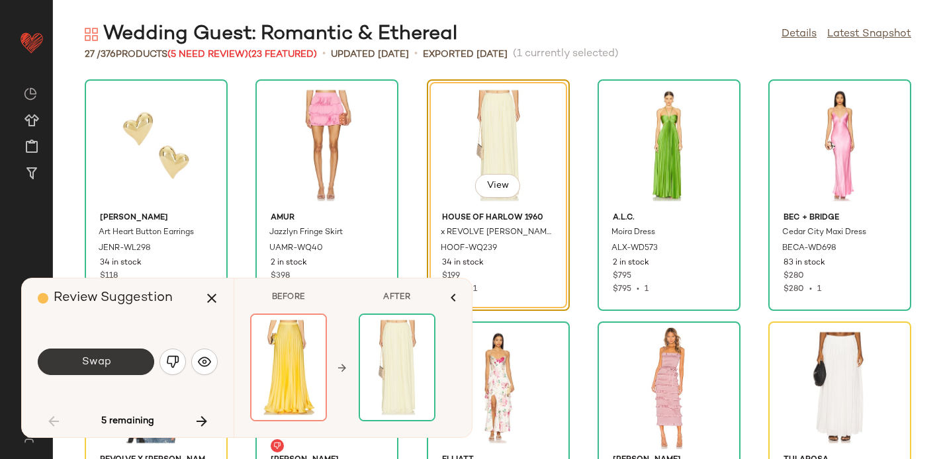
click at [100, 360] on span "Swap" at bounding box center [96, 362] width 30 height 13
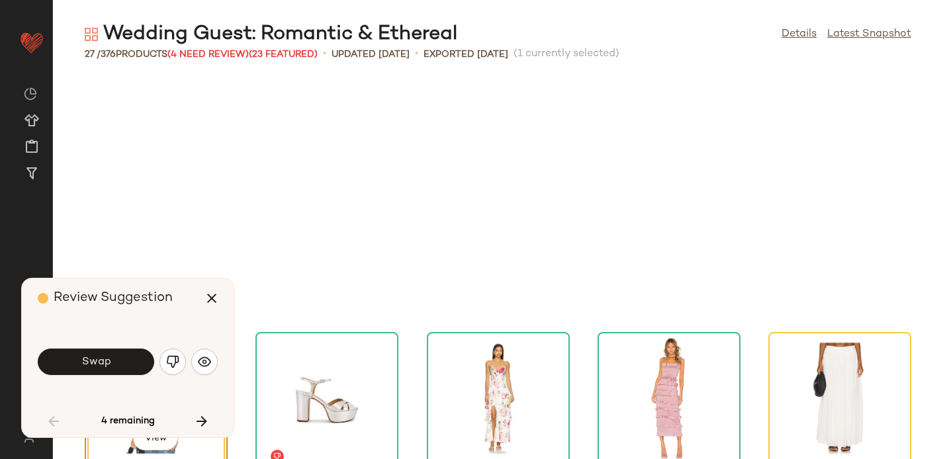
scroll to position [253, 0]
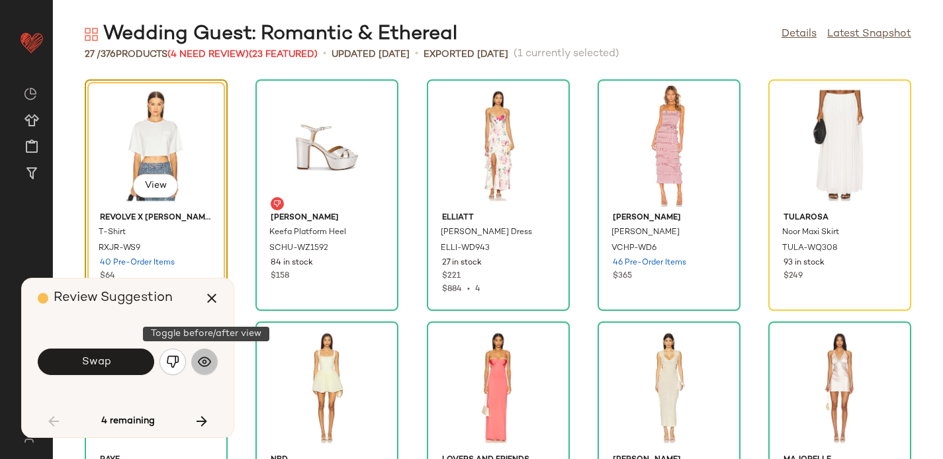
click at [204, 365] on img "button" at bounding box center [204, 362] width 13 height 13
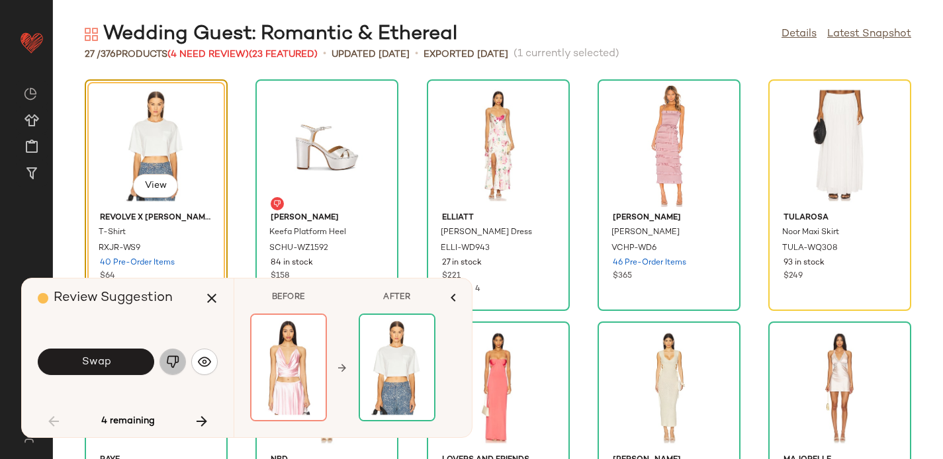
click at [179, 365] on img "button" at bounding box center [172, 362] width 13 height 13
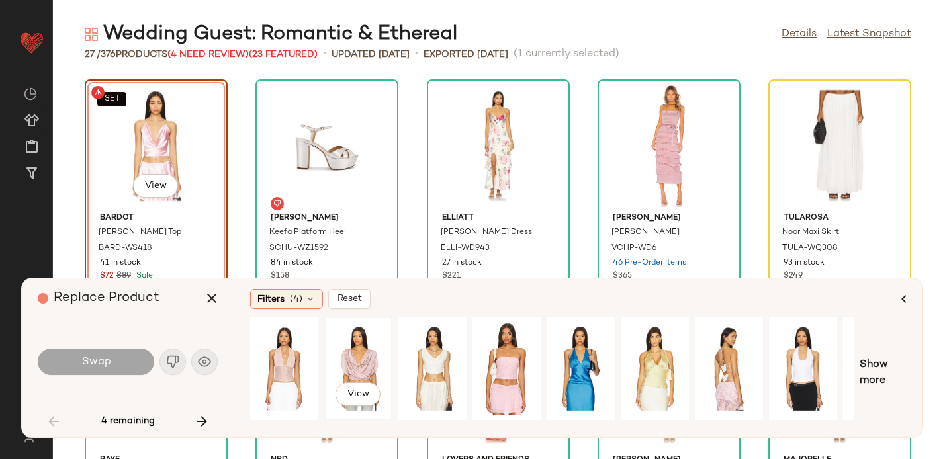
click at [340, 351] on div "View" at bounding box center [358, 369] width 59 height 94
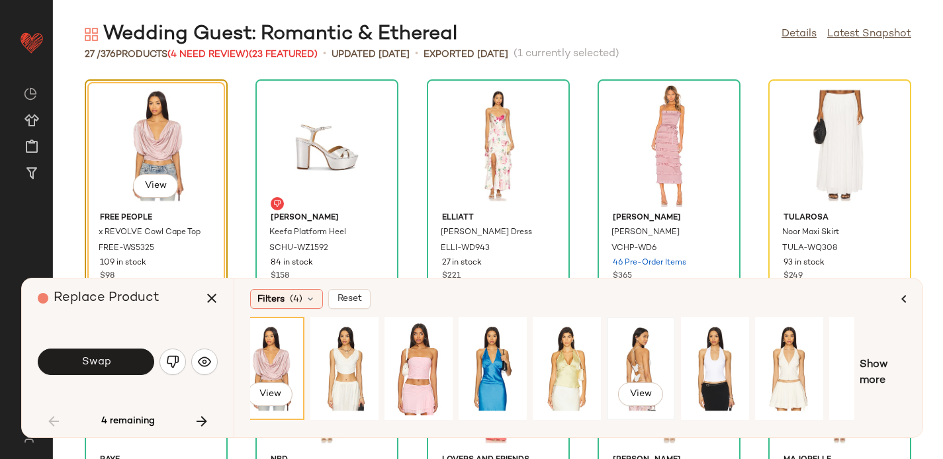
scroll to position [0, 130]
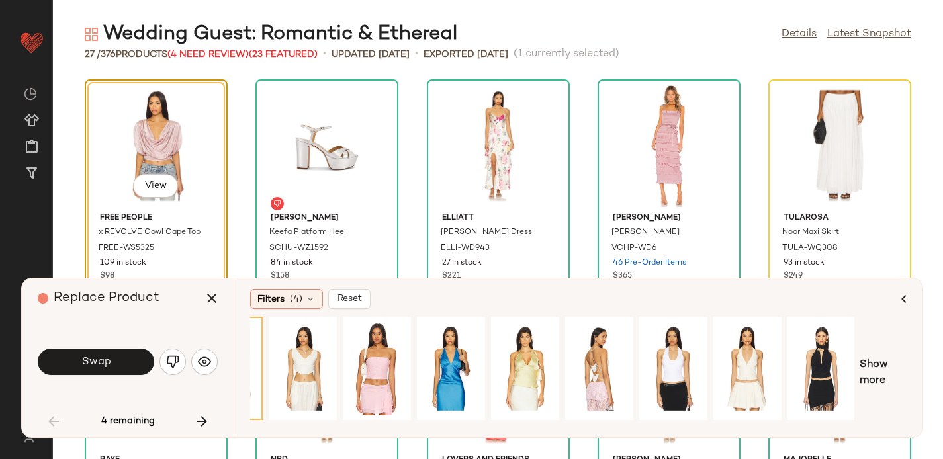
click at [861, 379] on span "Show more" at bounding box center [883, 374] width 47 height 32
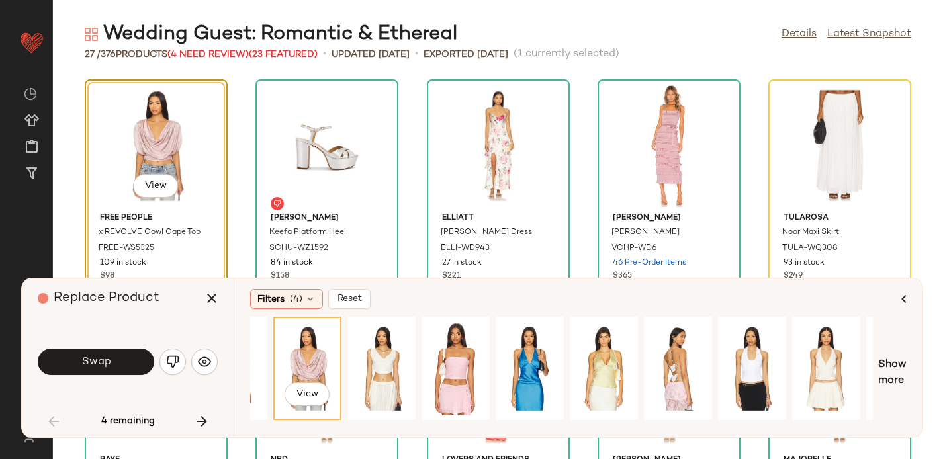
scroll to position [0, 0]
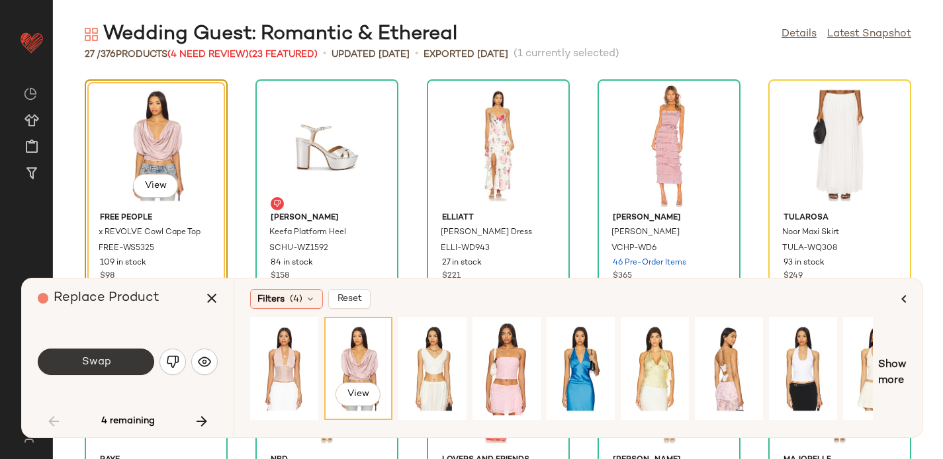
click at [113, 358] on button "Swap" at bounding box center [96, 362] width 117 height 26
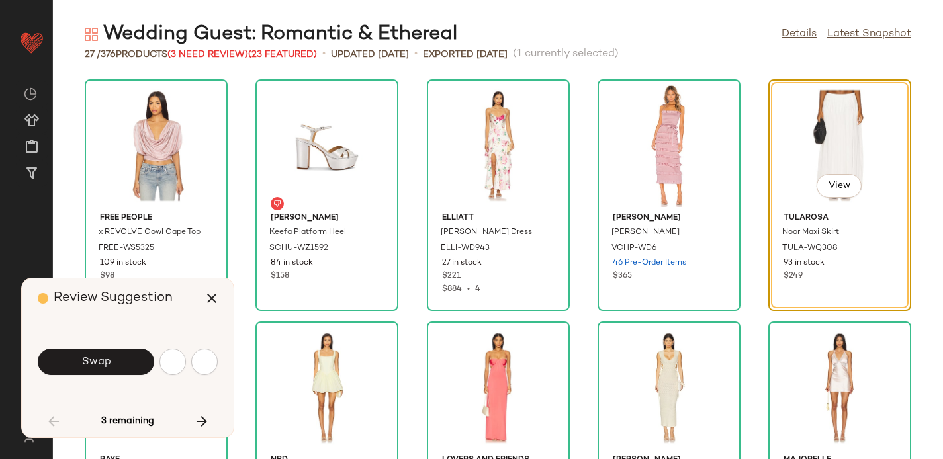
scroll to position [242, 0]
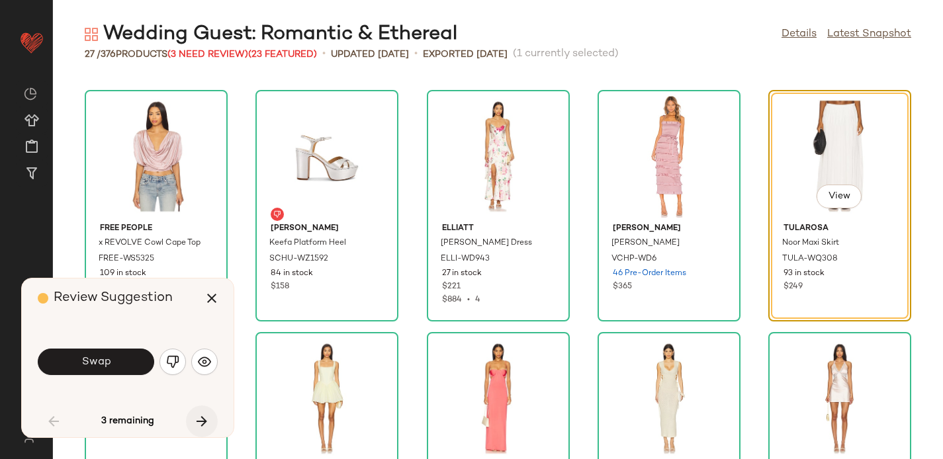
click at [203, 418] on icon "button" at bounding box center [202, 422] width 16 height 16
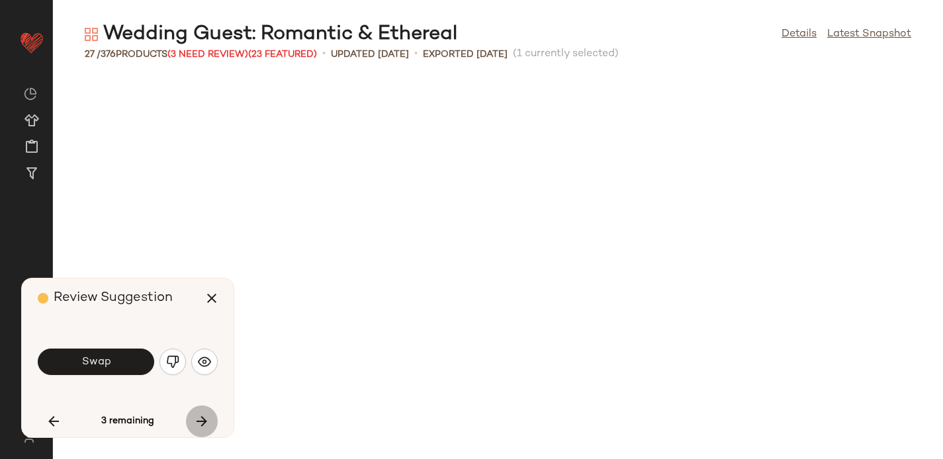
scroll to position [727, 0]
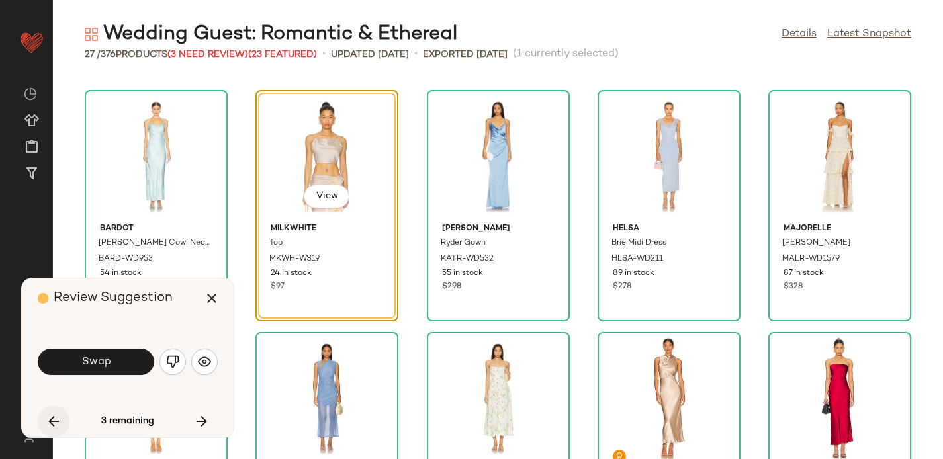
click at [53, 414] on icon "button" at bounding box center [54, 422] width 16 height 16
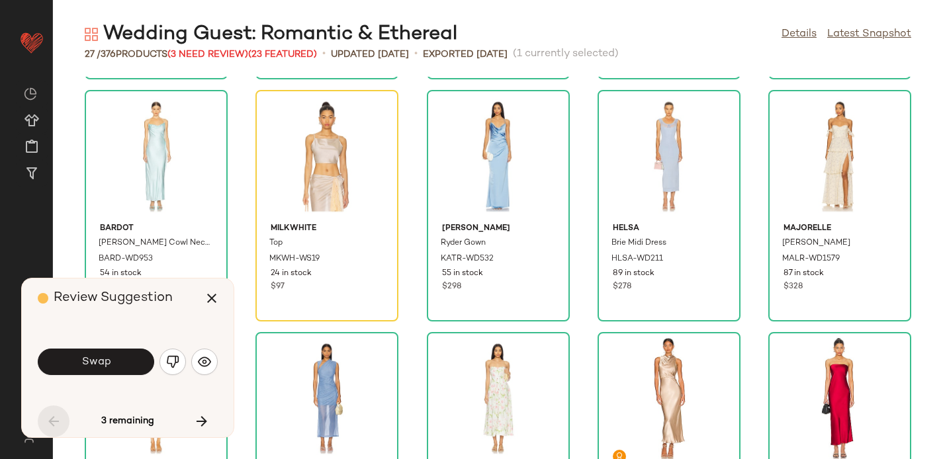
scroll to position [242, 0]
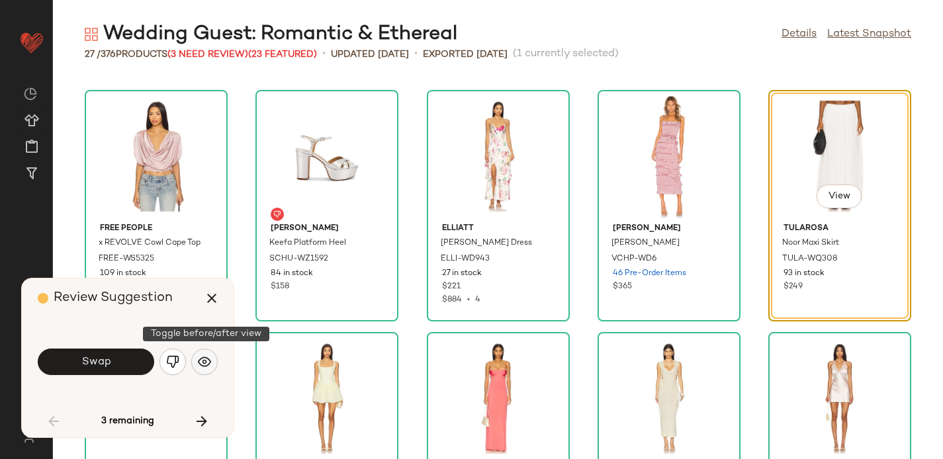
click at [215, 356] on button "button" at bounding box center [204, 362] width 26 height 26
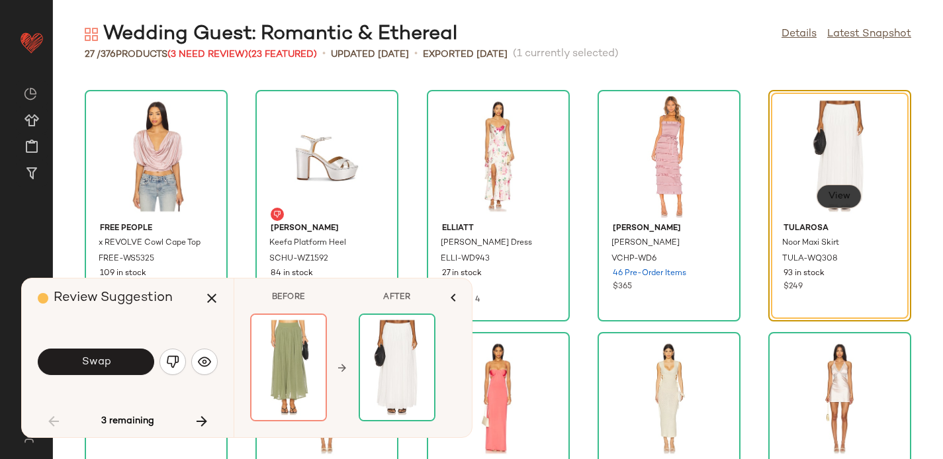
click at [842, 189] on button "View" at bounding box center [839, 197] width 45 height 24
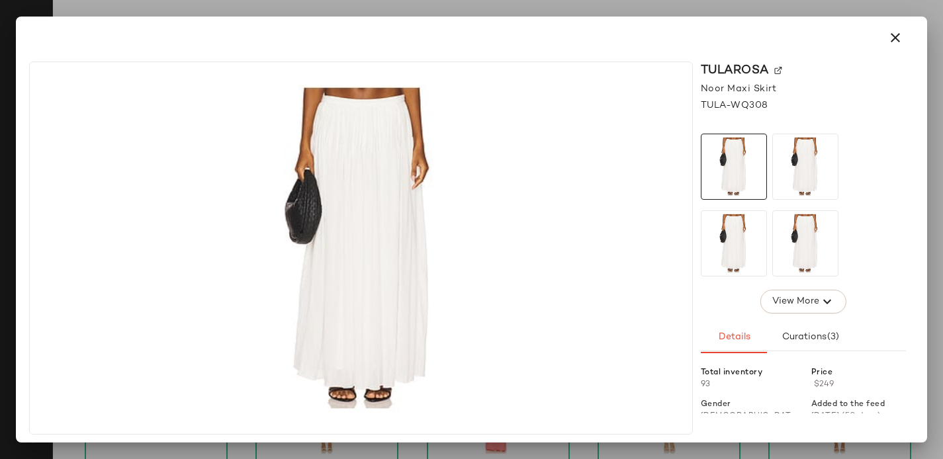
click at [779, 68] on img at bounding box center [779, 71] width 8 height 8
click at [892, 40] on icon "button" at bounding box center [896, 38] width 16 height 16
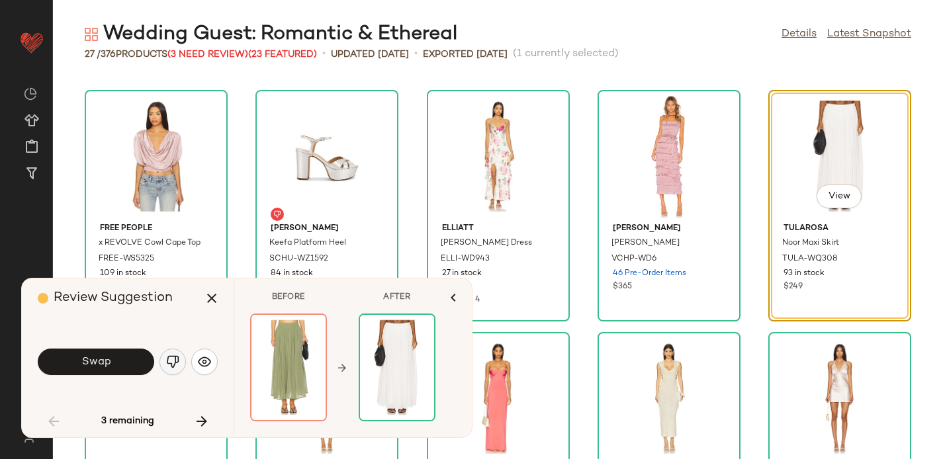
click at [177, 361] on img "button" at bounding box center [172, 362] width 13 height 13
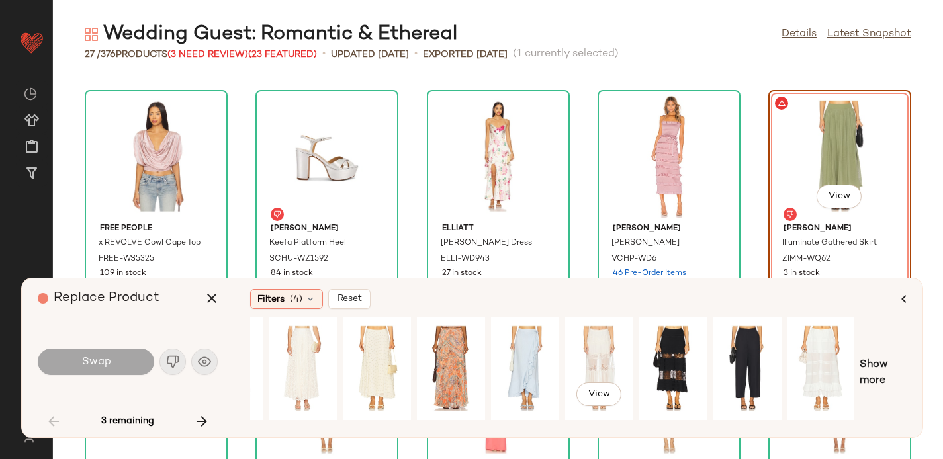
scroll to position [0, 120]
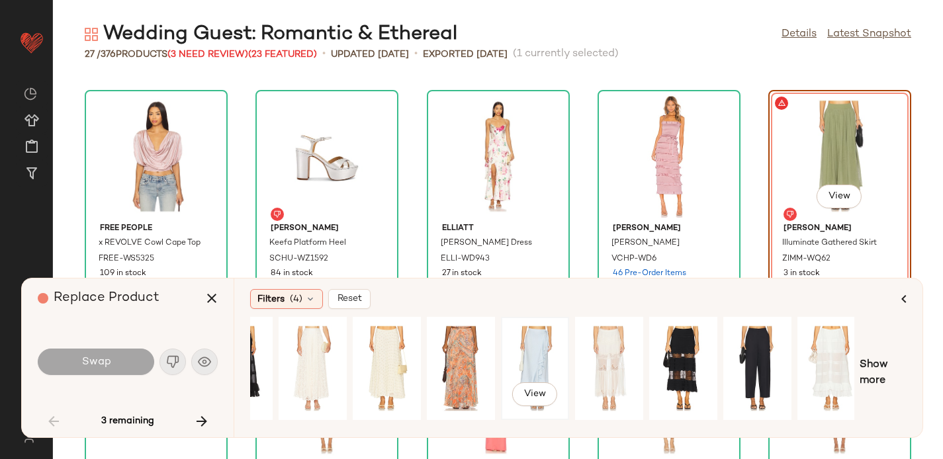
click at [538, 361] on div "View" at bounding box center [535, 369] width 59 height 94
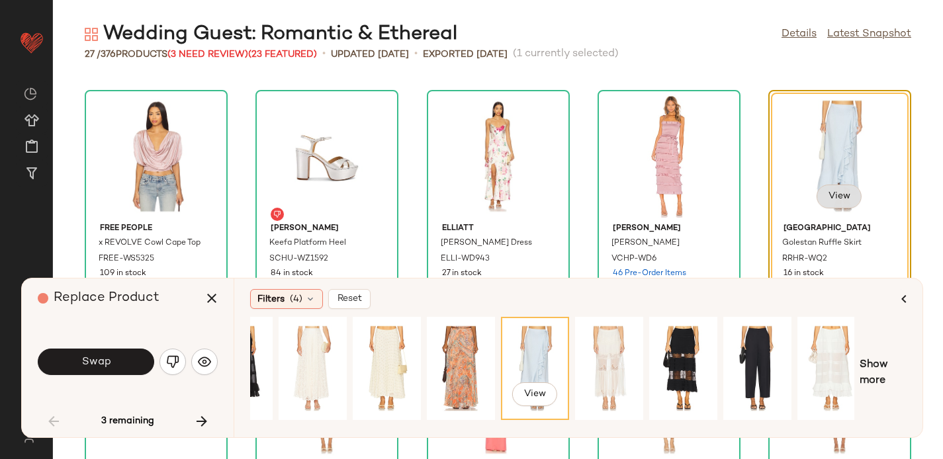
click at [831, 191] on span "View" at bounding box center [839, 196] width 23 height 11
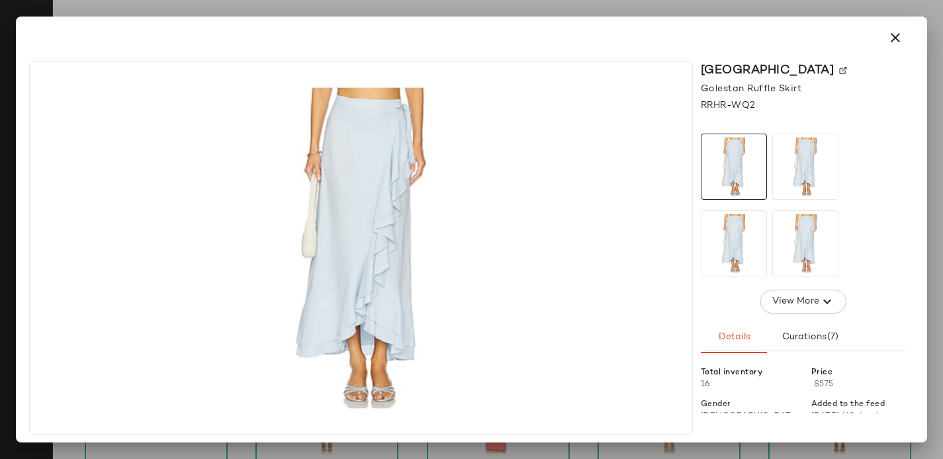
click at [840, 67] on img at bounding box center [844, 71] width 8 height 8
click at [897, 32] on icon "button" at bounding box center [896, 38] width 16 height 16
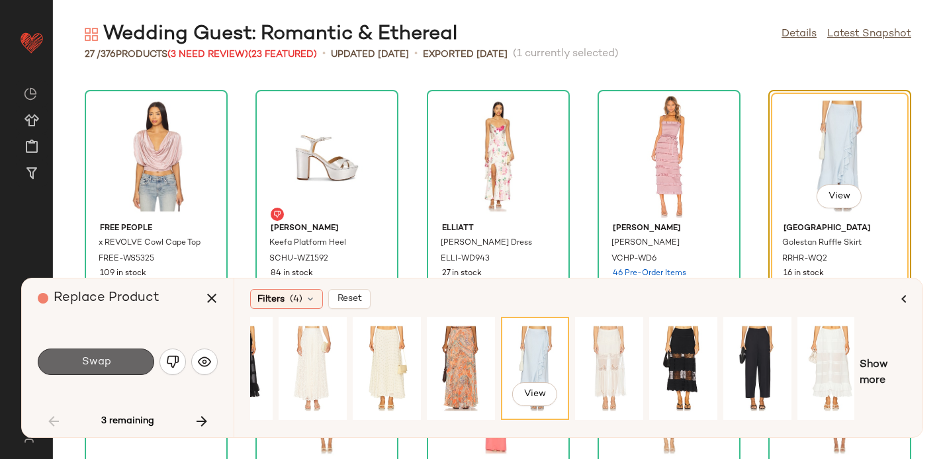
click at [112, 362] on button "Swap" at bounding box center [96, 362] width 117 height 26
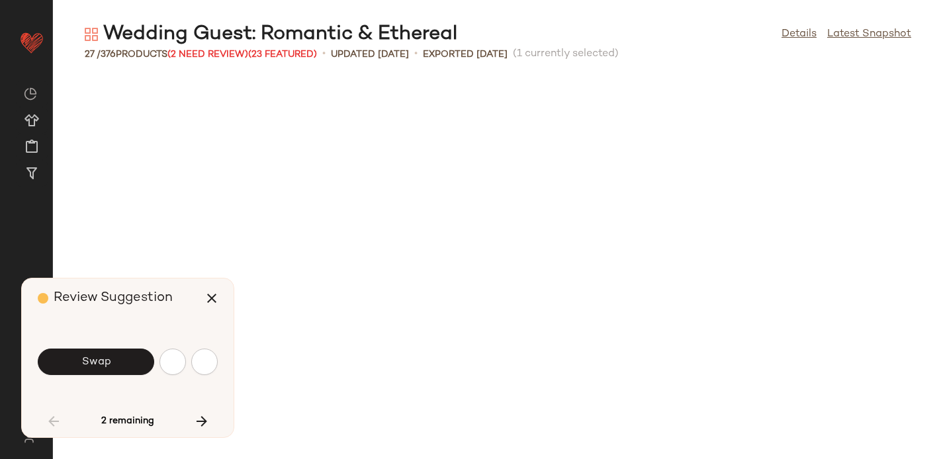
scroll to position [727, 0]
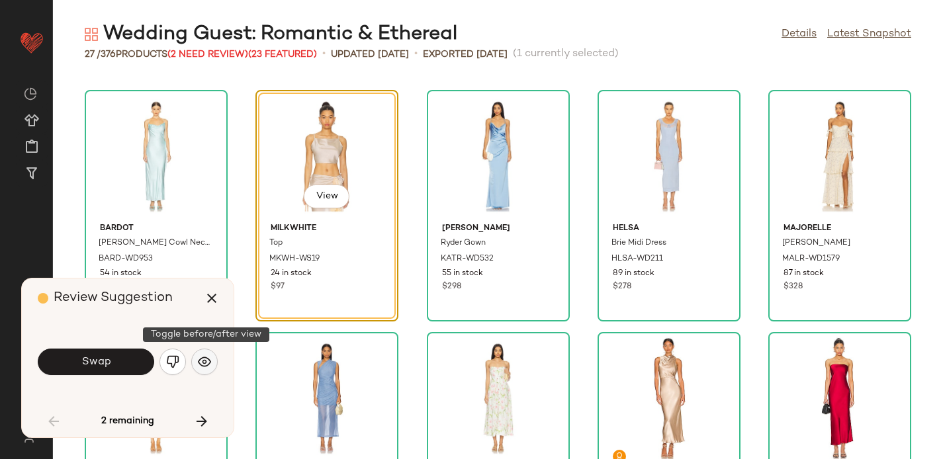
click at [211, 359] on button "button" at bounding box center [204, 362] width 26 height 26
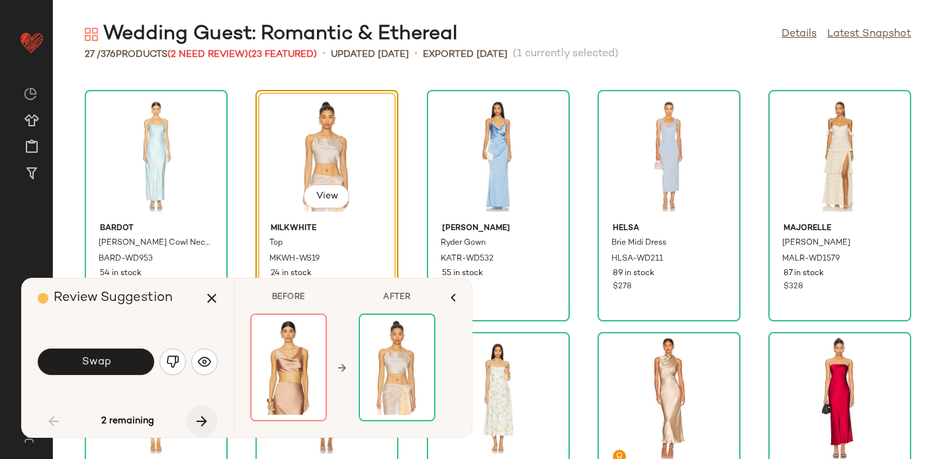
click at [204, 423] on icon "button" at bounding box center [202, 422] width 16 height 16
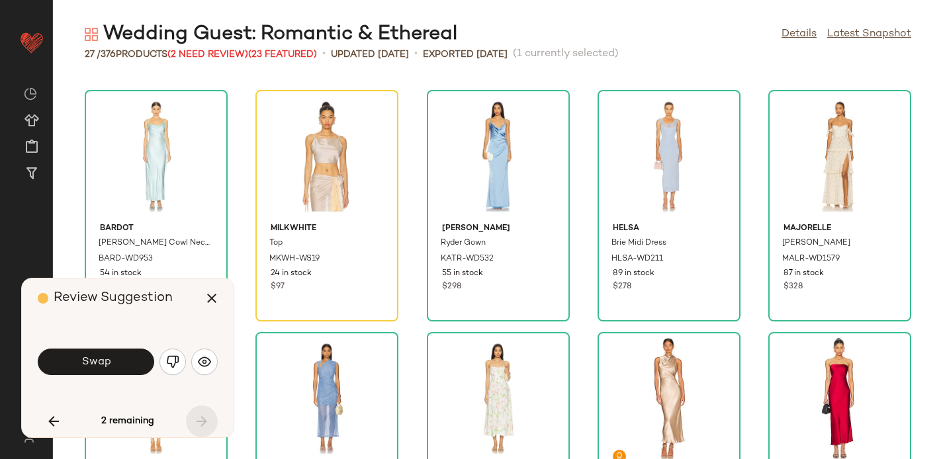
scroll to position [1074, 0]
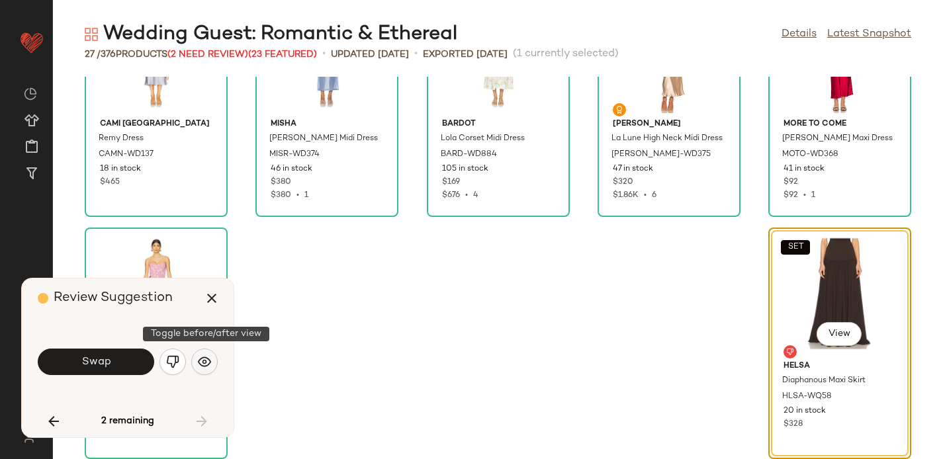
click at [204, 359] on img "button" at bounding box center [204, 362] width 13 height 13
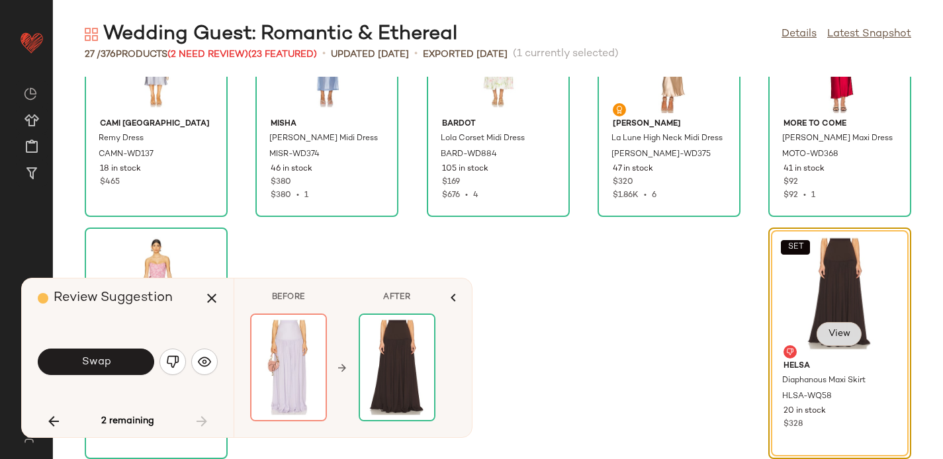
click at [836, 333] on span "View" at bounding box center [839, 334] width 23 height 11
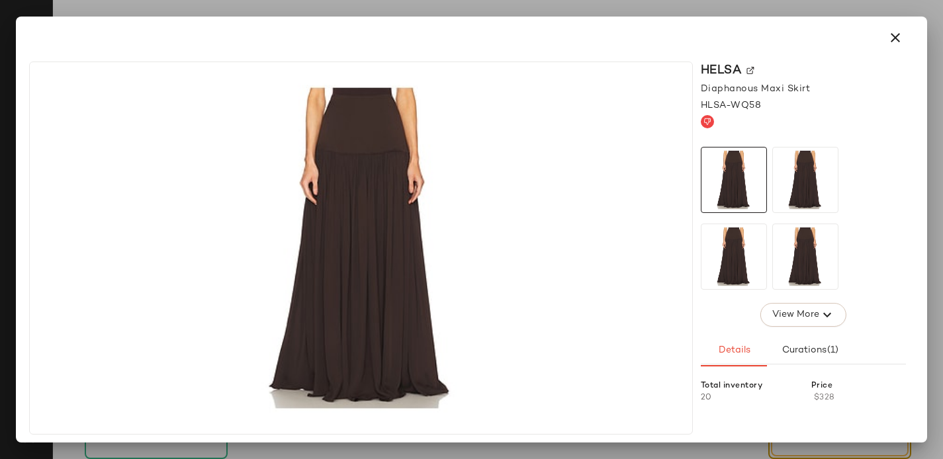
click at [751, 67] on img at bounding box center [751, 71] width 8 height 8
click at [892, 37] on icon "button" at bounding box center [896, 38] width 16 height 16
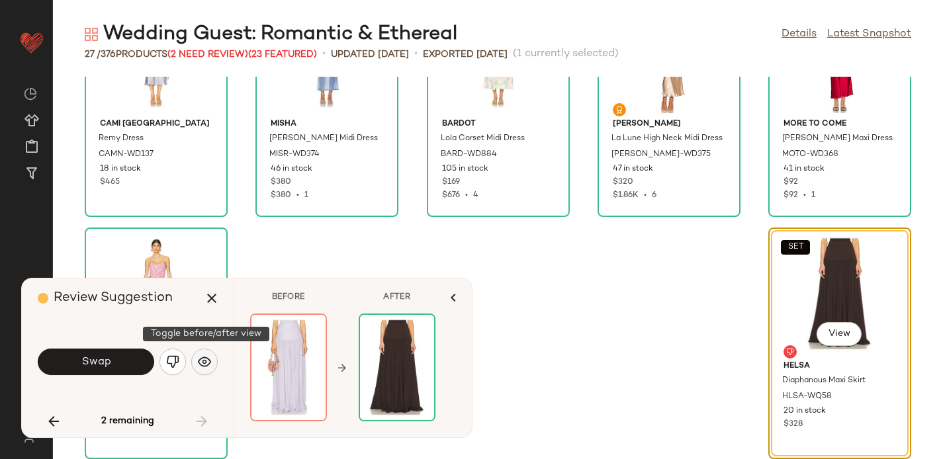
click at [206, 362] on img "button" at bounding box center [204, 362] width 13 height 13
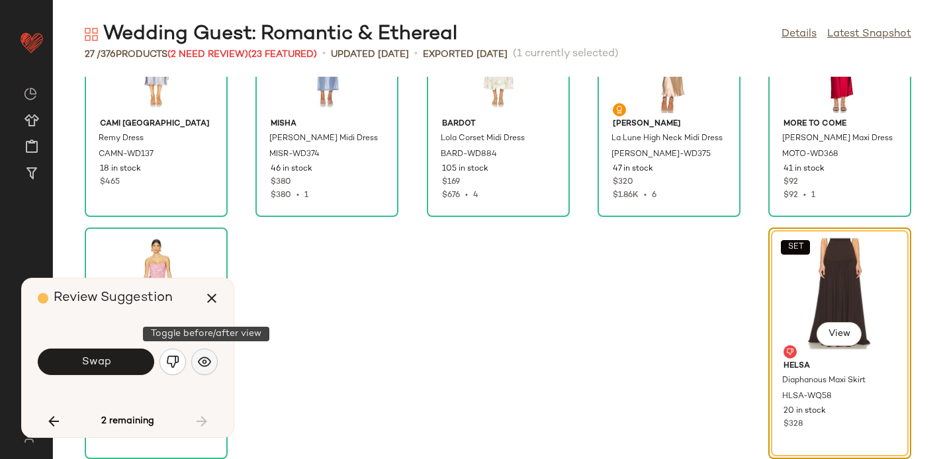
click at [208, 363] on img "button" at bounding box center [204, 362] width 13 height 13
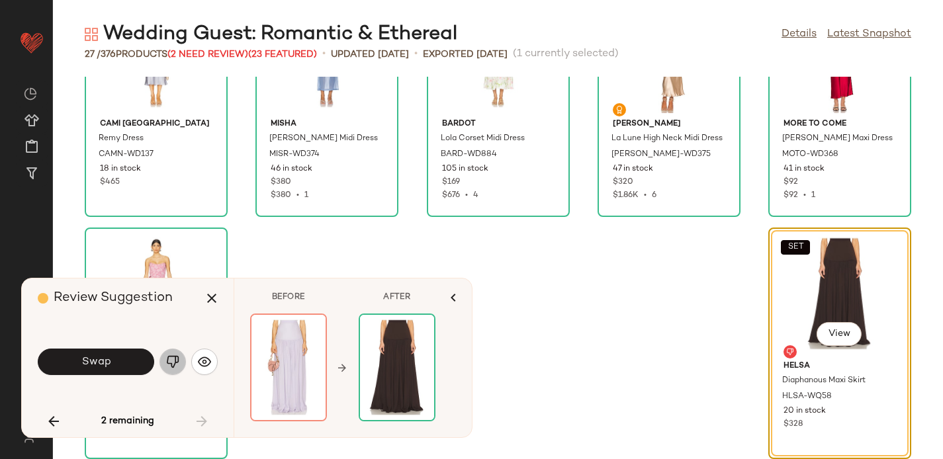
click at [175, 359] on img "button" at bounding box center [172, 362] width 13 height 13
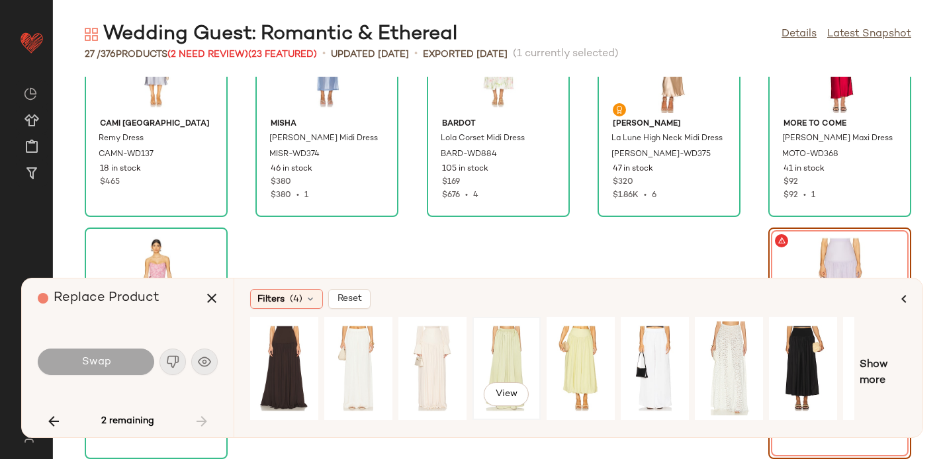
click at [505, 350] on div "View" at bounding box center [506, 369] width 59 height 94
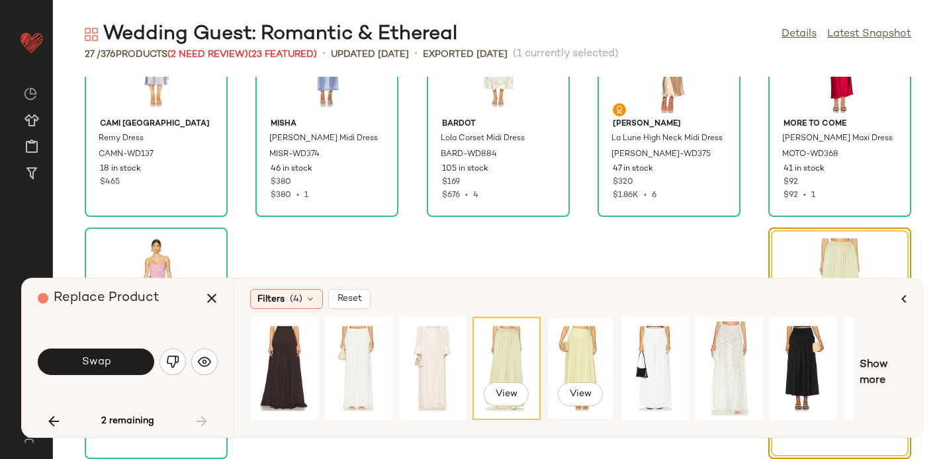
click at [579, 342] on div "View" at bounding box center [581, 369] width 59 height 94
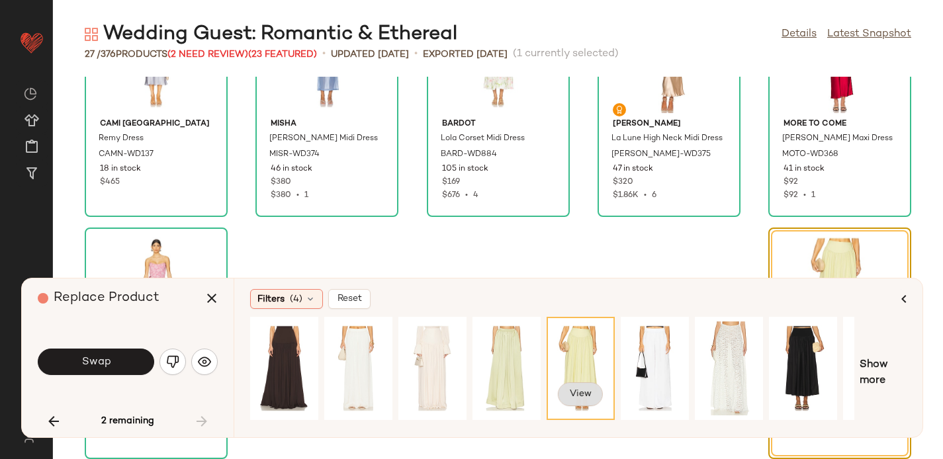
click at [587, 400] on span "View" at bounding box center [580, 394] width 23 height 11
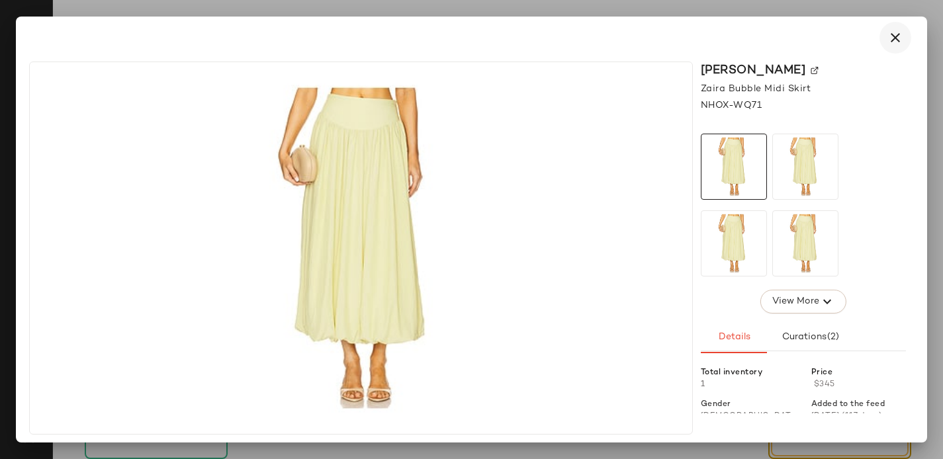
click at [902, 31] on icon "button" at bounding box center [896, 38] width 16 height 16
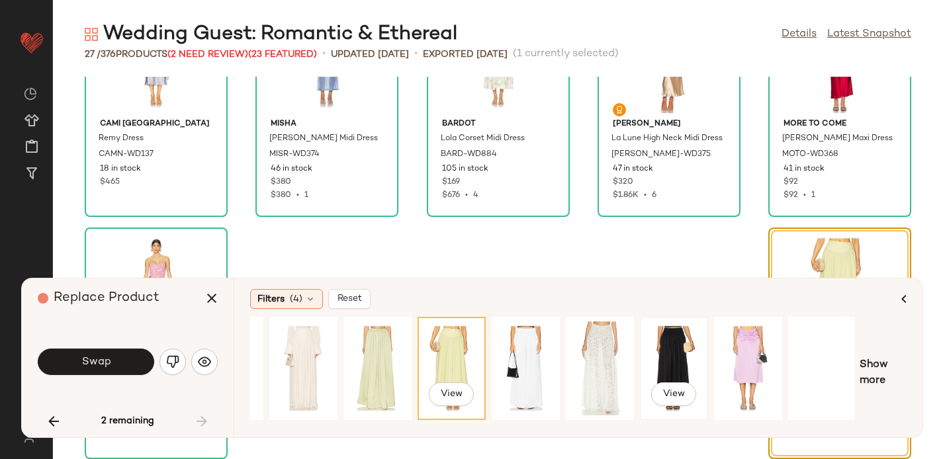
scroll to position [0, 130]
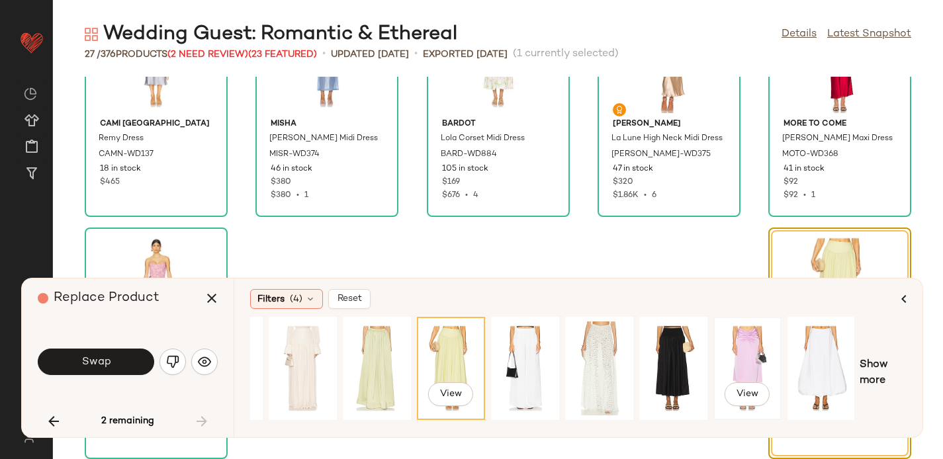
click at [747, 348] on div "View" at bounding box center [747, 369] width 59 height 94
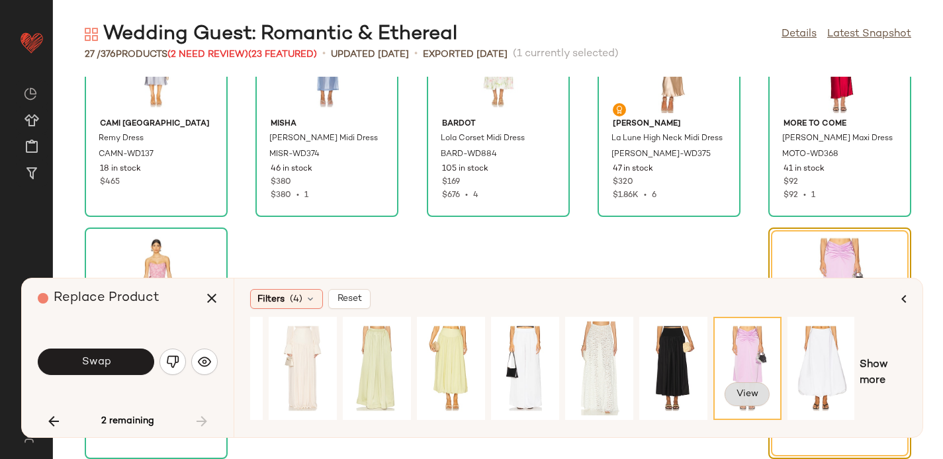
click at [744, 397] on span "View" at bounding box center [747, 394] width 23 height 11
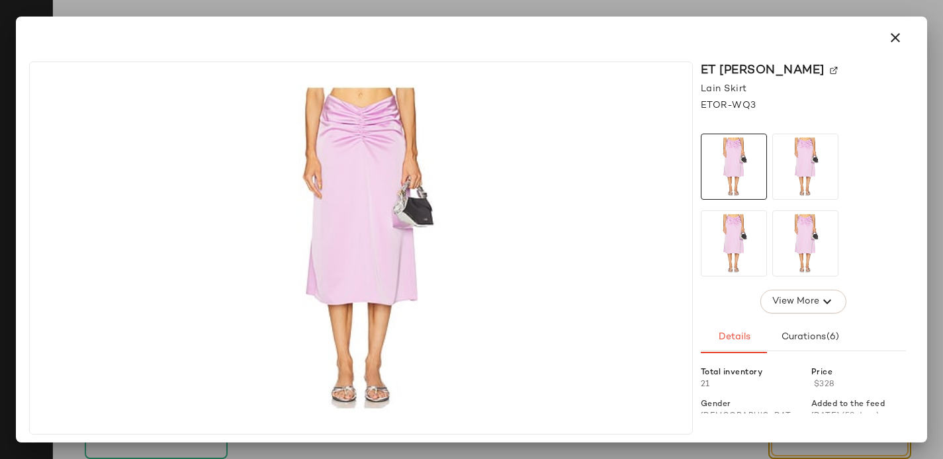
click at [830, 68] on img at bounding box center [834, 71] width 8 height 8
click at [891, 42] on icon "button" at bounding box center [896, 38] width 16 height 16
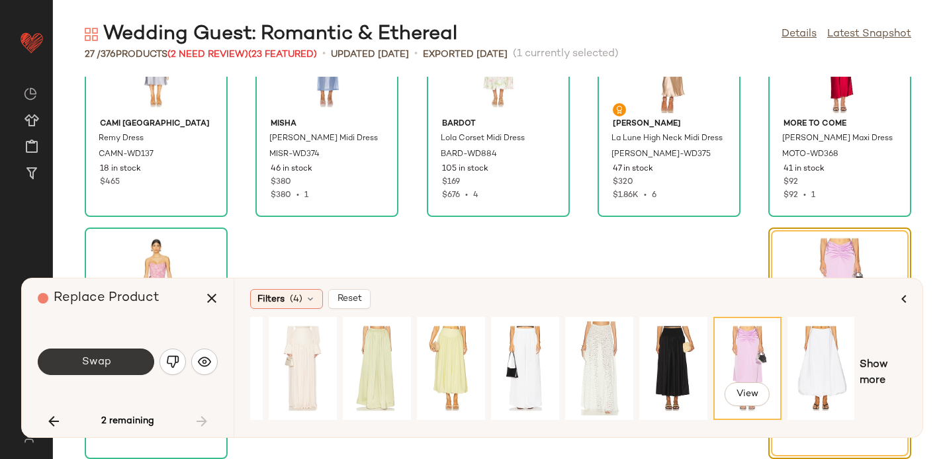
click at [117, 361] on button "Swap" at bounding box center [96, 362] width 117 height 26
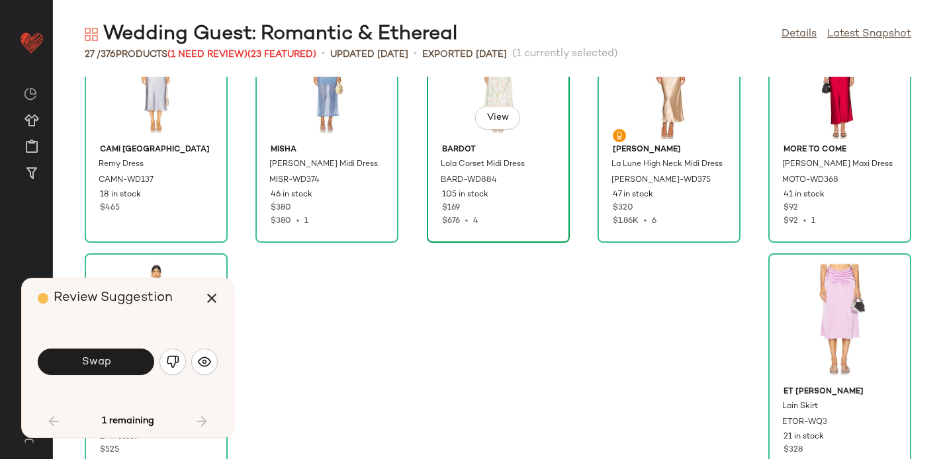
scroll to position [1074, 0]
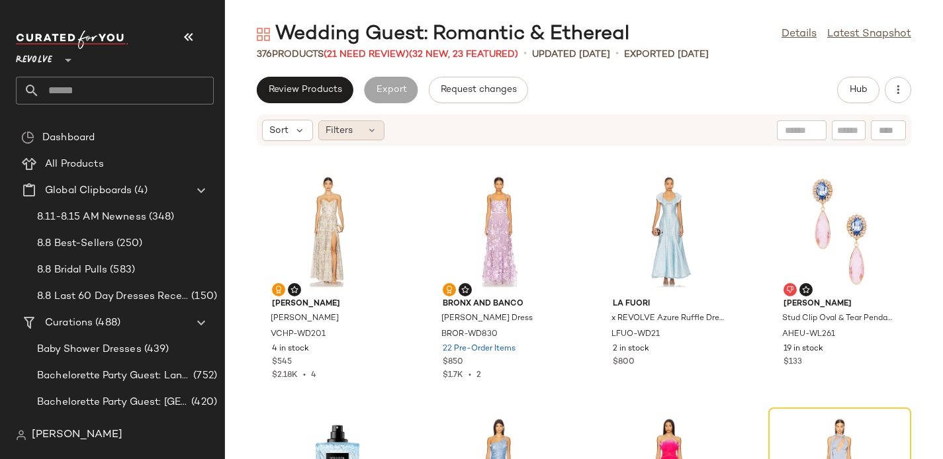
click at [371, 138] on div "Filters" at bounding box center [351, 130] width 66 height 20
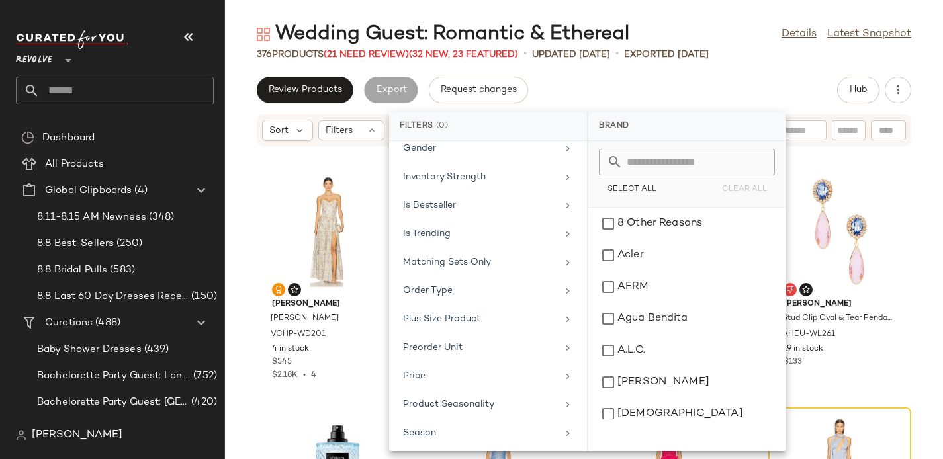
scroll to position [275, 0]
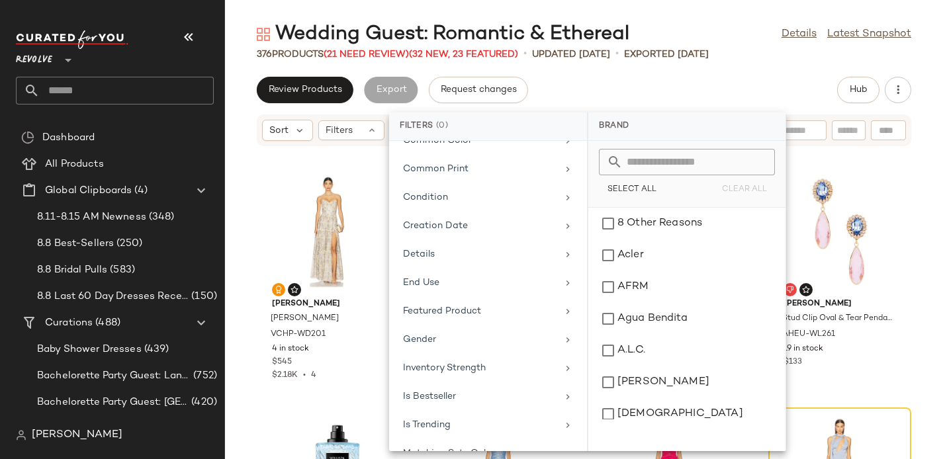
click at [595, 85] on div "Review Products Export Request changes Hub" at bounding box center [584, 90] width 718 height 26
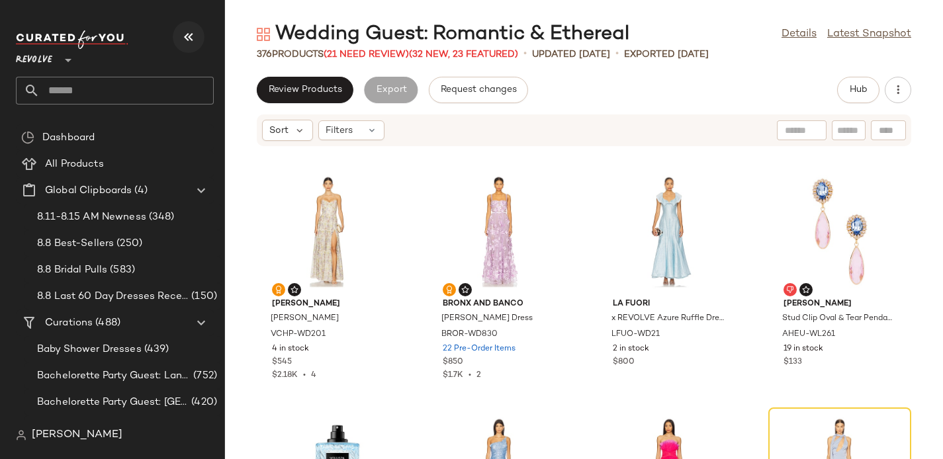
click at [179, 36] on button "button" at bounding box center [189, 37] width 32 height 32
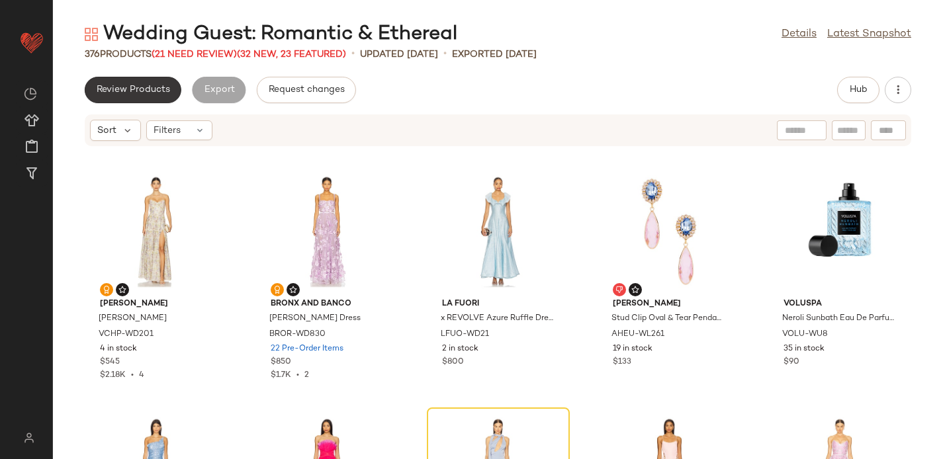
click at [128, 82] on button "Review Products" at bounding box center [133, 90] width 97 height 26
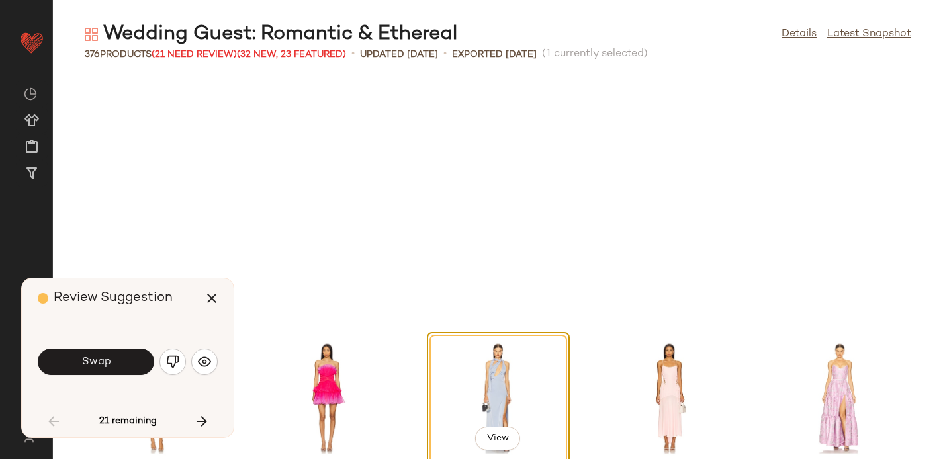
scroll to position [253, 0]
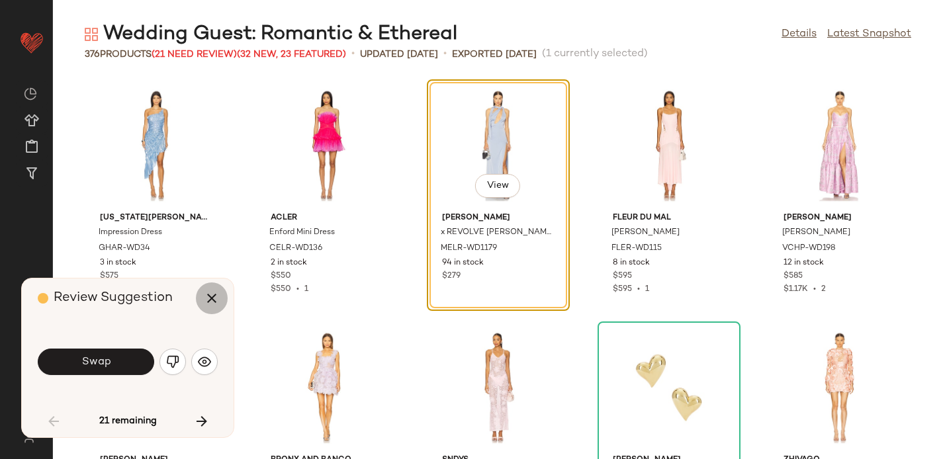
click at [215, 296] on icon "button" at bounding box center [212, 299] width 16 height 16
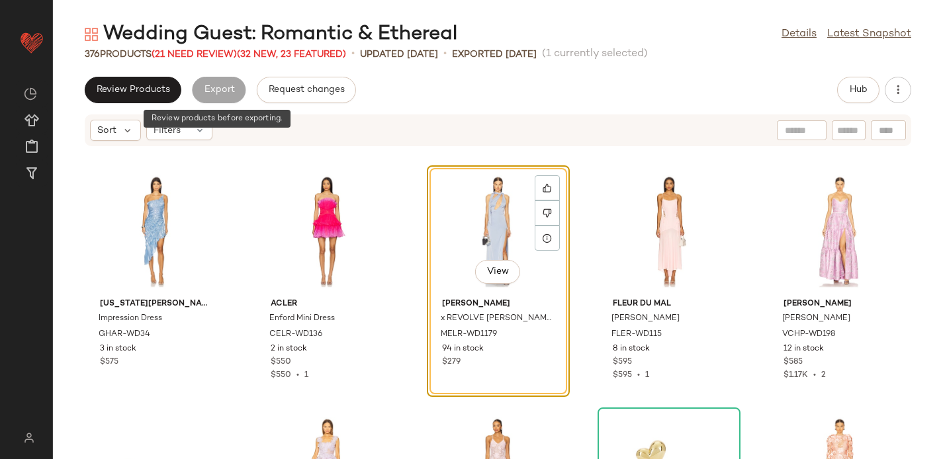
click at [216, 85] on div "Export" at bounding box center [219, 90] width 54 height 26
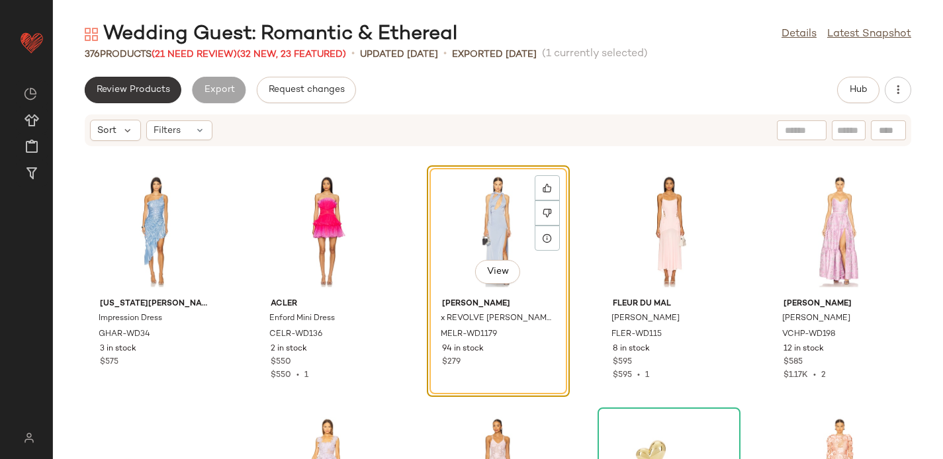
click at [154, 90] on span "Review Products" at bounding box center [133, 90] width 74 height 11
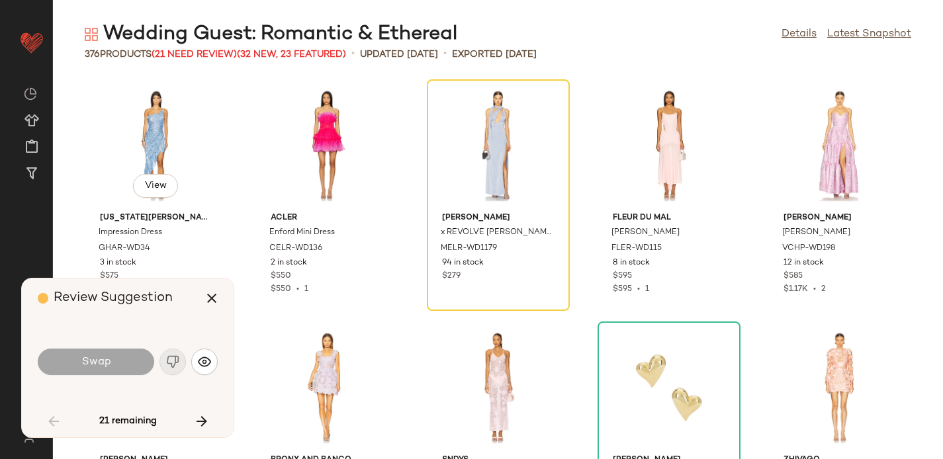
scroll to position [242, 0]
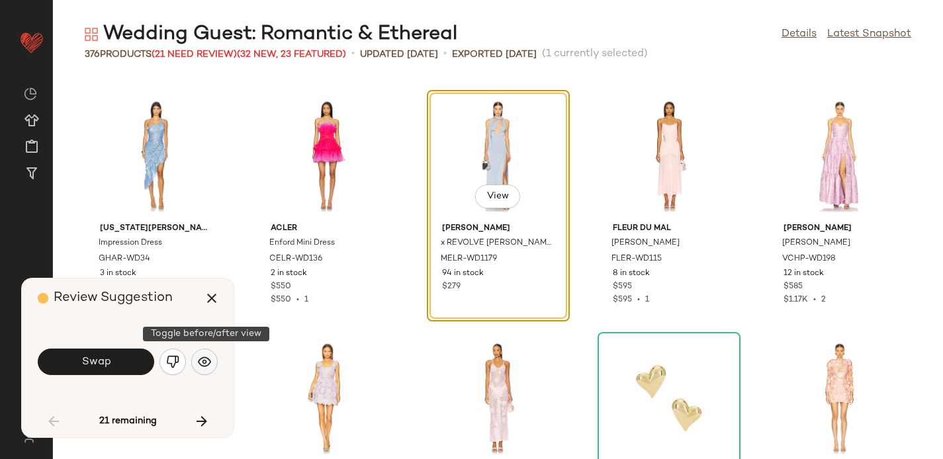
click at [206, 361] on img "button" at bounding box center [204, 362] width 13 height 13
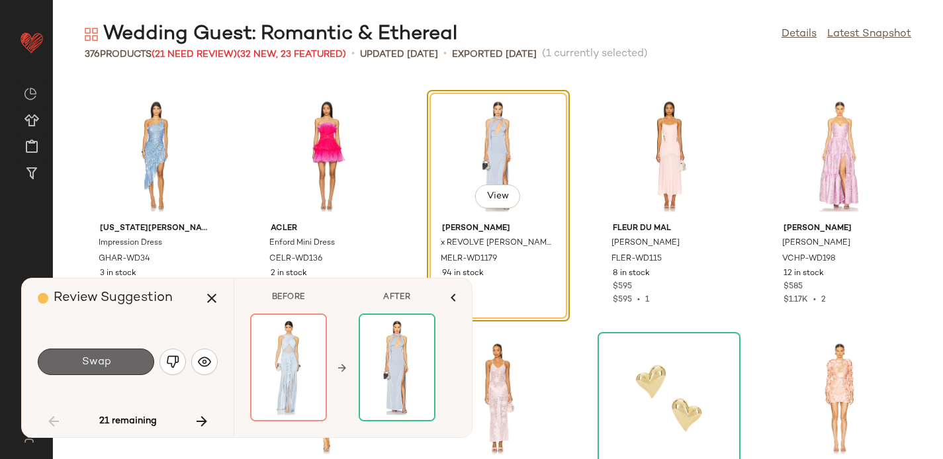
click at [110, 363] on span "Swap" at bounding box center [96, 362] width 30 height 13
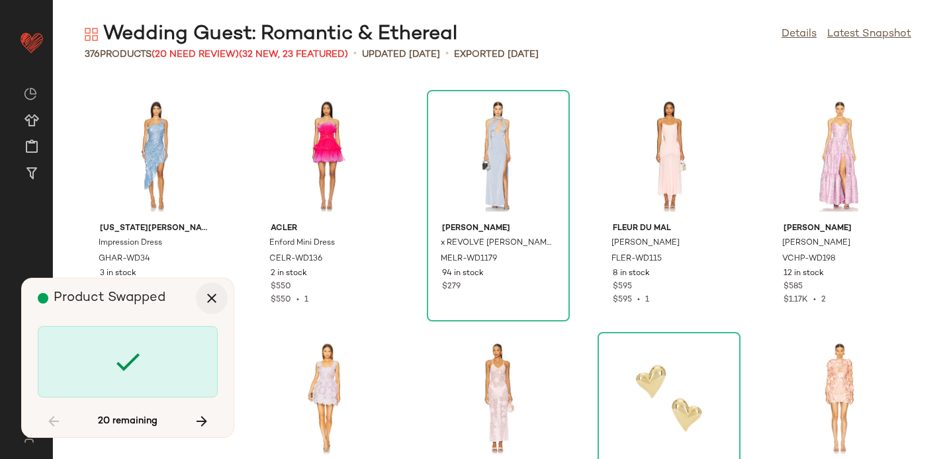
click at [209, 297] on icon "button" at bounding box center [212, 299] width 16 height 16
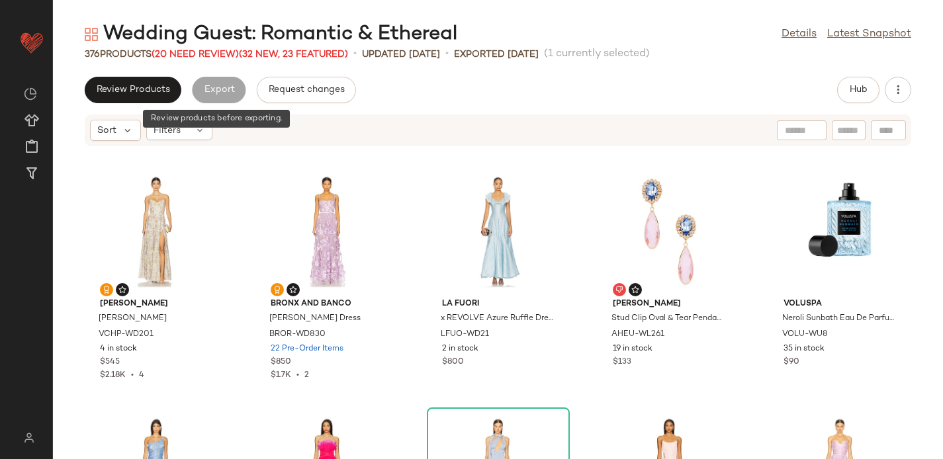
click at [224, 85] on div "Export" at bounding box center [219, 90] width 54 height 26
click at [403, 68] on div "Wedding Guest: Romantic & Ethereal Details Latest Snapshot 376 Products (20 Nee…" at bounding box center [498, 240] width 890 height 438
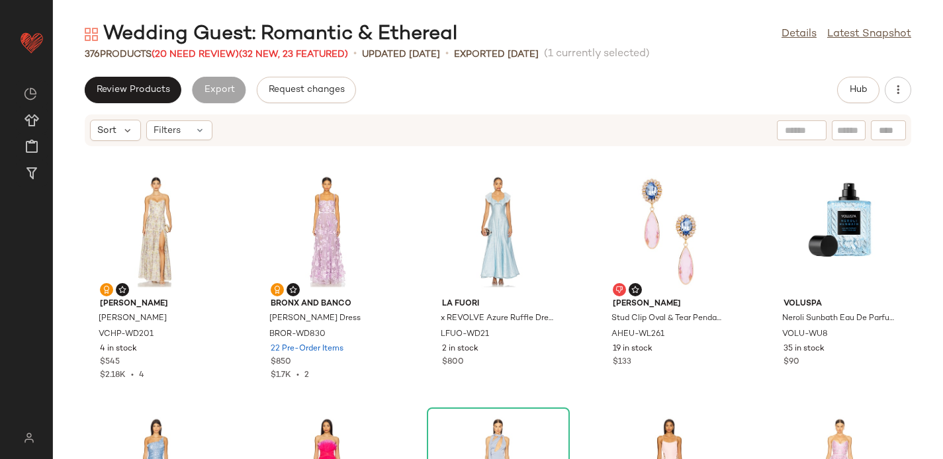
click at [412, 89] on div "Review Products Export Request changes Hub" at bounding box center [498, 90] width 890 height 26
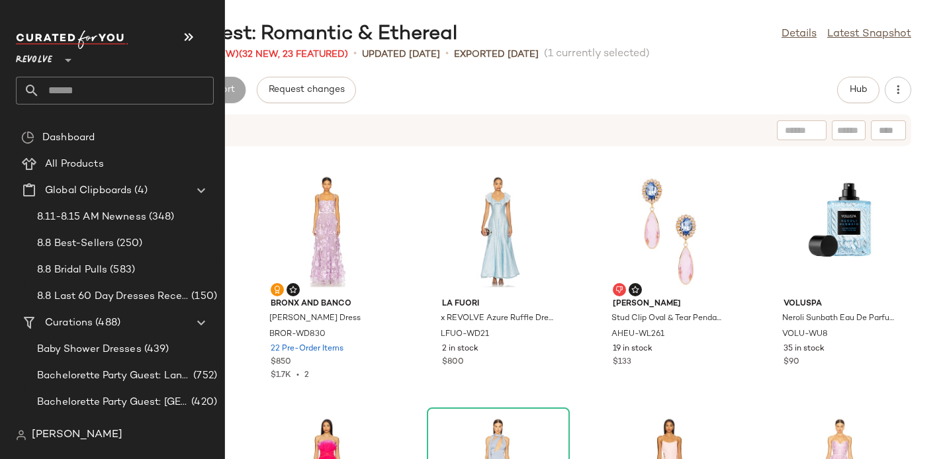
click at [37, 96] on icon at bounding box center [32, 91] width 16 height 16
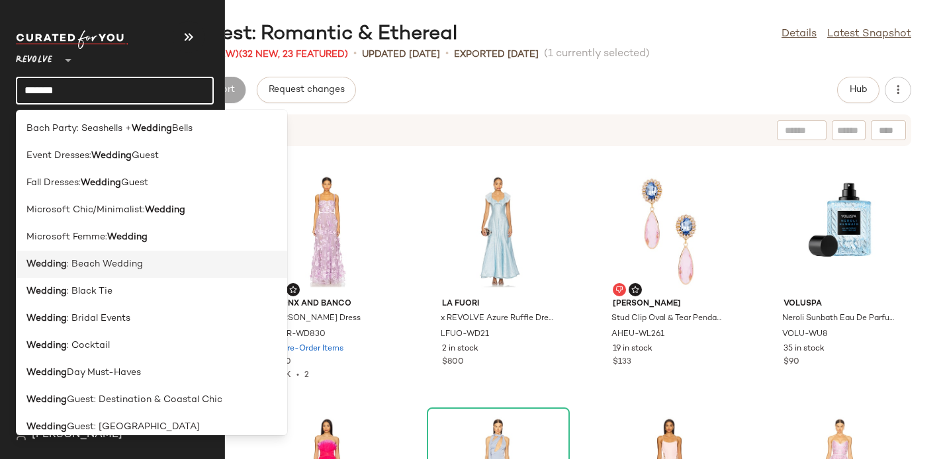
click at [54, 267] on b "Wedding" at bounding box center [46, 265] width 40 height 14
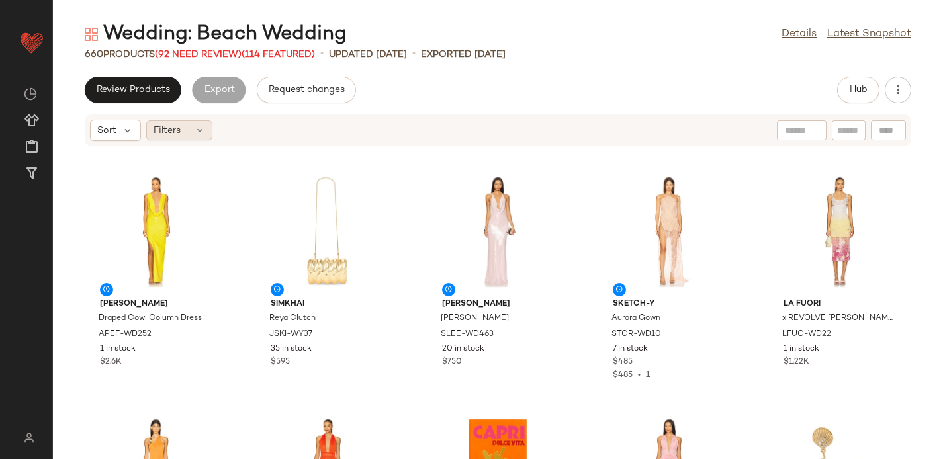
click at [178, 132] on span "Filters" at bounding box center [167, 131] width 27 height 14
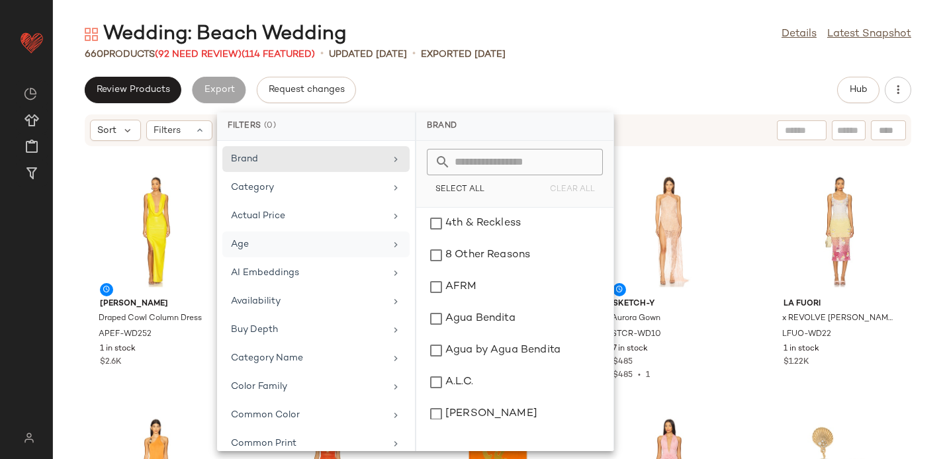
scroll to position [668, 0]
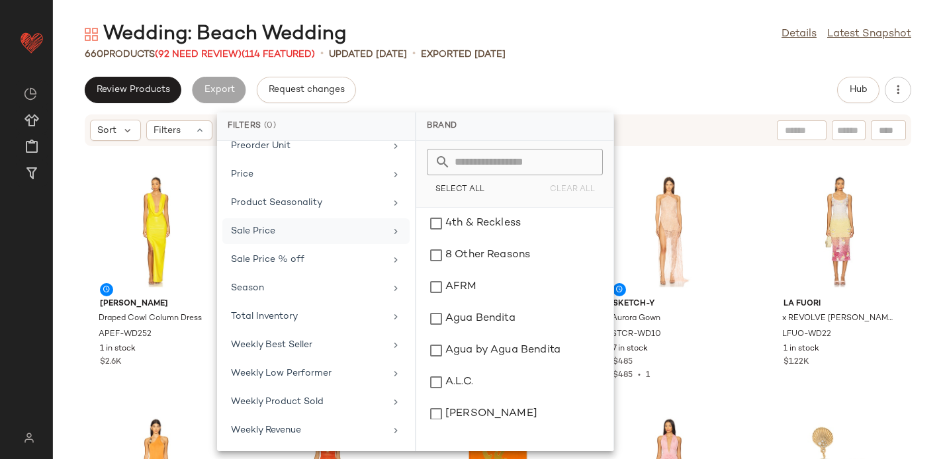
click at [281, 236] on div "Sale Price" at bounding box center [308, 231] width 154 height 14
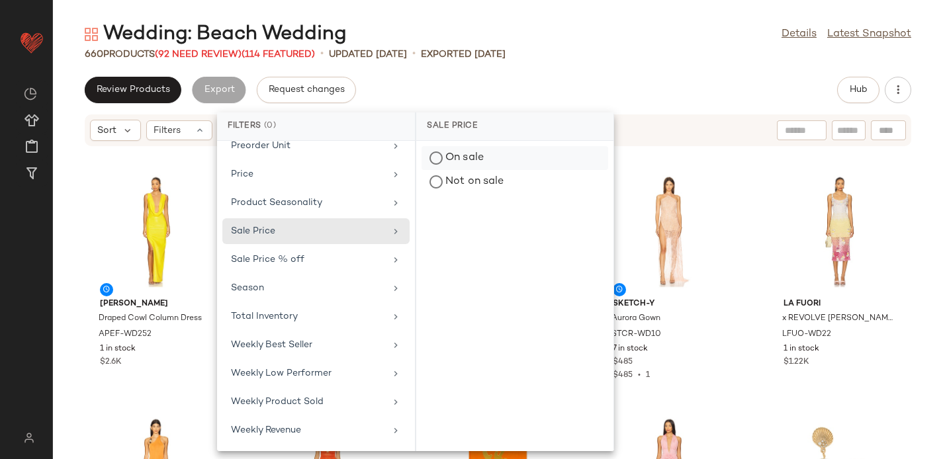
click at [456, 170] on div "On sale" at bounding box center [515, 182] width 187 height 24
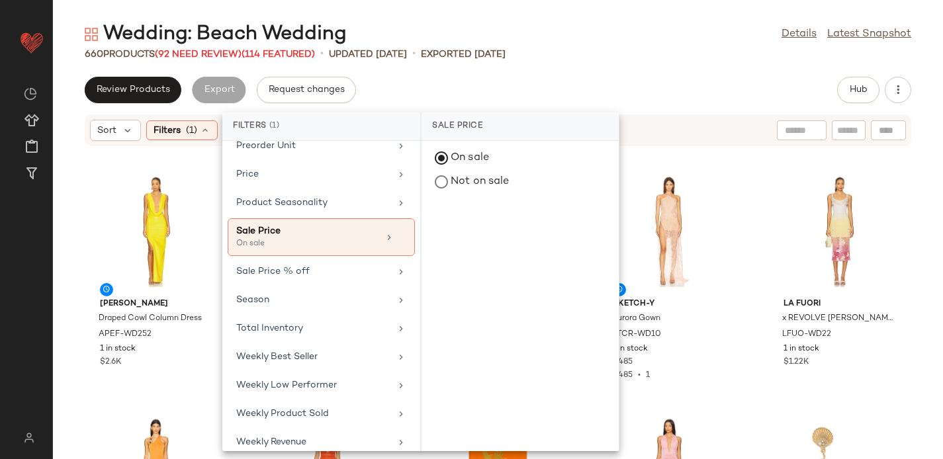
click at [483, 99] on div "Review Products Export Request changes Hub" at bounding box center [498, 90] width 890 height 26
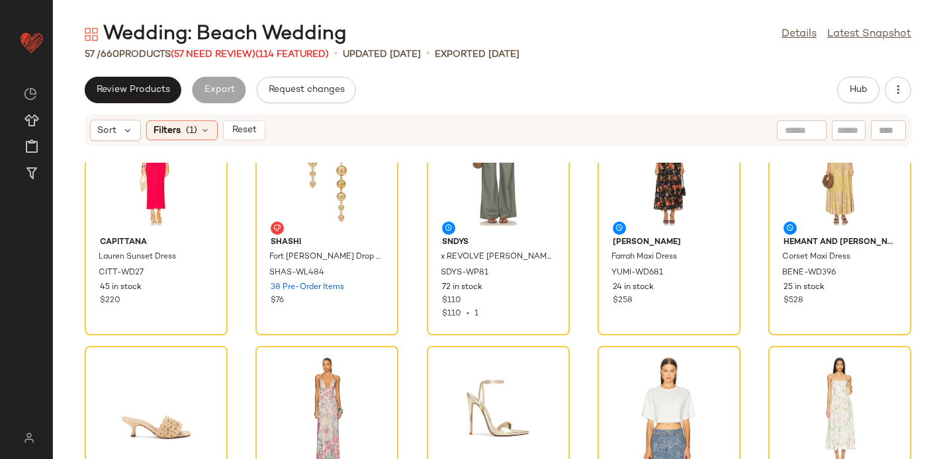
scroll to position [0, 0]
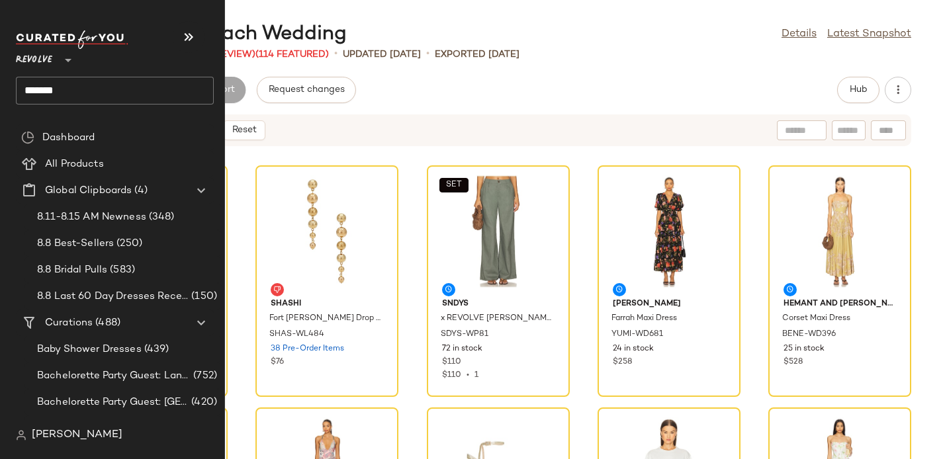
click at [65, 93] on input "*******" at bounding box center [115, 91] width 198 height 28
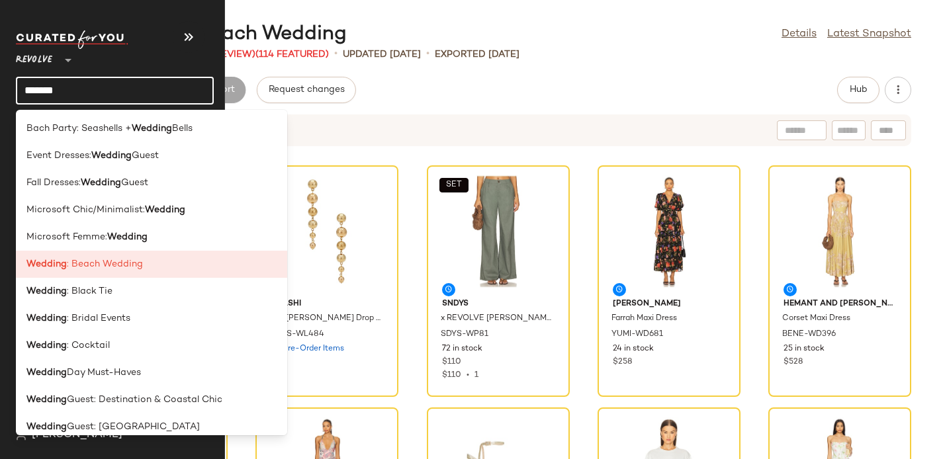
click at [65, 93] on input "*******" at bounding box center [115, 91] width 198 height 28
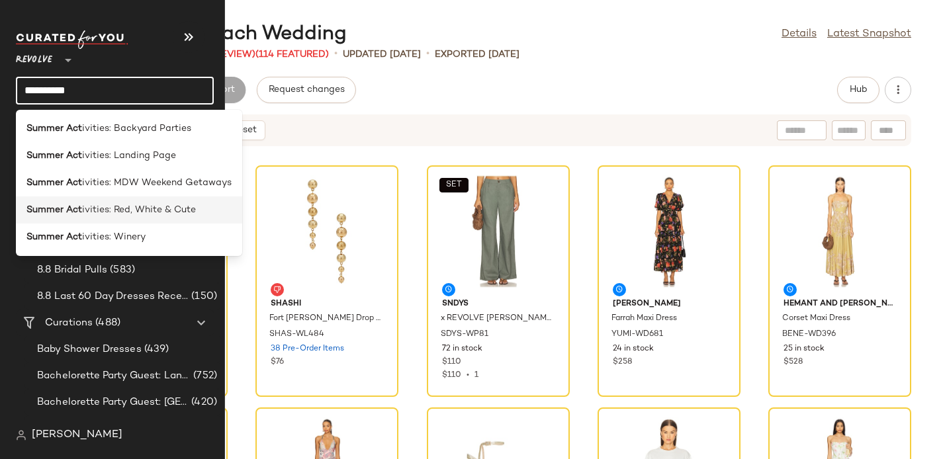
click at [127, 215] on span "ivities: Red, White & Cute" at bounding box center [139, 210] width 114 height 14
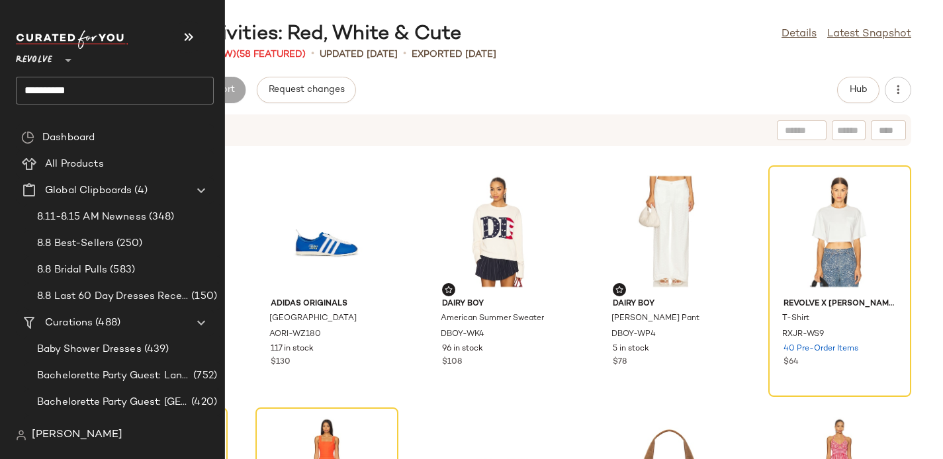
click at [36, 95] on input "**********" at bounding box center [115, 91] width 198 height 28
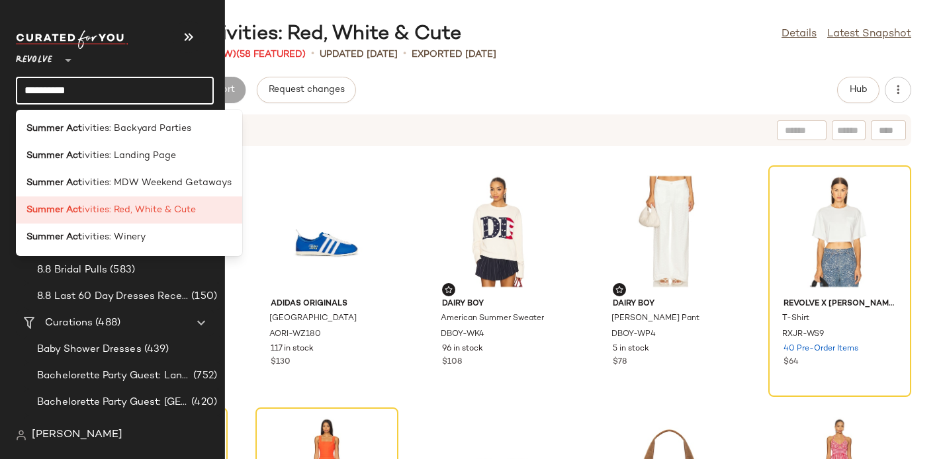
click at [36, 95] on input "**********" at bounding box center [115, 91] width 198 height 28
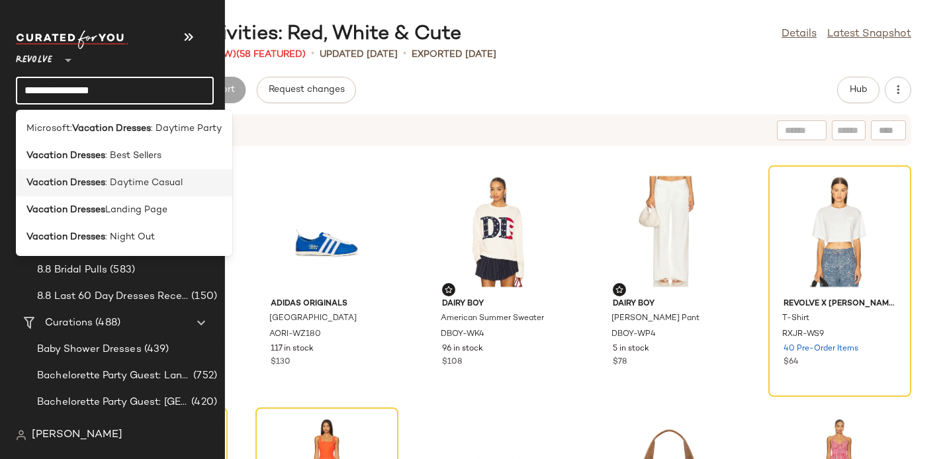
click at [66, 180] on b "Vacation Dresses" at bounding box center [65, 183] width 79 height 14
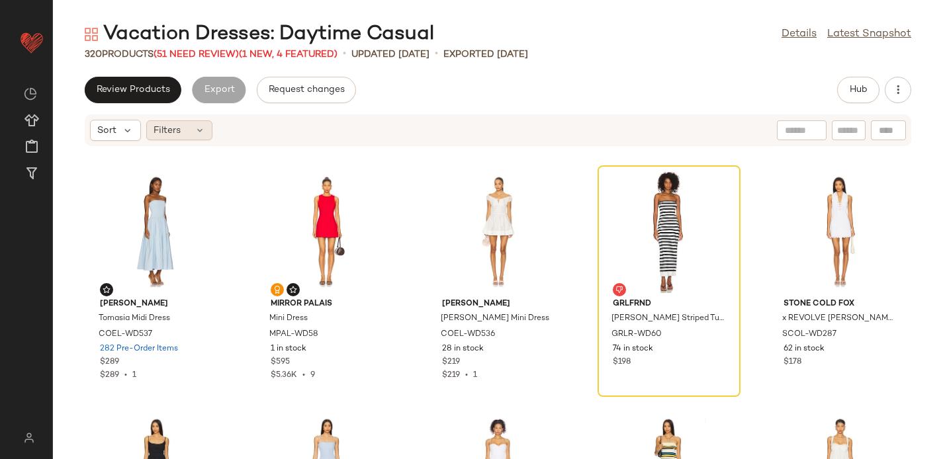
click at [179, 136] on span "Filters" at bounding box center [167, 131] width 27 height 14
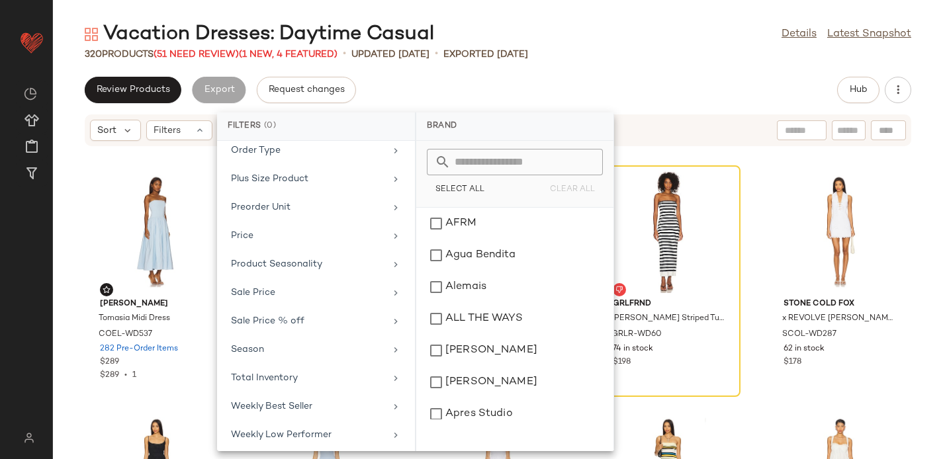
scroll to position [668, 0]
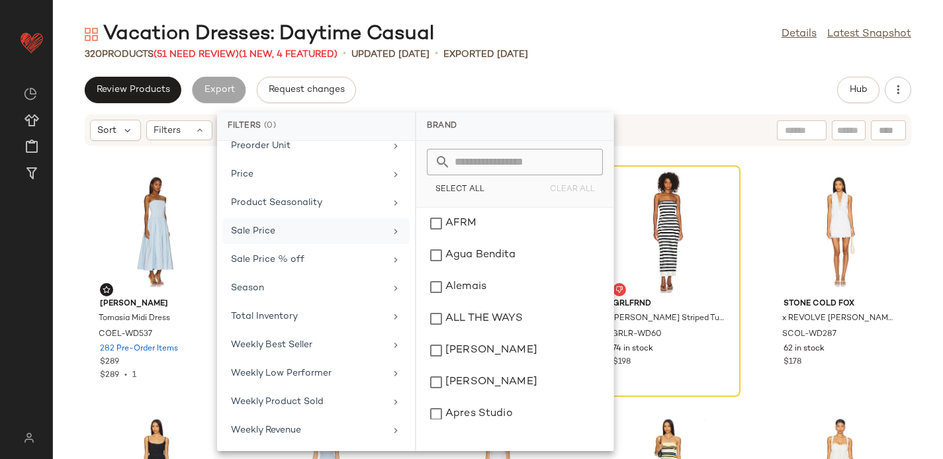
click at [233, 228] on div "Sale Price" at bounding box center [308, 231] width 154 height 14
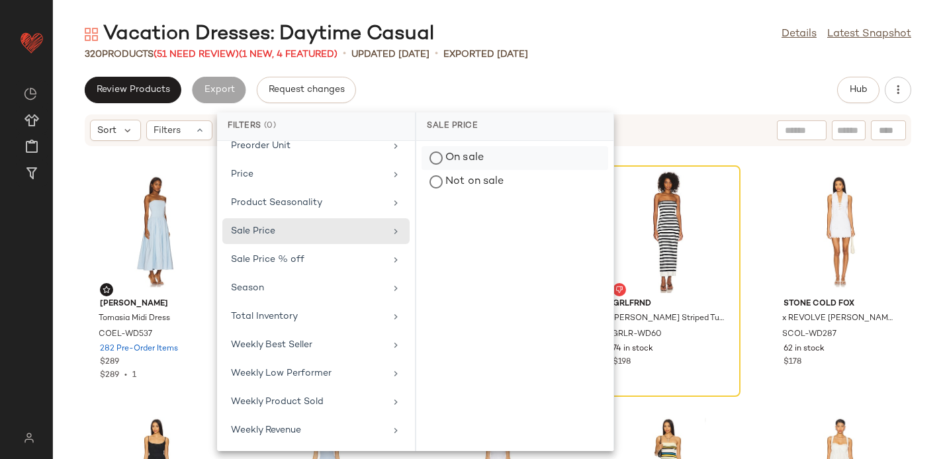
click at [467, 170] on div "On sale" at bounding box center [515, 182] width 187 height 24
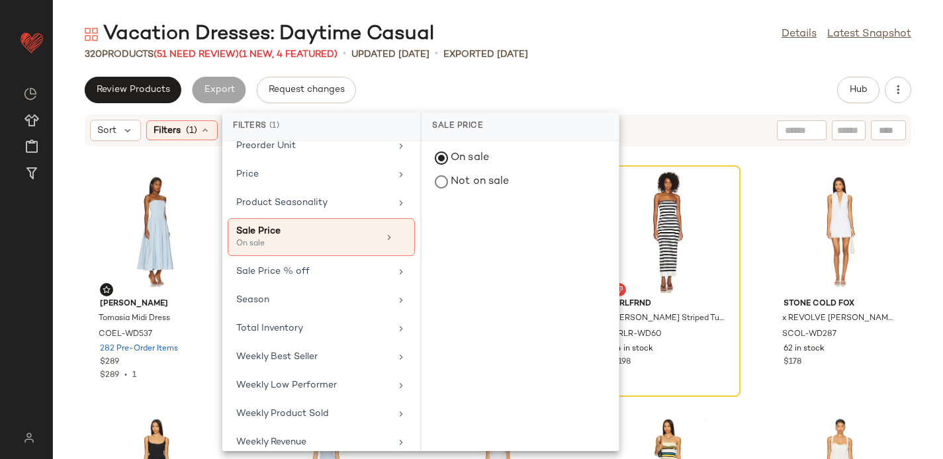
click at [445, 99] on div "Review Products Export Request changes Hub" at bounding box center [498, 90] width 890 height 26
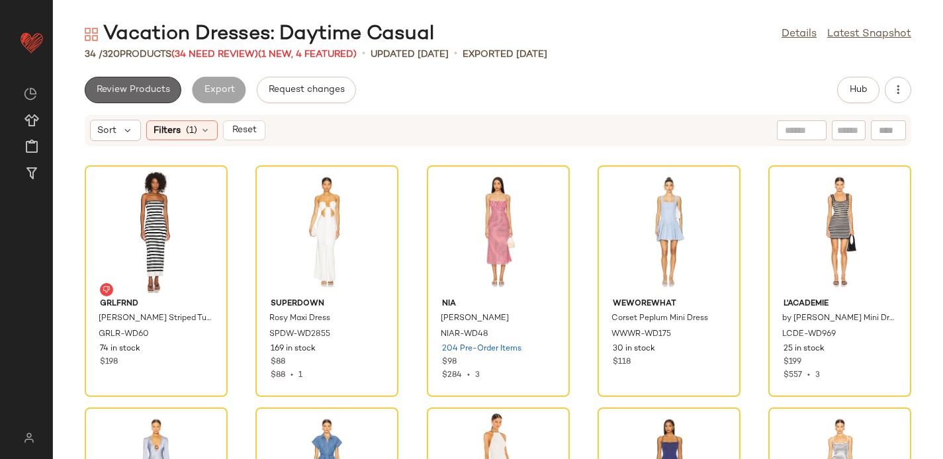
click at [127, 83] on button "Review Products" at bounding box center [133, 90] width 97 height 26
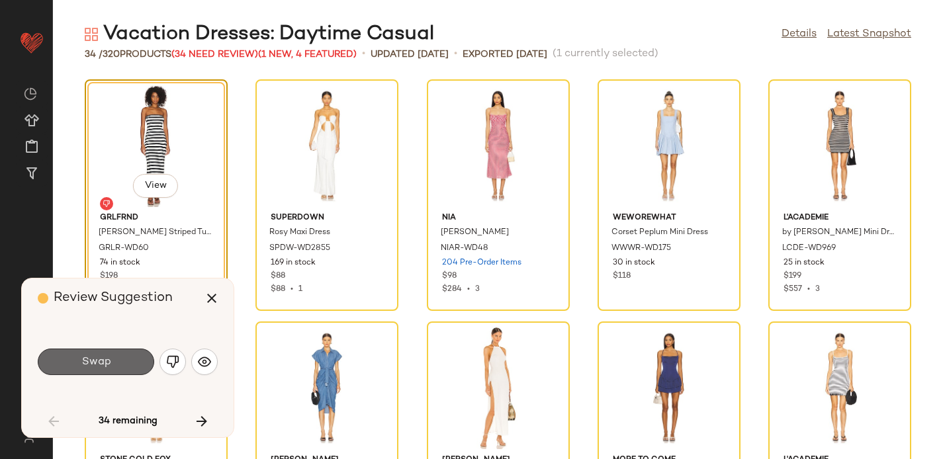
click at [97, 363] on span "Swap" at bounding box center [96, 362] width 30 height 13
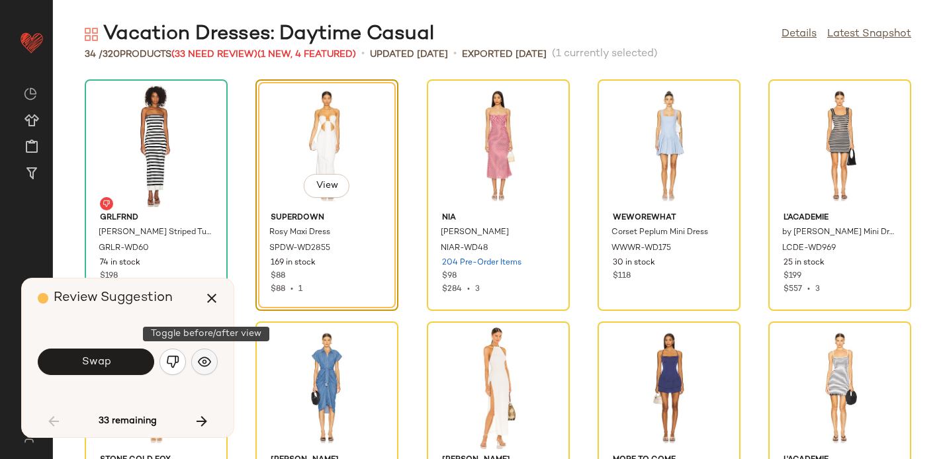
click at [206, 358] on img "button" at bounding box center [204, 362] width 13 height 13
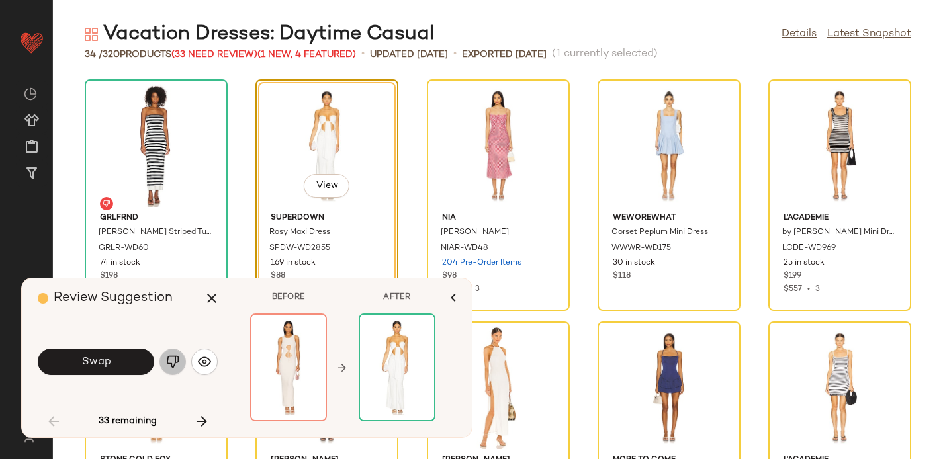
click at [175, 359] on img "button" at bounding box center [172, 362] width 13 height 13
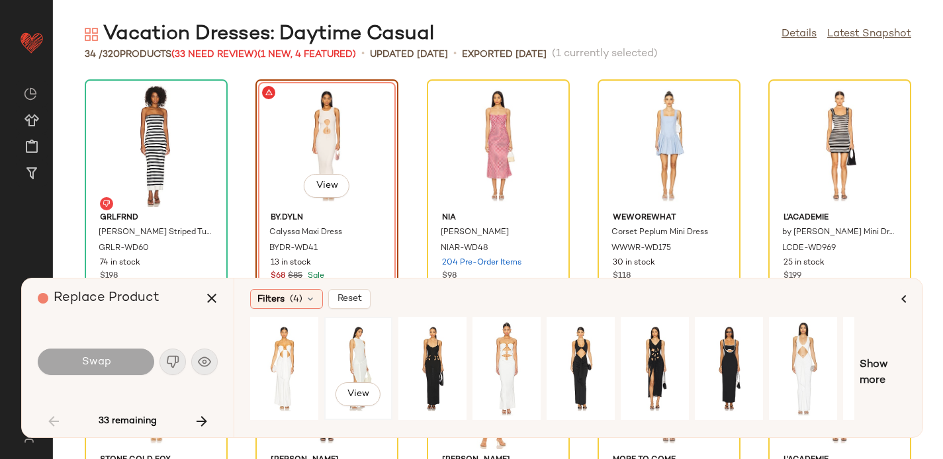
click at [366, 344] on div "View" at bounding box center [358, 369] width 59 height 94
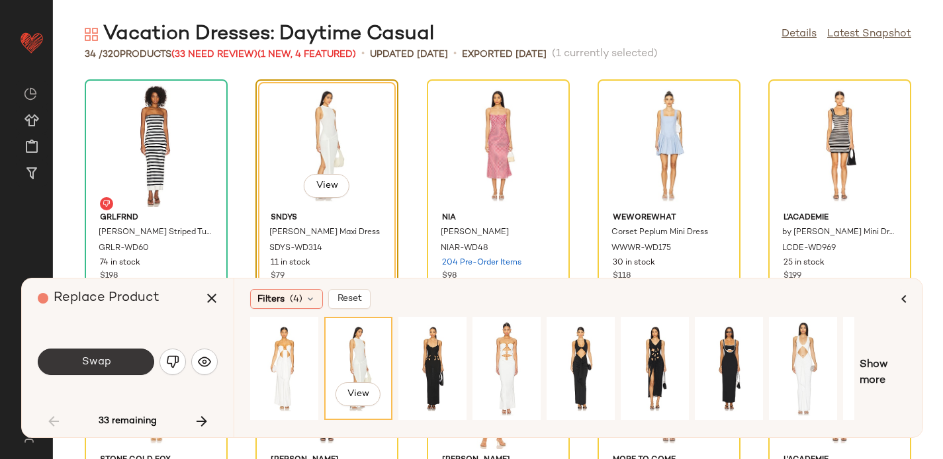
click at [111, 357] on button "Swap" at bounding box center [96, 362] width 117 height 26
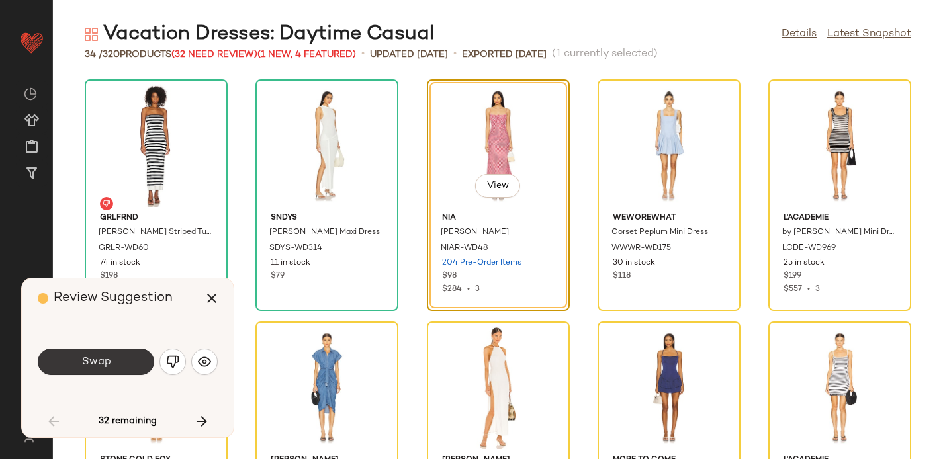
click at [117, 358] on button "Swap" at bounding box center [96, 362] width 117 height 26
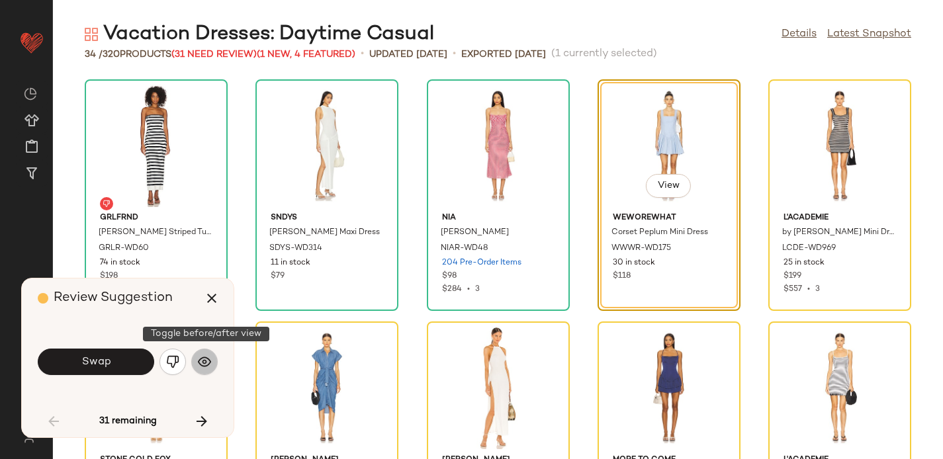
click at [207, 360] on img "button" at bounding box center [204, 362] width 13 height 13
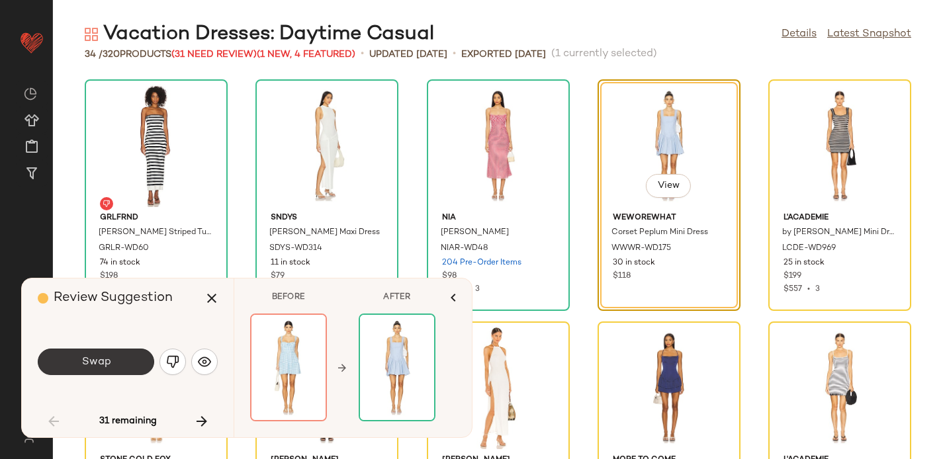
click at [69, 356] on button "Swap" at bounding box center [96, 362] width 117 height 26
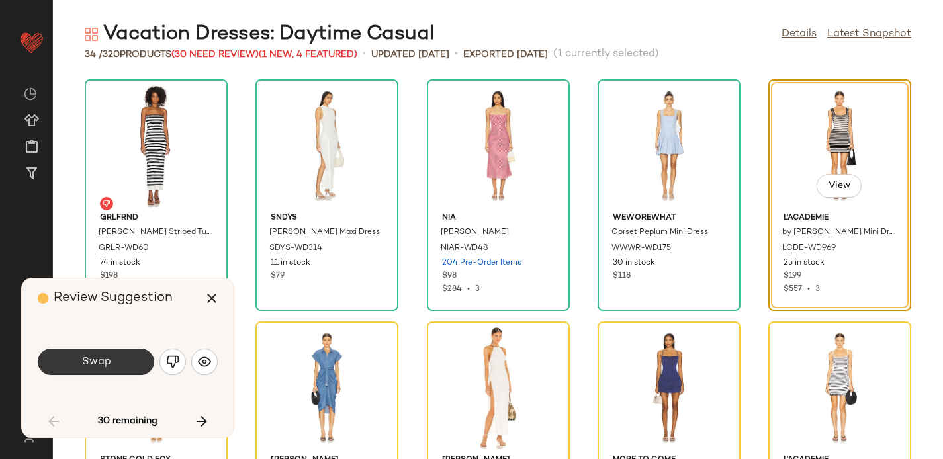
click at [91, 360] on span "Swap" at bounding box center [96, 362] width 30 height 13
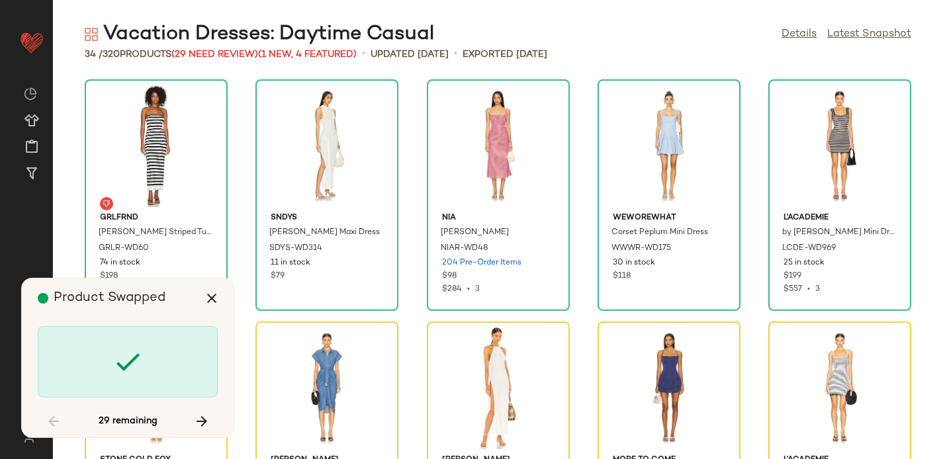
scroll to position [253, 0]
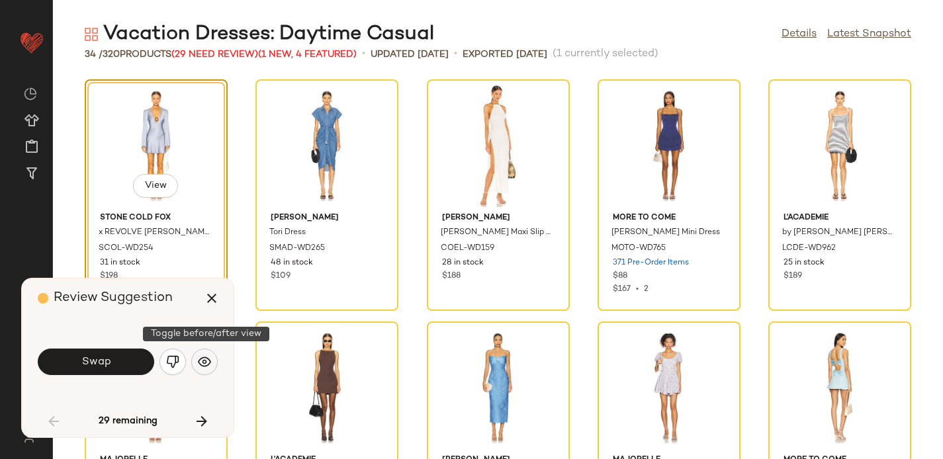
click at [204, 359] on img "button" at bounding box center [204, 362] width 13 height 13
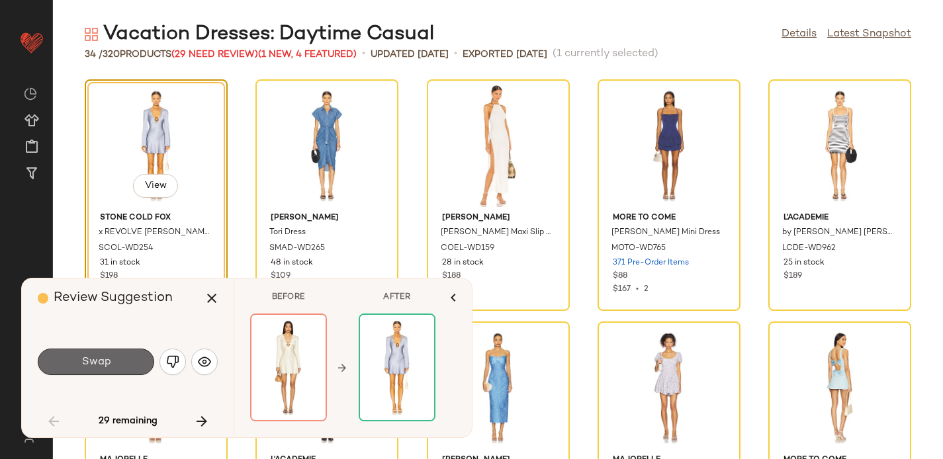
click at [120, 363] on button "Swap" at bounding box center [96, 362] width 117 height 26
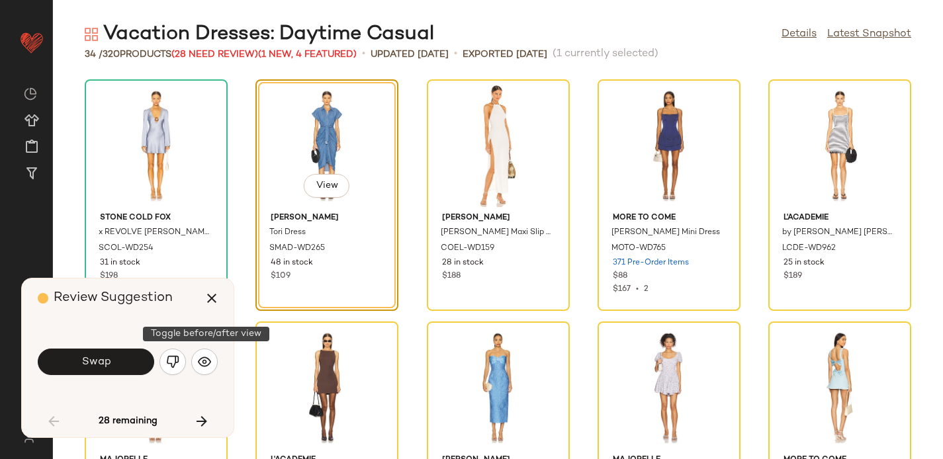
scroll to position [242, 0]
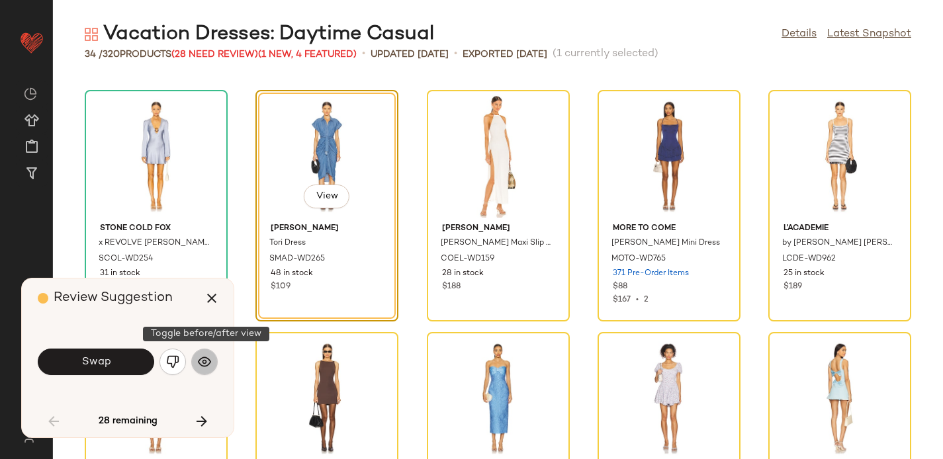
click at [206, 366] on img "button" at bounding box center [204, 362] width 13 height 13
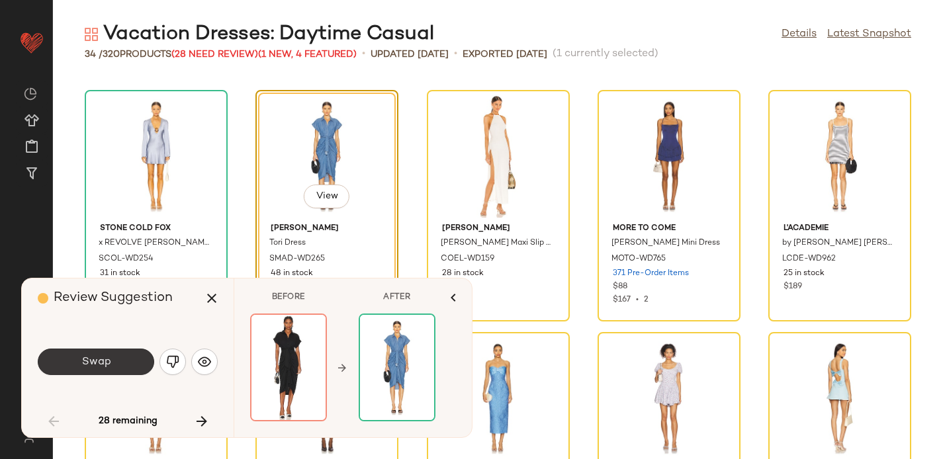
click at [101, 365] on span "Swap" at bounding box center [96, 362] width 30 height 13
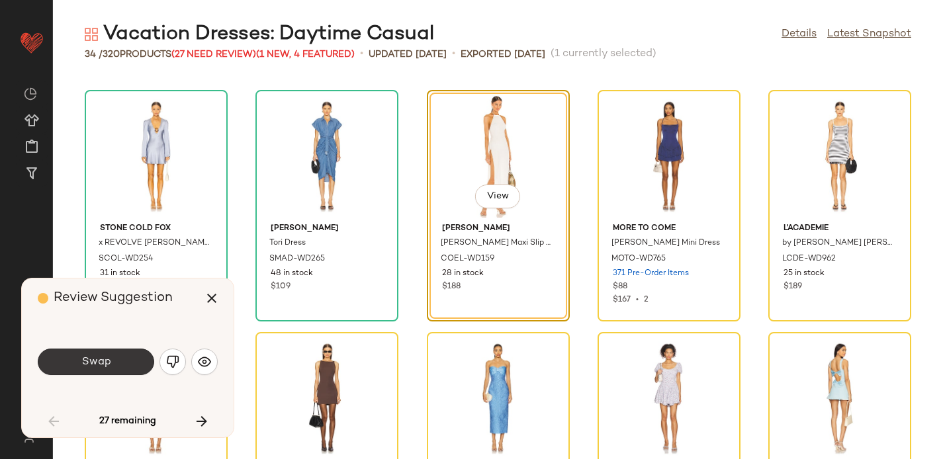
click at [114, 356] on button "Swap" at bounding box center [96, 362] width 117 height 26
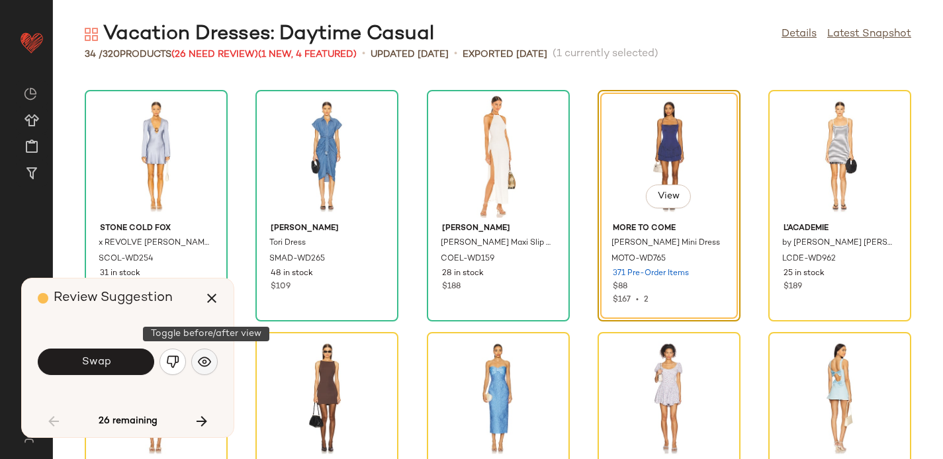
click at [194, 362] on button "button" at bounding box center [204, 362] width 26 height 26
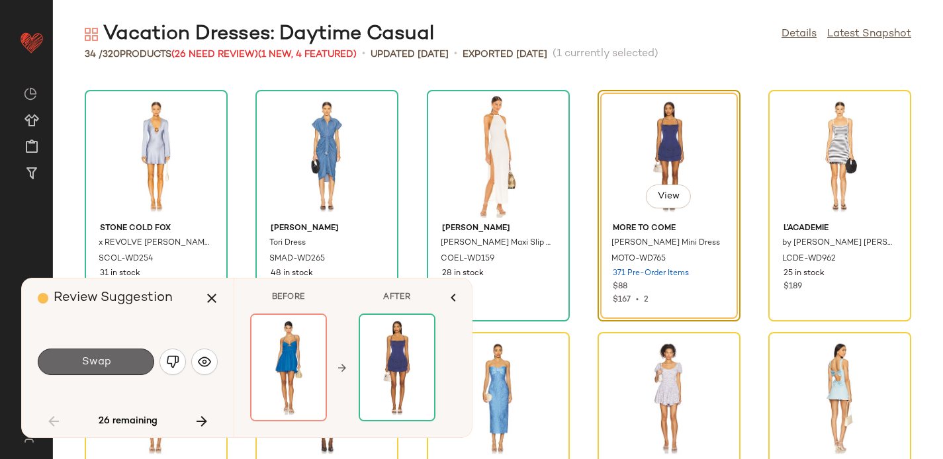
click at [77, 374] on button "Swap" at bounding box center [96, 362] width 117 height 26
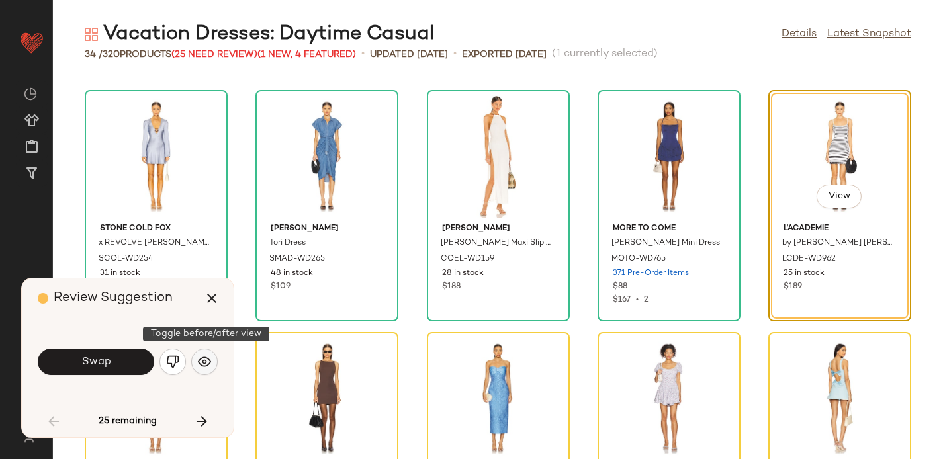
click at [201, 370] on button "button" at bounding box center [204, 362] width 26 height 26
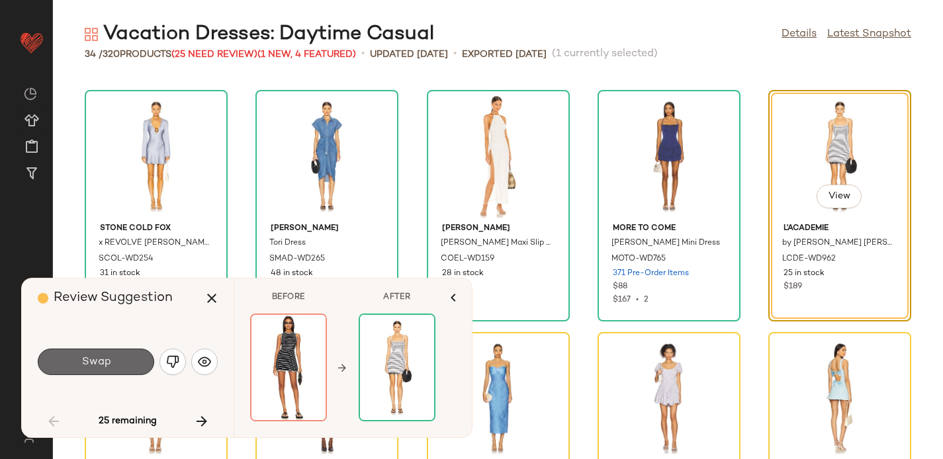
click at [91, 367] on span "Swap" at bounding box center [96, 362] width 30 height 13
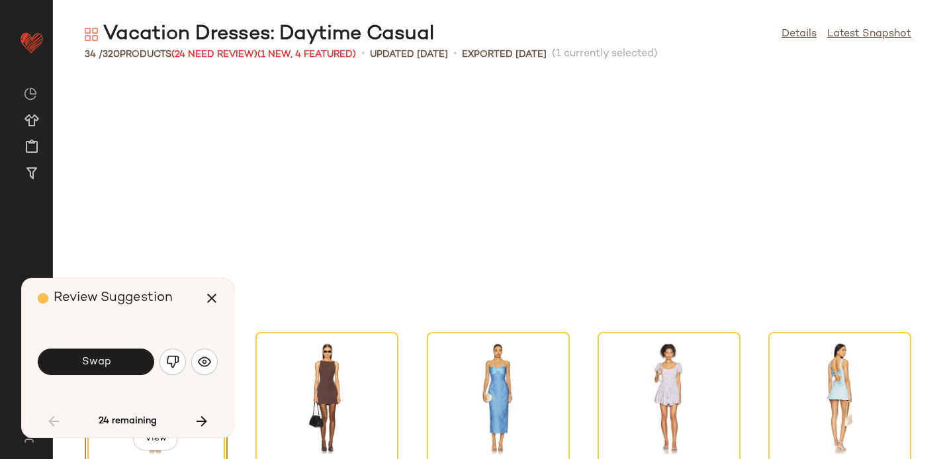
scroll to position [485, 0]
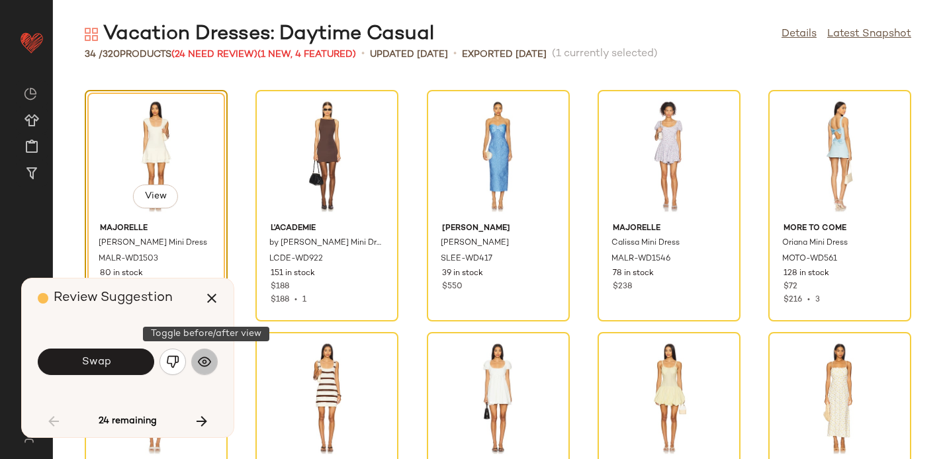
click at [205, 365] on img "button" at bounding box center [204, 362] width 13 height 13
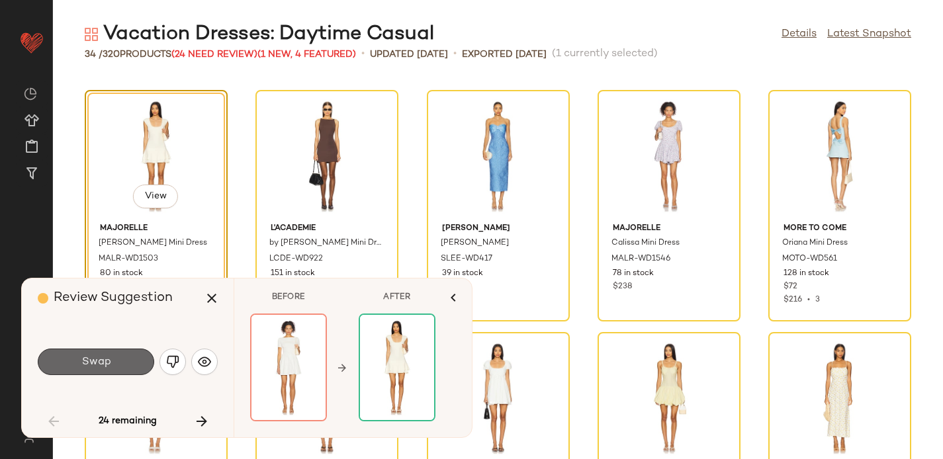
click at [138, 360] on button "Swap" at bounding box center [96, 362] width 117 height 26
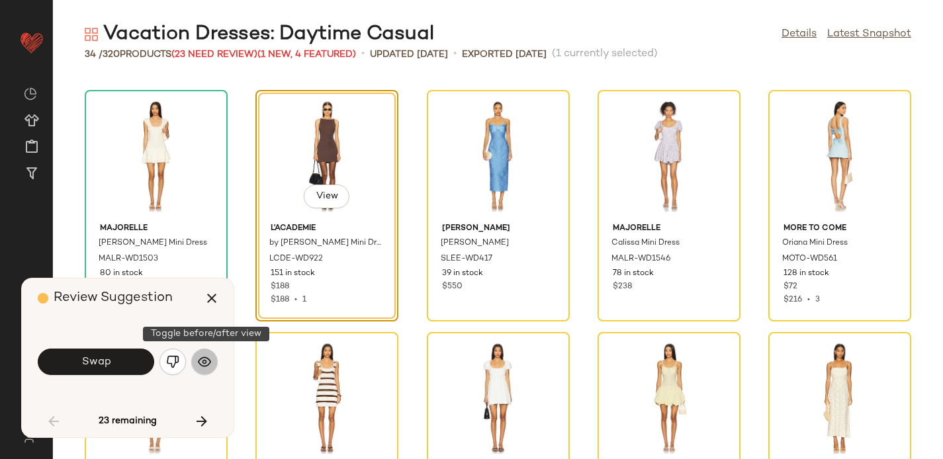
click at [198, 360] on img "button" at bounding box center [204, 362] width 13 height 13
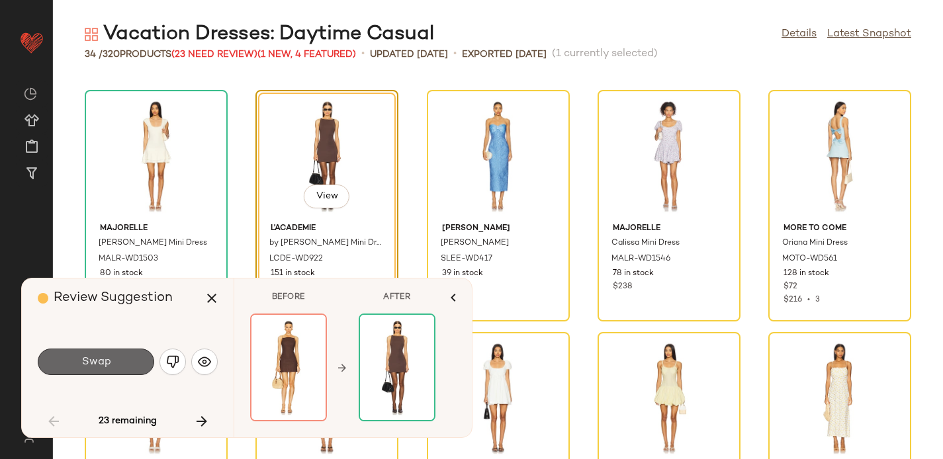
click at [116, 354] on button "Swap" at bounding box center [96, 362] width 117 height 26
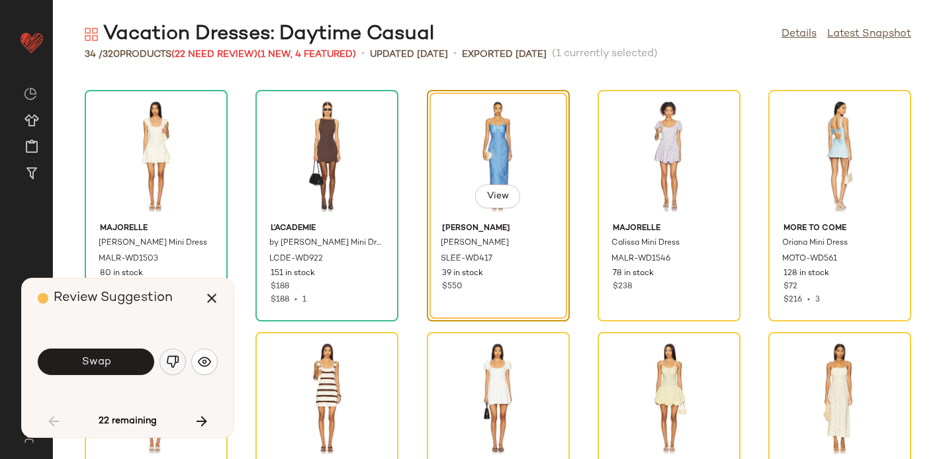
click at [167, 361] on img "button" at bounding box center [172, 362] width 13 height 13
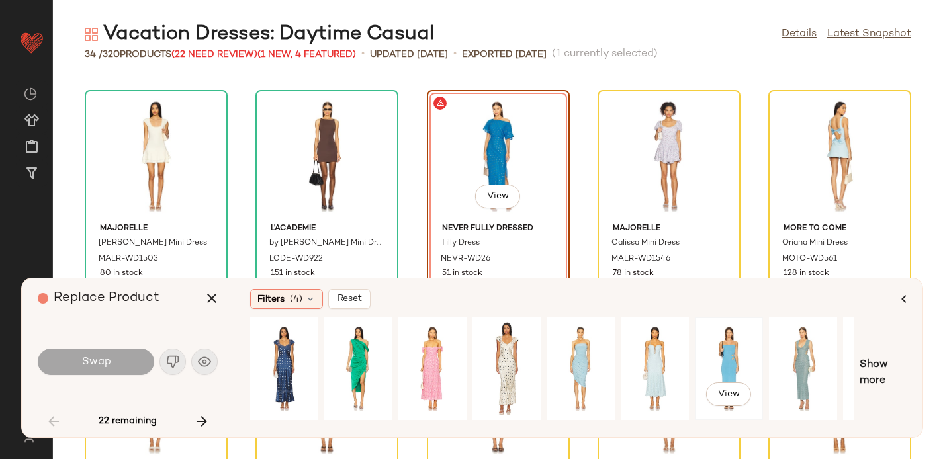
click at [719, 348] on div "View" at bounding box center [729, 369] width 59 height 94
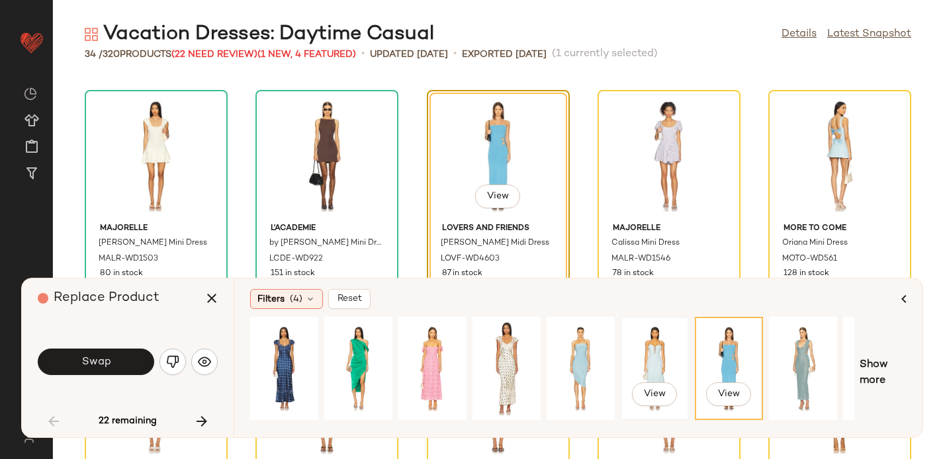
scroll to position [0, 130]
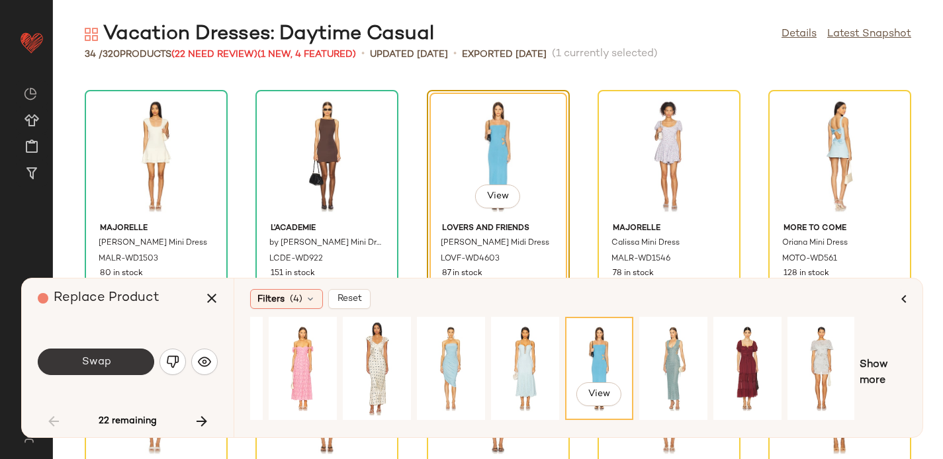
click at [61, 367] on button "Swap" at bounding box center [96, 362] width 117 height 26
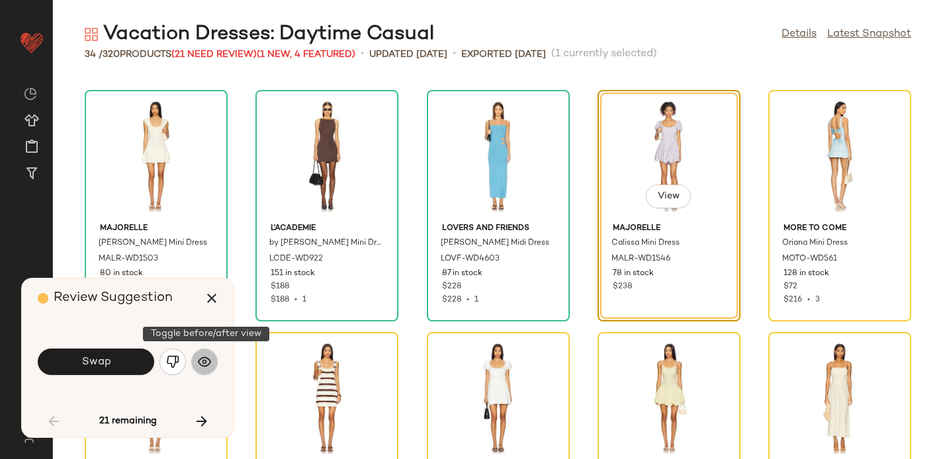
click at [202, 365] on img "button" at bounding box center [204, 362] width 13 height 13
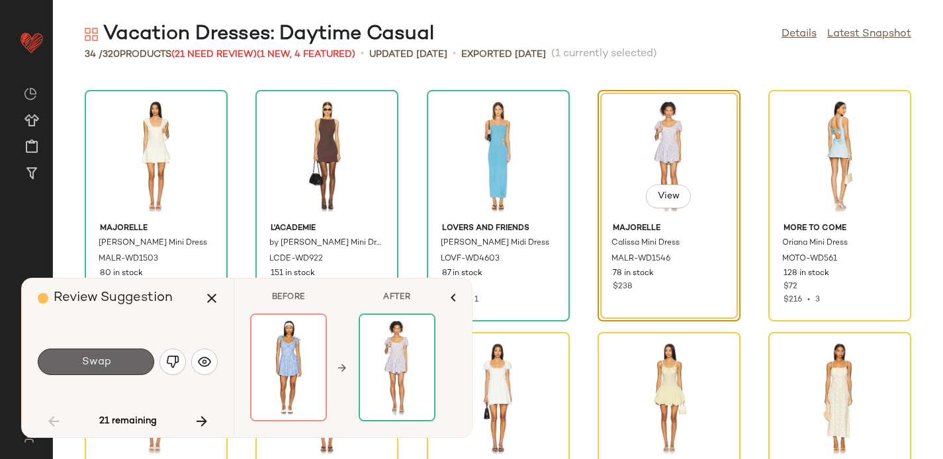
click at [111, 357] on button "Swap" at bounding box center [96, 362] width 117 height 26
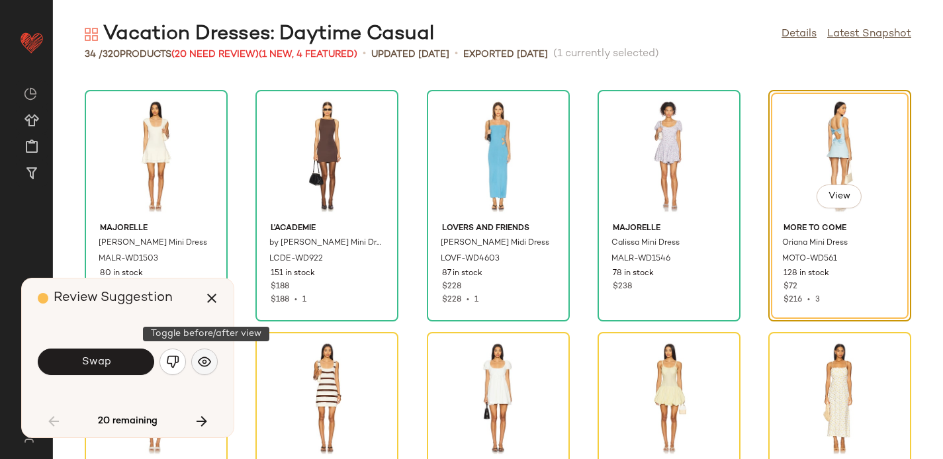
click at [205, 360] on img "button" at bounding box center [204, 362] width 13 height 13
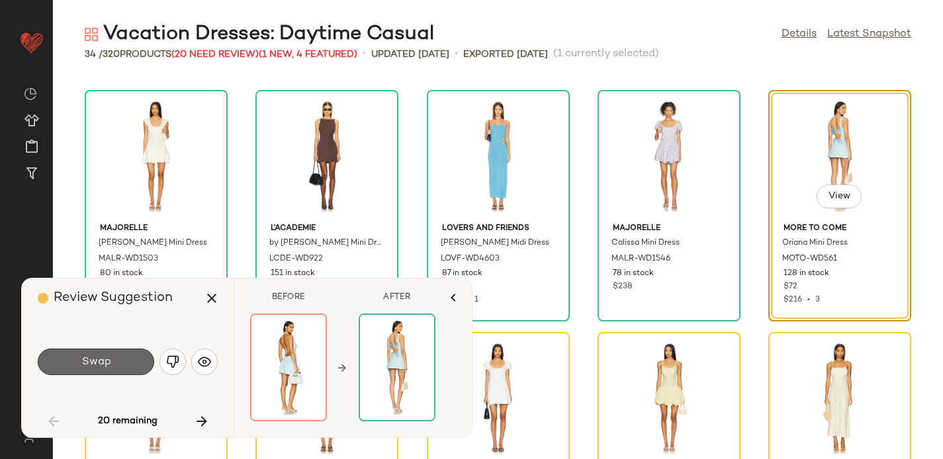
click at [127, 358] on button "Swap" at bounding box center [96, 362] width 117 height 26
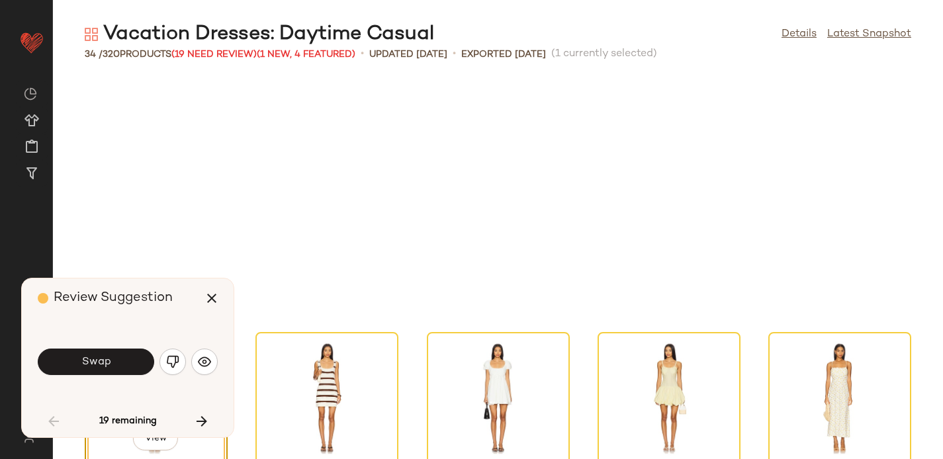
scroll to position [727, 0]
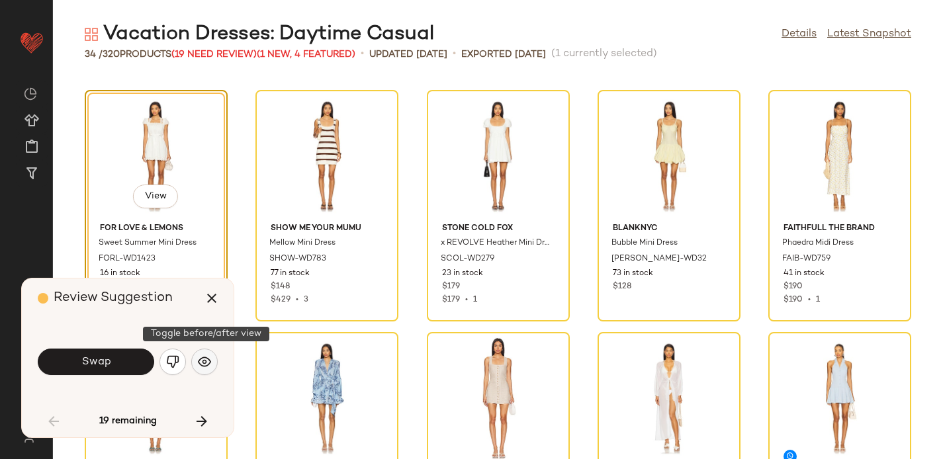
click at [207, 358] on img "button" at bounding box center [204, 362] width 13 height 13
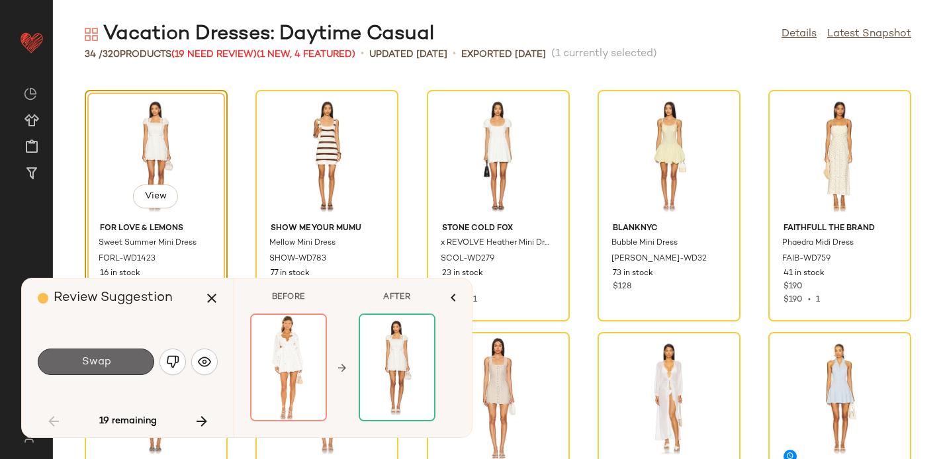
click at [101, 363] on span "Swap" at bounding box center [96, 362] width 30 height 13
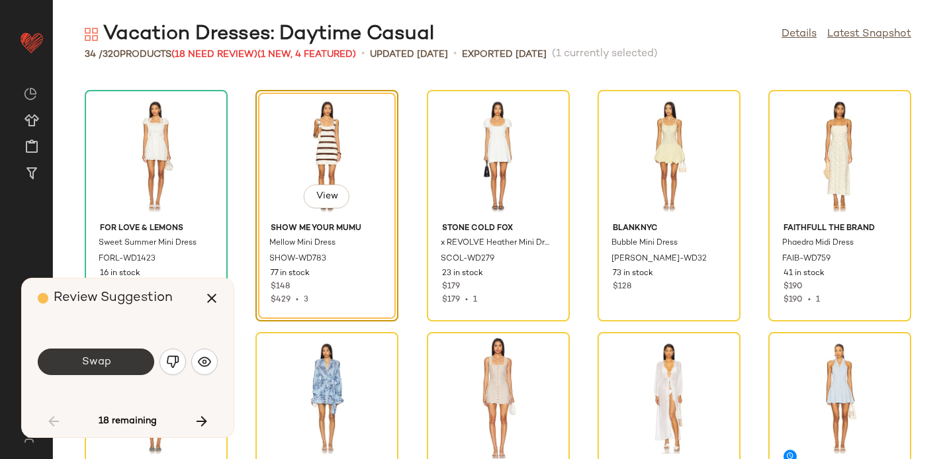
click at [114, 361] on button "Swap" at bounding box center [96, 362] width 117 height 26
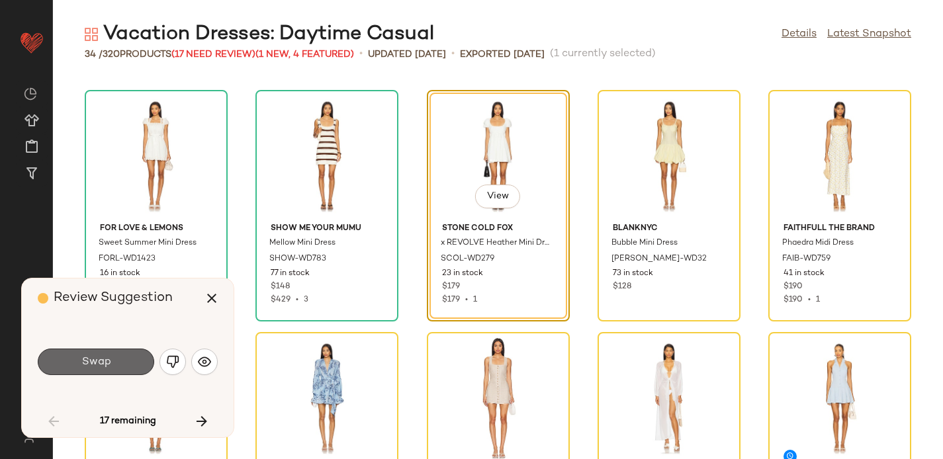
click at [109, 361] on span "Swap" at bounding box center [96, 362] width 30 height 13
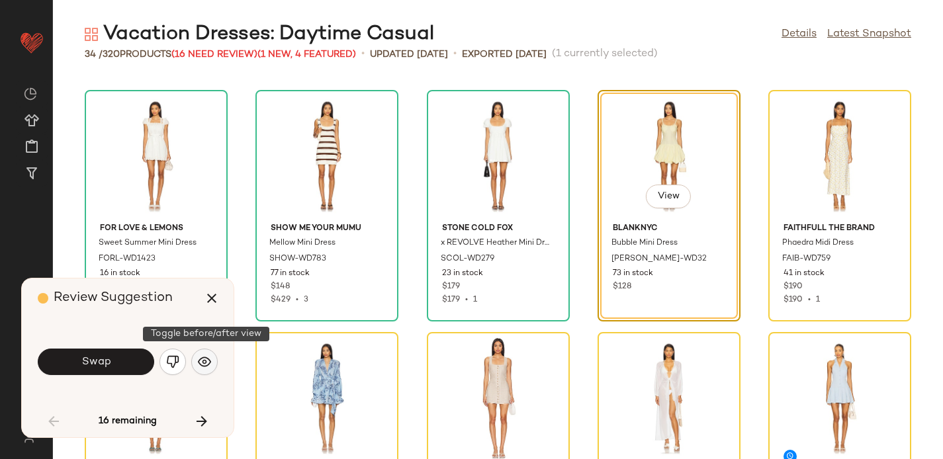
click at [211, 358] on img "button" at bounding box center [204, 362] width 13 height 13
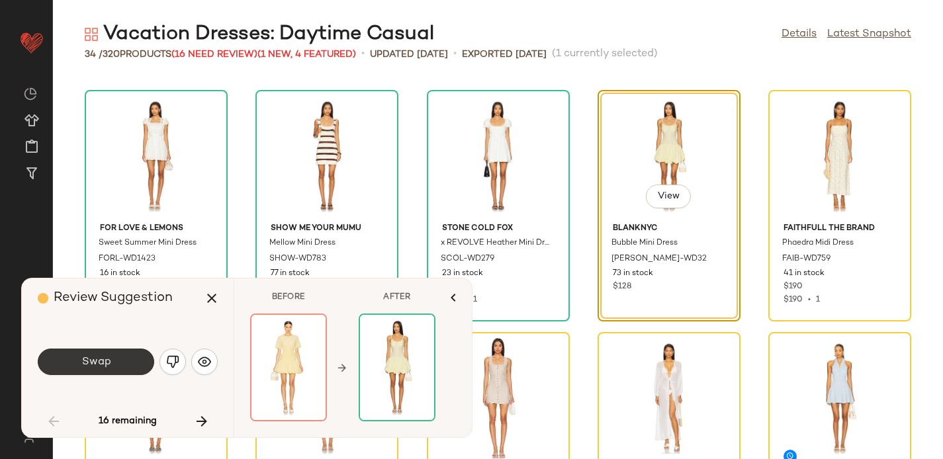
click at [92, 363] on span "Swap" at bounding box center [96, 362] width 30 height 13
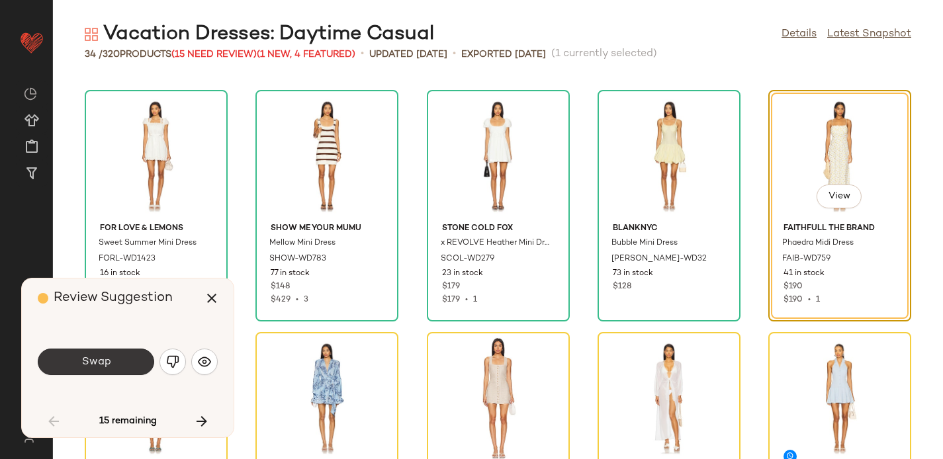
click at [75, 364] on button "Swap" at bounding box center [96, 362] width 117 height 26
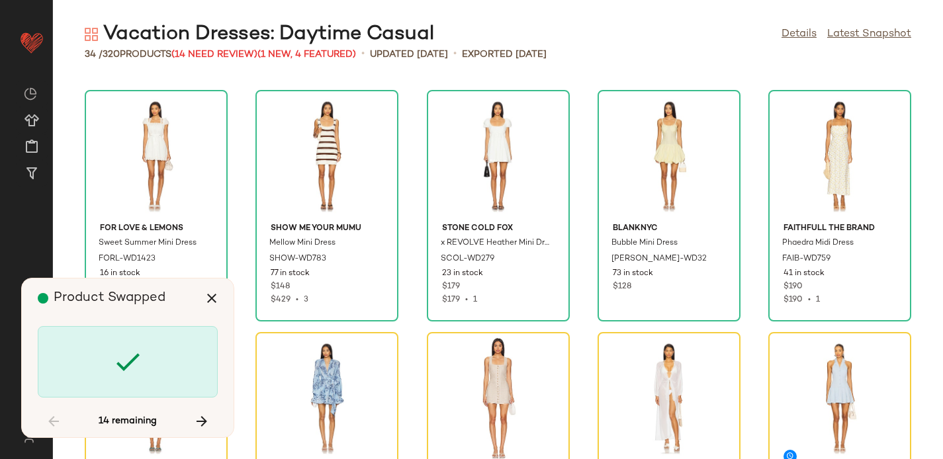
scroll to position [969, 0]
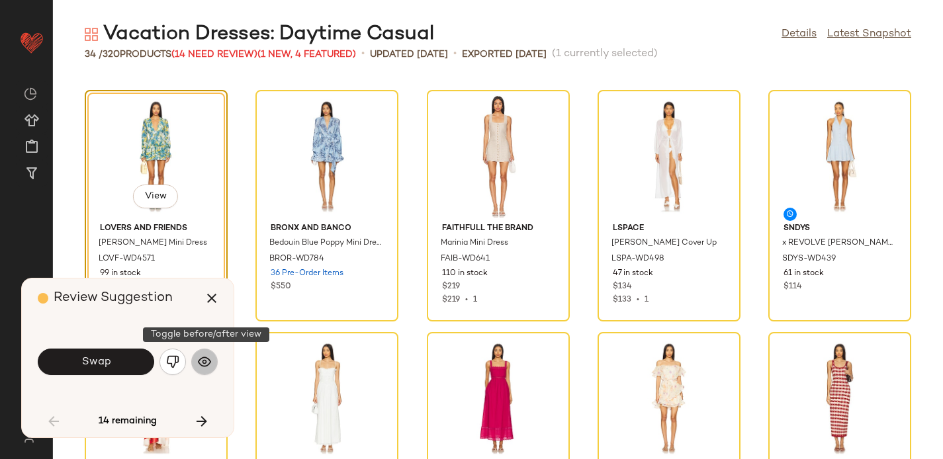
click at [198, 360] on img "button" at bounding box center [204, 362] width 13 height 13
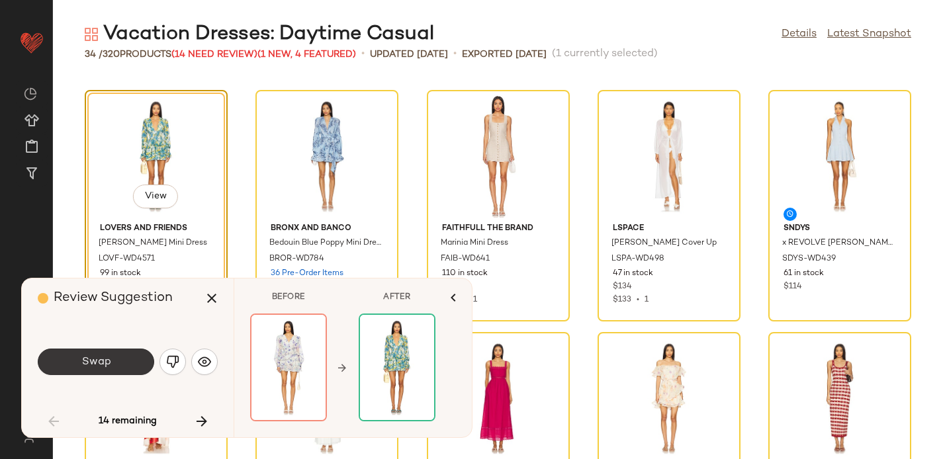
click at [127, 356] on button "Swap" at bounding box center [96, 362] width 117 height 26
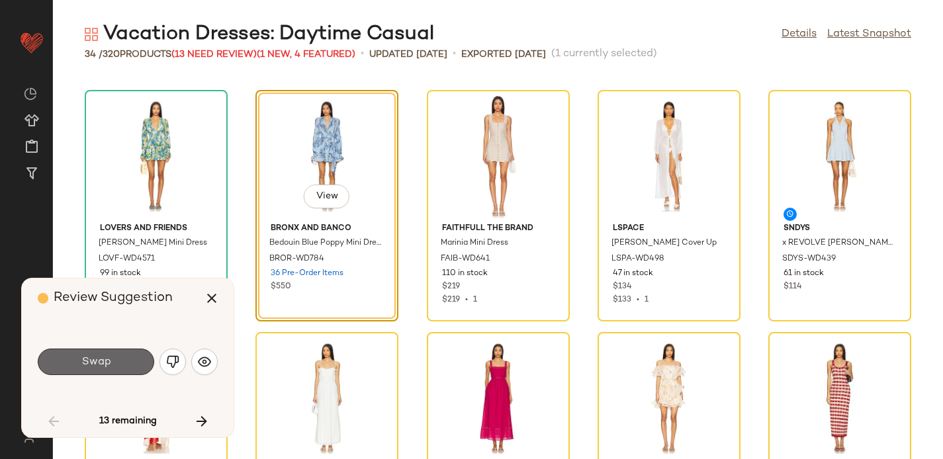
click at [97, 365] on span "Swap" at bounding box center [96, 362] width 30 height 13
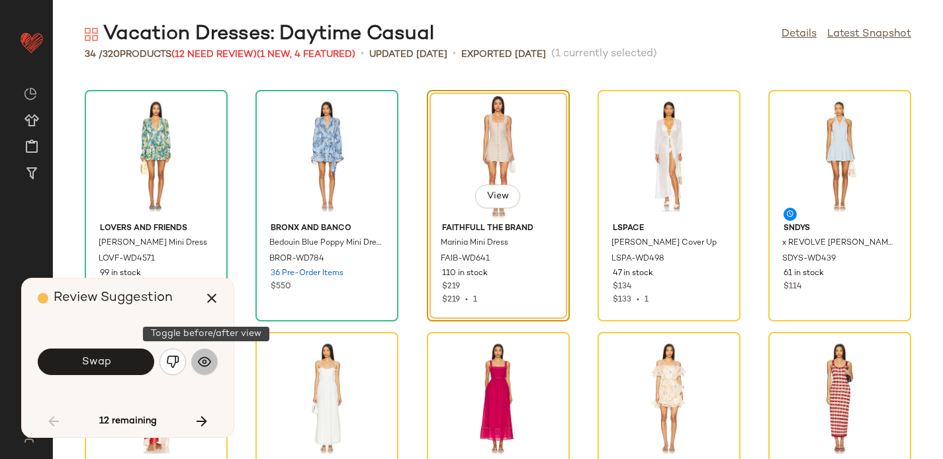
click at [197, 363] on button "button" at bounding box center [204, 362] width 26 height 26
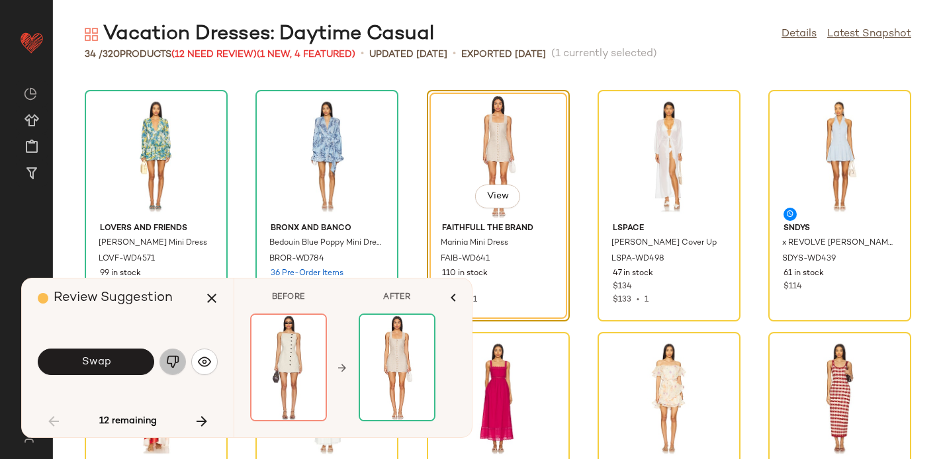
click at [176, 365] on img "button" at bounding box center [172, 362] width 13 height 13
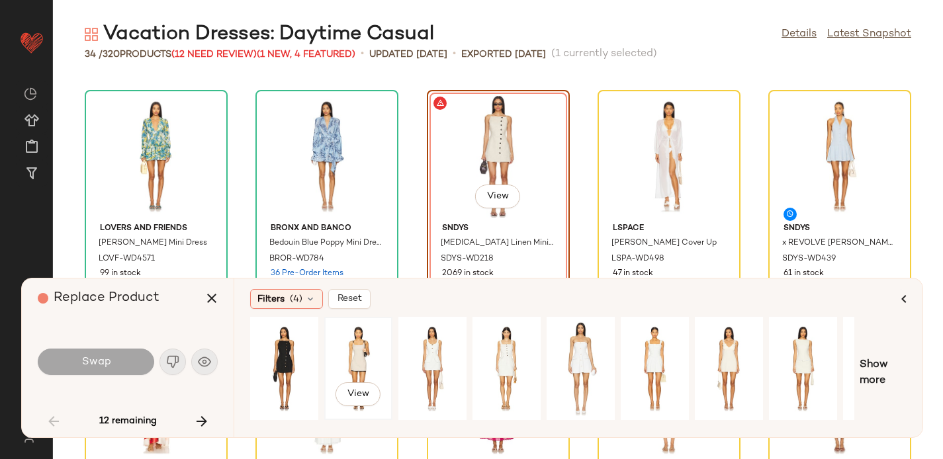
click at [350, 349] on div "View" at bounding box center [358, 369] width 59 height 94
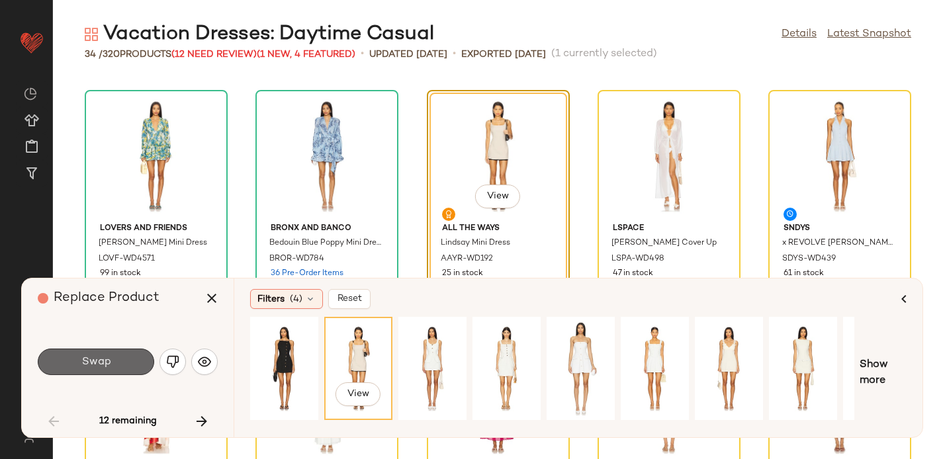
click at [106, 356] on span "Swap" at bounding box center [96, 362] width 30 height 13
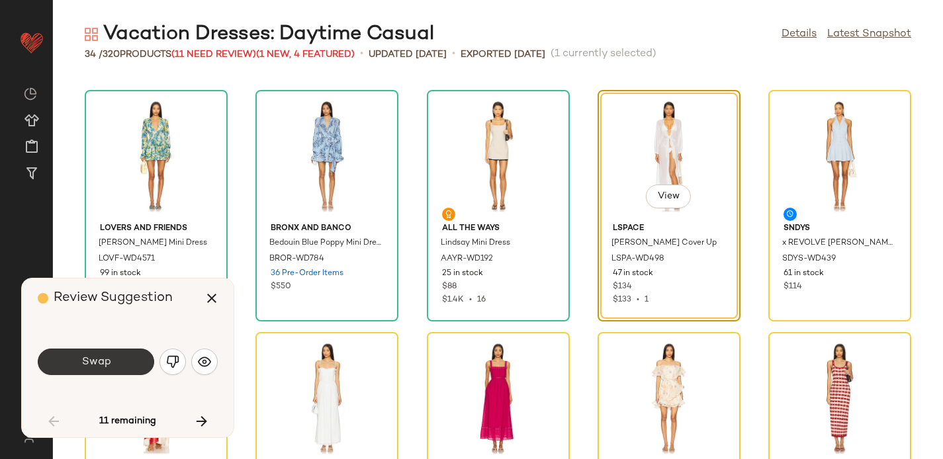
click at [77, 361] on button "Swap" at bounding box center [96, 362] width 117 height 26
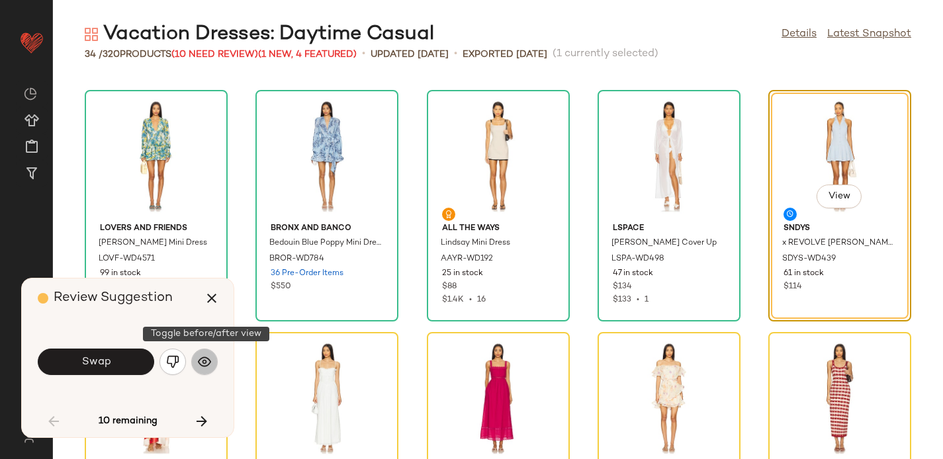
click at [202, 367] on img "button" at bounding box center [204, 362] width 13 height 13
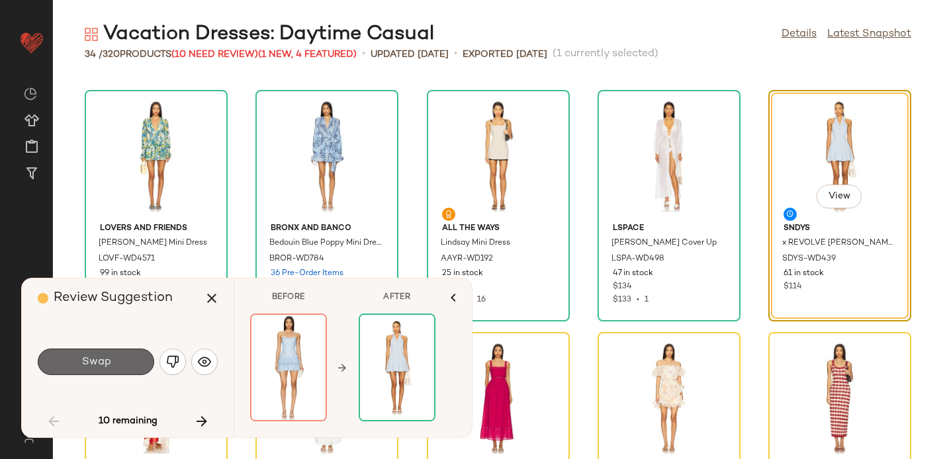
click at [93, 359] on span "Swap" at bounding box center [96, 362] width 30 height 13
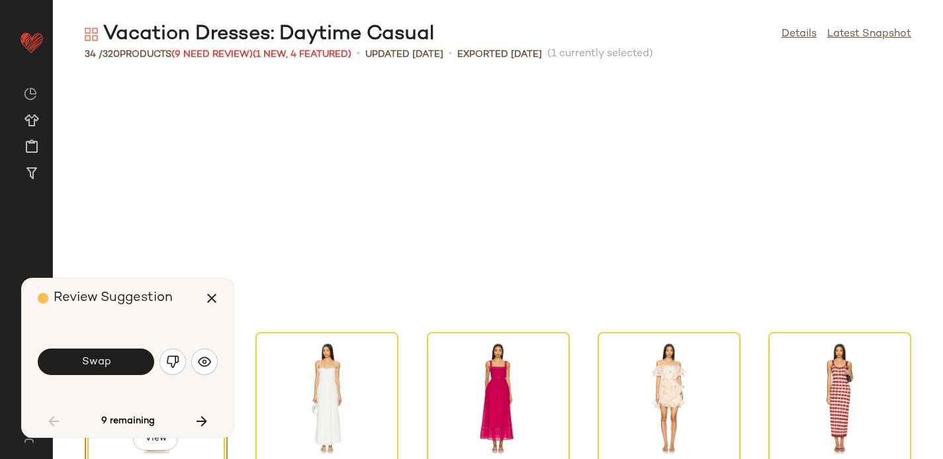
scroll to position [1212, 0]
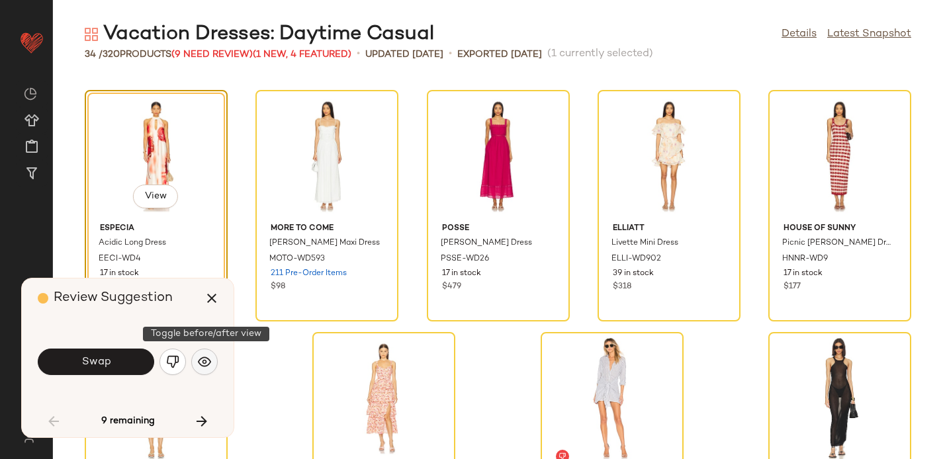
click at [208, 361] on img "button" at bounding box center [204, 362] width 13 height 13
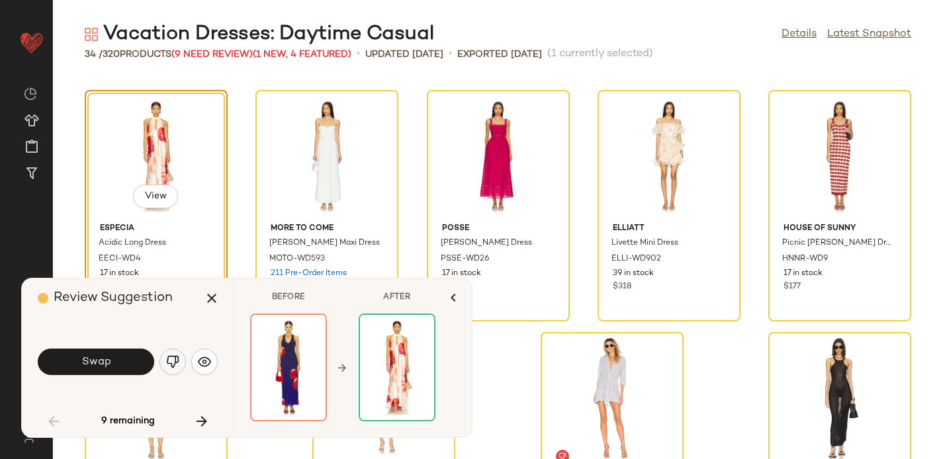
click at [171, 360] on img "button" at bounding box center [172, 362] width 13 height 13
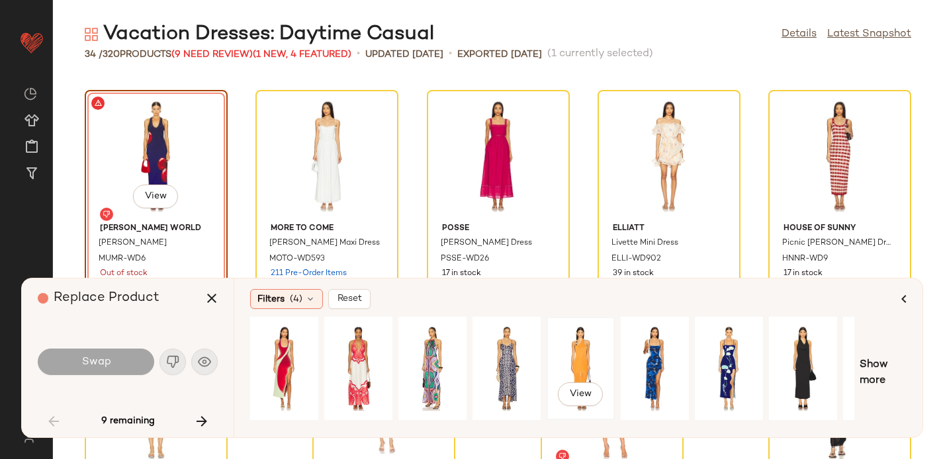
click at [586, 358] on div "View" at bounding box center [581, 369] width 59 height 94
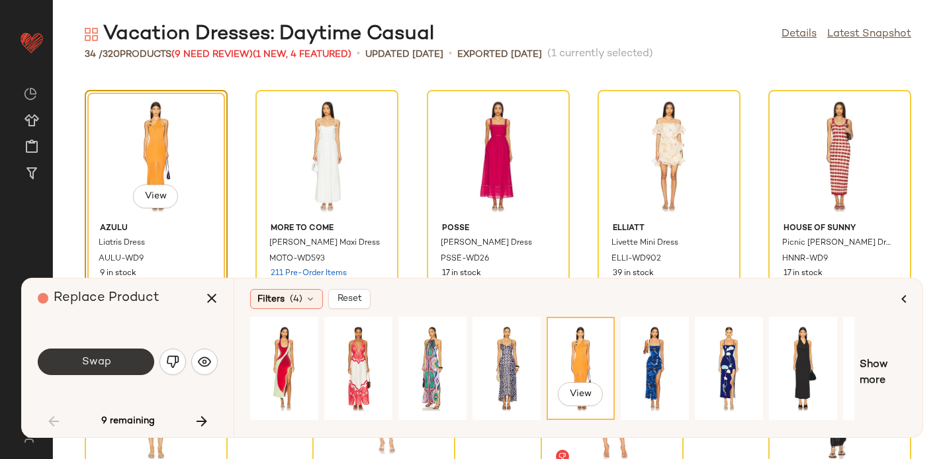
click at [87, 354] on button "Swap" at bounding box center [96, 362] width 117 height 26
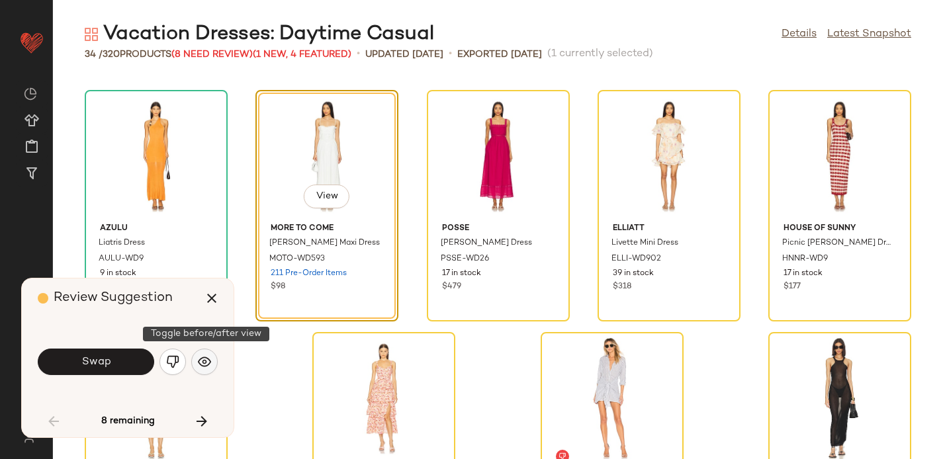
click at [200, 365] on img "button" at bounding box center [204, 362] width 13 height 13
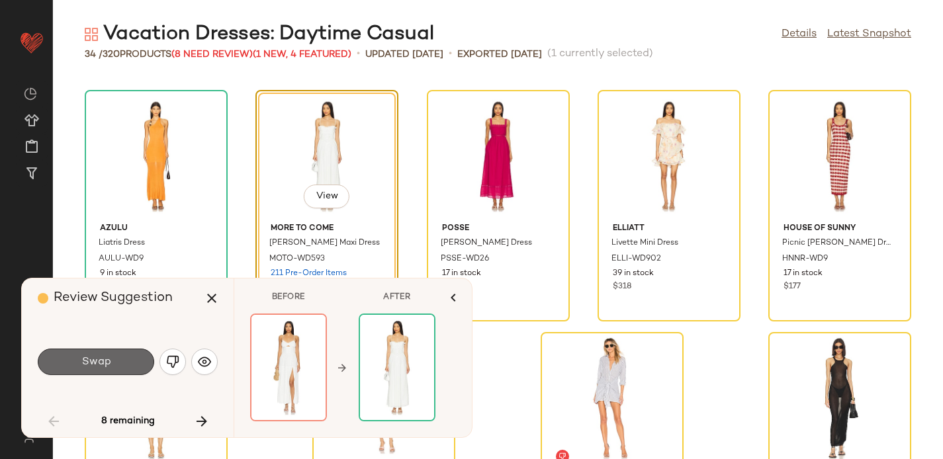
click at [120, 370] on button "Swap" at bounding box center [96, 362] width 117 height 26
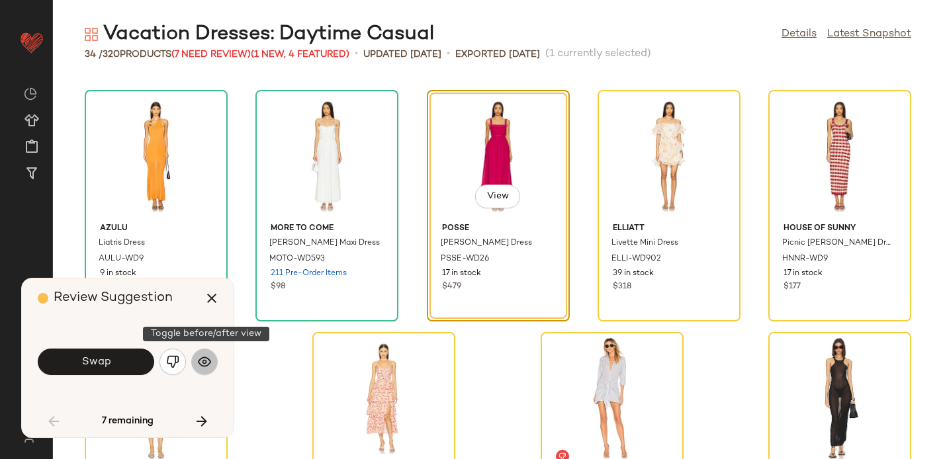
click at [207, 358] on img "button" at bounding box center [204, 362] width 13 height 13
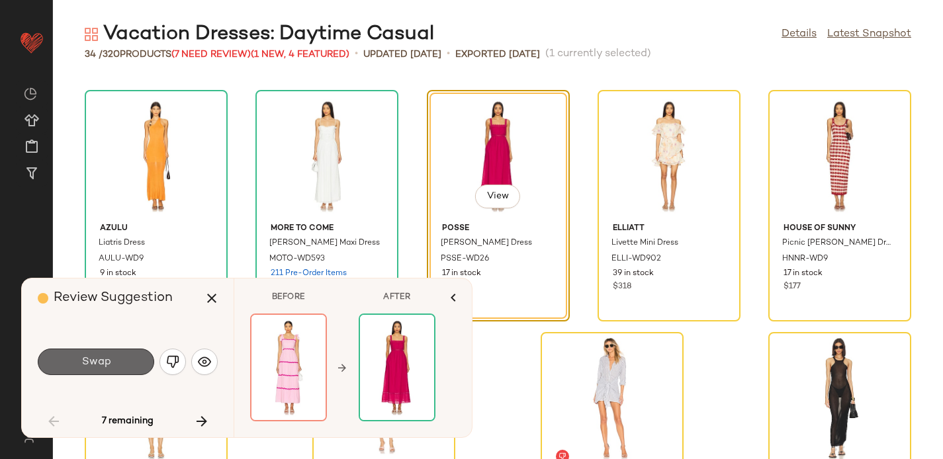
click at [111, 367] on button "Swap" at bounding box center [96, 362] width 117 height 26
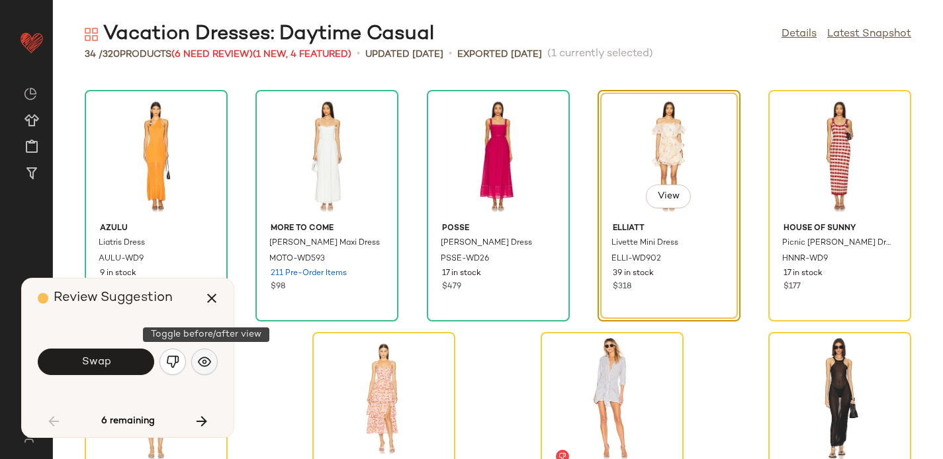
click at [205, 363] on img "button" at bounding box center [204, 362] width 13 height 13
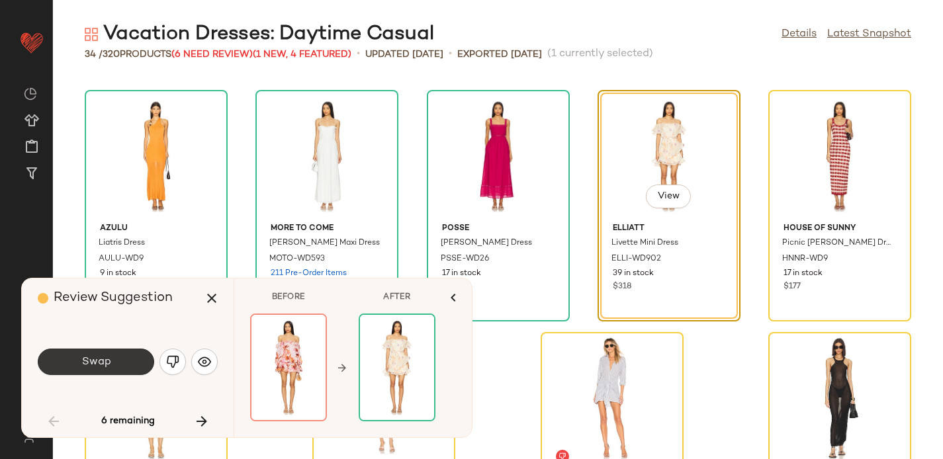
click at [136, 360] on button "Swap" at bounding box center [96, 362] width 117 height 26
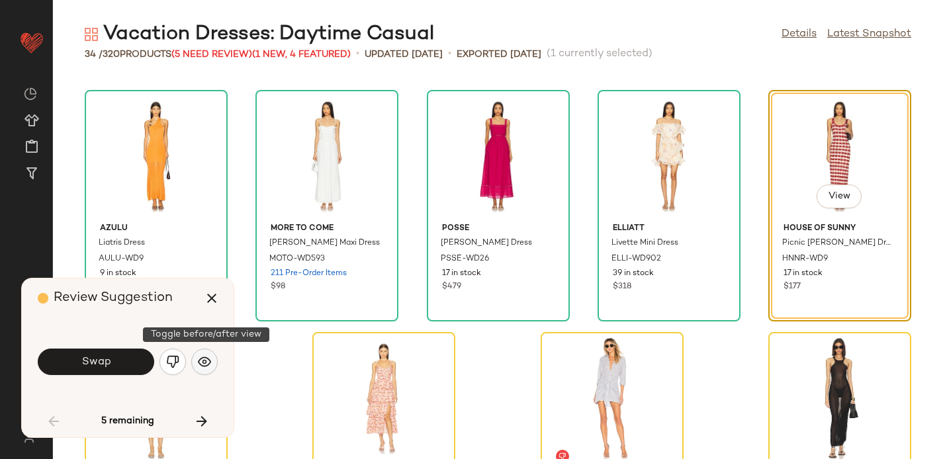
click at [203, 365] on img "button" at bounding box center [204, 362] width 13 height 13
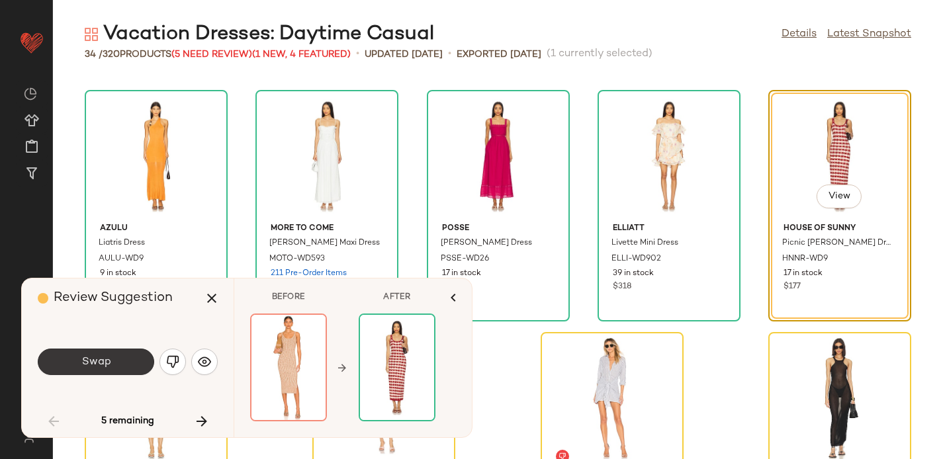
click at [108, 355] on button "Swap" at bounding box center [96, 362] width 117 height 26
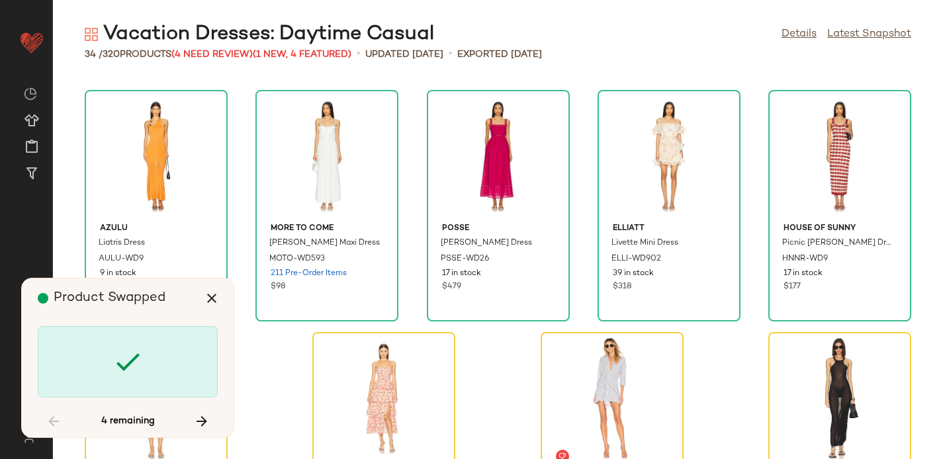
scroll to position [1316, 0]
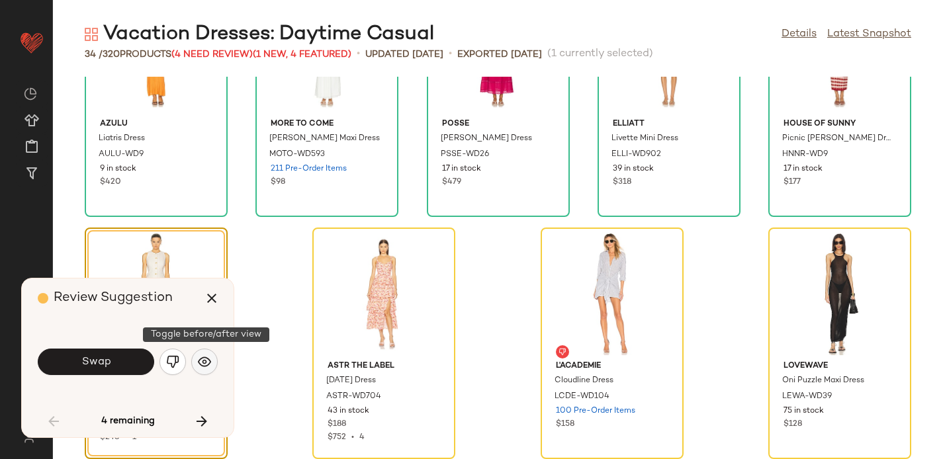
click at [200, 360] on img "button" at bounding box center [204, 362] width 13 height 13
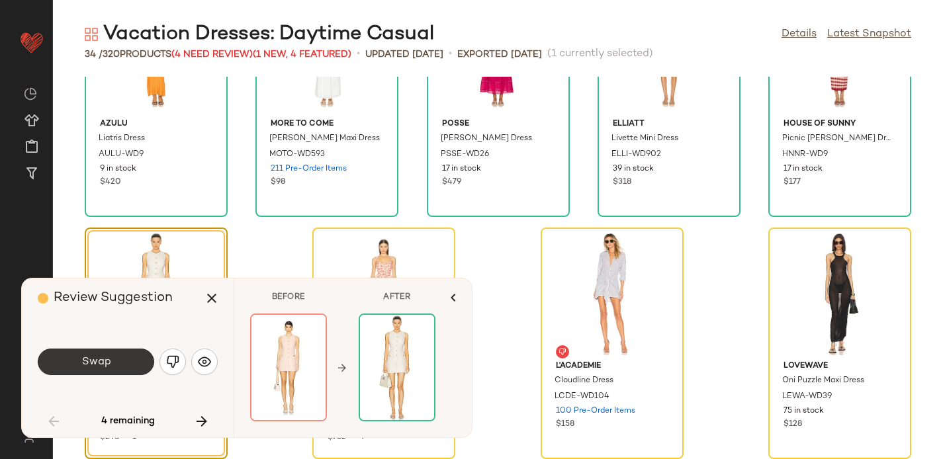
click at [124, 357] on button "Swap" at bounding box center [96, 362] width 117 height 26
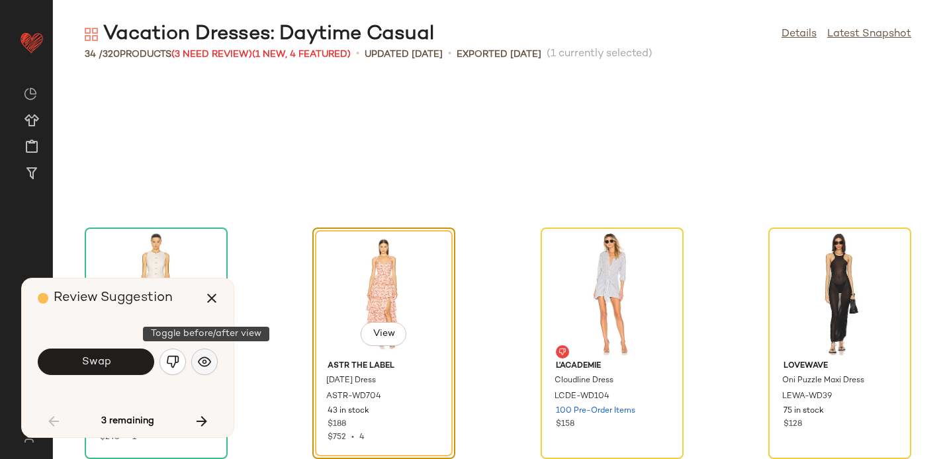
click at [209, 367] on img "button" at bounding box center [204, 362] width 13 height 13
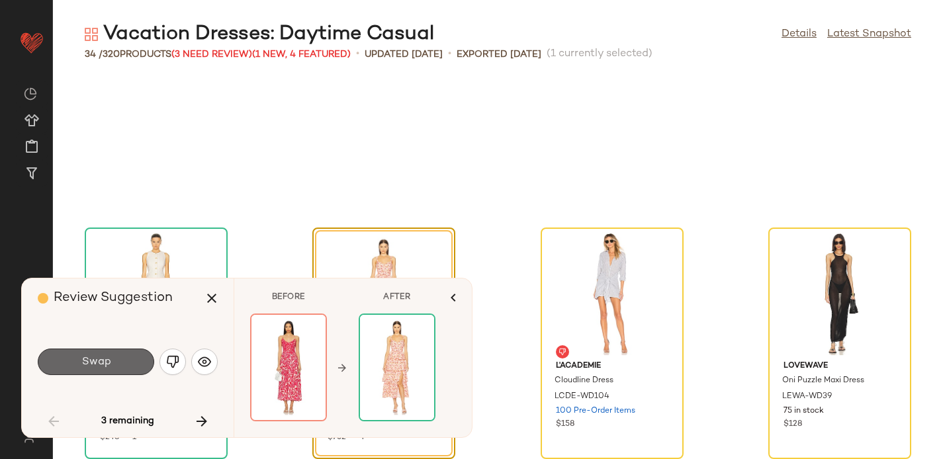
click at [94, 368] on button "Swap" at bounding box center [96, 362] width 117 height 26
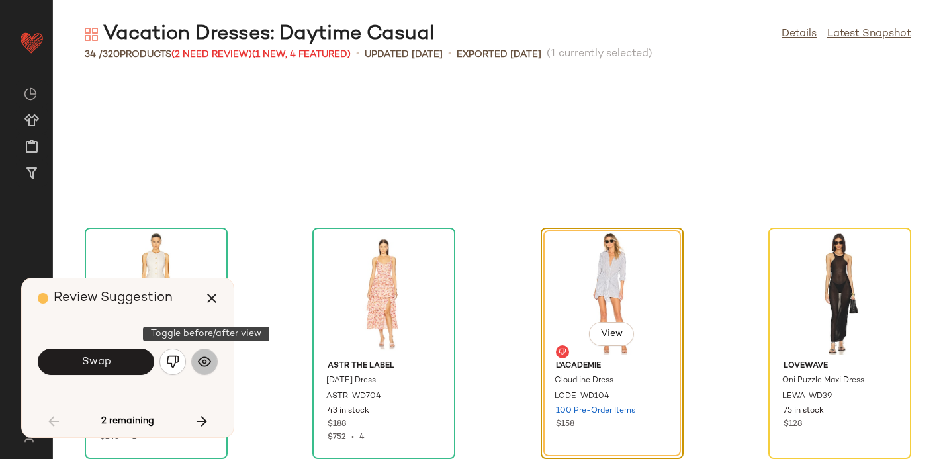
click at [207, 356] on img "button" at bounding box center [204, 362] width 13 height 13
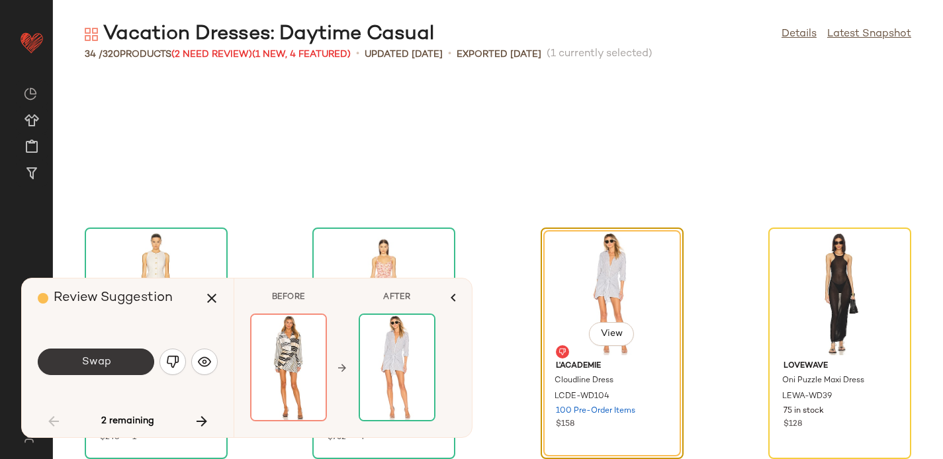
click at [76, 360] on button "Swap" at bounding box center [96, 362] width 117 height 26
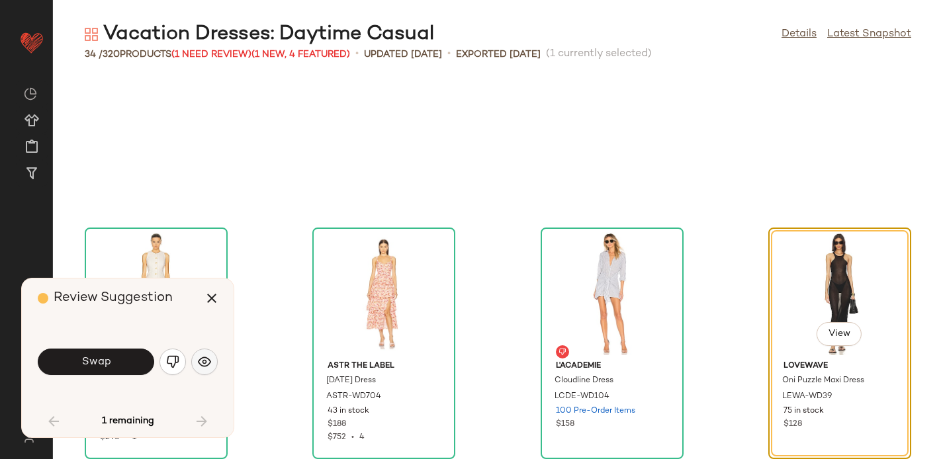
click at [212, 354] on button "button" at bounding box center [204, 362] width 26 height 26
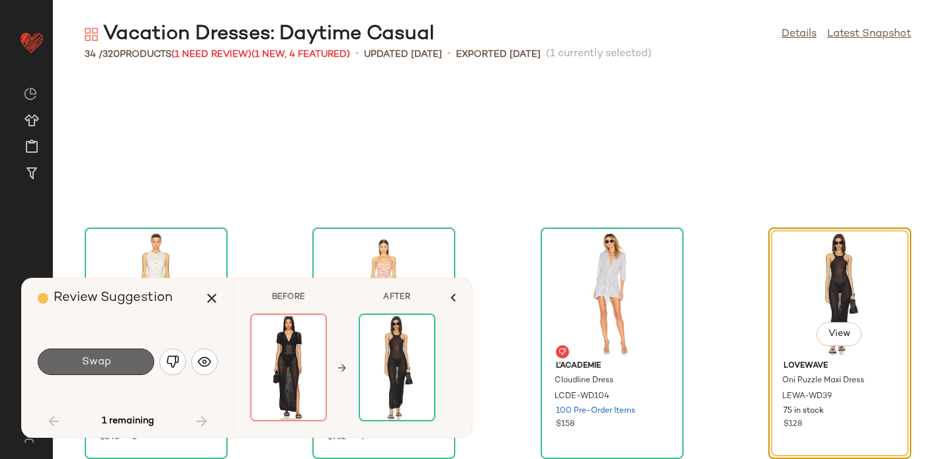
click at [126, 356] on button "Swap" at bounding box center [96, 362] width 117 height 26
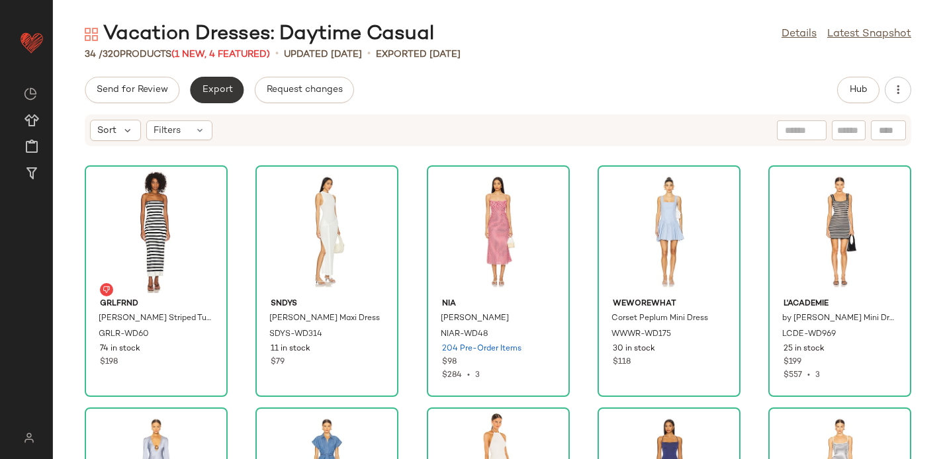
click at [236, 79] on button "Export" at bounding box center [217, 90] width 54 height 26
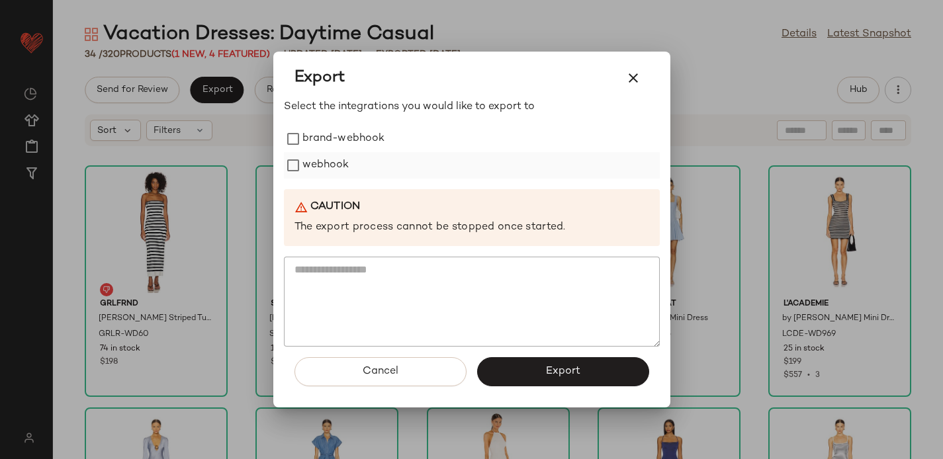
click at [310, 157] on label "webhook" at bounding box center [326, 165] width 47 height 26
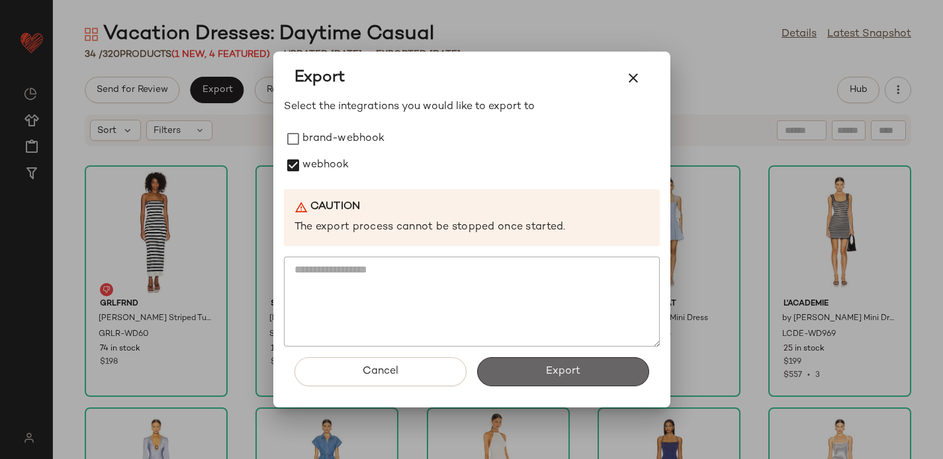
click at [502, 366] on button "Export" at bounding box center [563, 372] width 172 height 29
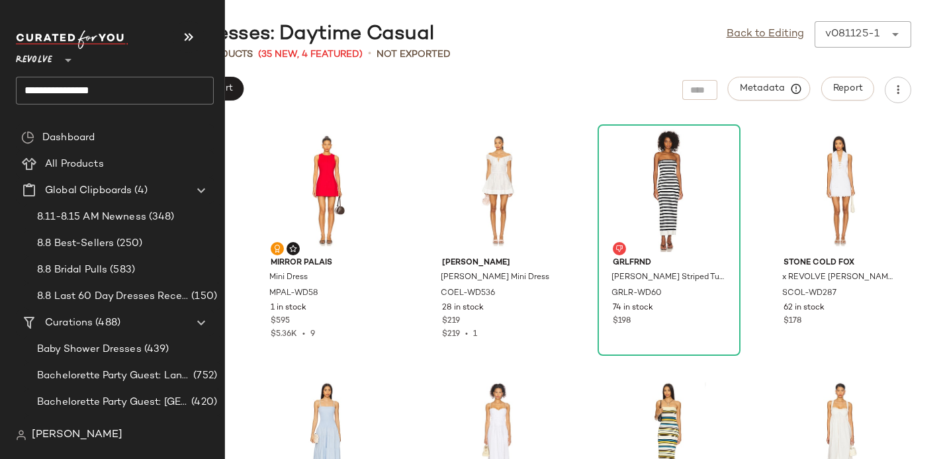
click at [52, 90] on input "**********" at bounding box center [115, 91] width 198 height 28
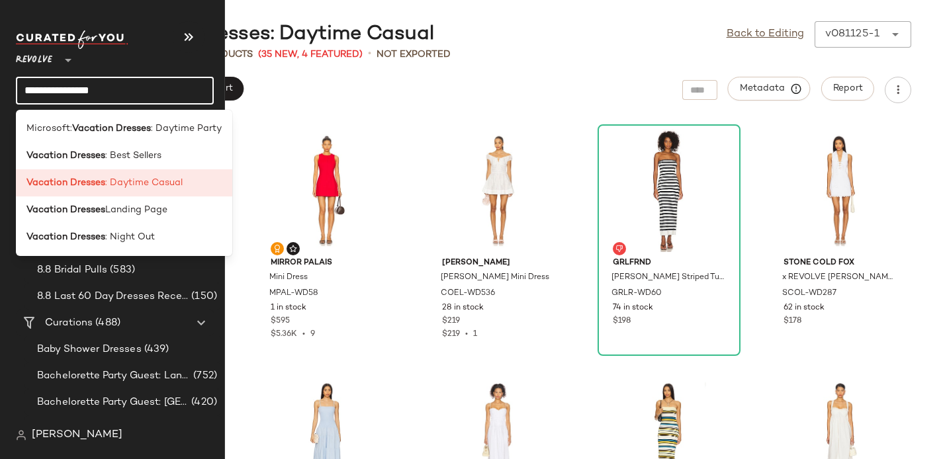
click at [52, 89] on input "**********" at bounding box center [115, 91] width 198 height 28
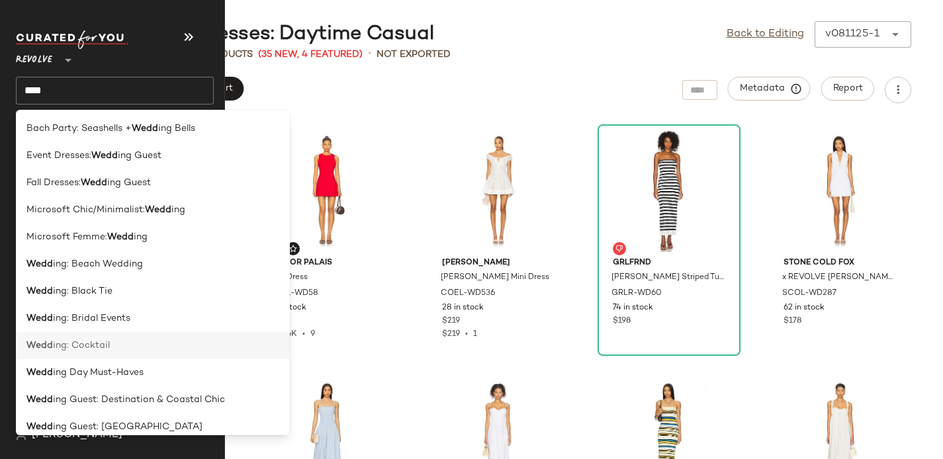
click at [83, 344] on span "ing: Cocktail" at bounding box center [81, 346] width 57 height 14
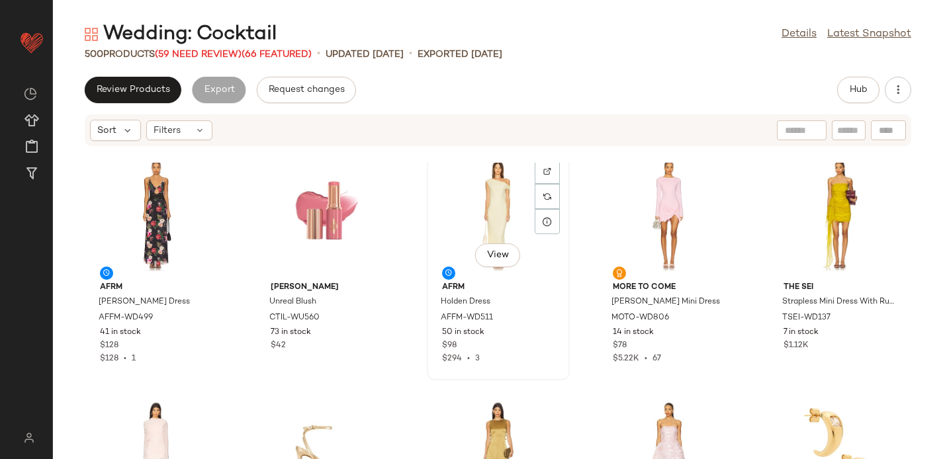
scroll to position [16, 0]
click at [187, 129] on div "Filters" at bounding box center [179, 130] width 66 height 20
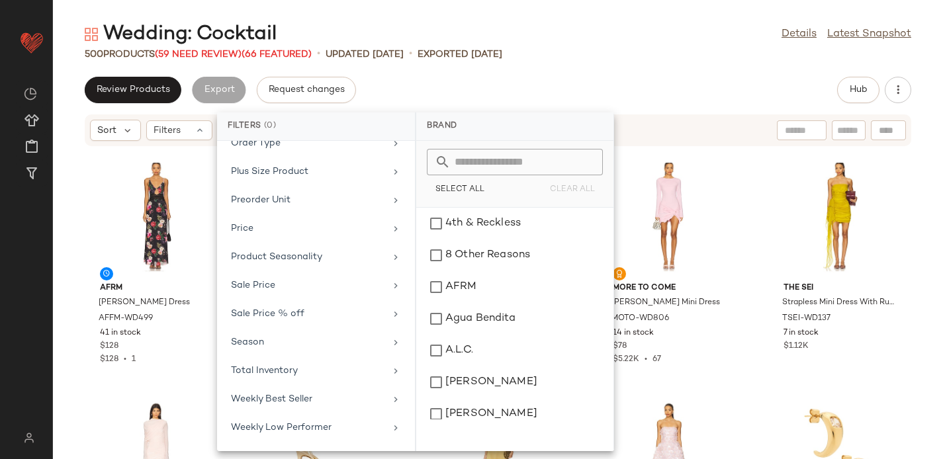
scroll to position [668, 0]
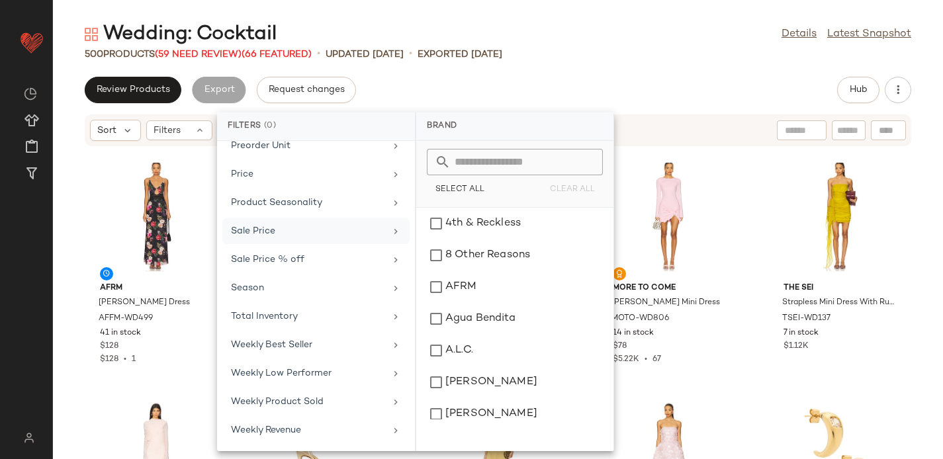
click at [250, 234] on div "Sale Price" at bounding box center [308, 231] width 154 height 14
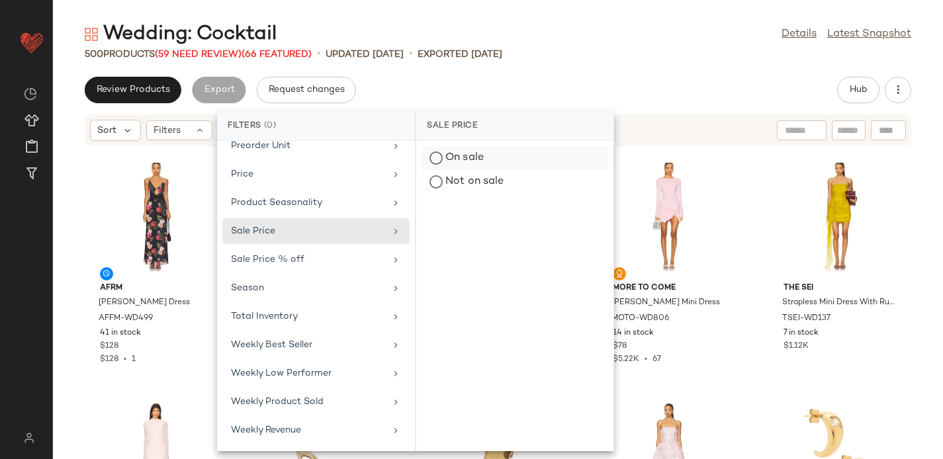
click at [460, 170] on div "On sale" at bounding box center [515, 182] width 187 height 24
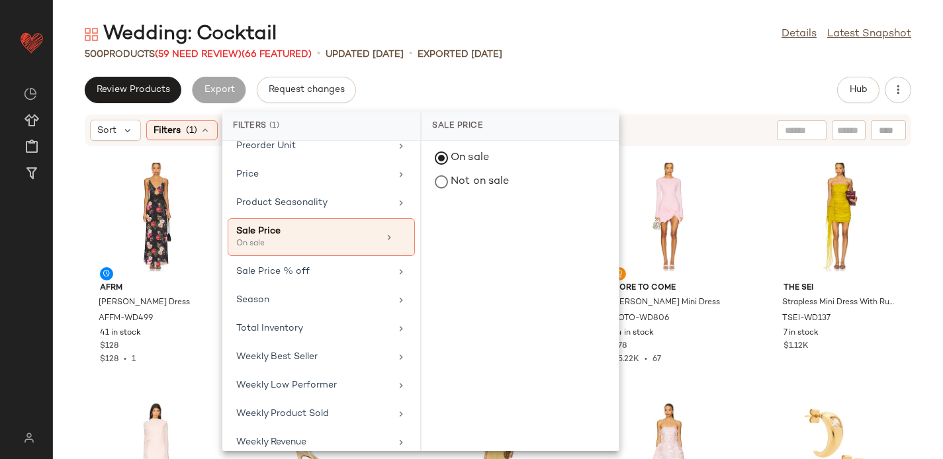
click at [440, 104] on div "Review Products Export Request changes Hub Sort Filters (1) Reset AFRM Elyse Dr…" at bounding box center [498, 268] width 890 height 383
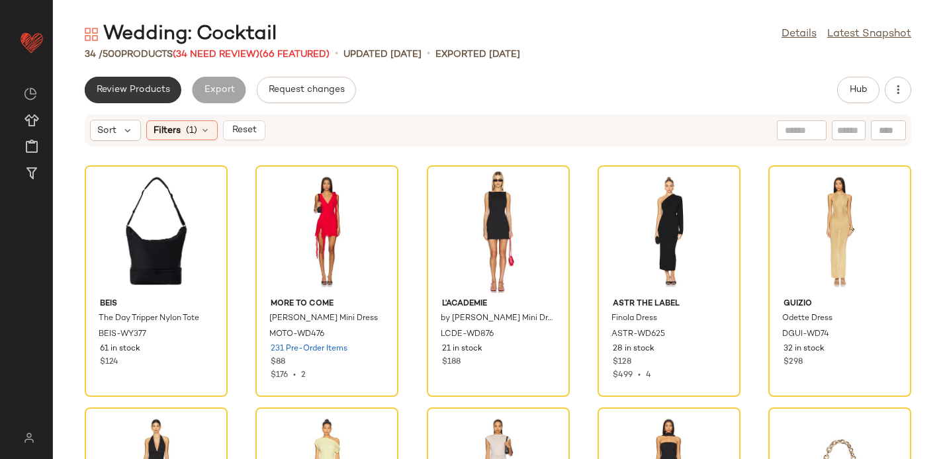
click at [142, 87] on span "Review Products" at bounding box center [133, 90] width 74 height 11
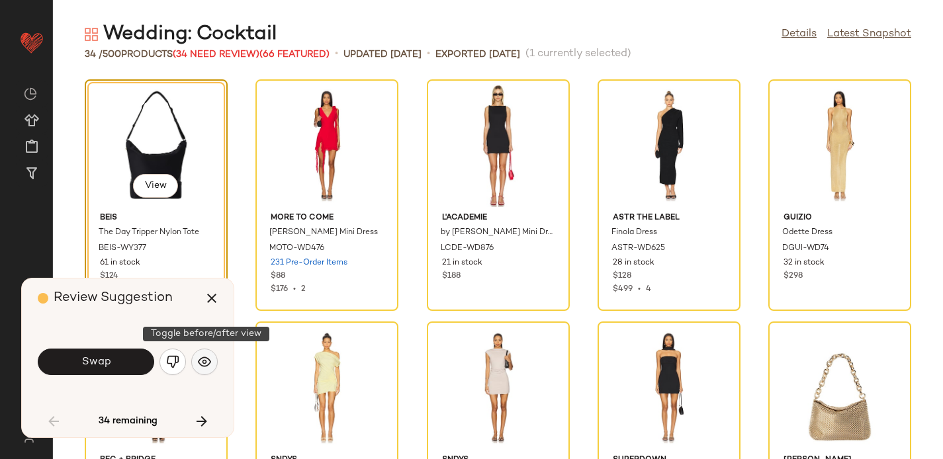
click at [202, 365] on img "button" at bounding box center [204, 362] width 13 height 13
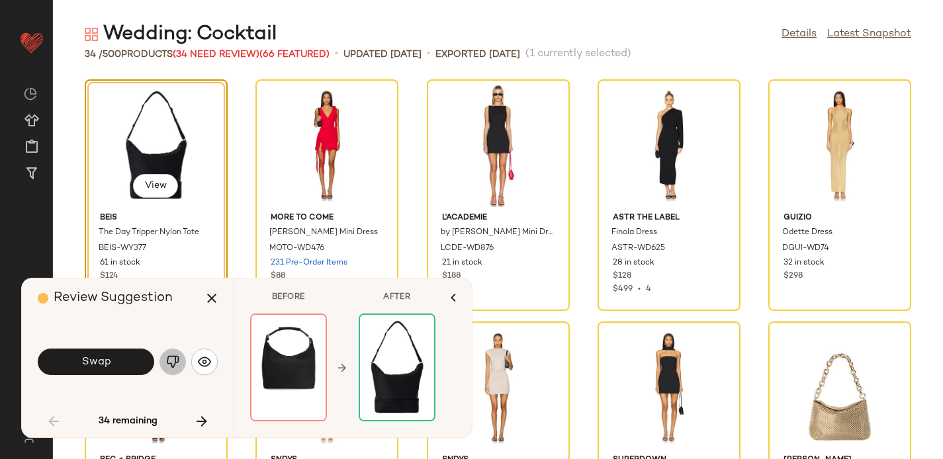
click at [170, 356] on img "button" at bounding box center [172, 362] width 13 height 13
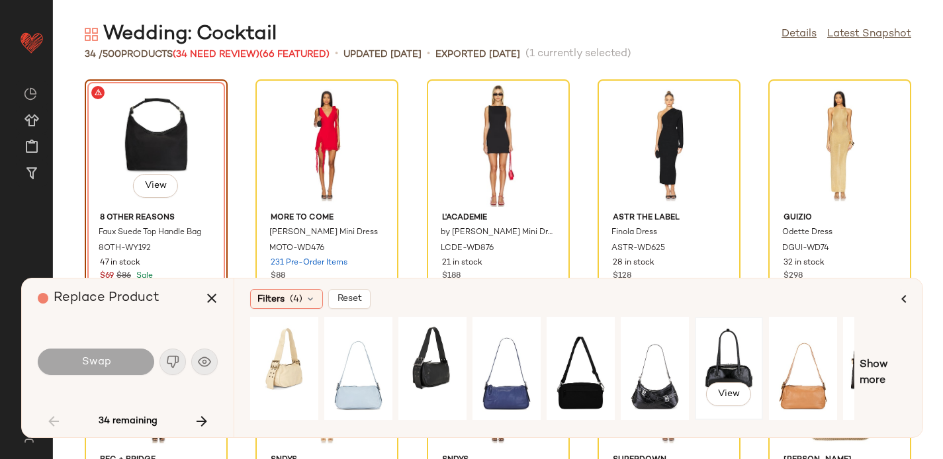
click at [715, 363] on div "View" at bounding box center [729, 369] width 59 height 94
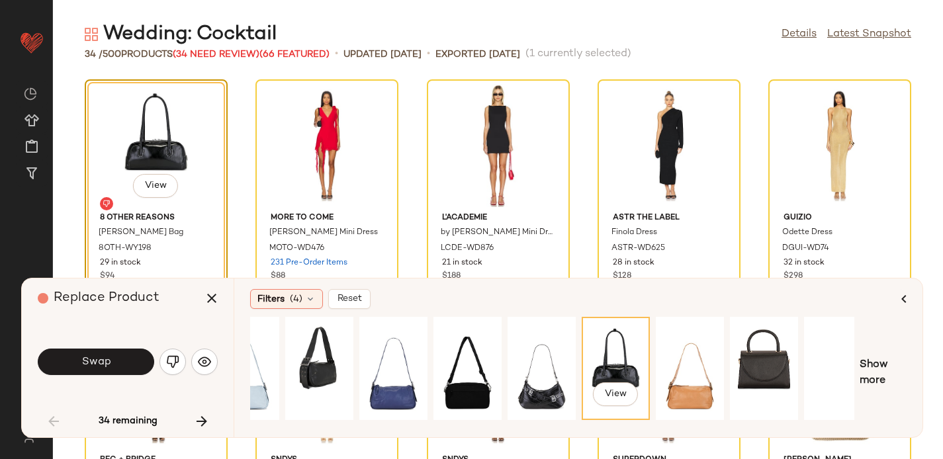
scroll to position [0, 130]
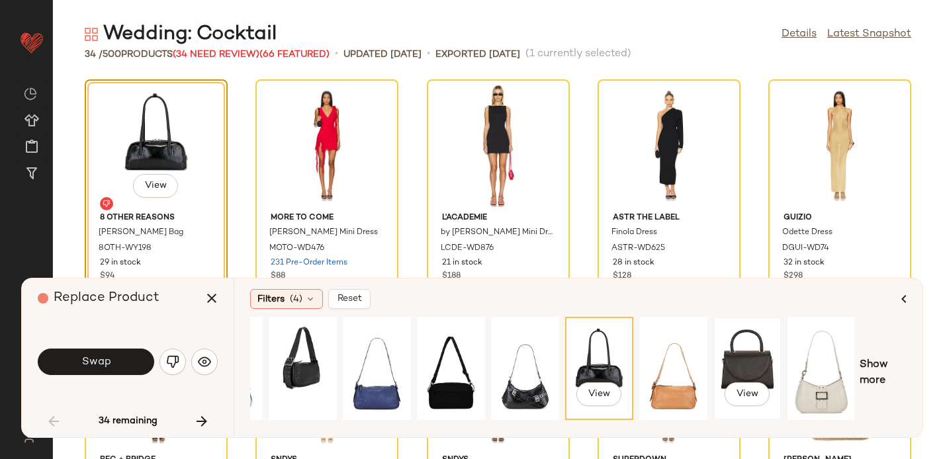
click at [738, 350] on div "View" at bounding box center [747, 369] width 59 height 94
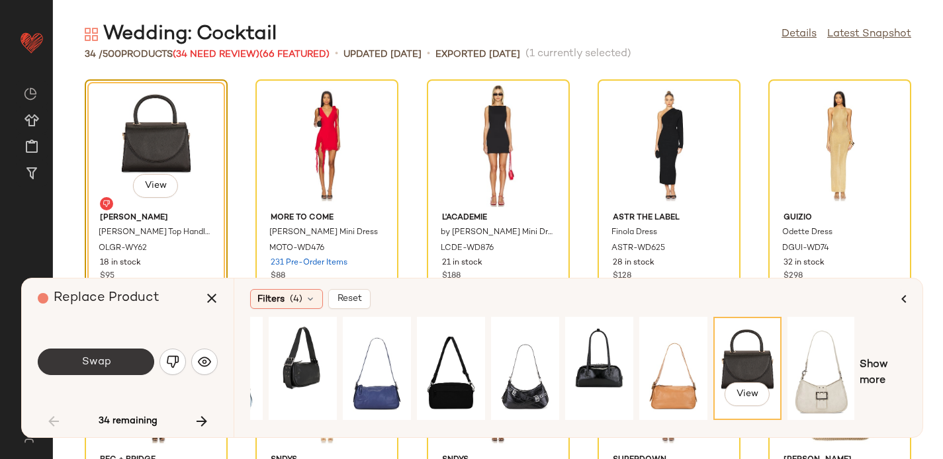
click at [104, 361] on span "Swap" at bounding box center [96, 362] width 30 height 13
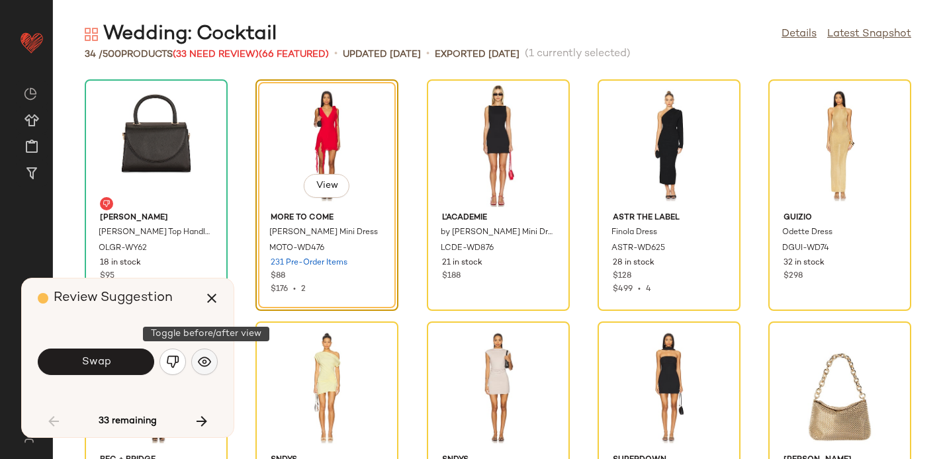
click at [207, 356] on img "button" at bounding box center [204, 362] width 13 height 13
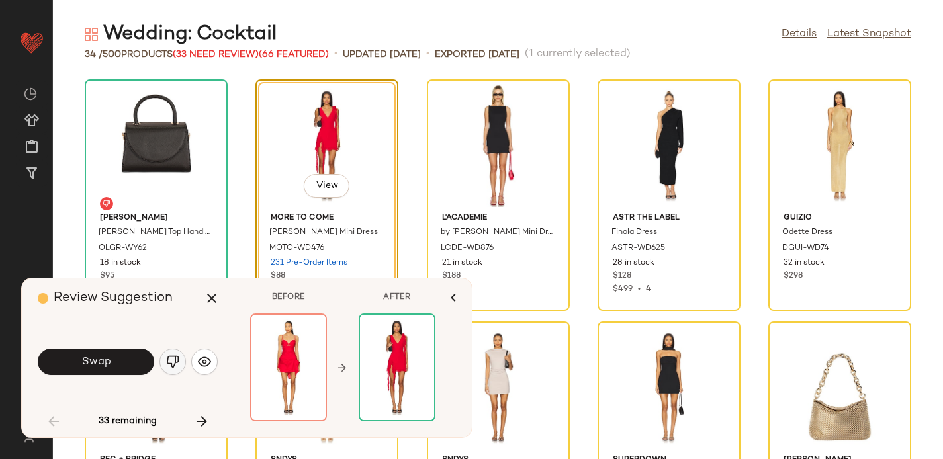
click at [173, 361] on img "button" at bounding box center [172, 362] width 13 height 13
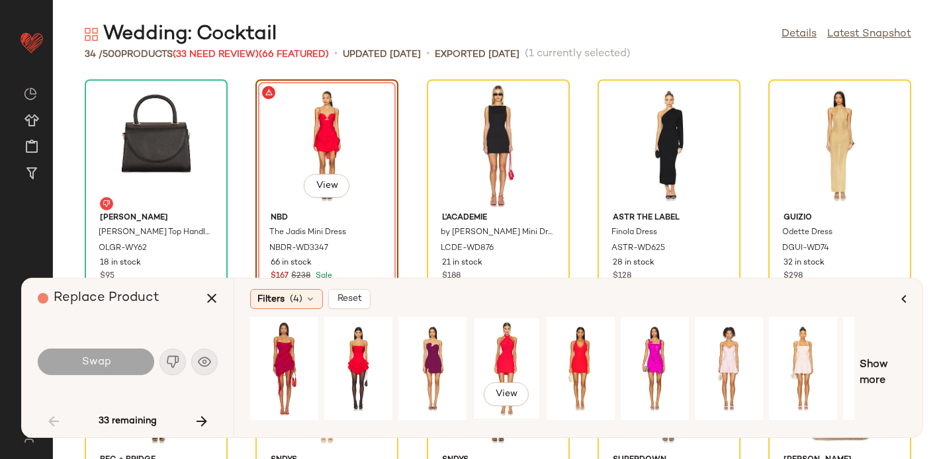
click at [496, 354] on div "View" at bounding box center [506, 369] width 59 height 94
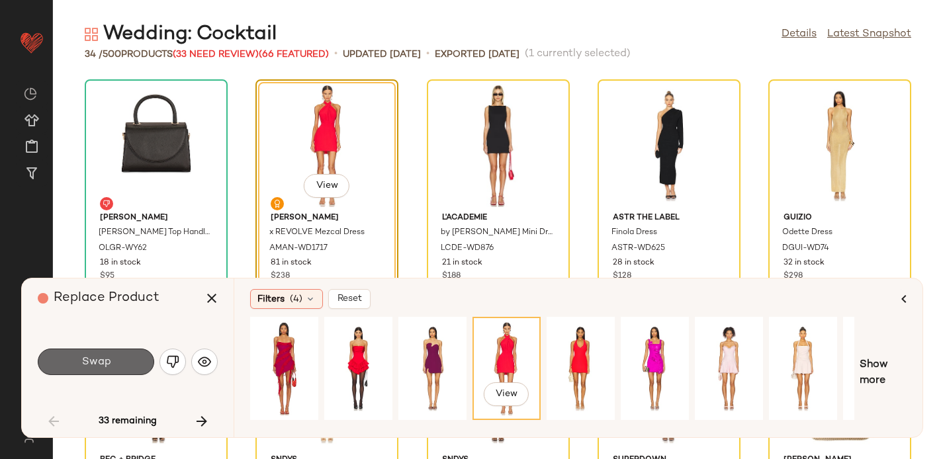
click at [93, 358] on span "Swap" at bounding box center [96, 362] width 30 height 13
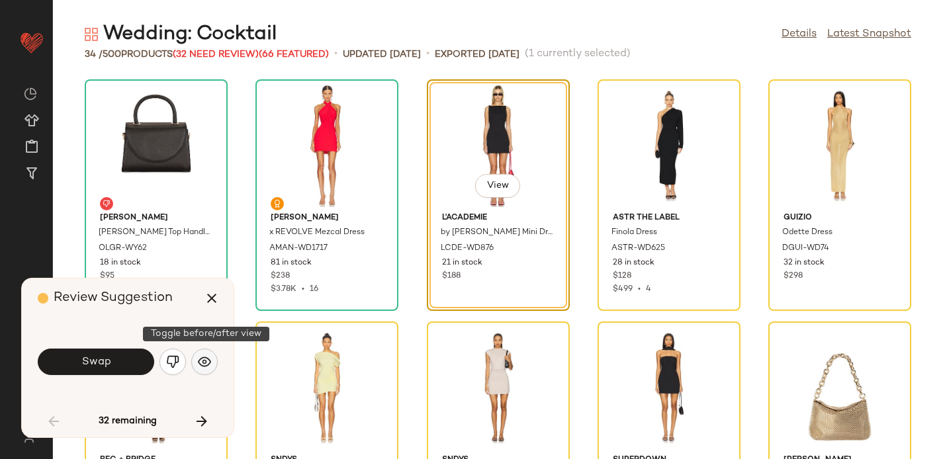
click at [201, 359] on img "button" at bounding box center [204, 362] width 13 height 13
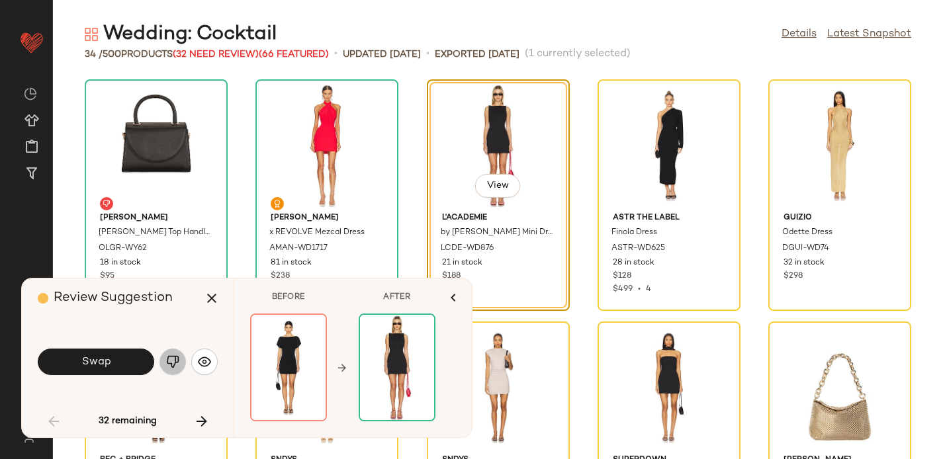
click at [177, 362] on img "button" at bounding box center [172, 362] width 13 height 13
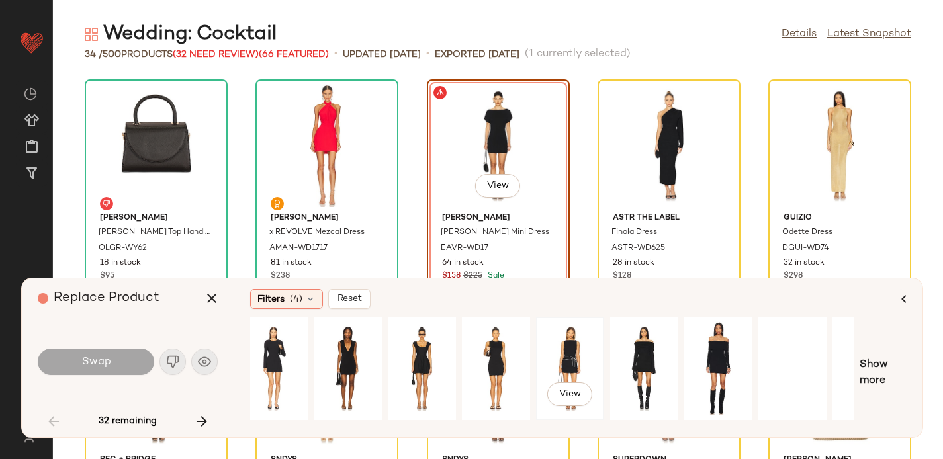
scroll to position [0, 130]
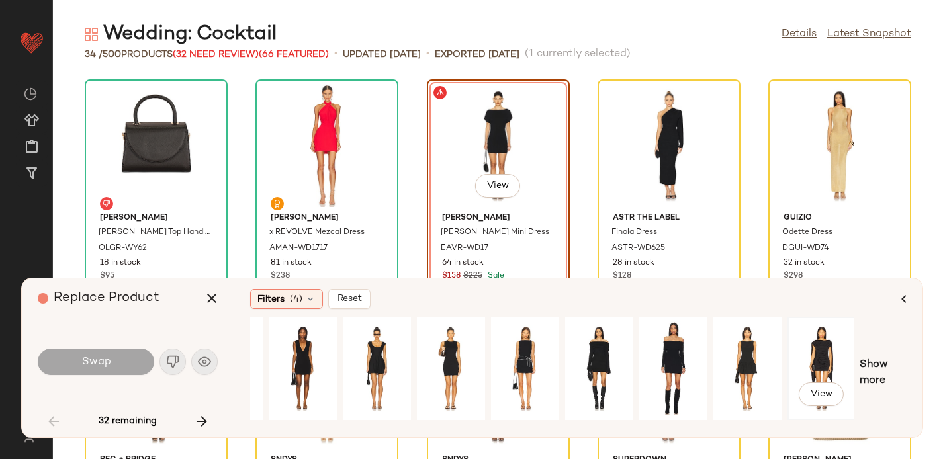
click at [818, 346] on div "View" at bounding box center [821, 369] width 59 height 94
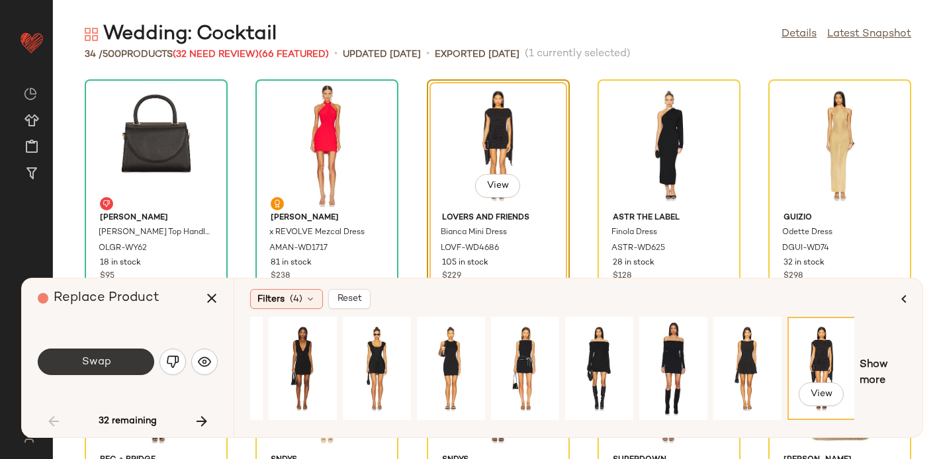
click at [105, 361] on span "Swap" at bounding box center [96, 362] width 30 height 13
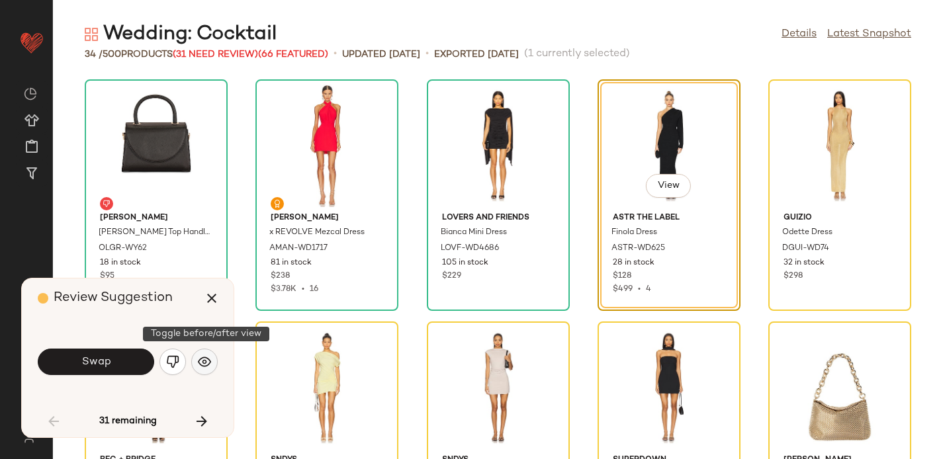
click at [208, 363] on img "button" at bounding box center [204, 362] width 13 height 13
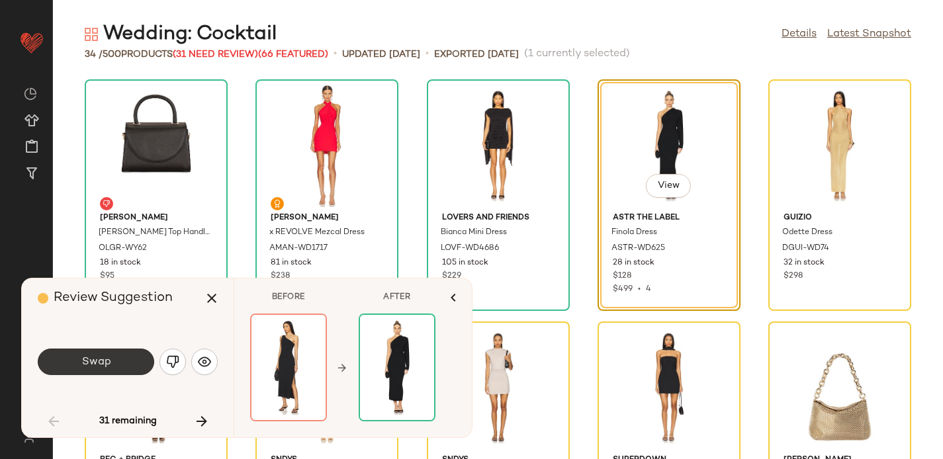
click at [107, 364] on span "Swap" at bounding box center [96, 362] width 30 height 13
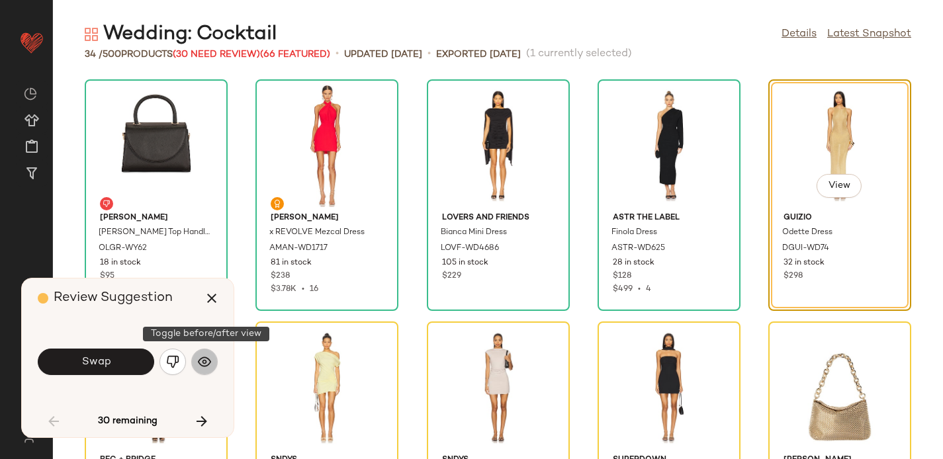
click at [208, 363] on img "button" at bounding box center [204, 362] width 13 height 13
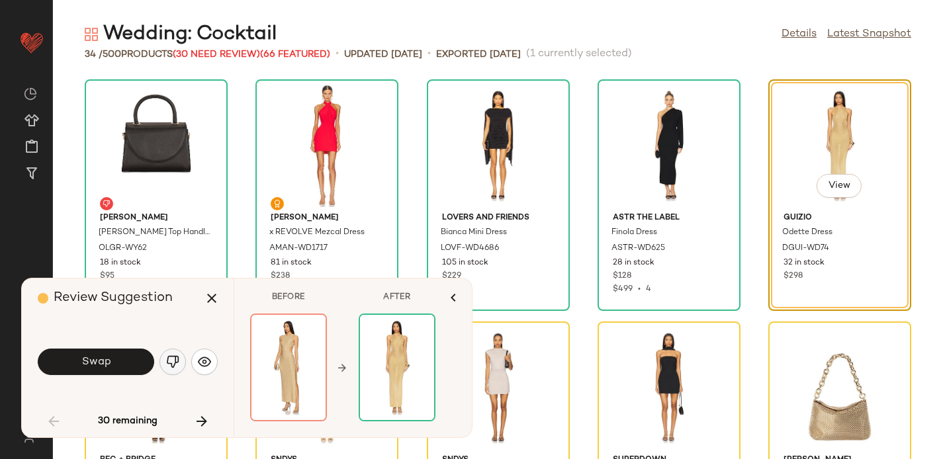
click at [174, 362] on img "button" at bounding box center [172, 362] width 13 height 13
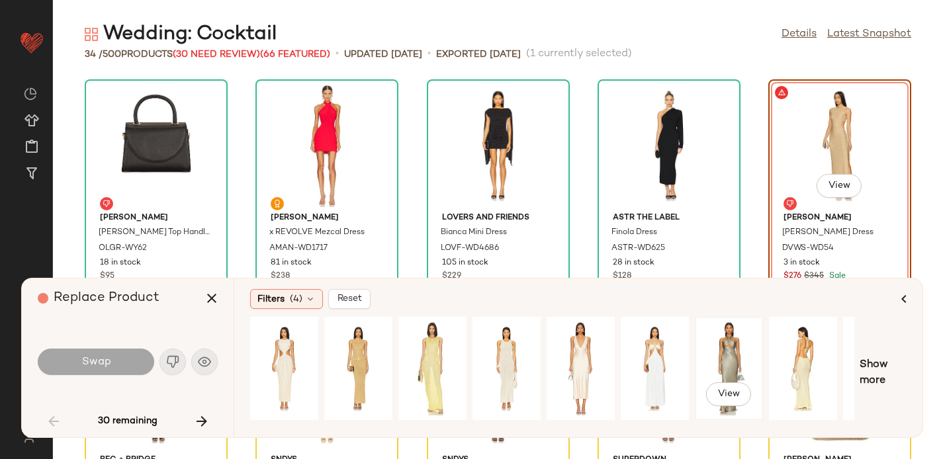
click at [715, 346] on div "View" at bounding box center [729, 369] width 59 height 94
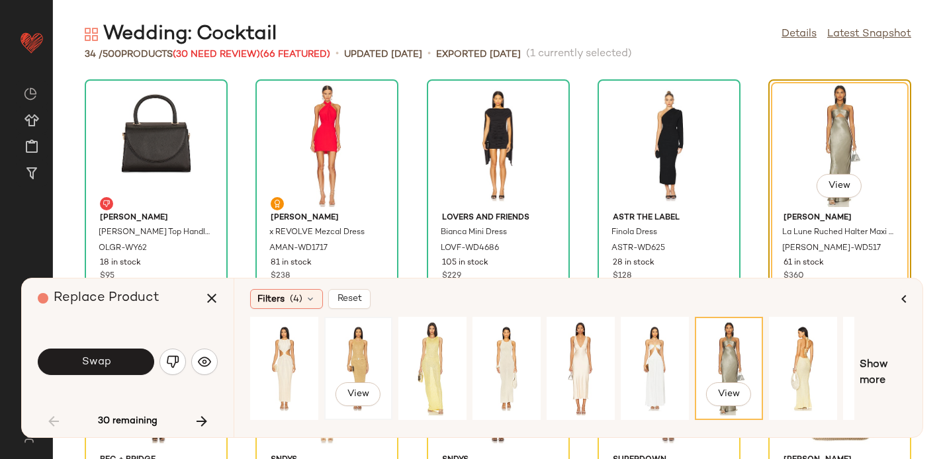
click at [363, 350] on div "View" at bounding box center [358, 369] width 59 height 94
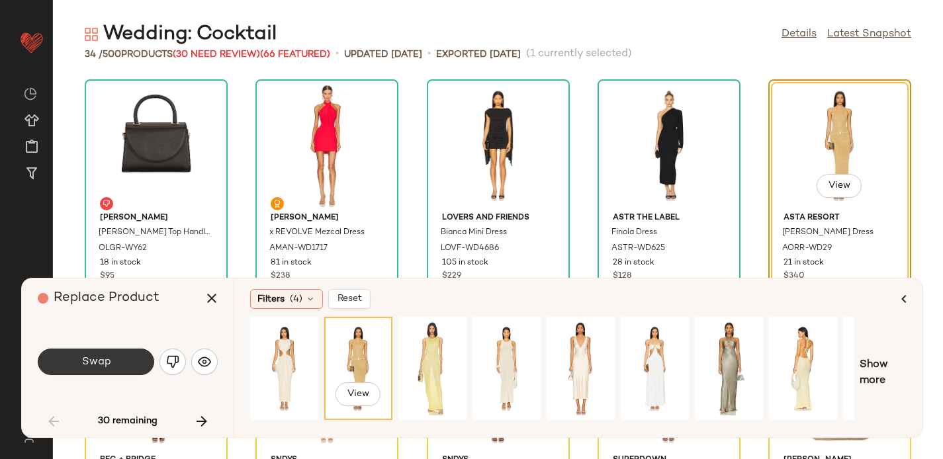
click at [84, 355] on button "Swap" at bounding box center [96, 362] width 117 height 26
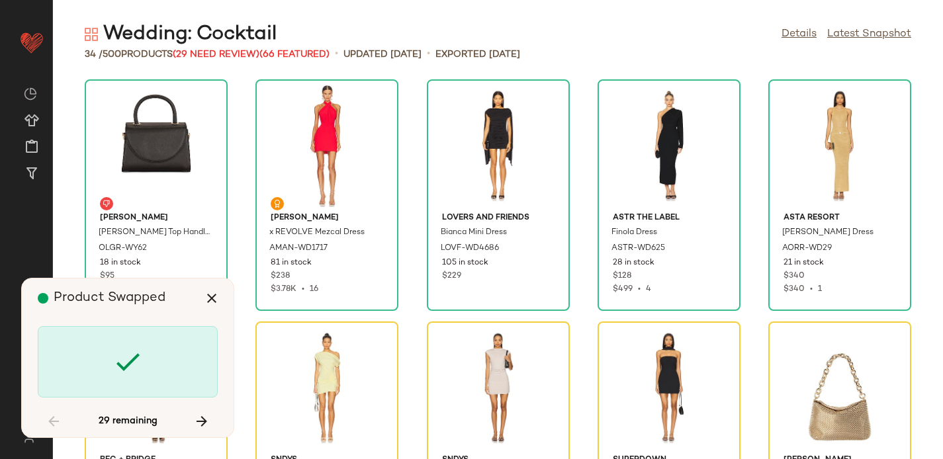
scroll to position [253, 0]
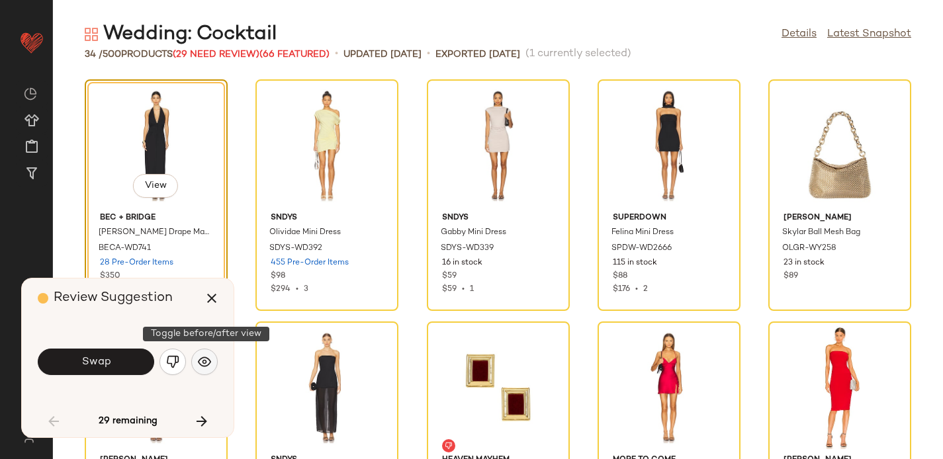
click at [201, 360] on img "button" at bounding box center [204, 362] width 13 height 13
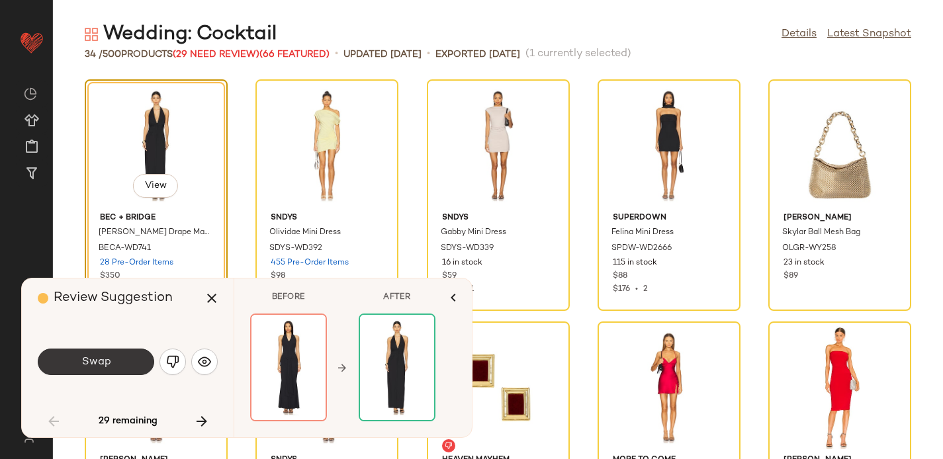
click at [121, 367] on button "Swap" at bounding box center [96, 362] width 117 height 26
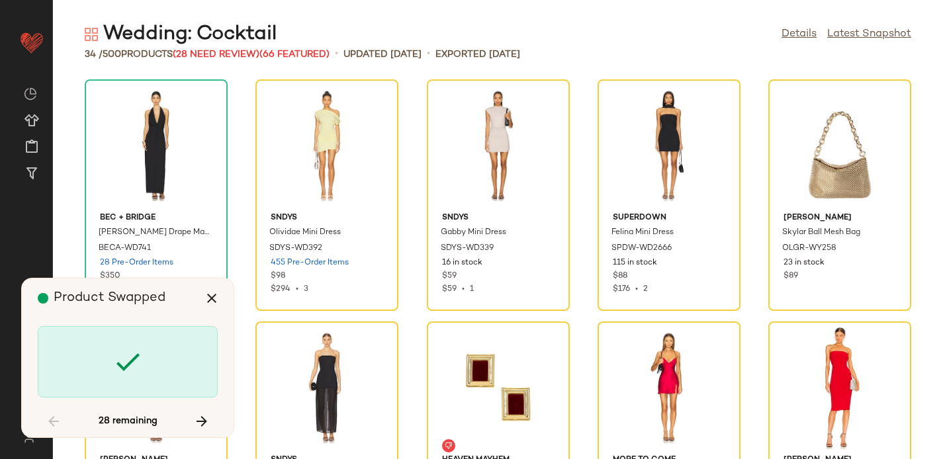
click at [207, 367] on div at bounding box center [128, 362] width 180 height 72
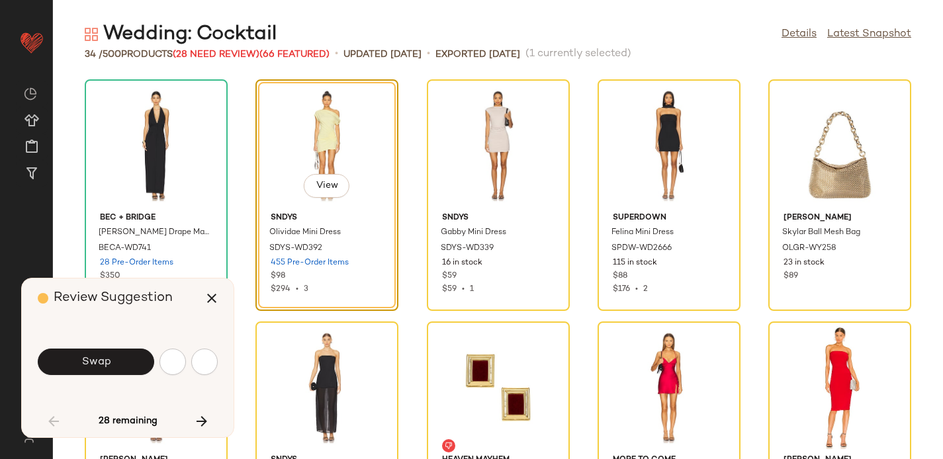
scroll to position [242, 0]
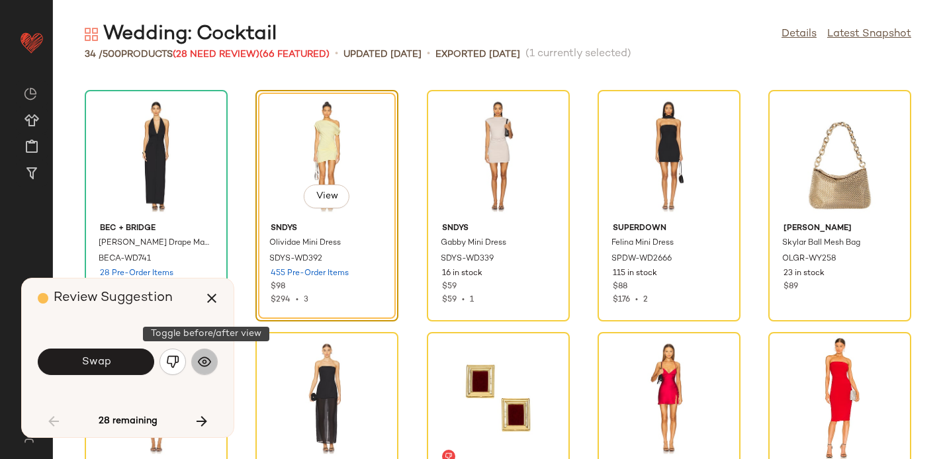
click at [208, 362] on img "button" at bounding box center [204, 362] width 13 height 13
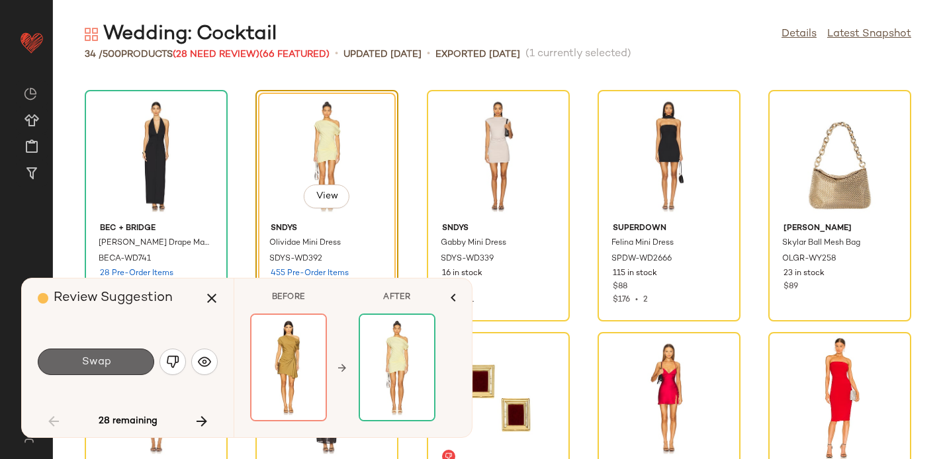
click at [103, 360] on span "Swap" at bounding box center [96, 362] width 30 height 13
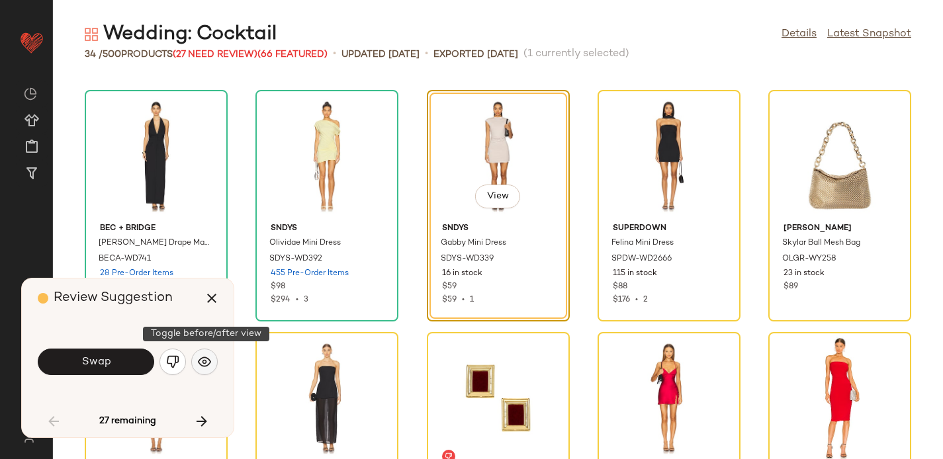
click at [201, 361] on img "button" at bounding box center [204, 362] width 13 height 13
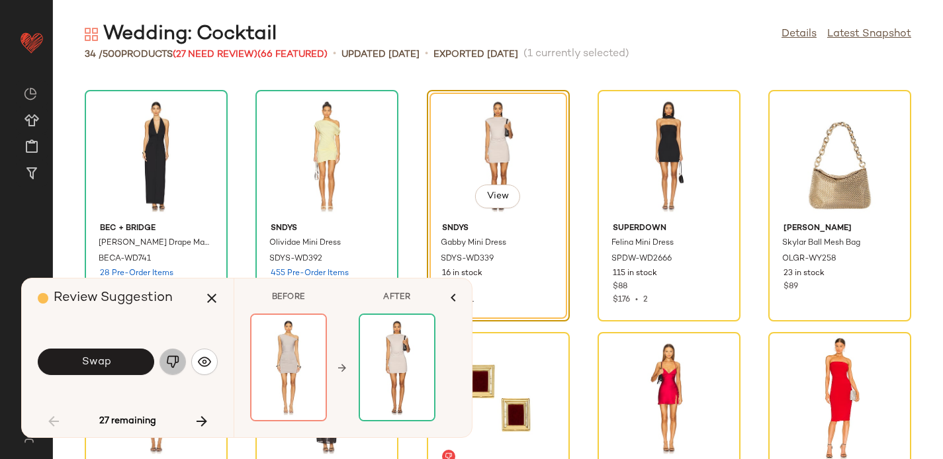
click at [178, 364] on img "button" at bounding box center [172, 362] width 13 height 13
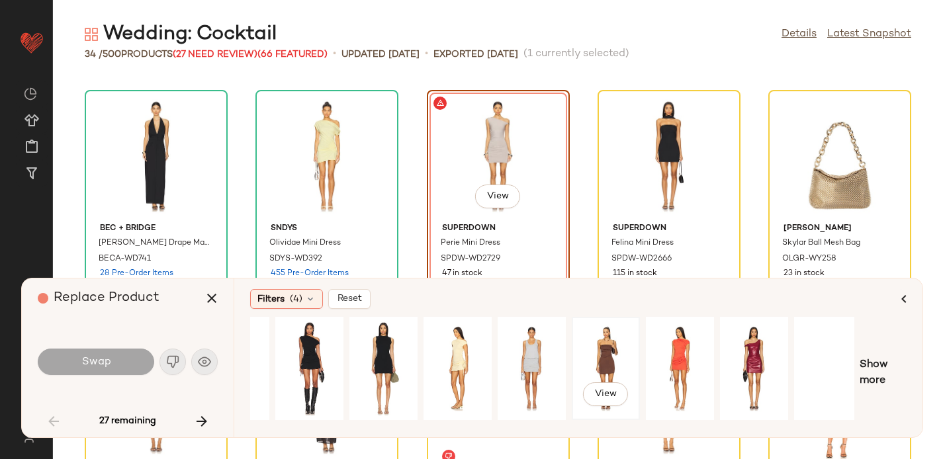
scroll to position [0, 130]
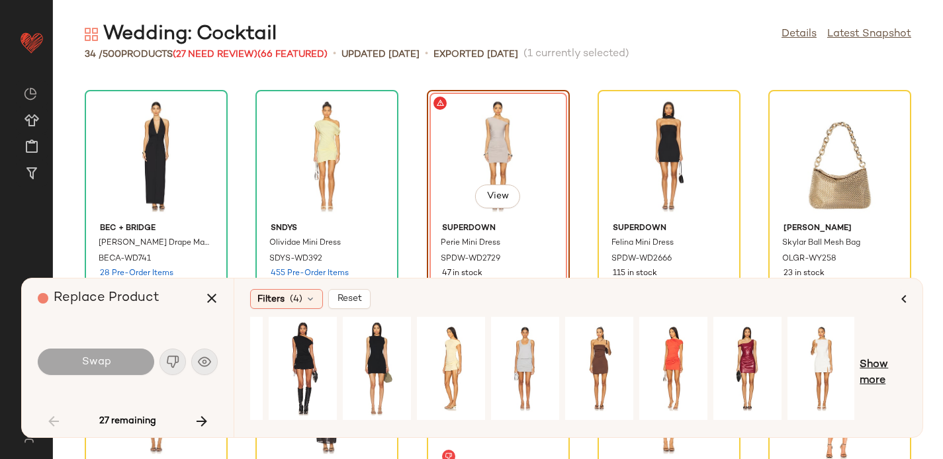
click at [874, 361] on span "Show more" at bounding box center [883, 374] width 47 height 32
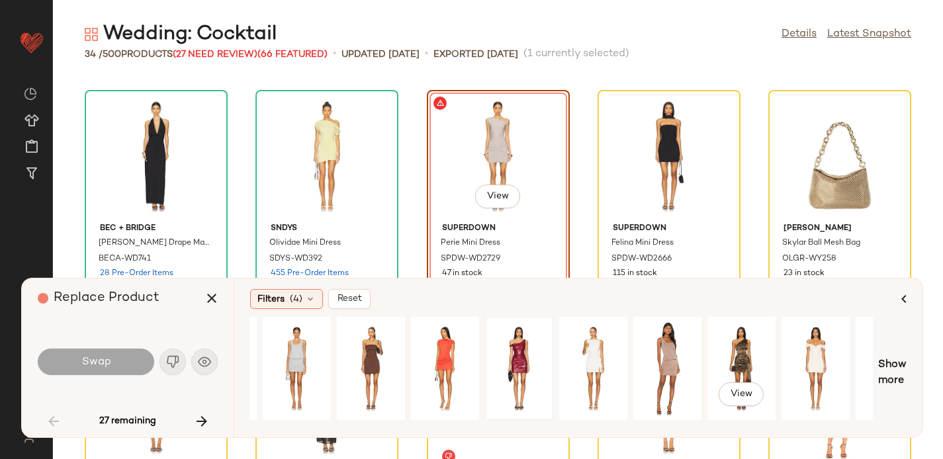
scroll to position [0, 394]
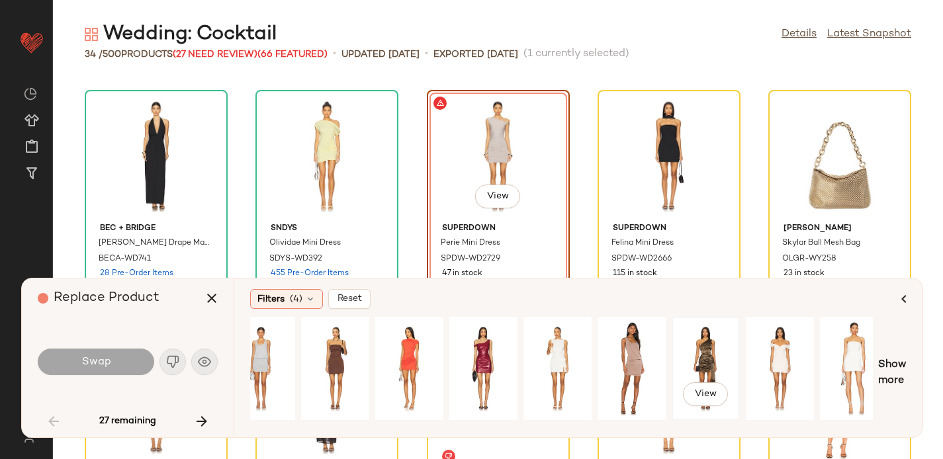
click at [703, 353] on div "View" at bounding box center [706, 369] width 59 height 94
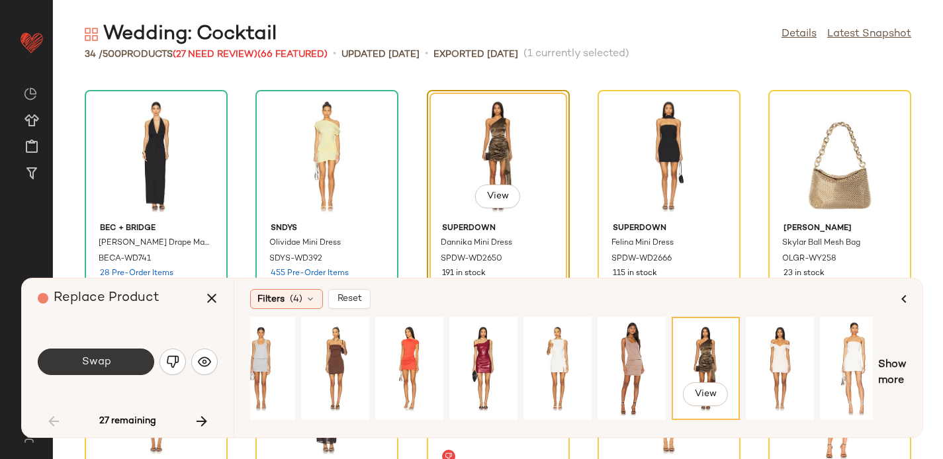
click at [93, 355] on button "Swap" at bounding box center [96, 362] width 117 height 26
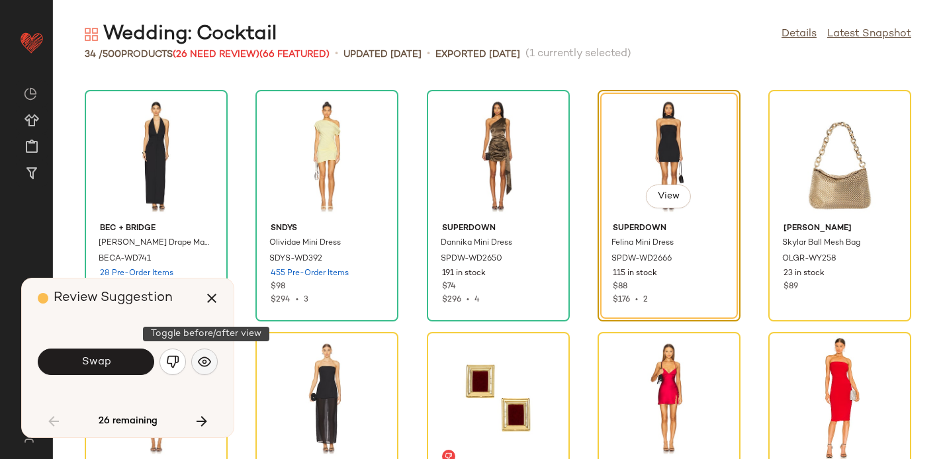
click at [199, 360] on img "button" at bounding box center [204, 362] width 13 height 13
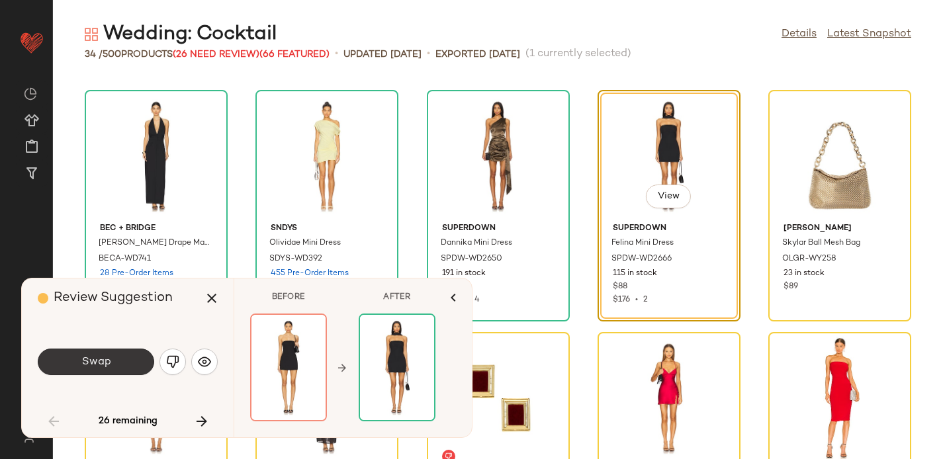
click at [91, 359] on span "Swap" at bounding box center [96, 362] width 30 height 13
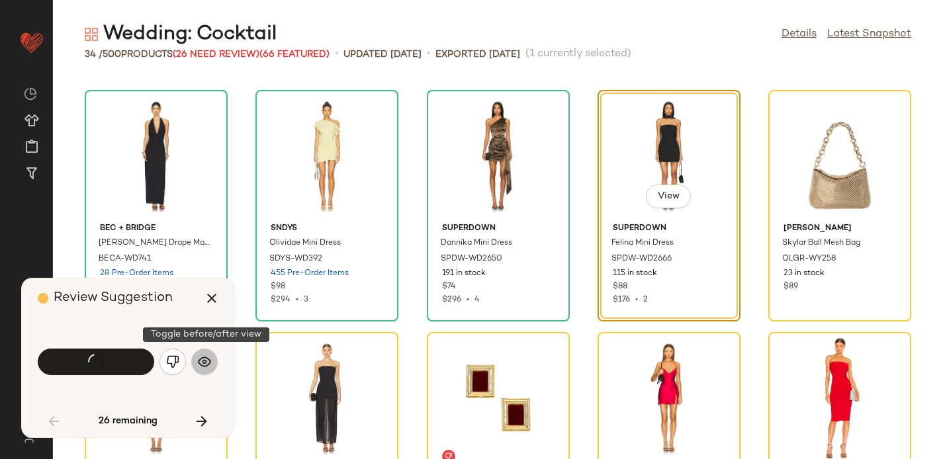
click at [199, 355] on button "button" at bounding box center [204, 362] width 26 height 26
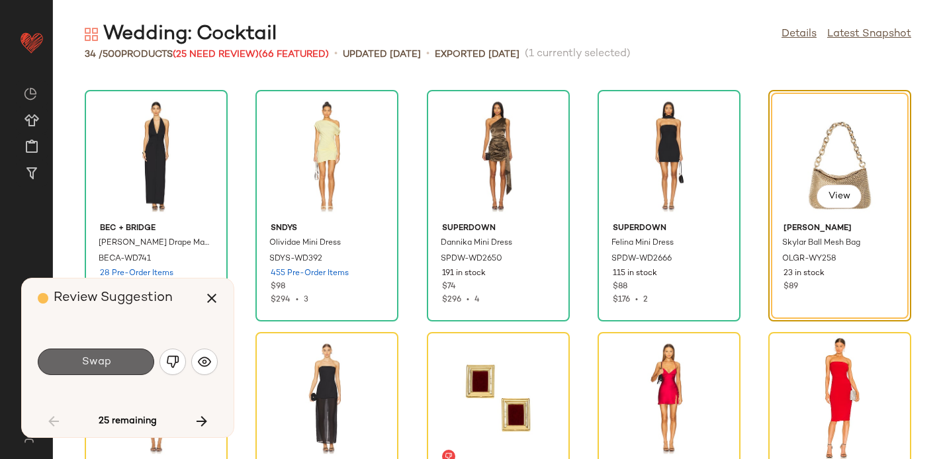
click at [110, 361] on span "Swap" at bounding box center [96, 362] width 30 height 13
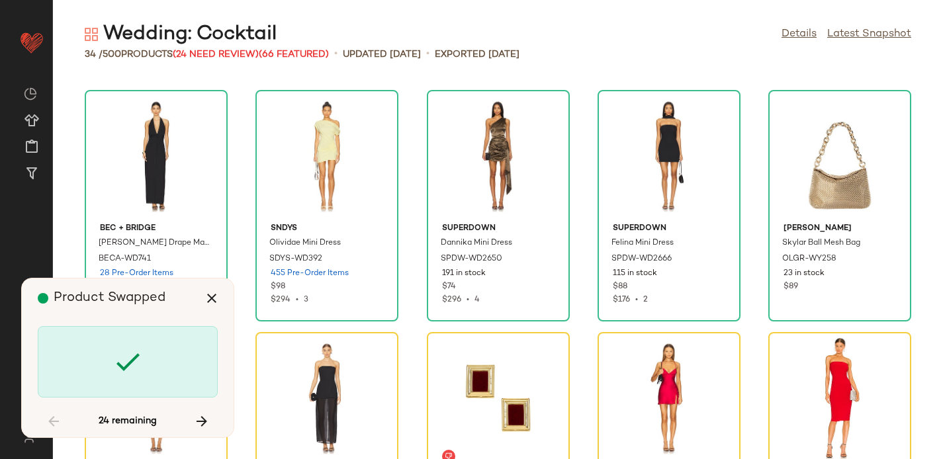
scroll to position [485, 0]
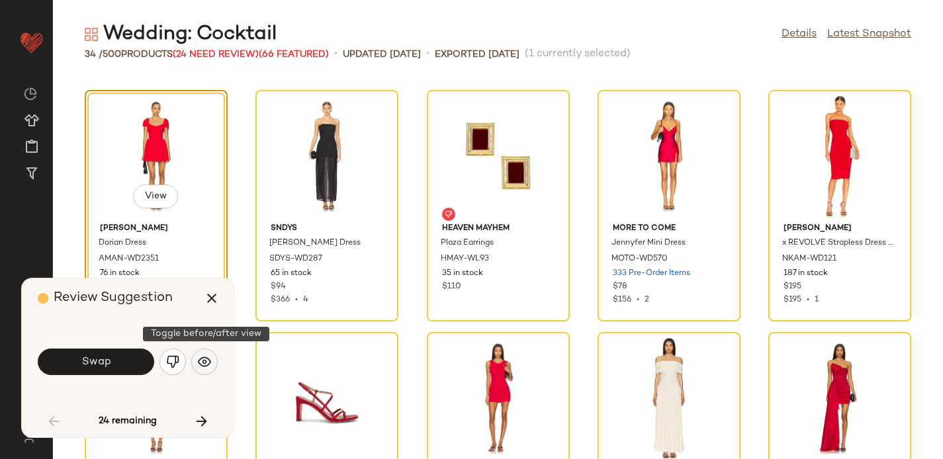
click at [203, 361] on img "button" at bounding box center [204, 362] width 13 height 13
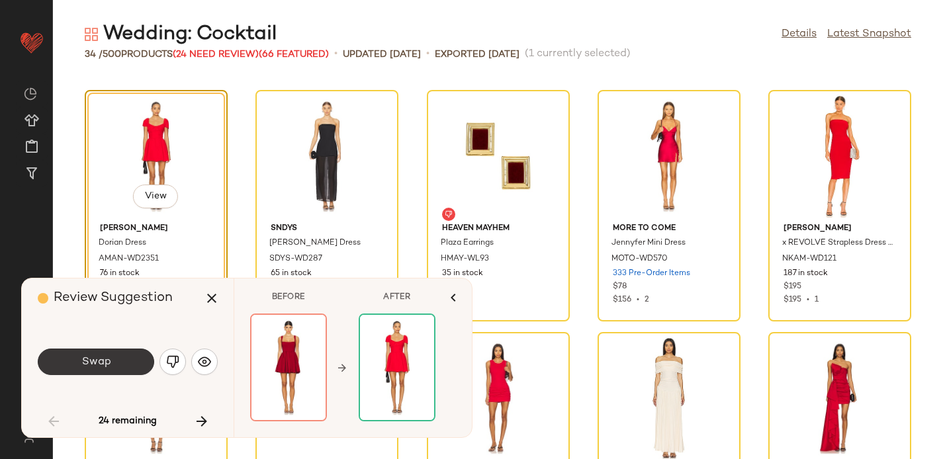
click at [131, 356] on button "Swap" at bounding box center [96, 362] width 117 height 26
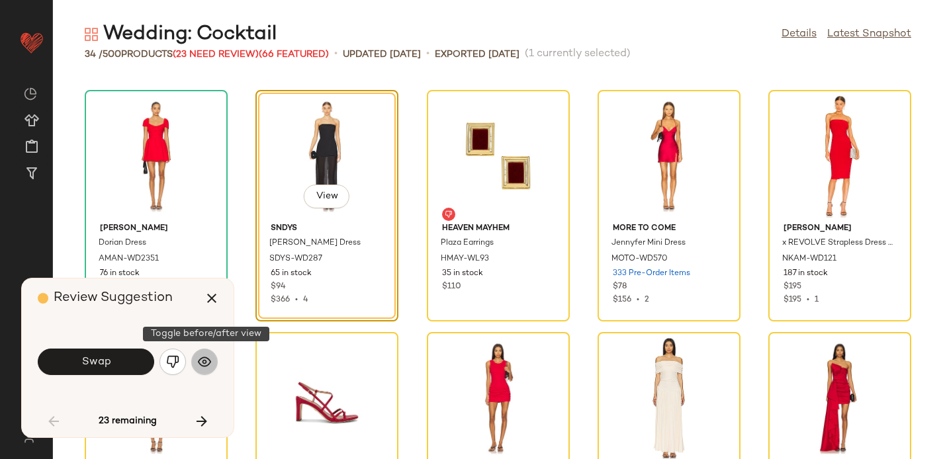
click at [207, 359] on img "button" at bounding box center [204, 362] width 13 height 13
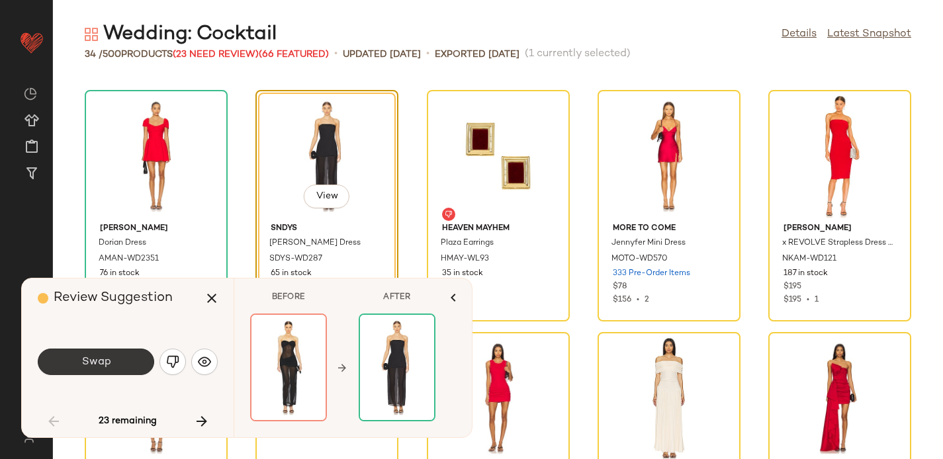
click at [124, 363] on button "Swap" at bounding box center [96, 362] width 117 height 26
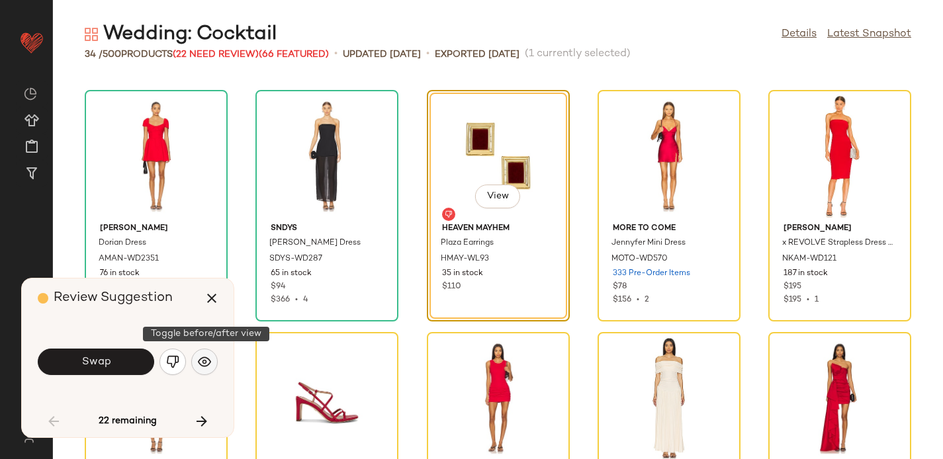
click at [209, 358] on img "button" at bounding box center [204, 362] width 13 height 13
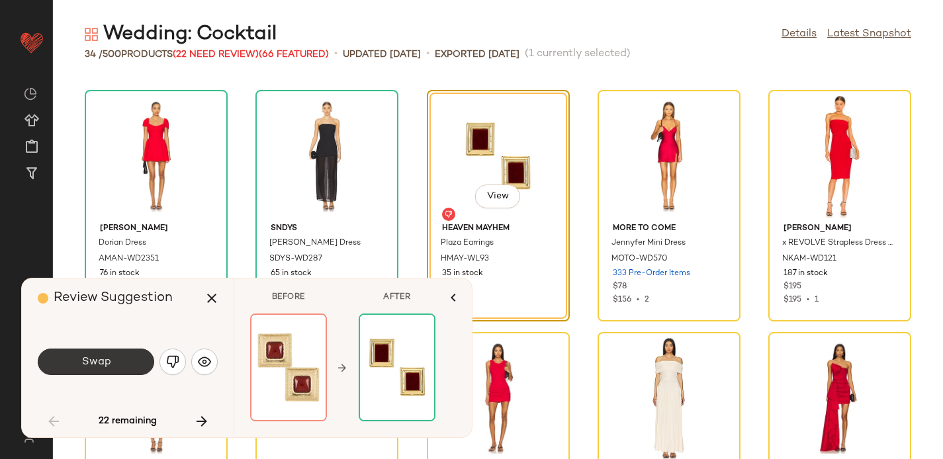
click at [132, 352] on button "Swap" at bounding box center [96, 362] width 117 height 26
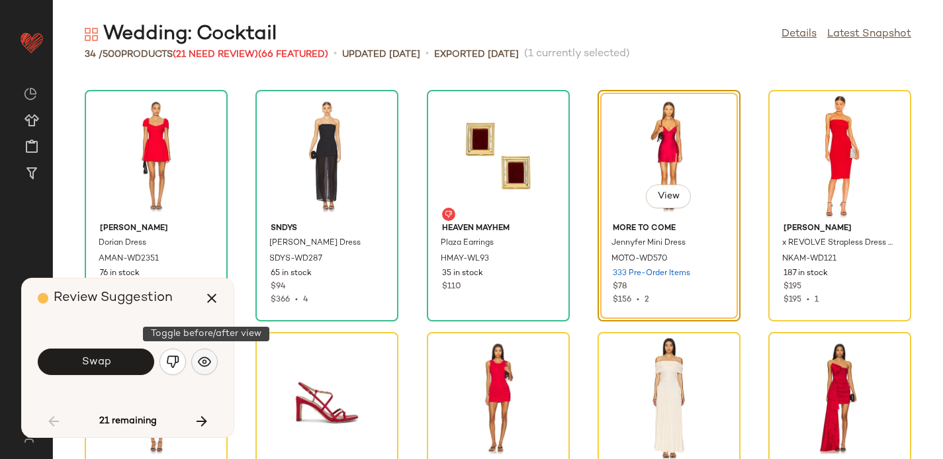
click at [201, 362] on img "button" at bounding box center [204, 362] width 13 height 13
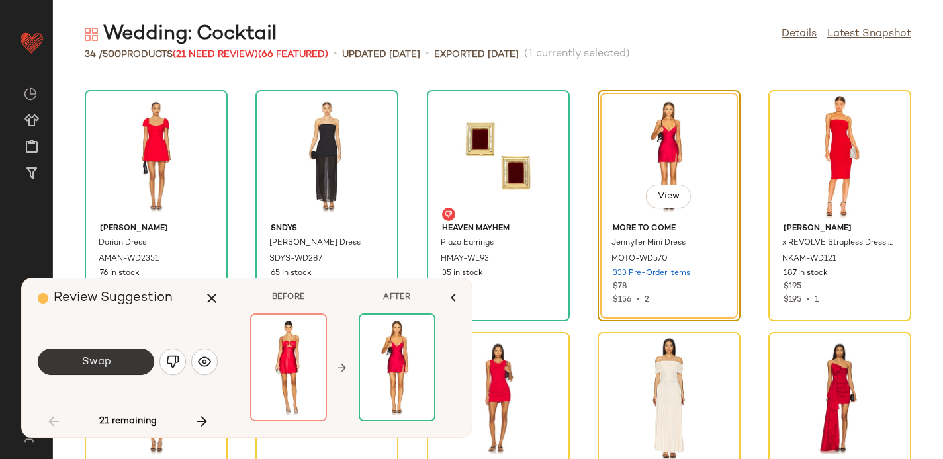
click at [110, 360] on span "Swap" at bounding box center [96, 362] width 30 height 13
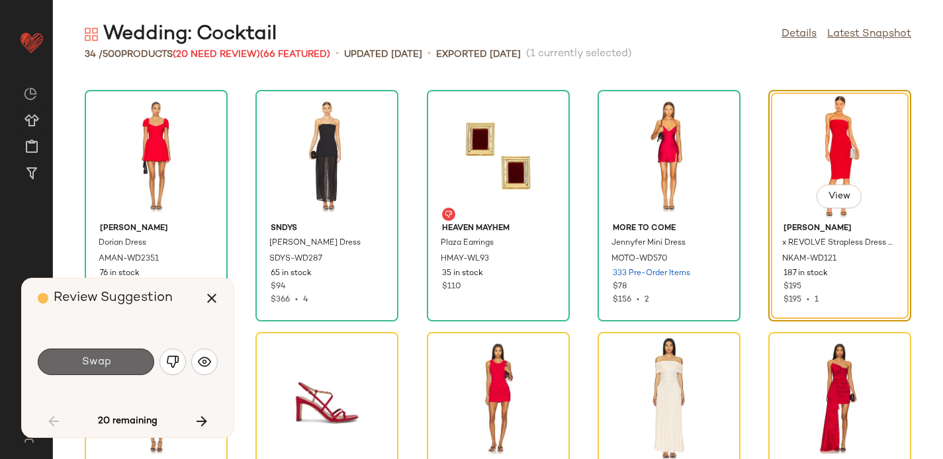
click at [125, 354] on button "Swap" at bounding box center [96, 362] width 117 height 26
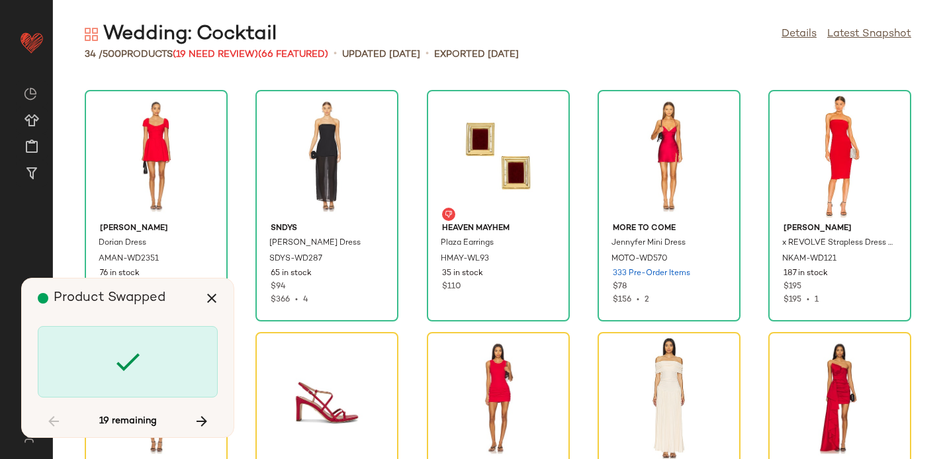
scroll to position [727, 0]
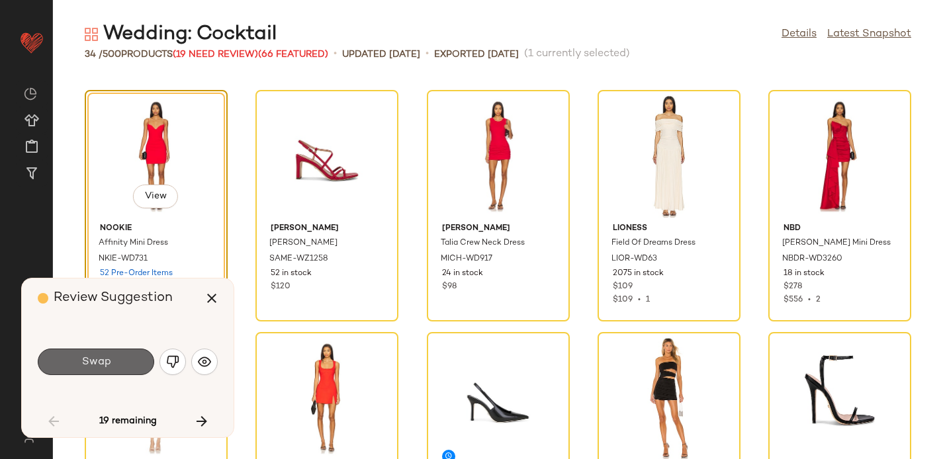
click at [124, 354] on button "Swap" at bounding box center [96, 362] width 117 height 26
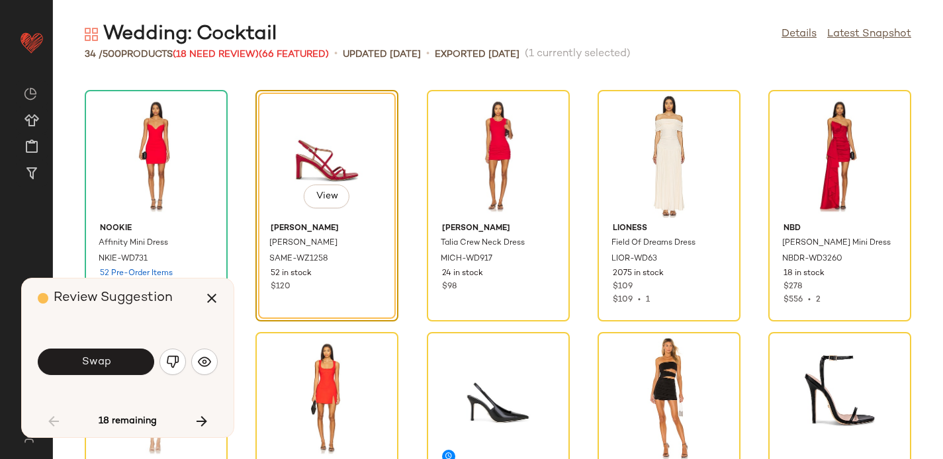
click at [124, 354] on button "Swap" at bounding box center [96, 362] width 117 height 26
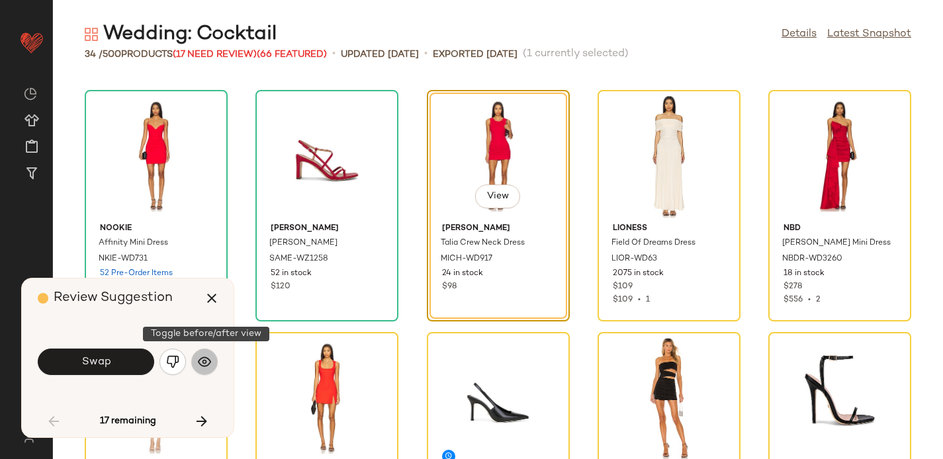
click at [205, 366] on img "button" at bounding box center [204, 362] width 13 height 13
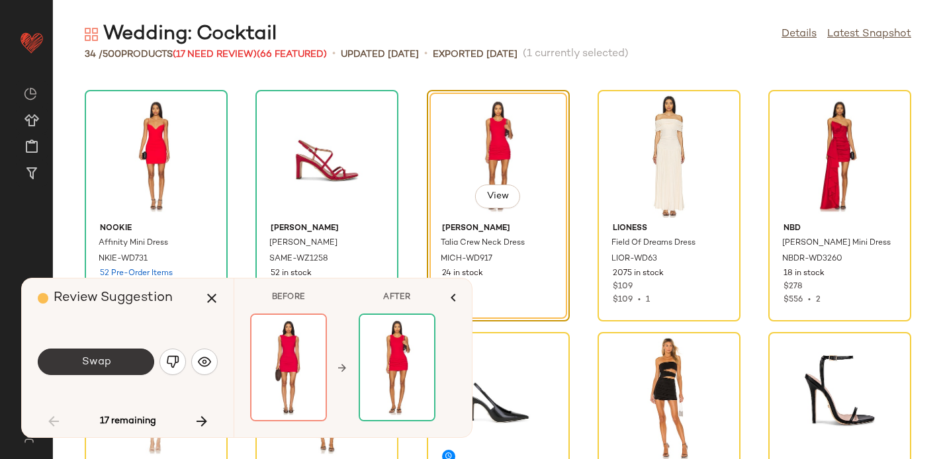
click at [77, 356] on button "Swap" at bounding box center [96, 362] width 117 height 26
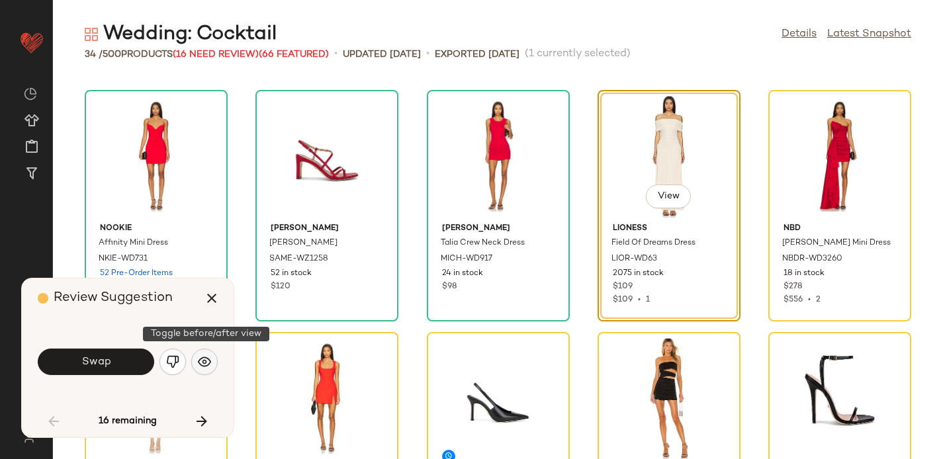
click at [202, 361] on img "button" at bounding box center [204, 362] width 13 height 13
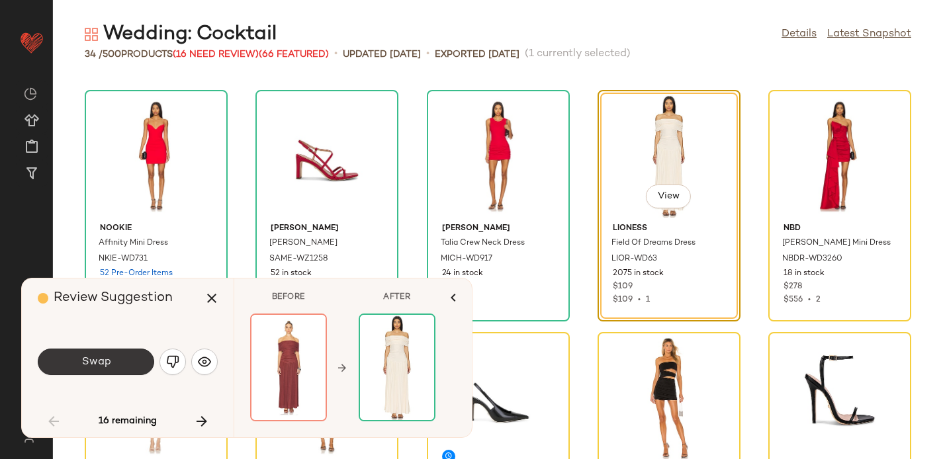
click at [122, 356] on button "Swap" at bounding box center [96, 362] width 117 height 26
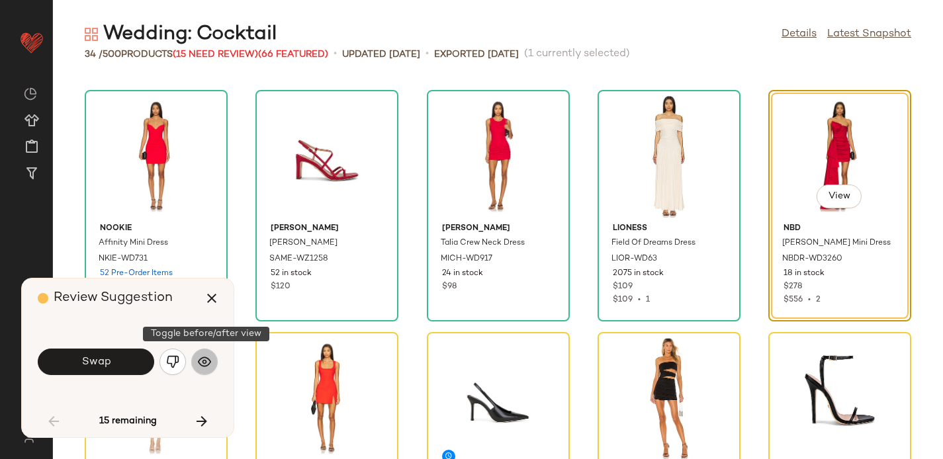
click at [208, 365] on img "button" at bounding box center [204, 362] width 13 height 13
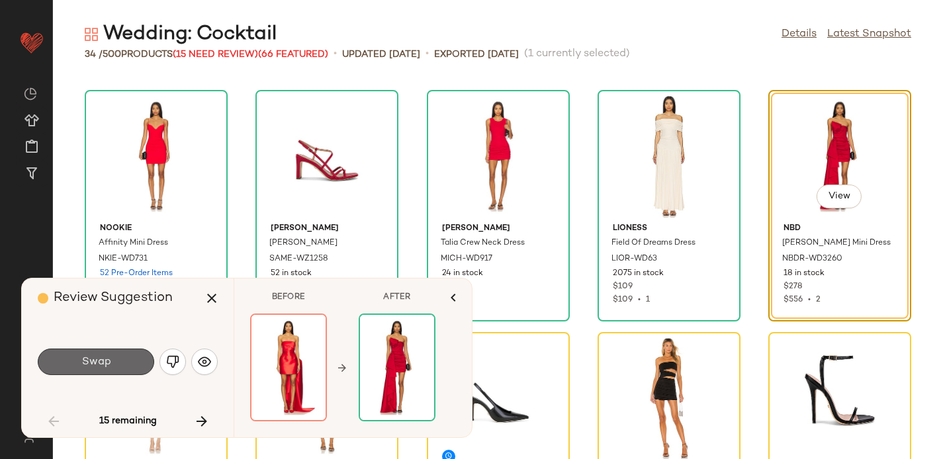
click at [89, 349] on button "Swap" at bounding box center [96, 362] width 117 height 26
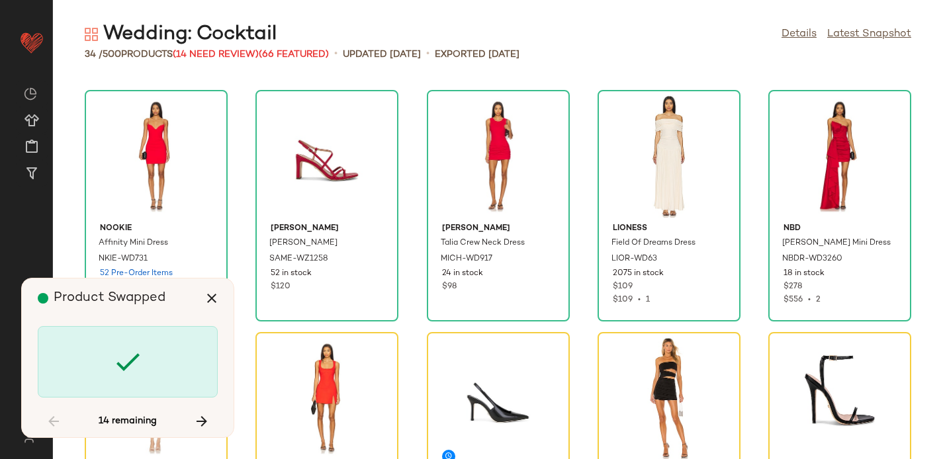
scroll to position [969, 0]
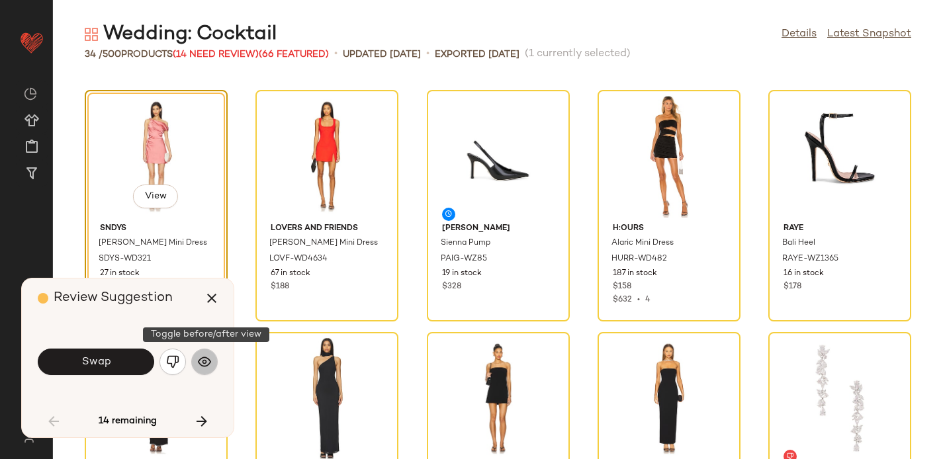
click at [215, 362] on button "button" at bounding box center [204, 362] width 26 height 26
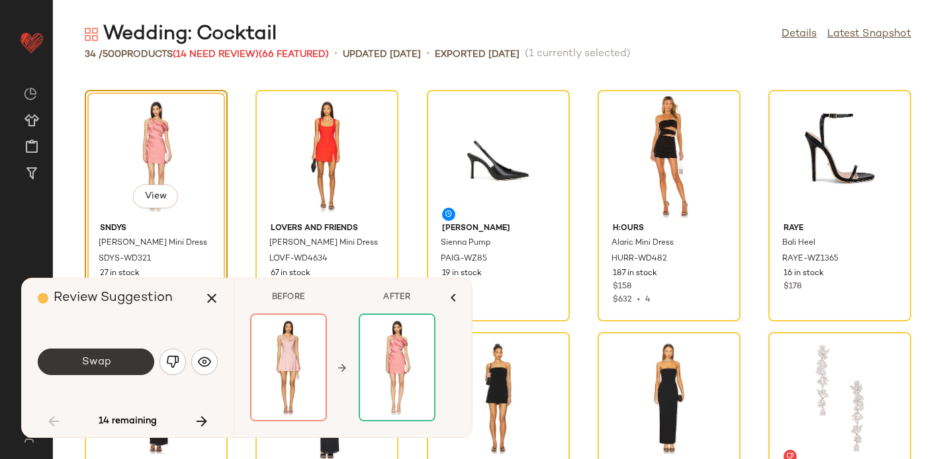
click at [99, 364] on span "Swap" at bounding box center [96, 362] width 30 height 13
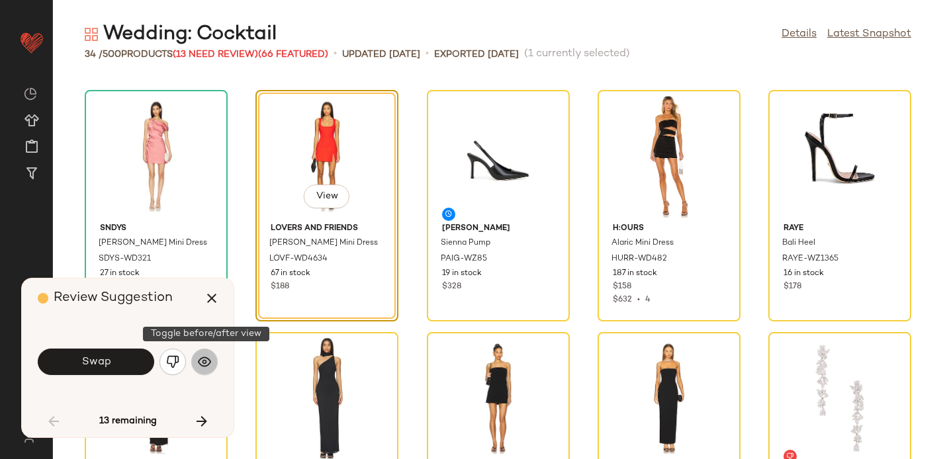
click at [199, 357] on img "button" at bounding box center [204, 362] width 13 height 13
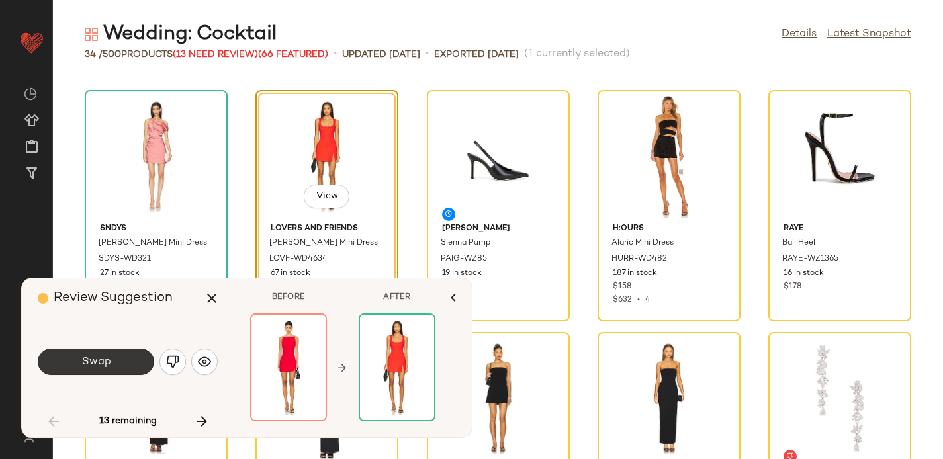
click at [124, 360] on button "Swap" at bounding box center [96, 362] width 117 height 26
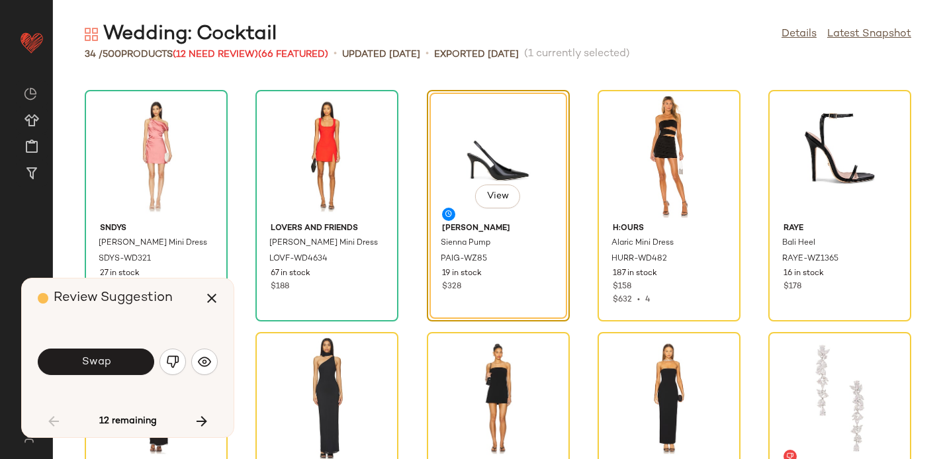
click at [124, 360] on button "Swap" at bounding box center [96, 362] width 117 height 26
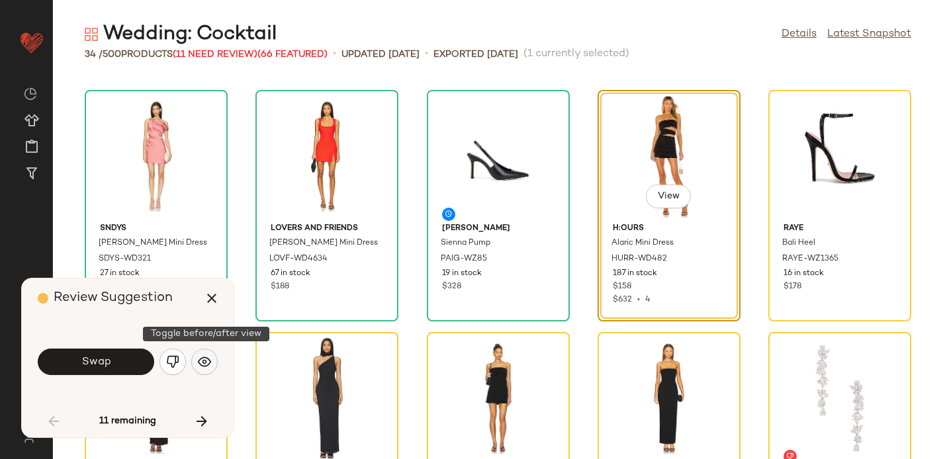
click at [199, 355] on button "button" at bounding box center [204, 362] width 26 height 26
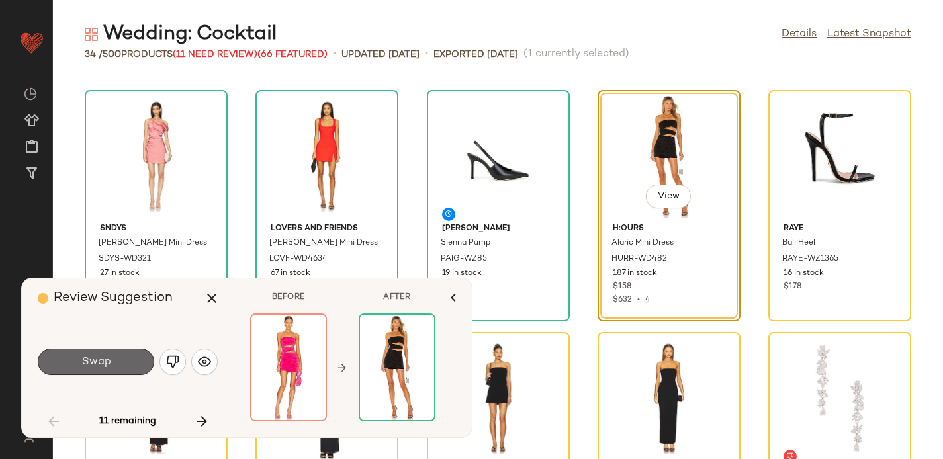
click at [116, 358] on button "Swap" at bounding box center [96, 362] width 117 height 26
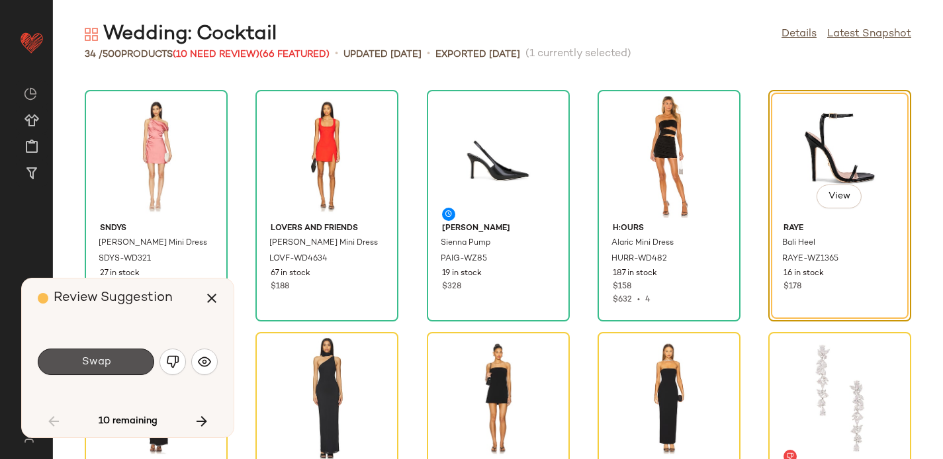
click at [116, 358] on button "Swap" at bounding box center [96, 362] width 117 height 26
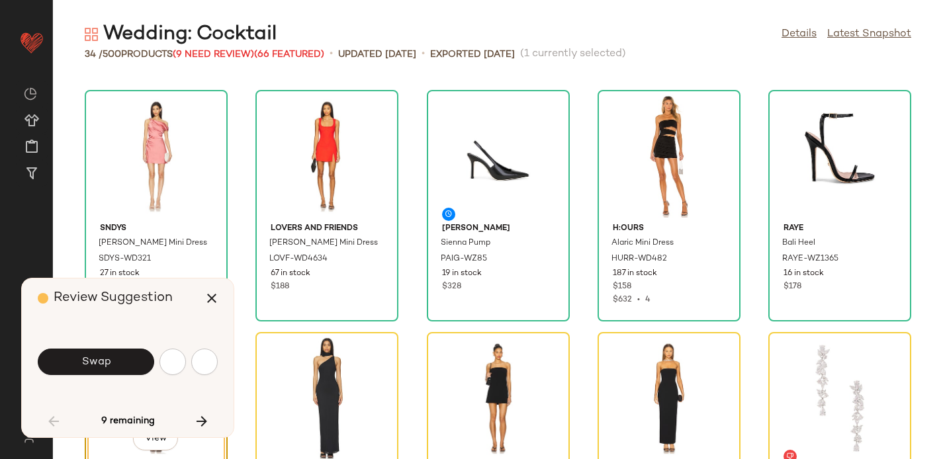
scroll to position [1212, 0]
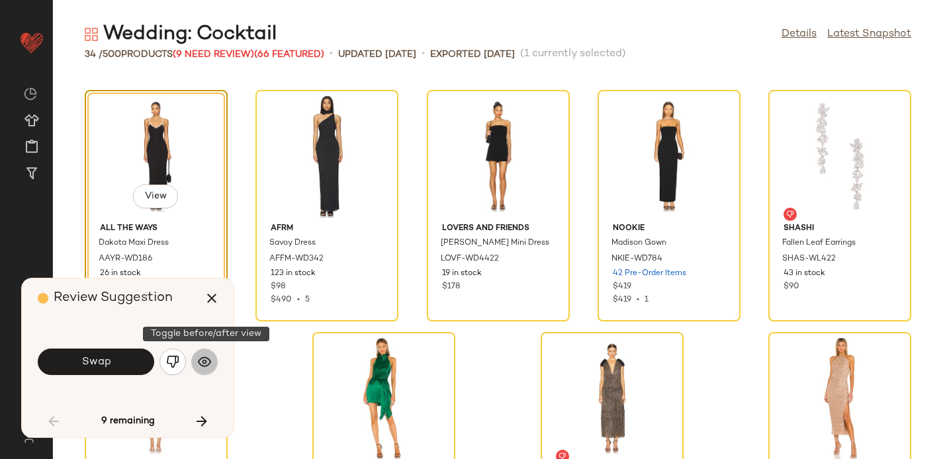
click at [206, 356] on img "button" at bounding box center [204, 362] width 13 height 13
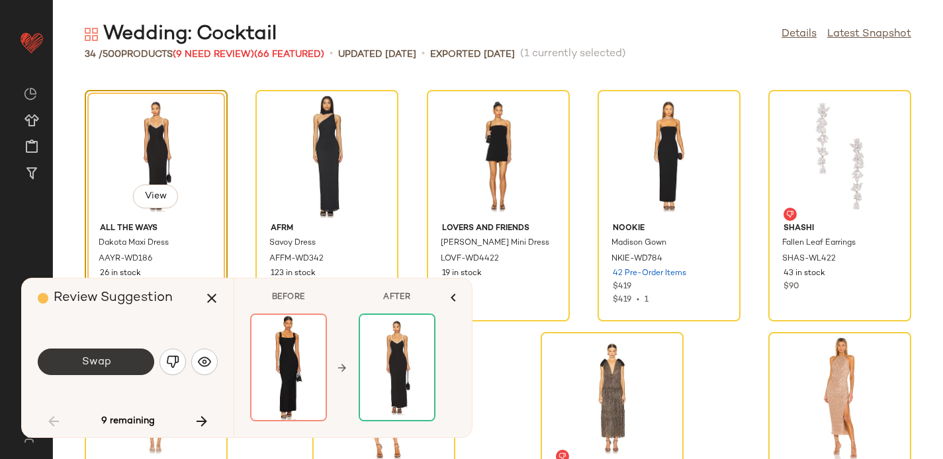
click at [97, 360] on span "Swap" at bounding box center [96, 362] width 30 height 13
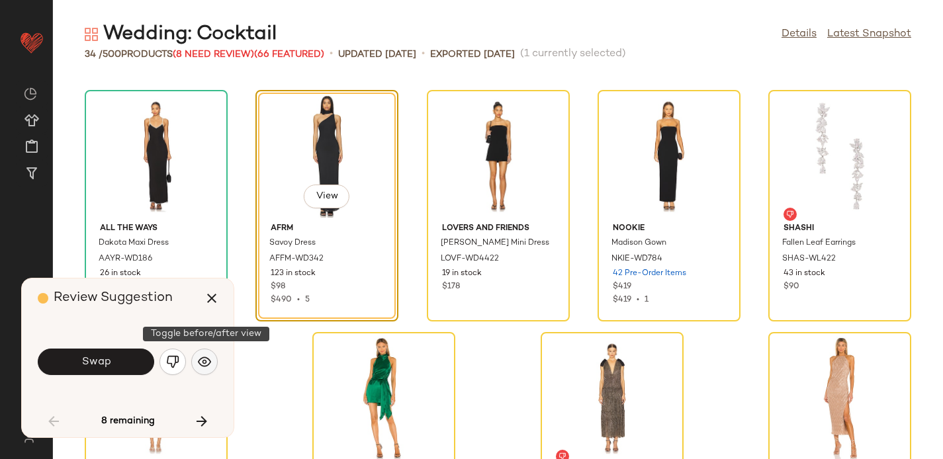
click at [203, 358] on img "button" at bounding box center [204, 362] width 13 height 13
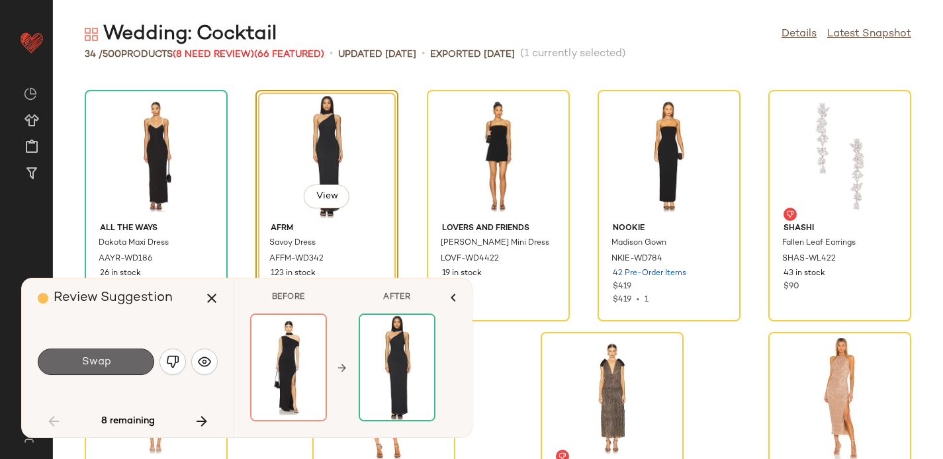
click at [118, 359] on button "Swap" at bounding box center [96, 362] width 117 height 26
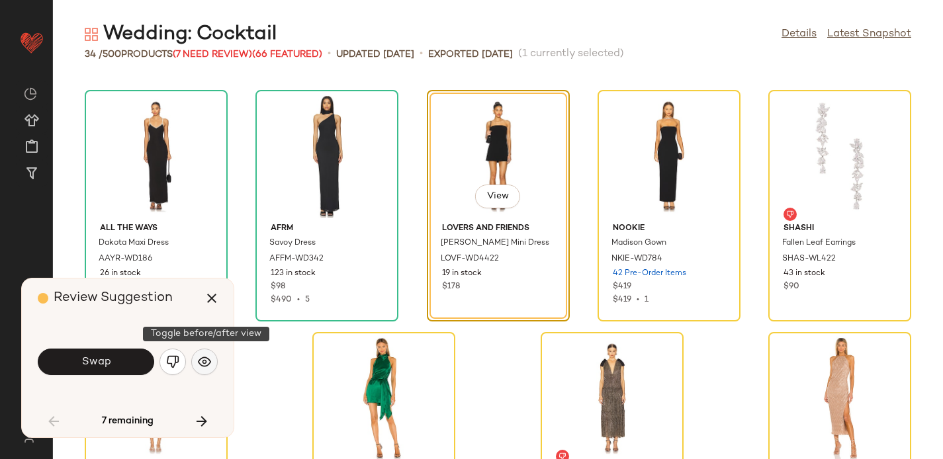
click at [203, 358] on img "button" at bounding box center [204, 362] width 13 height 13
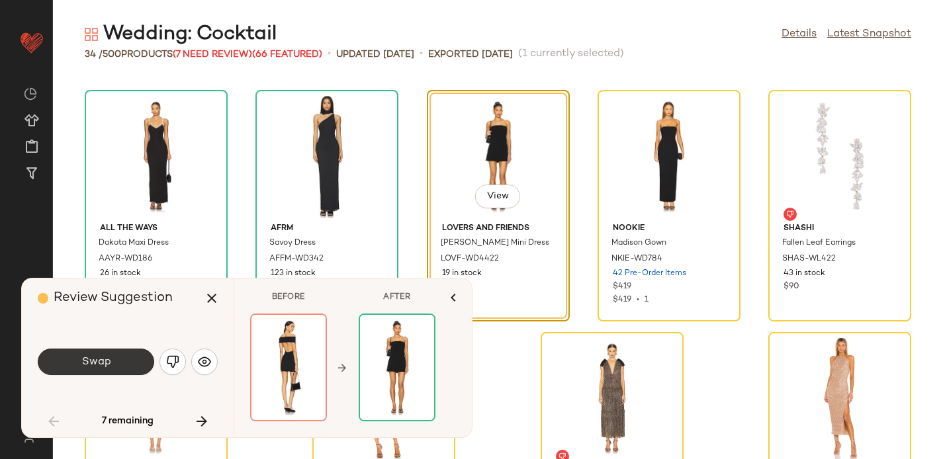
click at [100, 366] on span "Swap" at bounding box center [96, 362] width 30 height 13
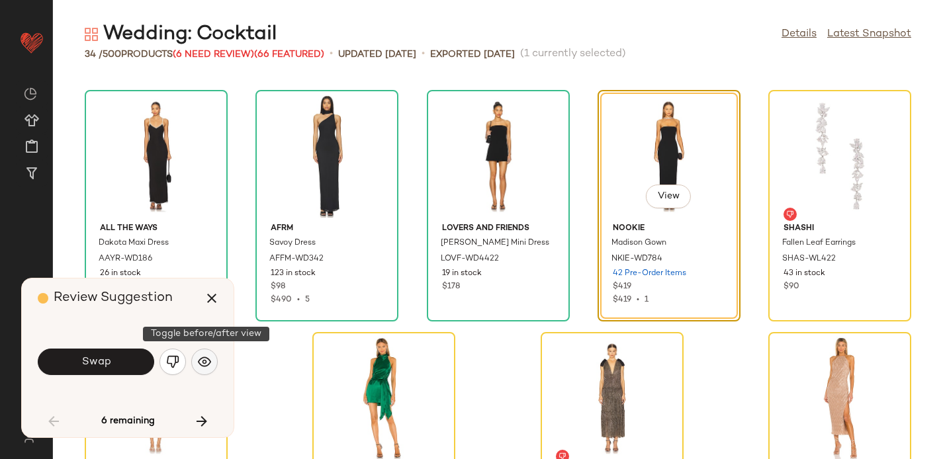
click at [201, 353] on button "button" at bounding box center [204, 362] width 26 height 26
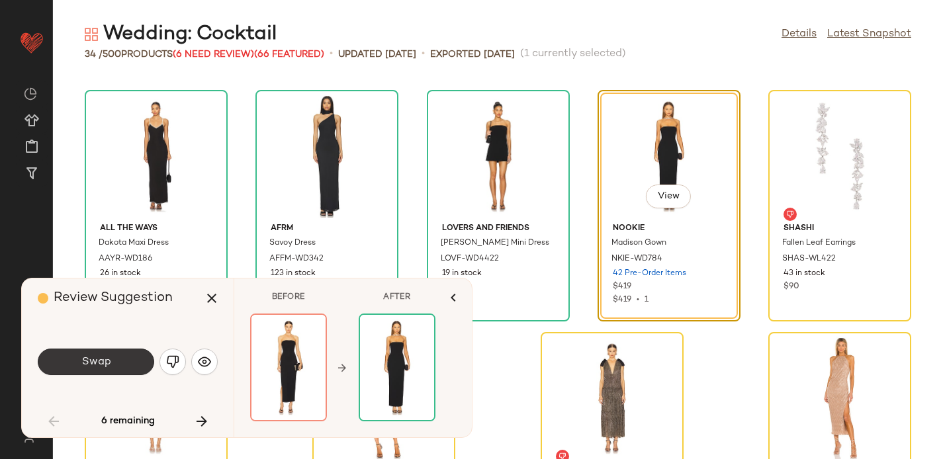
click at [105, 358] on span "Swap" at bounding box center [96, 362] width 30 height 13
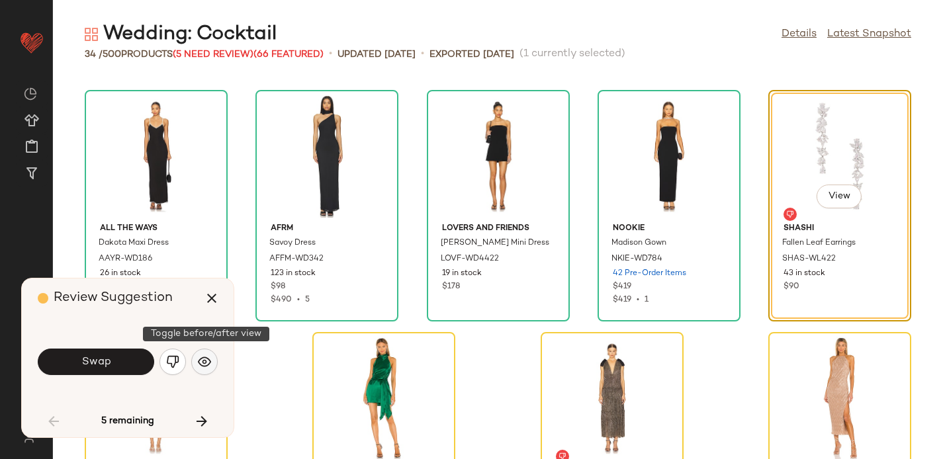
click at [205, 363] on img "button" at bounding box center [204, 362] width 13 height 13
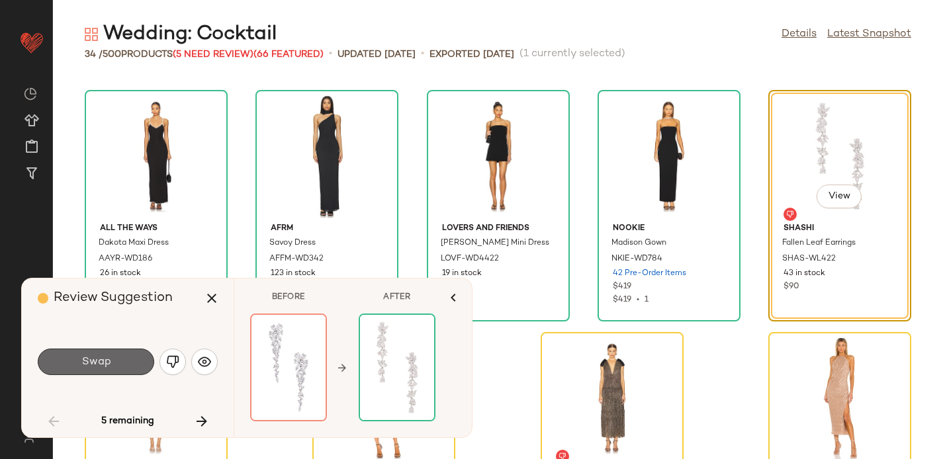
click at [119, 358] on button "Swap" at bounding box center [96, 362] width 117 height 26
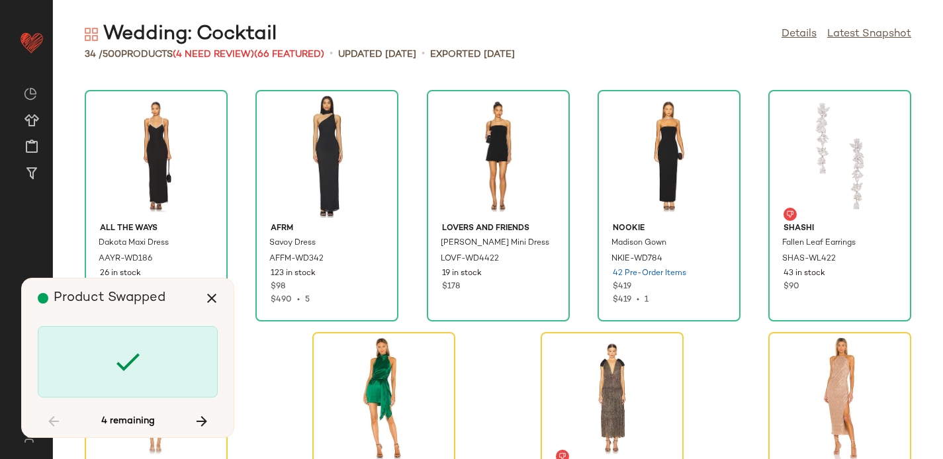
scroll to position [1316, 0]
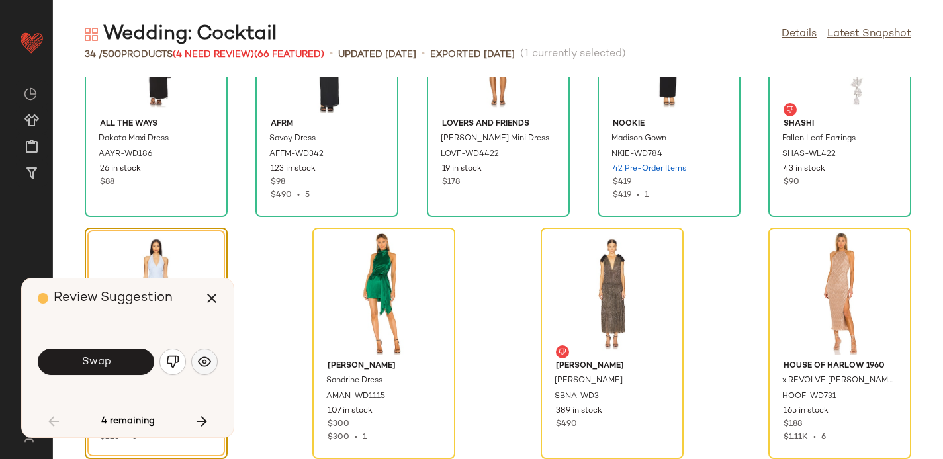
click at [206, 357] on img "button" at bounding box center [204, 362] width 13 height 13
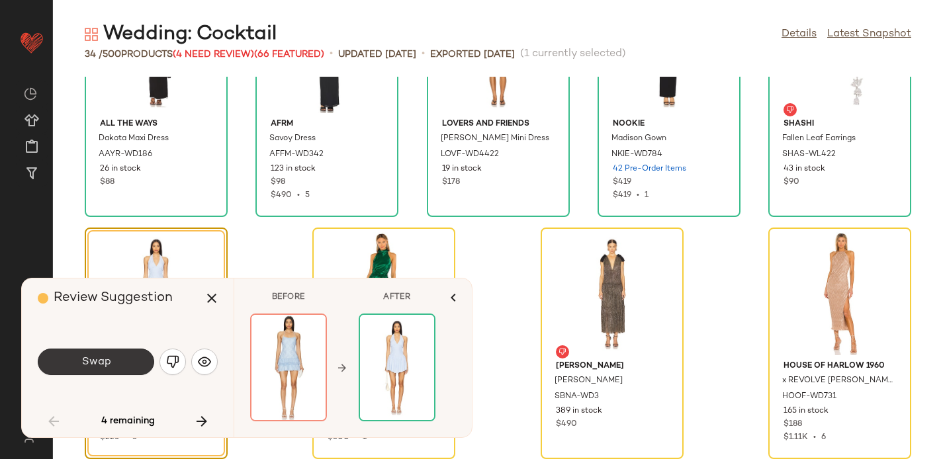
click at [130, 358] on button "Swap" at bounding box center [96, 362] width 117 height 26
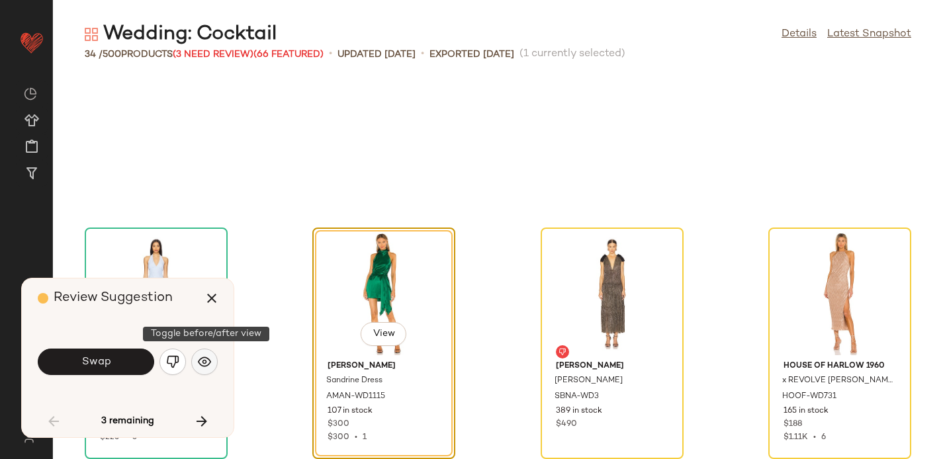
click at [203, 362] on img "button" at bounding box center [204, 362] width 13 height 13
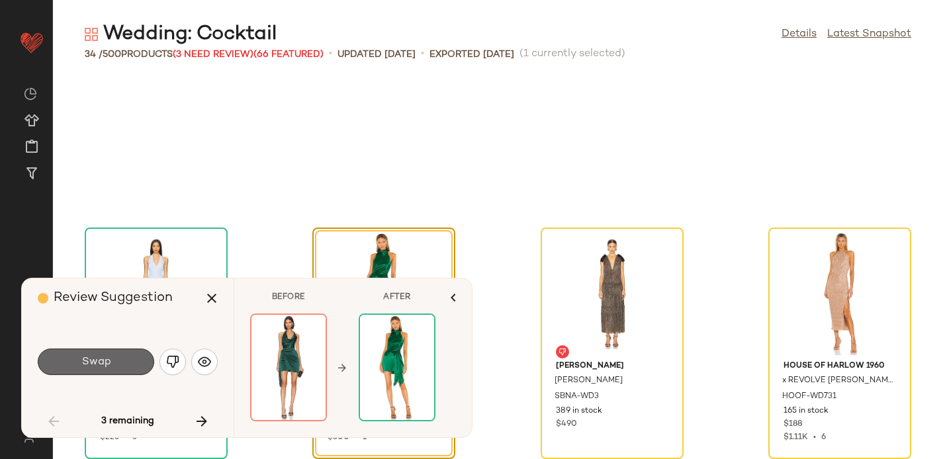
click at [131, 358] on button "Swap" at bounding box center [96, 362] width 117 height 26
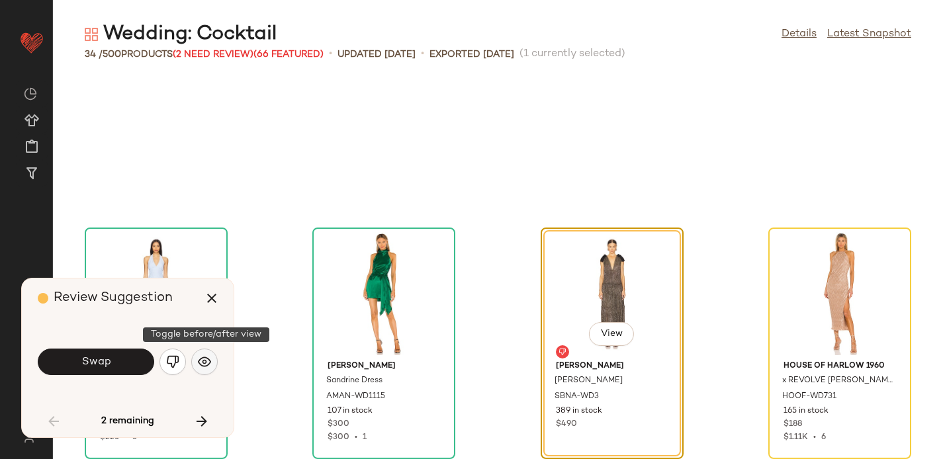
click at [201, 365] on img "button" at bounding box center [204, 362] width 13 height 13
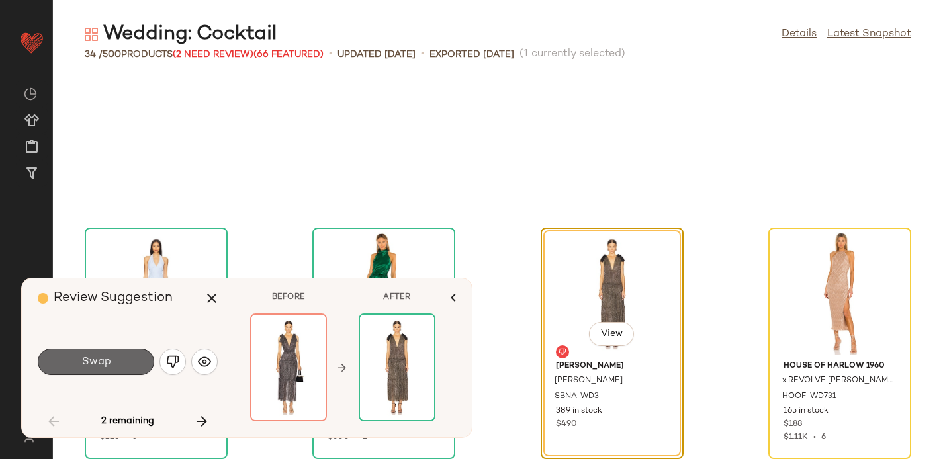
click at [123, 354] on button "Swap" at bounding box center [96, 362] width 117 height 26
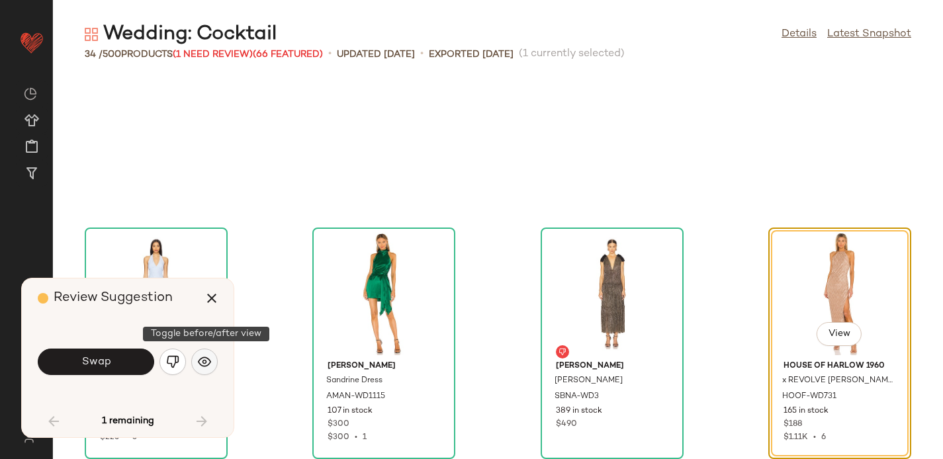
click at [205, 365] on img "button" at bounding box center [204, 362] width 13 height 13
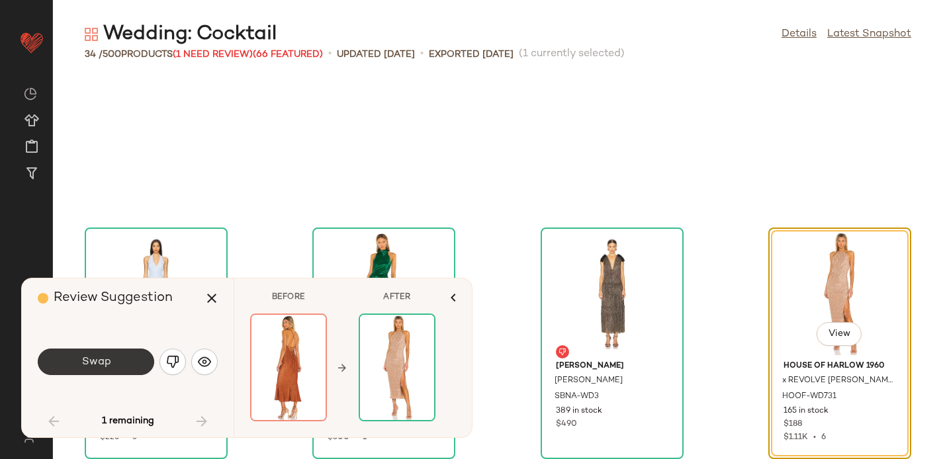
click at [119, 358] on button "Swap" at bounding box center [96, 362] width 117 height 26
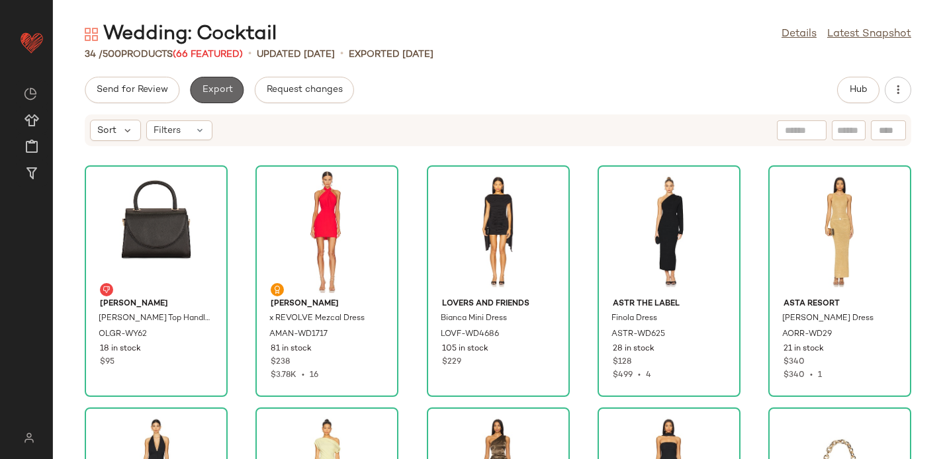
click at [215, 91] on span "Export" at bounding box center [216, 90] width 31 height 11
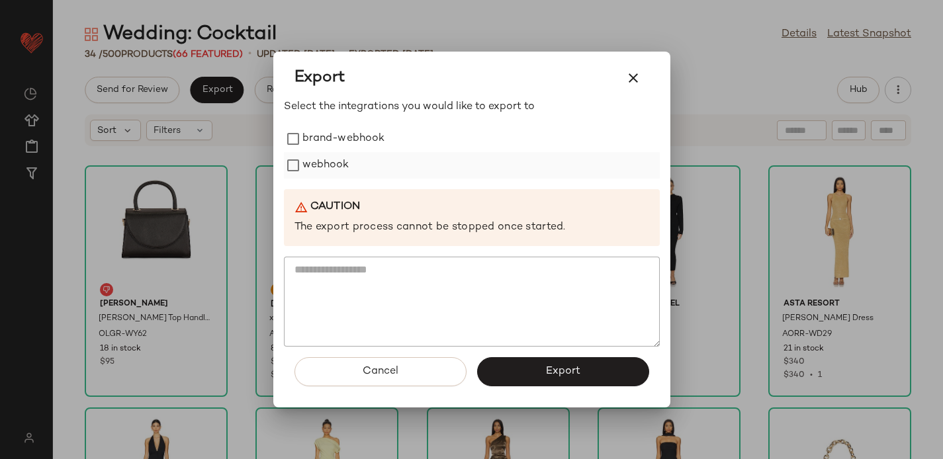
click at [312, 164] on label "webhook" at bounding box center [326, 165] width 47 height 26
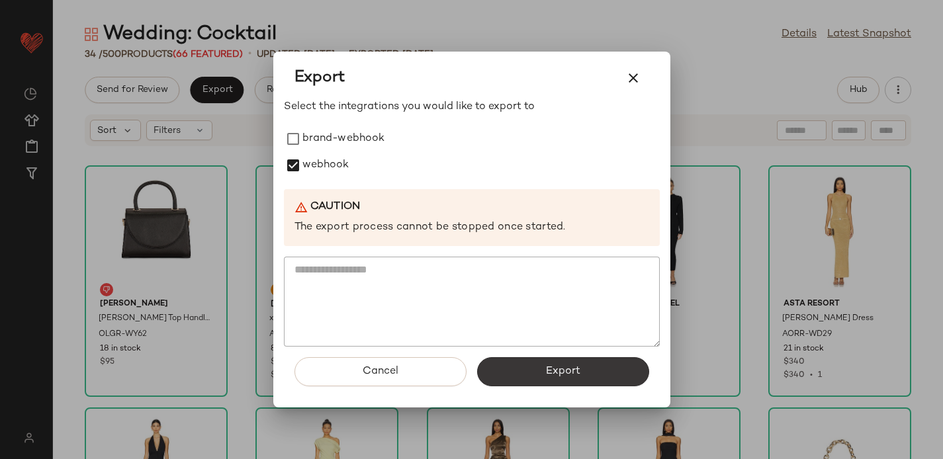
click at [498, 367] on button "Export" at bounding box center [563, 372] width 172 height 29
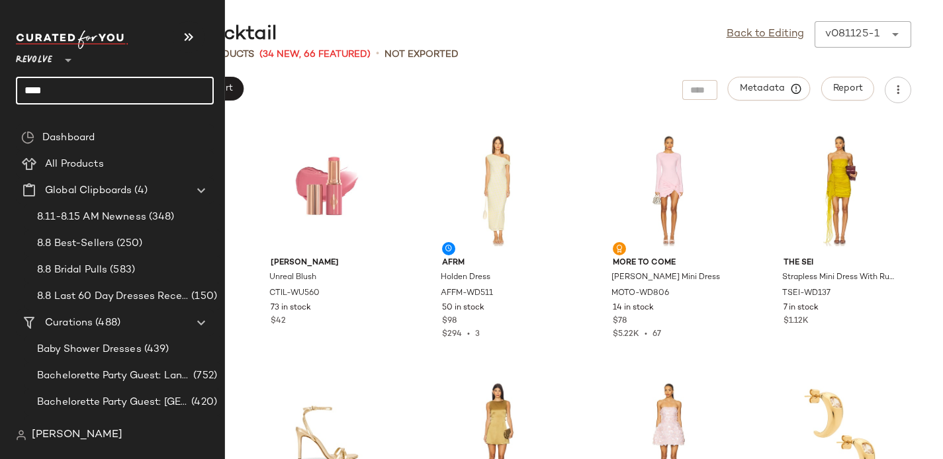
click at [68, 88] on input "****" at bounding box center [115, 91] width 198 height 28
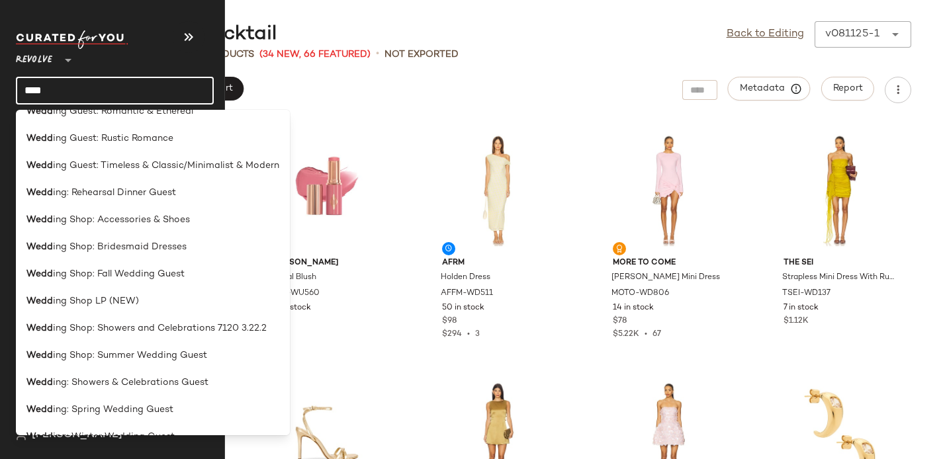
scroll to position [472, 0]
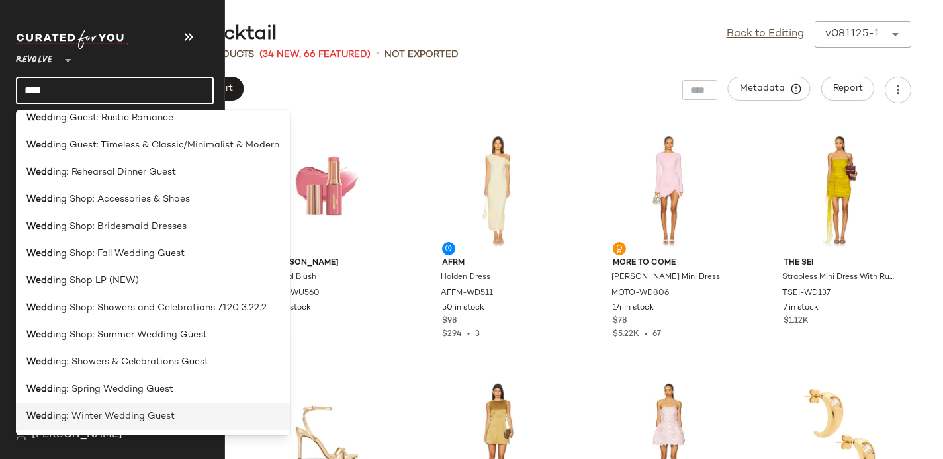
click at [98, 412] on span "ing: Winter Wedding Guest" at bounding box center [114, 417] width 122 height 14
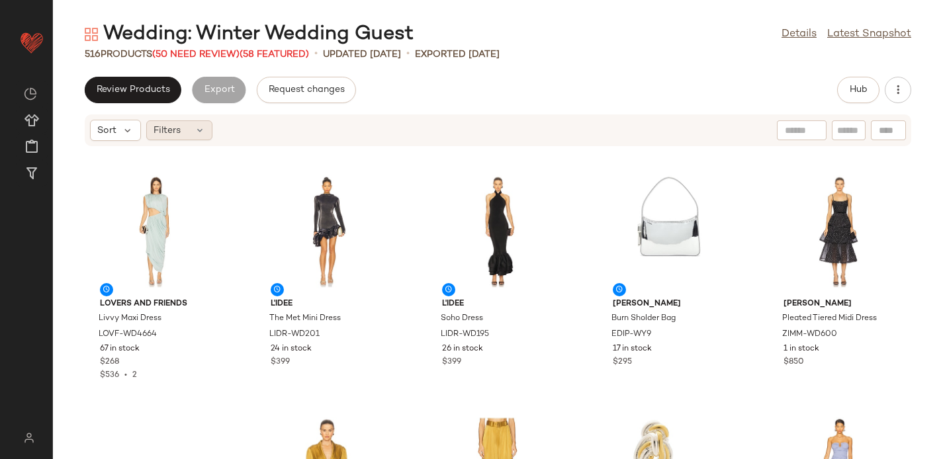
click at [179, 124] on span "Filters" at bounding box center [167, 131] width 27 height 14
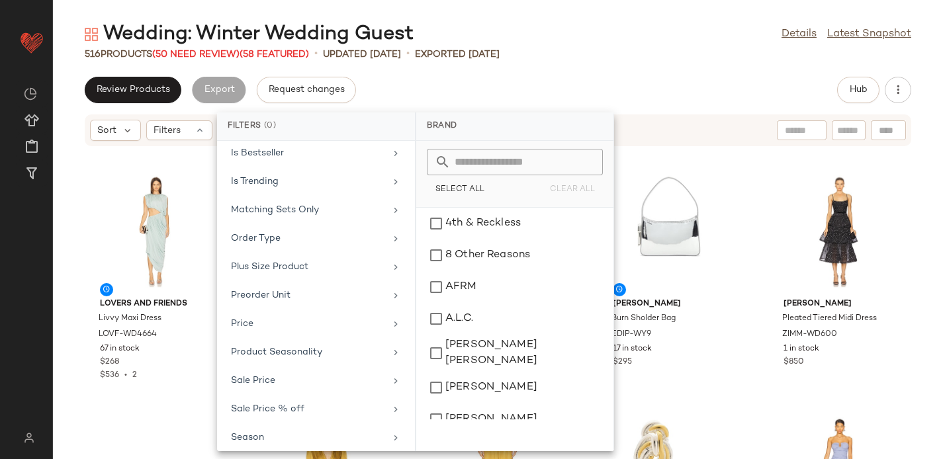
scroll to position [668, 0]
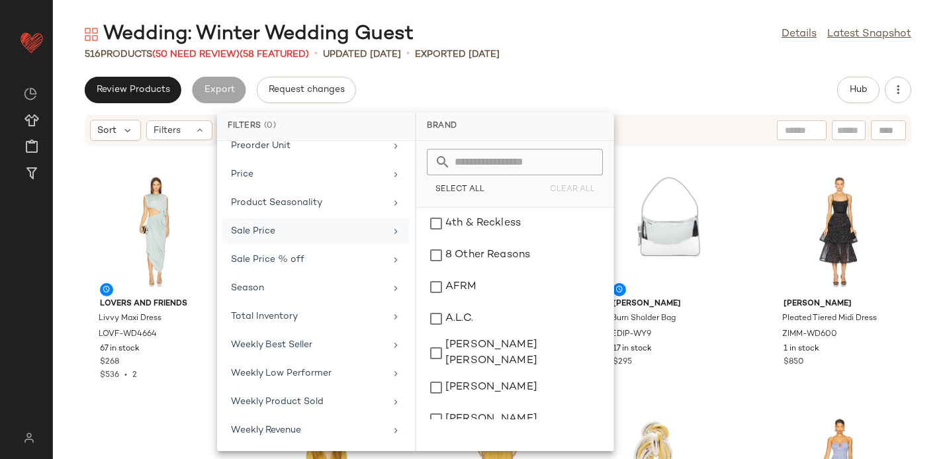
click at [250, 238] on div "Sale Price" at bounding box center [308, 231] width 154 height 14
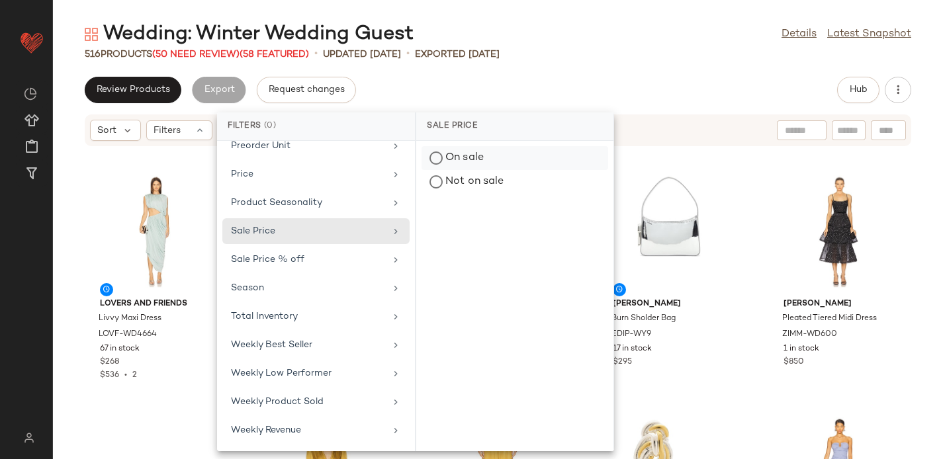
click at [467, 170] on div "On sale" at bounding box center [515, 182] width 187 height 24
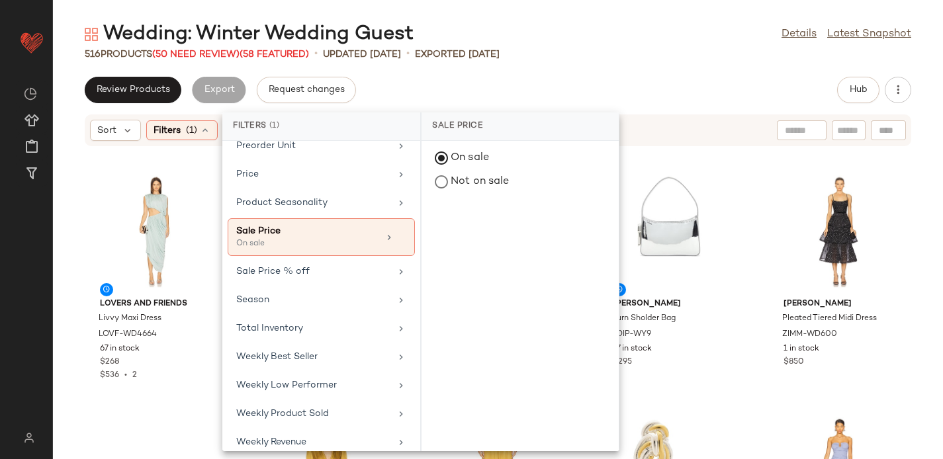
click at [431, 82] on div "Review Products Export Request changes Hub" at bounding box center [498, 90] width 890 height 26
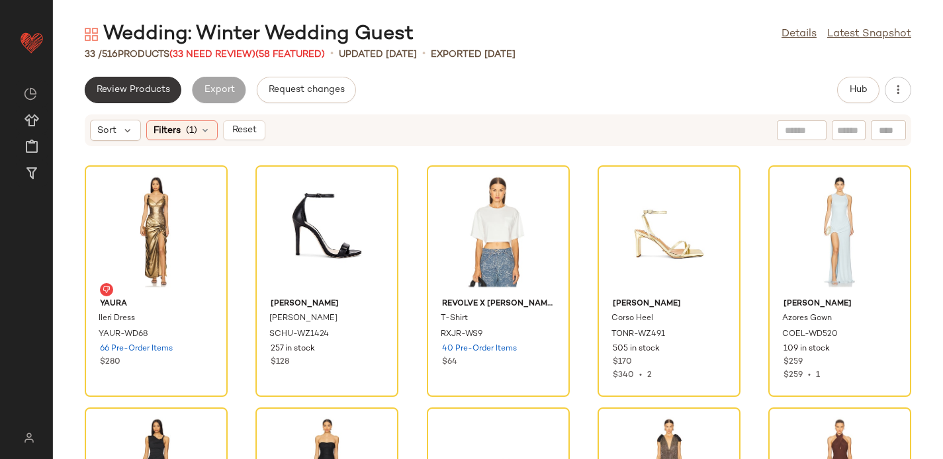
click at [137, 79] on button "Review Products" at bounding box center [133, 90] width 97 height 26
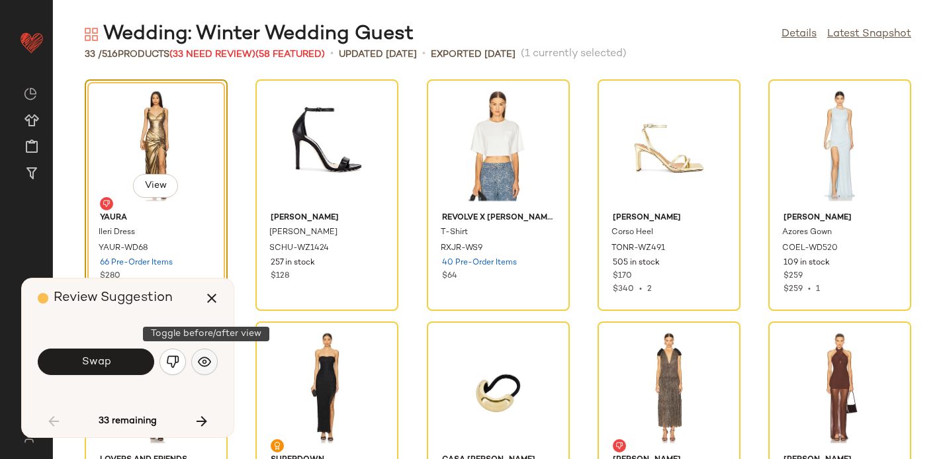
click at [200, 358] on img "button" at bounding box center [204, 362] width 13 height 13
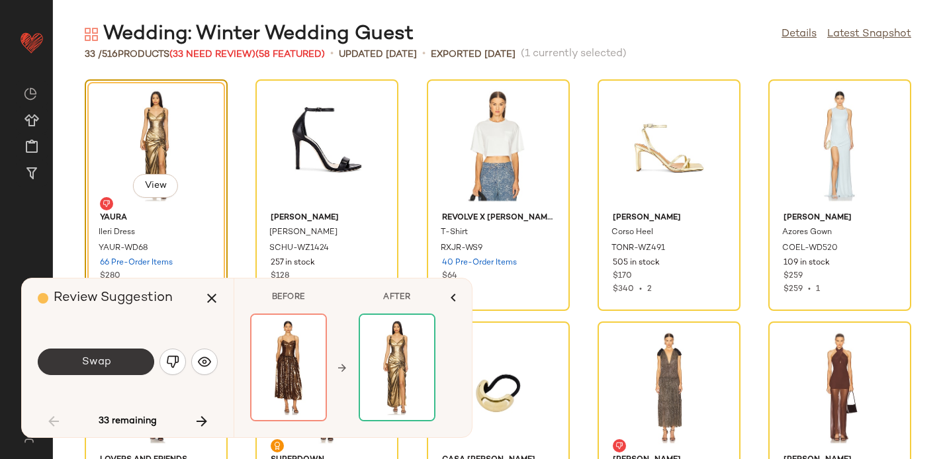
click at [121, 353] on button "Swap" at bounding box center [96, 362] width 117 height 26
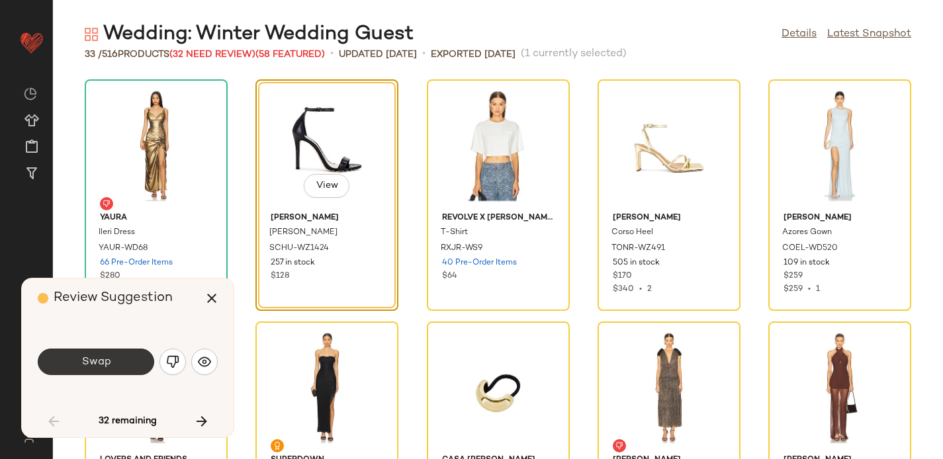
click at [98, 358] on span "Swap" at bounding box center [96, 362] width 30 height 13
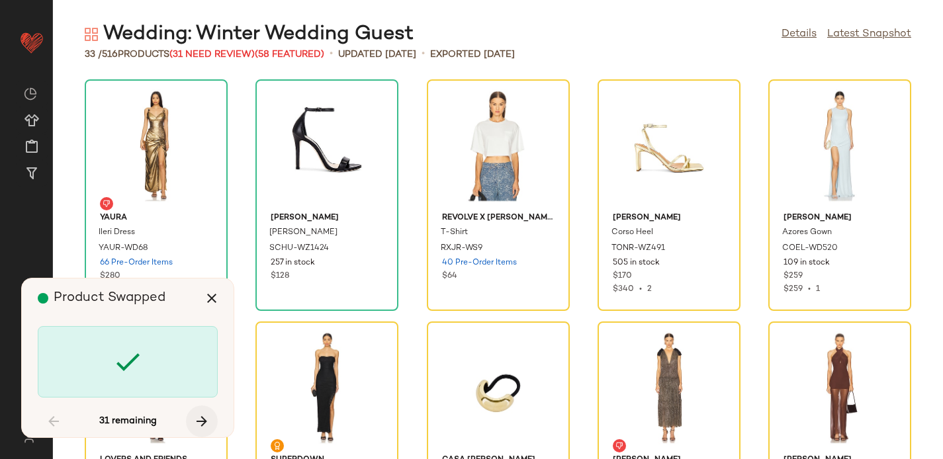
click at [200, 419] on icon "button" at bounding box center [202, 422] width 16 height 16
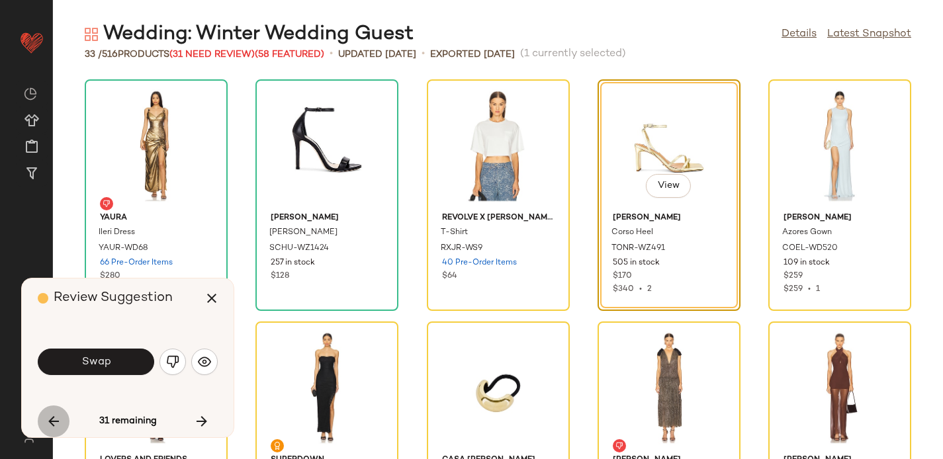
click at [44, 424] on button "button" at bounding box center [54, 422] width 32 height 32
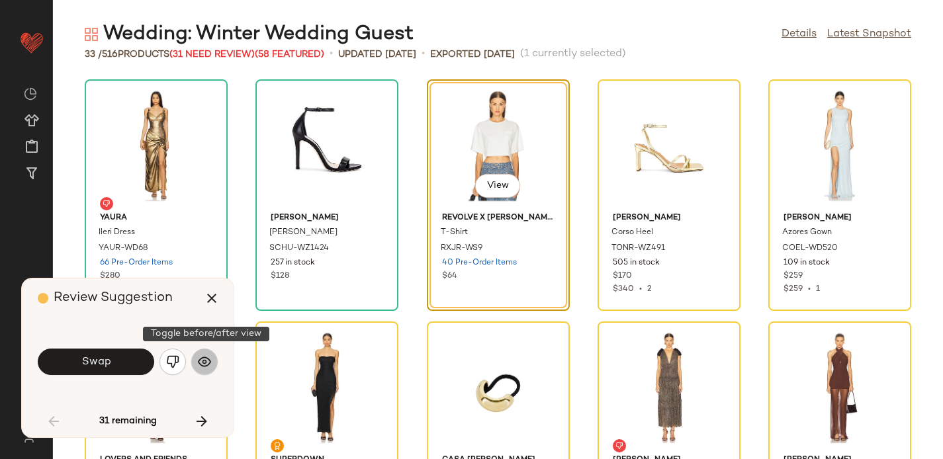
click at [203, 362] on img "button" at bounding box center [204, 362] width 13 height 13
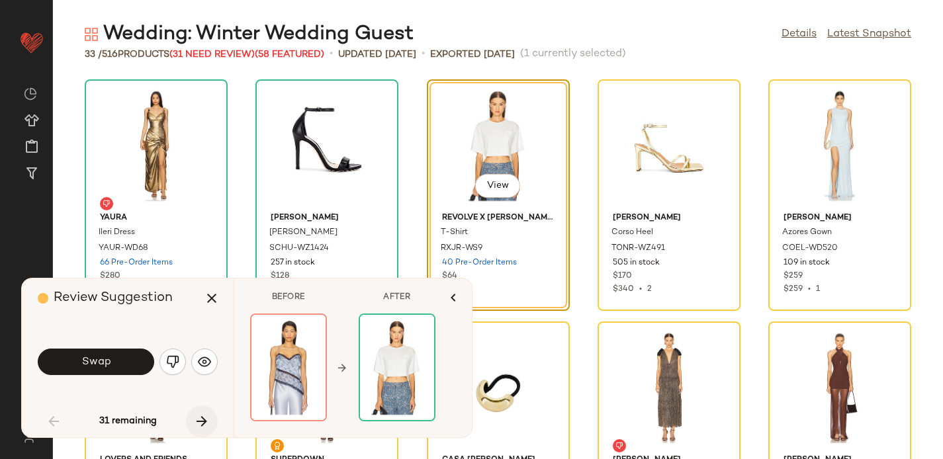
click at [201, 422] on icon "button" at bounding box center [202, 422] width 16 height 16
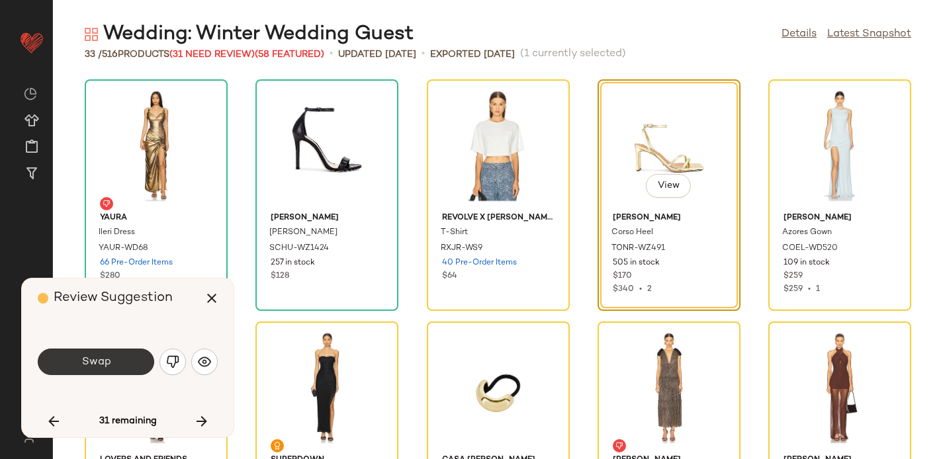
click at [109, 361] on span "Swap" at bounding box center [96, 362] width 30 height 13
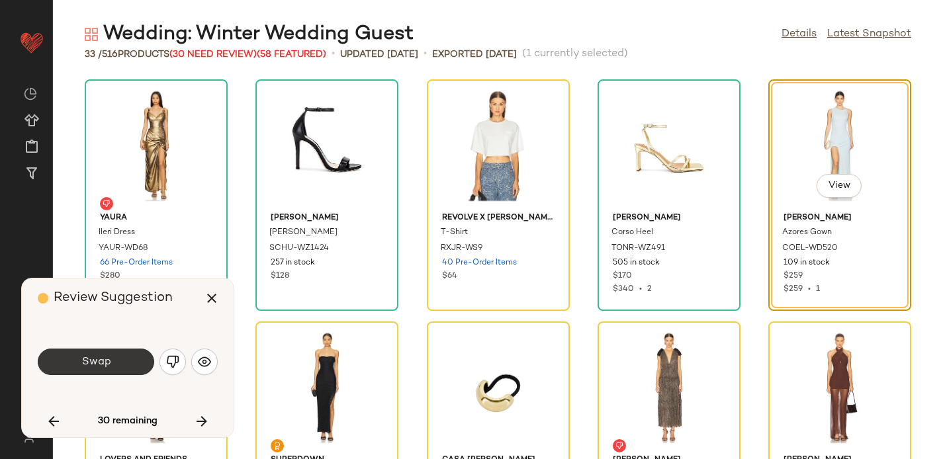
click at [111, 364] on button "Swap" at bounding box center [96, 362] width 117 height 26
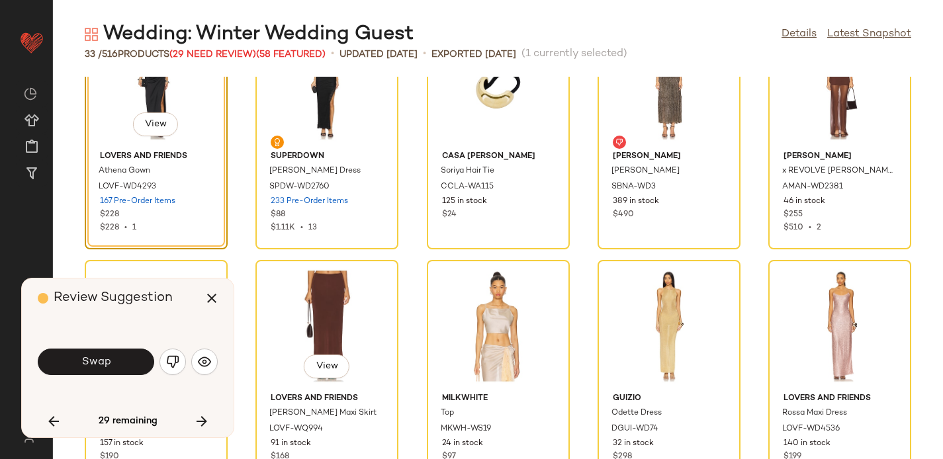
scroll to position [246, 0]
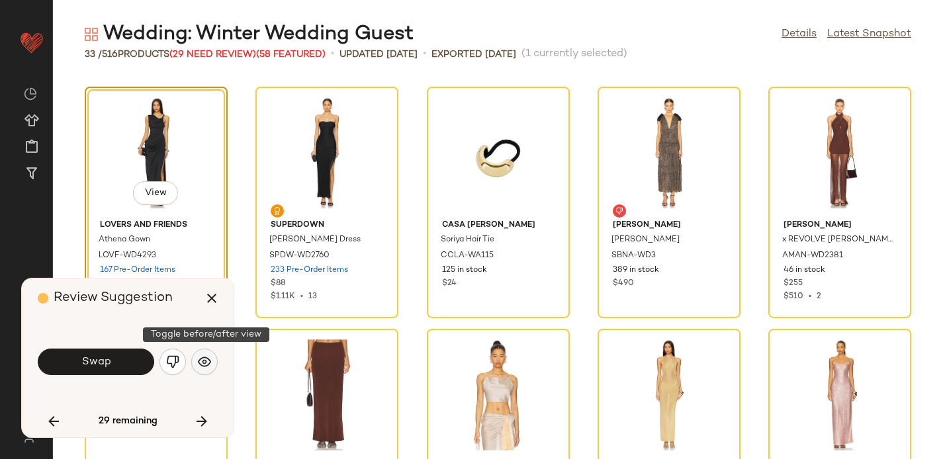
click at [205, 363] on img "button" at bounding box center [204, 362] width 13 height 13
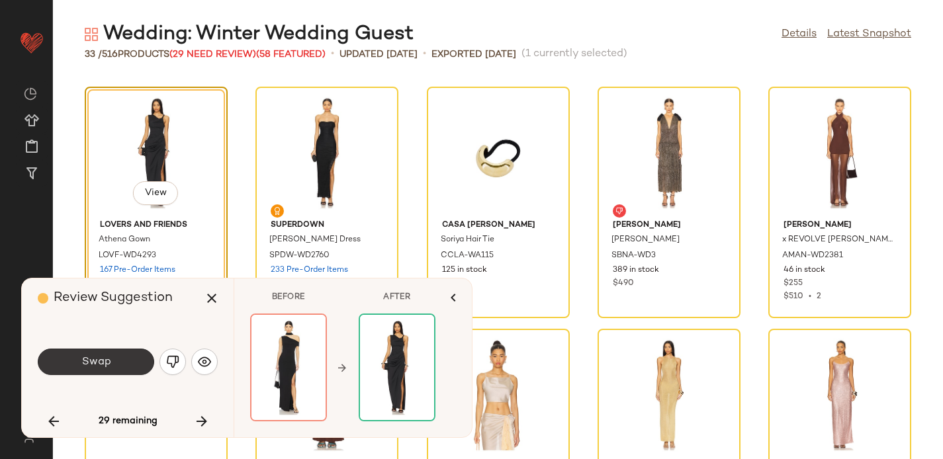
click at [67, 352] on button "Swap" at bounding box center [96, 362] width 117 height 26
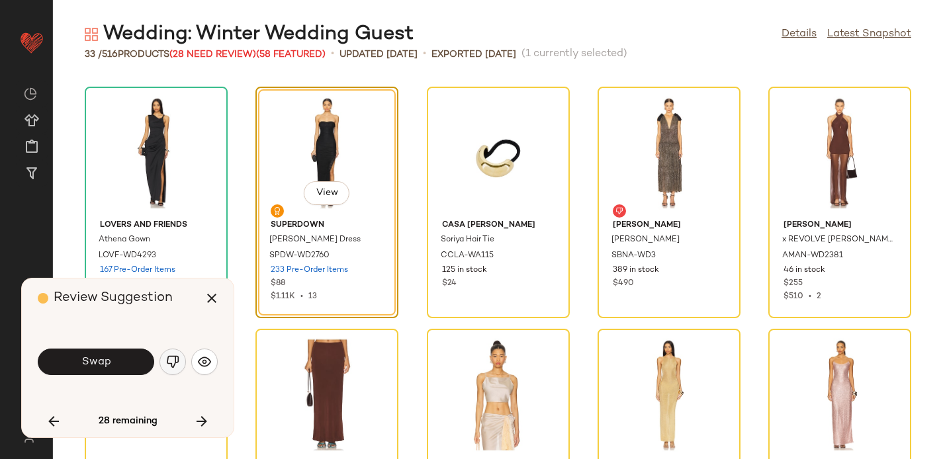
scroll to position [242, 0]
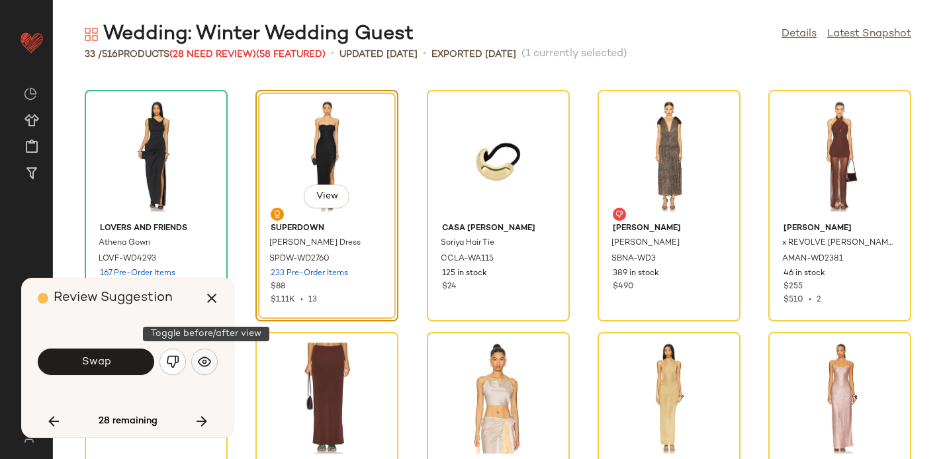
click at [202, 361] on img "button" at bounding box center [204, 362] width 13 height 13
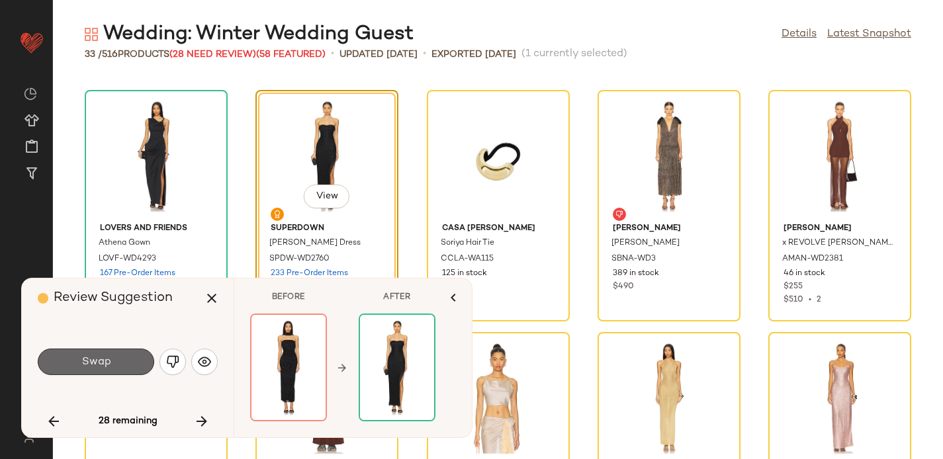
click at [105, 360] on span "Swap" at bounding box center [96, 362] width 30 height 13
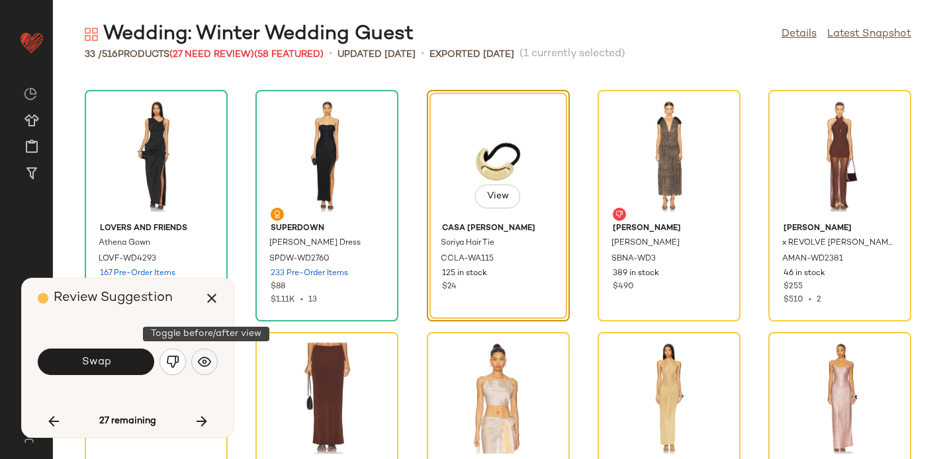
click at [210, 365] on img "button" at bounding box center [204, 362] width 13 height 13
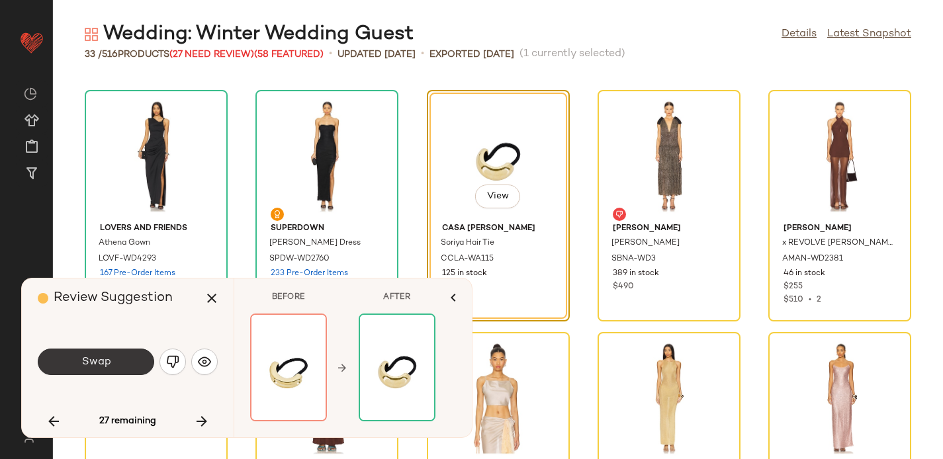
click at [138, 354] on button "Swap" at bounding box center [96, 362] width 117 height 26
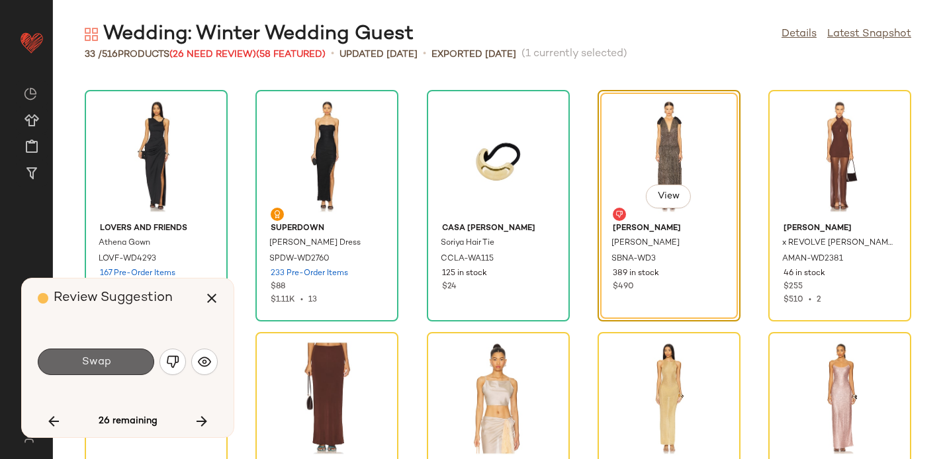
click at [116, 362] on button "Swap" at bounding box center [96, 362] width 117 height 26
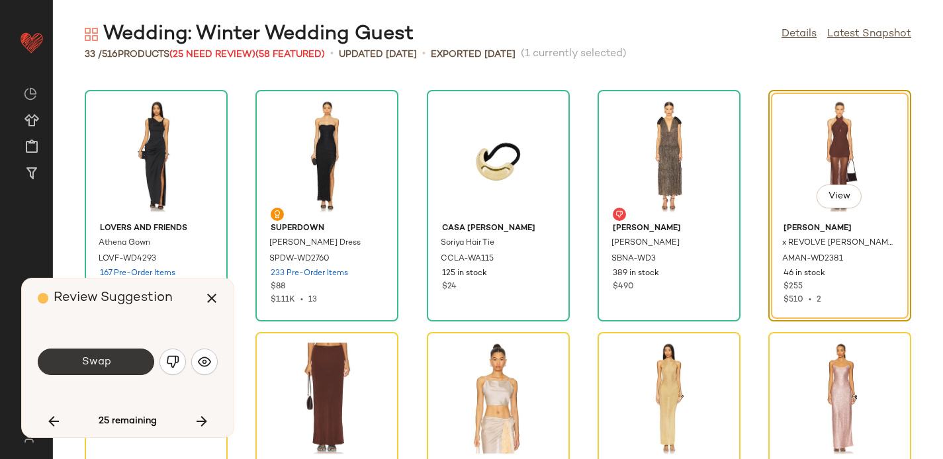
click at [124, 363] on button "Swap" at bounding box center [96, 362] width 117 height 26
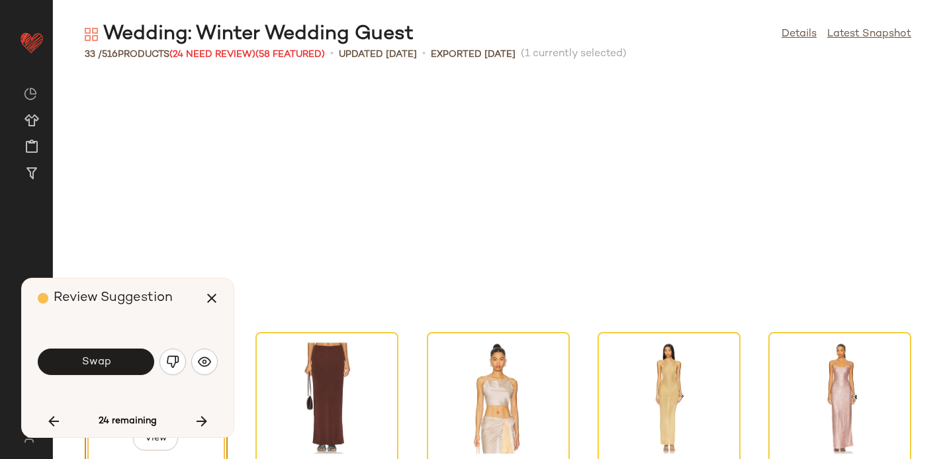
scroll to position [485, 0]
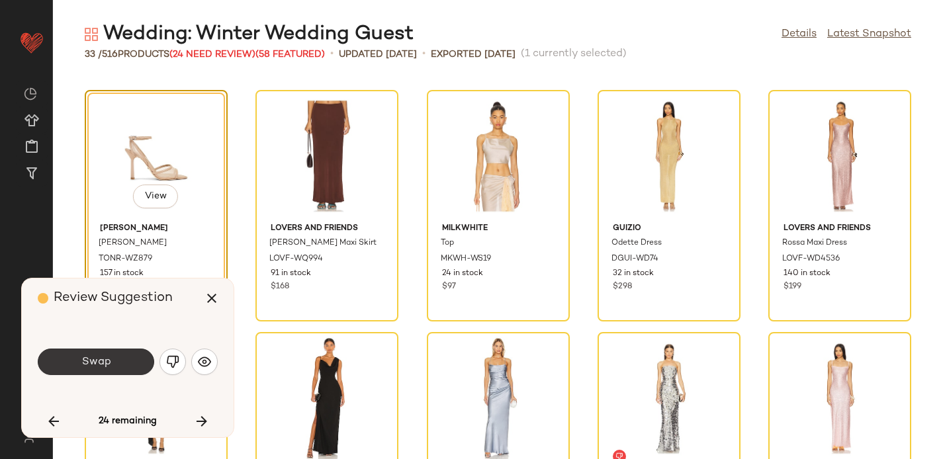
click at [119, 360] on button "Swap" at bounding box center [96, 362] width 117 height 26
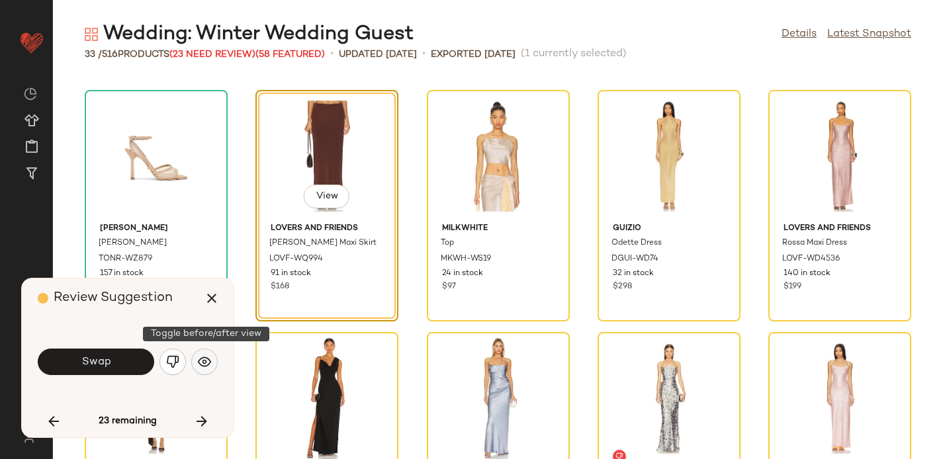
click at [207, 367] on img "button" at bounding box center [204, 362] width 13 height 13
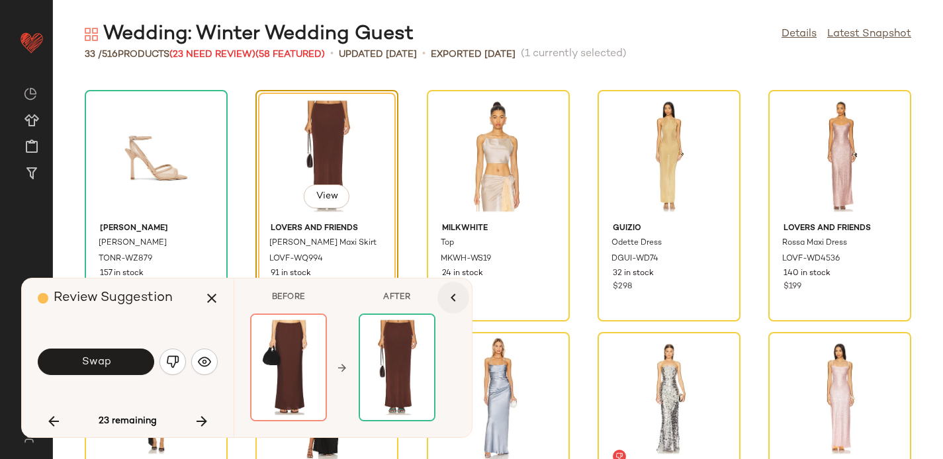
click at [456, 301] on icon "button" at bounding box center [454, 298] width 16 height 16
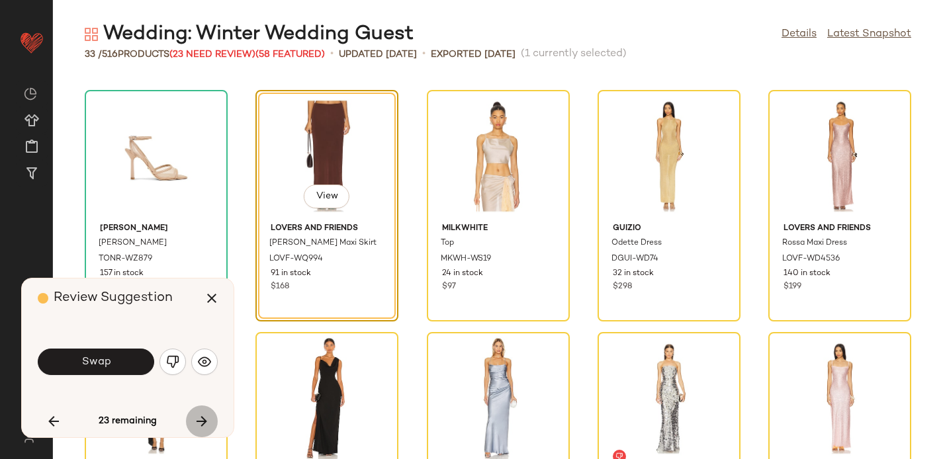
click at [204, 412] on button "button" at bounding box center [202, 422] width 32 height 32
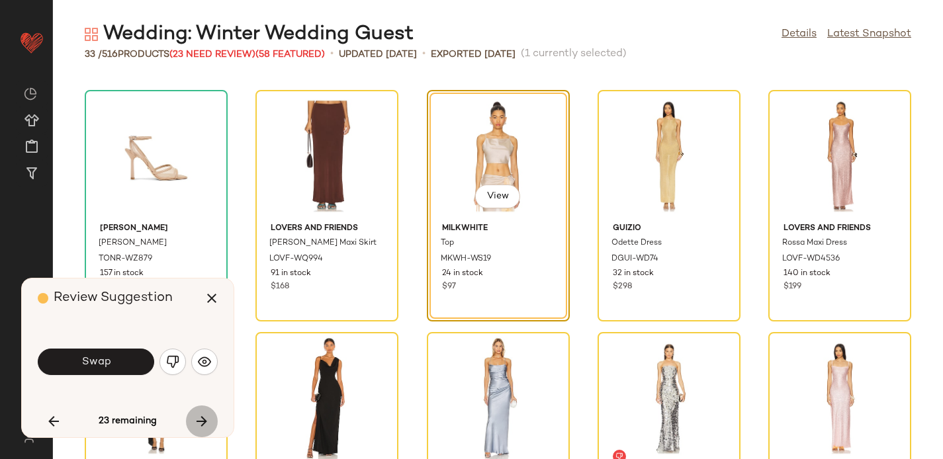
click at [204, 412] on button "button" at bounding box center [202, 422] width 32 height 32
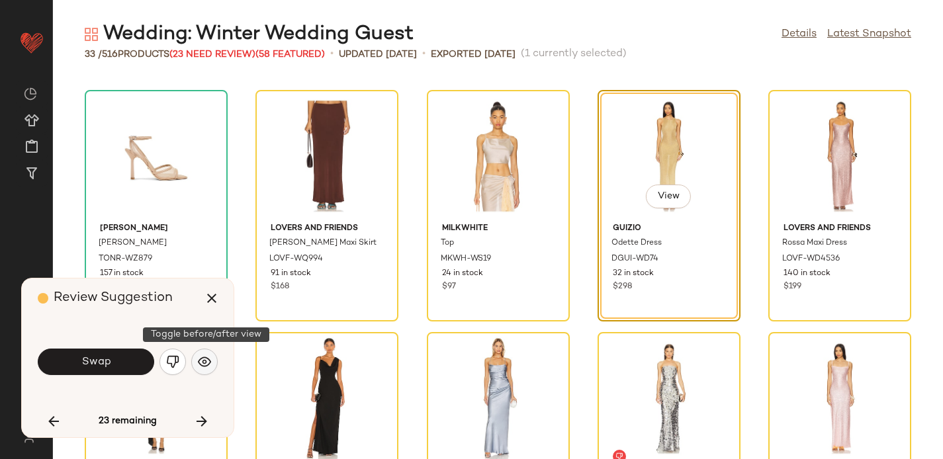
click at [208, 358] on img "button" at bounding box center [204, 362] width 13 height 13
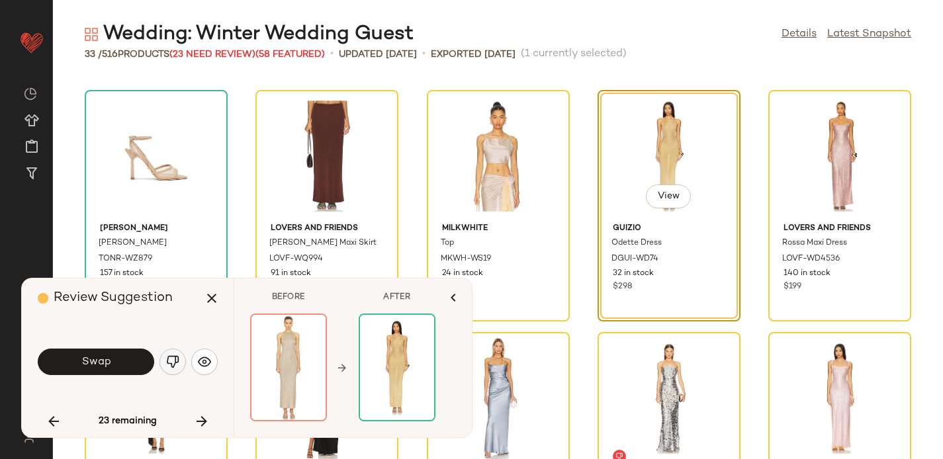
click at [170, 367] on img "button" at bounding box center [172, 362] width 13 height 13
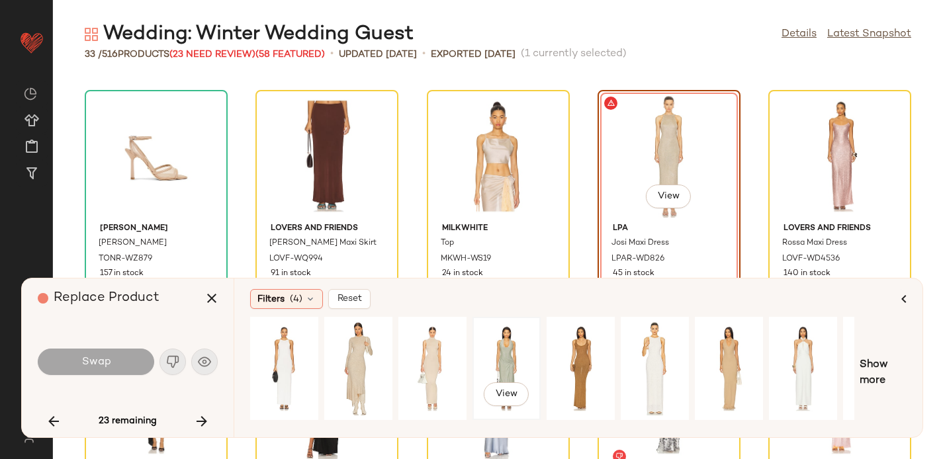
click at [501, 348] on div "View" at bounding box center [506, 369] width 59 height 94
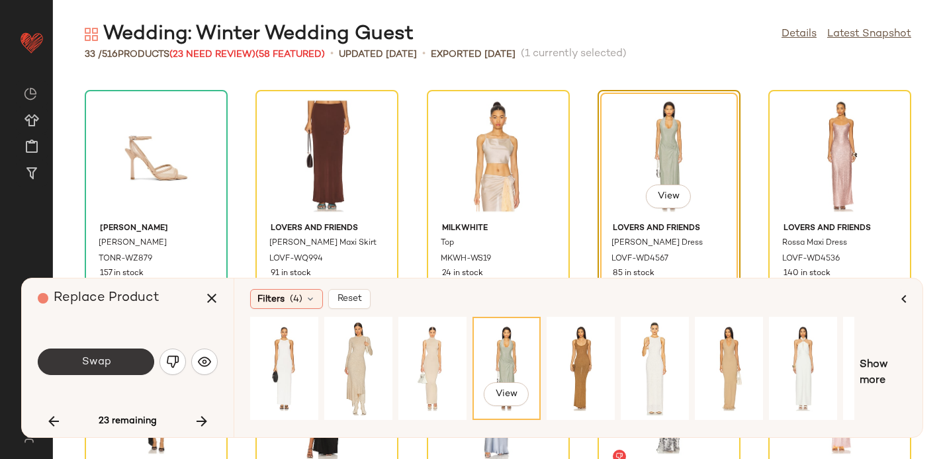
click at [126, 354] on button "Swap" at bounding box center [96, 362] width 117 height 26
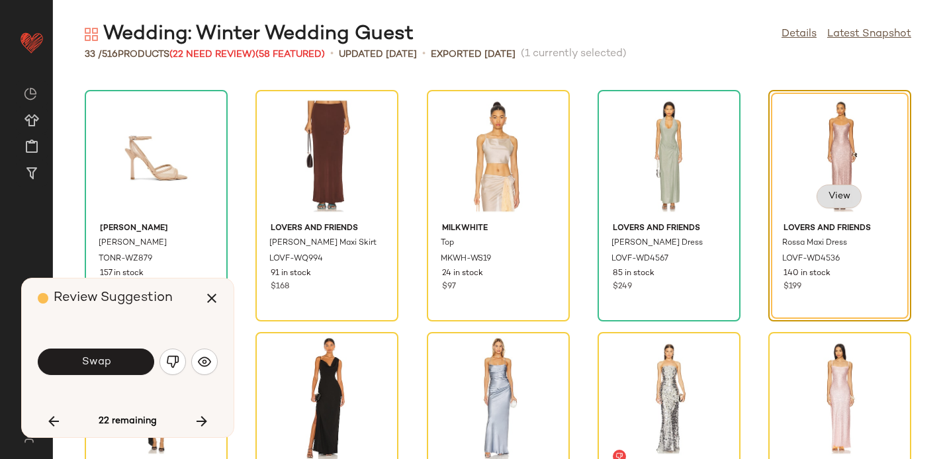
click at [833, 195] on span "View" at bounding box center [839, 196] width 23 height 11
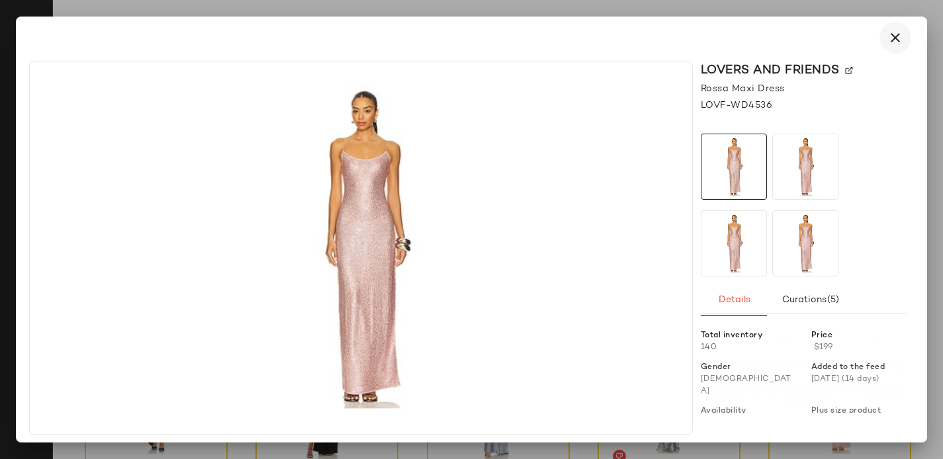
click at [898, 39] on icon "button" at bounding box center [896, 38] width 16 height 16
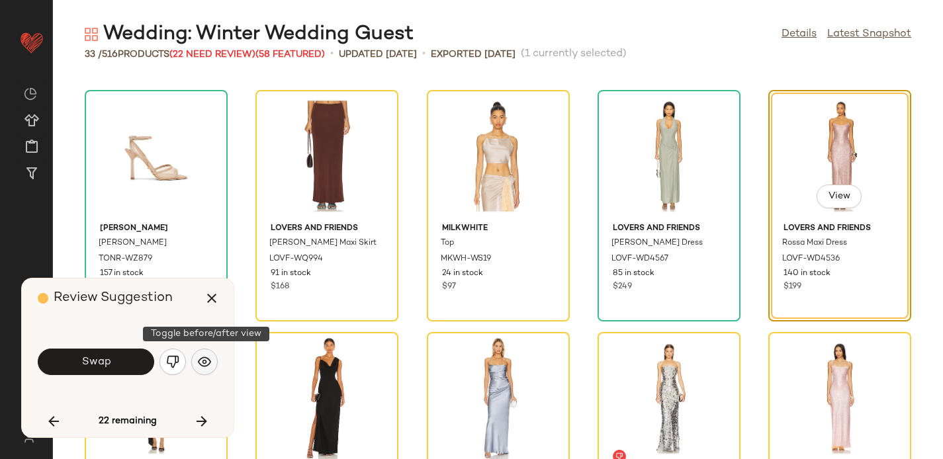
click at [211, 357] on button "button" at bounding box center [204, 362] width 26 height 26
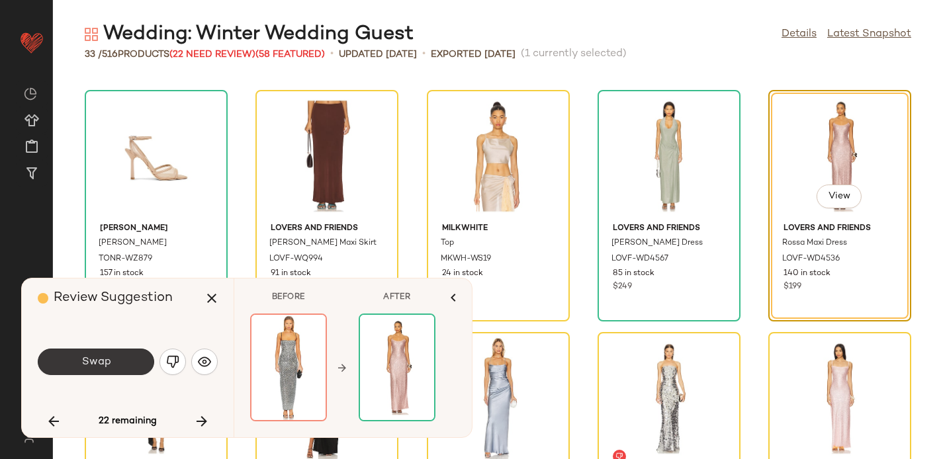
click at [93, 365] on span "Swap" at bounding box center [96, 362] width 30 height 13
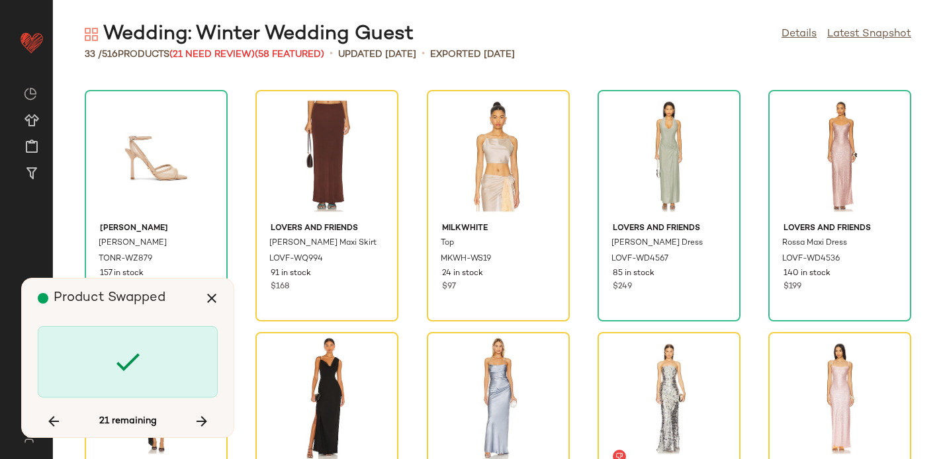
scroll to position [727, 0]
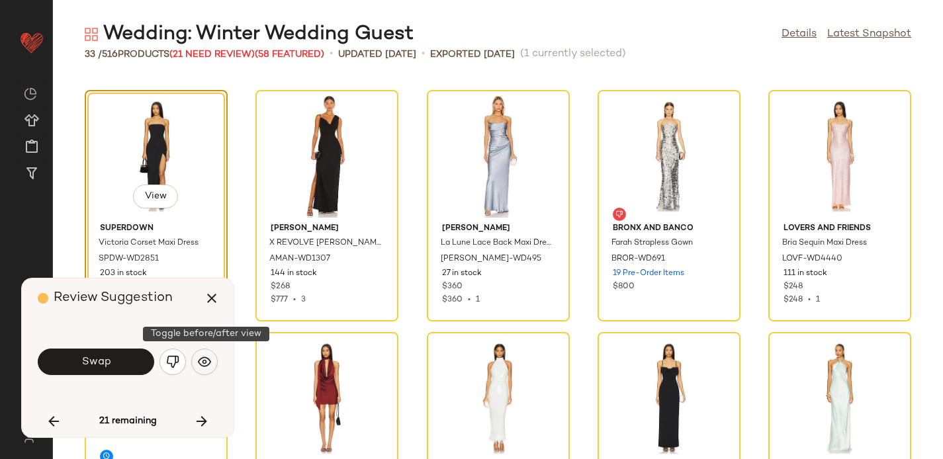
click at [212, 360] on button "button" at bounding box center [204, 362] width 26 height 26
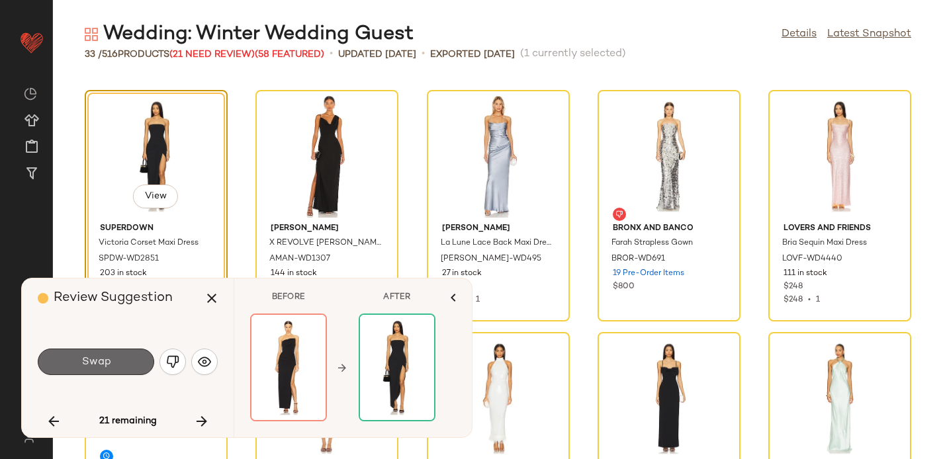
click at [120, 364] on button "Swap" at bounding box center [96, 362] width 117 height 26
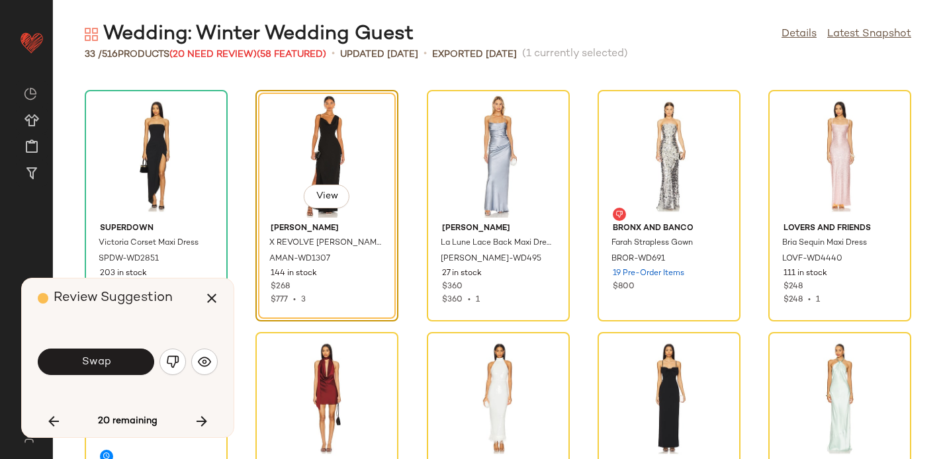
click at [134, 358] on button "Swap" at bounding box center [96, 362] width 117 height 26
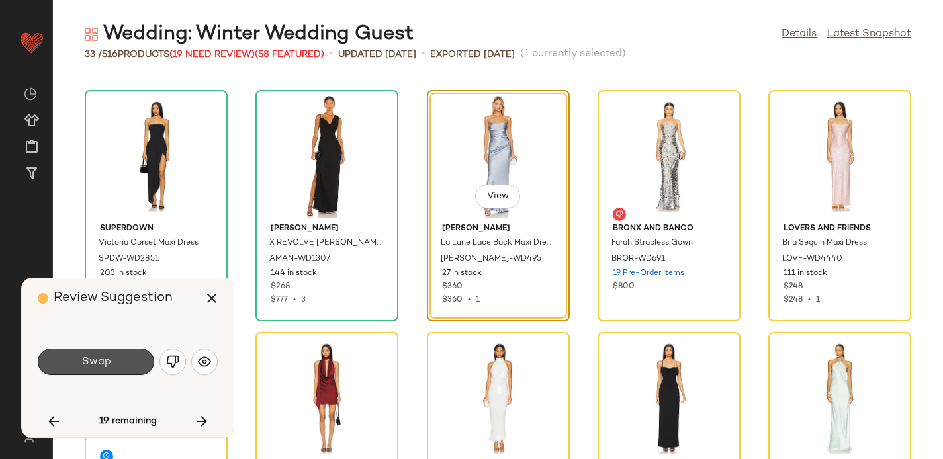
click at [134, 358] on button "Swap" at bounding box center [96, 362] width 117 height 26
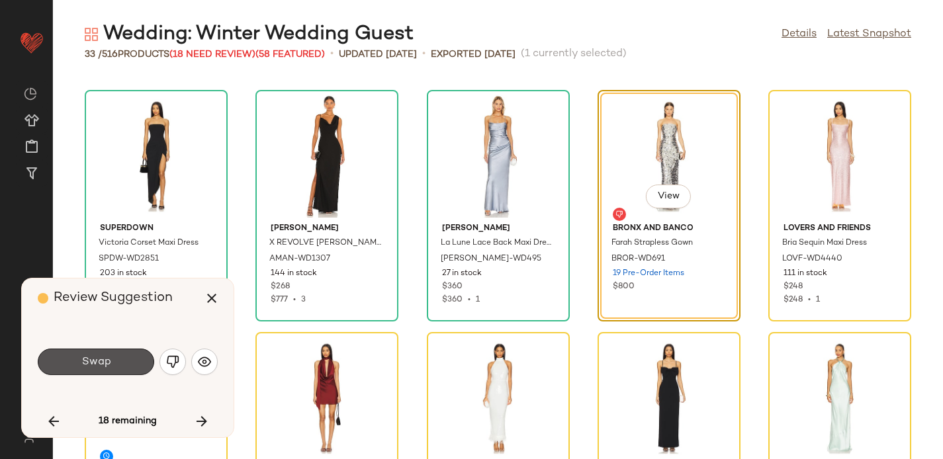
click at [134, 358] on button "Swap" at bounding box center [96, 362] width 117 height 26
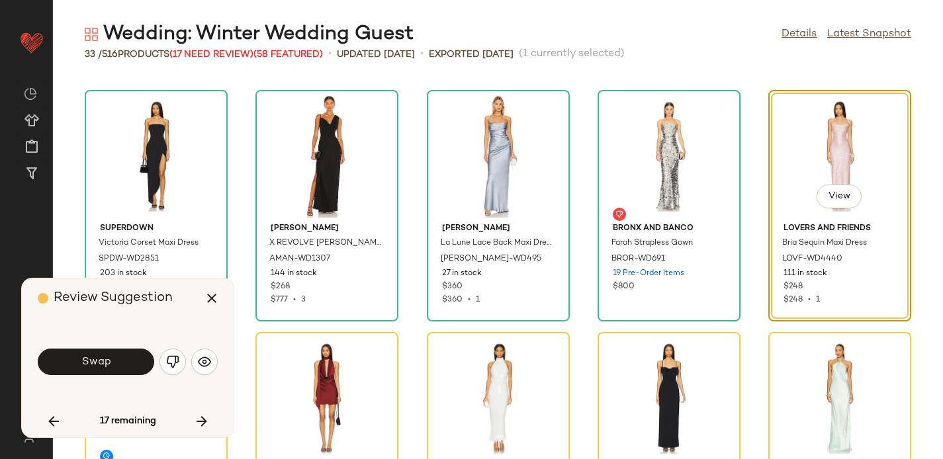
click at [134, 358] on button "Swap" at bounding box center [96, 362] width 117 height 26
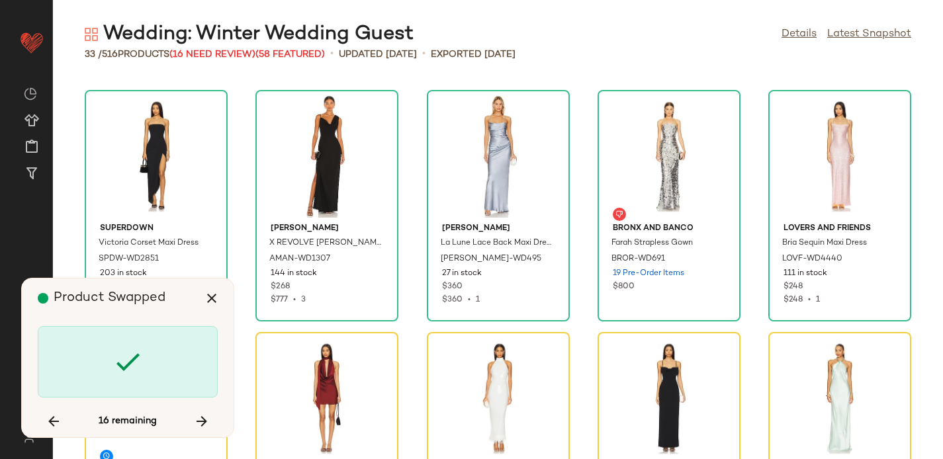
scroll to position [969, 0]
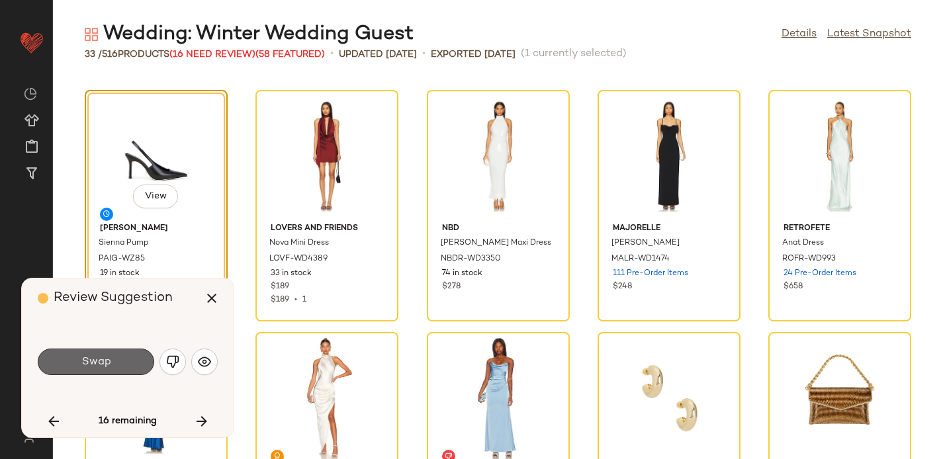
click at [103, 356] on span "Swap" at bounding box center [96, 362] width 30 height 13
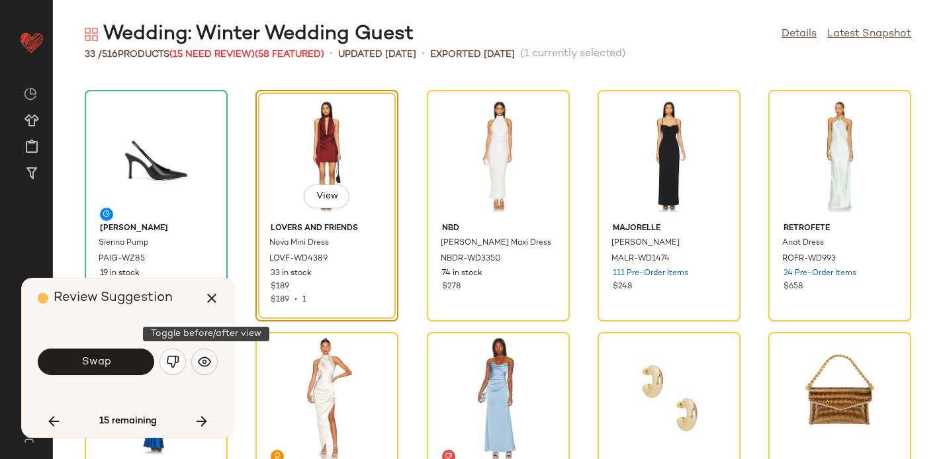
click at [214, 361] on button "button" at bounding box center [204, 362] width 26 height 26
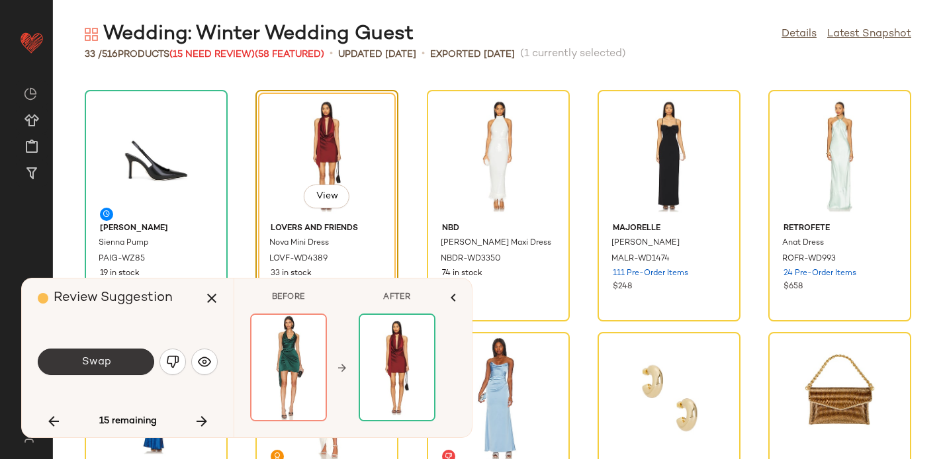
click at [88, 353] on button "Swap" at bounding box center [96, 362] width 117 height 26
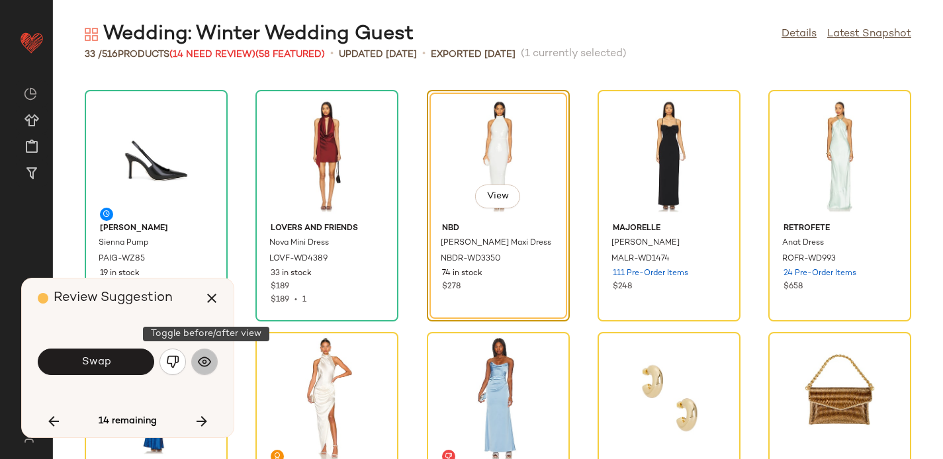
click at [207, 360] on img "button" at bounding box center [204, 362] width 13 height 13
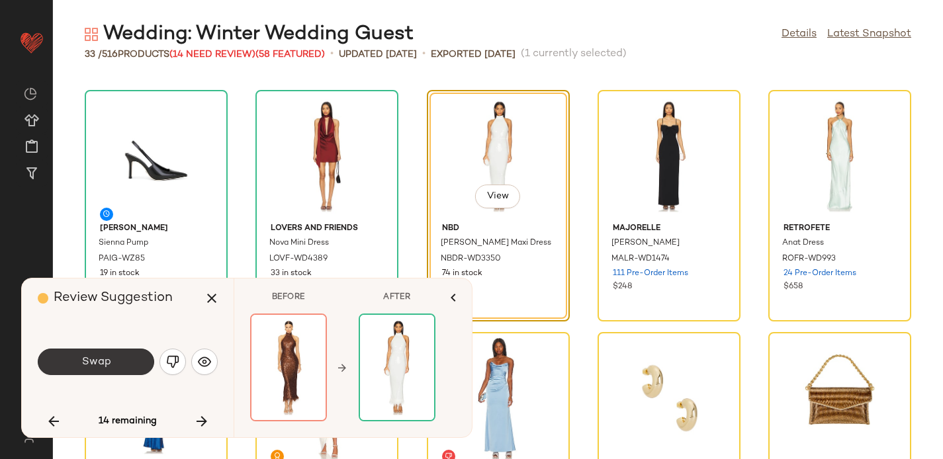
click at [97, 365] on span "Swap" at bounding box center [96, 362] width 30 height 13
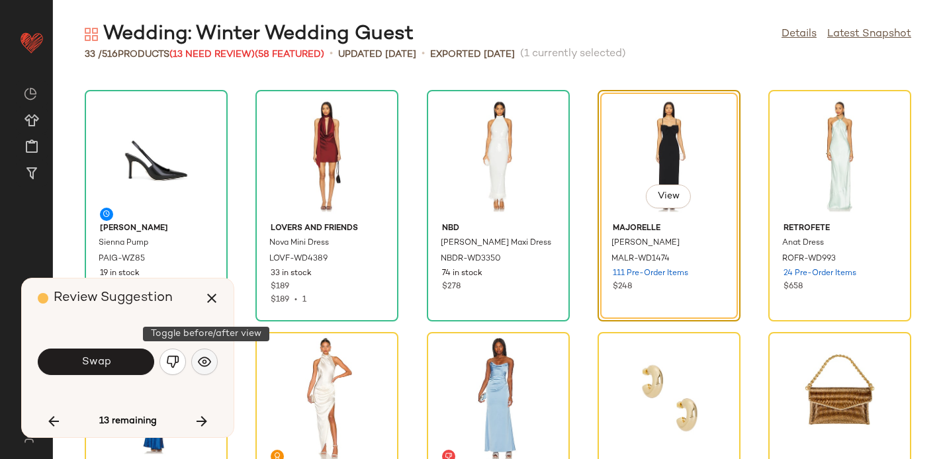
click at [203, 361] on img "button" at bounding box center [204, 362] width 13 height 13
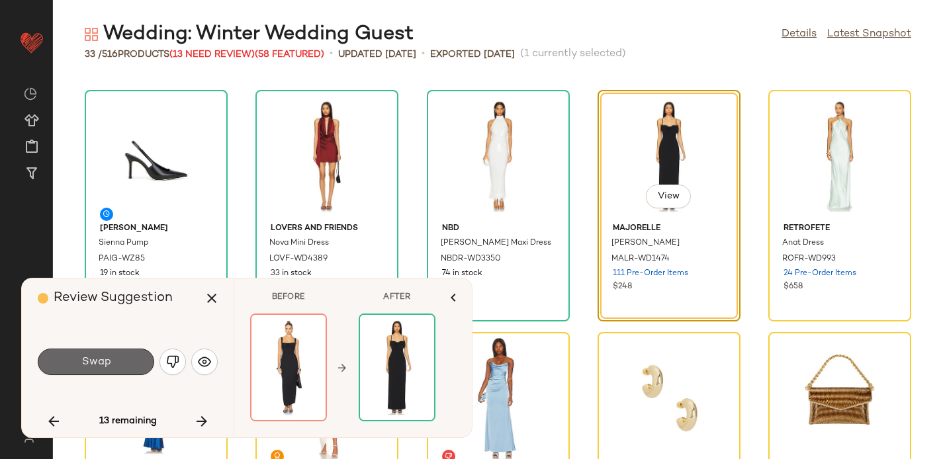
click at [122, 365] on button "Swap" at bounding box center [96, 362] width 117 height 26
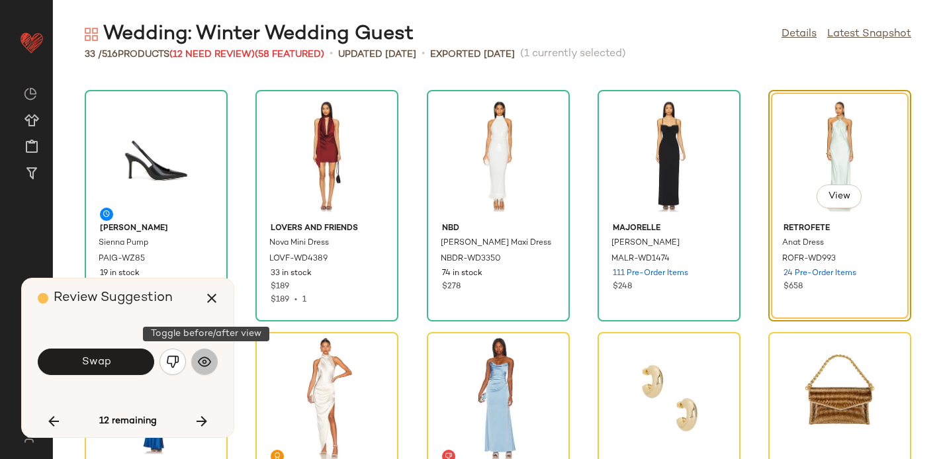
click at [208, 364] on img "button" at bounding box center [204, 362] width 13 height 13
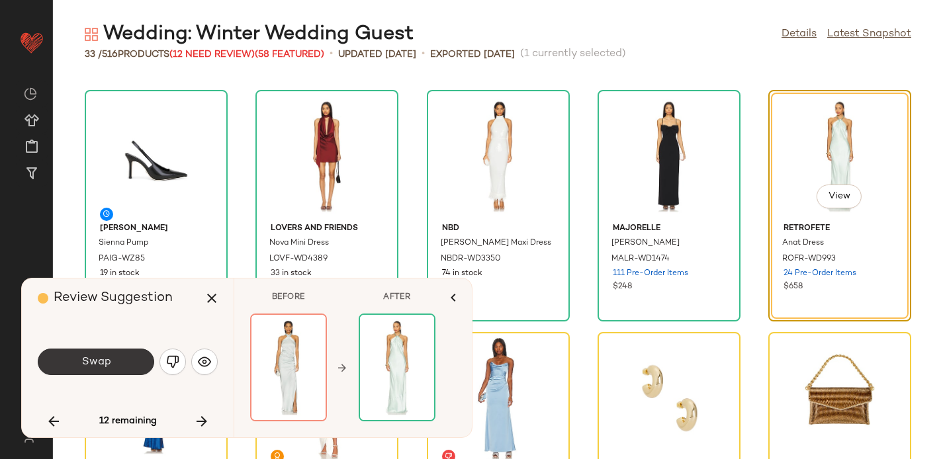
click at [105, 361] on span "Swap" at bounding box center [96, 362] width 30 height 13
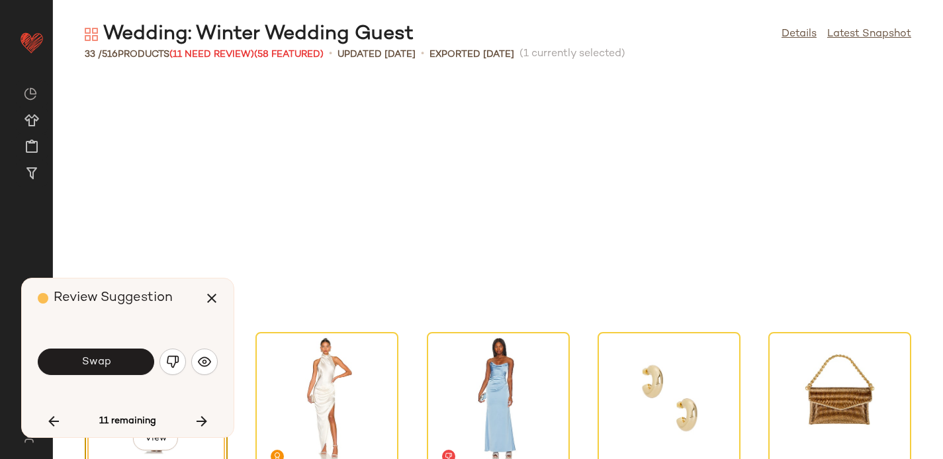
scroll to position [1212, 0]
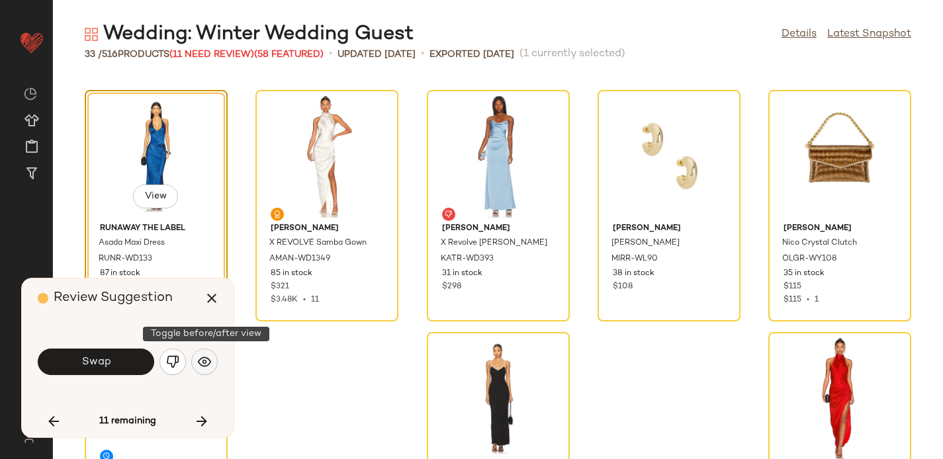
click at [210, 358] on img "button" at bounding box center [204, 362] width 13 height 13
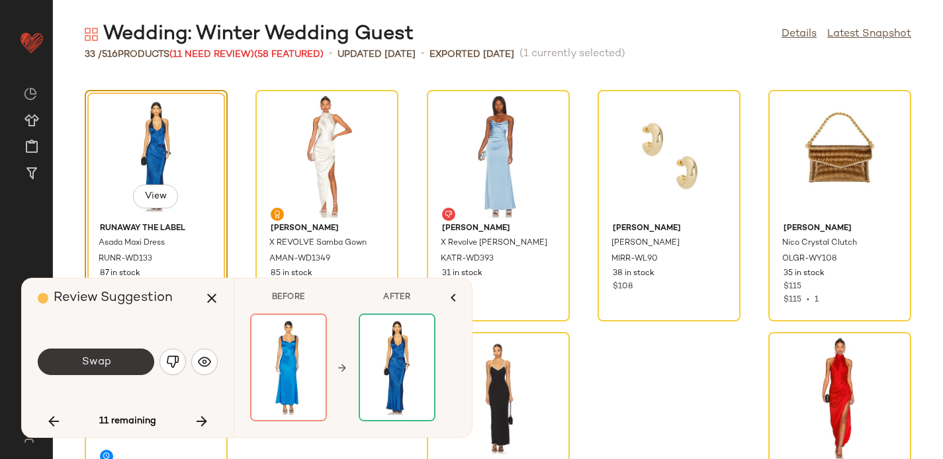
click at [120, 356] on button "Swap" at bounding box center [96, 362] width 117 height 26
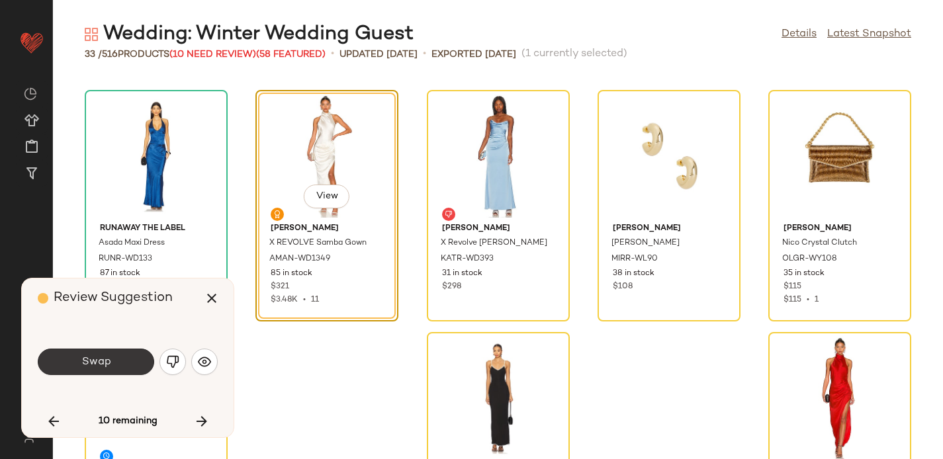
click at [99, 365] on span "Swap" at bounding box center [96, 362] width 30 height 13
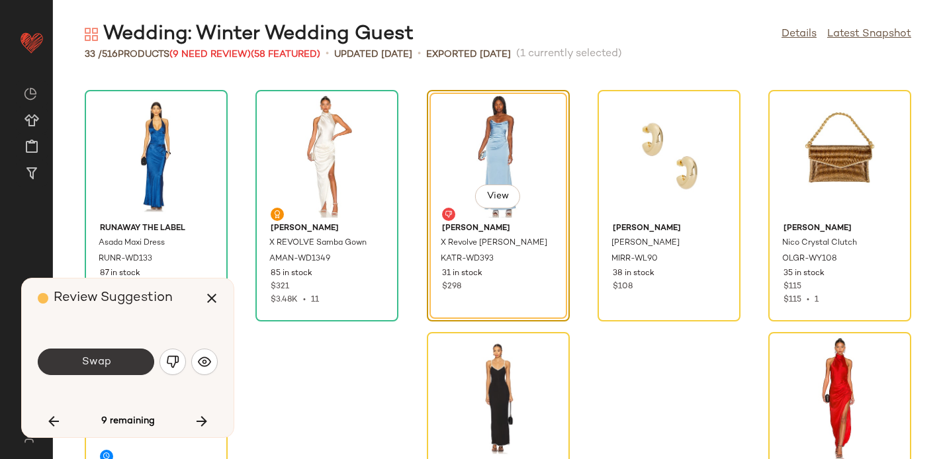
click at [114, 356] on button "Swap" at bounding box center [96, 362] width 117 height 26
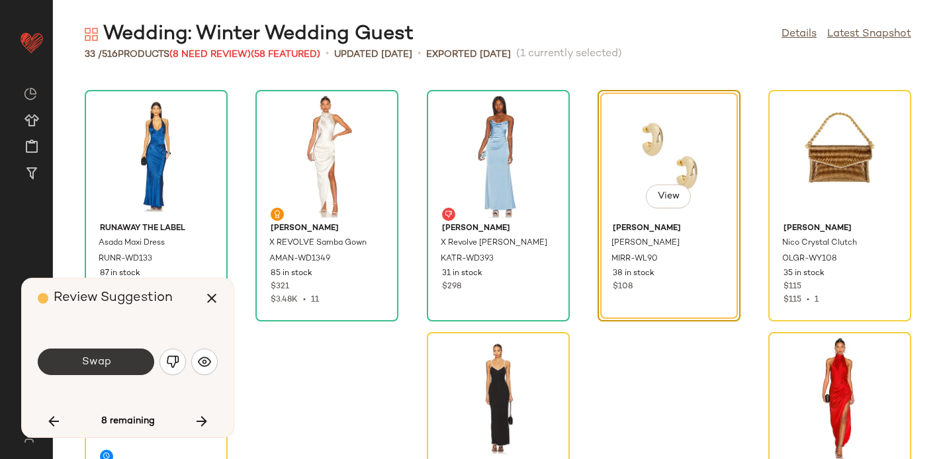
click at [79, 361] on button "Swap" at bounding box center [96, 362] width 117 height 26
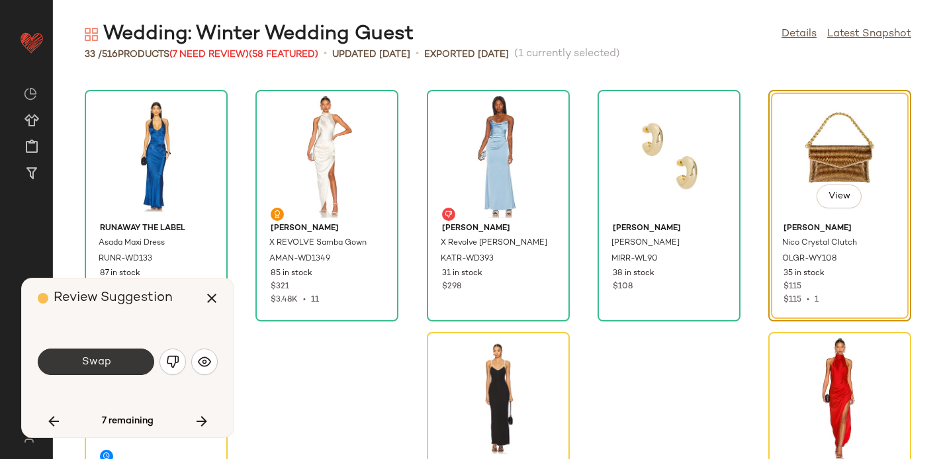
click at [100, 350] on button "Swap" at bounding box center [96, 362] width 117 height 26
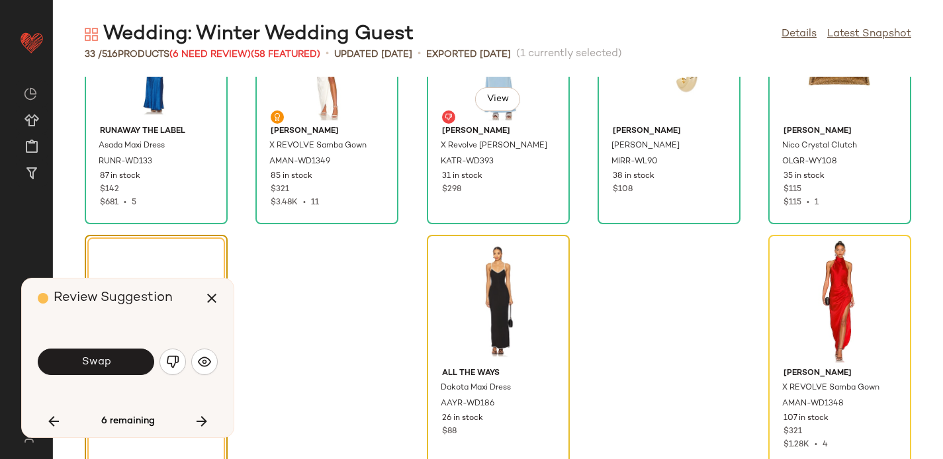
scroll to position [1316, 0]
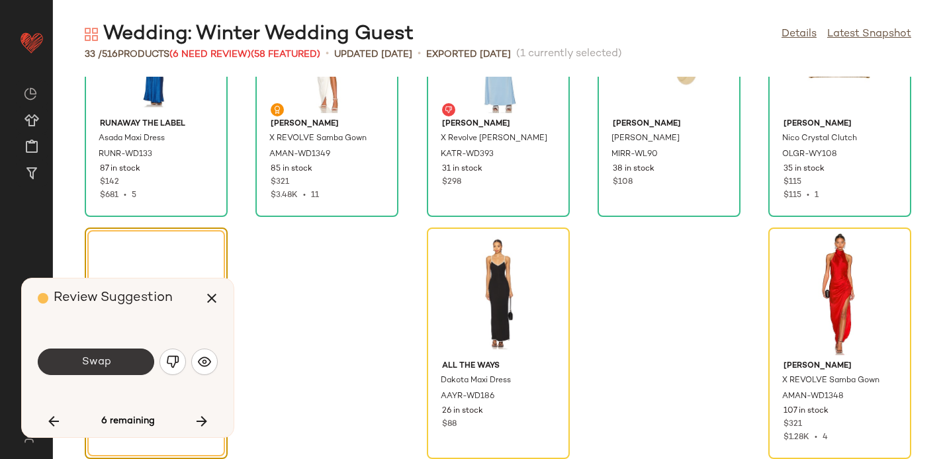
click at [93, 355] on button "Swap" at bounding box center [96, 362] width 117 height 26
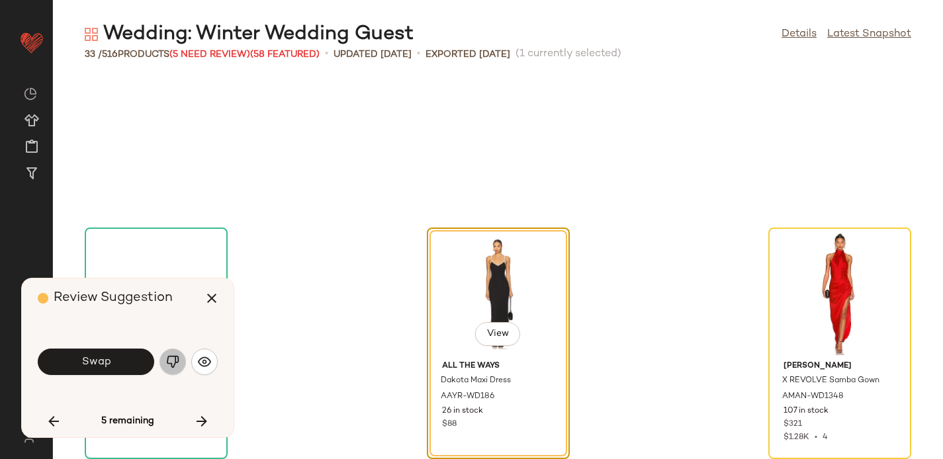
click at [169, 360] on img "button" at bounding box center [172, 362] width 13 height 13
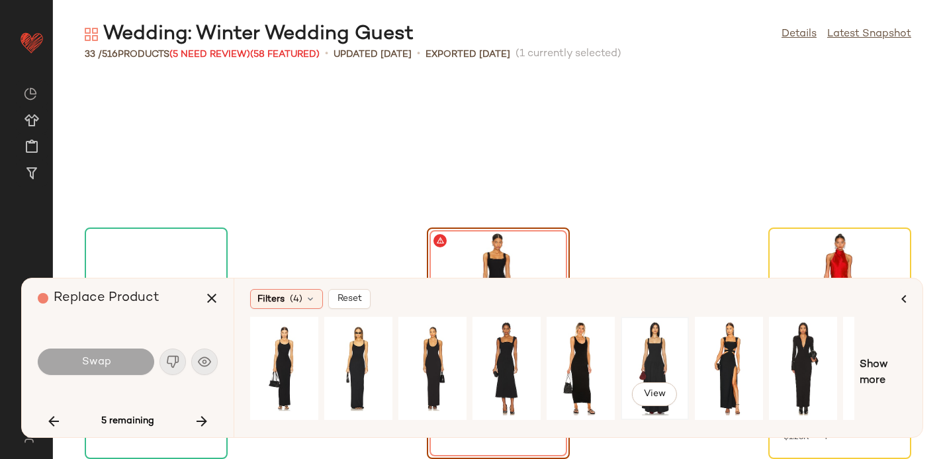
scroll to position [0, 130]
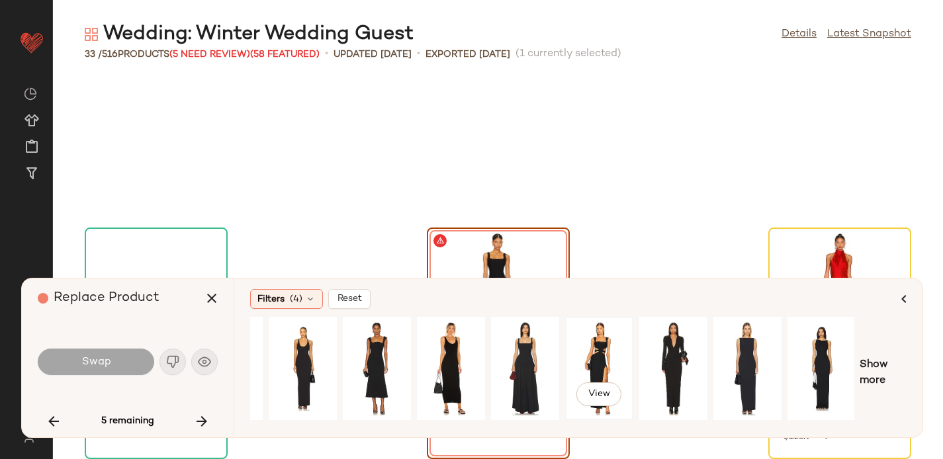
click at [601, 355] on div "View" at bounding box center [599, 369] width 59 height 94
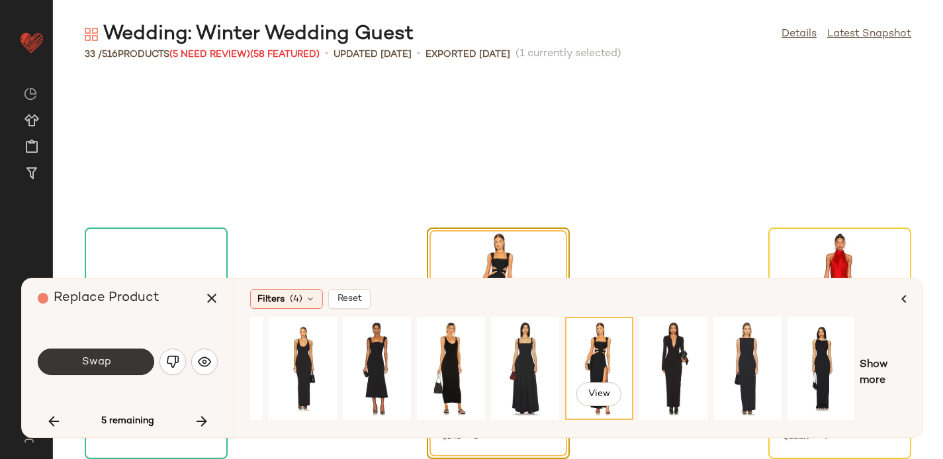
click at [127, 356] on button "Swap" at bounding box center [96, 362] width 117 height 26
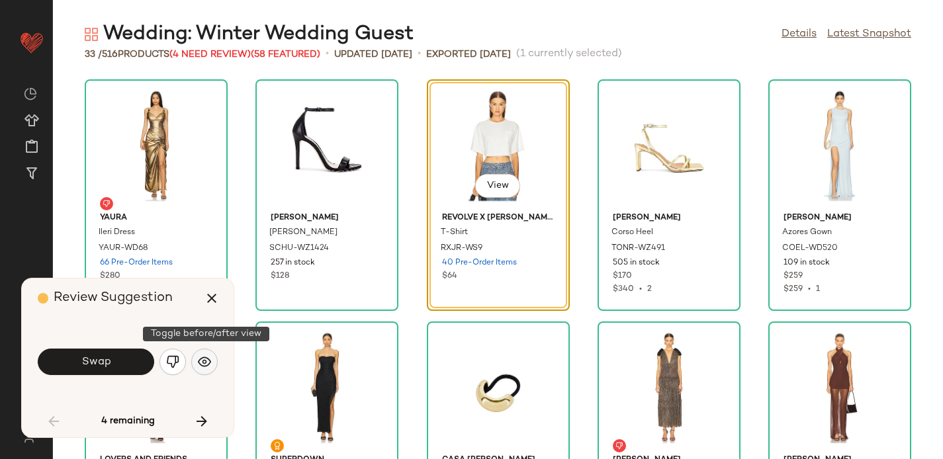
click at [209, 363] on img "button" at bounding box center [204, 362] width 13 height 13
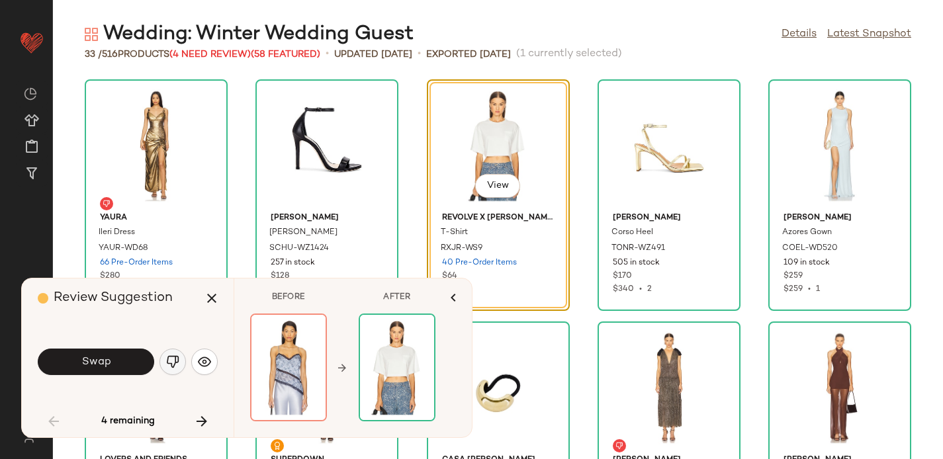
click at [169, 365] on img "button" at bounding box center [172, 362] width 13 height 13
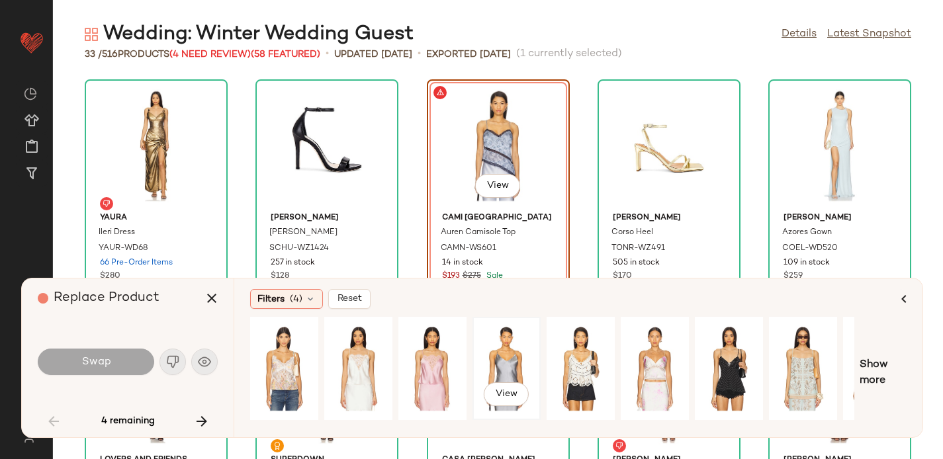
click at [501, 350] on div "View" at bounding box center [506, 369] width 59 height 94
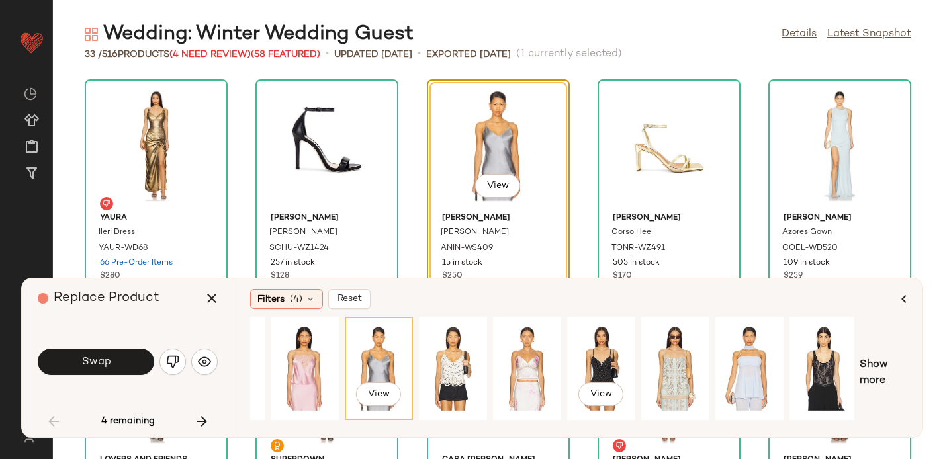
scroll to position [0, 130]
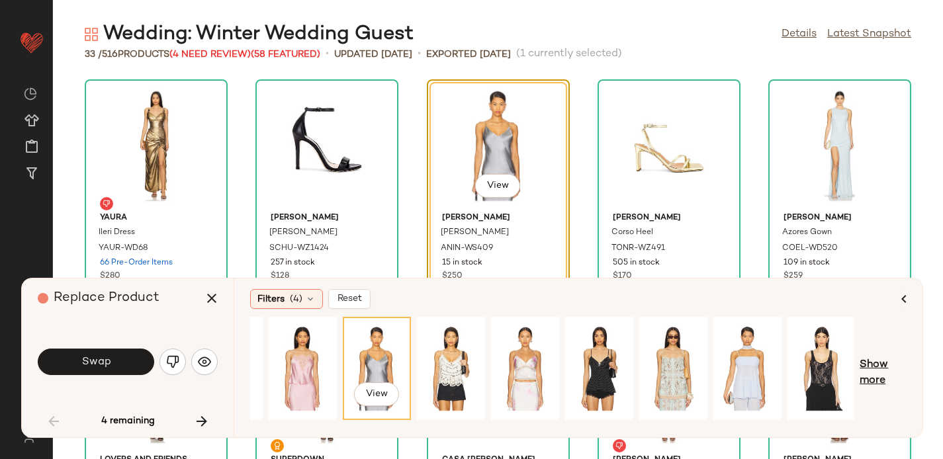
click at [874, 363] on span "Show more" at bounding box center [883, 374] width 47 height 32
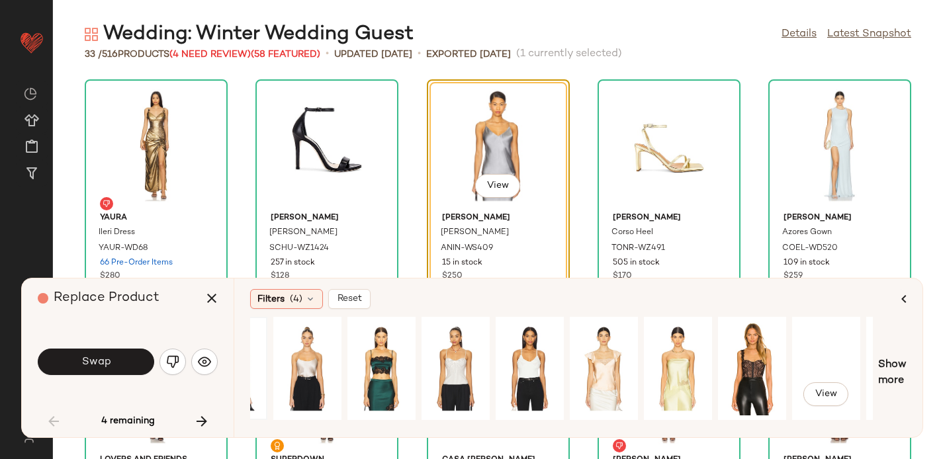
scroll to position [0, 853]
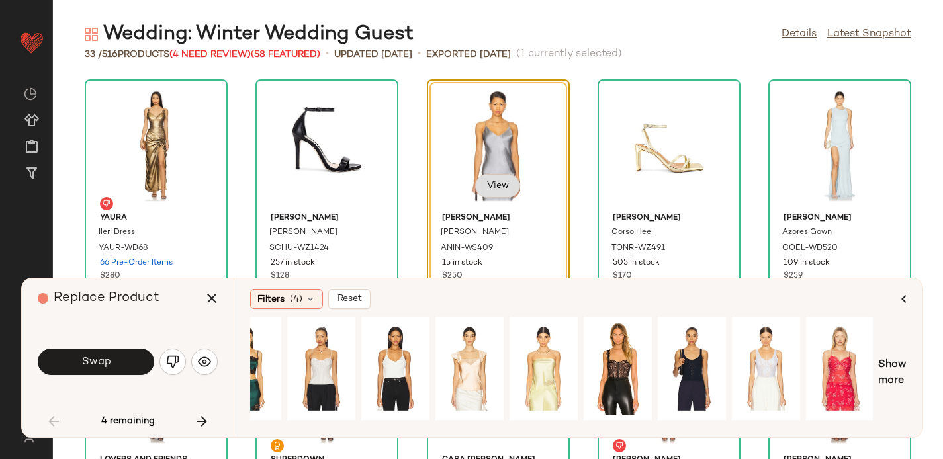
click at [499, 189] on span "View" at bounding box center [498, 186] width 23 height 11
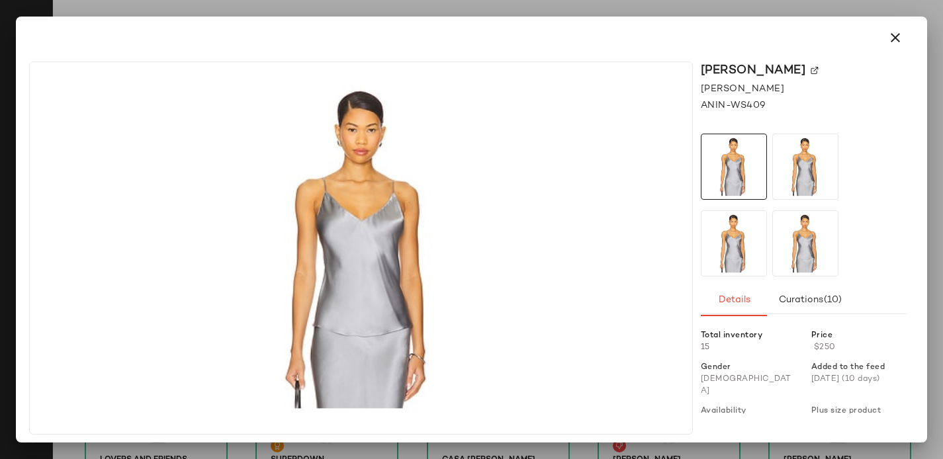
click at [811, 68] on img at bounding box center [815, 71] width 8 height 8
click at [898, 46] on button "button" at bounding box center [896, 38] width 32 height 32
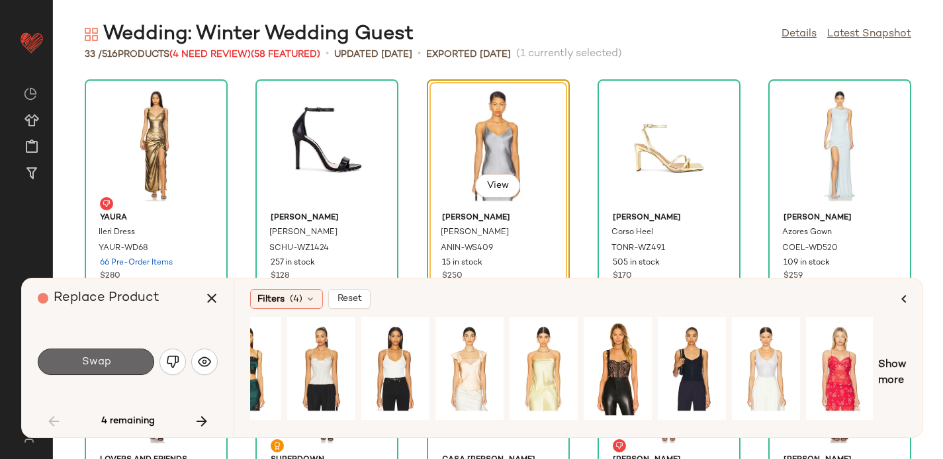
click at [128, 361] on button "Swap" at bounding box center [96, 362] width 117 height 26
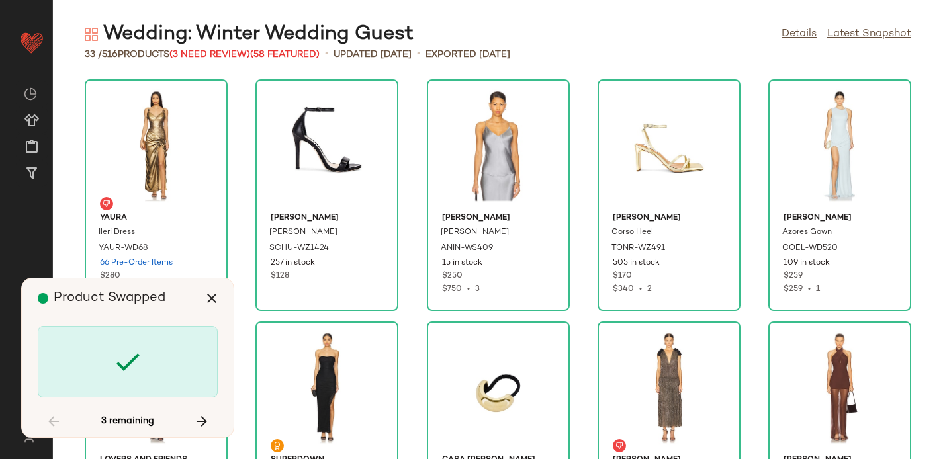
scroll to position [495, 0]
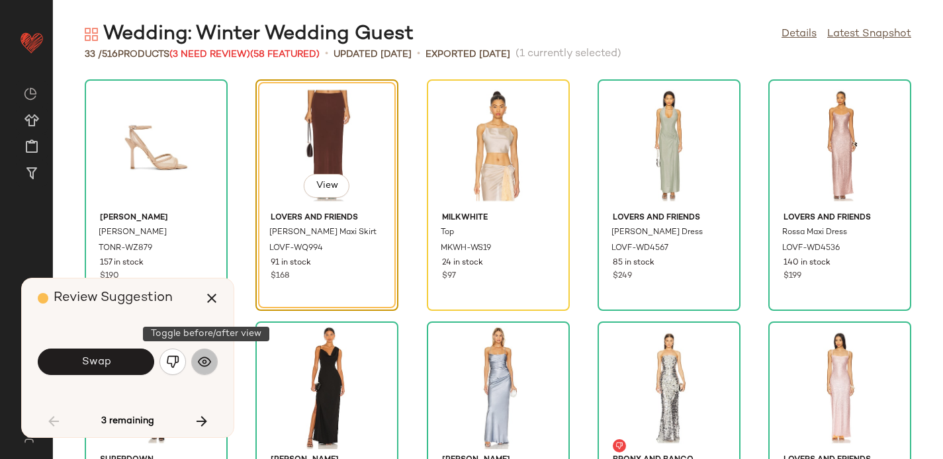
click at [206, 360] on img "button" at bounding box center [204, 362] width 13 height 13
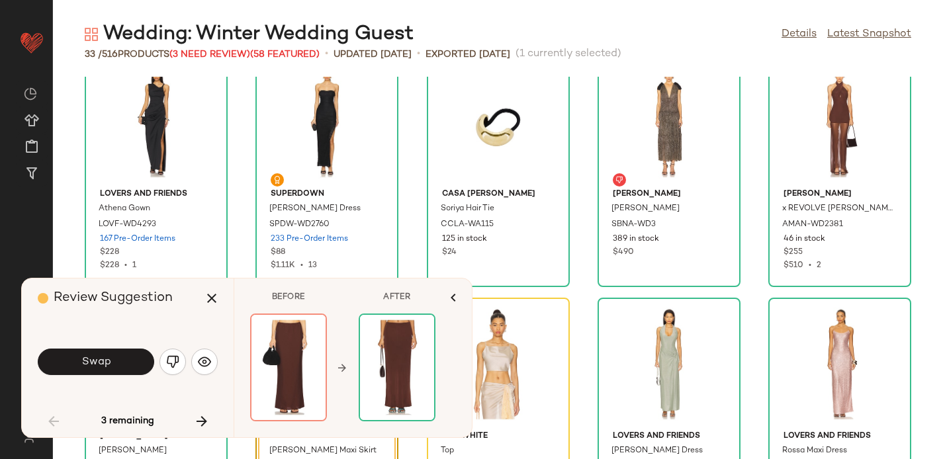
scroll to position [0, 0]
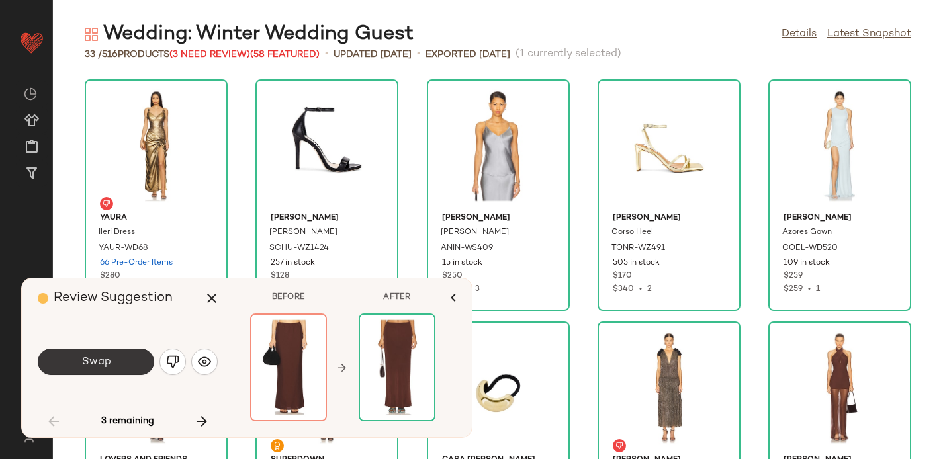
click at [115, 363] on button "Swap" at bounding box center [96, 362] width 117 height 26
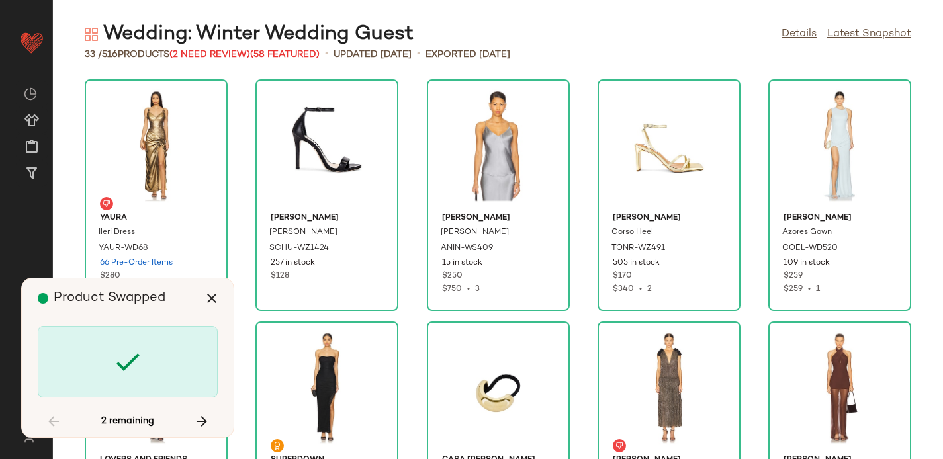
scroll to position [495, 0]
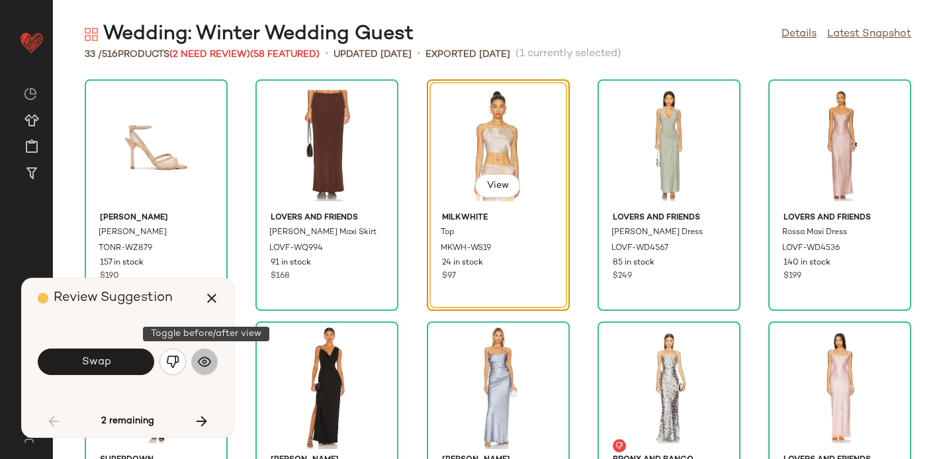
click at [210, 363] on img "button" at bounding box center [204, 362] width 13 height 13
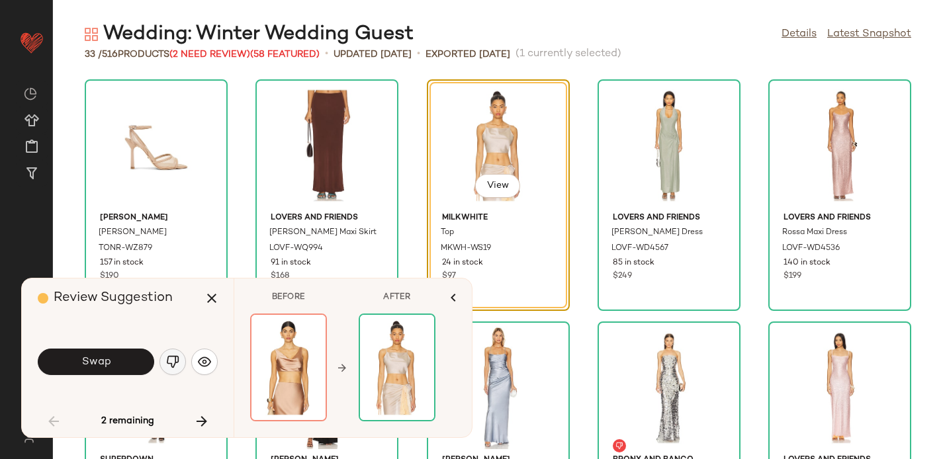
click at [174, 360] on img "button" at bounding box center [172, 362] width 13 height 13
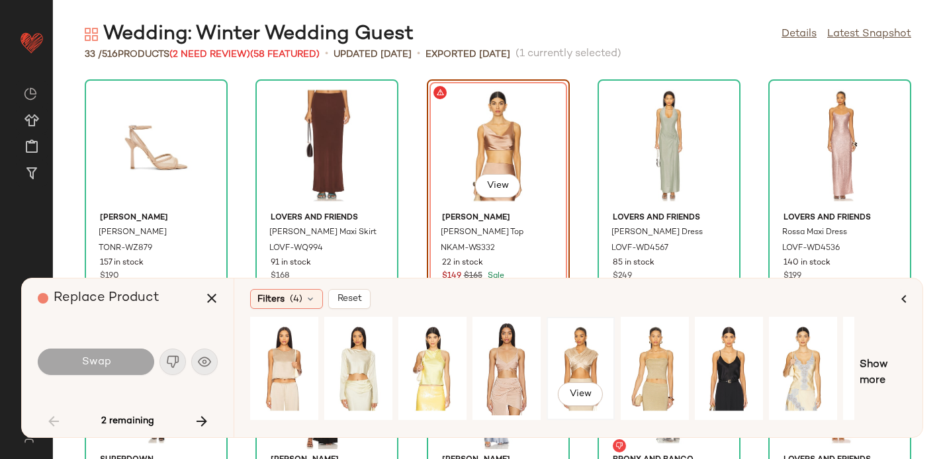
click at [577, 359] on div "View" at bounding box center [581, 369] width 59 height 94
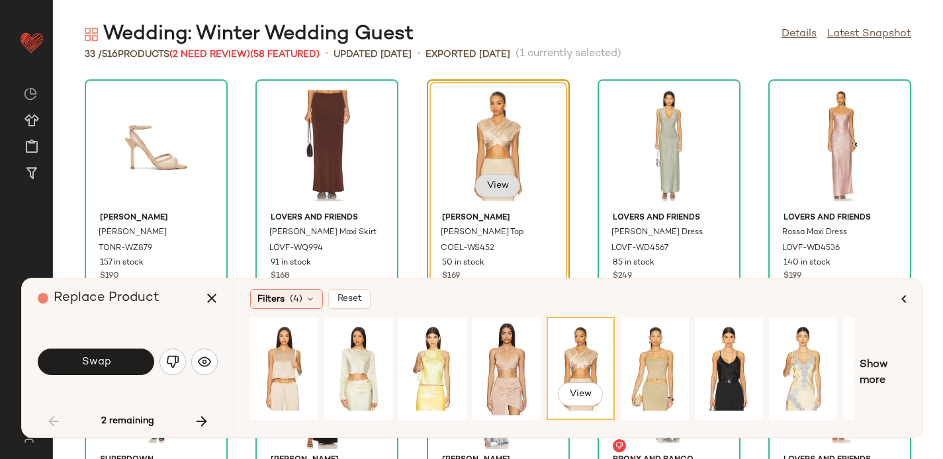
click at [490, 181] on span "View" at bounding box center [498, 186] width 23 height 11
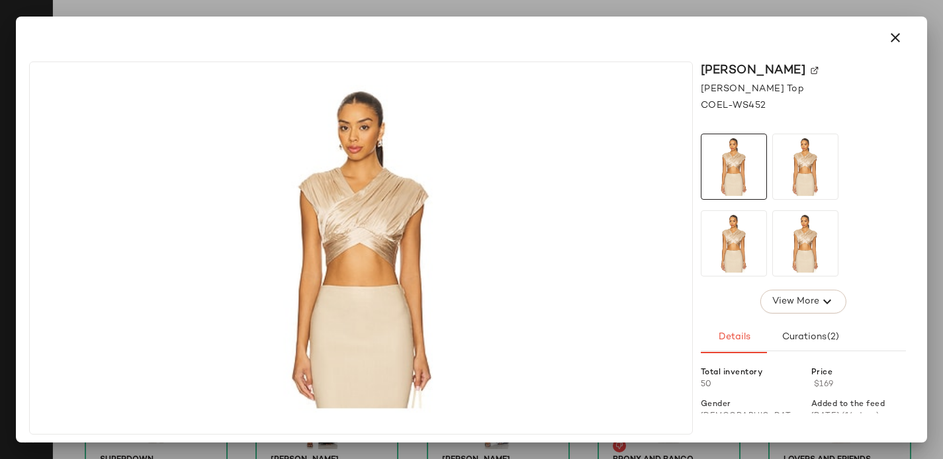
click at [814, 68] on img at bounding box center [815, 71] width 8 height 8
click at [901, 34] on icon "button" at bounding box center [896, 38] width 16 height 16
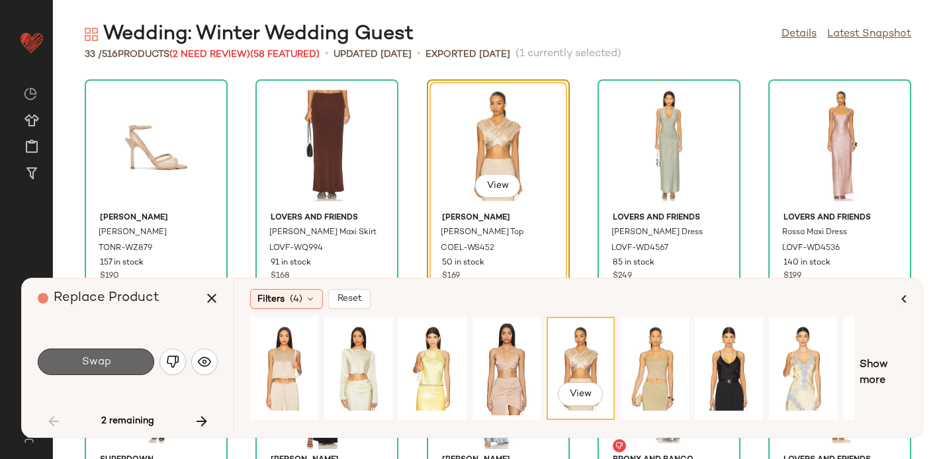
click at [88, 360] on span "Swap" at bounding box center [96, 362] width 30 height 13
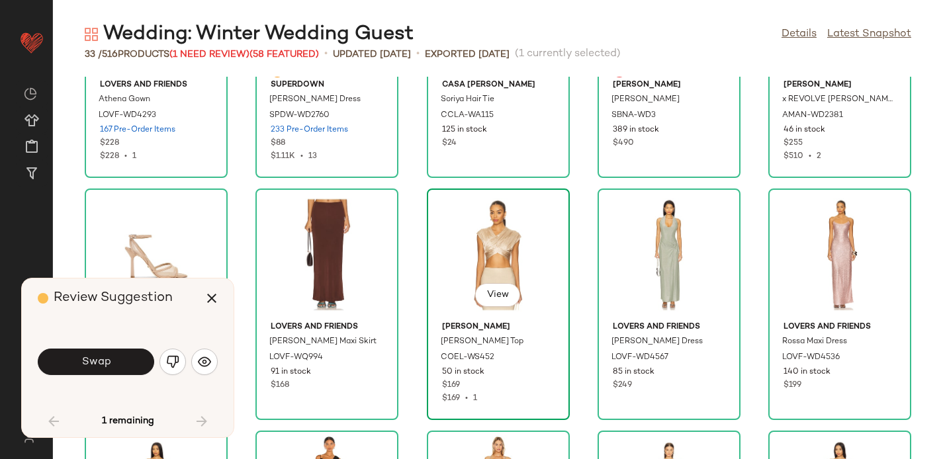
scroll to position [387, 0]
click at [470, 353] on span "COEL-WS452" at bounding box center [468, 358] width 54 height 12
click at [207, 350] on button "button" at bounding box center [204, 362] width 26 height 26
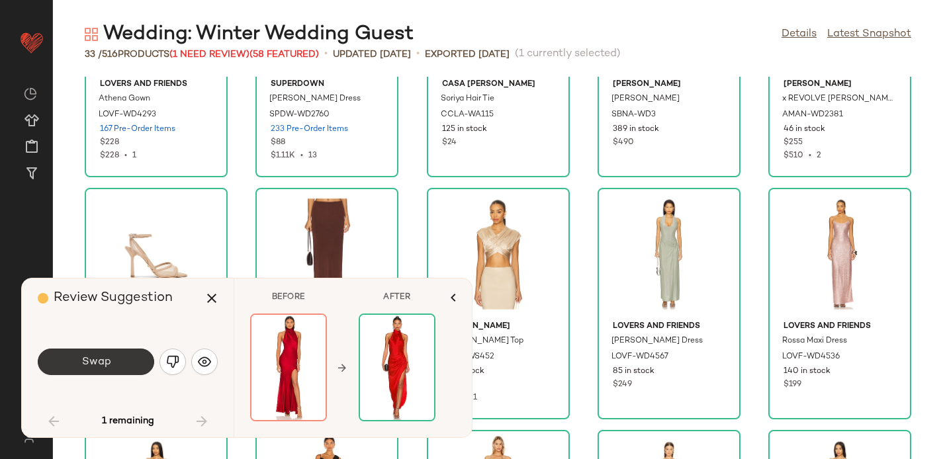
click at [94, 362] on span "Swap" at bounding box center [96, 362] width 30 height 13
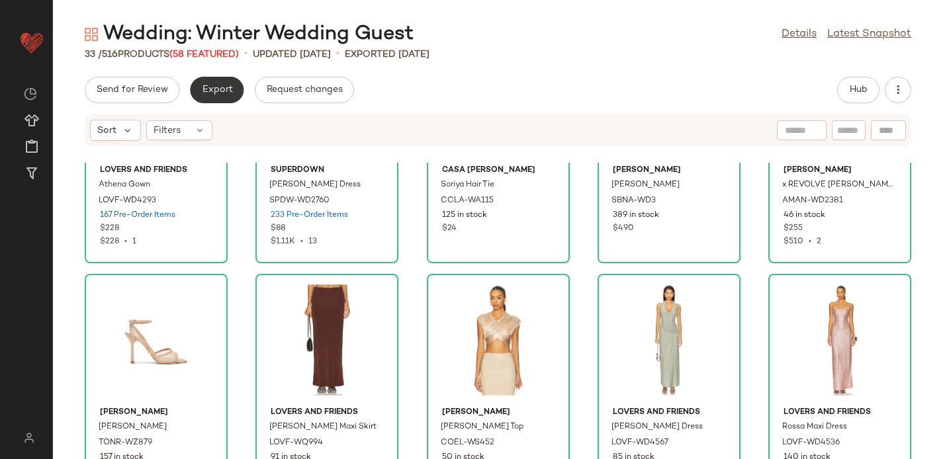
click at [210, 85] on span "Export" at bounding box center [216, 90] width 31 height 11
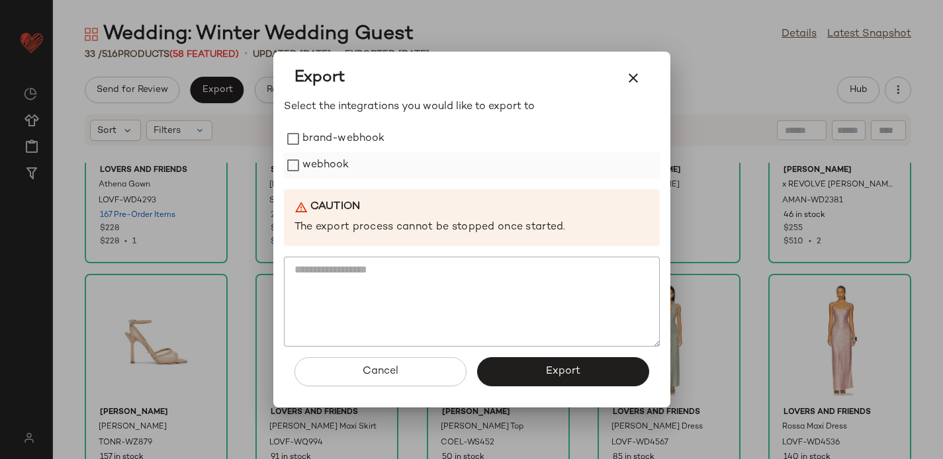
click at [331, 168] on label "webhook" at bounding box center [326, 165] width 47 height 26
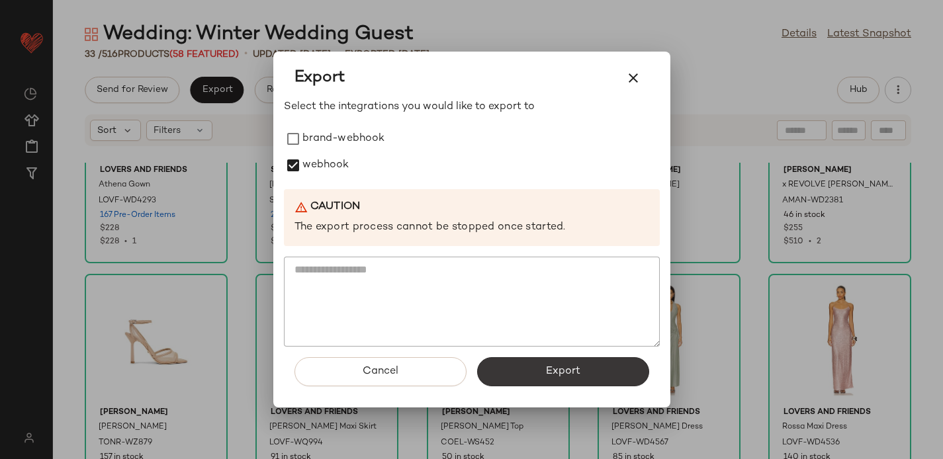
click at [548, 378] on button "Export" at bounding box center [563, 372] width 172 height 29
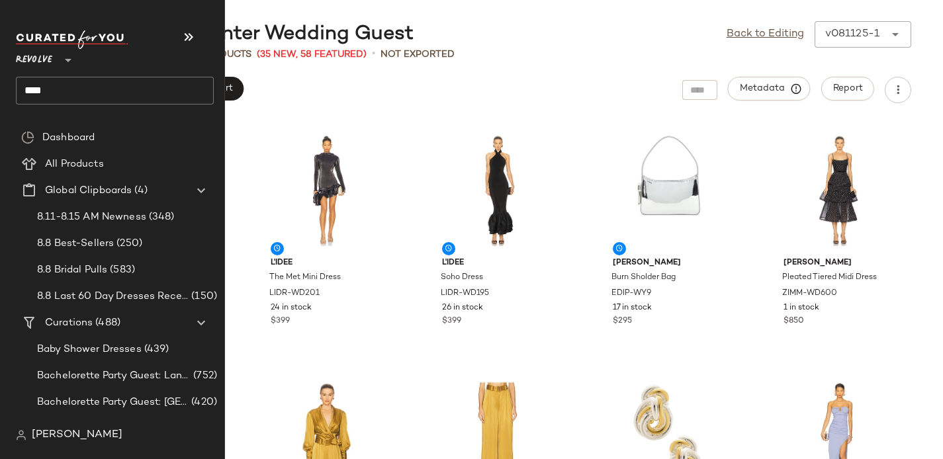
click at [45, 88] on input "****" at bounding box center [115, 91] width 198 height 28
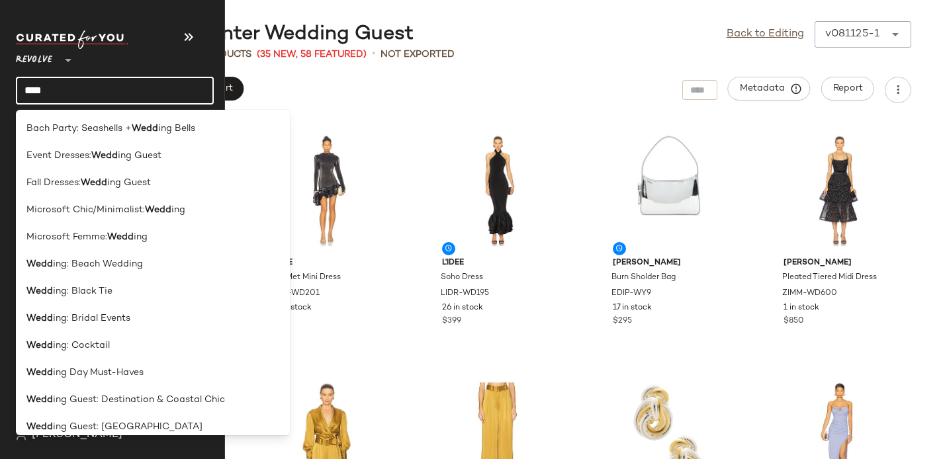
click at [45, 88] on input "****" at bounding box center [115, 91] width 198 height 28
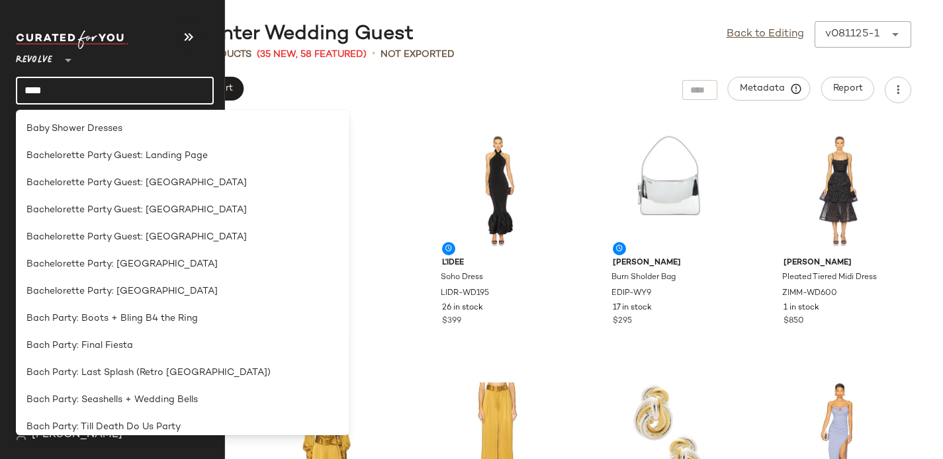
type input "*****"
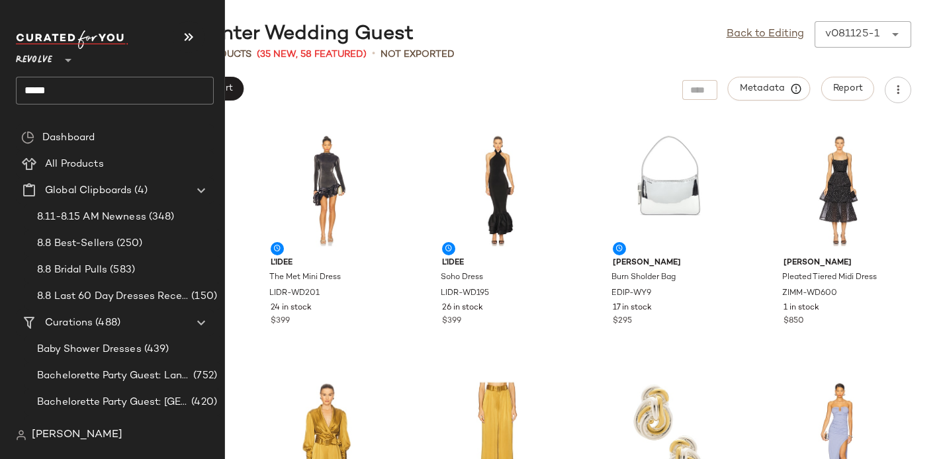
click at [66, 87] on input "*****" at bounding box center [115, 91] width 198 height 28
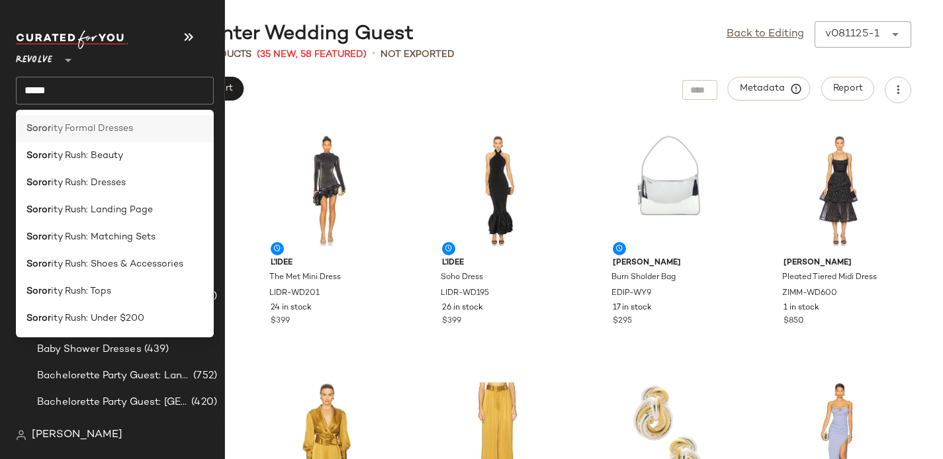
click at [37, 132] on b "Soror" at bounding box center [38, 129] width 24 height 14
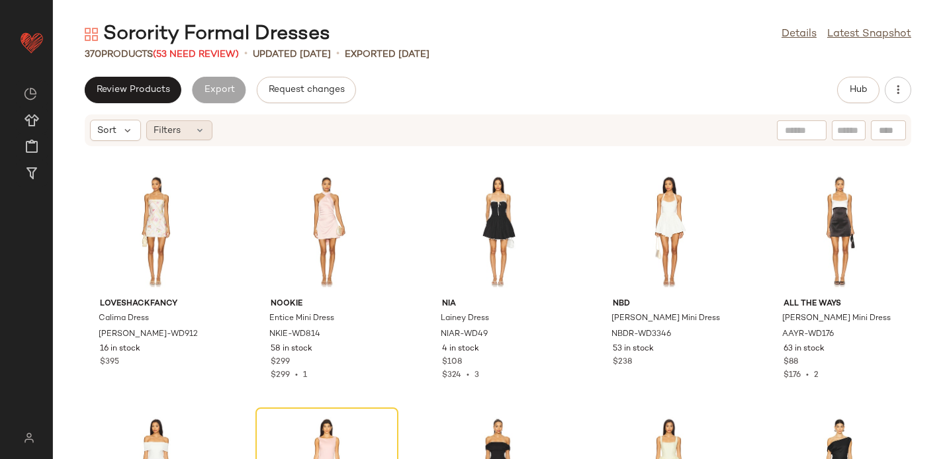
click at [183, 135] on div "Filters" at bounding box center [179, 130] width 66 height 20
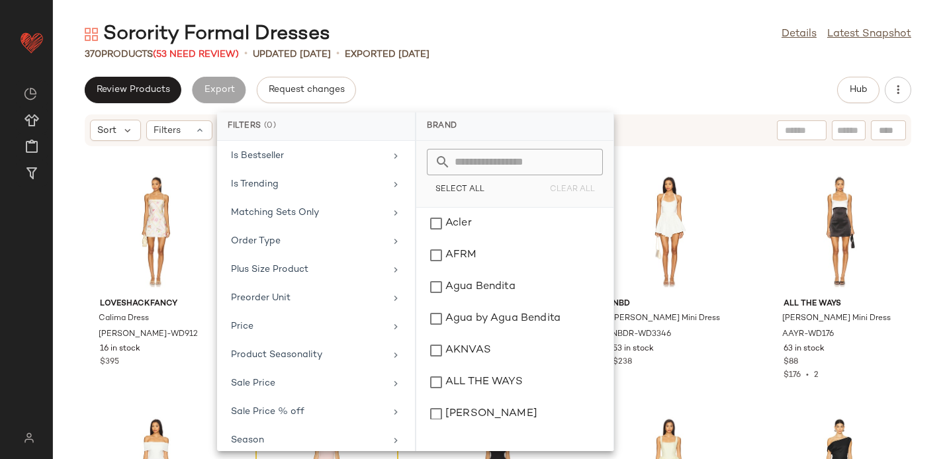
scroll to position [668, 0]
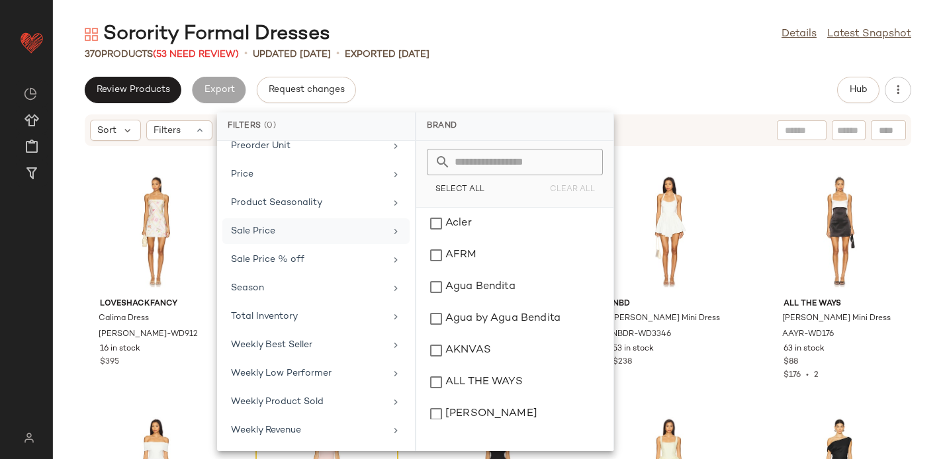
click at [260, 233] on div "Sale Price" at bounding box center [308, 231] width 154 height 14
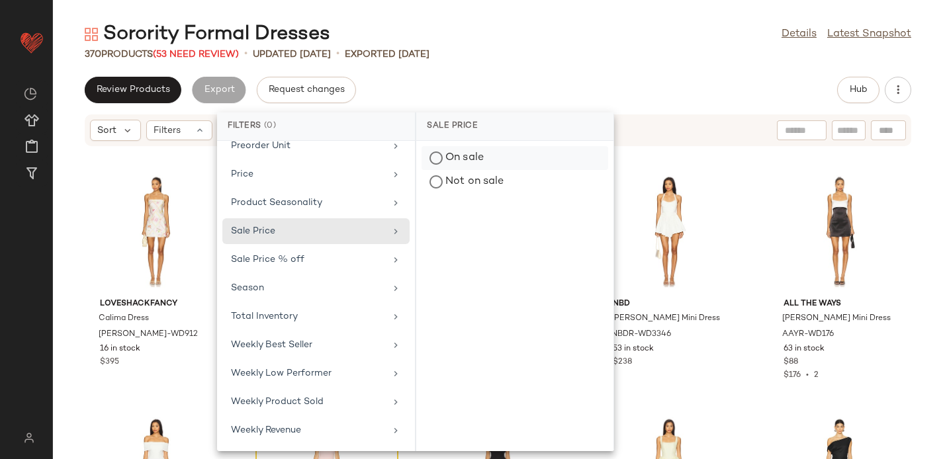
click at [451, 170] on div "On sale" at bounding box center [515, 182] width 187 height 24
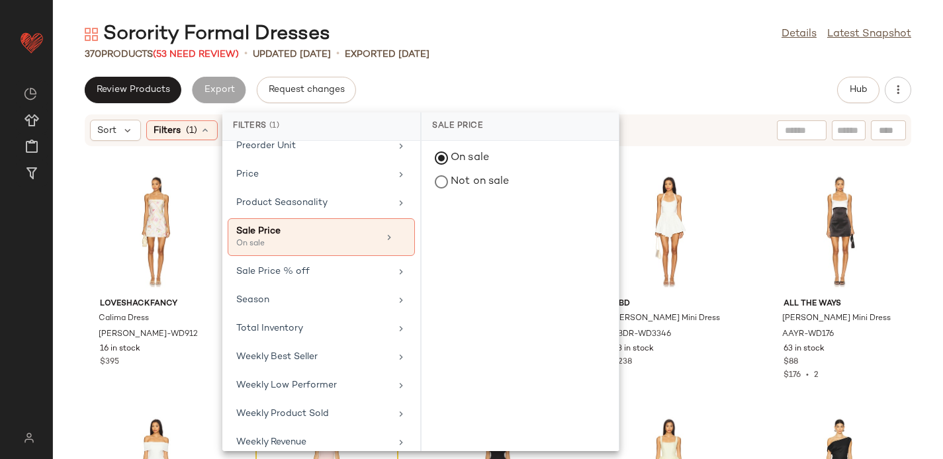
click at [517, 71] on div "Sorority Formal Dresses Details Latest Snapshot 370 Products (53 Need Review) •…" at bounding box center [498, 240] width 890 height 438
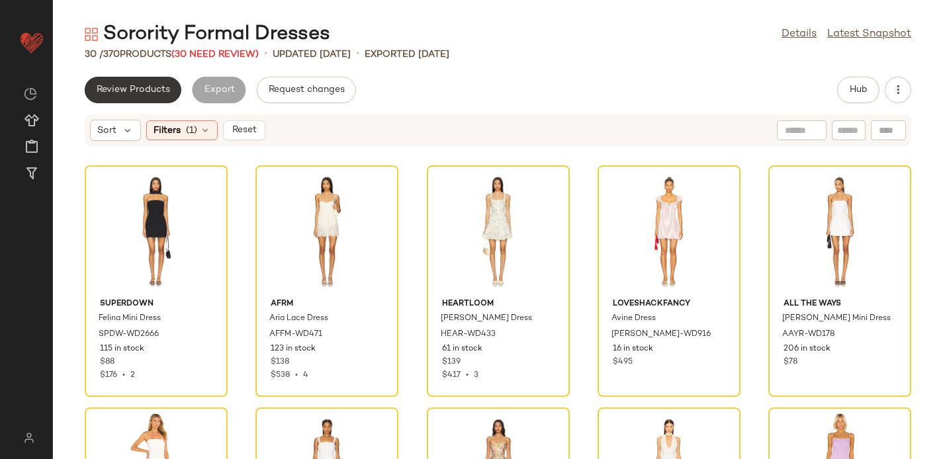
click at [141, 87] on span "Review Products" at bounding box center [133, 90] width 74 height 11
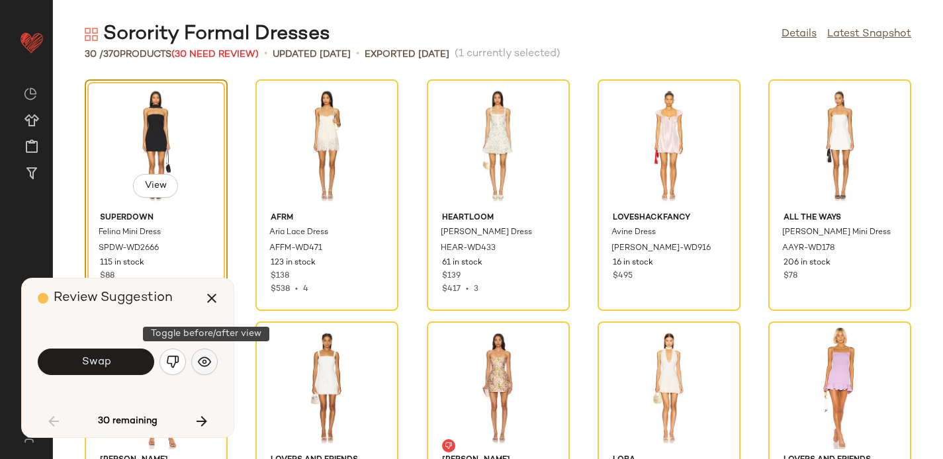
click at [205, 351] on button "button" at bounding box center [204, 362] width 26 height 26
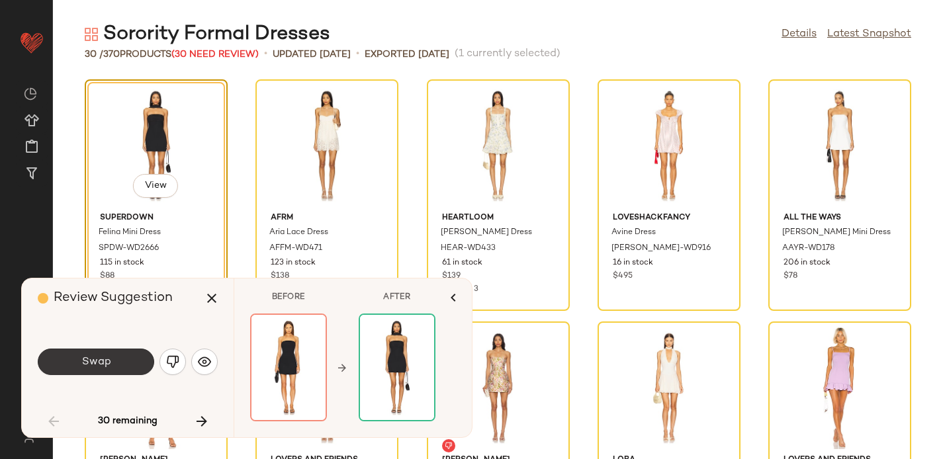
click at [83, 356] on span "Swap" at bounding box center [96, 362] width 30 height 13
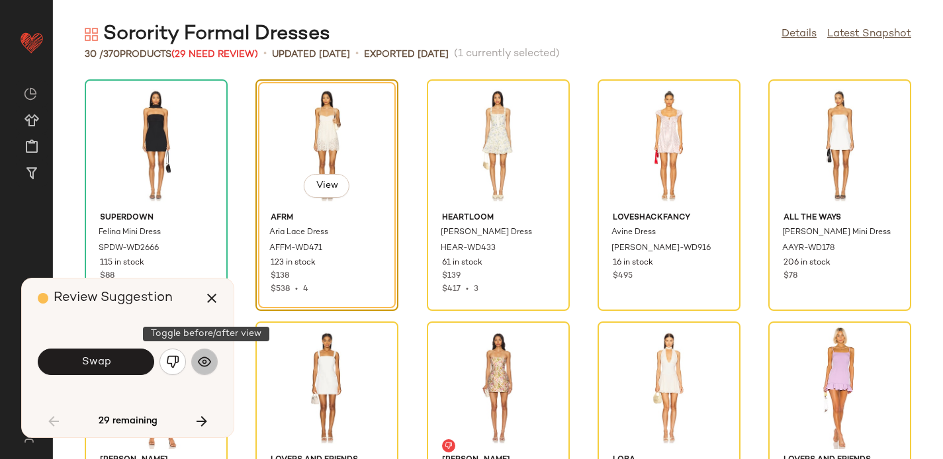
click at [199, 361] on img "button" at bounding box center [204, 362] width 13 height 13
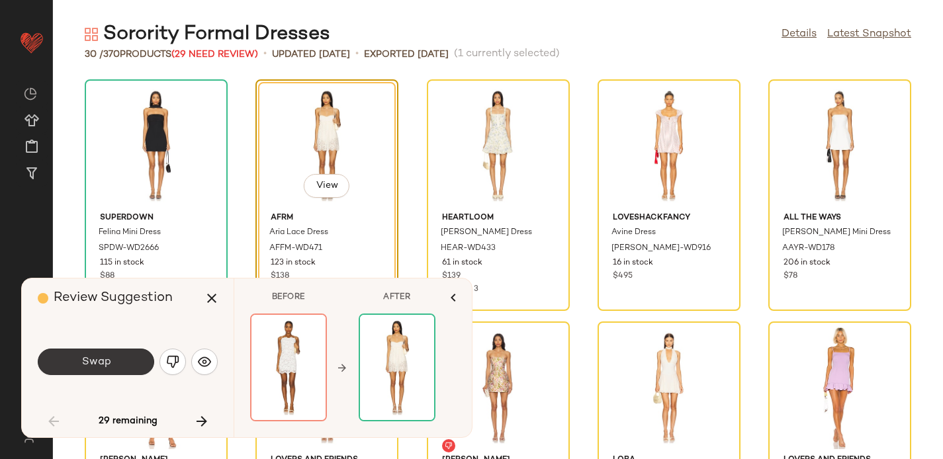
click at [118, 368] on button "Swap" at bounding box center [96, 362] width 117 height 26
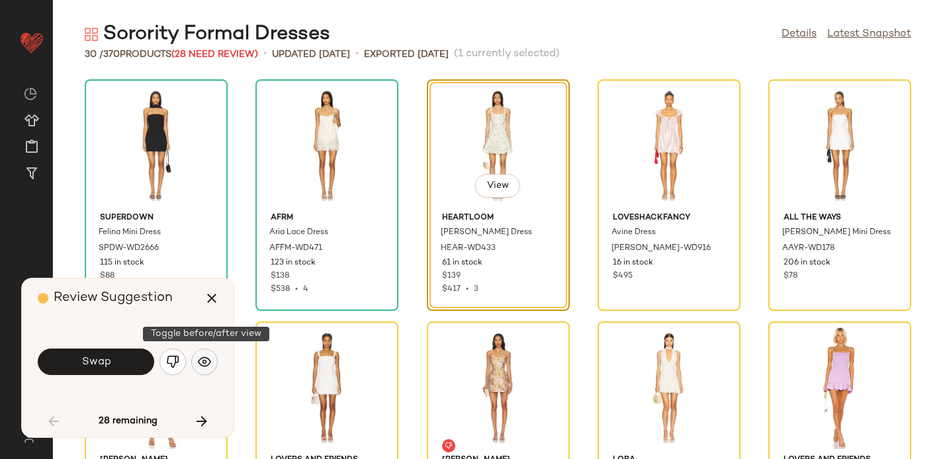
click at [205, 368] on img "button" at bounding box center [204, 362] width 13 height 13
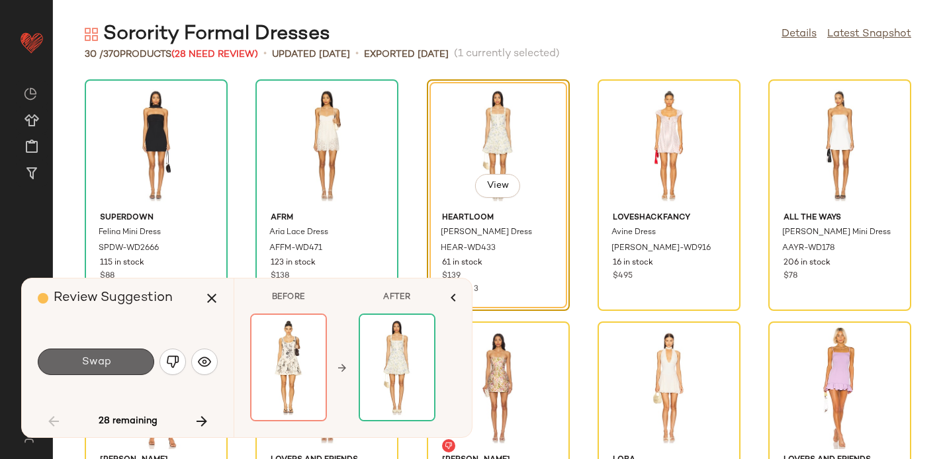
click at [99, 359] on span "Swap" at bounding box center [96, 362] width 30 height 13
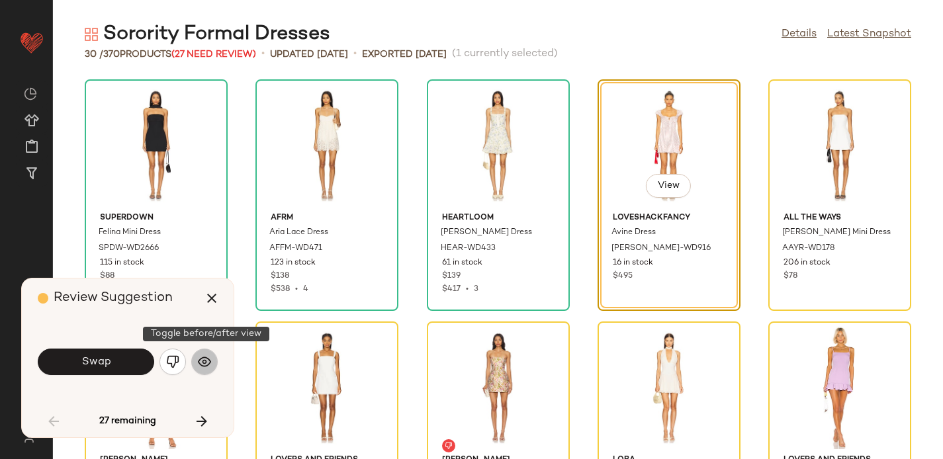
click at [208, 361] on img "button" at bounding box center [204, 362] width 13 height 13
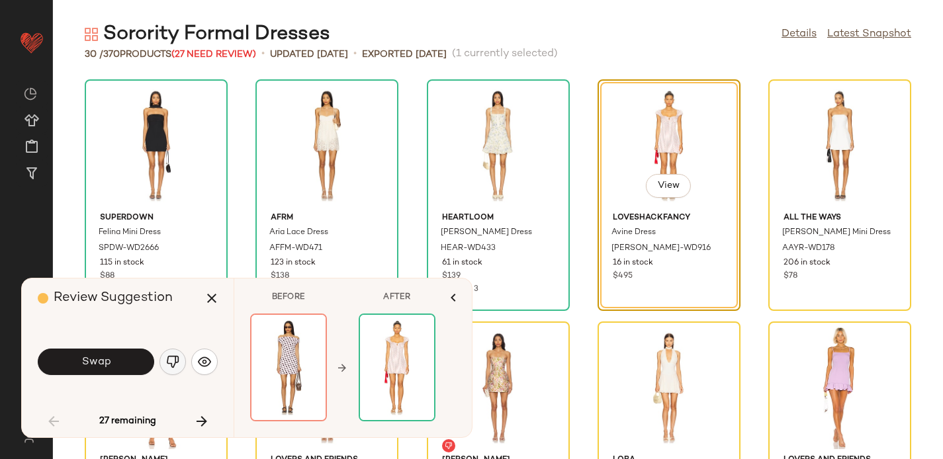
click at [175, 360] on img "button" at bounding box center [172, 362] width 13 height 13
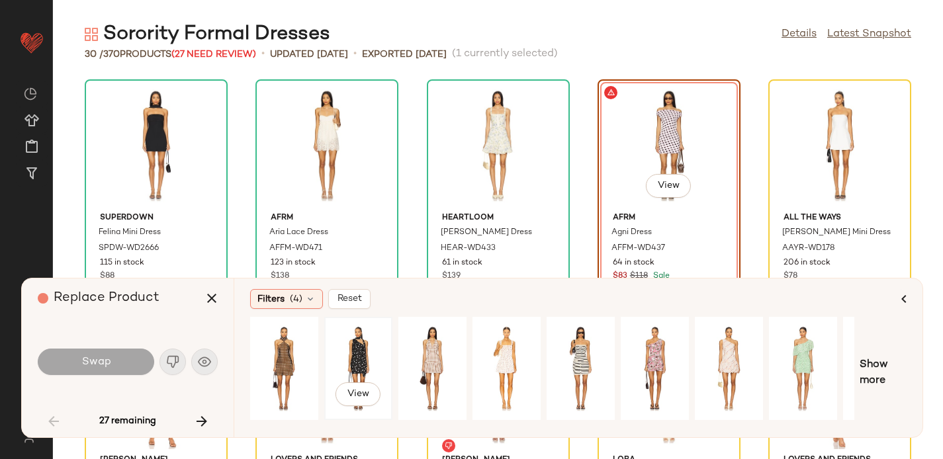
click at [350, 342] on div "View" at bounding box center [358, 369] width 59 height 94
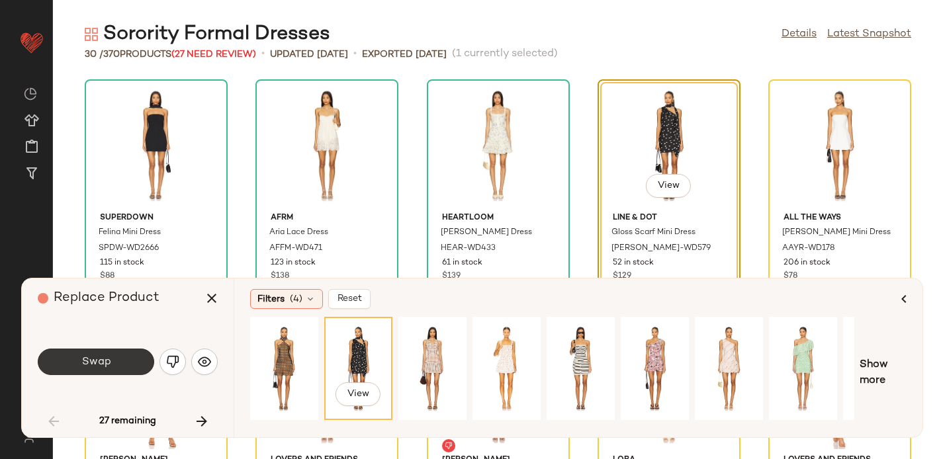
click at [123, 367] on button "Swap" at bounding box center [96, 362] width 117 height 26
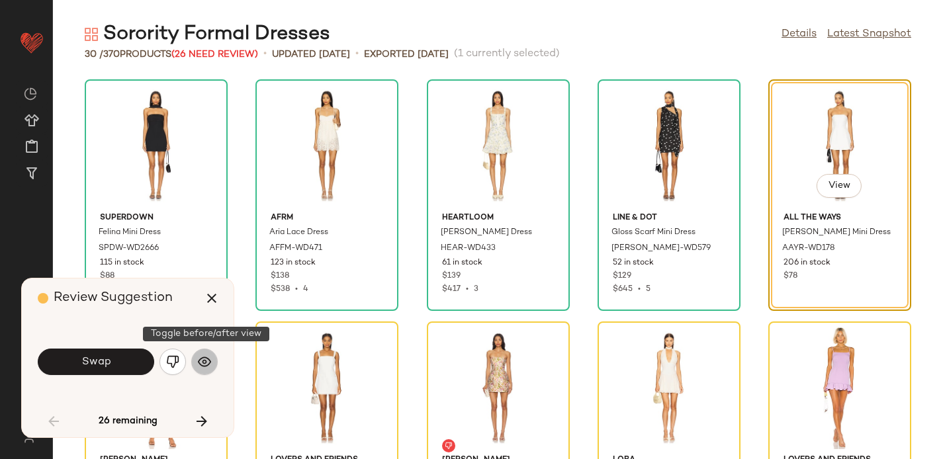
click at [203, 360] on img "button" at bounding box center [204, 362] width 13 height 13
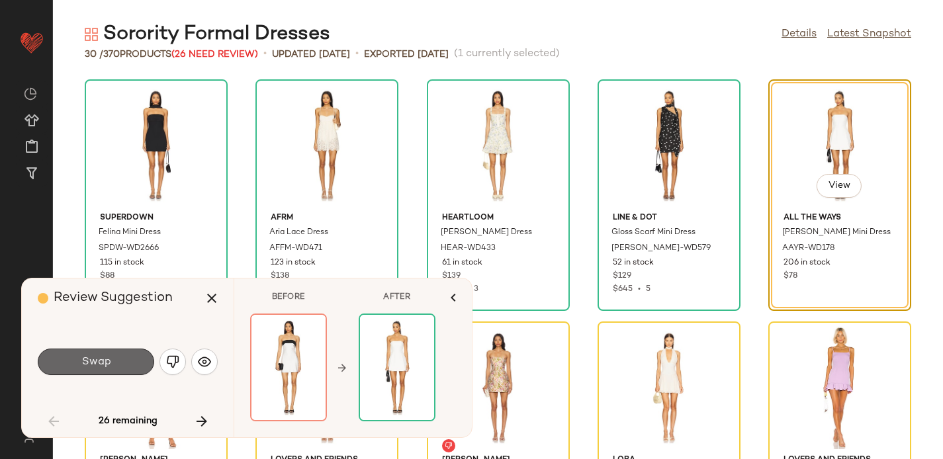
click at [110, 359] on span "Swap" at bounding box center [96, 362] width 30 height 13
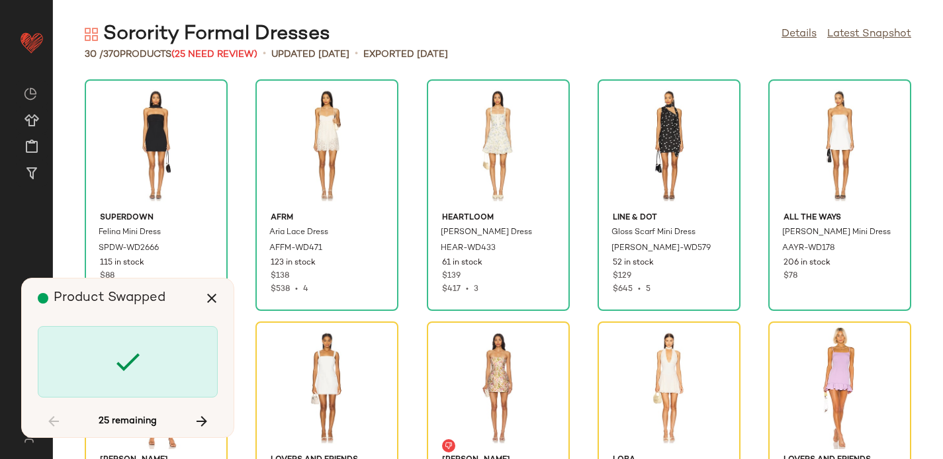
scroll to position [253, 0]
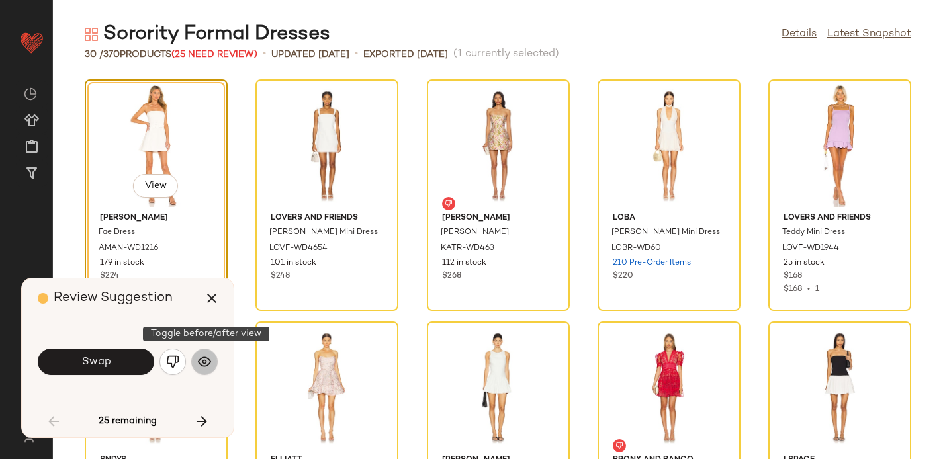
click at [213, 363] on button "button" at bounding box center [204, 362] width 26 height 26
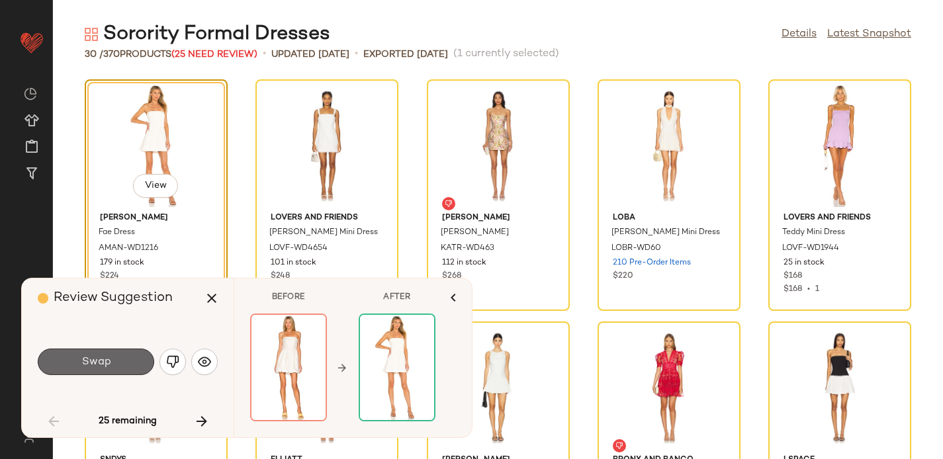
click at [124, 360] on button "Swap" at bounding box center [96, 362] width 117 height 26
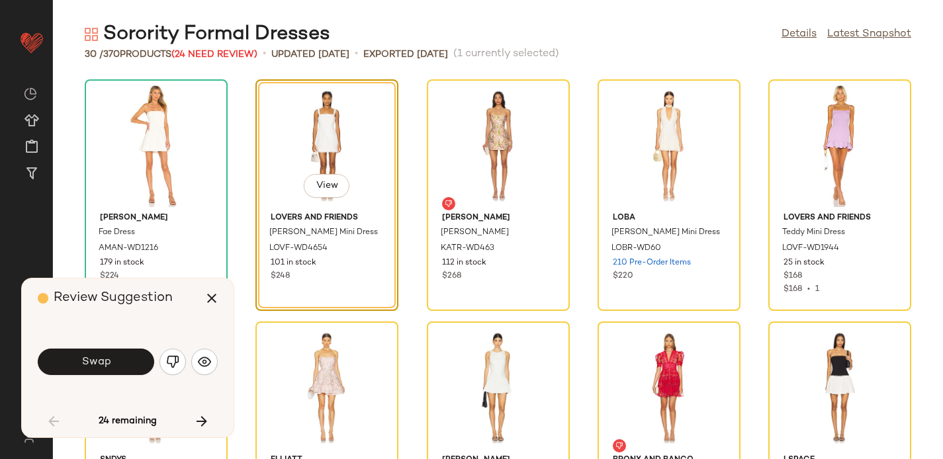
scroll to position [242, 0]
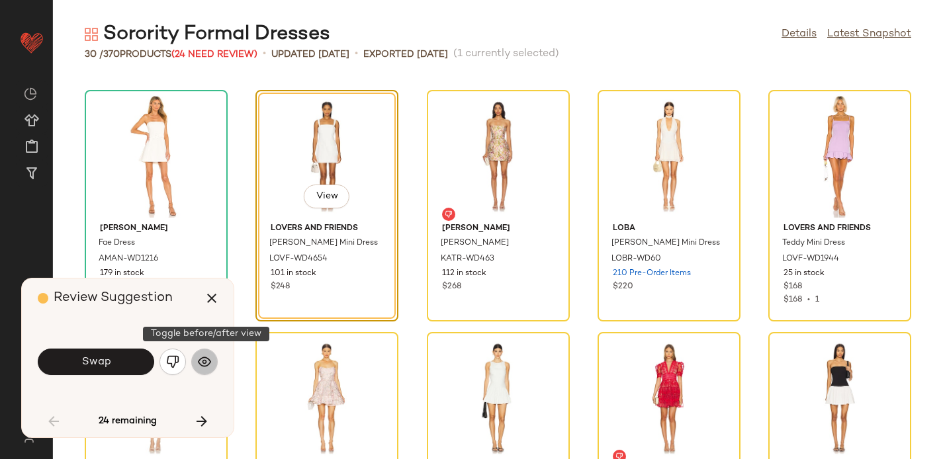
click at [210, 370] on button "button" at bounding box center [204, 362] width 26 height 26
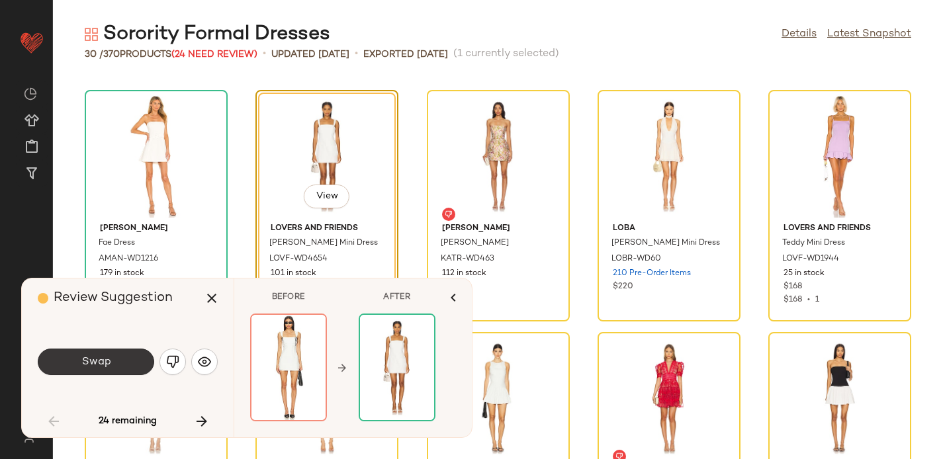
click at [103, 358] on span "Swap" at bounding box center [96, 362] width 30 height 13
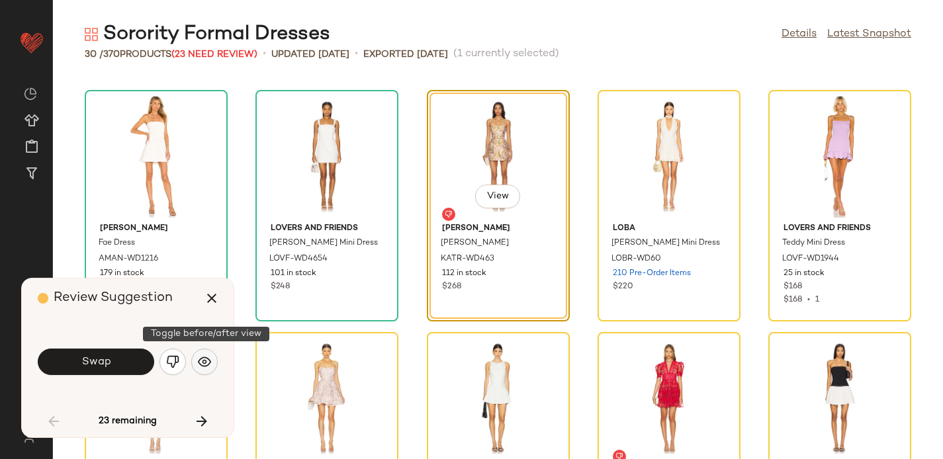
click at [208, 363] on img "button" at bounding box center [204, 362] width 13 height 13
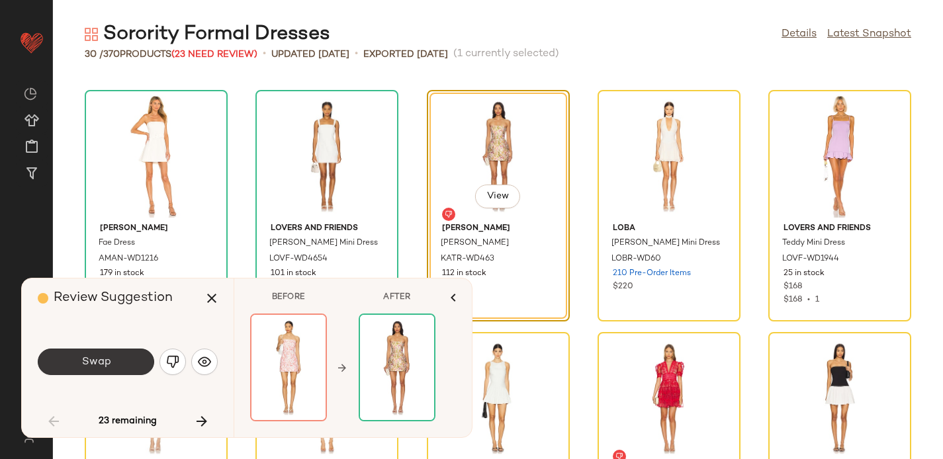
click at [120, 360] on button "Swap" at bounding box center [96, 362] width 117 height 26
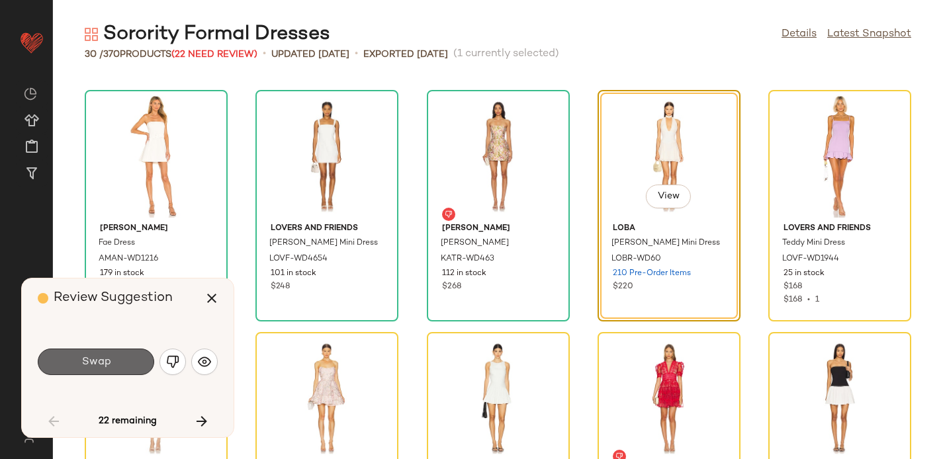
click at [98, 358] on span "Swap" at bounding box center [96, 362] width 30 height 13
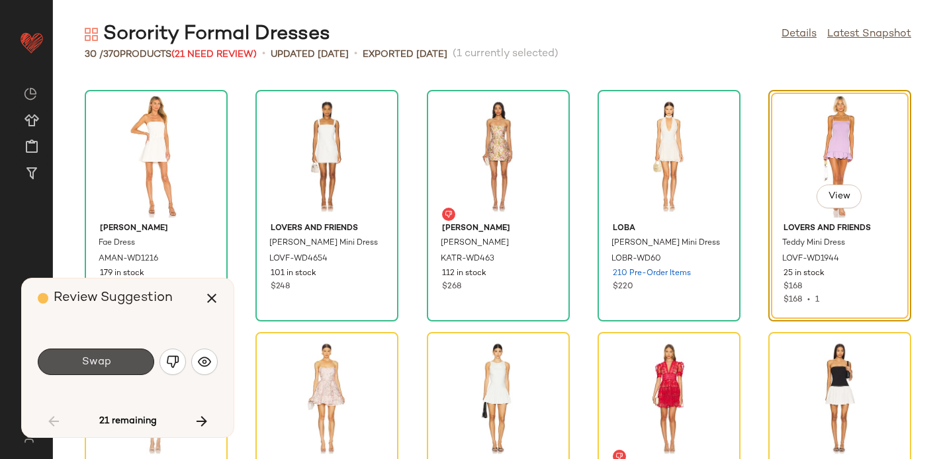
click at [98, 358] on span "Swap" at bounding box center [96, 362] width 30 height 13
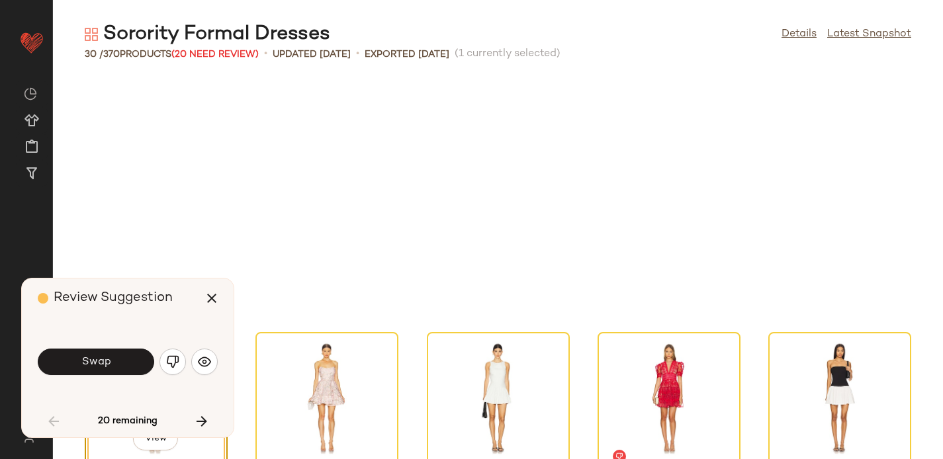
scroll to position [485, 0]
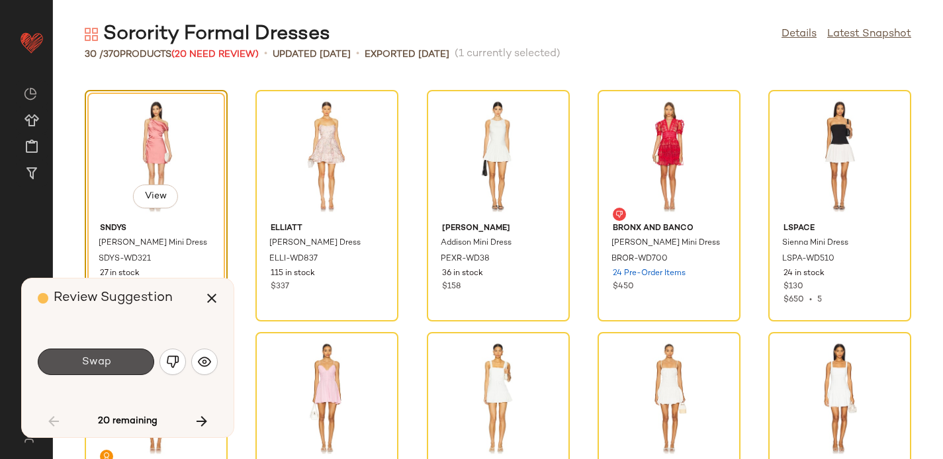
click at [98, 358] on span "Swap" at bounding box center [96, 362] width 30 height 13
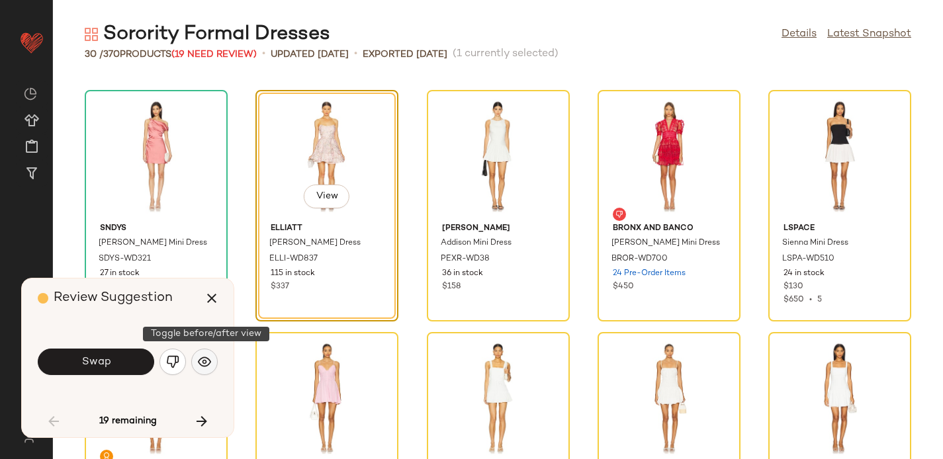
click at [207, 356] on img "button" at bounding box center [204, 362] width 13 height 13
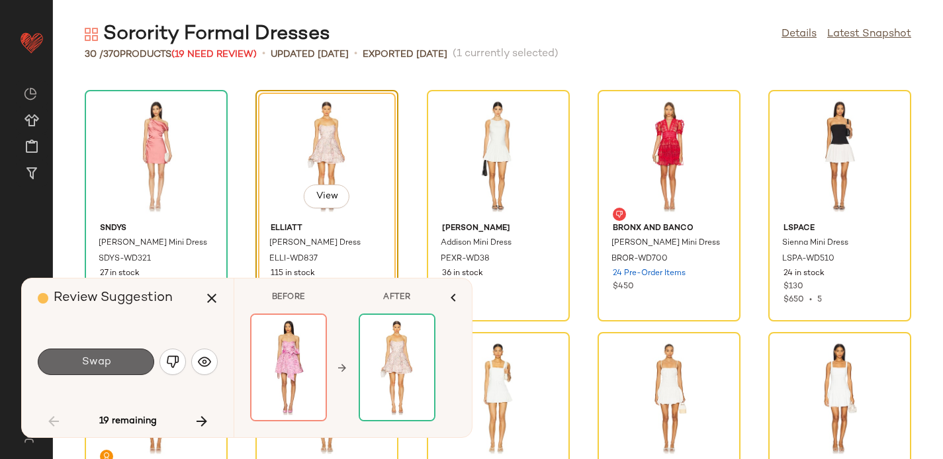
click at [115, 359] on button "Swap" at bounding box center [96, 362] width 117 height 26
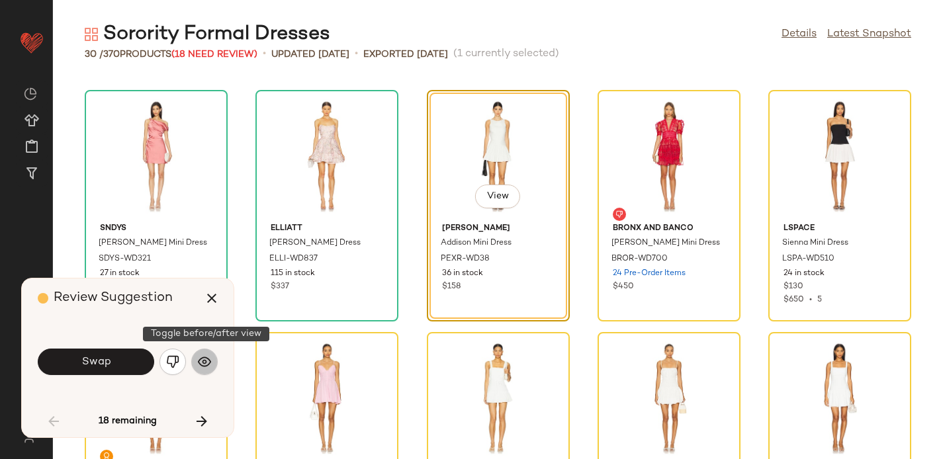
click at [209, 359] on img "button" at bounding box center [204, 362] width 13 height 13
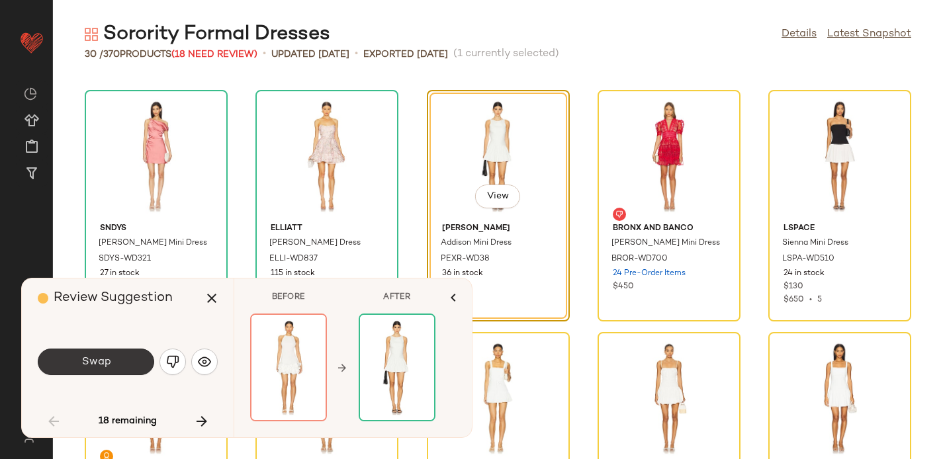
click at [123, 358] on button "Swap" at bounding box center [96, 362] width 117 height 26
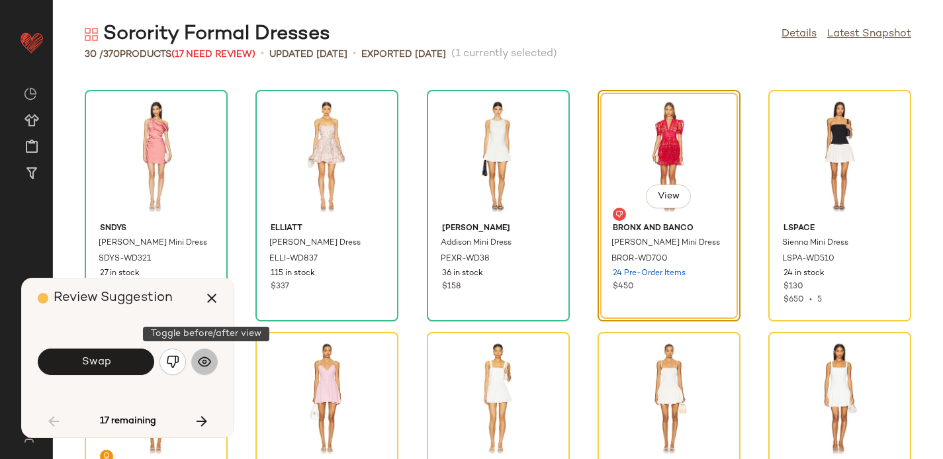
click at [197, 365] on button "button" at bounding box center [204, 362] width 26 height 26
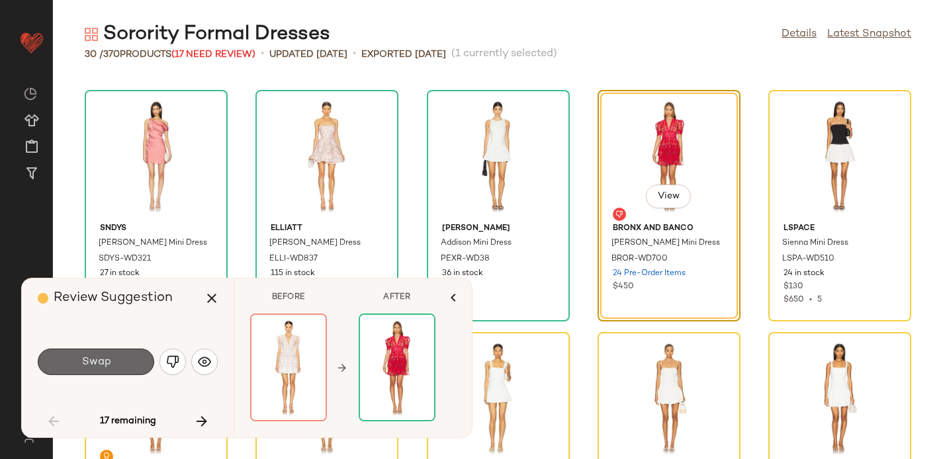
click at [123, 358] on button "Swap" at bounding box center [96, 362] width 117 height 26
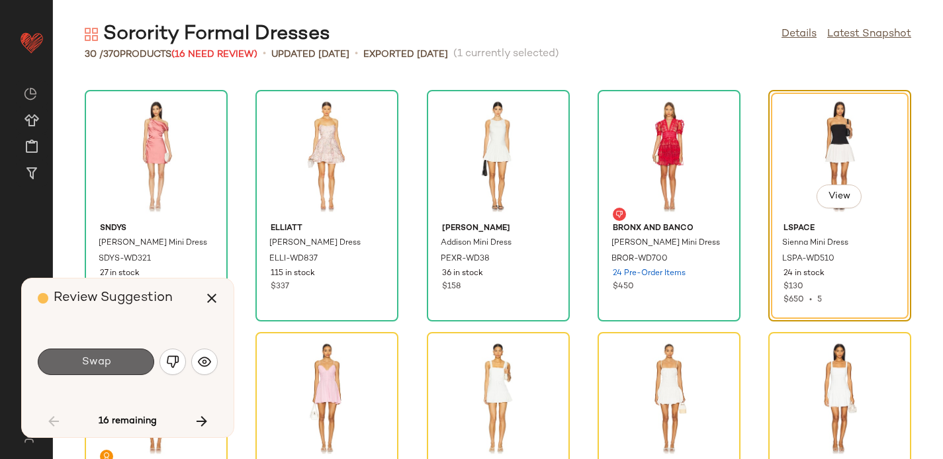
click at [123, 359] on button "Swap" at bounding box center [96, 362] width 117 height 26
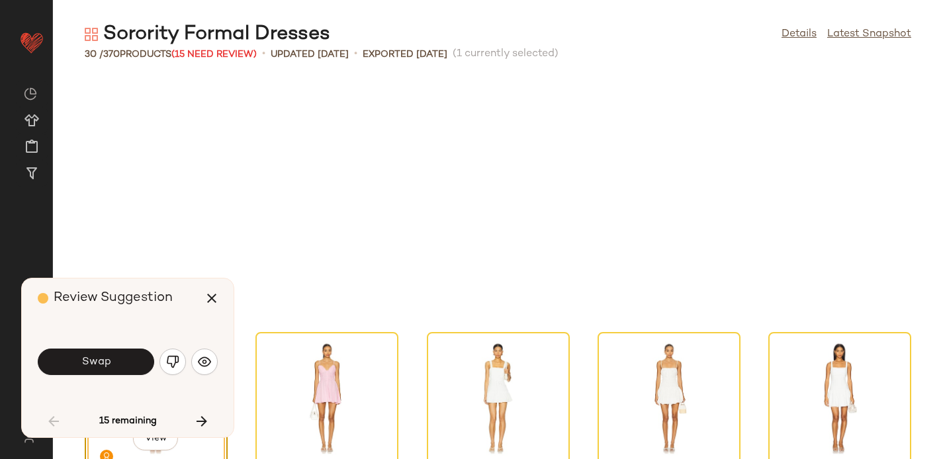
scroll to position [727, 0]
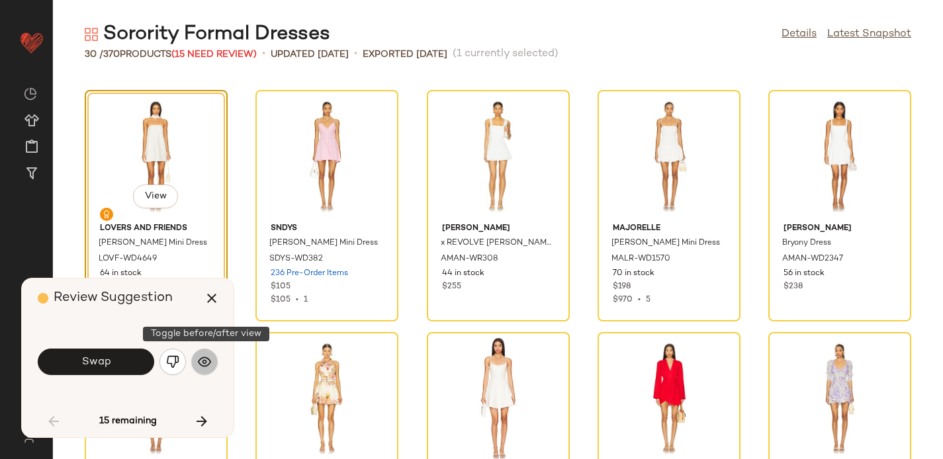
click at [211, 356] on img "button" at bounding box center [204, 362] width 13 height 13
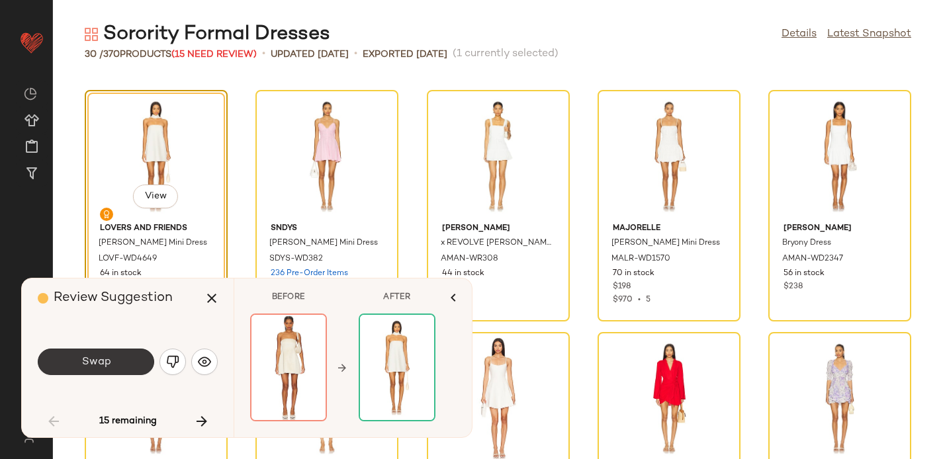
click at [134, 365] on button "Swap" at bounding box center [96, 362] width 117 height 26
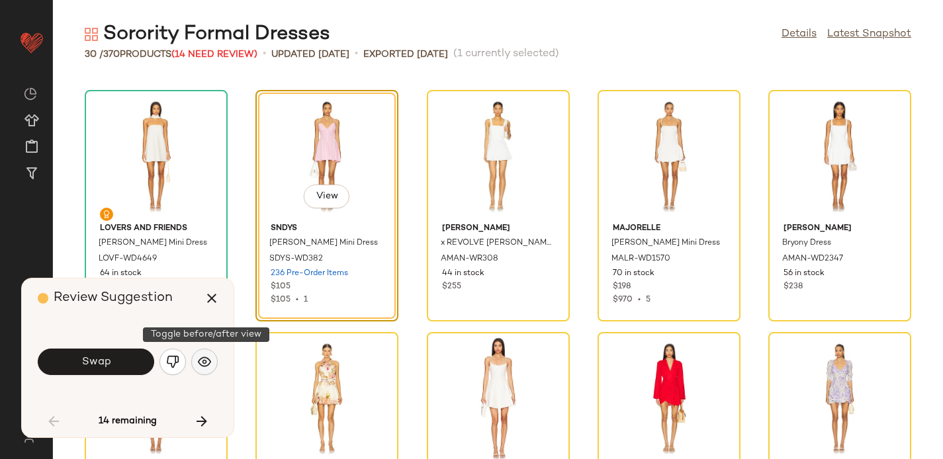
click at [207, 367] on img "button" at bounding box center [204, 362] width 13 height 13
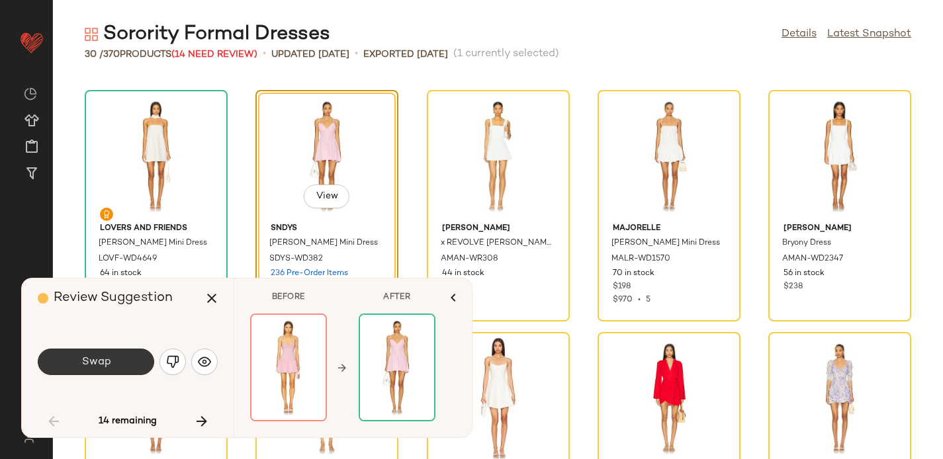
click at [120, 358] on button "Swap" at bounding box center [96, 362] width 117 height 26
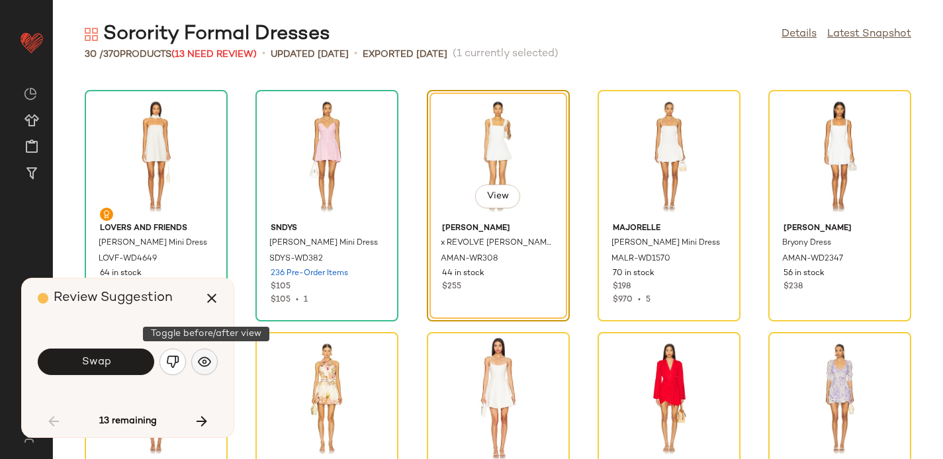
click at [207, 353] on button "button" at bounding box center [204, 362] width 26 height 26
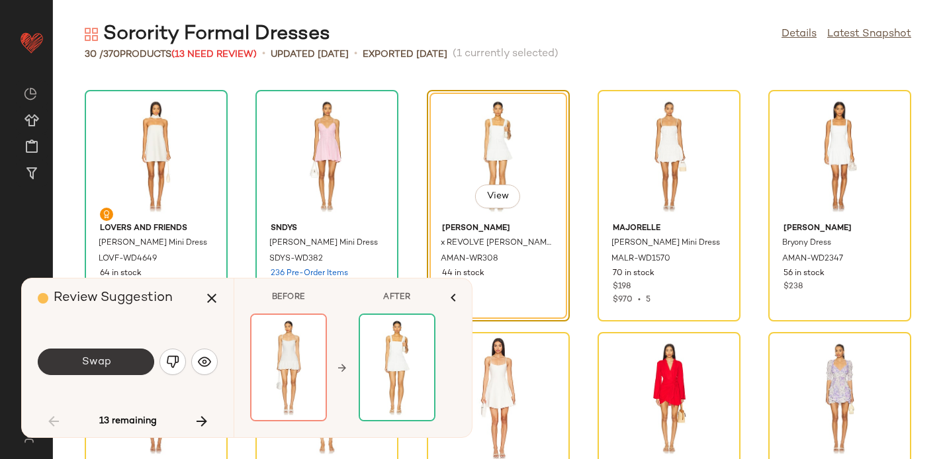
click at [117, 354] on button "Swap" at bounding box center [96, 362] width 117 height 26
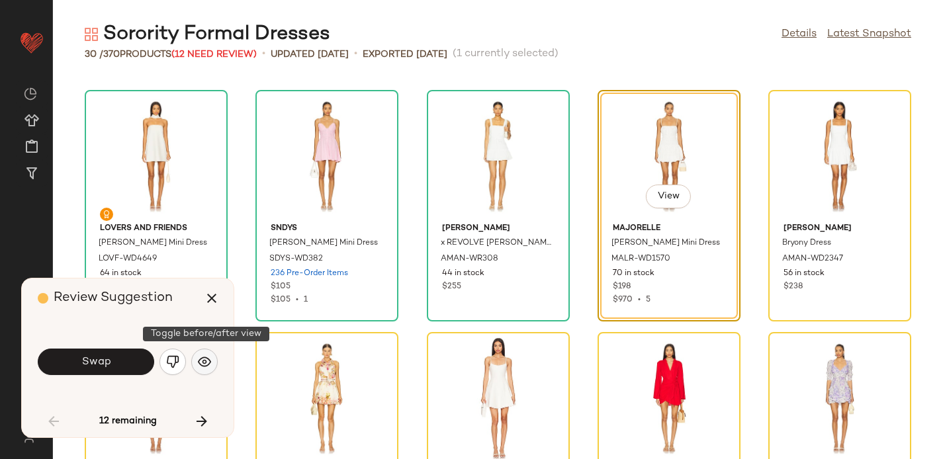
click at [199, 365] on img "button" at bounding box center [204, 362] width 13 height 13
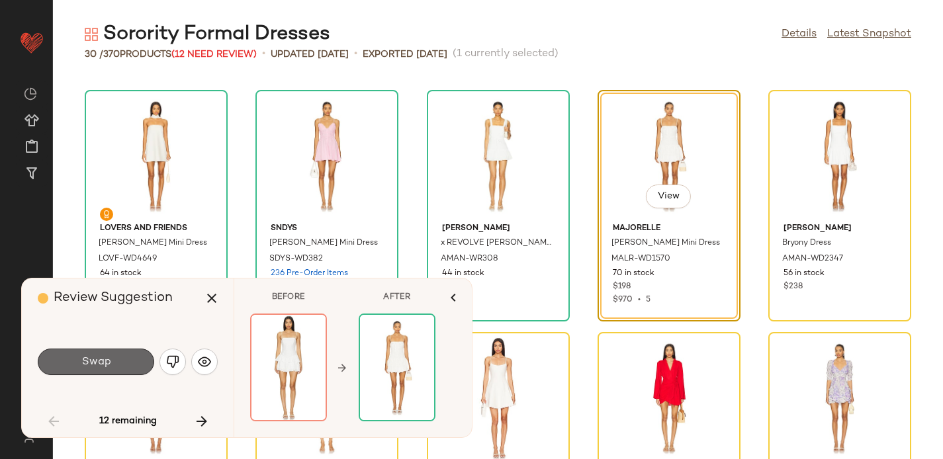
click at [109, 360] on span "Swap" at bounding box center [96, 362] width 30 height 13
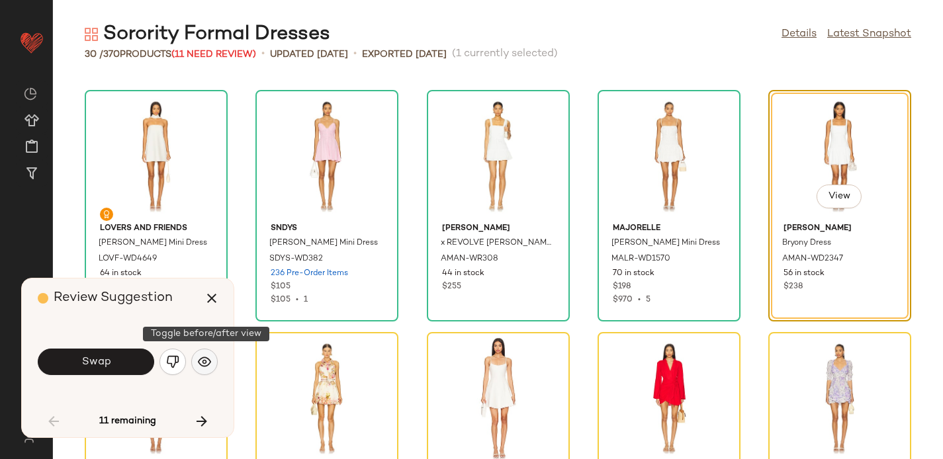
click at [203, 361] on img "button" at bounding box center [204, 362] width 13 height 13
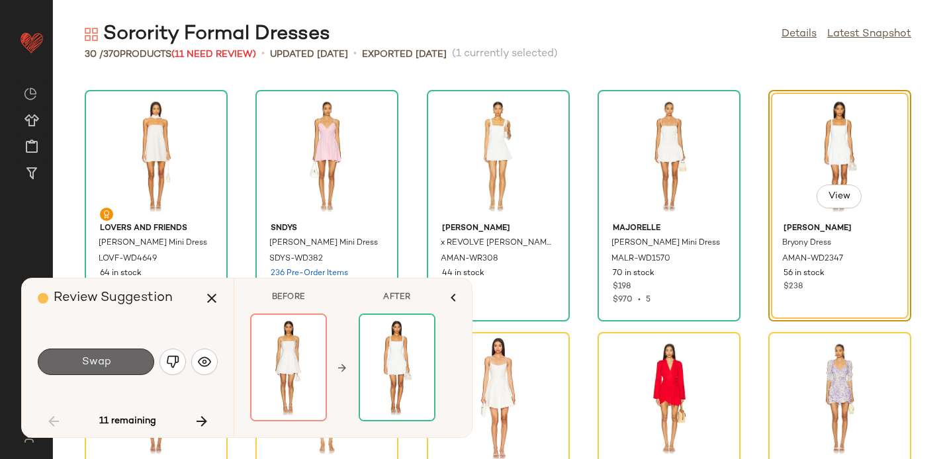
click at [116, 356] on button "Swap" at bounding box center [96, 362] width 117 height 26
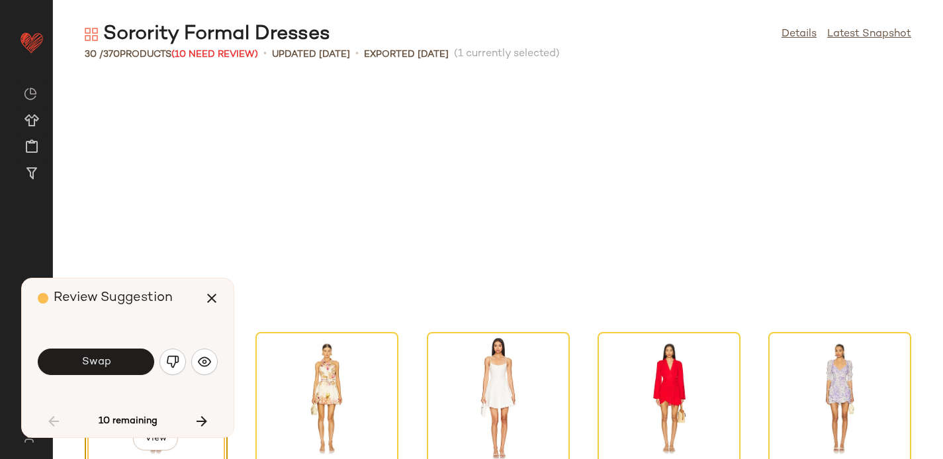
scroll to position [969, 0]
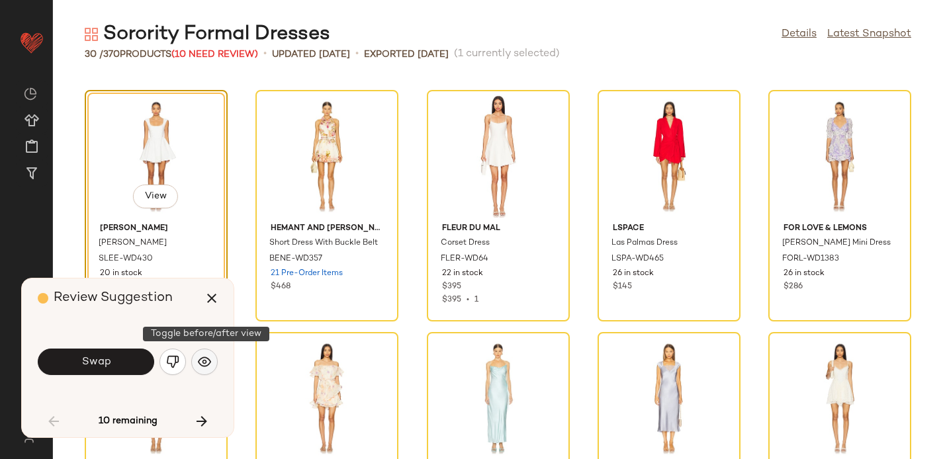
click at [207, 356] on img "button" at bounding box center [204, 362] width 13 height 13
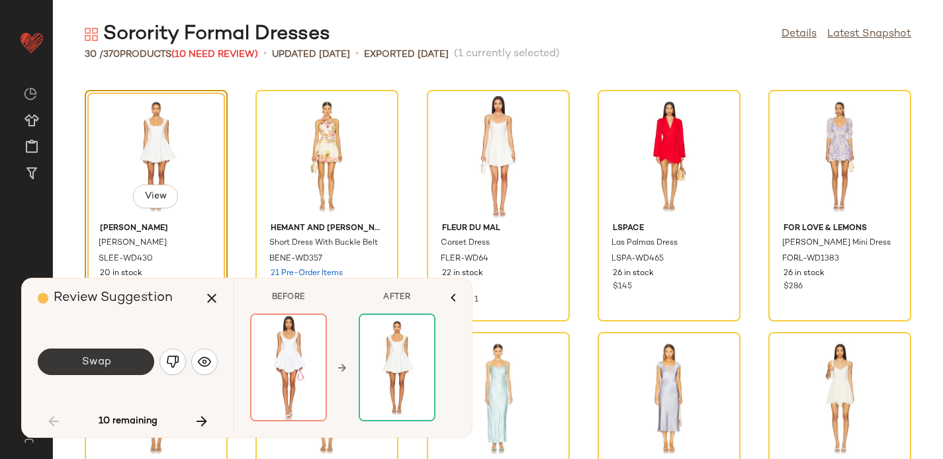
click at [119, 360] on button "Swap" at bounding box center [96, 362] width 117 height 26
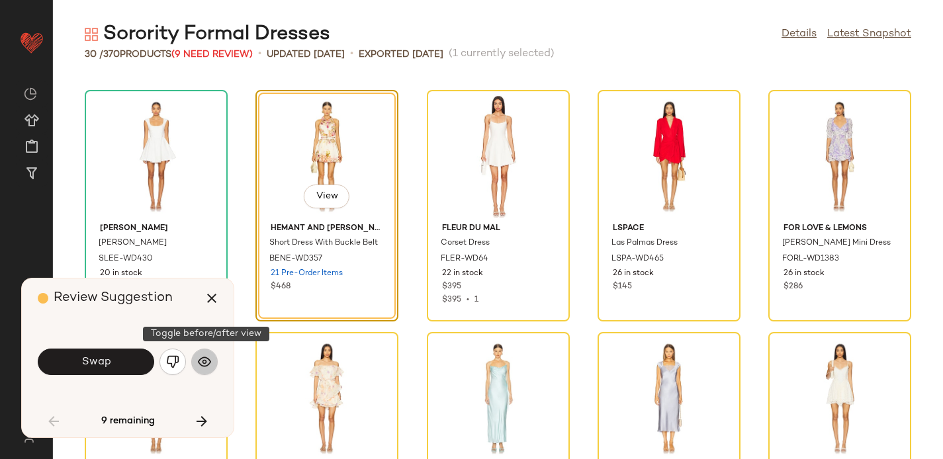
click at [205, 364] on img "button" at bounding box center [204, 362] width 13 height 13
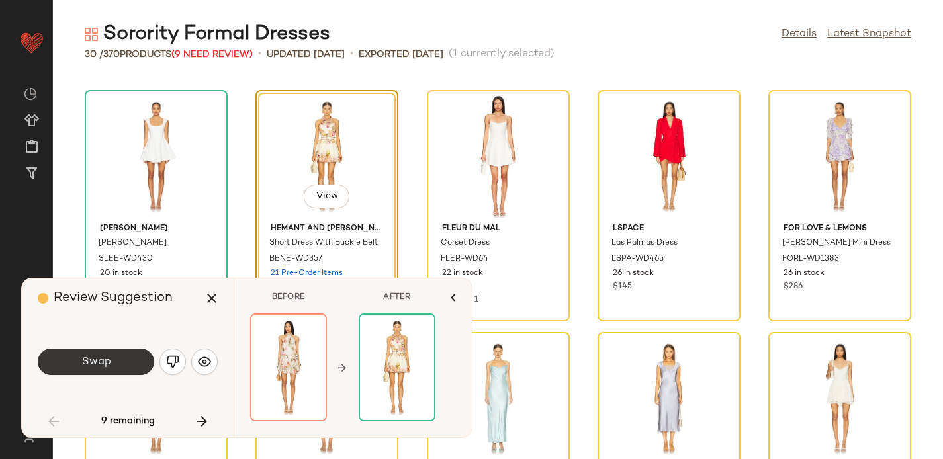
click at [115, 357] on button "Swap" at bounding box center [96, 362] width 117 height 26
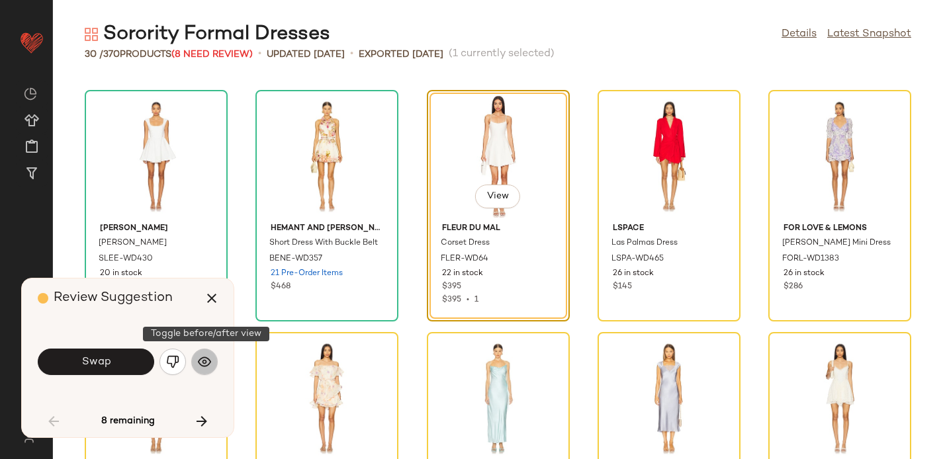
click at [207, 363] on img "button" at bounding box center [204, 362] width 13 height 13
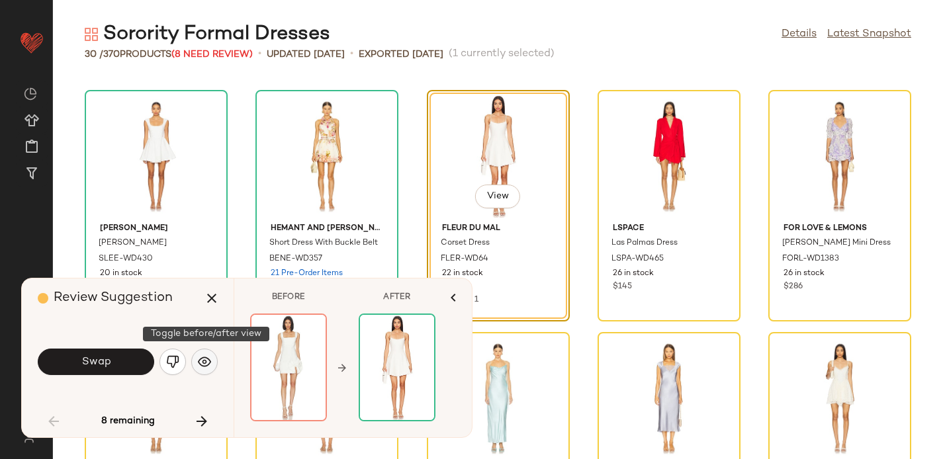
click at [198, 360] on img "button" at bounding box center [204, 362] width 13 height 13
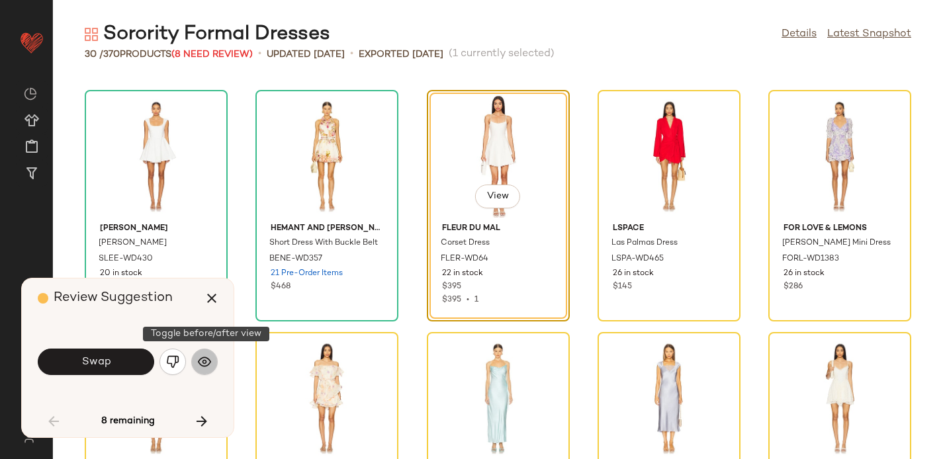
click at [198, 360] on img "button" at bounding box center [204, 362] width 13 height 13
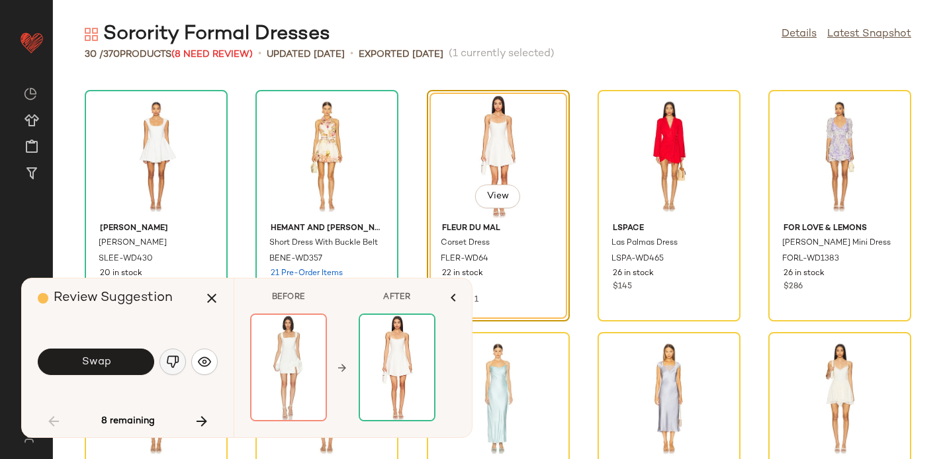
click at [171, 359] on img "button" at bounding box center [172, 362] width 13 height 13
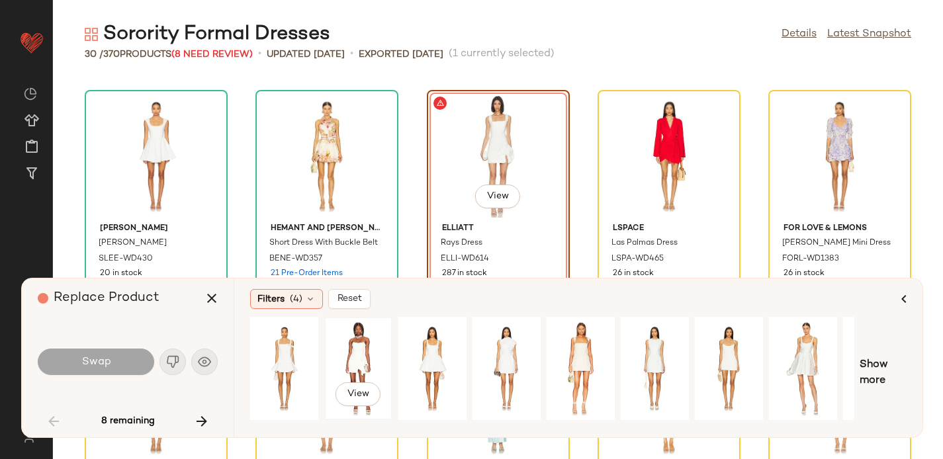
click at [349, 361] on div "View" at bounding box center [358, 369] width 59 height 94
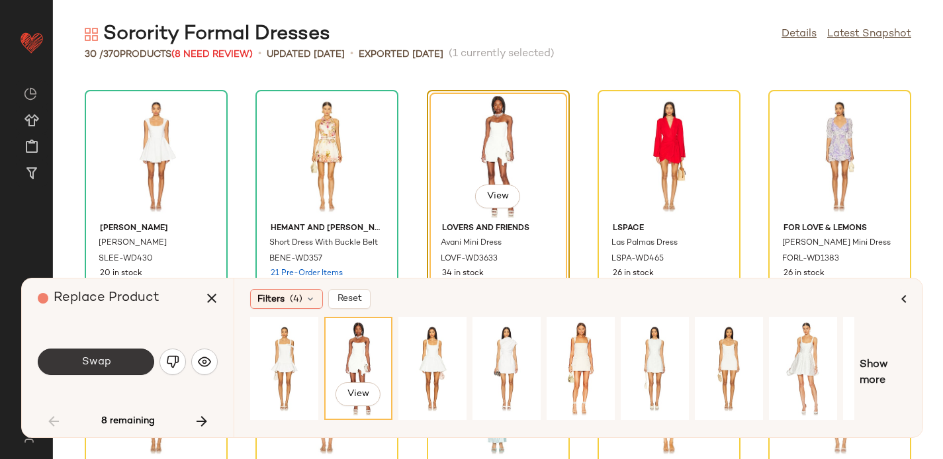
click at [119, 363] on button "Swap" at bounding box center [96, 362] width 117 height 26
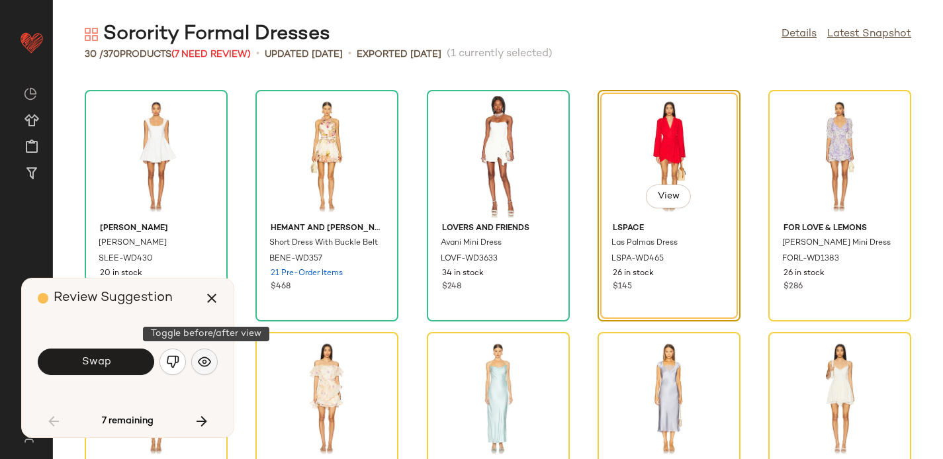
click at [208, 360] on img "button" at bounding box center [204, 362] width 13 height 13
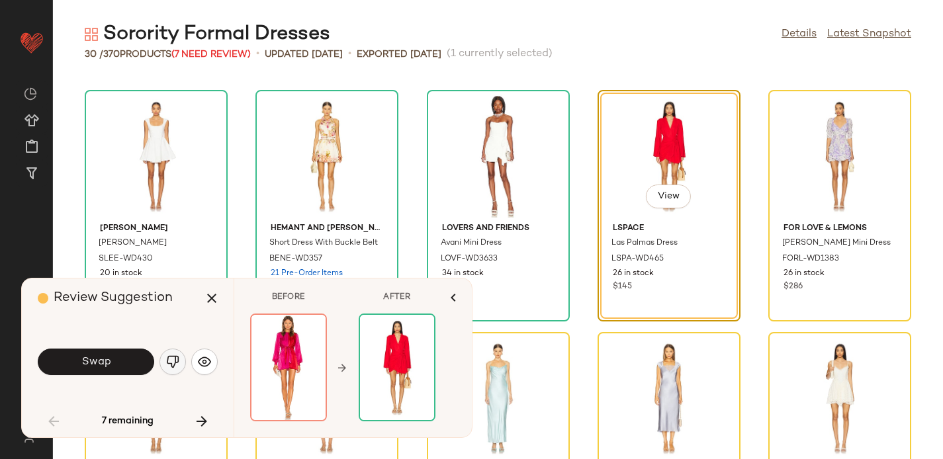
click at [166, 361] on img "button" at bounding box center [172, 362] width 13 height 13
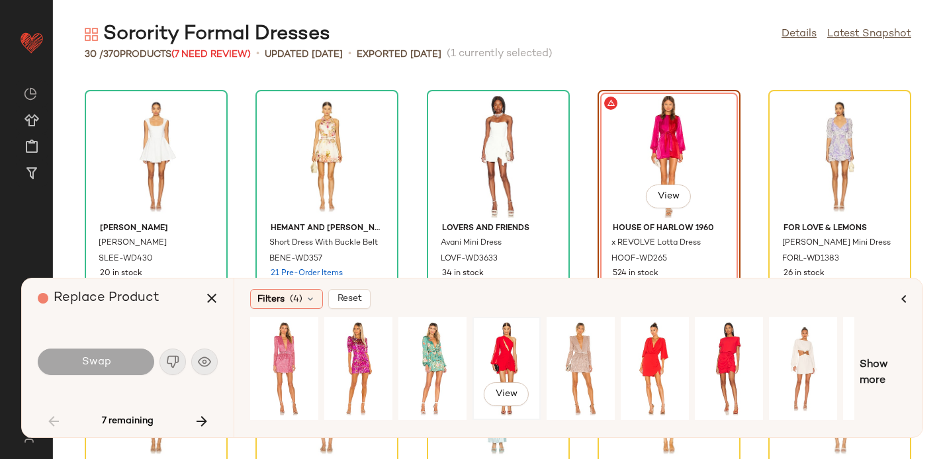
click at [506, 348] on div "View" at bounding box center [506, 369] width 59 height 94
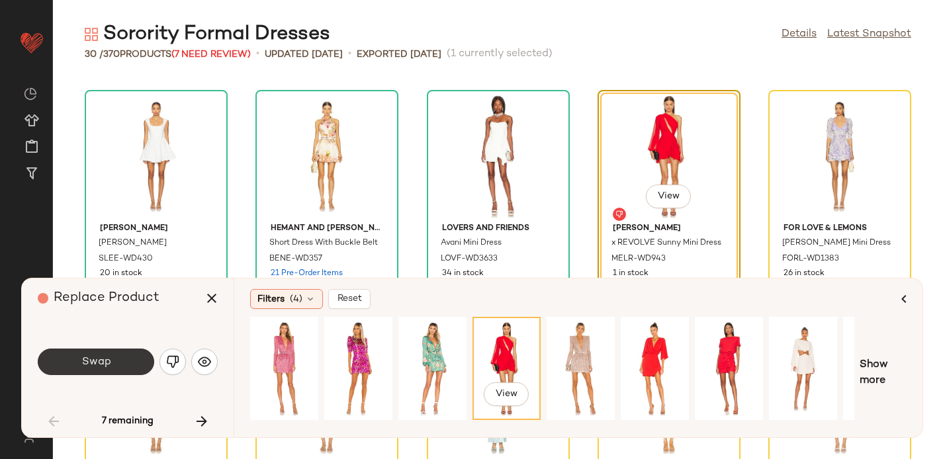
click at [114, 357] on button "Swap" at bounding box center [96, 362] width 117 height 26
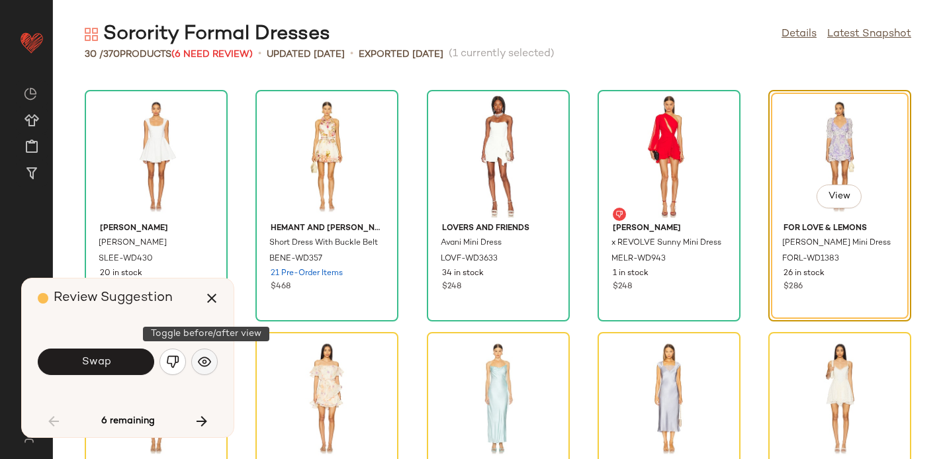
click at [205, 361] on img "button" at bounding box center [204, 362] width 13 height 13
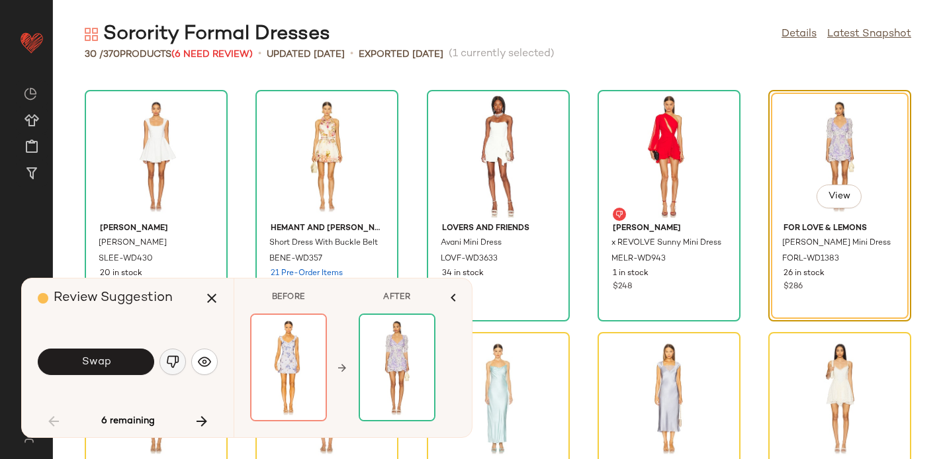
click at [165, 363] on button "button" at bounding box center [173, 362] width 26 height 26
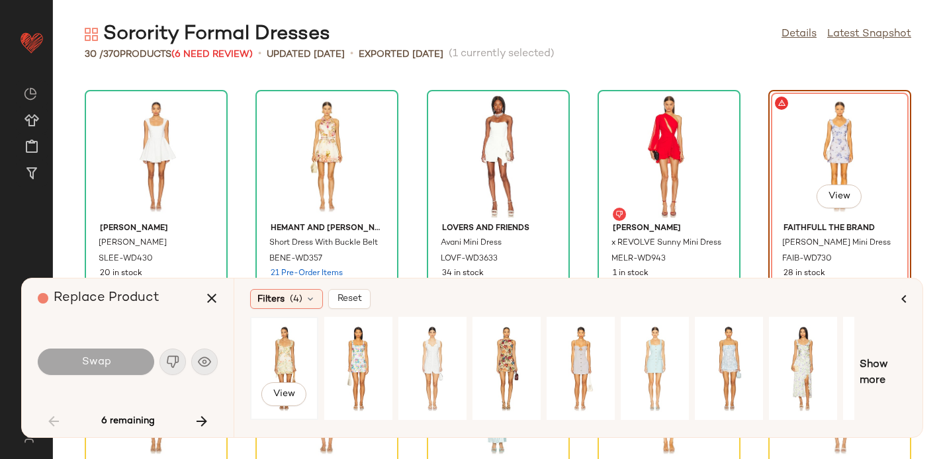
click at [288, 346] on div "View" at bounding box center [284, 369] width 59 height 94
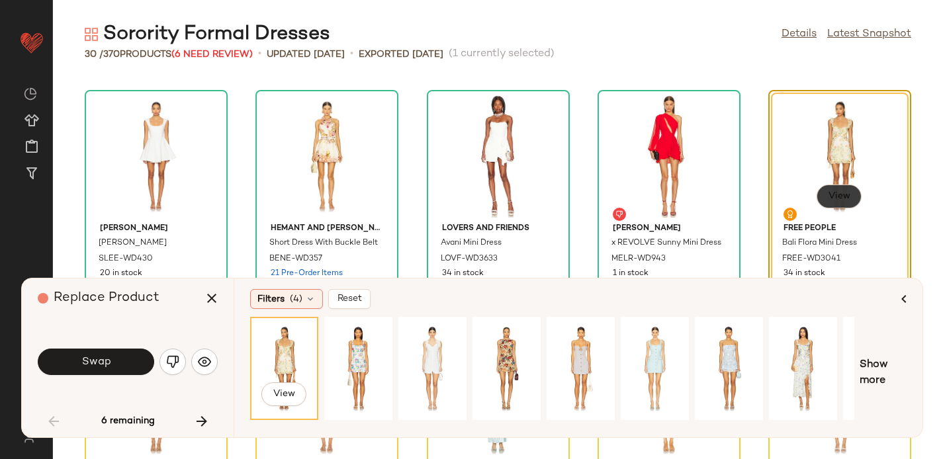
click at [836, 190] on button "View" at bounding box center [839, 197] width 45 height 24
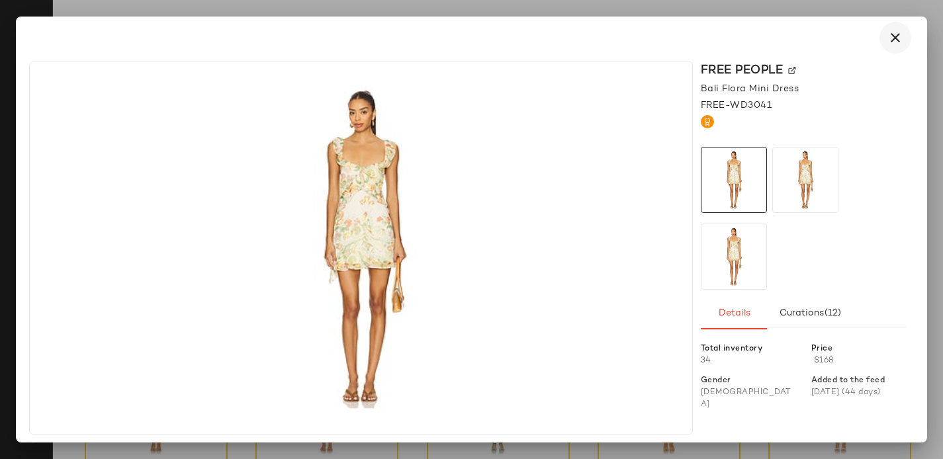
click at [889, 38] on icon "button" at bounding box center [896, 38] width 16 height 16
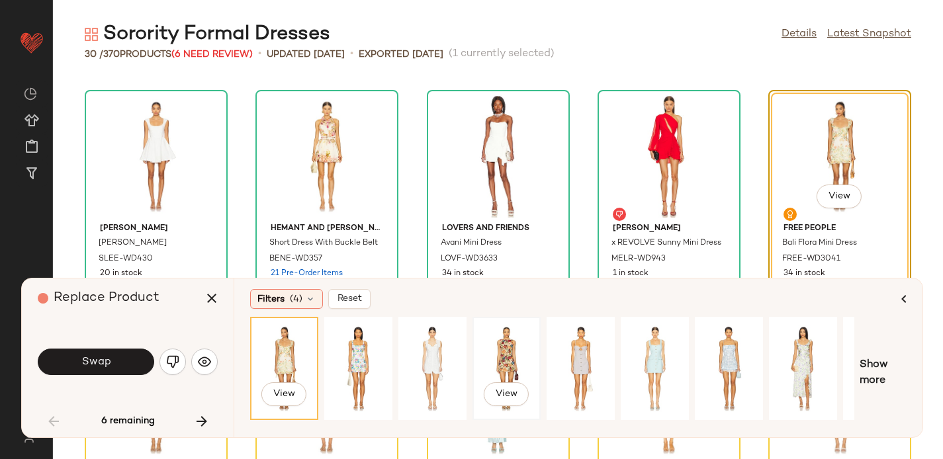
scroll to position [0, 130]
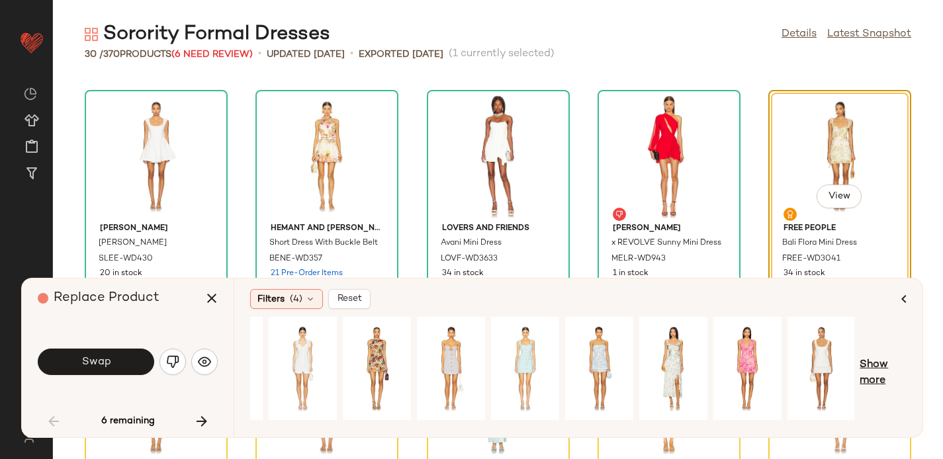
click at [871, 372] on span "Show more" at bounding box center [883, 374] width 47 height 32
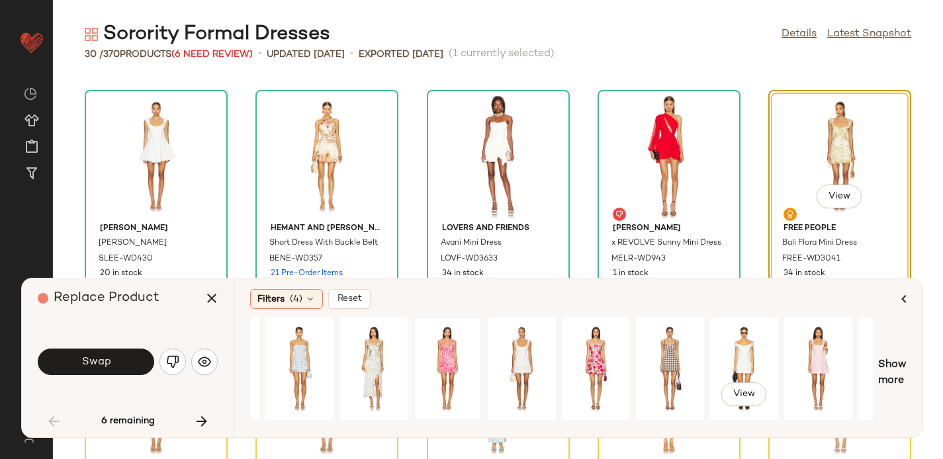
scroll to position [0, 432]
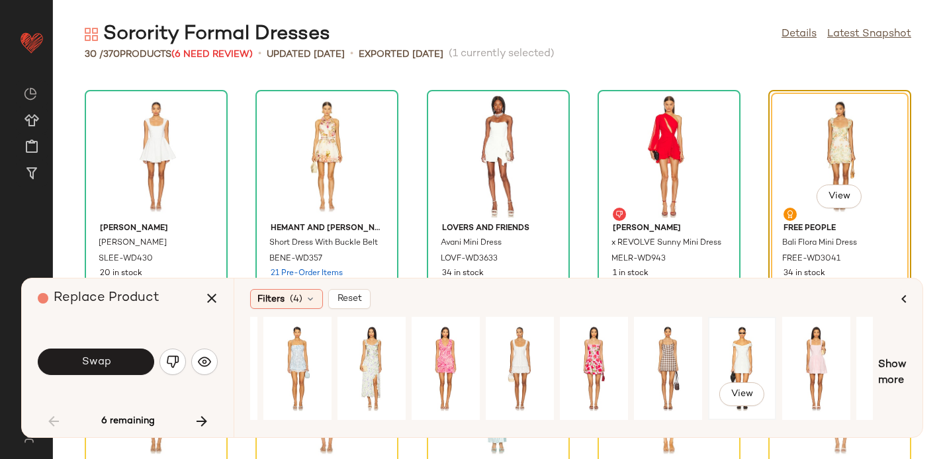
click at [740, 346] on div "View" at bounding box center [742, 369] width 59 height 94
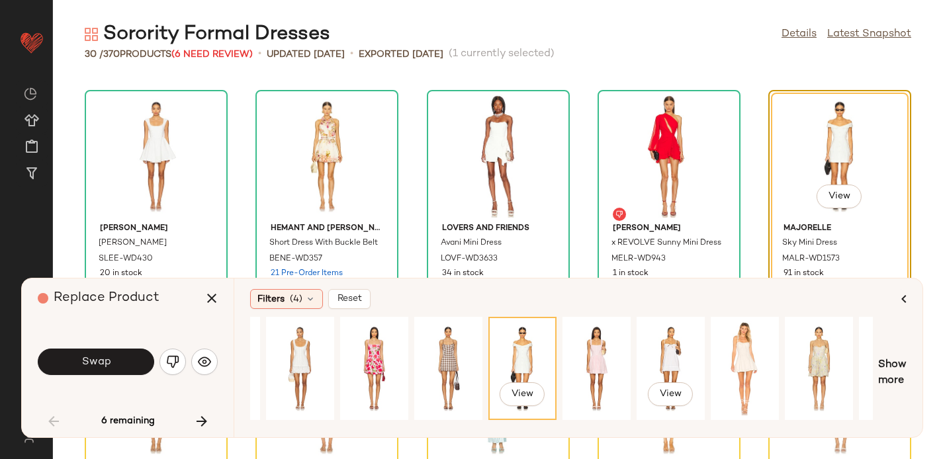
scroll to position [0, 652]
click at [84, 360] on span "Swap" at bounding box center [96, 362] width 30 height 13
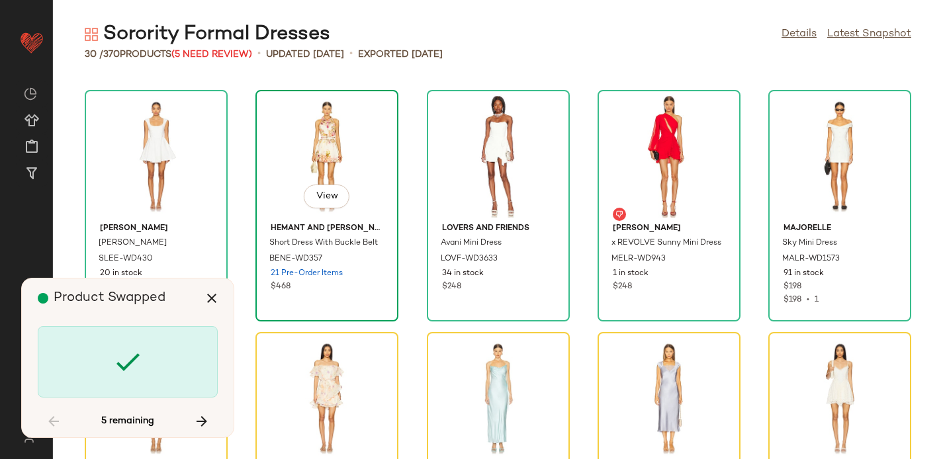
scroll to position [1074, 0]
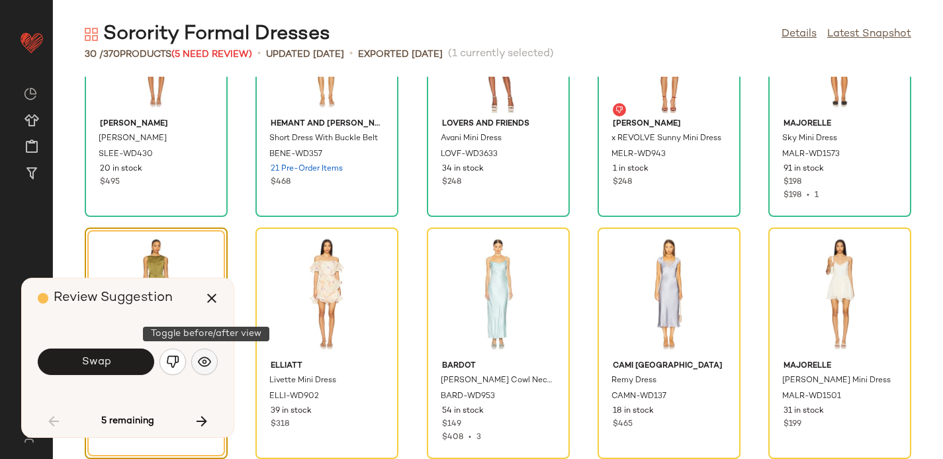
click at [201, 361] on img "button" at bounding box center [204, 362] width 13 height 13
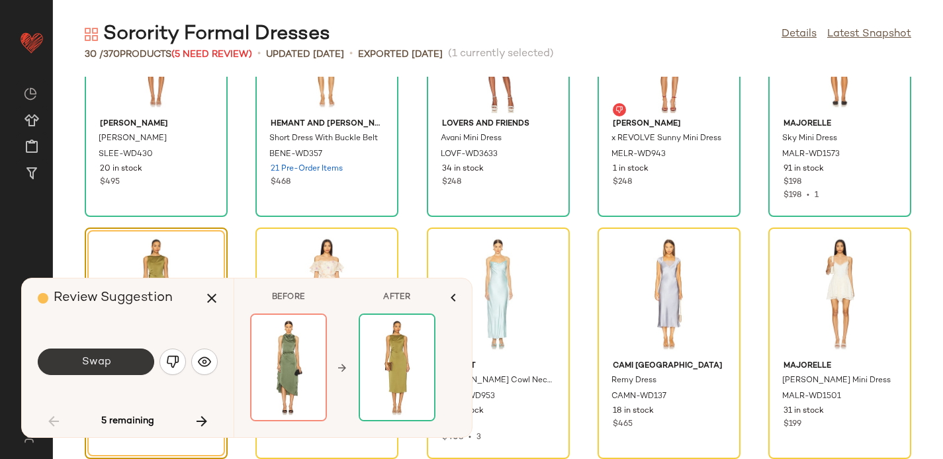
click at [103, 360] on span "Swap" at bounding box center [96, 362] width 30 height 13
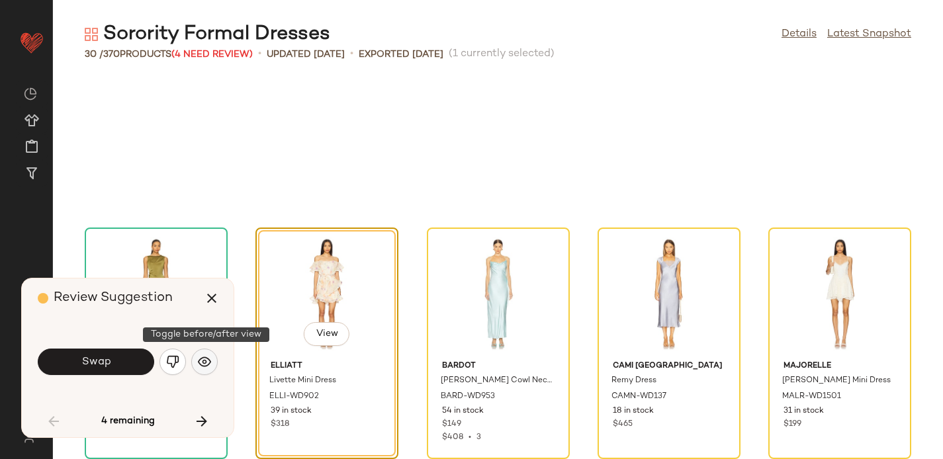
click at [208, 359] on img "button" at bounding box center [204, 362] width 13 height 13
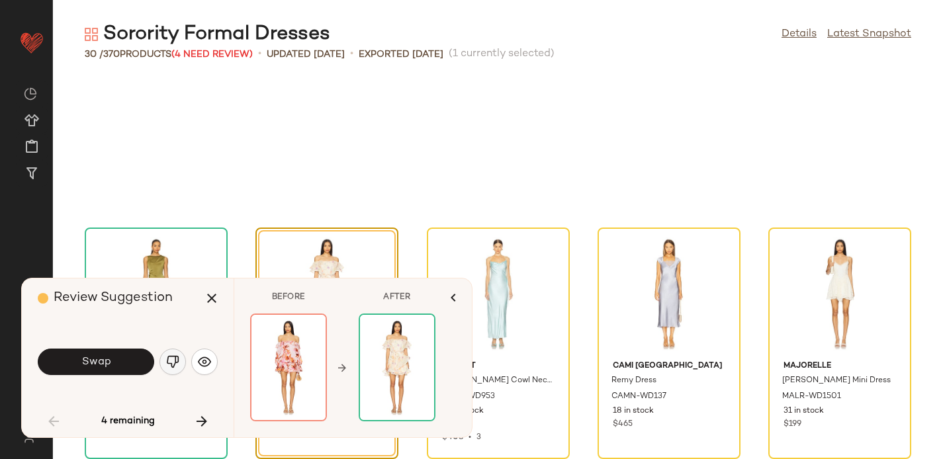
click at [175, 359] on img "button" at bounding box center [172, 362] width 13 height 13
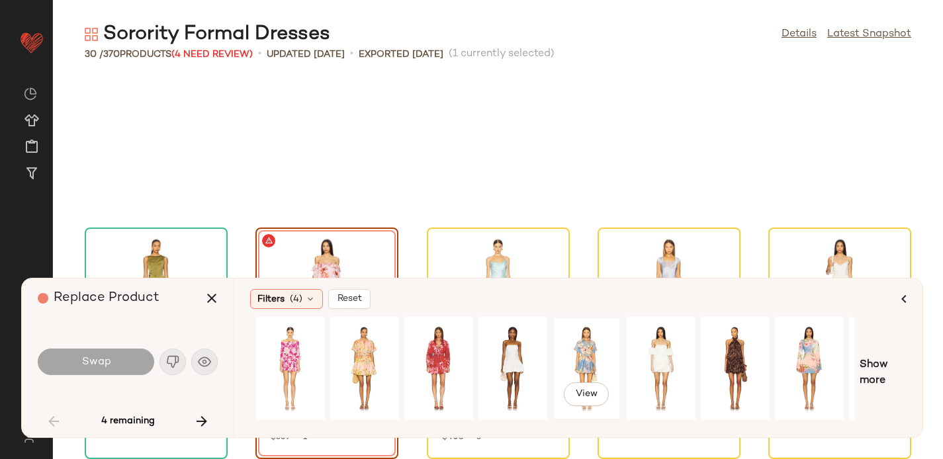
scroll to position [0, 130]
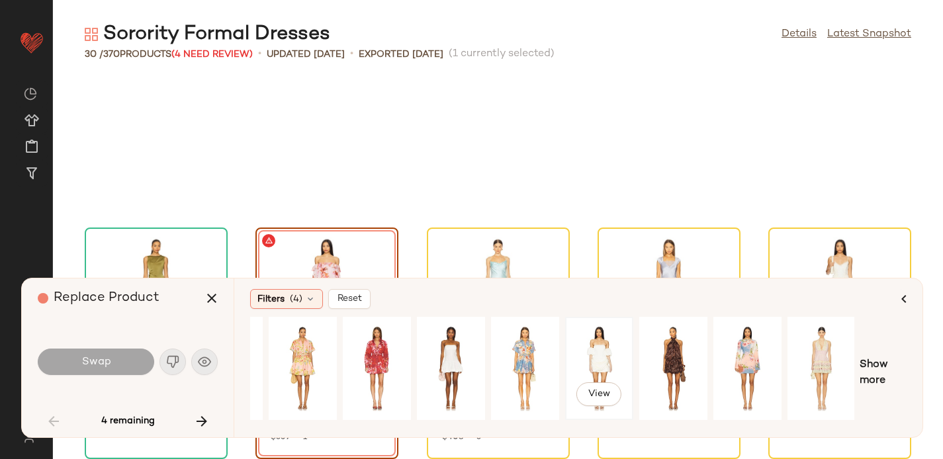
click at [583, 348] on div "View" at bounding box center [599, 369] width 59 height 94
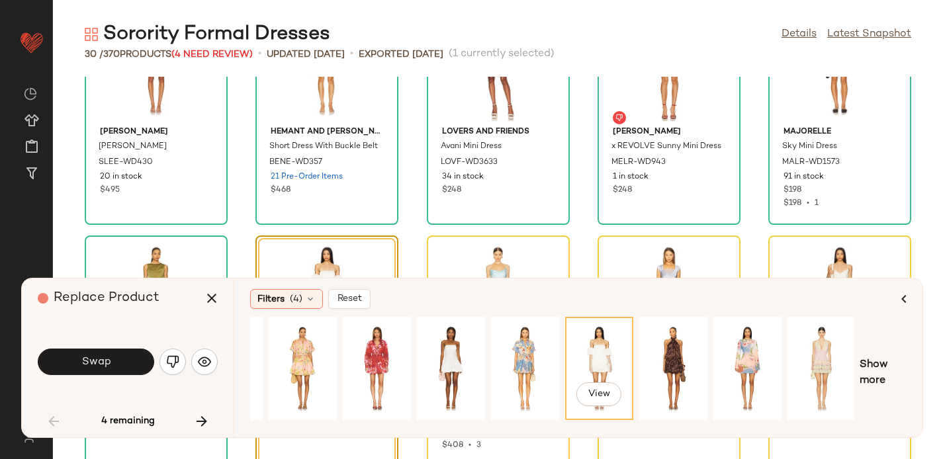
scroll to position [1071, 0]
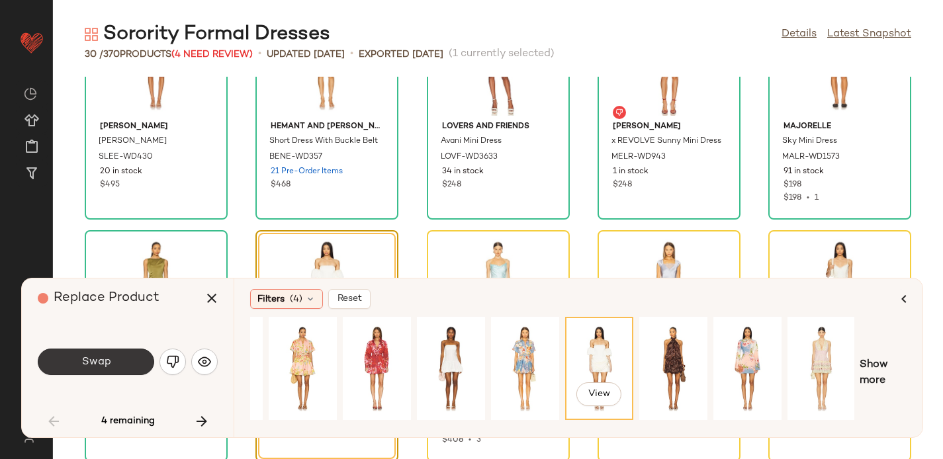
click at [83, 365] on span "Swap" at bounding box center [96, 362] width 30 height 13
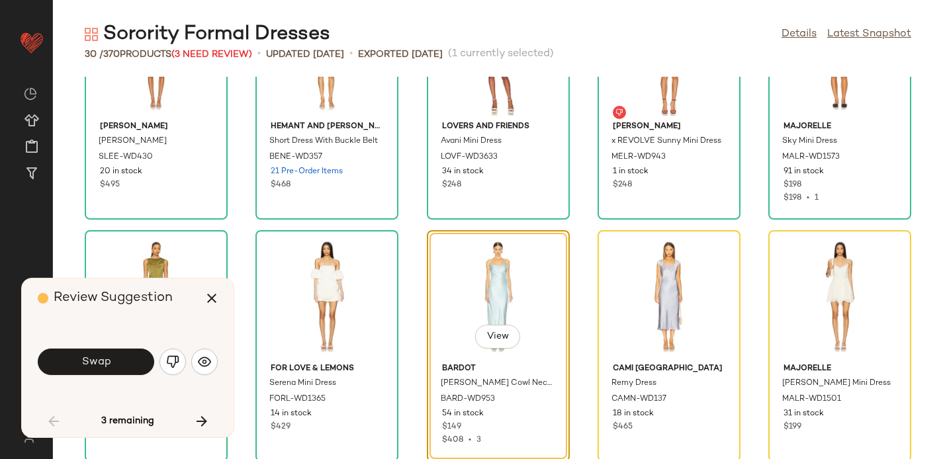
scroll to position [1074, 0]
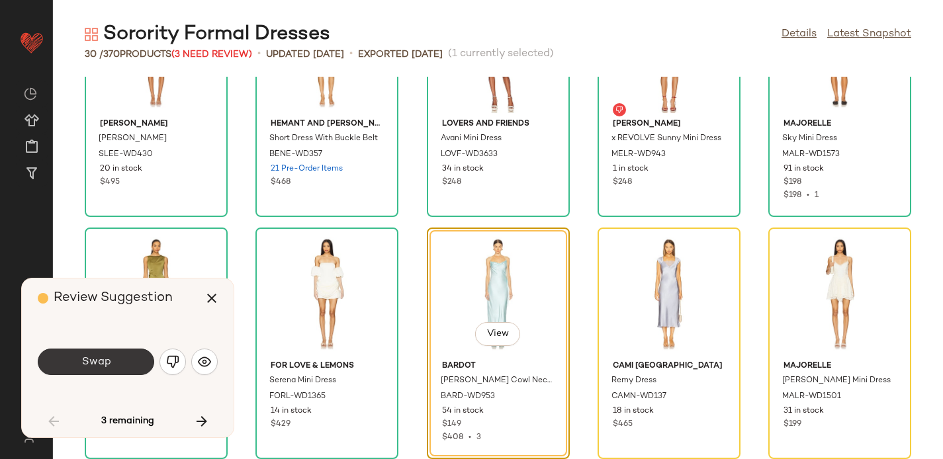
click at [106, 364] on span "Swap" at bounding box center [96, 362] width 30 height 13
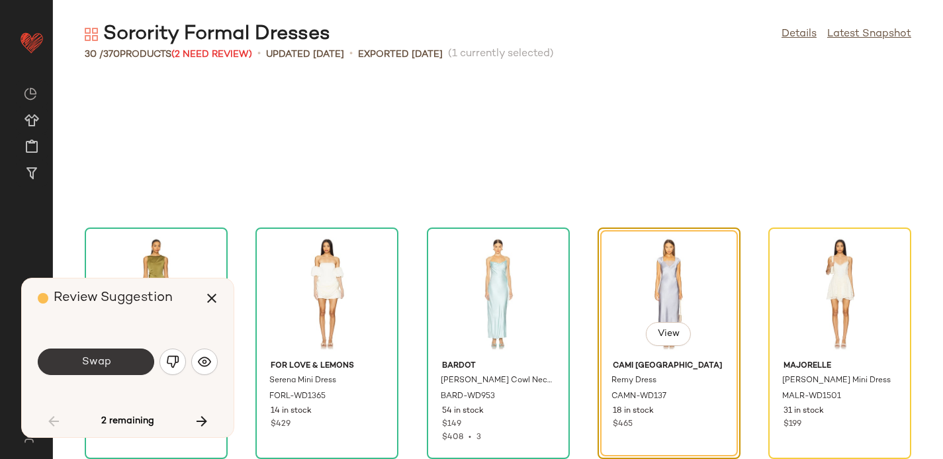
click at [73, 362] on button "Swap" at bounding box center [96, 362] width 117 height 26
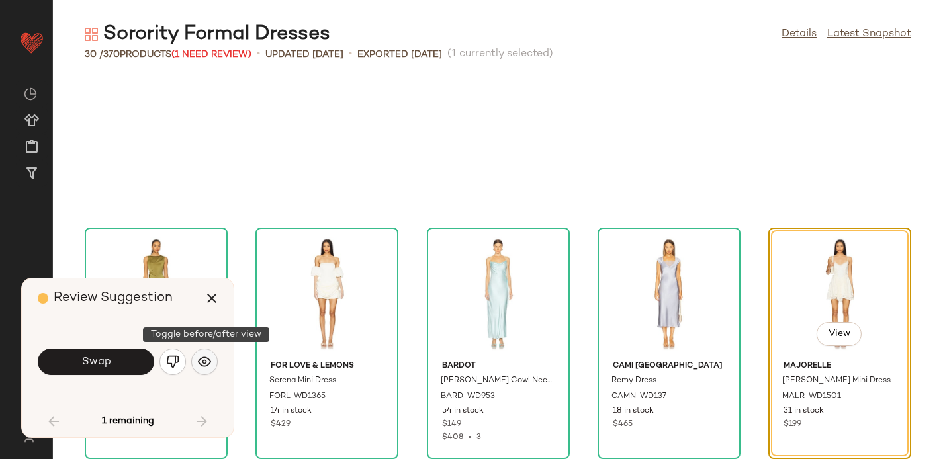
click at [201, 361] on img "button" at bounding box center [204, 362] width 13 height 13
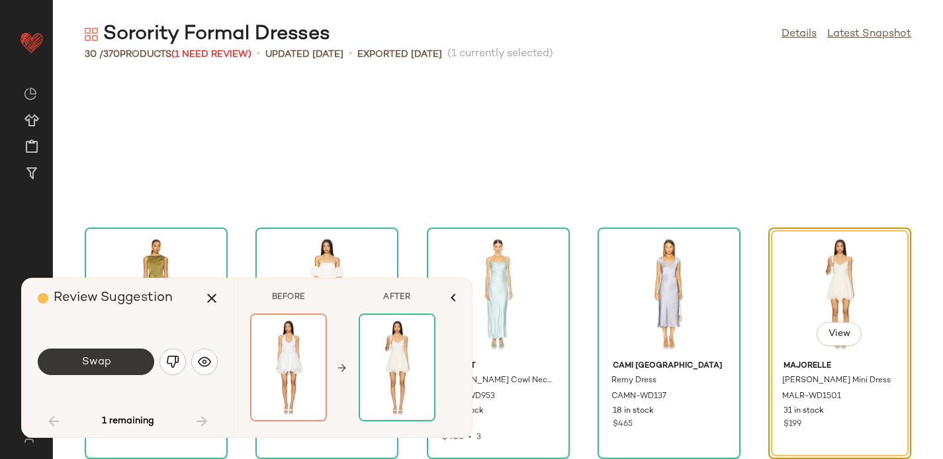
click at [54, 358] on button "Swap" at bounding box center [96, 362] width 117 height 26
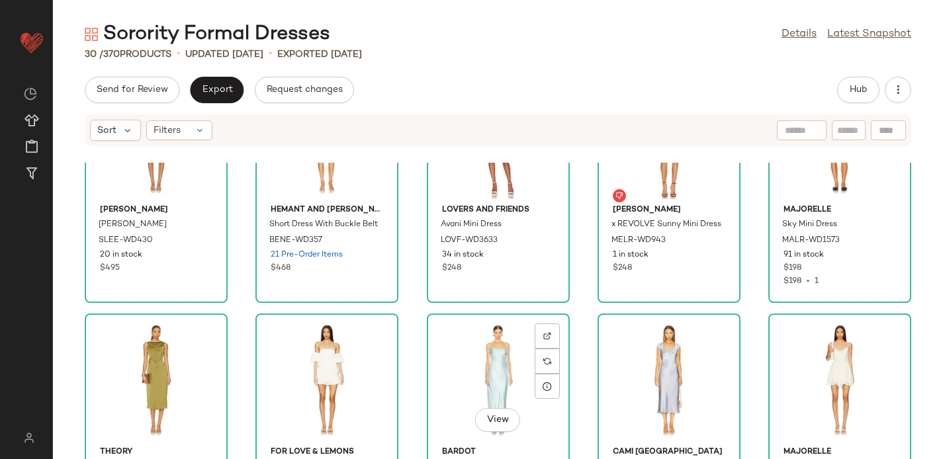
scroll to position [1160, 0]
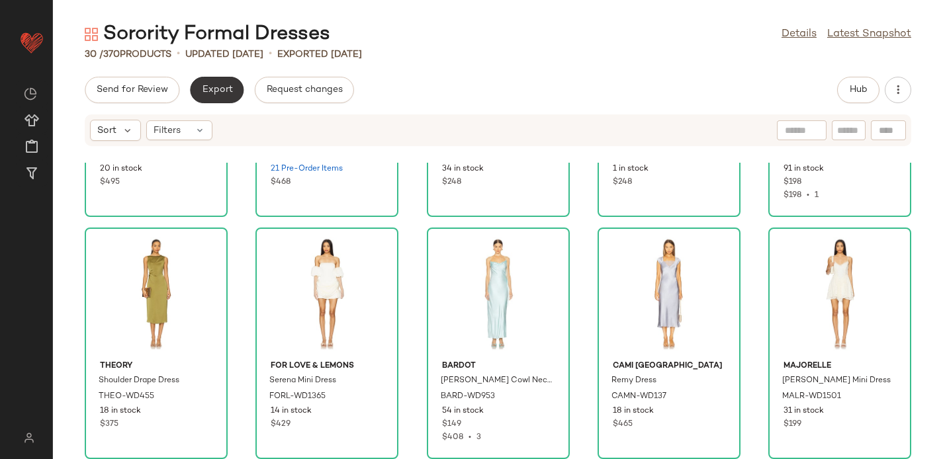
click at [216, 86] on span "Export" at bounding box center [216, 90] width 31 height 11
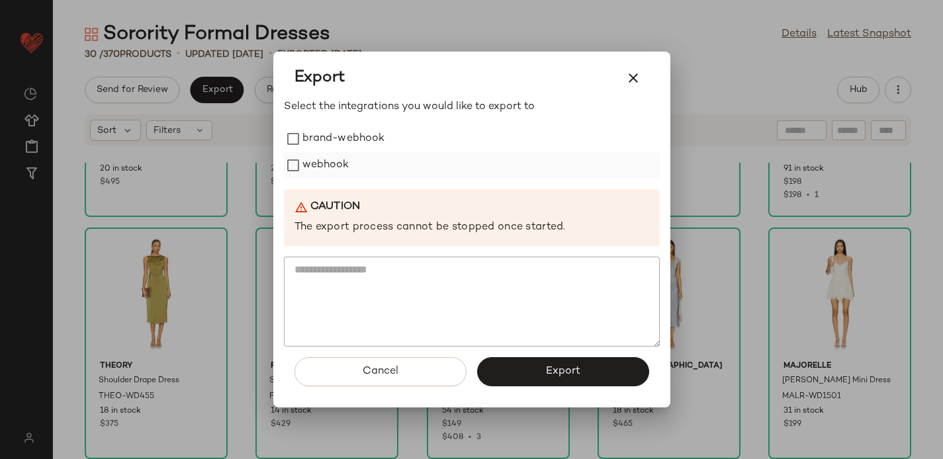
click at [334, 164] on label "webhook" at bounding box center [326, 165] width 47 height 26
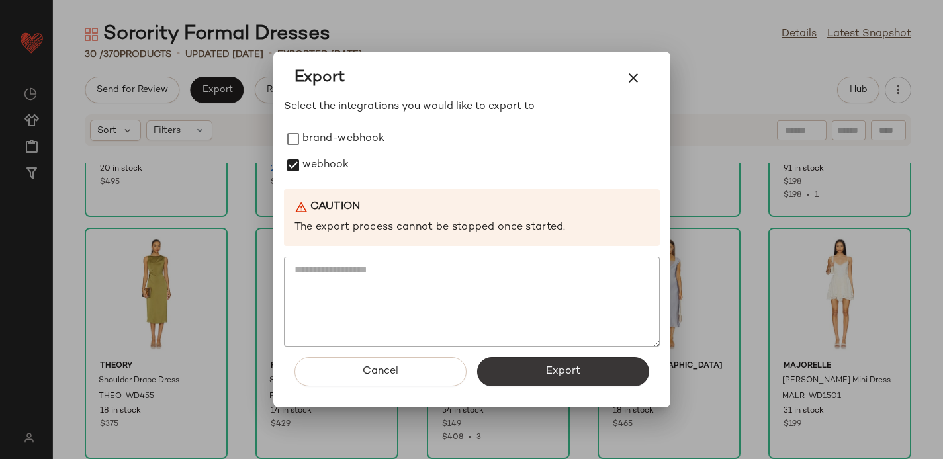
click at [549, 360] on button "Export" at bounding box center [563, 372] width 172 height 29
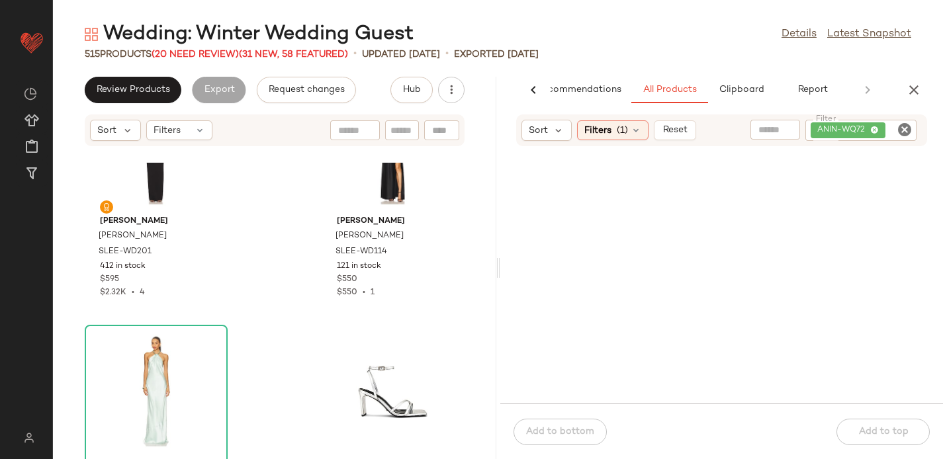
scroll to position [46622, 0]
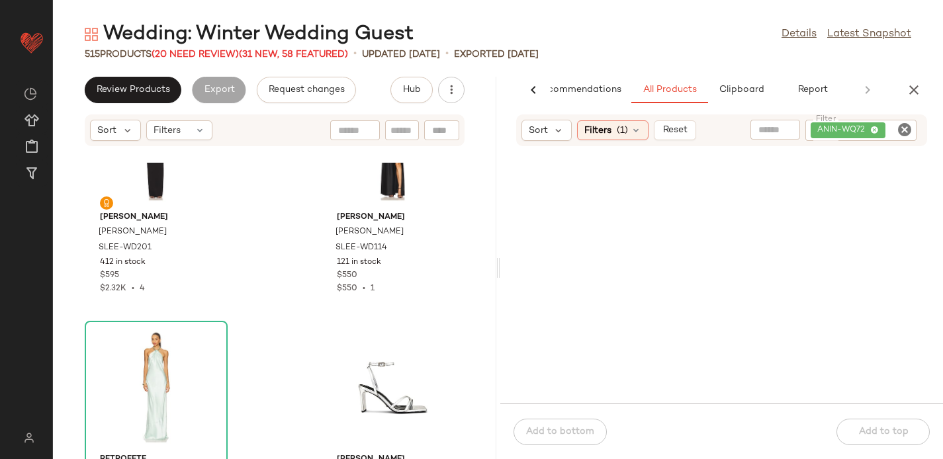
click at [442, 128] on div at bounding box center [441, 130] width 35 height 20
paste input "*********"
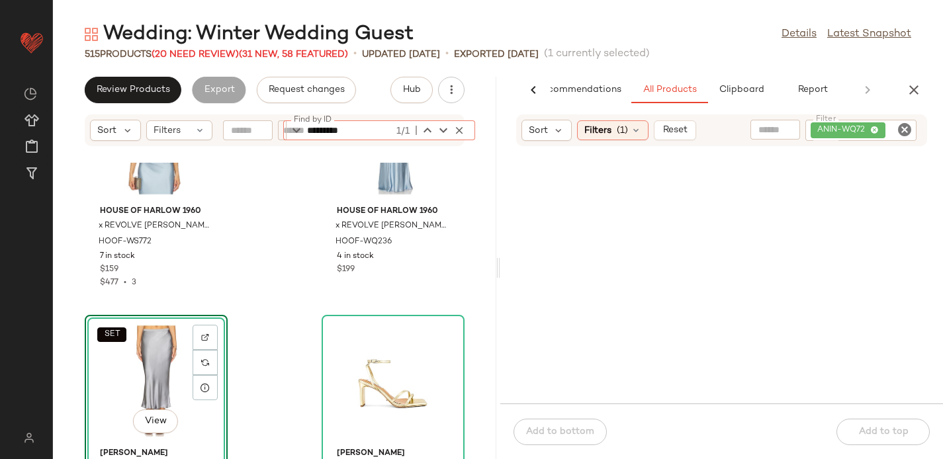
scroll to position [7146, 0]
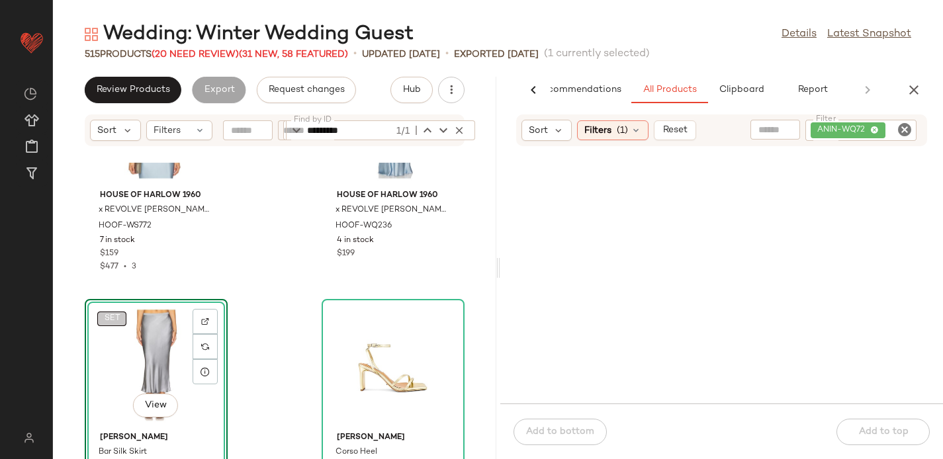
click at [114, 312] on button "SET" at bounding box center [111, 319] width 29 height 15
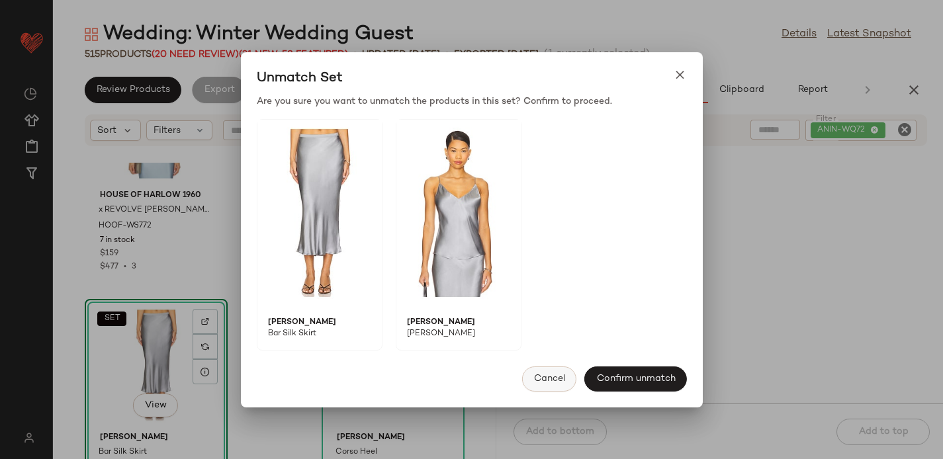
click at [554, 375] on span "Cancel" at bounding box center [550, 379] width 32 height 11
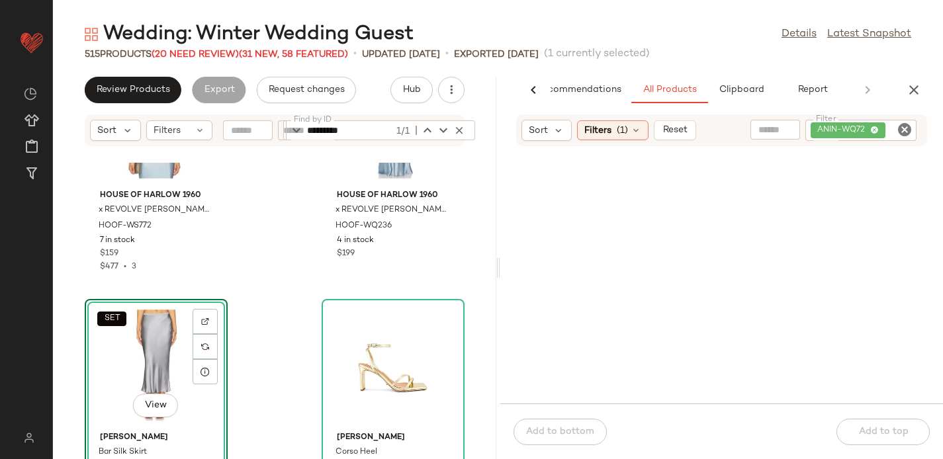
click at [530, 89] on icon at bounding box center [534, 90] width 16 height 16
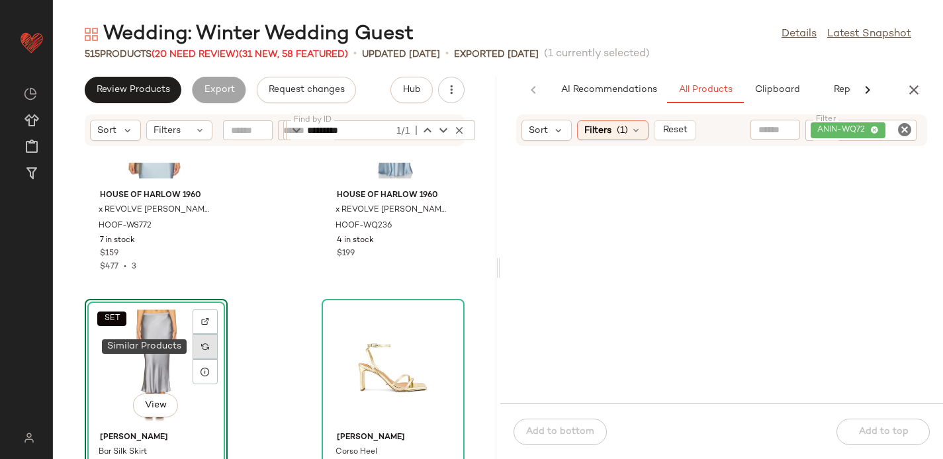
click at [202, 344] on img at bounding box center [205, 347] width 8 height 8
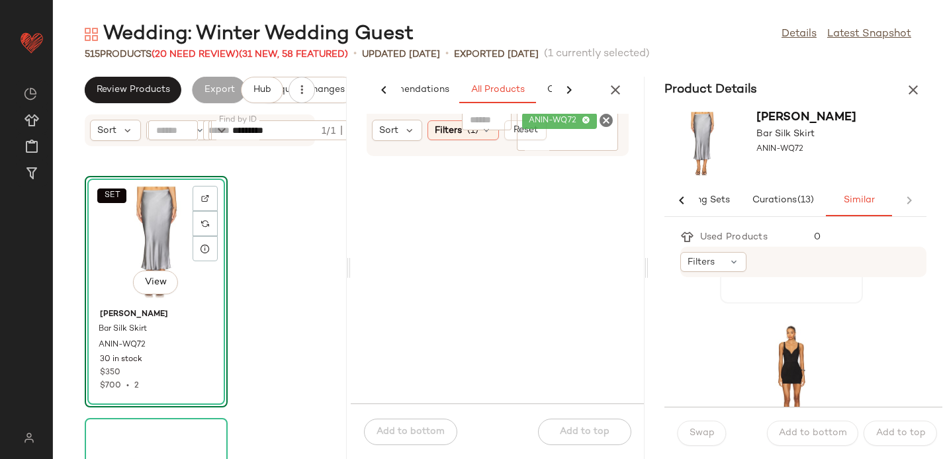
scroll to position [183, 0]
click at [826, 202] on button "Matching Sets" at bounding box center [859, 201] width 66 height 32
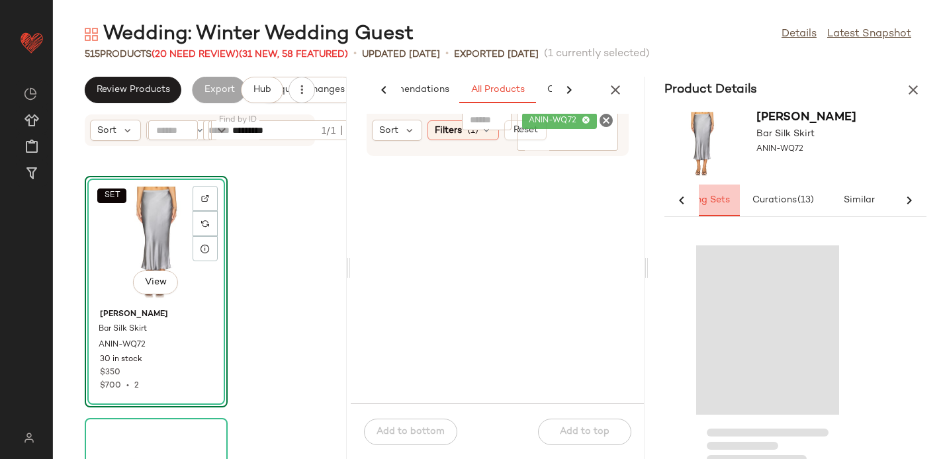
scroll to position [0, 32]
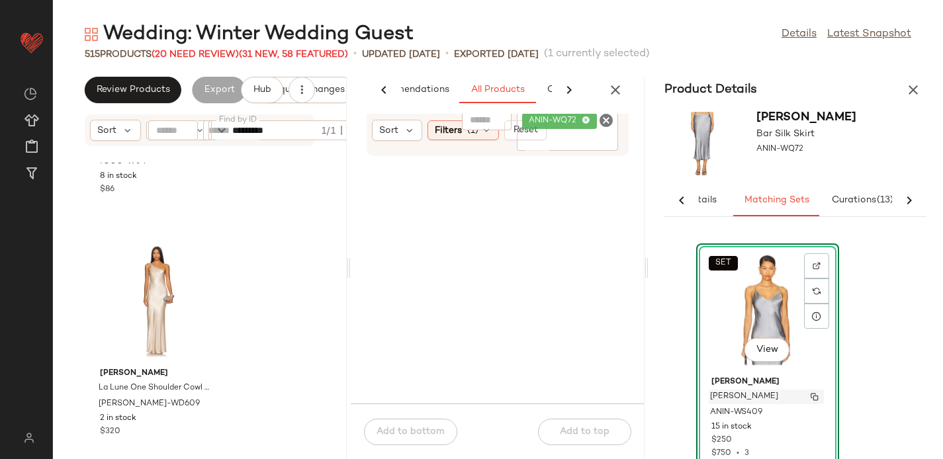
scroll to position [16, 0]
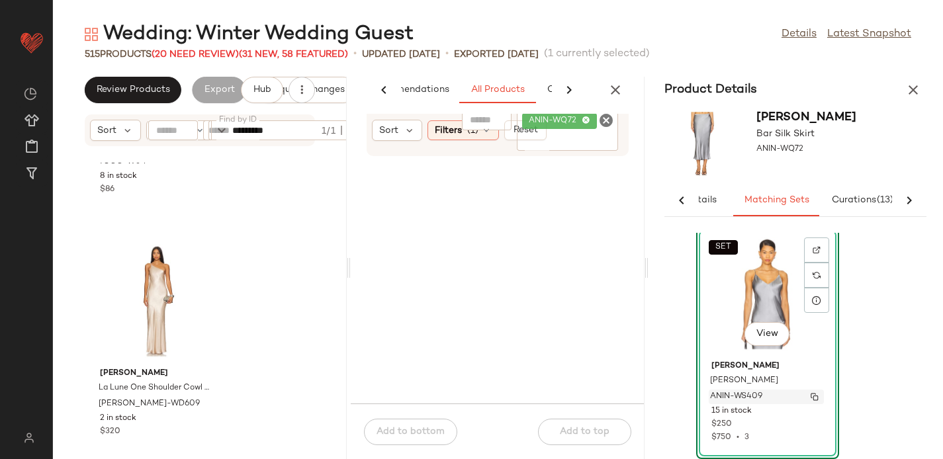
click at [753, 397] on span "ANIN-WS409" at bounding box center [736, 397] width 52 height 12
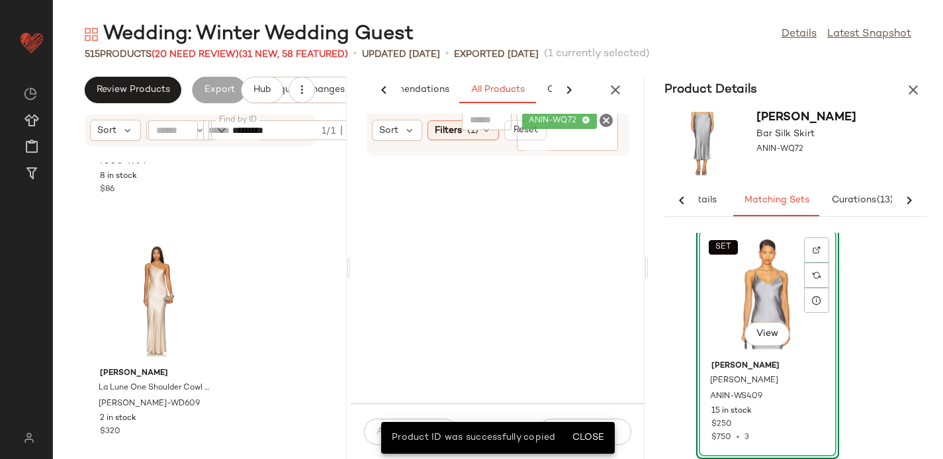
click at [303, 128] on input "*********" at bounding box center [275, 130] width 87 height 20
paste input "*"
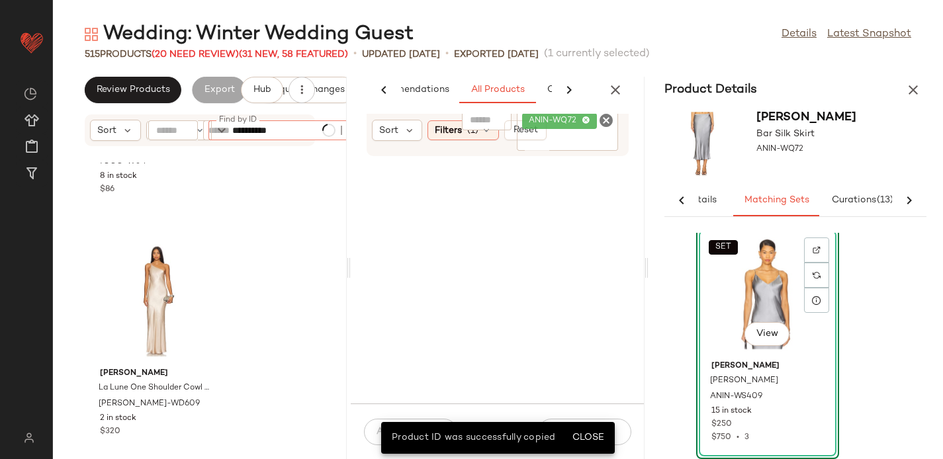
type input "**********"
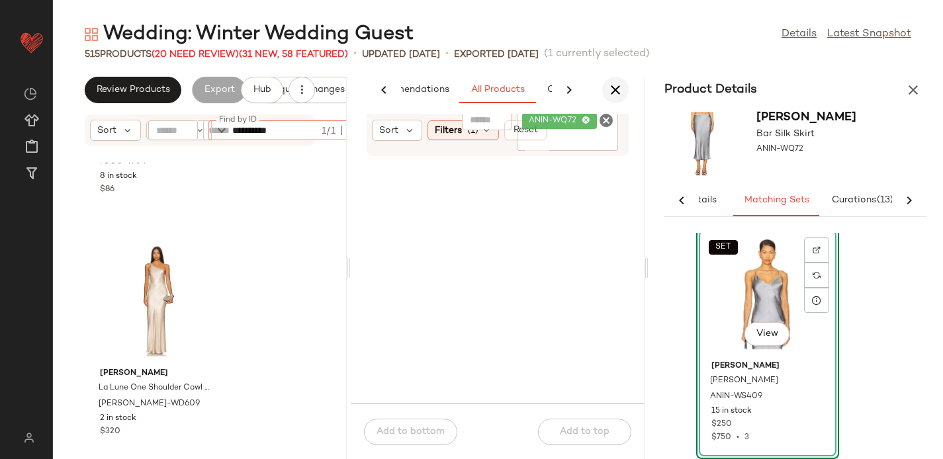
click at [614, 85] on icon "button" at bounding box center [616, 90] width 16 height 16
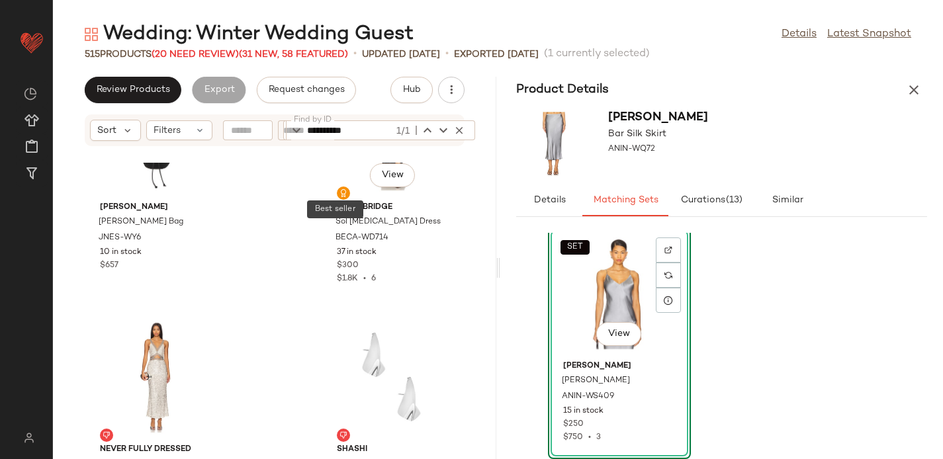
scroll to position [16104, 0]
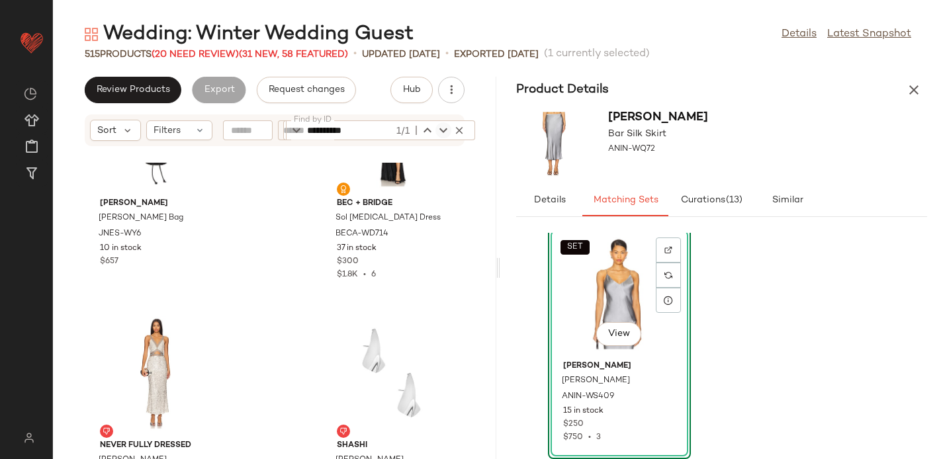
click at [442, 129] on icon "button" at bounding box center [444, 130] width 16 height 16
click at [442, 130] on icon "button" at bounding box center [444, 130] width 16 height 16
click at [434, 129] on icon "button" at bounding box center [428, 130] width 16 height 16
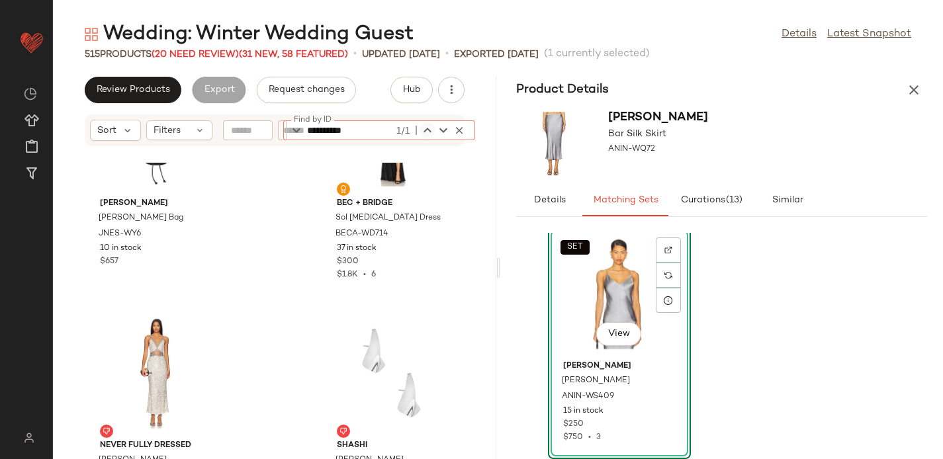
click at [430, 129] on icon "button" at bounding box center [428, 130] width 16 height 16
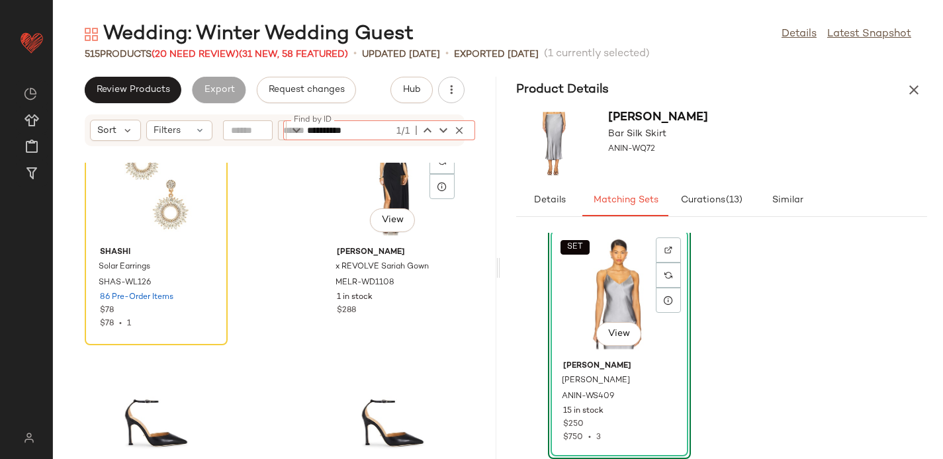
scroll to position [17758, 0]
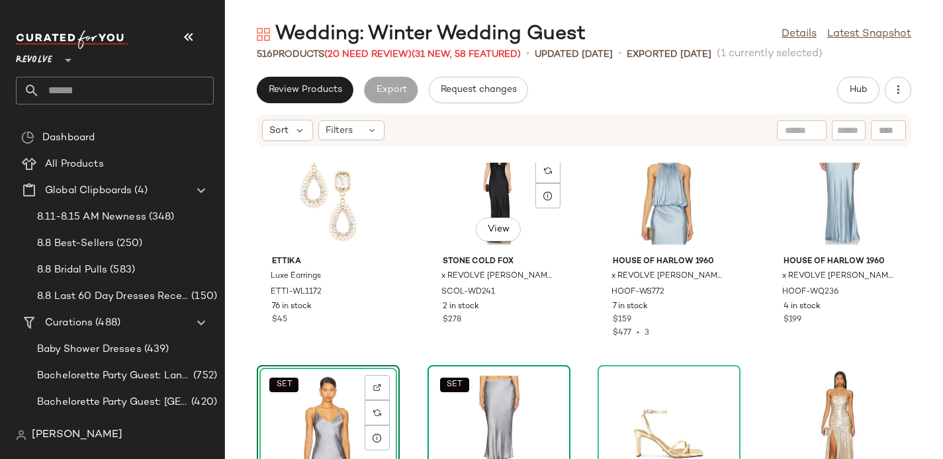
scroll to position [3445, 0]
click at [195, 44] on icon "button" at bounding box center [189, 37] width 16 height 16
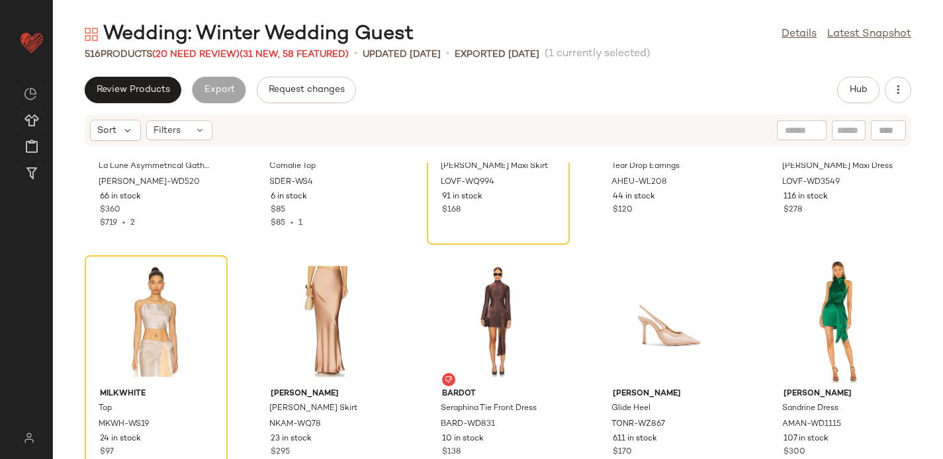
scroll to position [11562, 0]
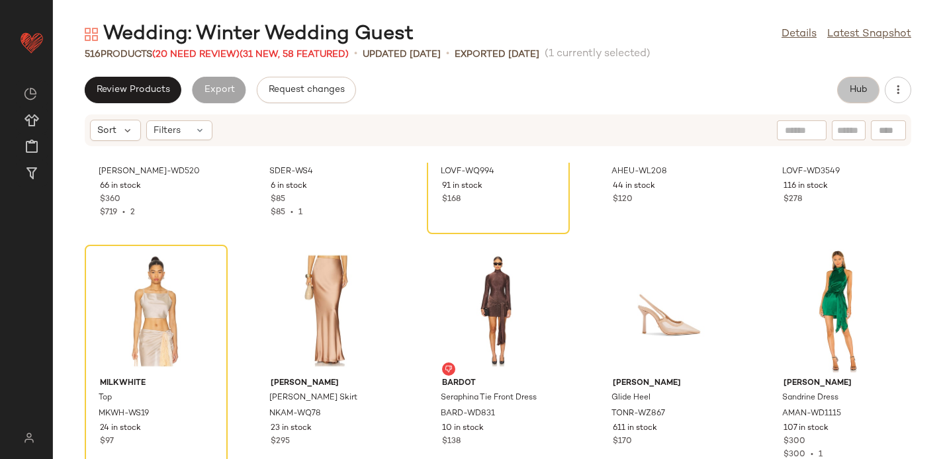
click at [859, 96] on button "Hub" at bounding box center [859, 90] width 42 height 26
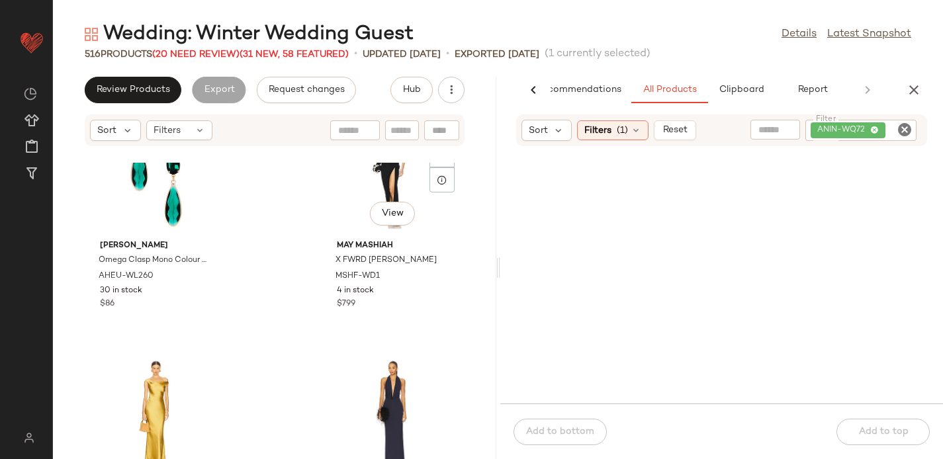
scroll to position [9520, 0]
click at [907, 126] on icon "Clear Filter" at bounding box center [905, 130] width 16 height 16
paste input "**********"
type input "**********"
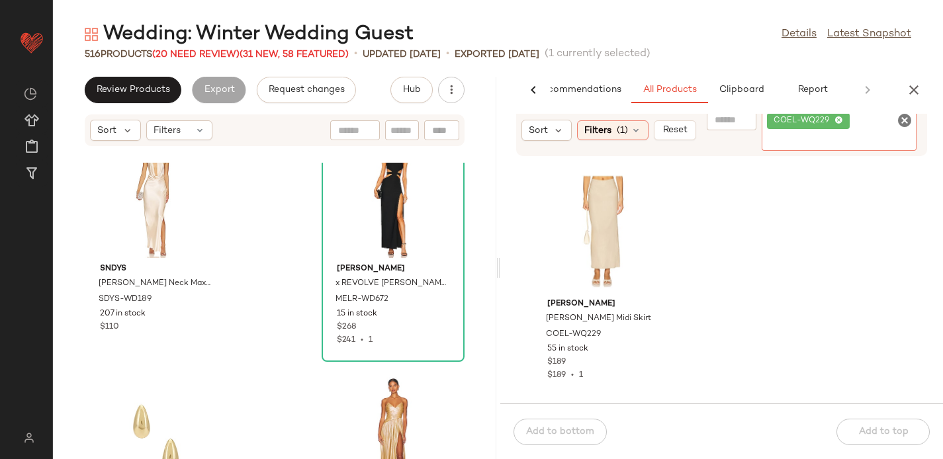
scroll to position [57744, 0]
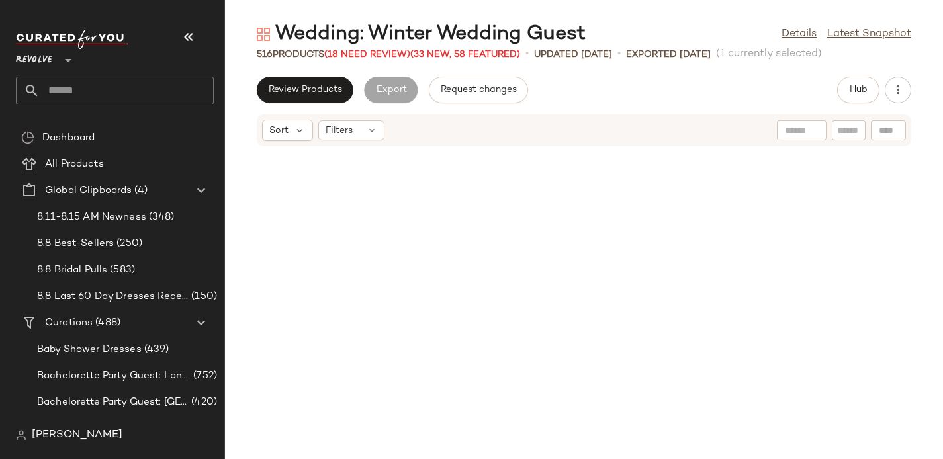
scroll to position [3635, 0]
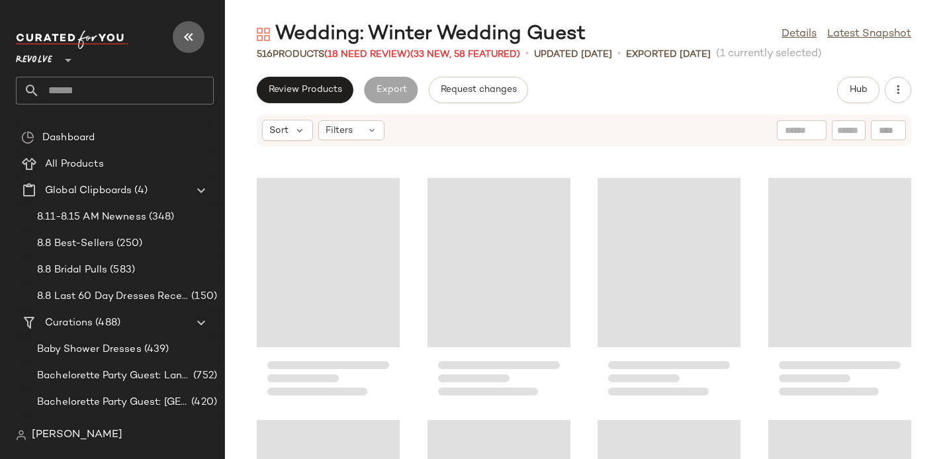
click at [186, 37] on icon "button" at bounding box center [189, 37] width 16 height 16
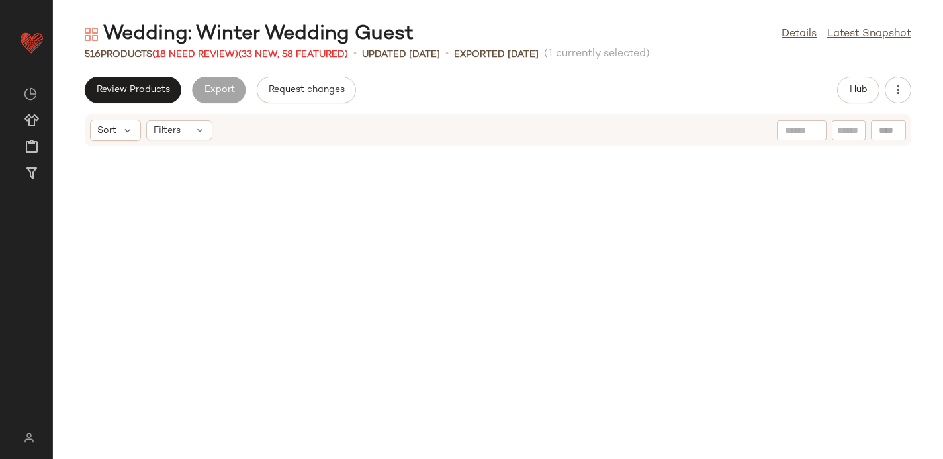
scroll to position [2908, 0]
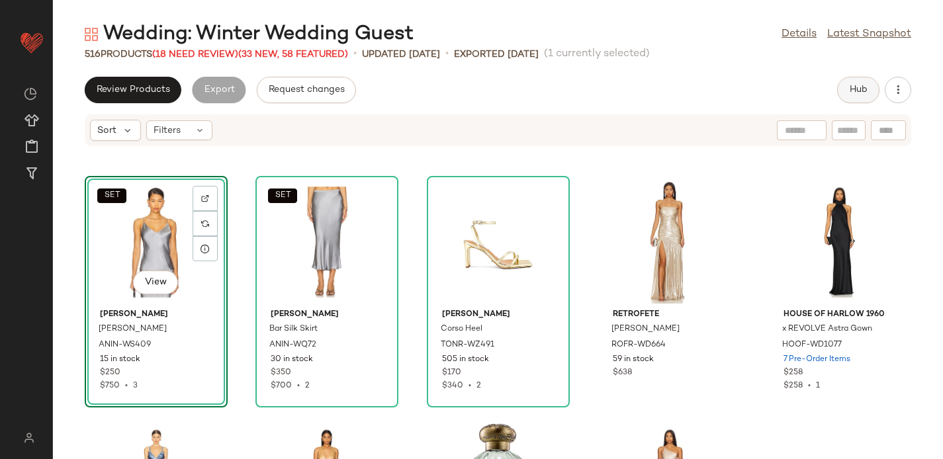
click at [855, 90] on span "Hub" at bounding box center [858, 90] width 19 height 11
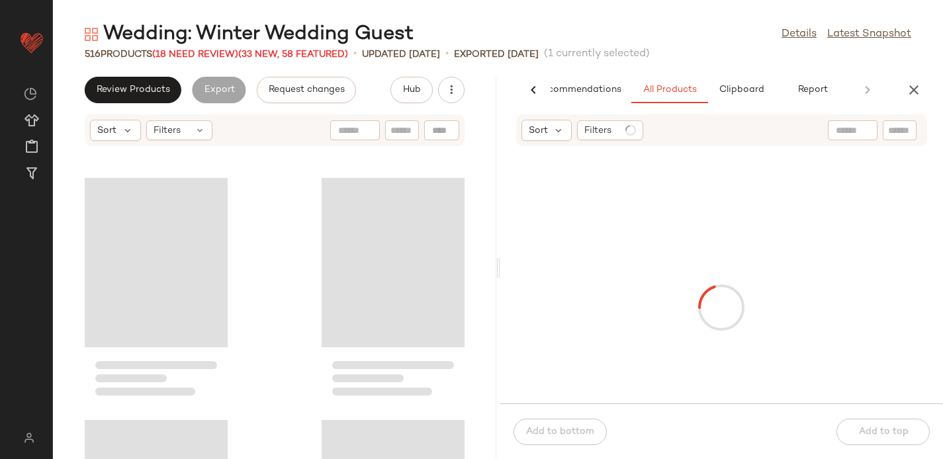
scroll to position [7270, 0]
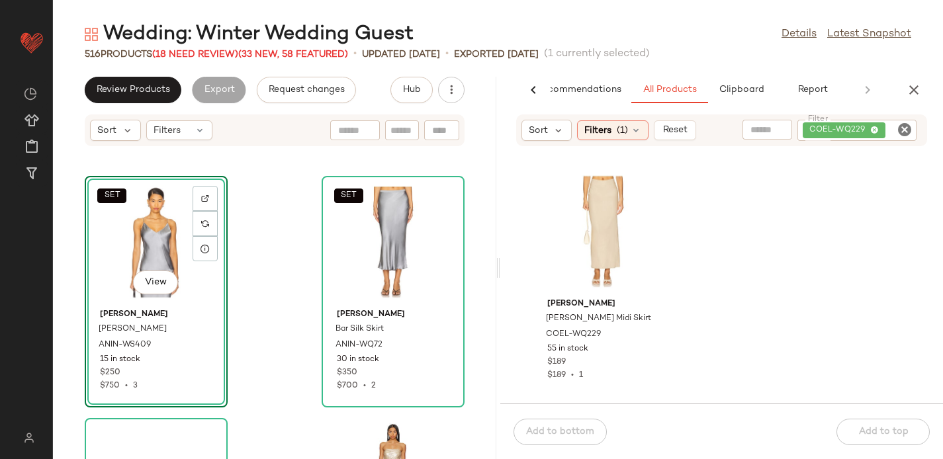
click at [438, 131] on div at bounding box center [441, 130] width 35 height 20
paste input "**********"
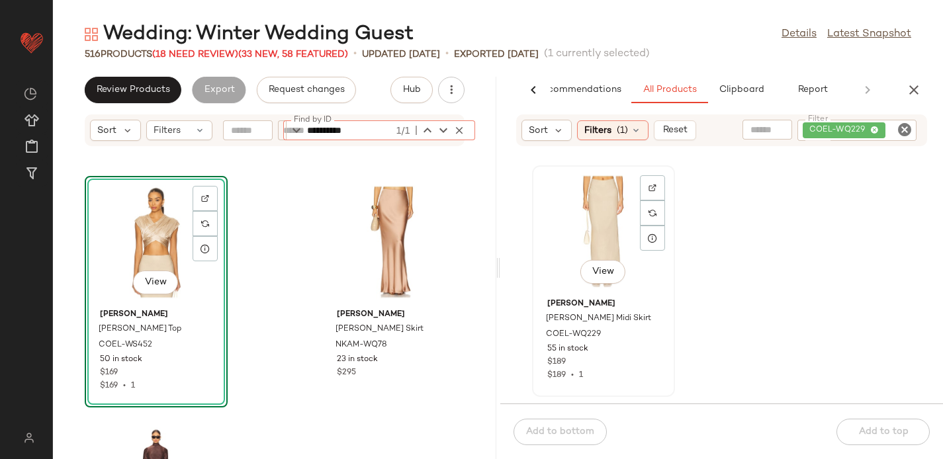
type input "**********"
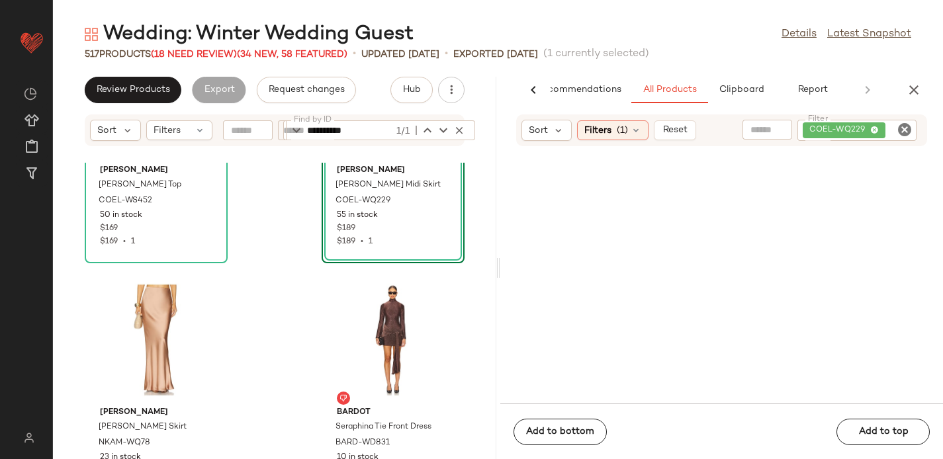
scroll to position [29224, 0]
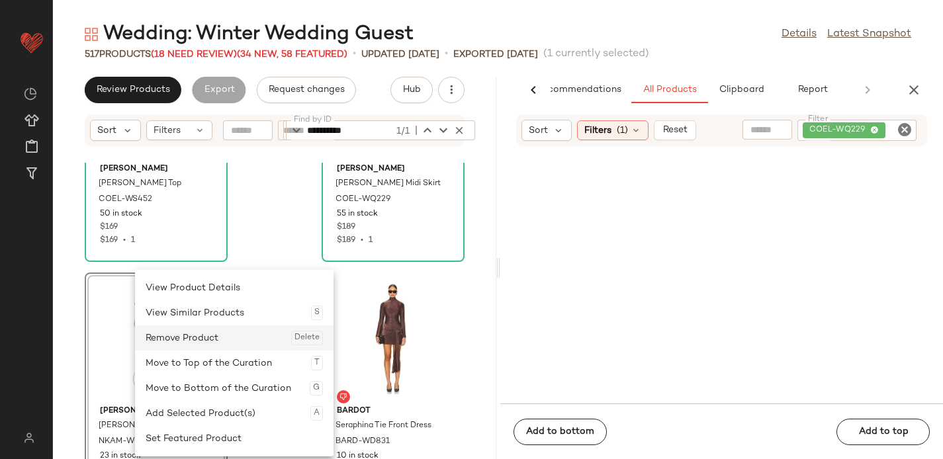
click at [199, 342] on div "Remove Product Delete" at bounding box center [234, 338] width 177 height 25
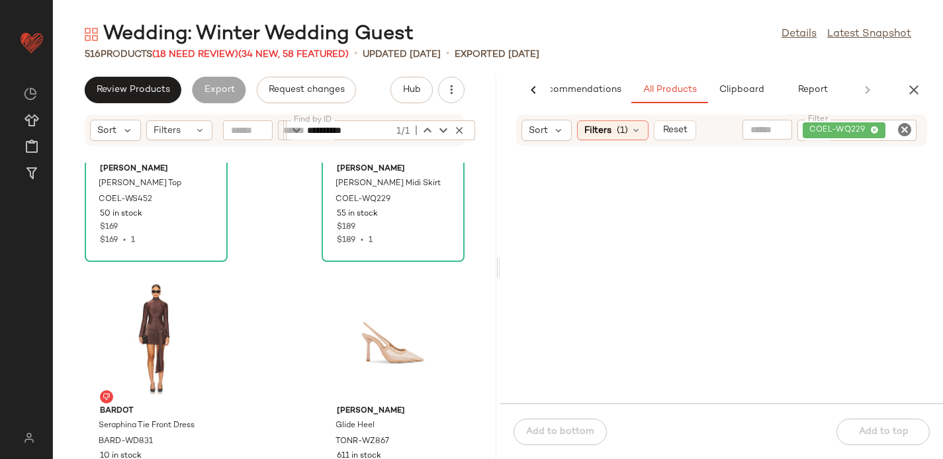
click at [875, 130] on div "COEL-WQ229" at bounding box center [857, 130] width 119 height 21
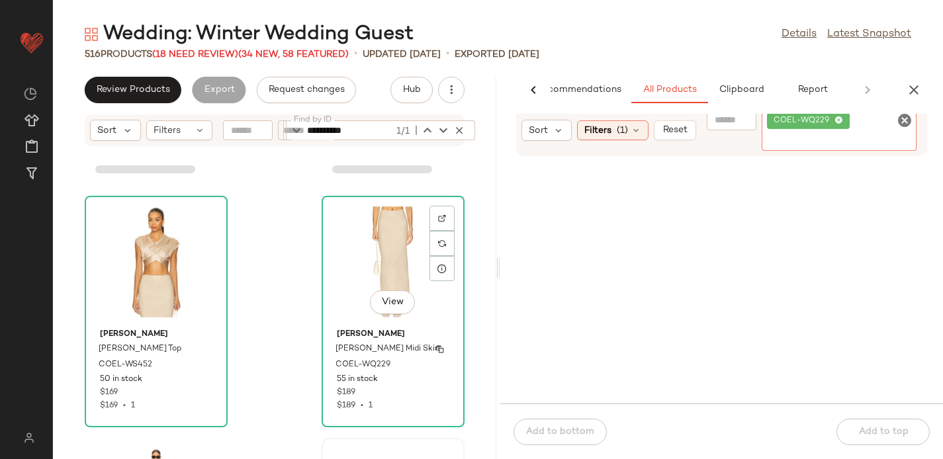
scroll to position [29057, 0]
